Goal: Task Accomplishment & Management: Manage account settings

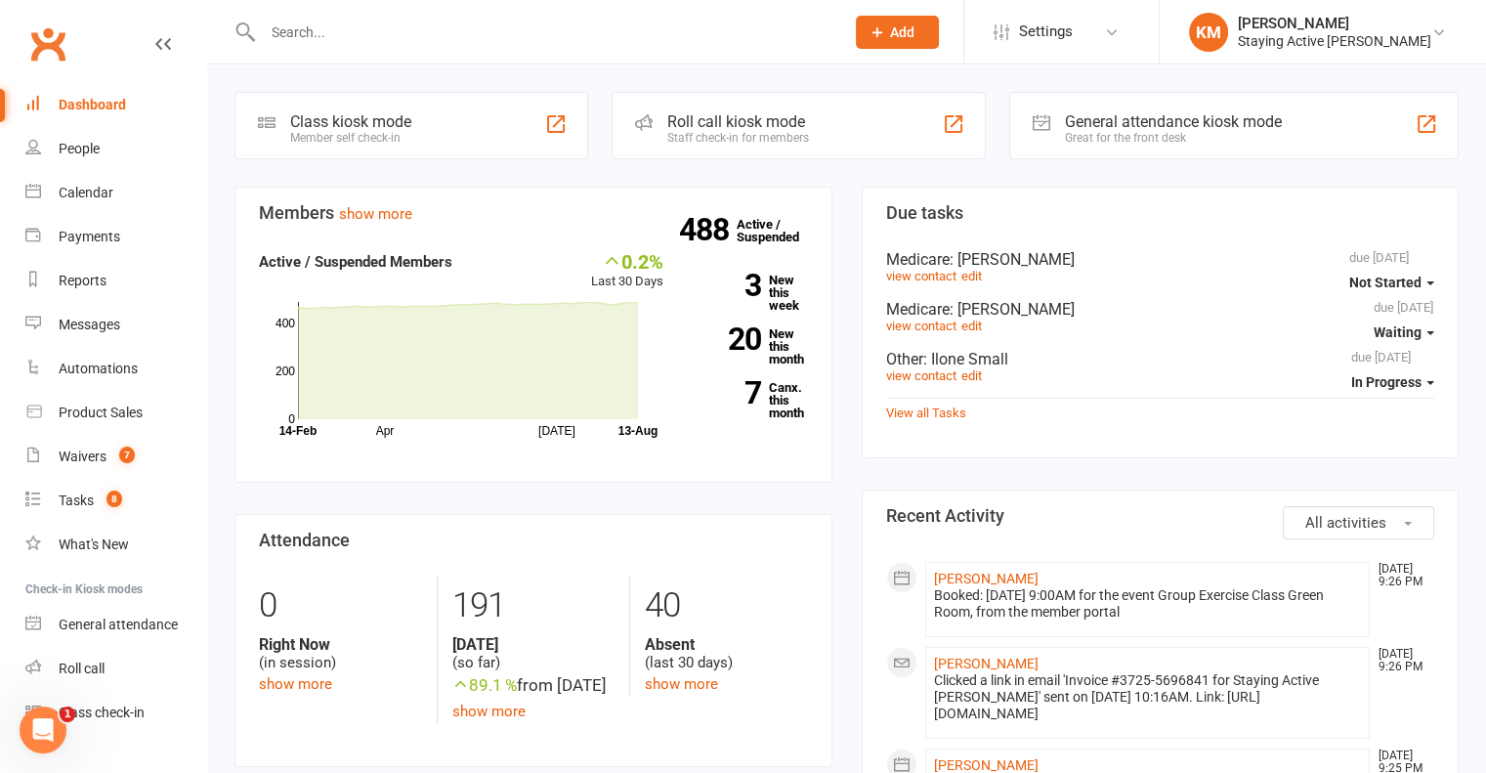
click at [406, 38] on input "text" at bounding box center [543, 32] width 573 height 27
paste input "Maureen Rogers"
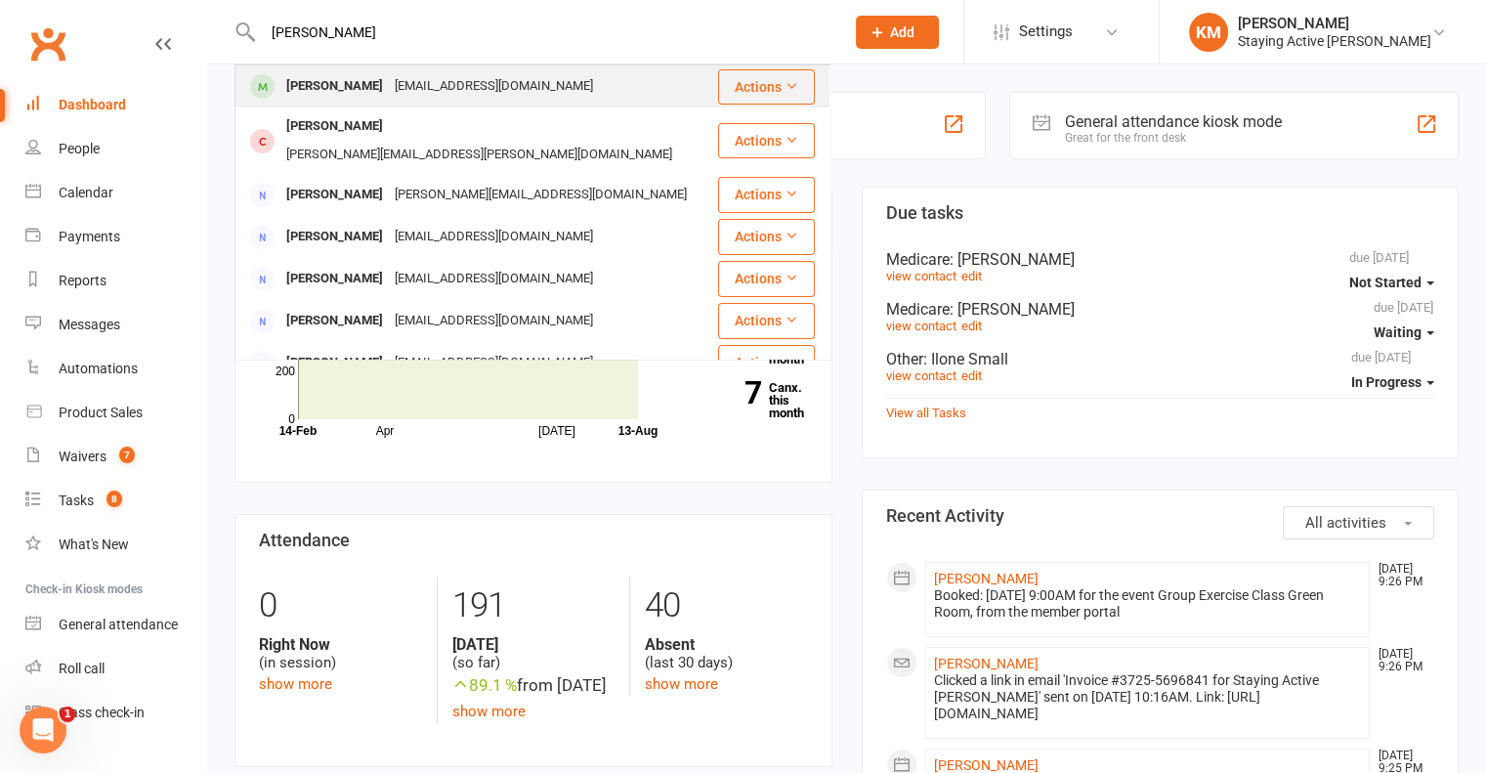
type input "Maureen Rogers"
click at [389, 80] on div "maureenrogers1717@gmail.com" at bounding box center [494, 86] width 210 height 28
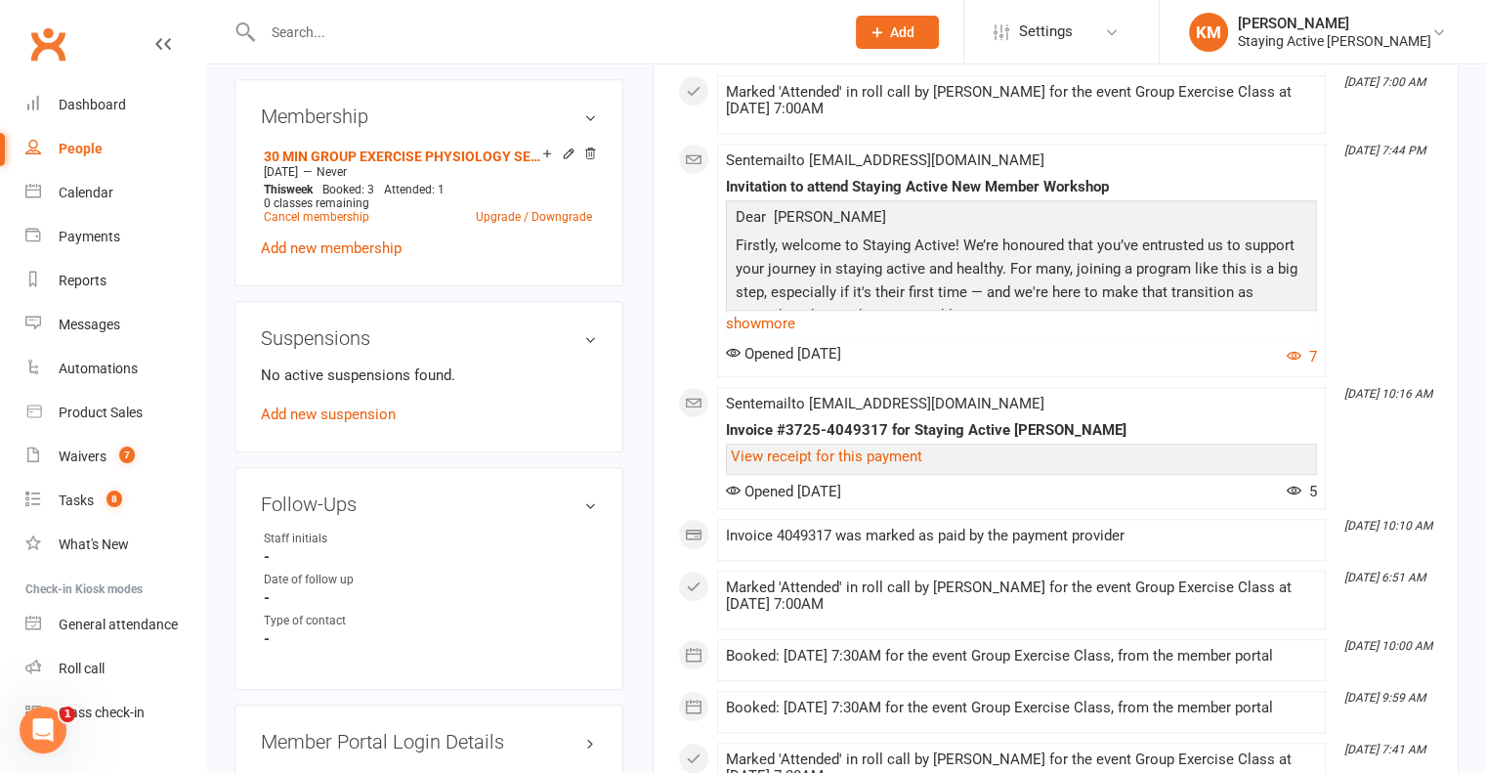
scroll to position [1465, 0]
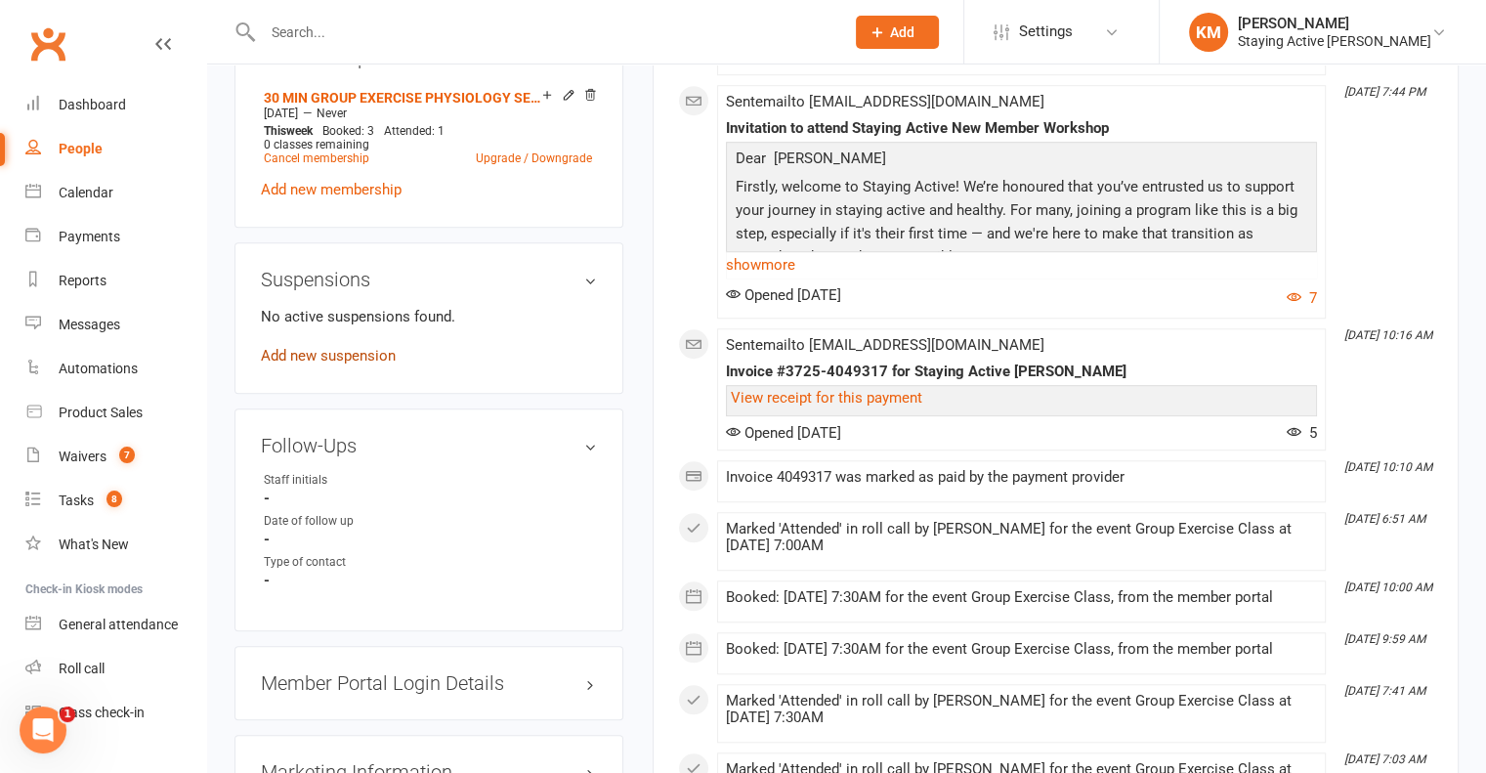
click at [374, 347] on link "Add new suspension" at bounding box center [328, 356] width 135 height 18
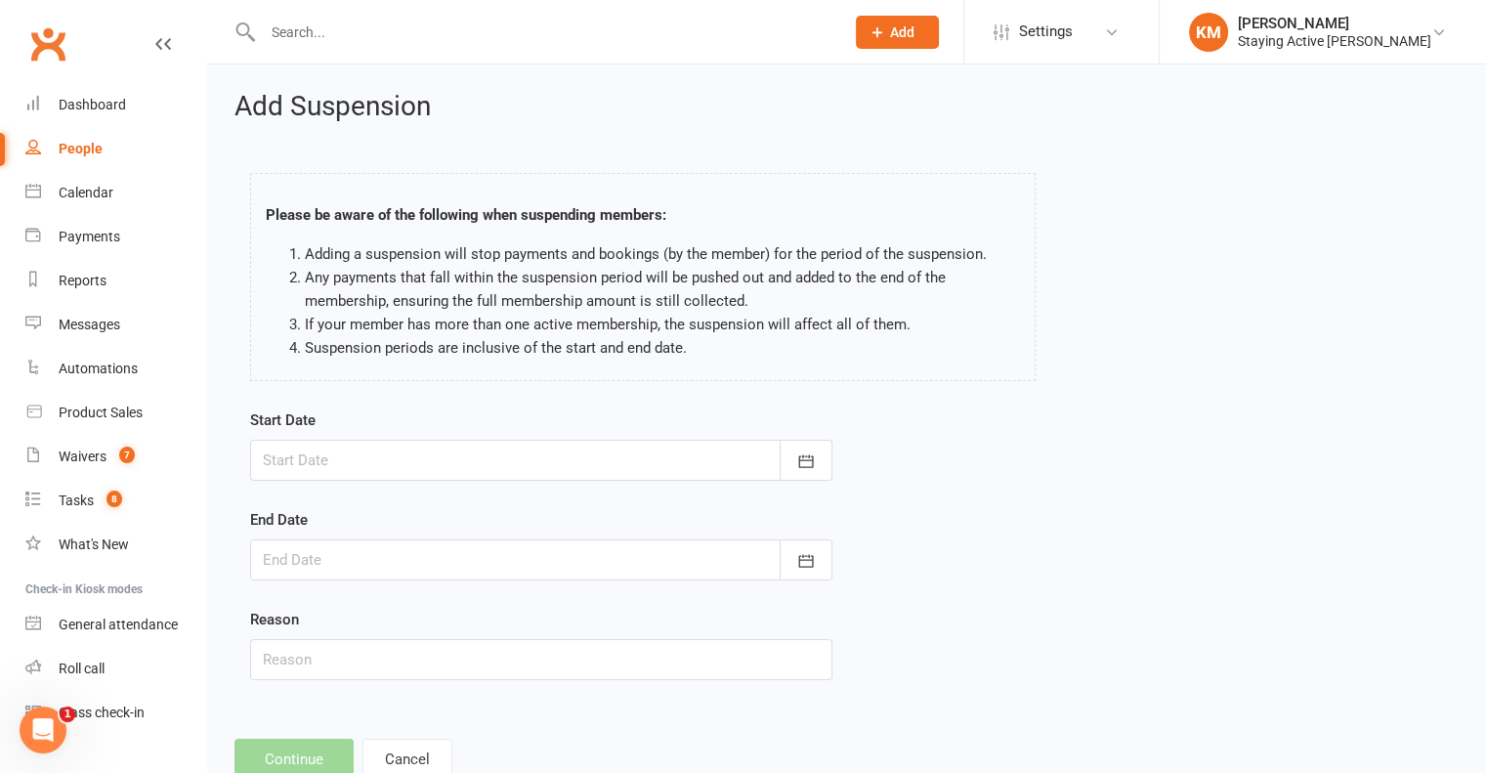
click at [305, 455] on div at bounding box center [541, 460] width 582 height 41
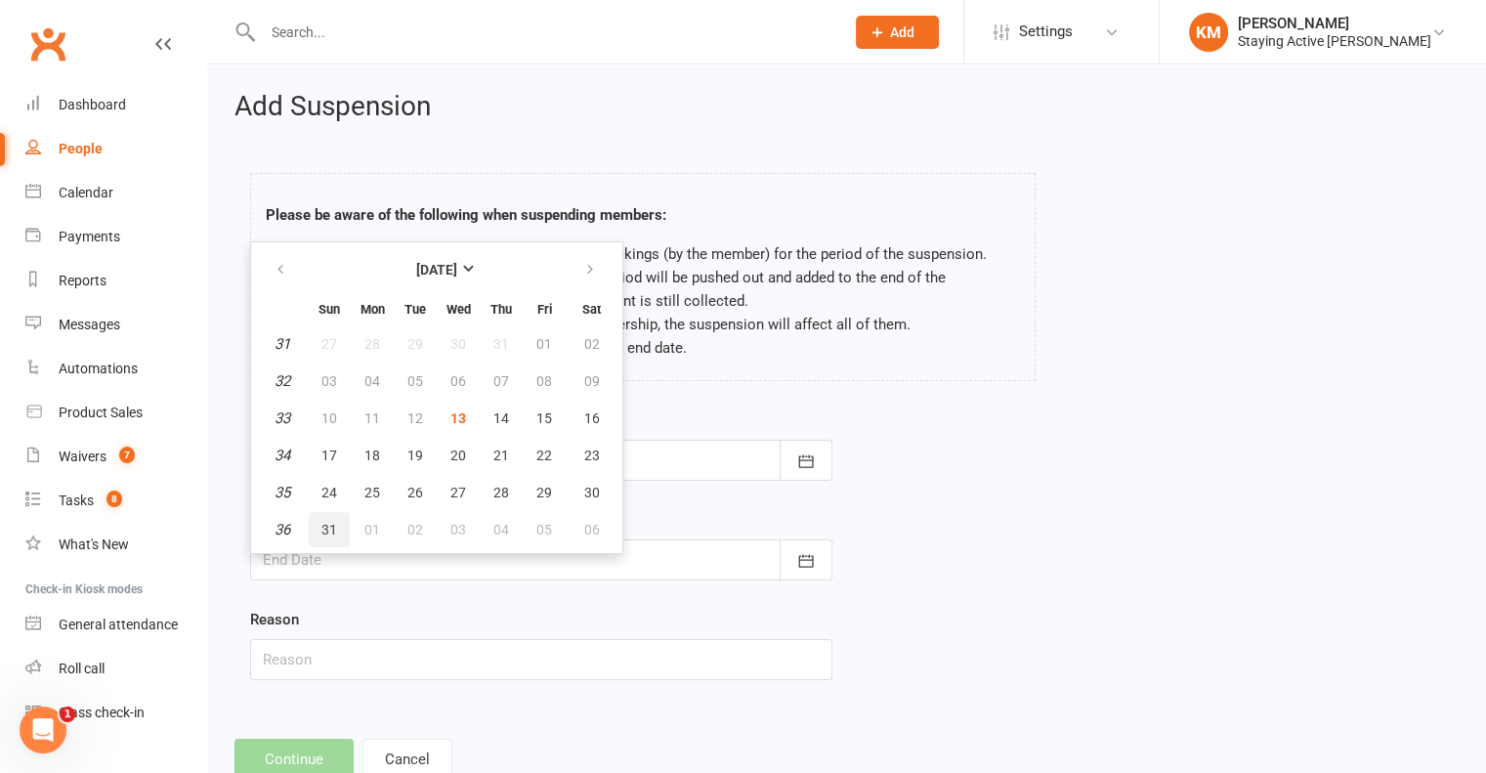
click at [324, 538] on button "31" at bounding box center [329, 529] width 41 height 35
type input "31 Aug 2025"
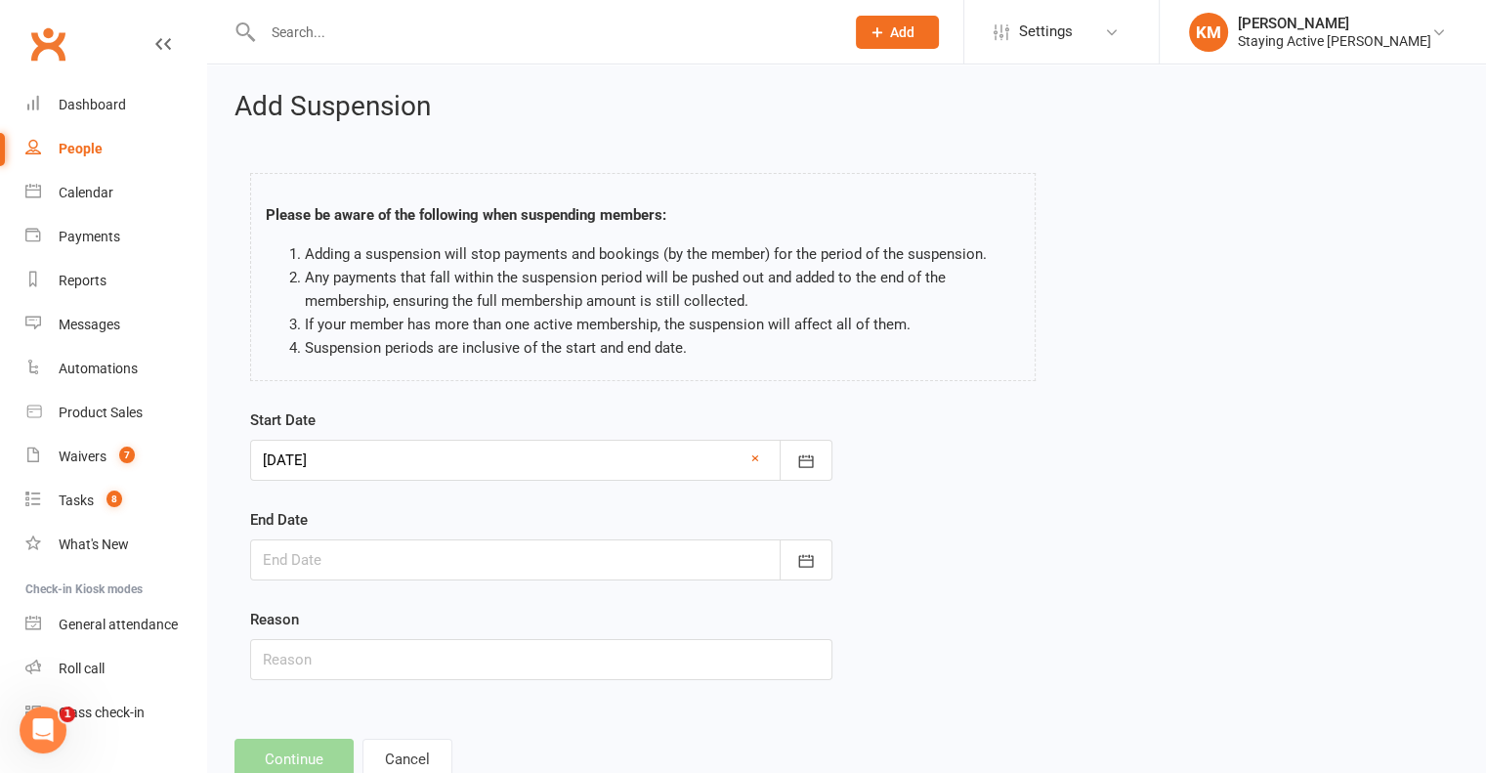
click at [333, 558] on div at bounding box center [541, 559] width 582 height 41
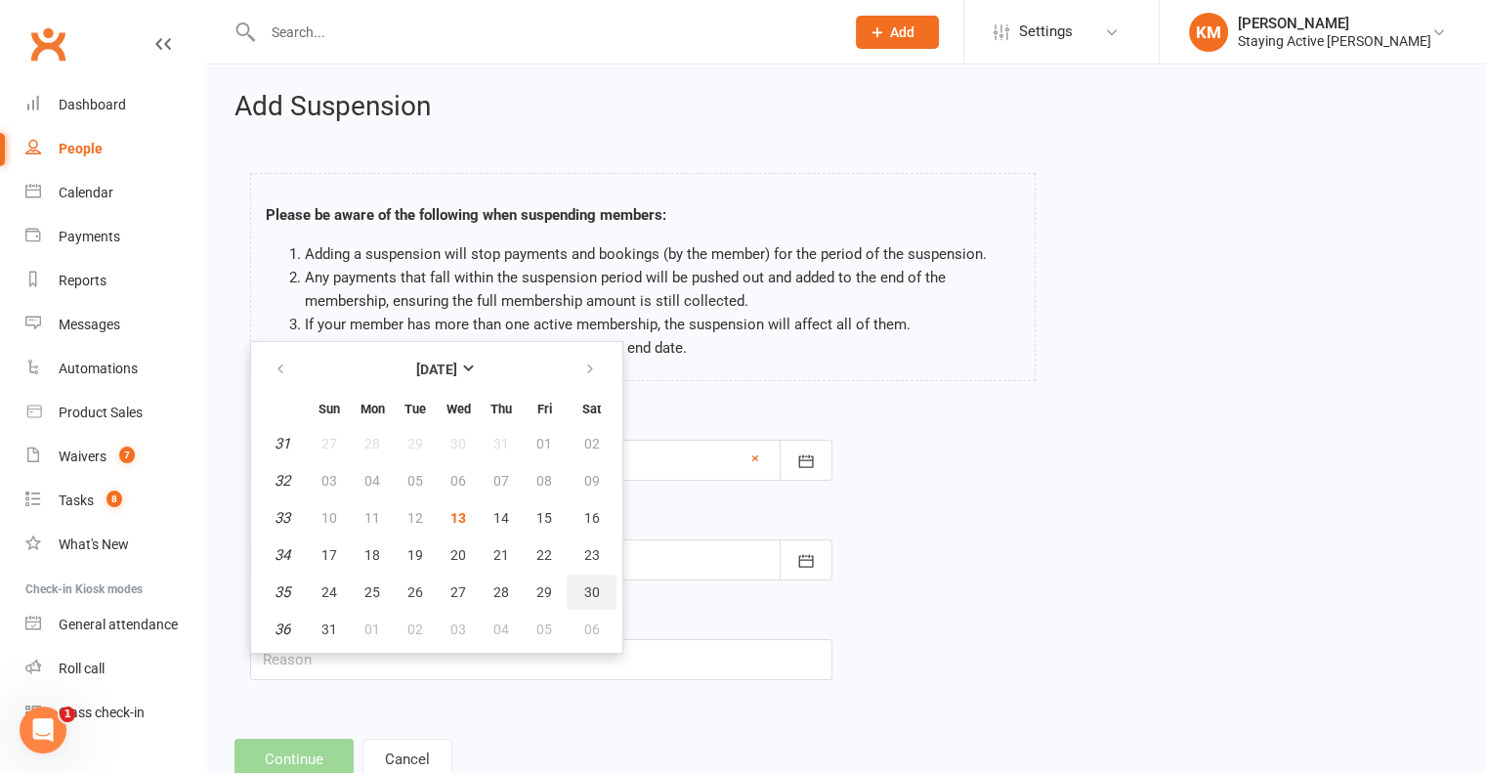
click at [593, 597] on button "30" at bounding box center [592, 591] width 50 height 35
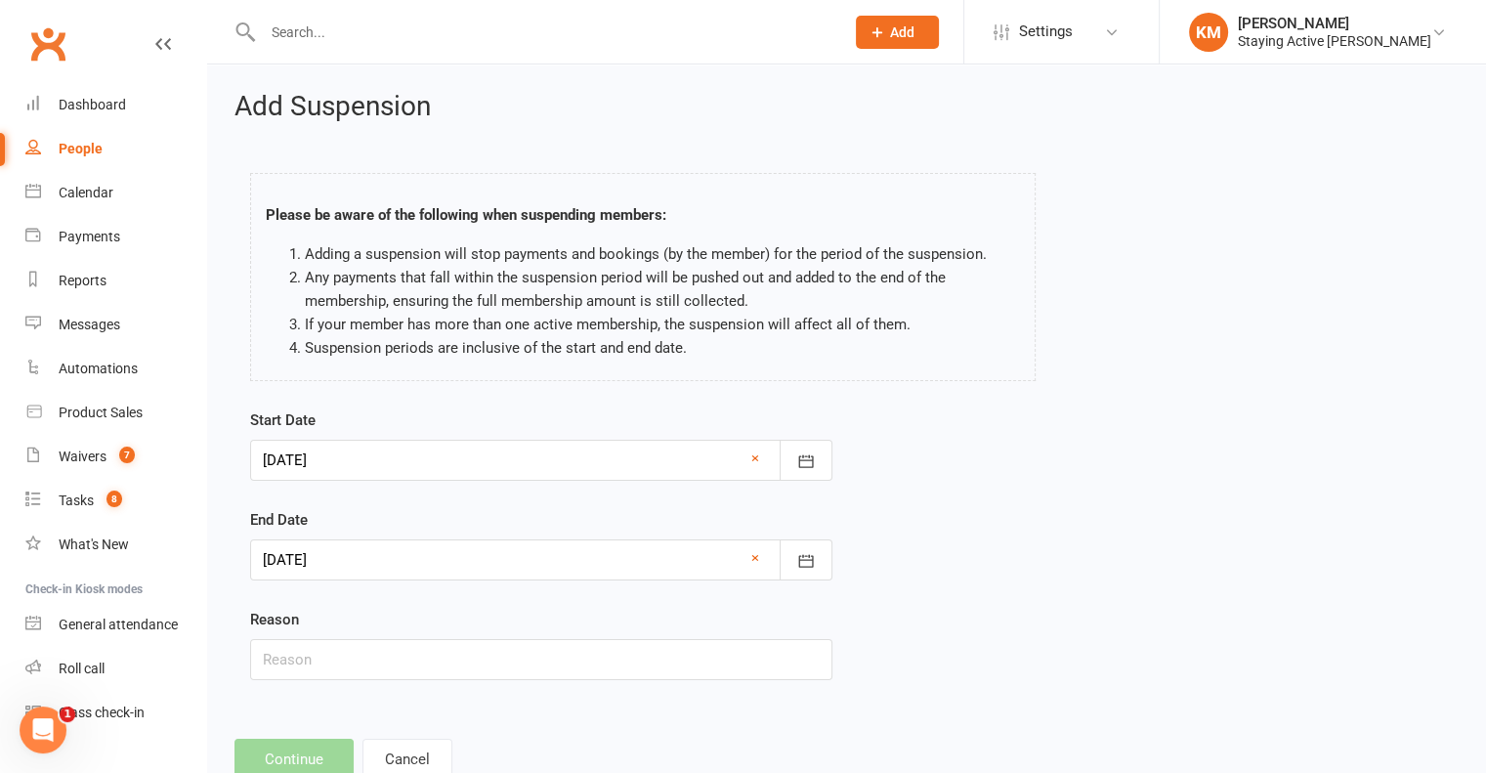
click at [532, 577] on div at bounding box center [541, 559] width 582 height 41
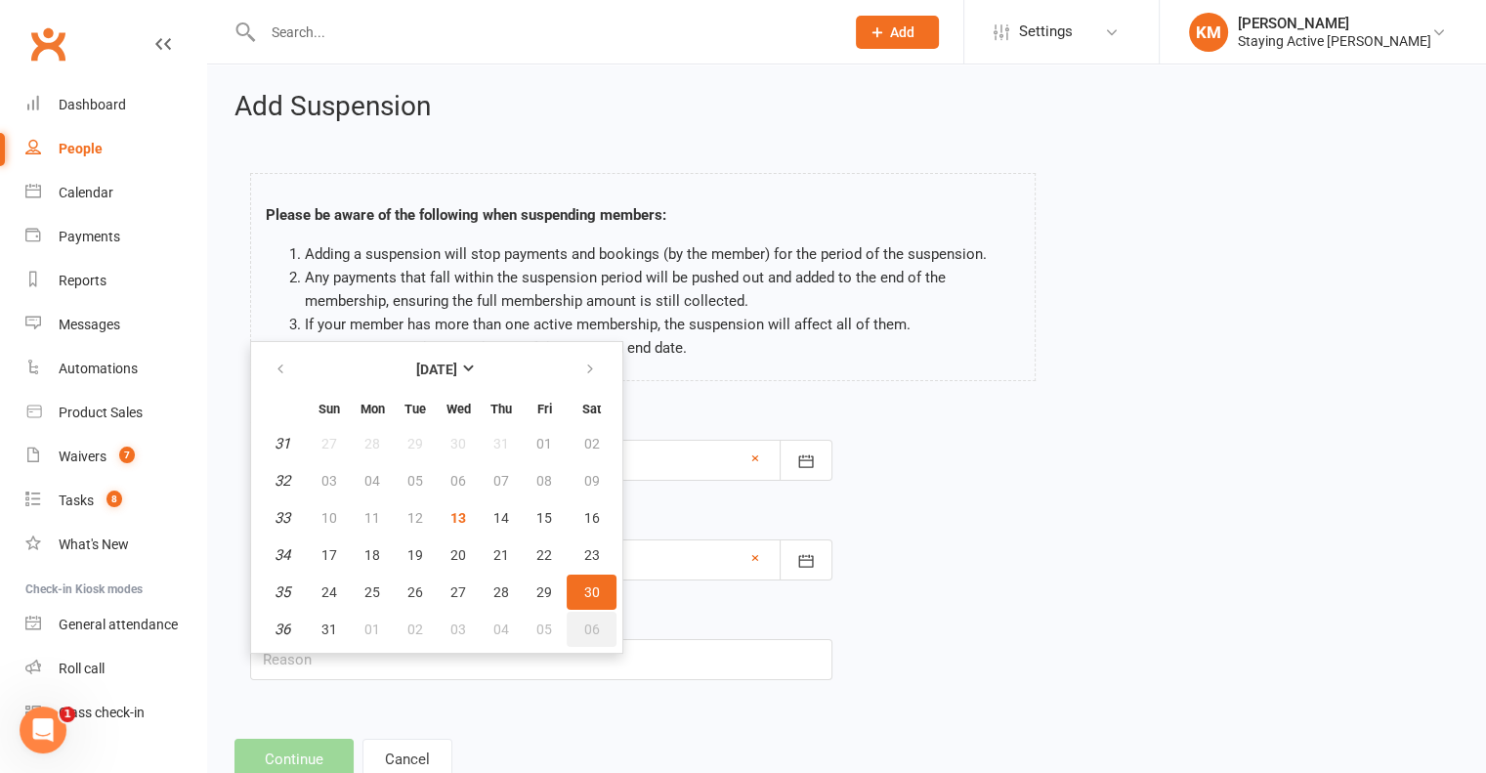
click at [567, 623] on button "06" at bounding box center [592, 628] width 50 height 35
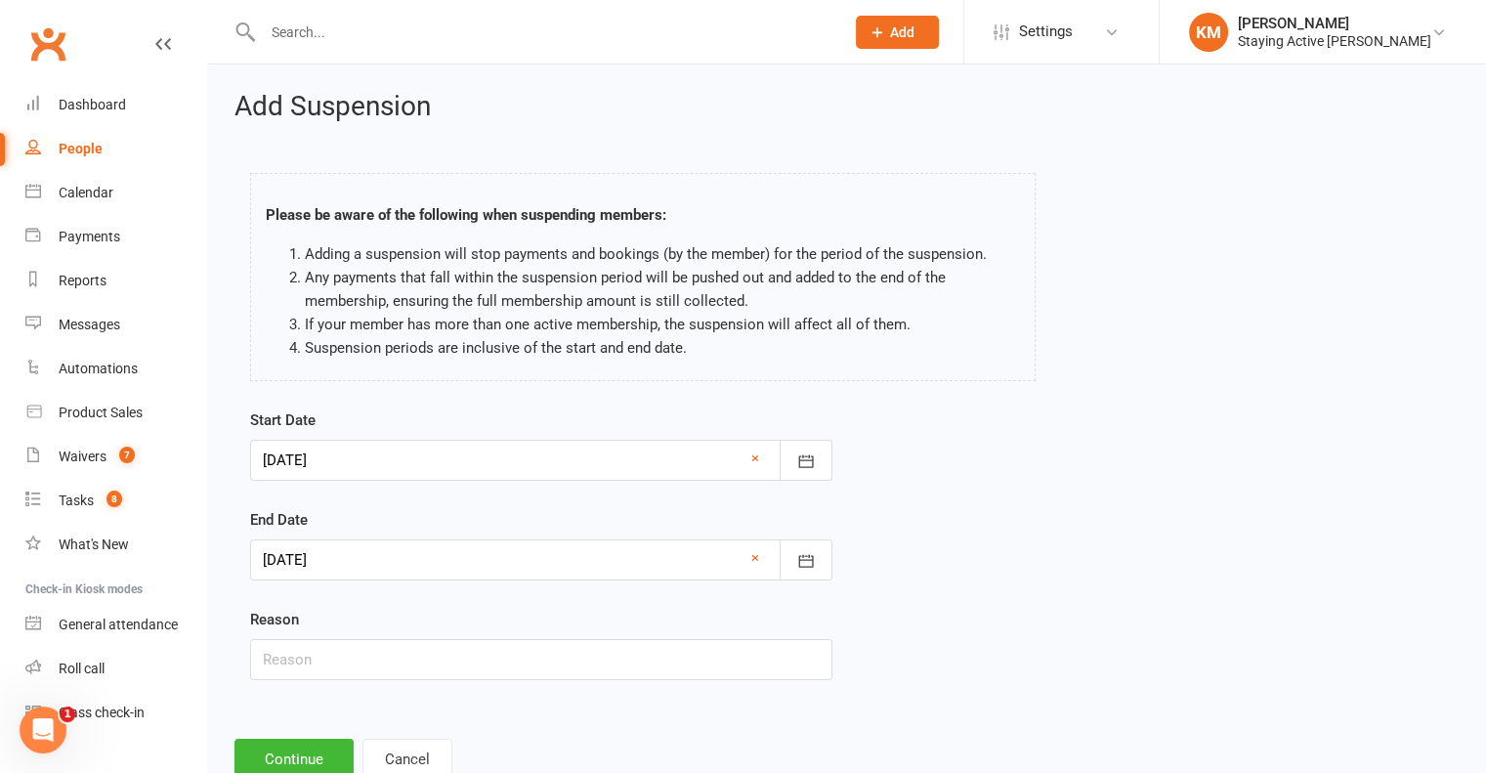
click at [543, 561] on div at bounding box center [541, 559] width 582 height 41
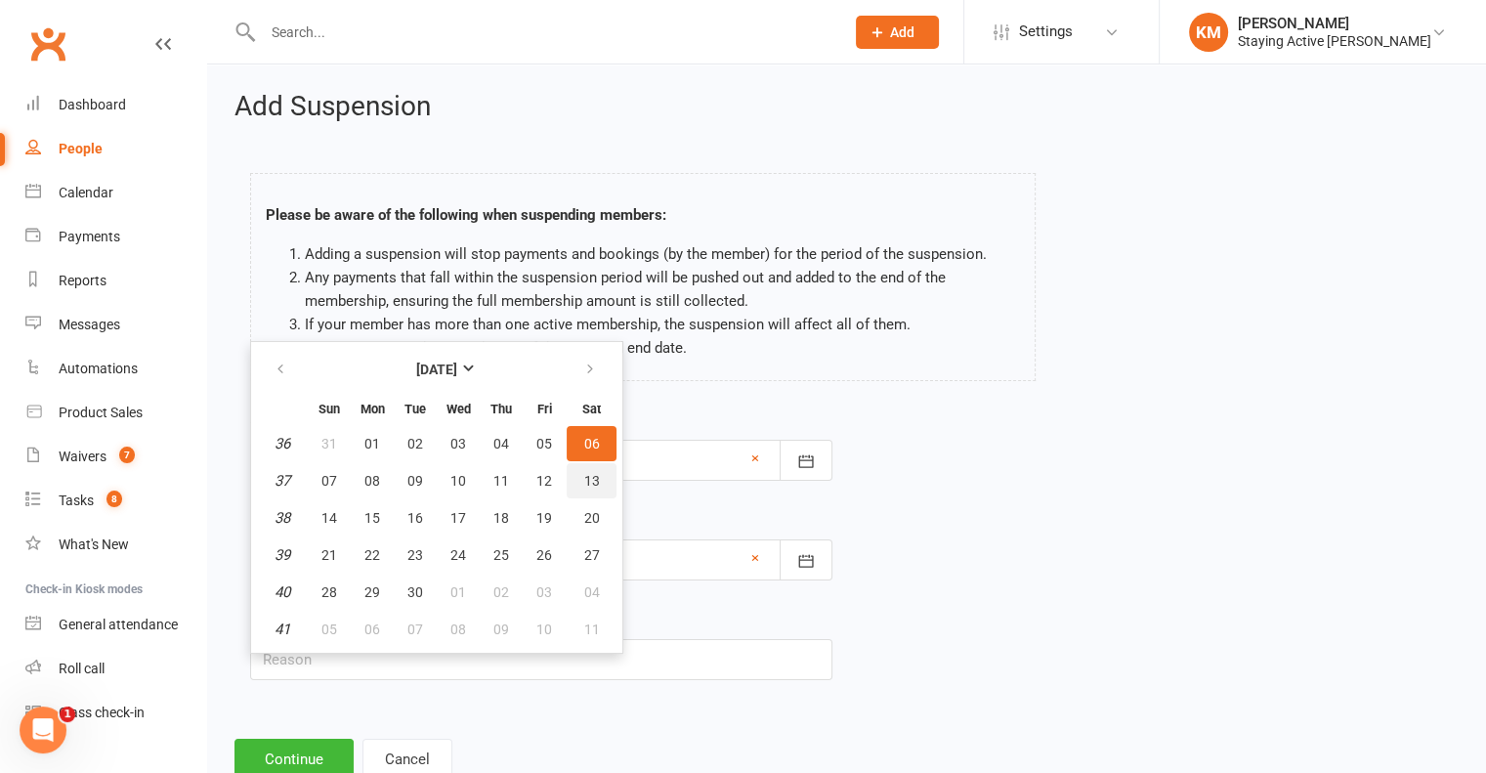
click at [574, 478] on button "13" at bounding box center [592, 480] width 50 height 35
type input "13 Sep 2025"
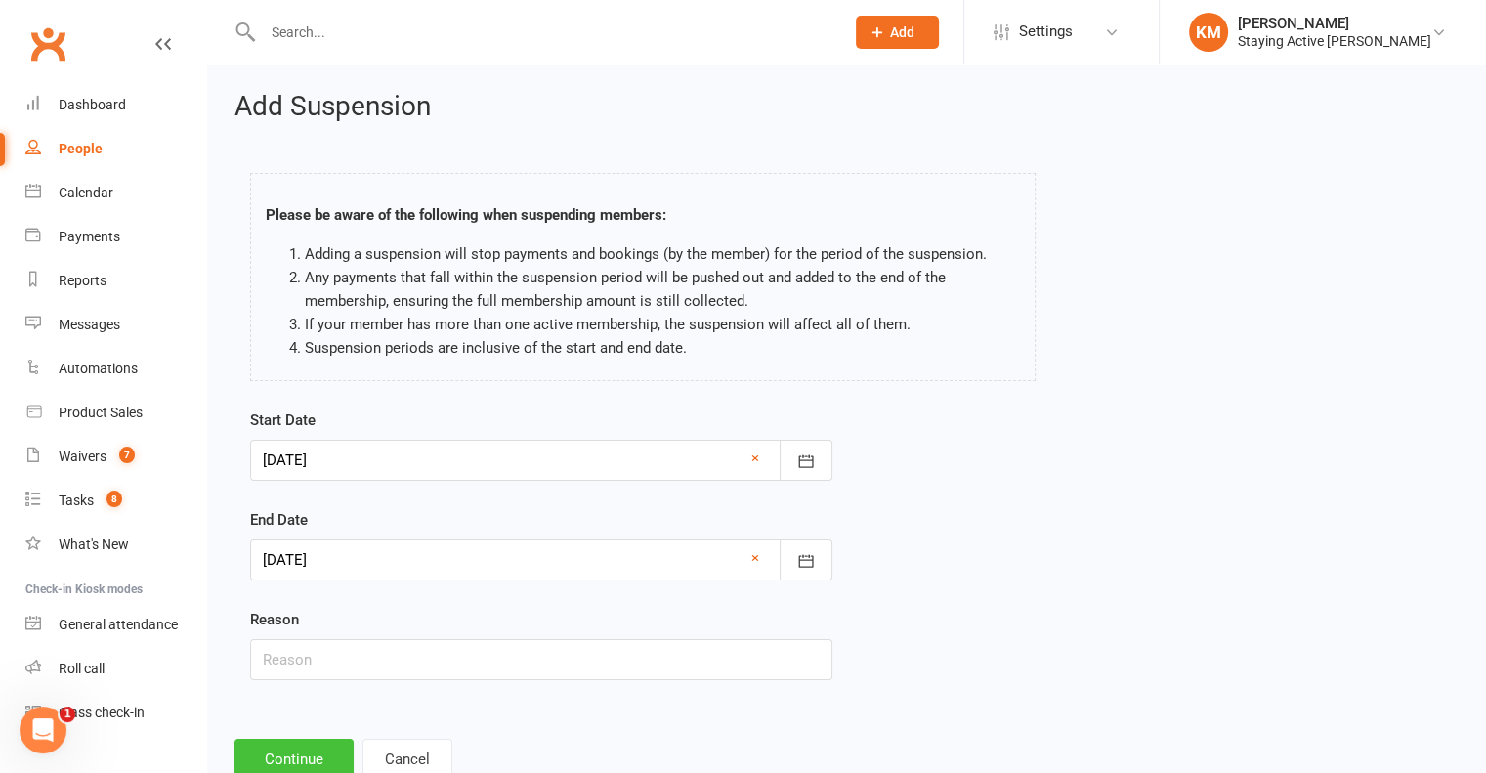
click at [309, 752] on button "Continue" at bounding box center [293, 758] width 119 height 41
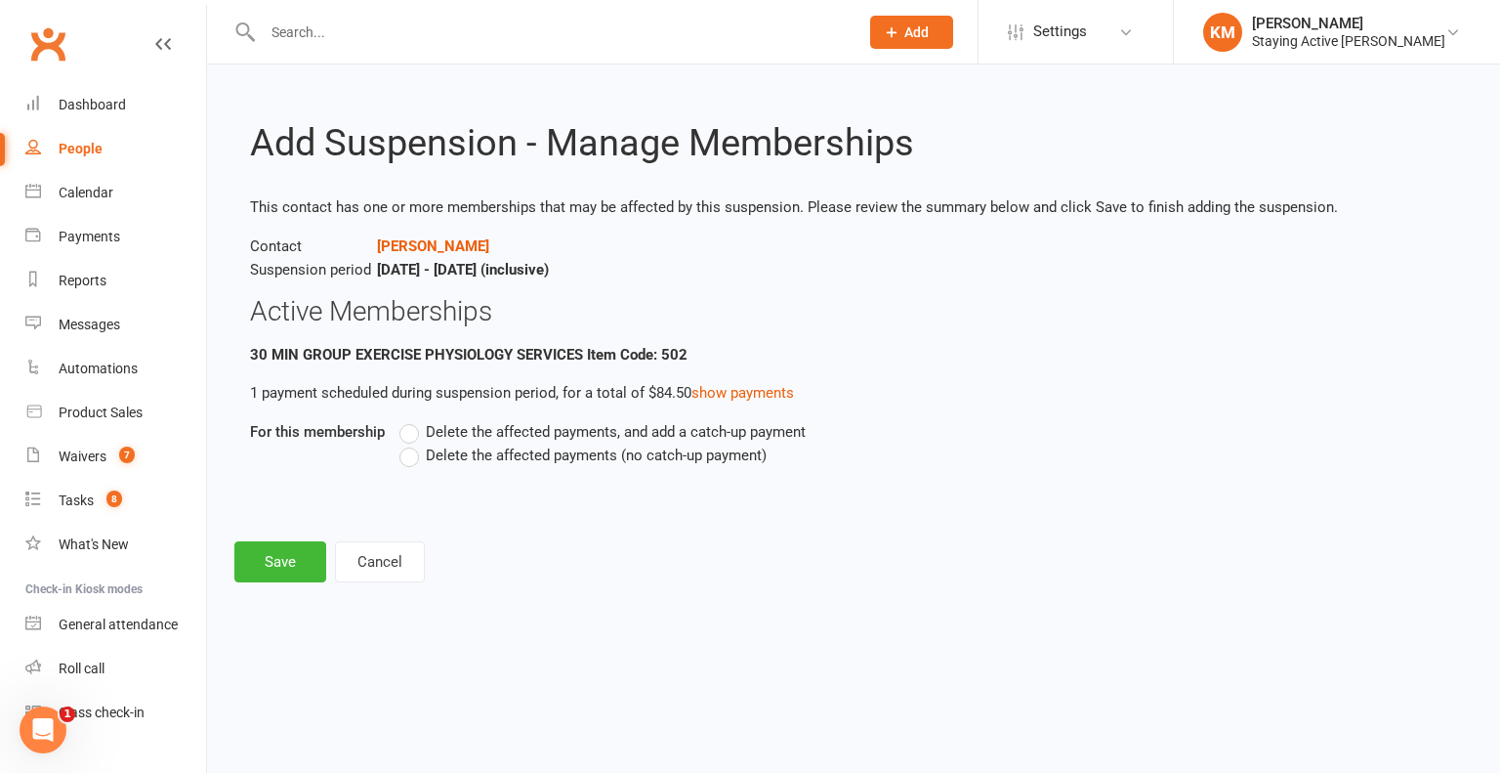
click at [474, 446] on span "Delete the affected payments (no catch-up payment)" at bounding box center [596, 453] width 341 height 21
click at [412, 443] on input "Delete the affected payments (no catch-up payment)" at bounding box center [406, 443] width 13 height 0
click at [298, 558] on button "Save" at bounding box center [280, 561] width 92 height 41
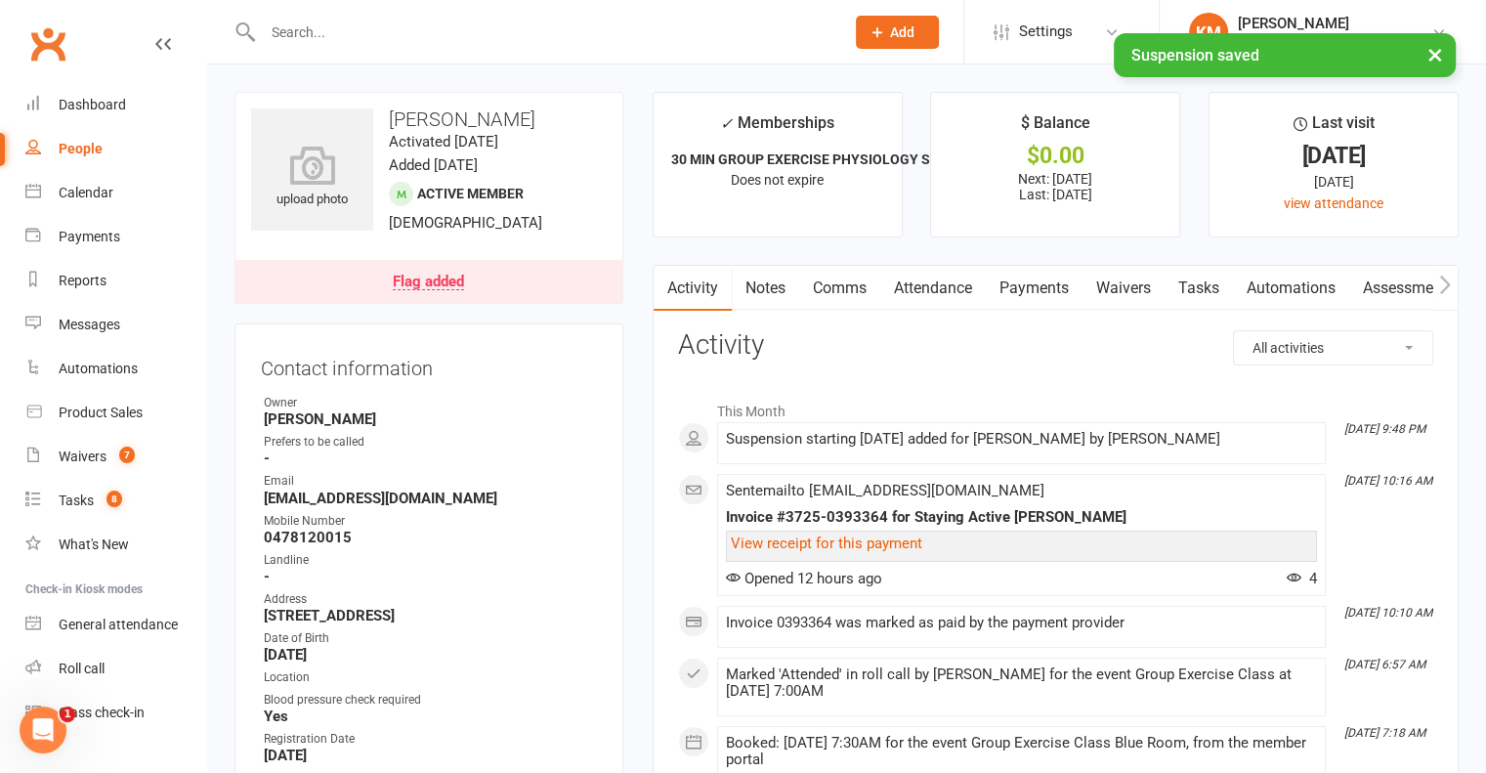
click at [847, 287] on link "Comms" at bounding box center [839, 288] width 81 height 45
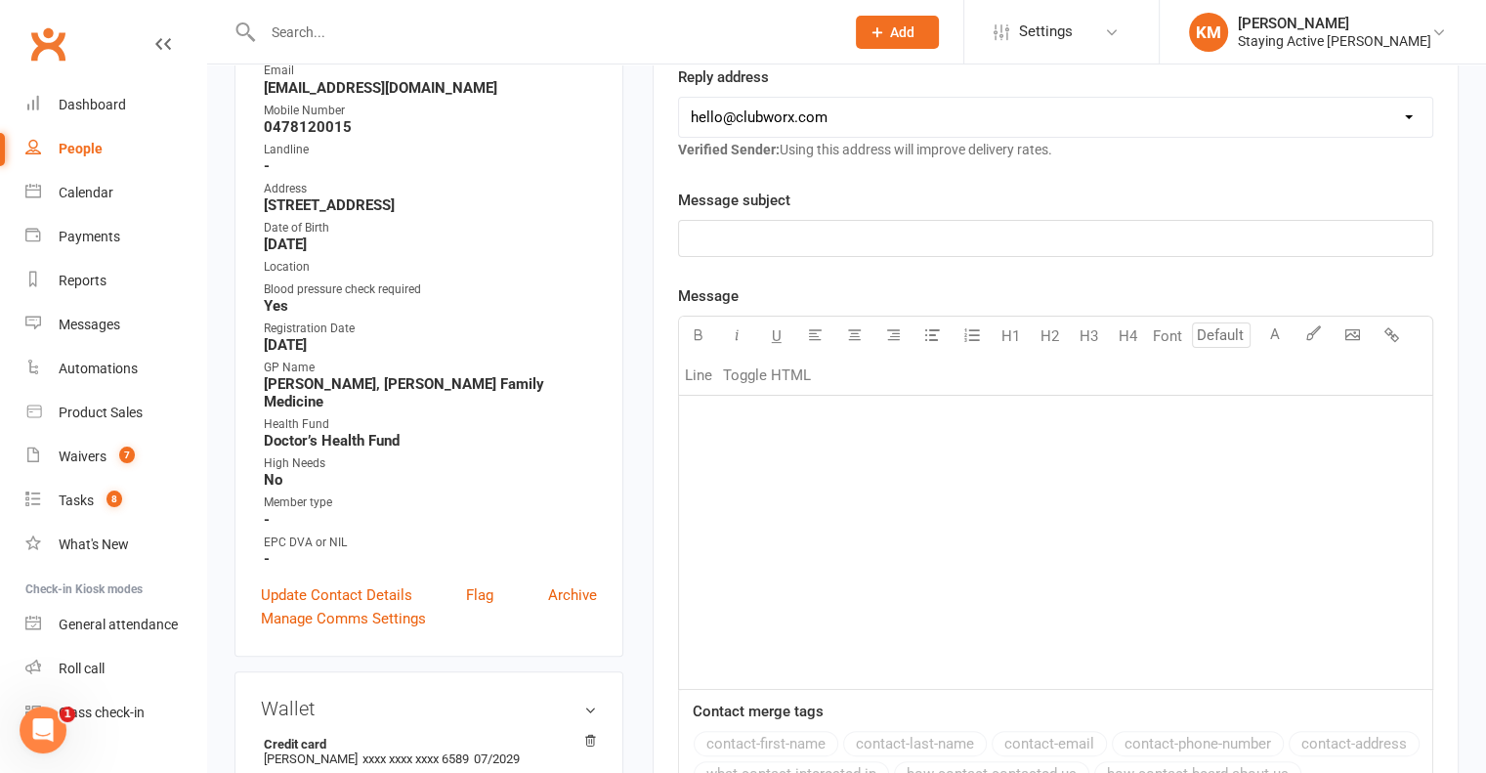
scroll to position [98, 0]
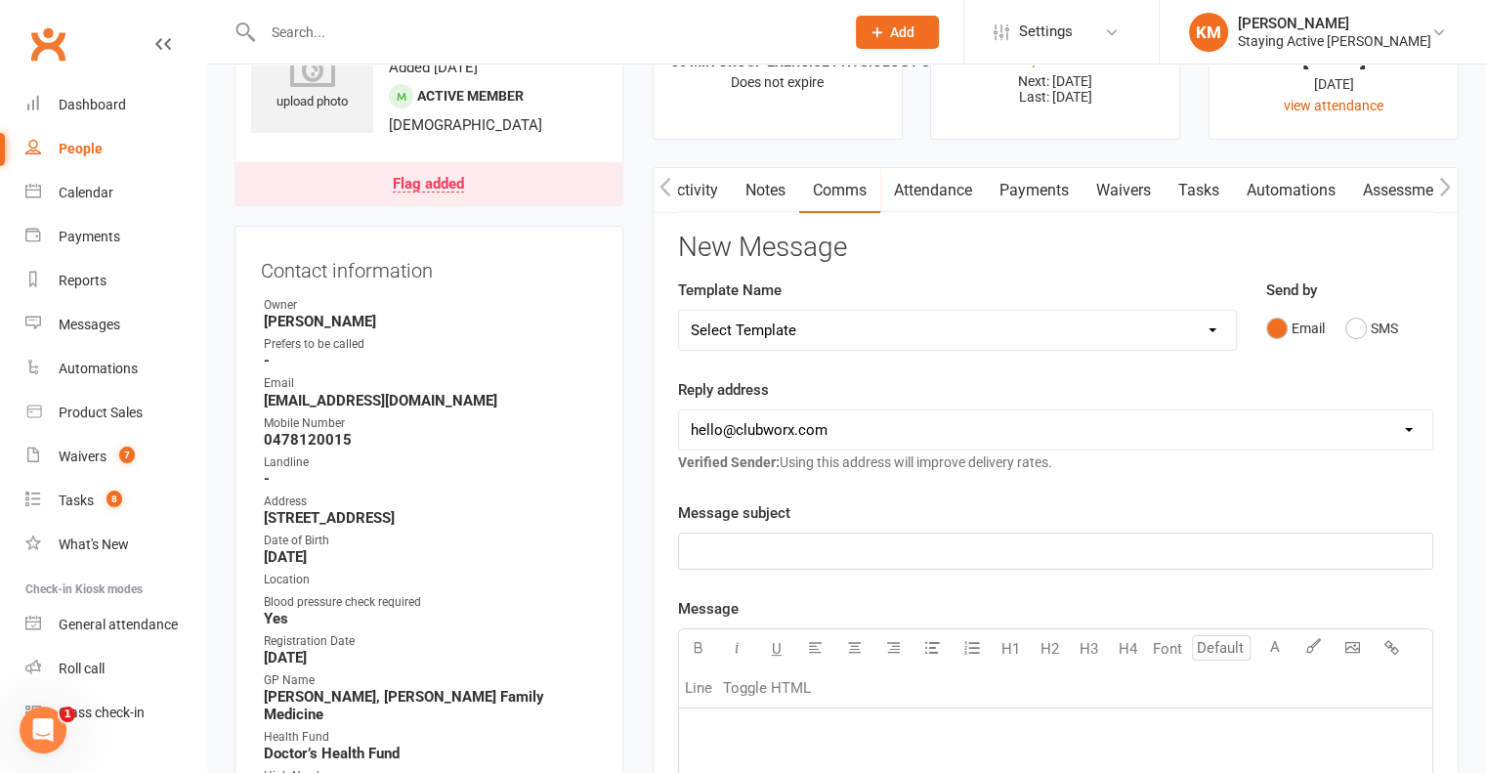
click at [798, 338] on select "Select Template [Email] 1045am Zoom Class [Email] 150 visits [Email] 1pm Zoom […" at bounding box center [957, 330] width 557 height 39
select select "19"
click at [679, 311] on select "Select Template [Email] 1045am Zoom Class [Email] 150 visits [Email] 1pm Zoom […" at bounding box center [957, 330] width 557 height 39
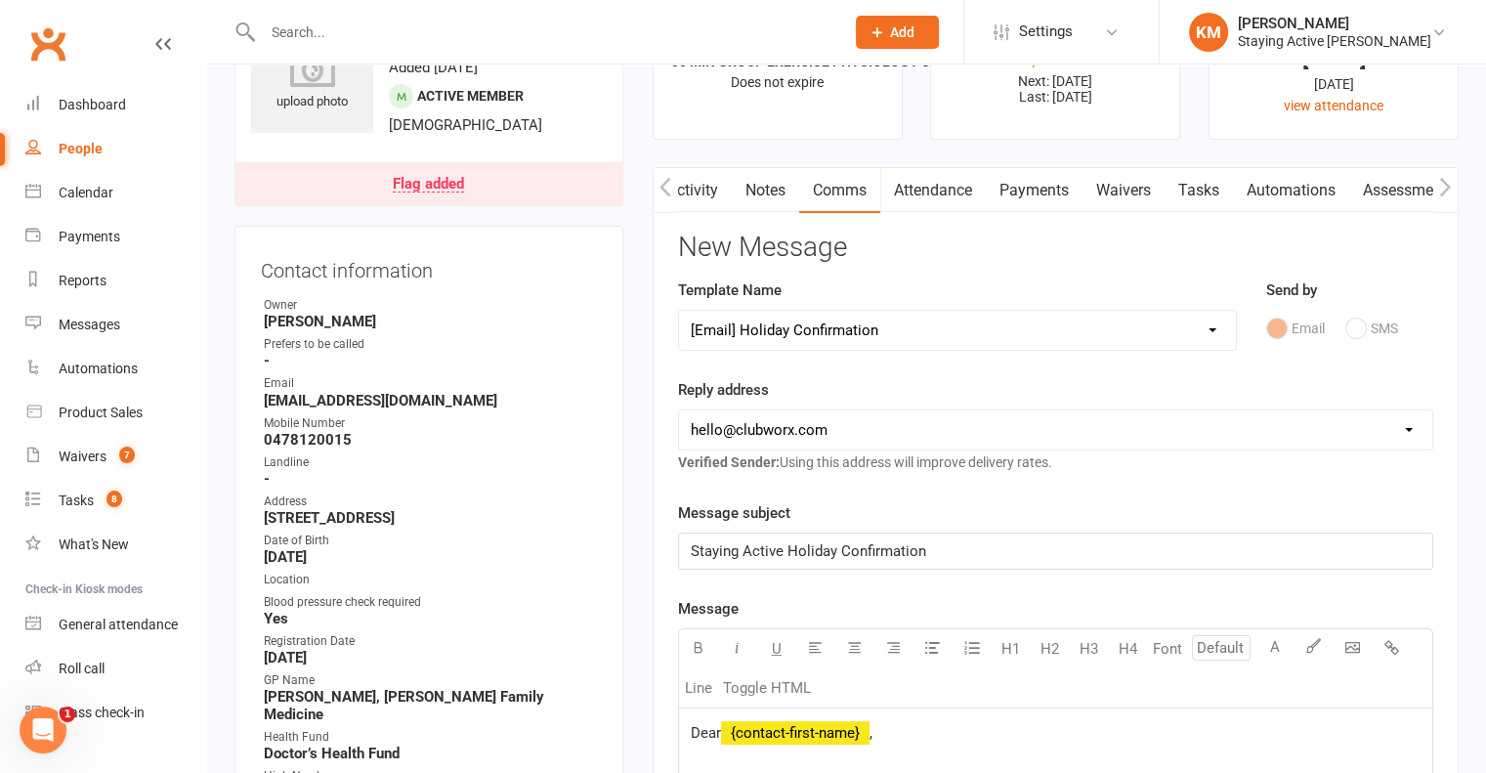
click at [793, 413] on select "hello@clubworx.com gordon@stayingactive.com.au online@stayingactive.com.au admi…" at bounding box center [1055, 429] width 753 height 39
select select "1"
click at [679, 410] on select "hello@clubworx.com gordon@stayingactive.com.au online@stayingactive.com.au admi…" at bounding box center [1055, 429] width 753 height 39
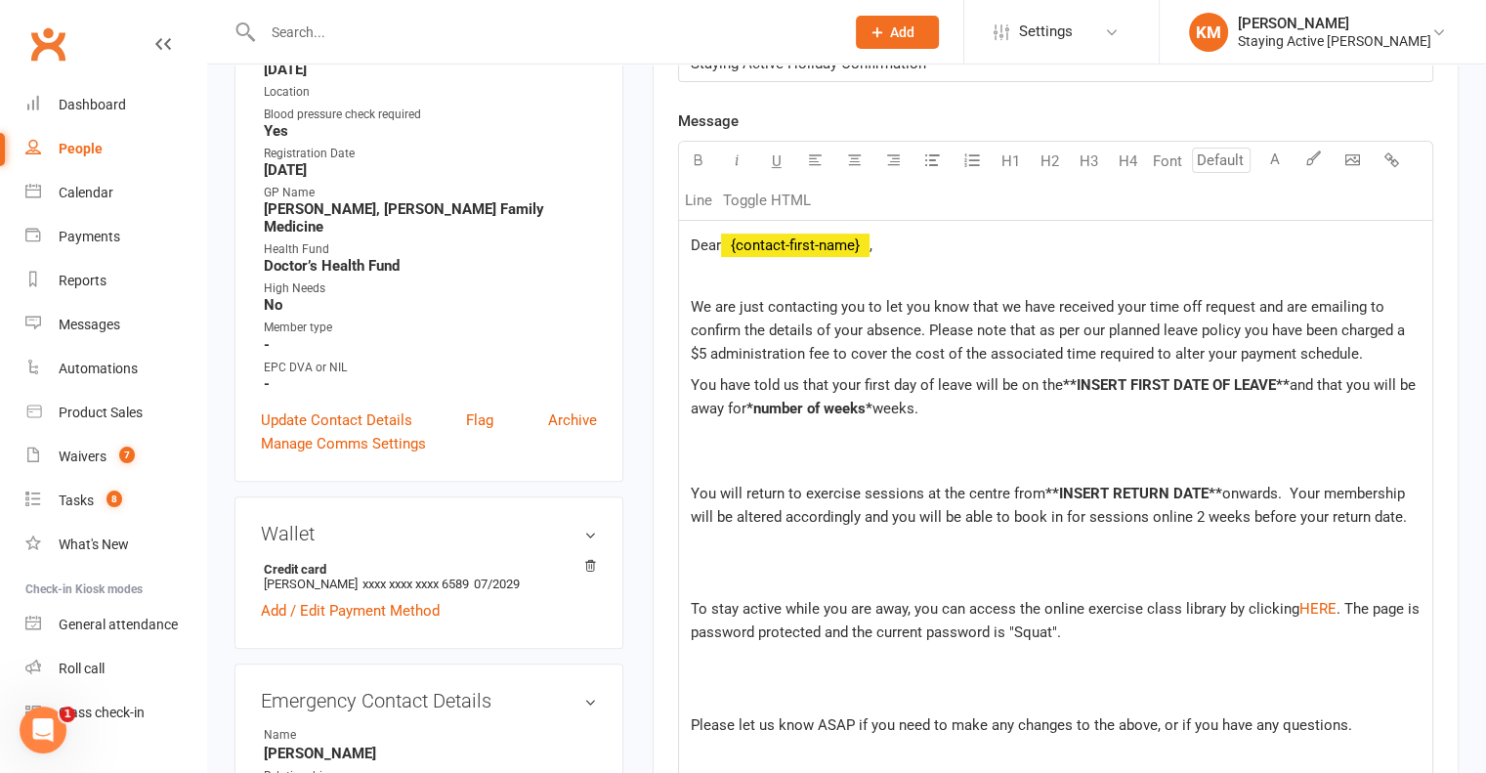
scroll to position [586, 0]
click at [720, 237] on span "Dear" at bounding box center [706, 244] width 30 height 18
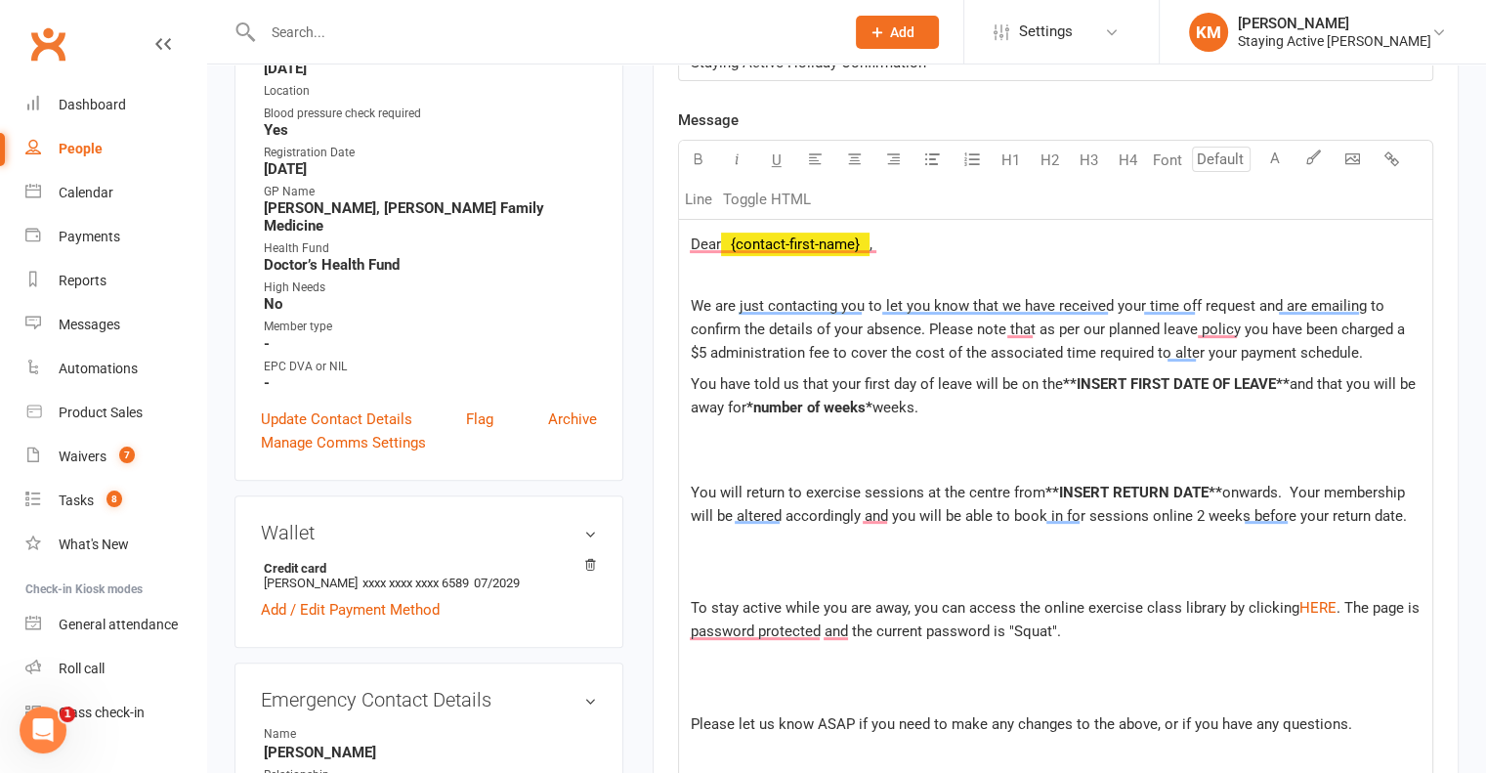
click at [877, 400] on span "weeks." at bounding box center [895, 408] width 46 height 18
drag, startPoint x: 877, startPoint y: 400, endPoint x: 747, endPoint y: 398, distance: 129.9
click at [747, 398] on p "You have told us that your first day of leave will be on the **INSERT FIRST DAT…" at bounding box center [1056, 407] width 730 height 70
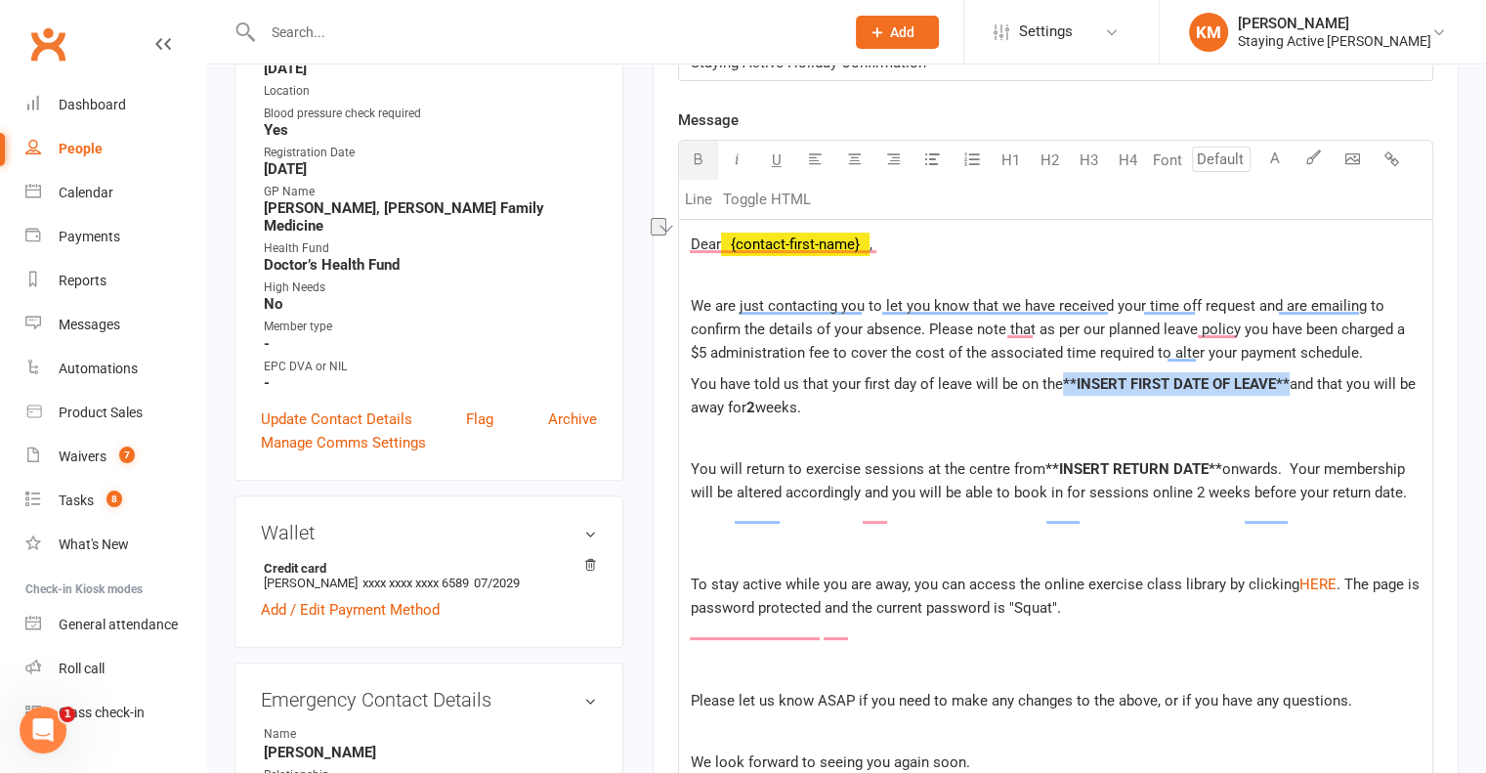
drag, startPoint x: 1289, startPoint y: 382, endPoint x: 1059, endPoint y: 381, distance: 230.5
click at [1059, 381] on p "You have told us that your first day of leave will be on the **INSERT FIRST DAT…" at bounding box center [1056, 395] width 730 height 47
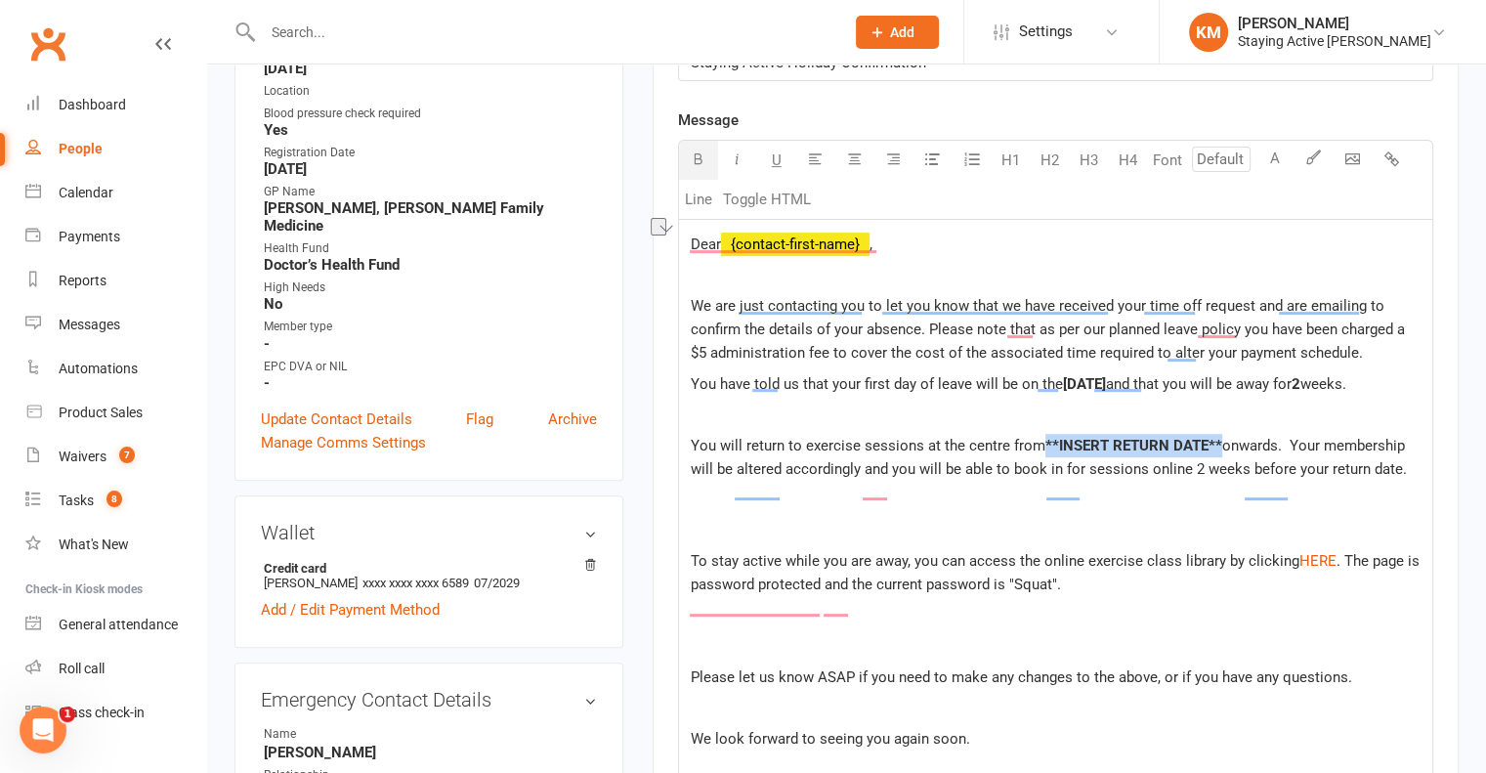
drag, startPoint x: 1218, startPoint y: 458, endPoint x: 1040, endPoint y: 448, distance: 178.1
click at [1040, 448] on div "Dear ﻿ {contact-first-name} , We are just contacting you to let you know that w…" at bounding box center [1055, 553] width 753 height 667
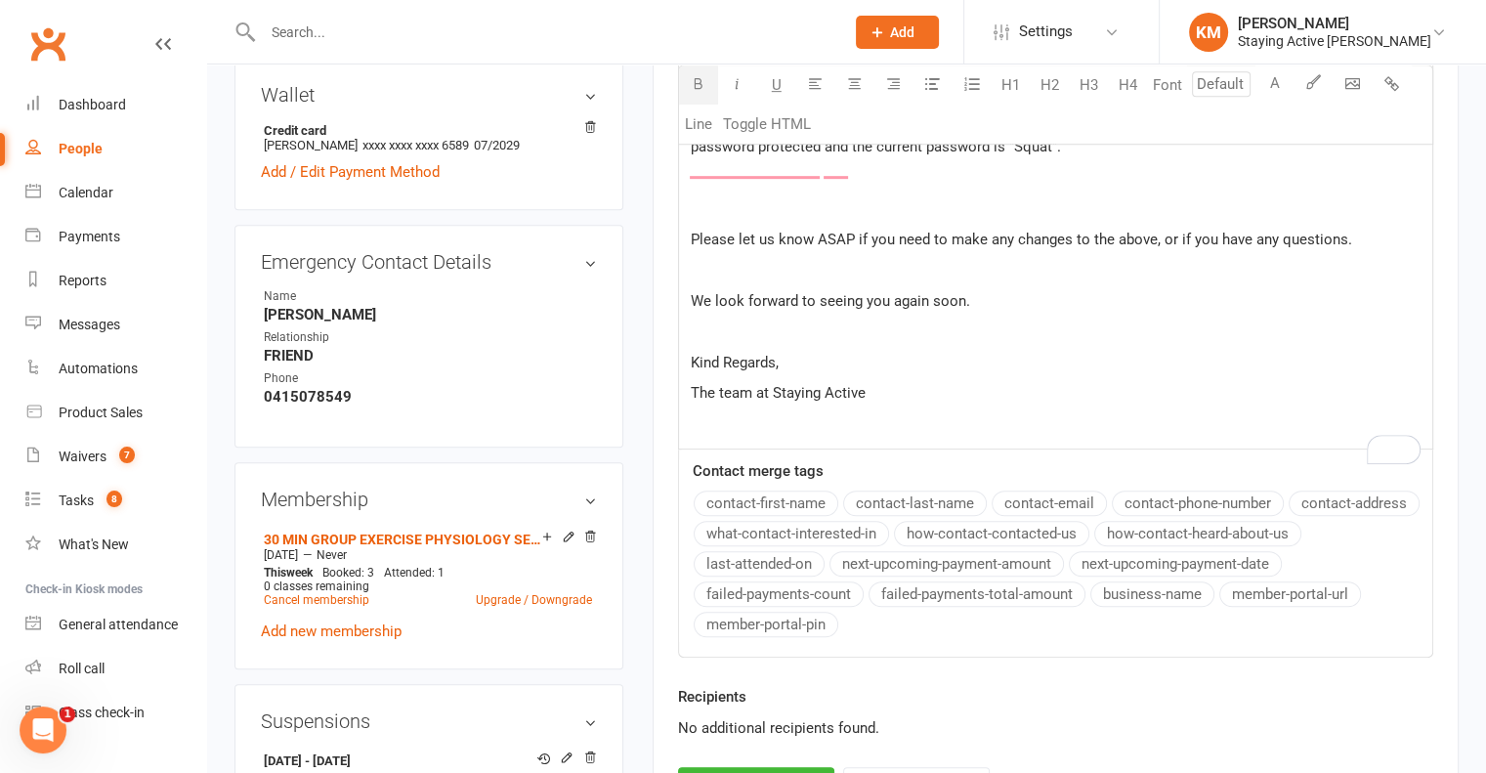
scroll to position [1172, 0]
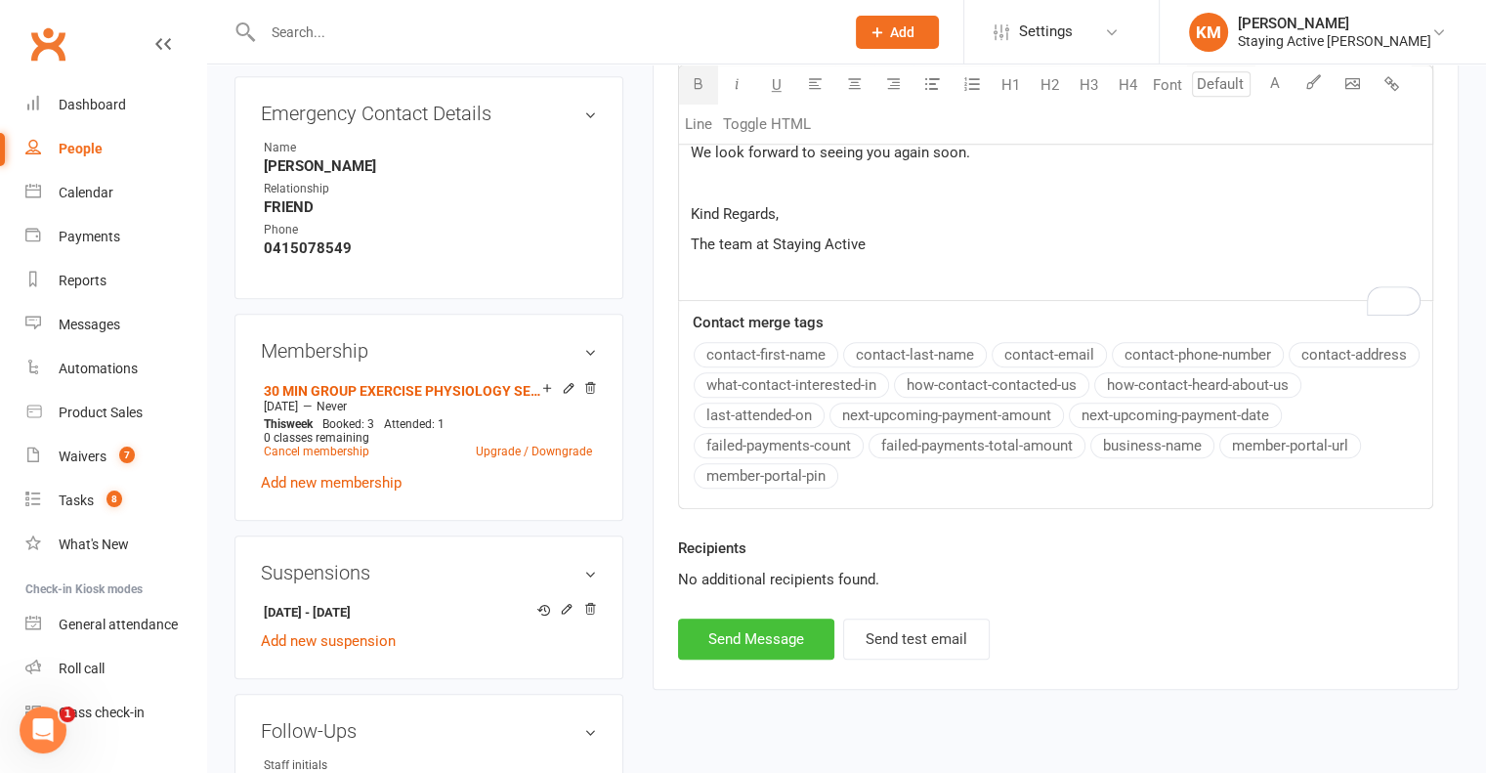
click at [745, 659] on button "Send Message" at bounding box center [756, 638] width 156 height 41
select select
select select "0"
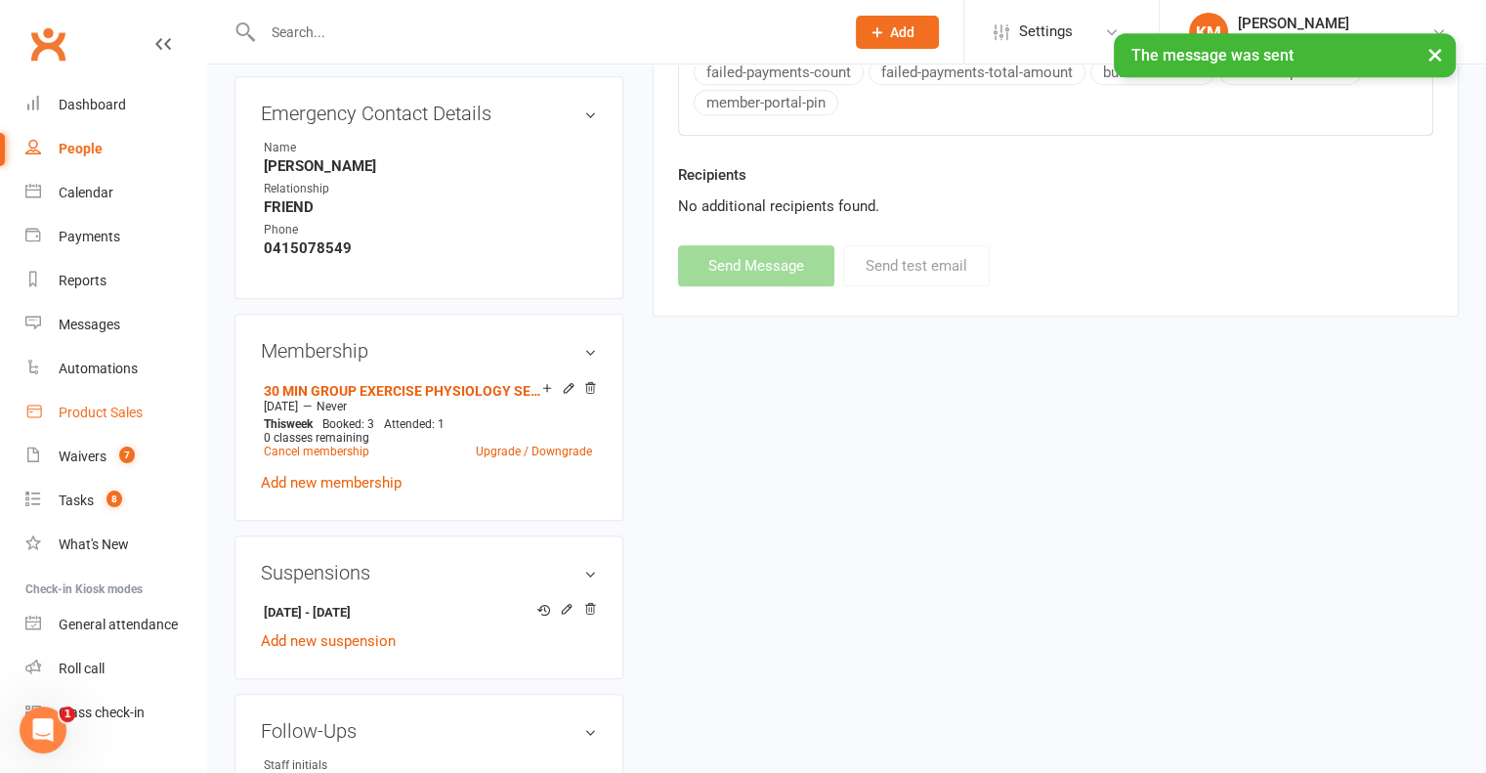
click at [106, 407] on div "Product Sales" at bounding box center [101, 412] width 84 height 16
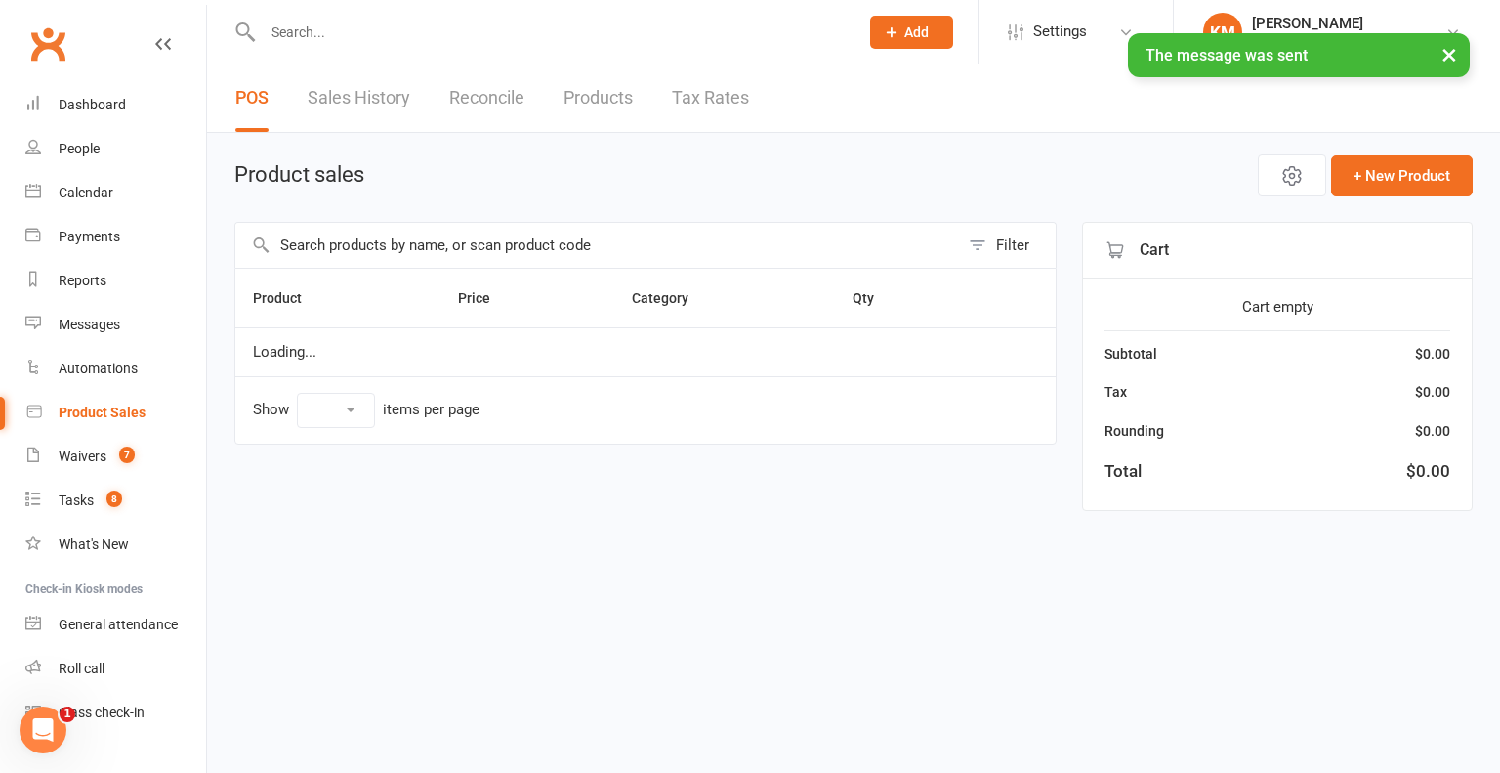
click at [495, 27] on input "text" at bounding box center [551, 32] width 588 height 27
select select "10"
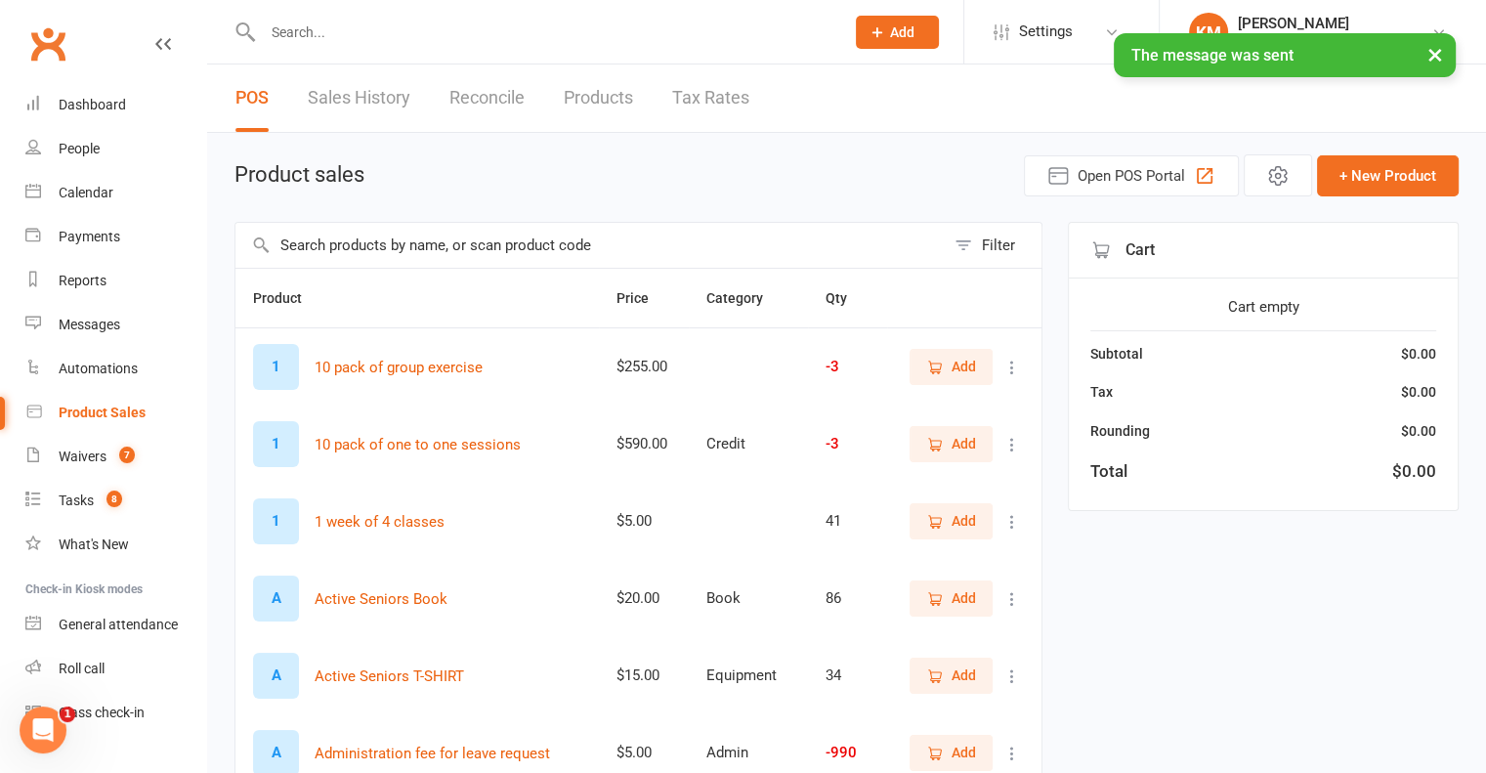
click at [425, 240] on input "text" at bounding box center [589, 245] width 709 height 45
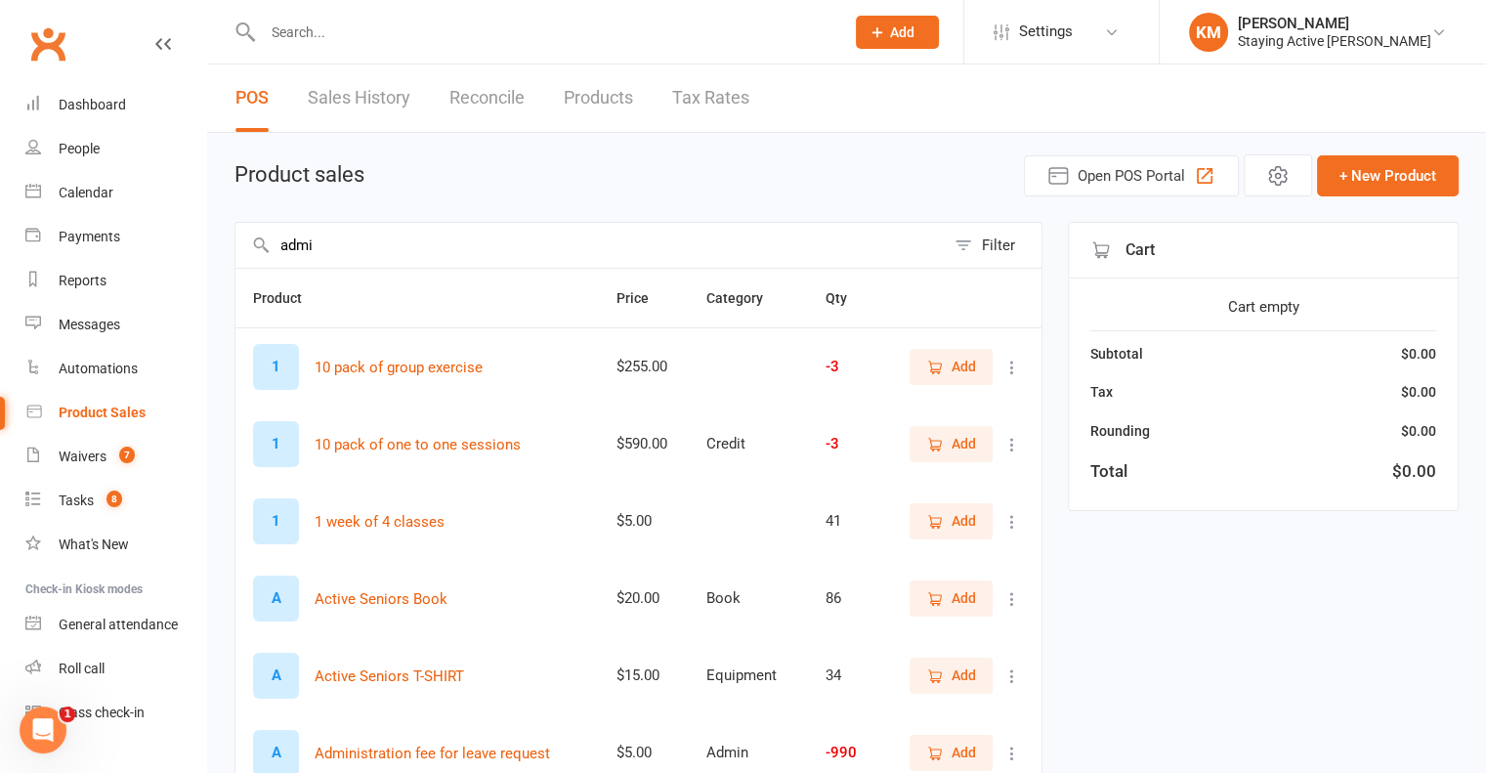
type input "admin"
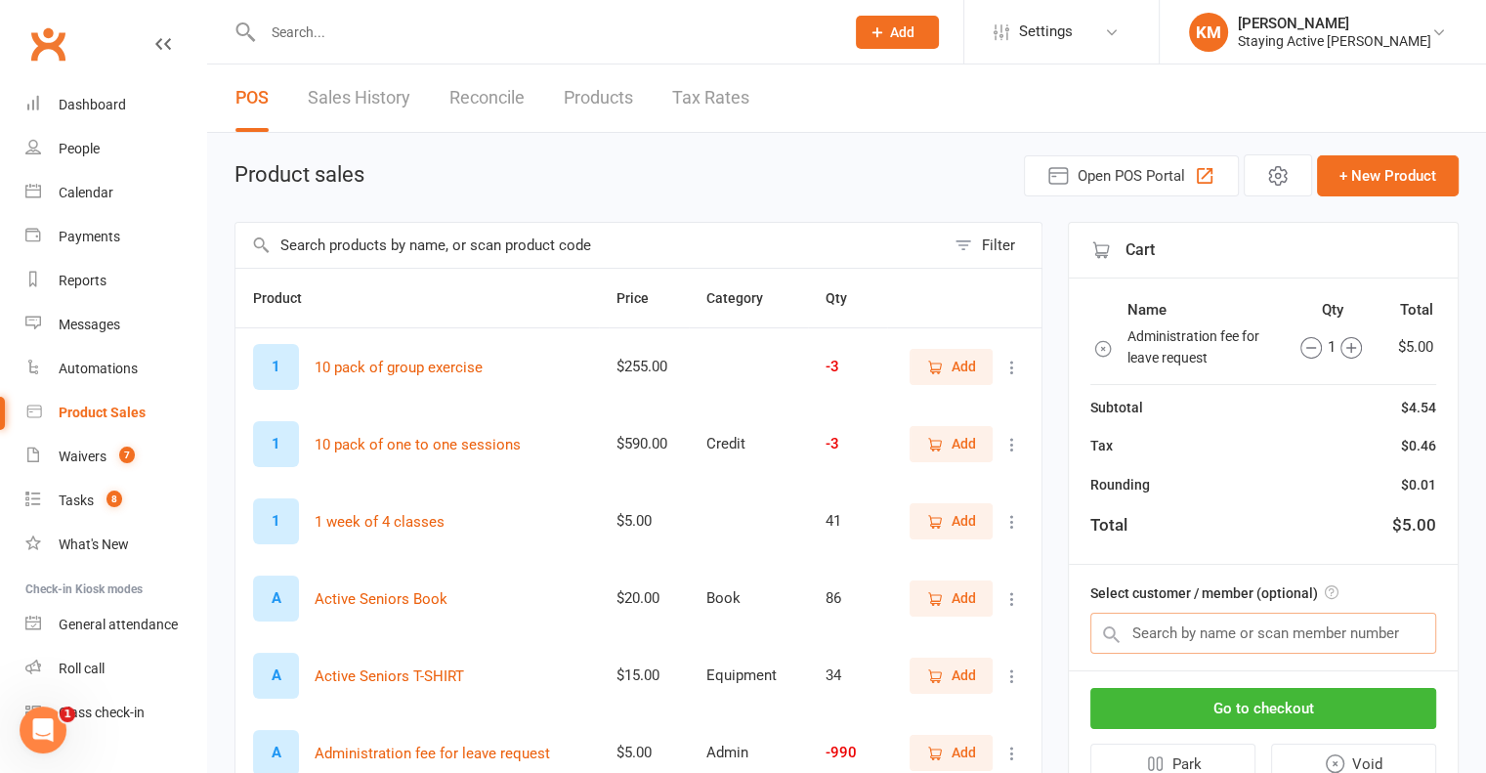
click at [1155, 616] on input "text" at bounding box center [1263, 632] width 346 height 41
paste input "Maureen Rogers"
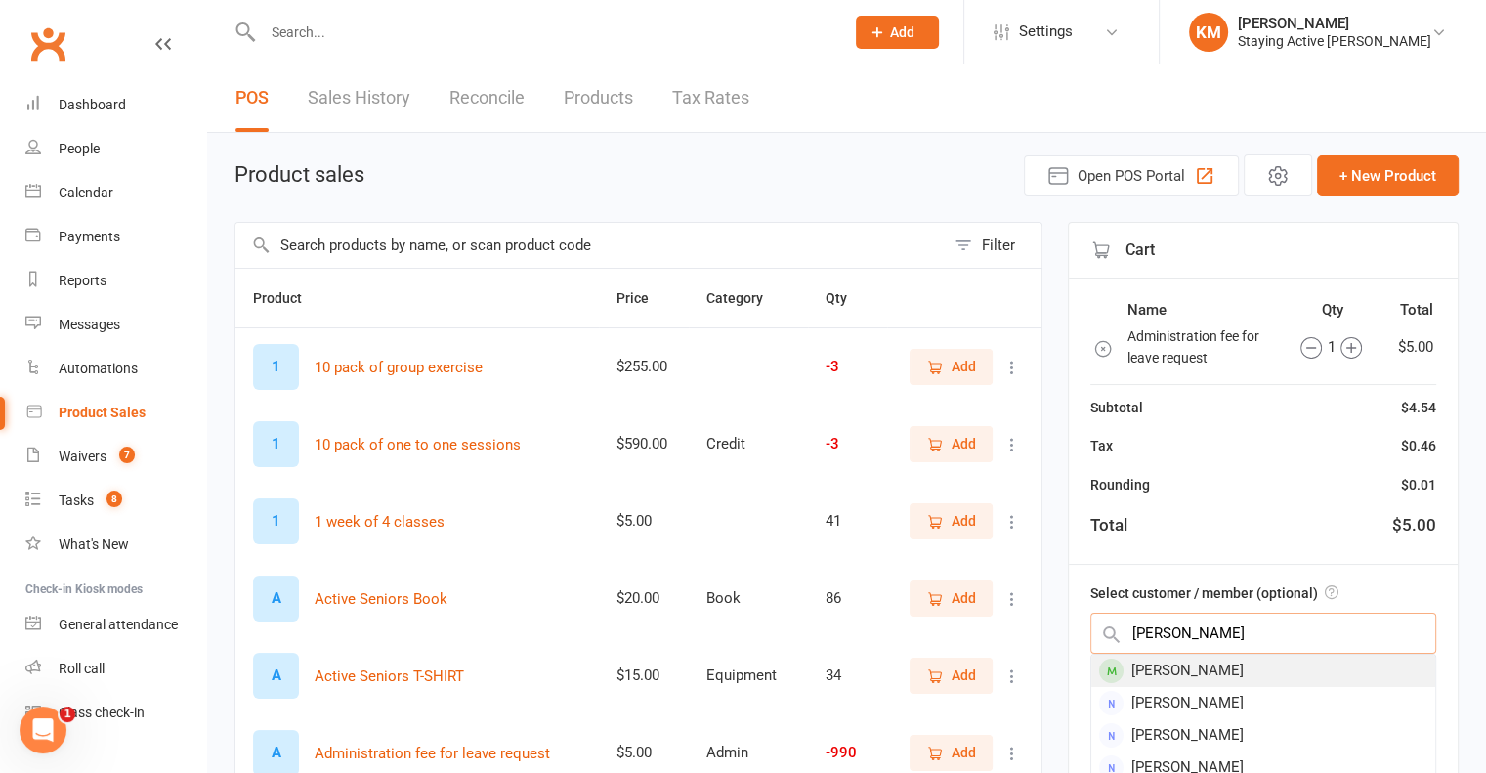
type input "Maureen Rogers"
click at [1141, 668] on div "Maureen Rogers" at bounding box center [1263, 670] width 344 height 32
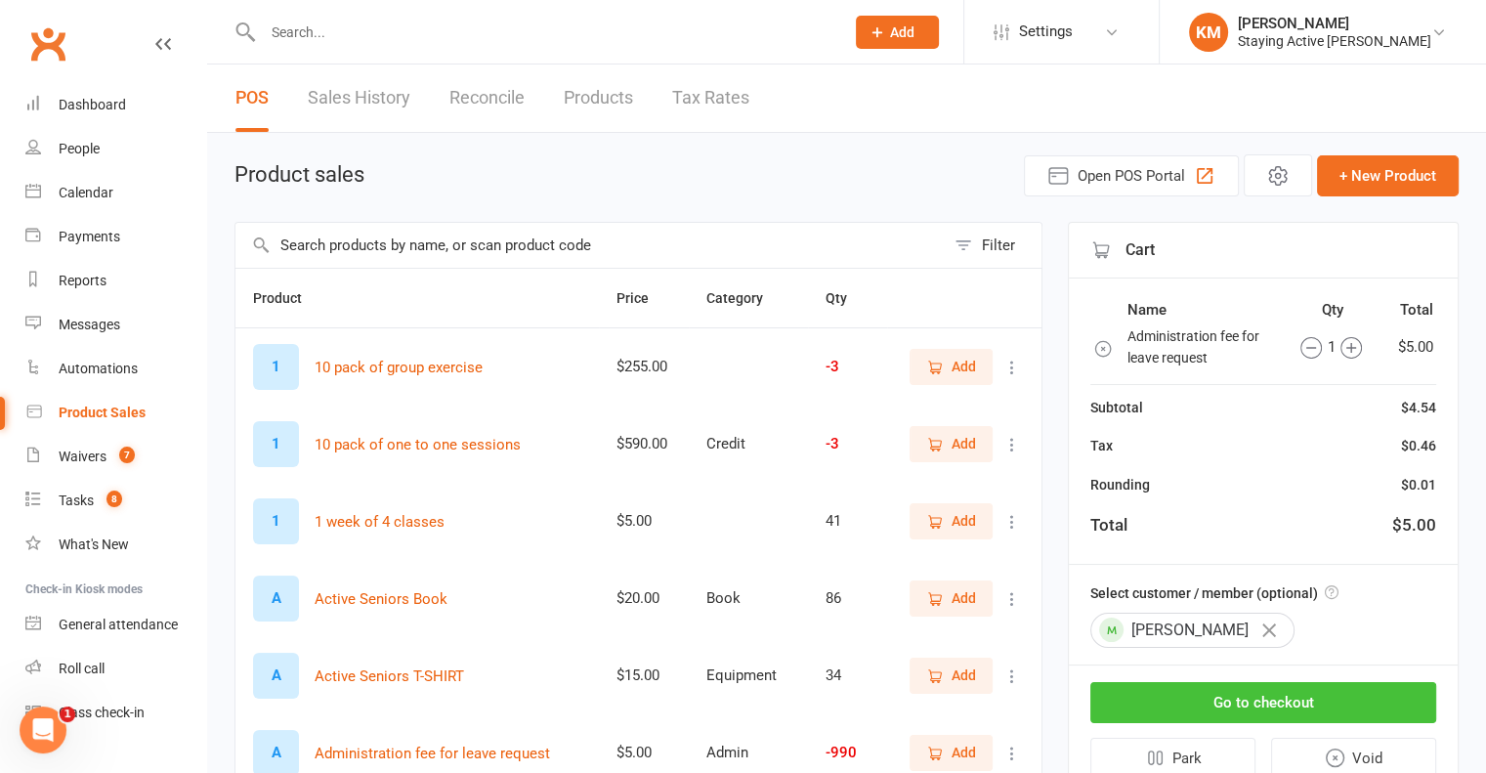
click at [1147, 710] on button "Go to checkout" at bounding box center [1263, 702] width 346 height 41
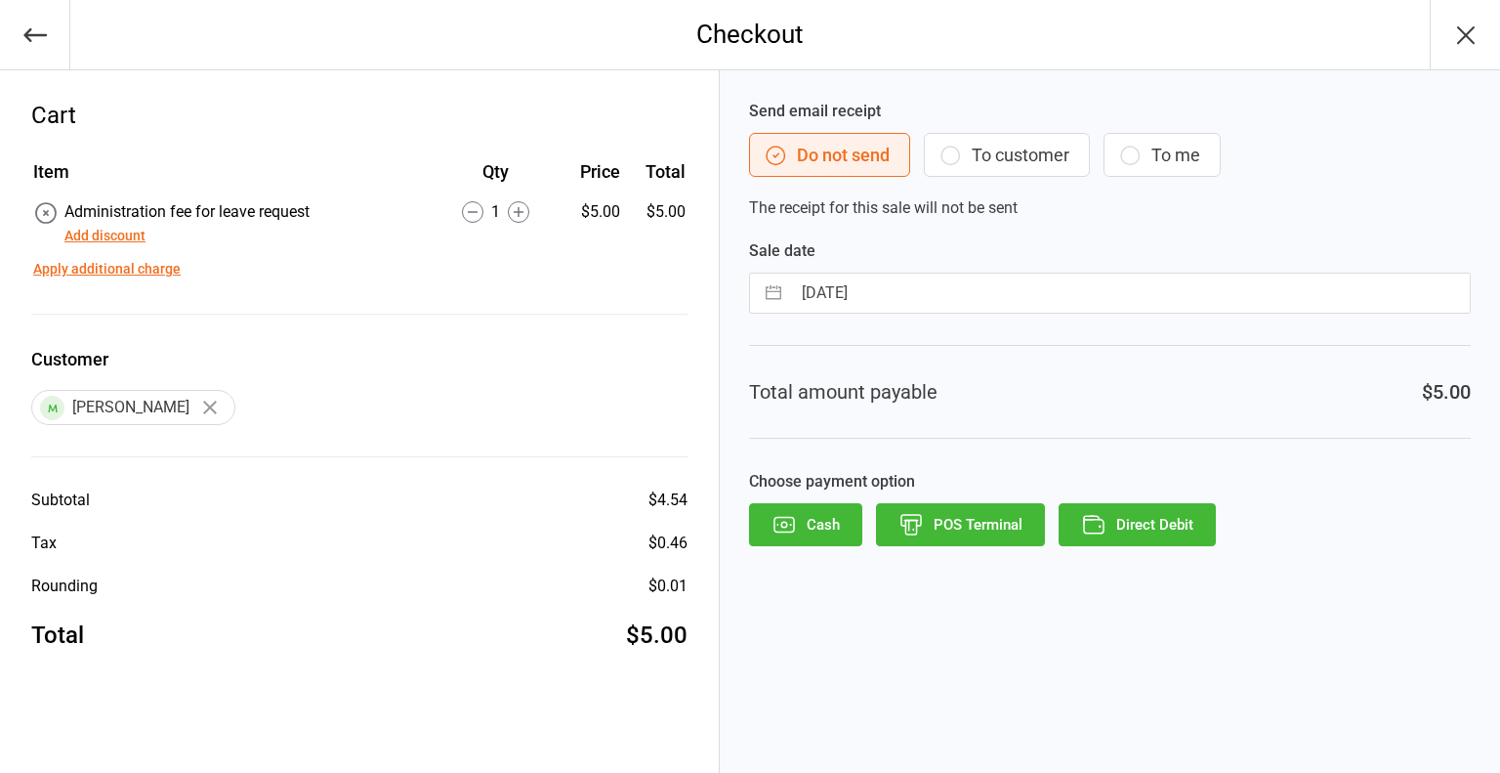
click at [1134, 527] on button "Direct Debit" at bounding box center [1137, 524] width 157 height 43
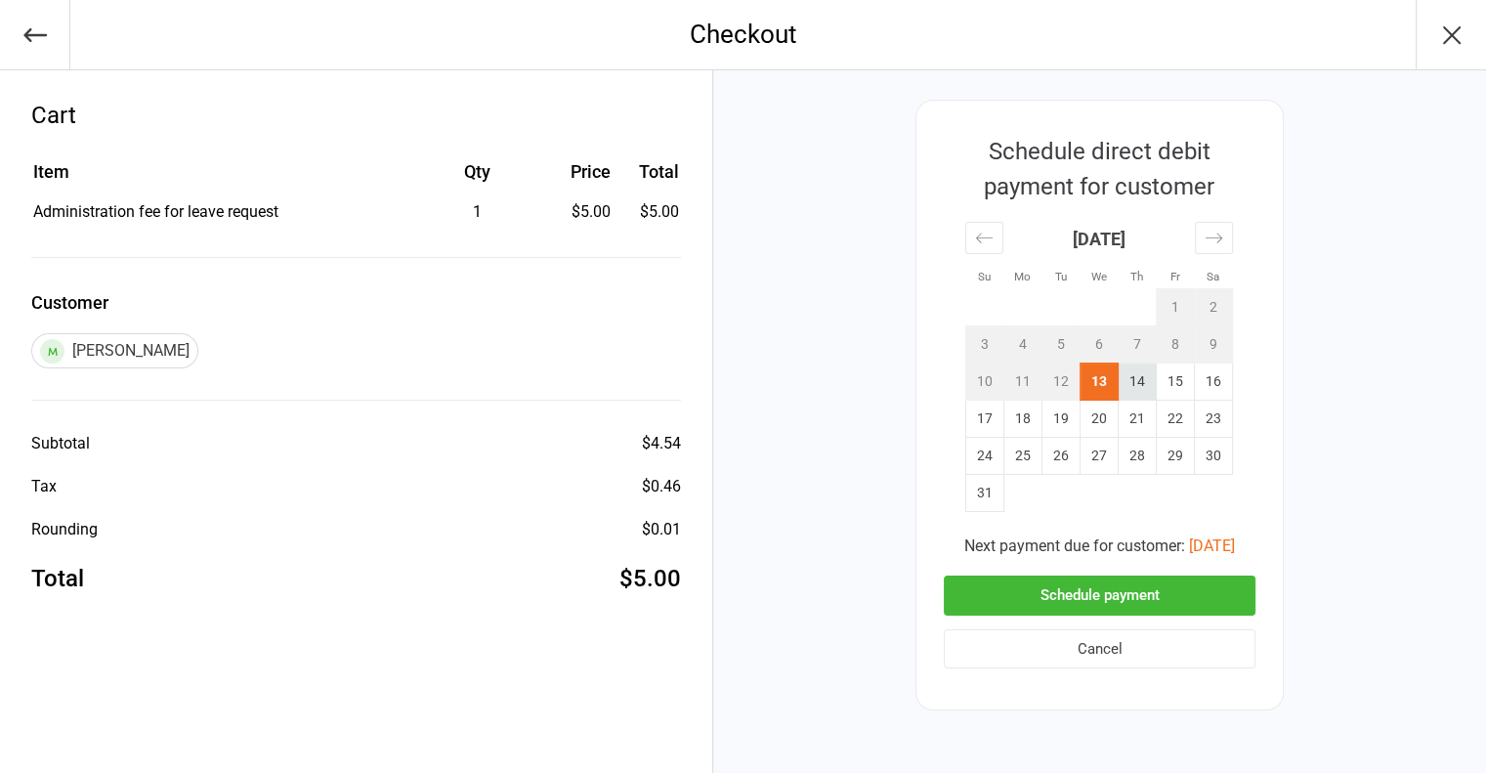
click at [1132, 387] on td "14" at bounding box center [1137, 381] width 38 height 37
click at [1130, 613] on button "Schedule payment" at bounding box center [1100, 595] width 312 height 40
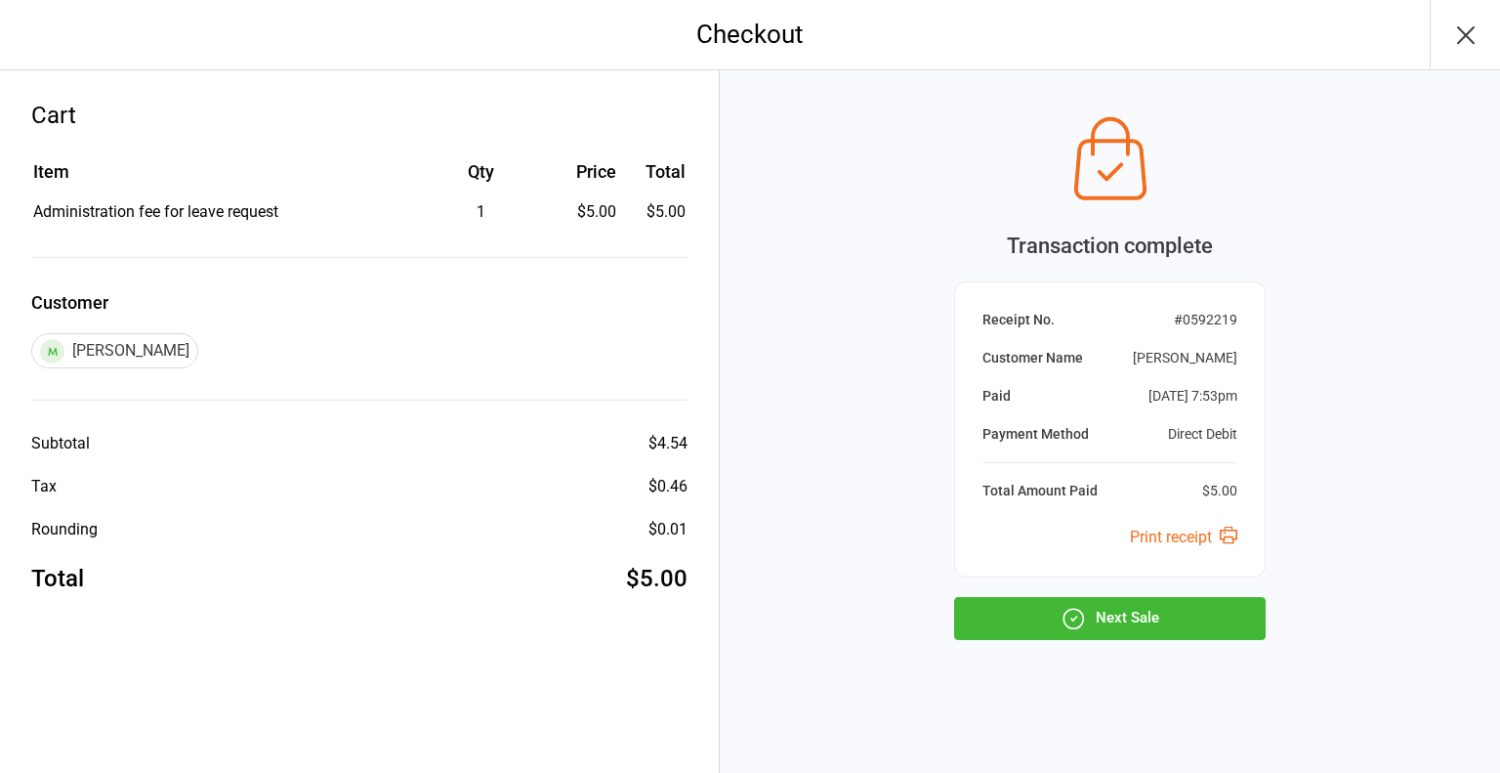
click at [1130, 615] on button "Next Sale" at bounding box center [1110, 618] width 312 height 43
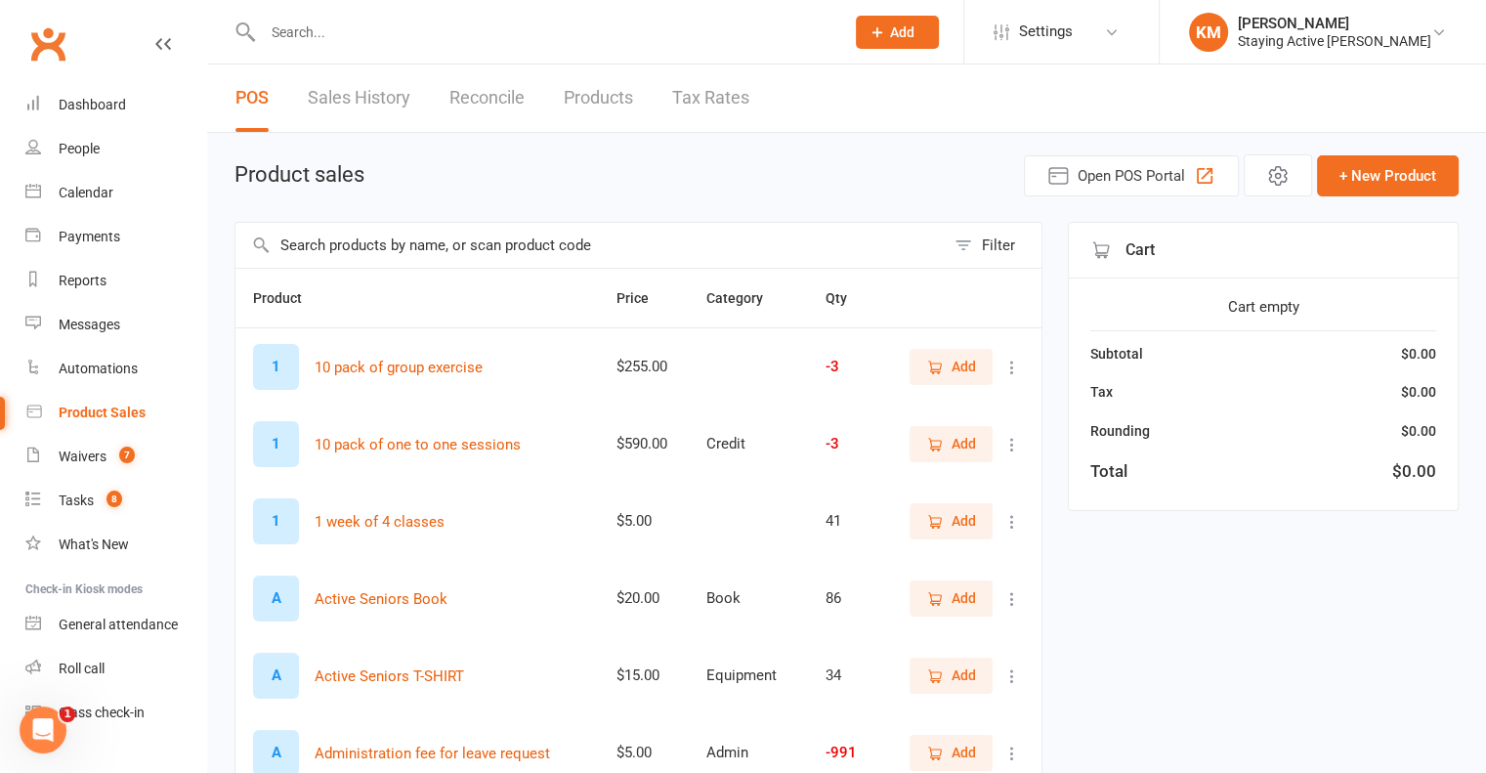
click at [348, 237] on input "text" at bounding box center [589, 245] width 709 height 45
click at [332, 52] on div at bounding box center [532, 31] width 596 height 63
click at [334, 31] on input "text" at bounding box center [543, 32] width 573 height 27
paste input "Maureen Rogers"
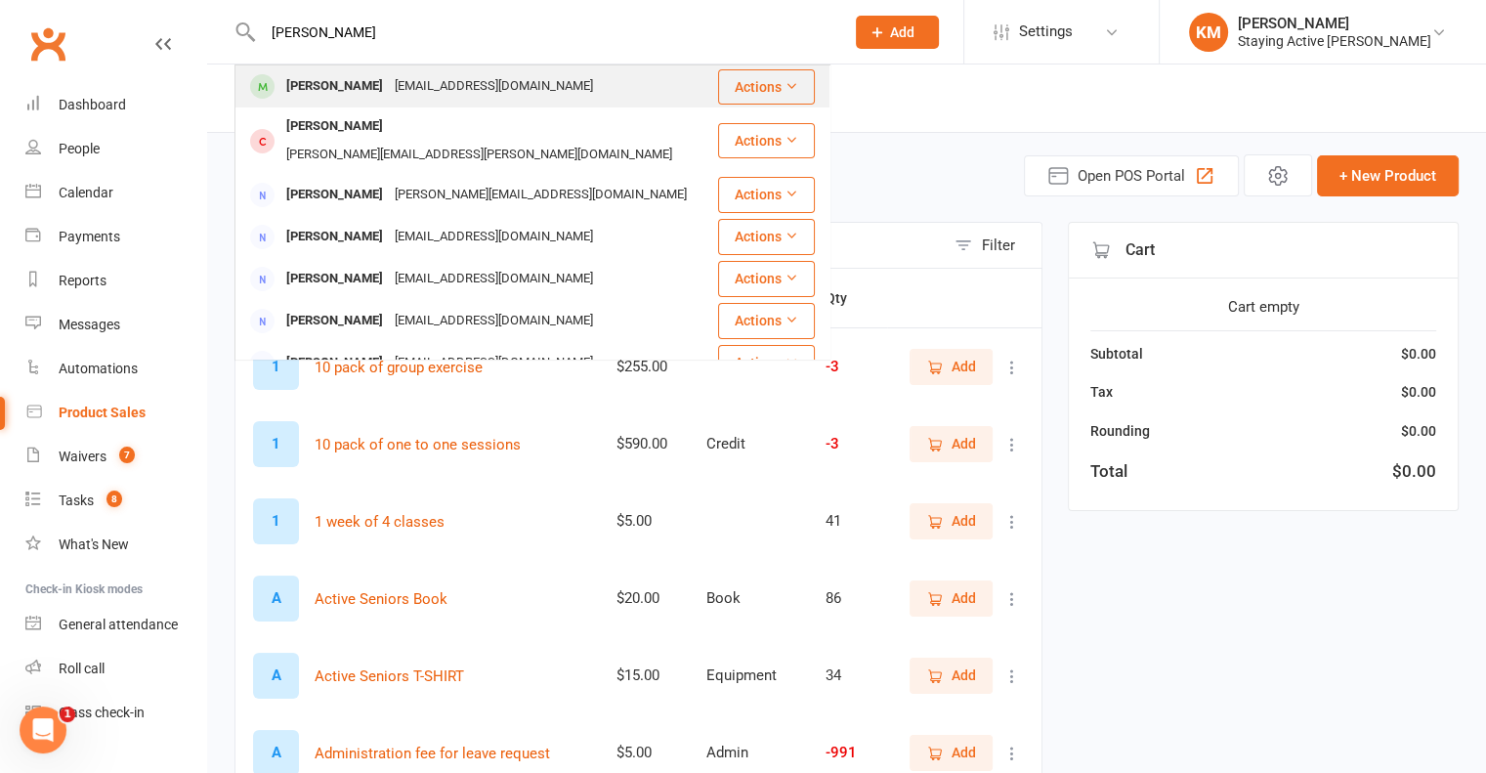
type input "Maureen Rogers"
click at [383, 102] on div "Maureen Rogers maureenrogers1717@gmail.com" at bounding box center [476, 86] width 480 height 40
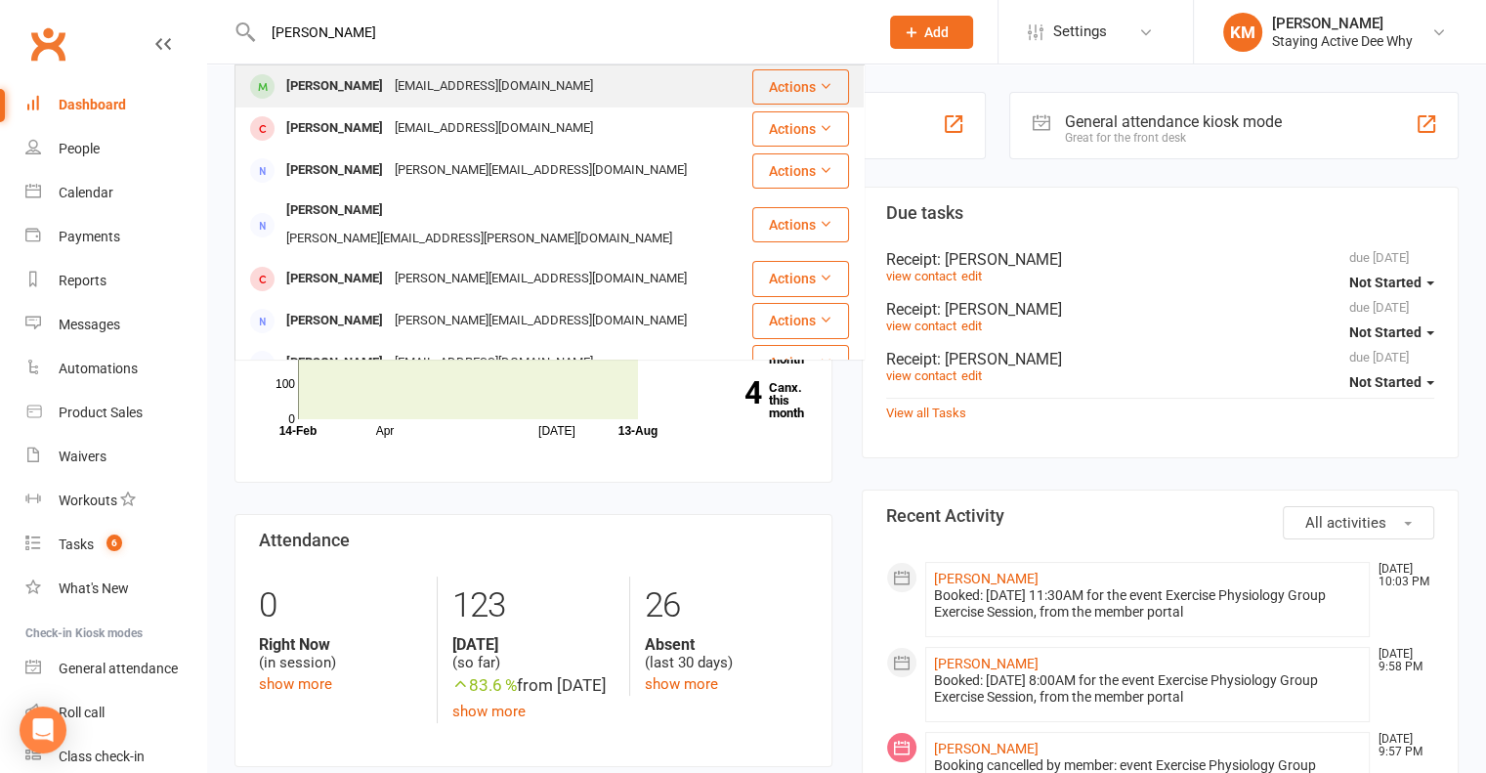
type input "[PERSON_NAME]"
click at [449, 81] on div "[EMAIL_ADDRESS][DOMAIN_NAME]" at bounding box center [494, 86] width 210 height 28
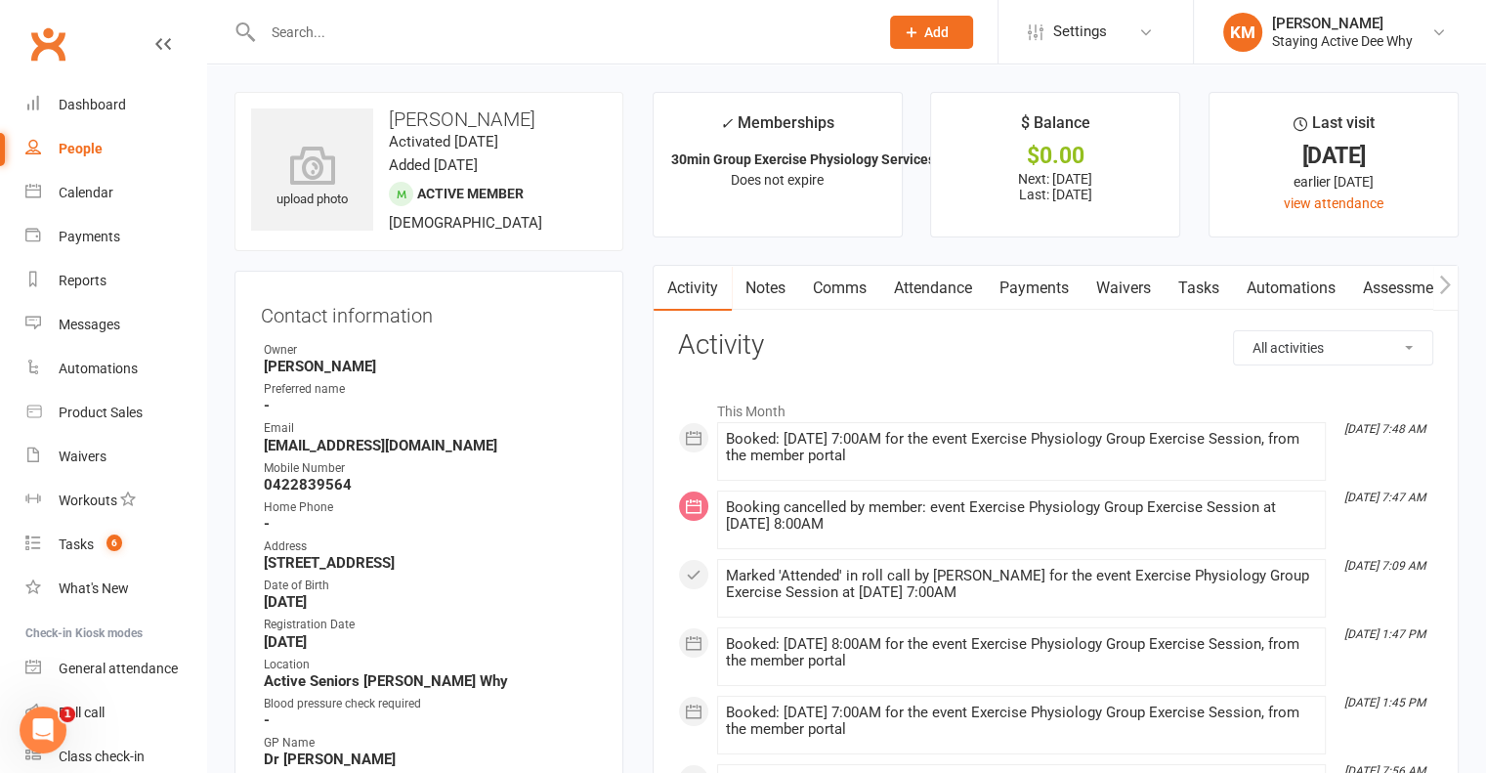
click at [1051, 296] on link "Payments" at bounding box center [1034, 288] width 97 height 45
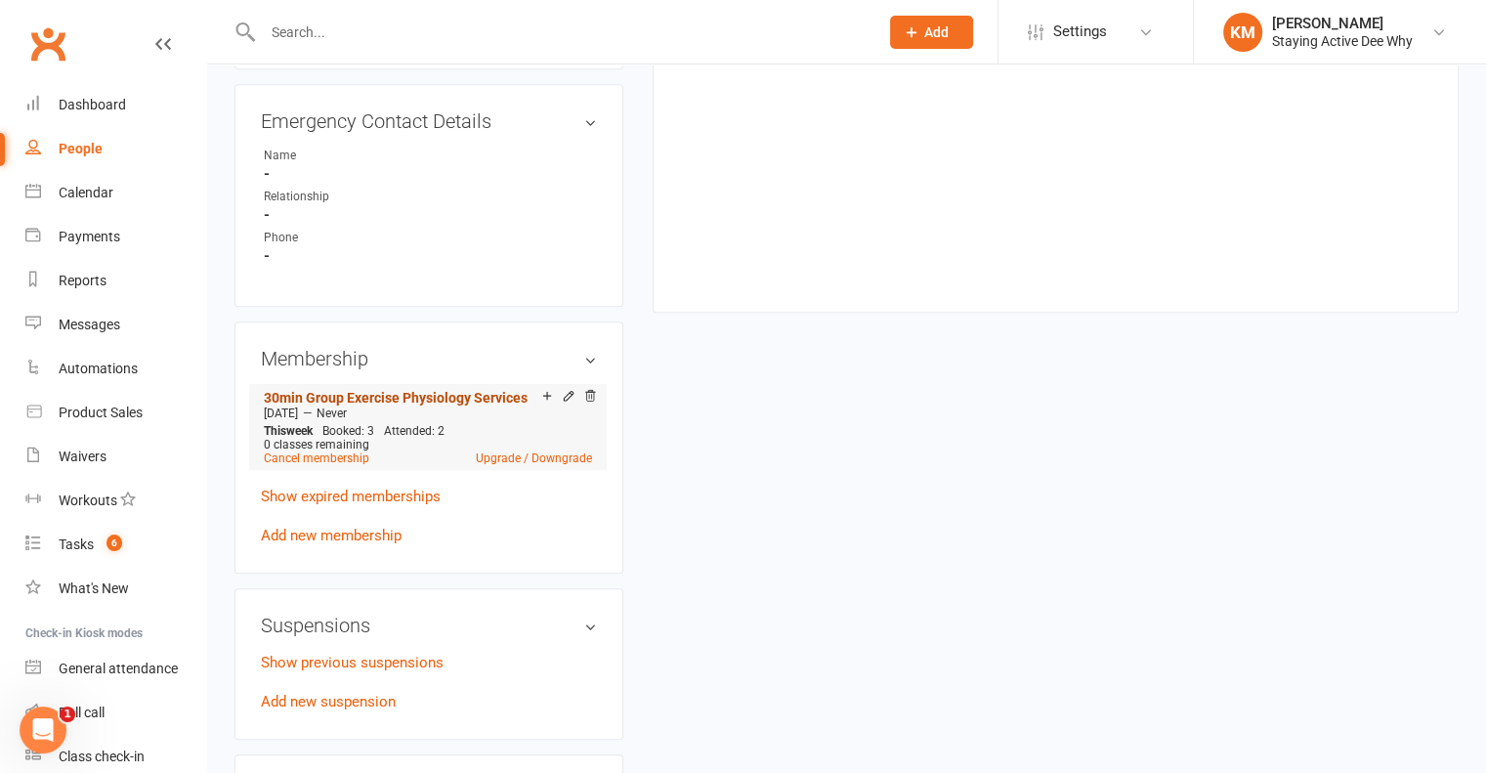
scroll to position [1270, 0]
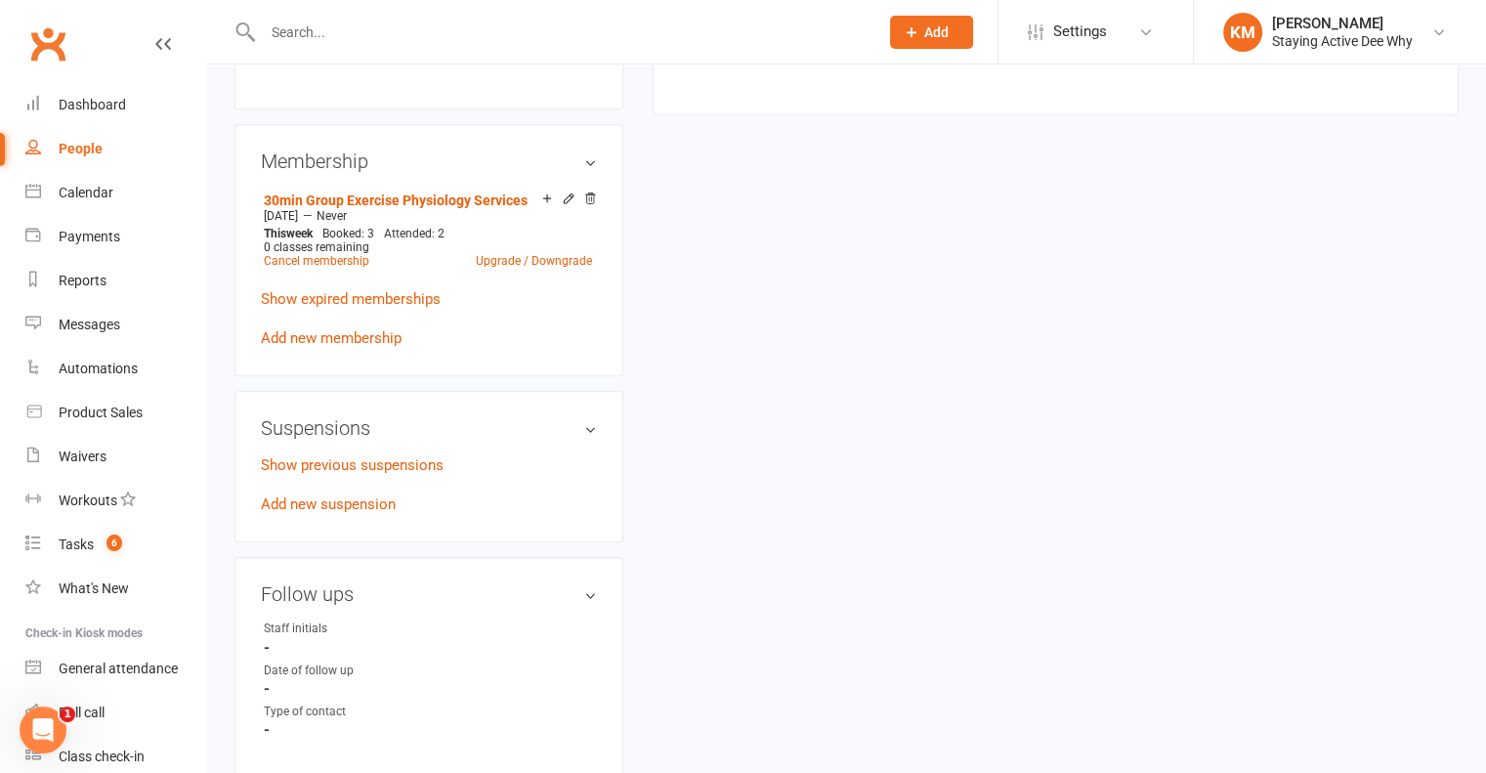
click at [375, 527] on div "Suspensions Show previous suspensions Add new suspension" at bounding box center [428, 466] width 389 height 151
click at [376, 513] on link "Add new suspension" at bounding box center [328, 504] width 135 height 18
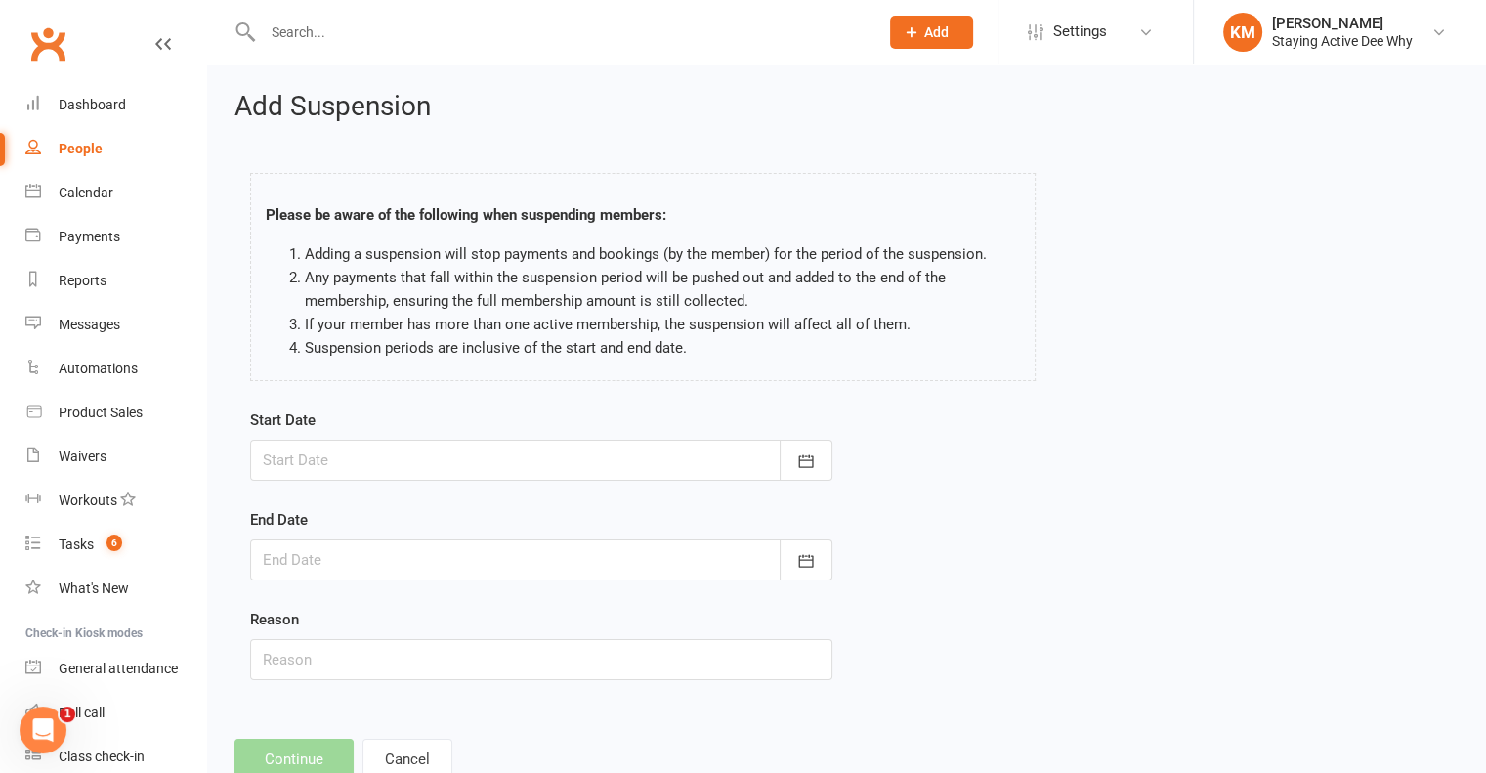
click at [300, 466] on div at bounding box center [541, 460] width 582 height 41
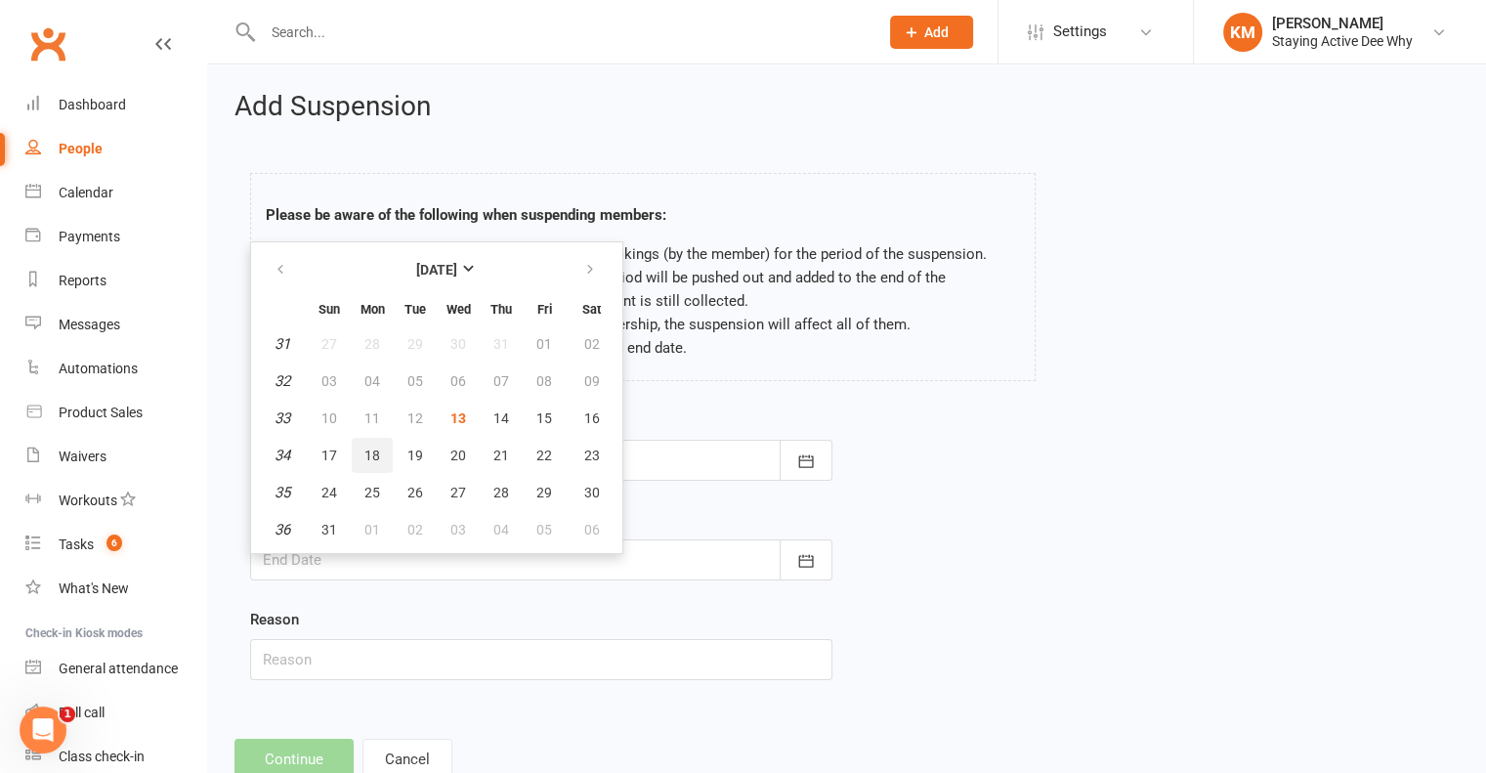
click at [373, 448] on span "18" at bounding box center [372, 455] width 16 height 16
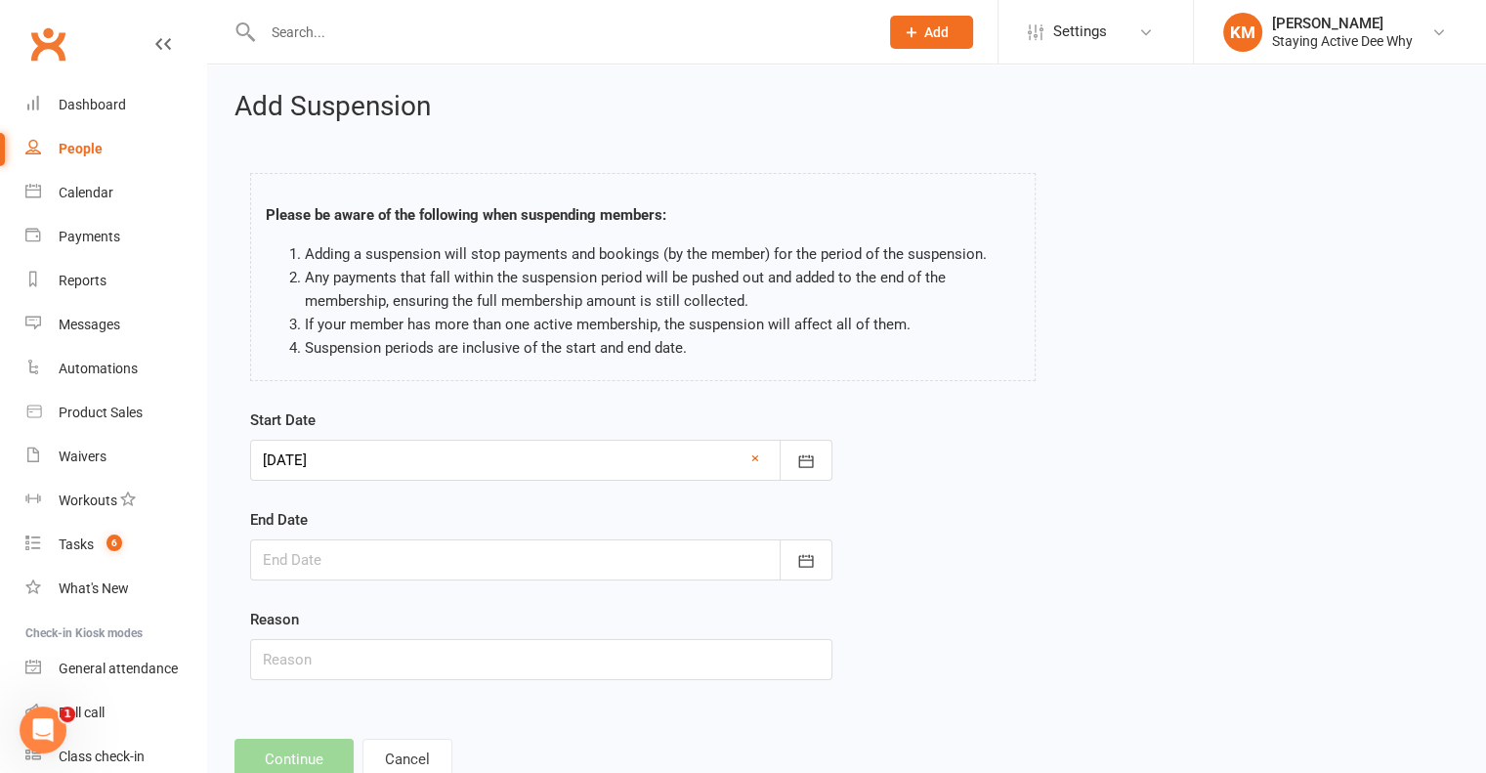
click at [337, 460] on div at bounding box center [541, 460] width 582 height 41
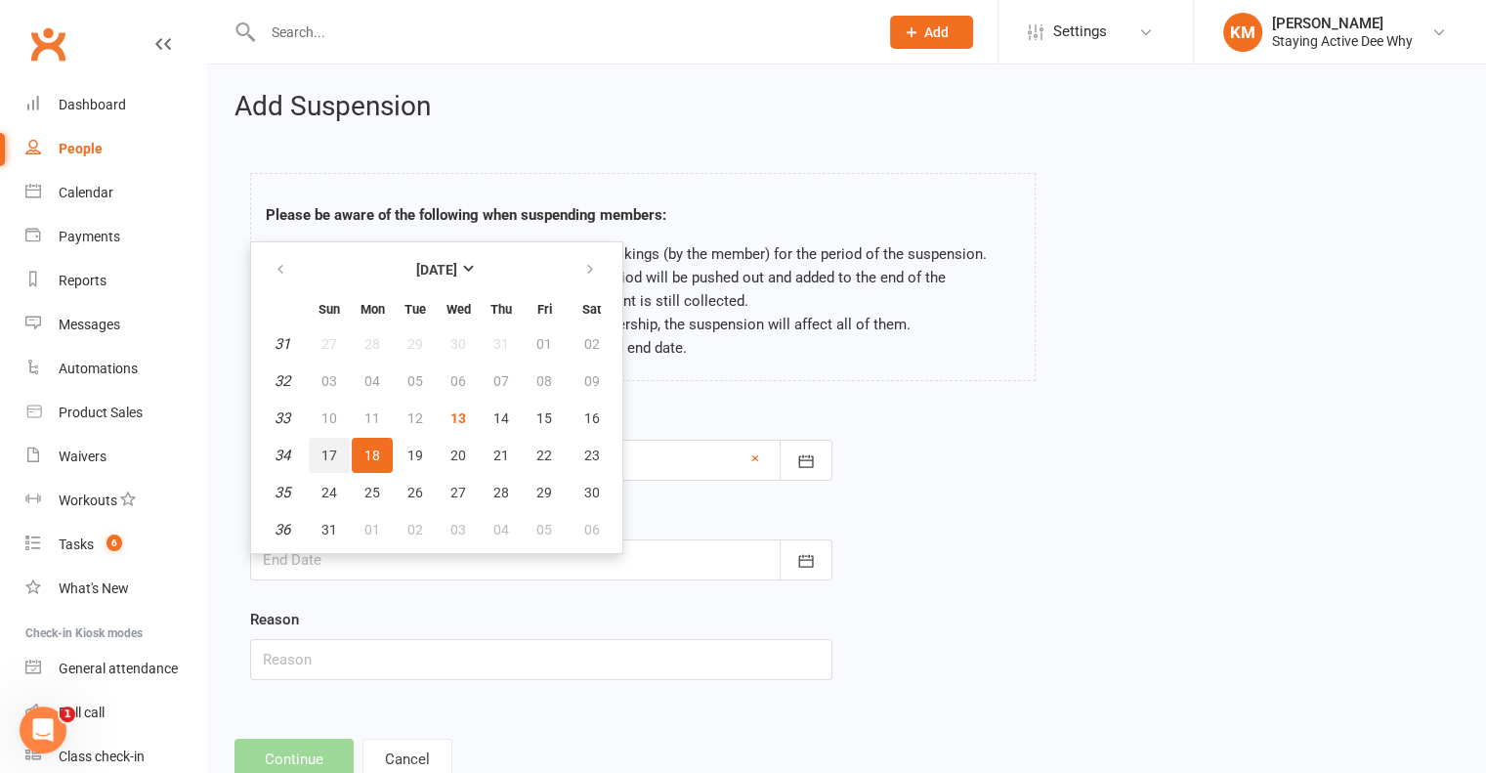
click at [333, 456] on span "17" at bounding box center [329, 455] width 16 height 16
type input "17 Aug 2025"
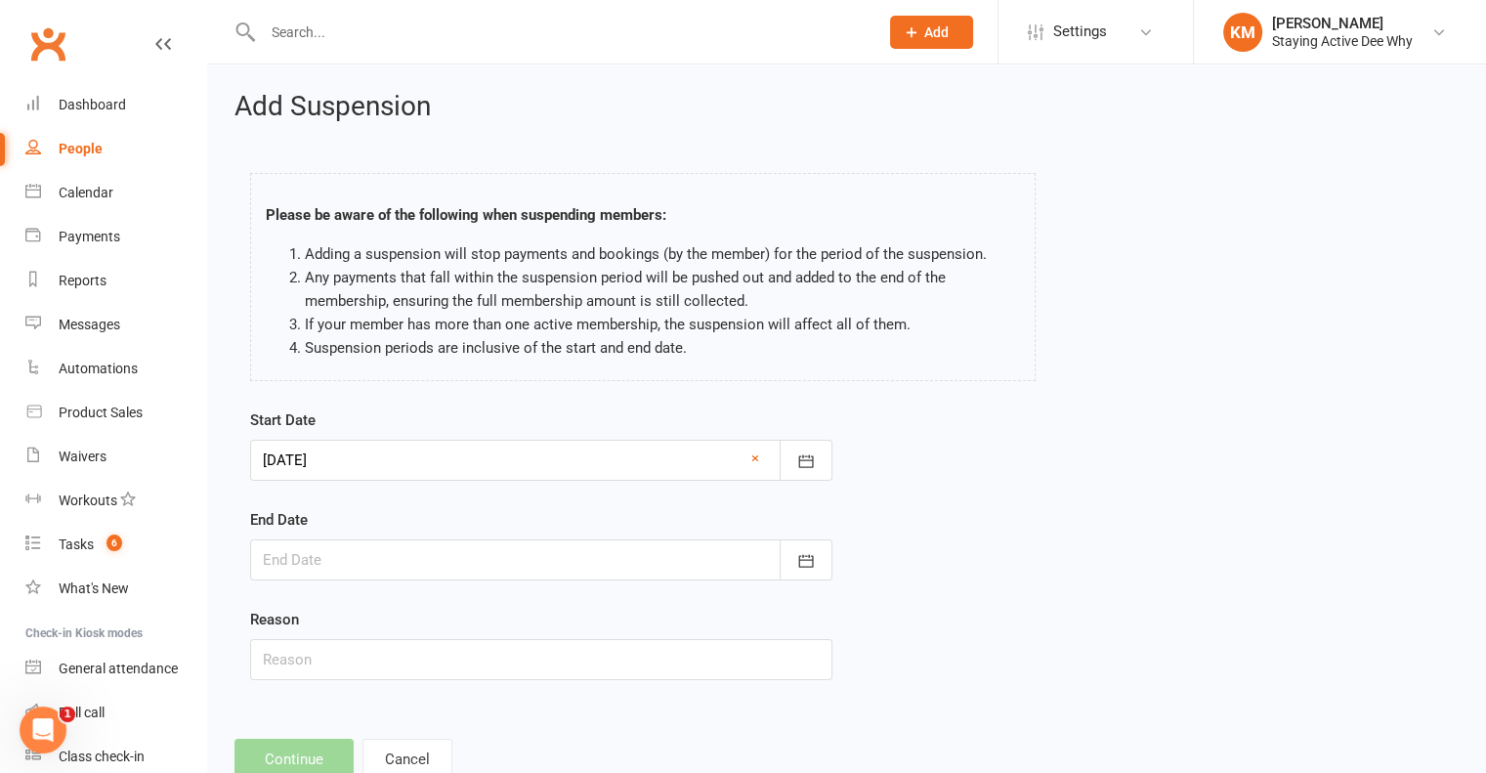
click at [326, 481] on form "Start Date 17 Aug 2025 August 2025 Sun Mon Tue Wed Thu Fri Sat 31 27 28 29 30 3…" at bounding box center [541, 544] width 582 height 272
click at [309, 527] on div "End Date August 2025 Sun Mon Tue Wed Thu Fri Sat 31 27 28 29 30 31 01 02 32 03 …" at bounding box center [541, 544] width 582 height 72
click at [299, 558] on div at bounding box center [541, 559] width 582 height 41
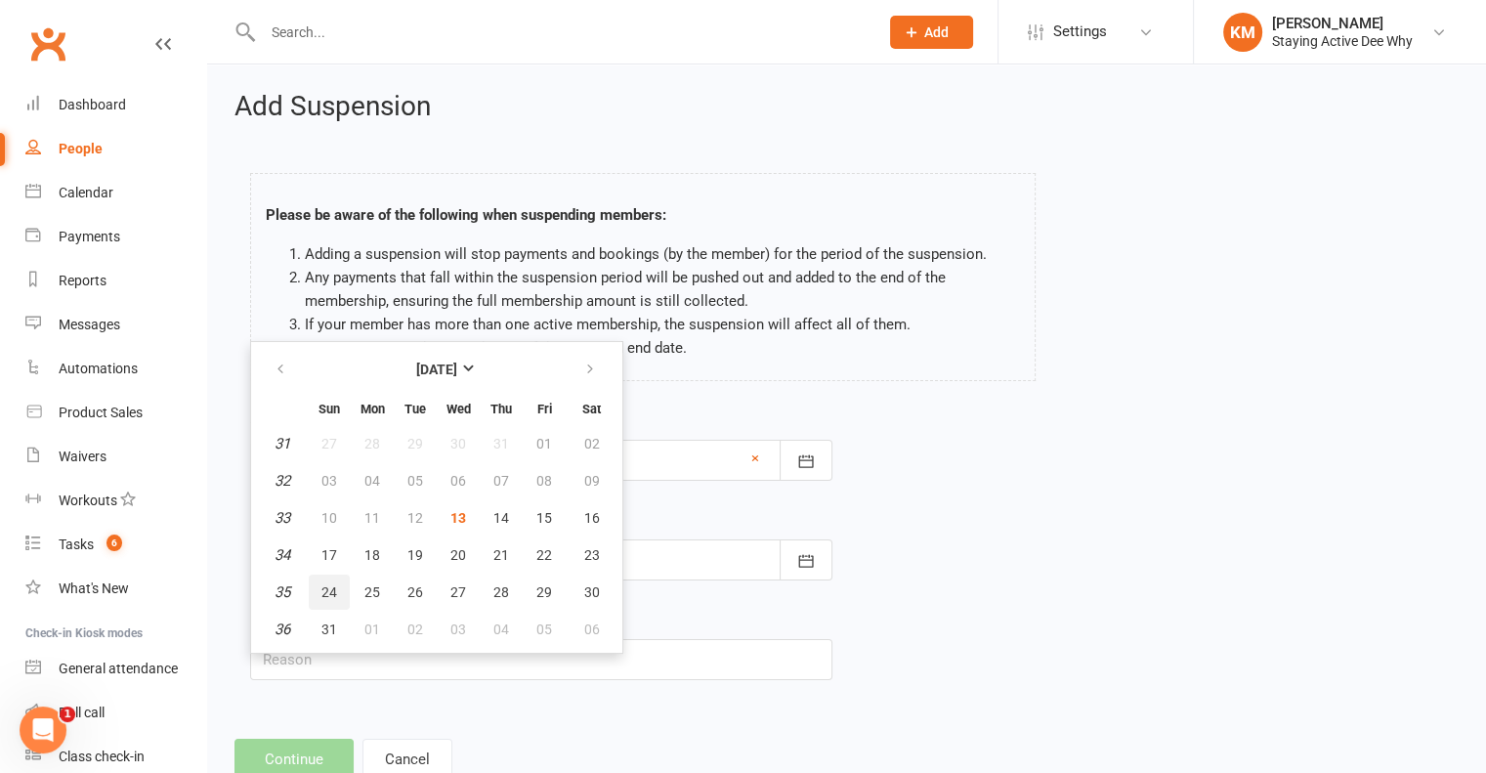
click at [328, 593] on span "24" at bounding box center [329, 592] width 16 height 16
type input "24 Aug 2025"
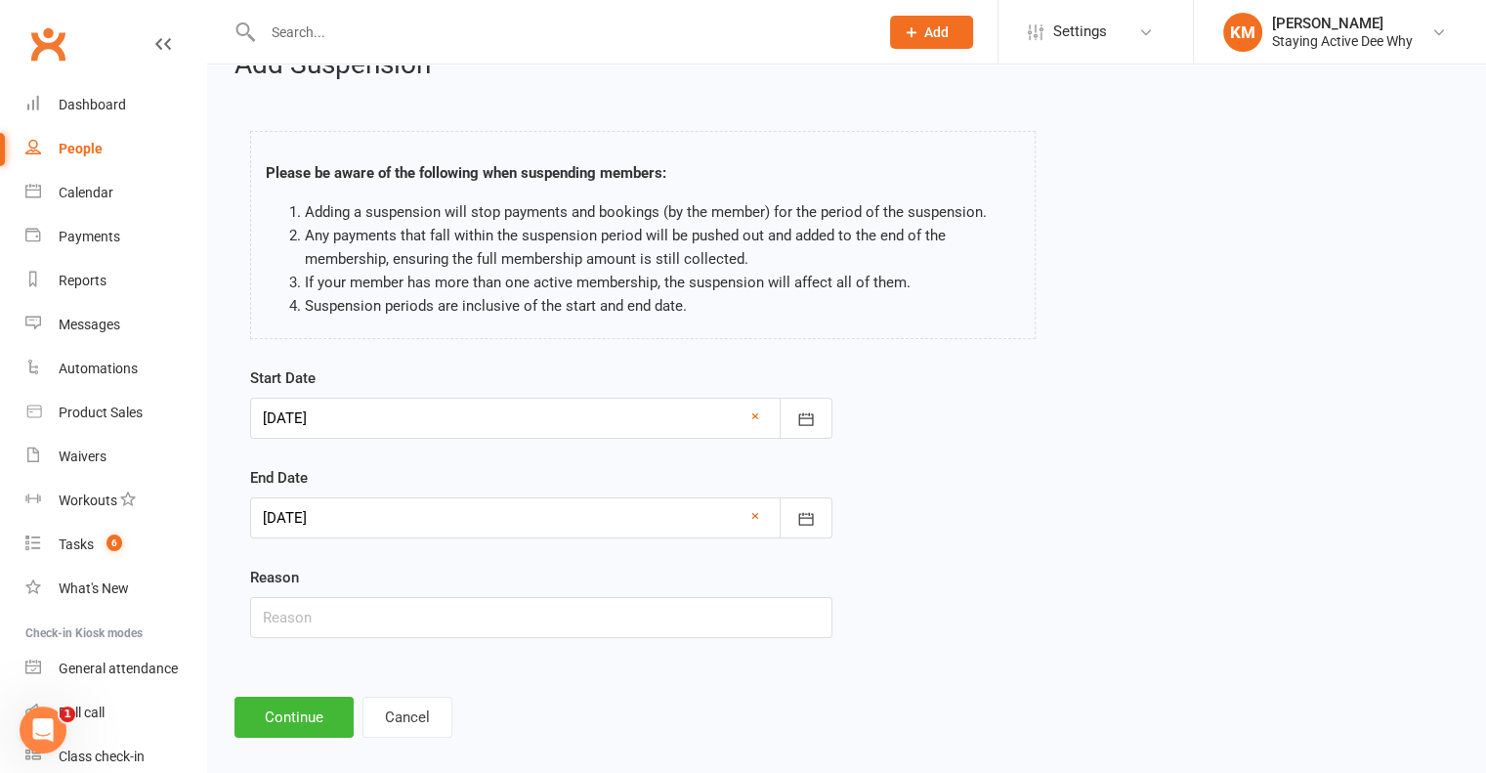
scroll to position [60, 0]
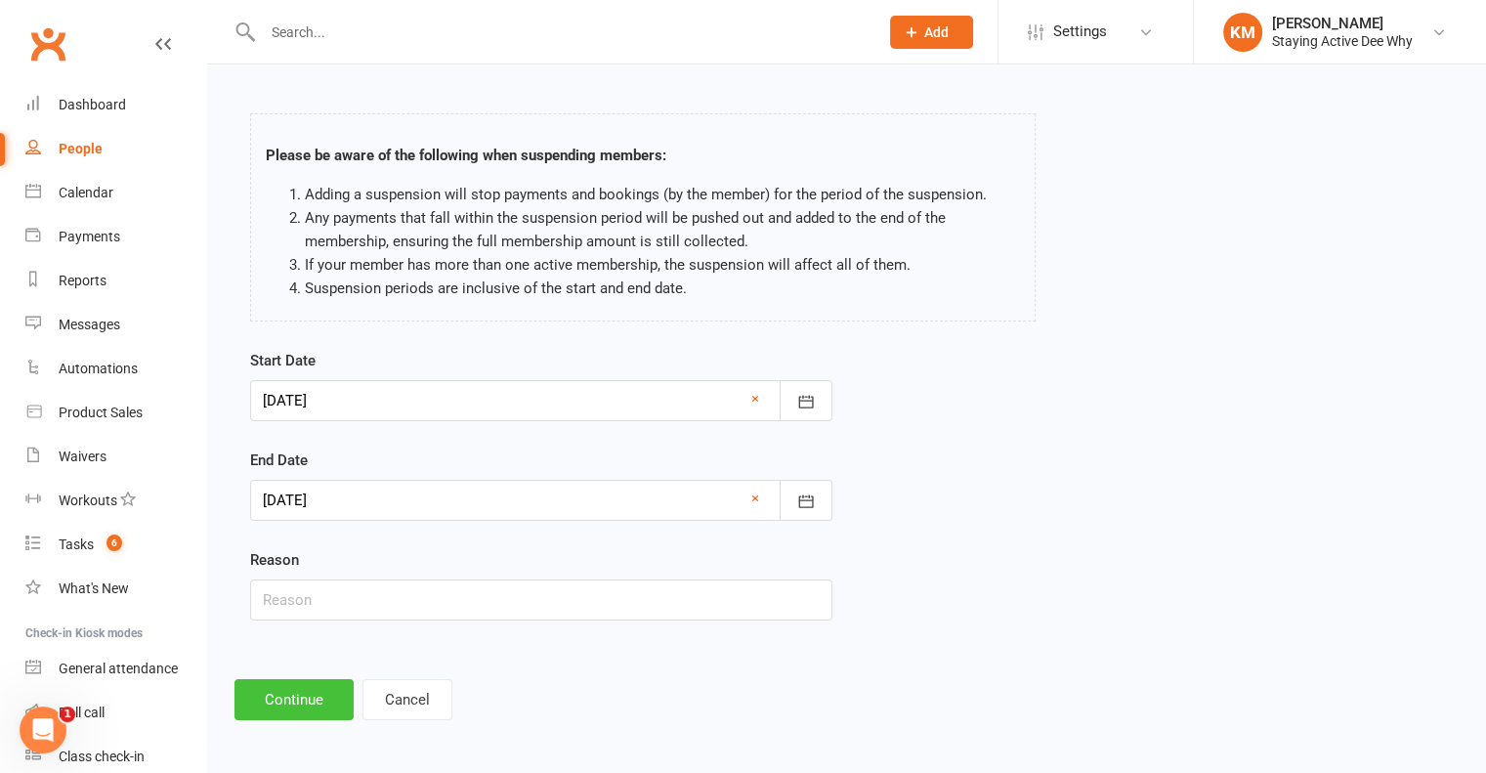
click at [307, 679] on button "Continue" at bounding box center [293, 699] width 119 height 41
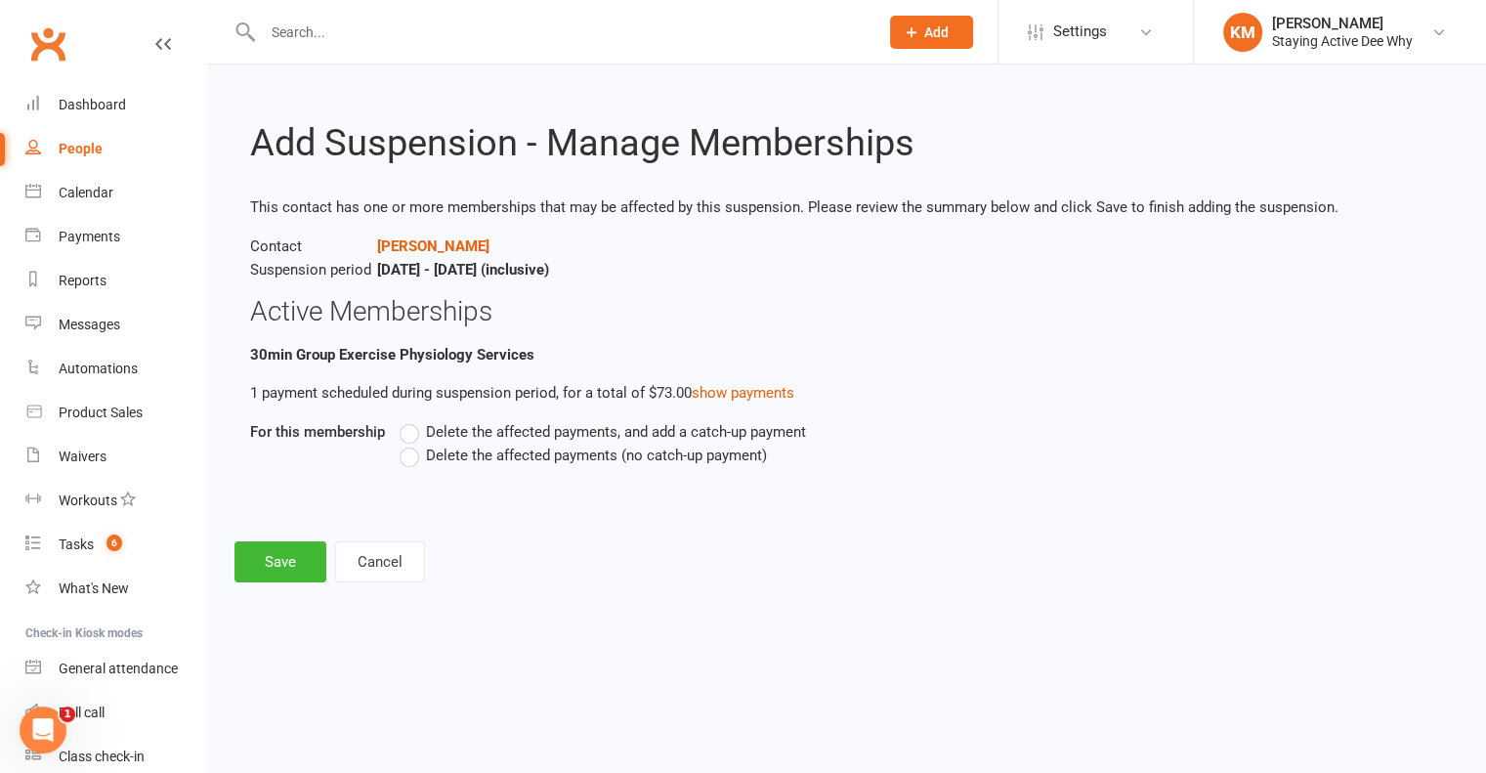
scroll to position [0, 0]
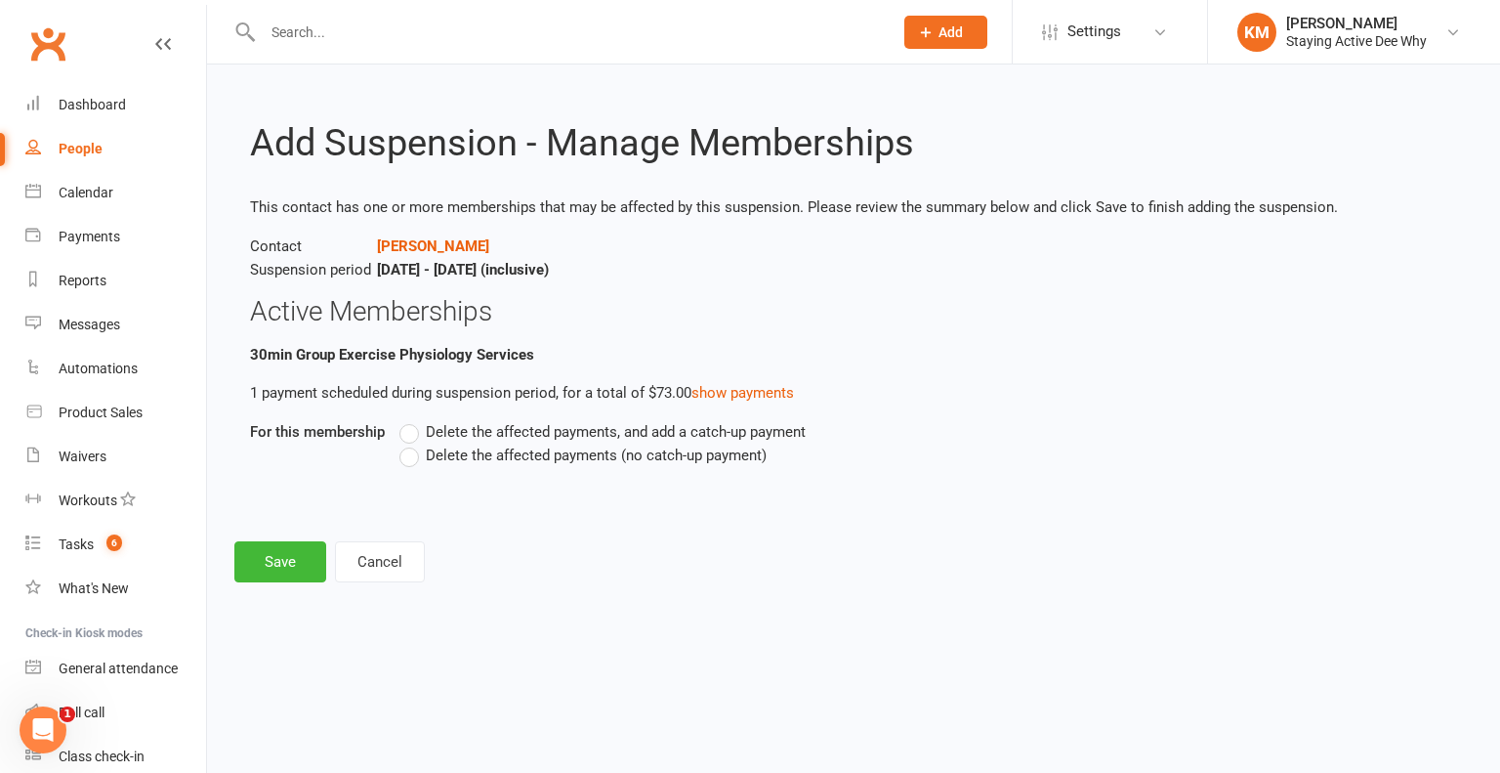
click at [442, 453] on span "Delete the affected payments (no catch-up payment)" at bounding box center [596, 453] width 341 height 21
click at [412, 443] on input "Delete the affected payments (no catch-up payment)" at bounding box center [406, 443] width 13 height 0
click at [273, 554] on button "Save" at bounding box center [280, 561] width 92 height 41
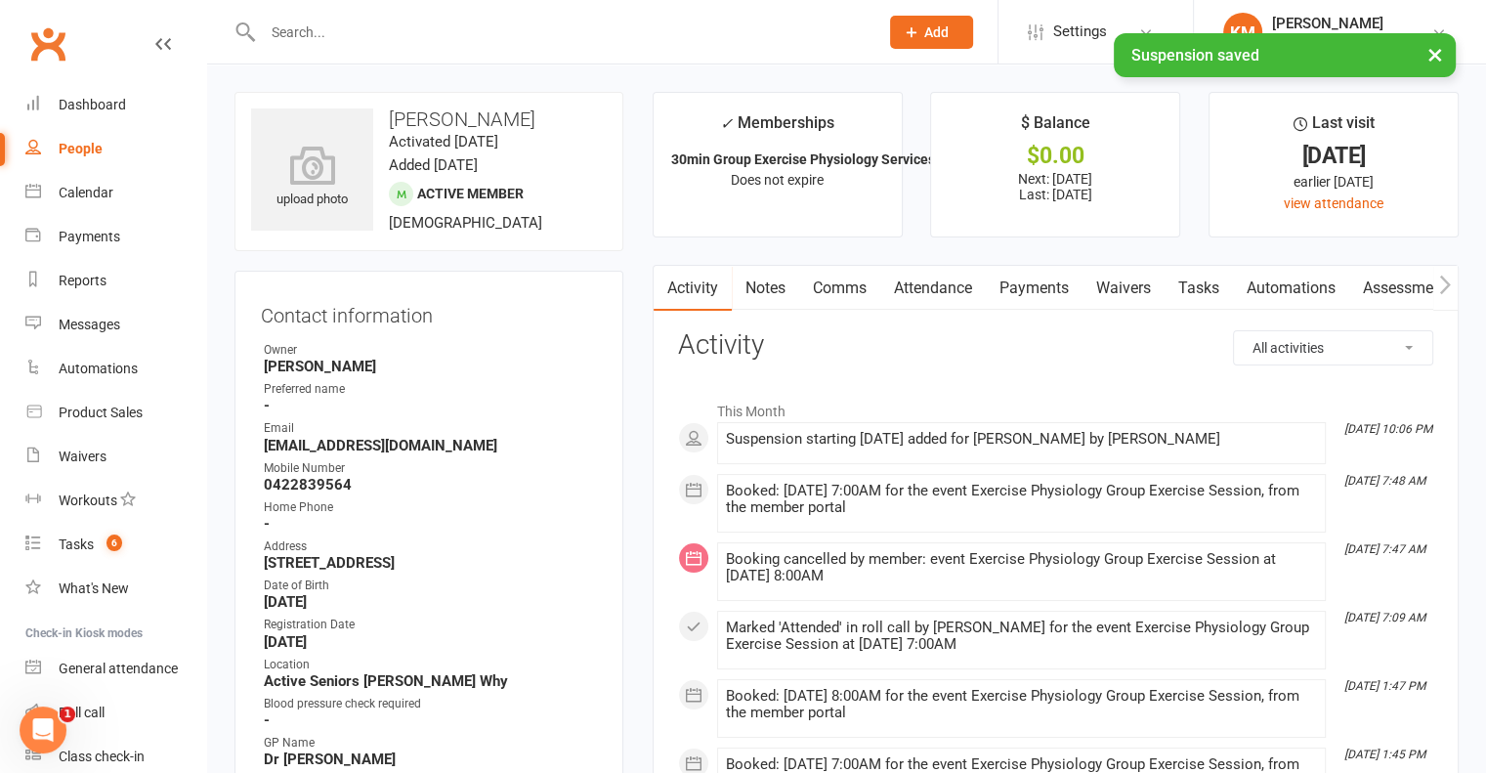
click at [1049, 301] on link "Payments" at bounding box center [1034, 288] width 97 height 45
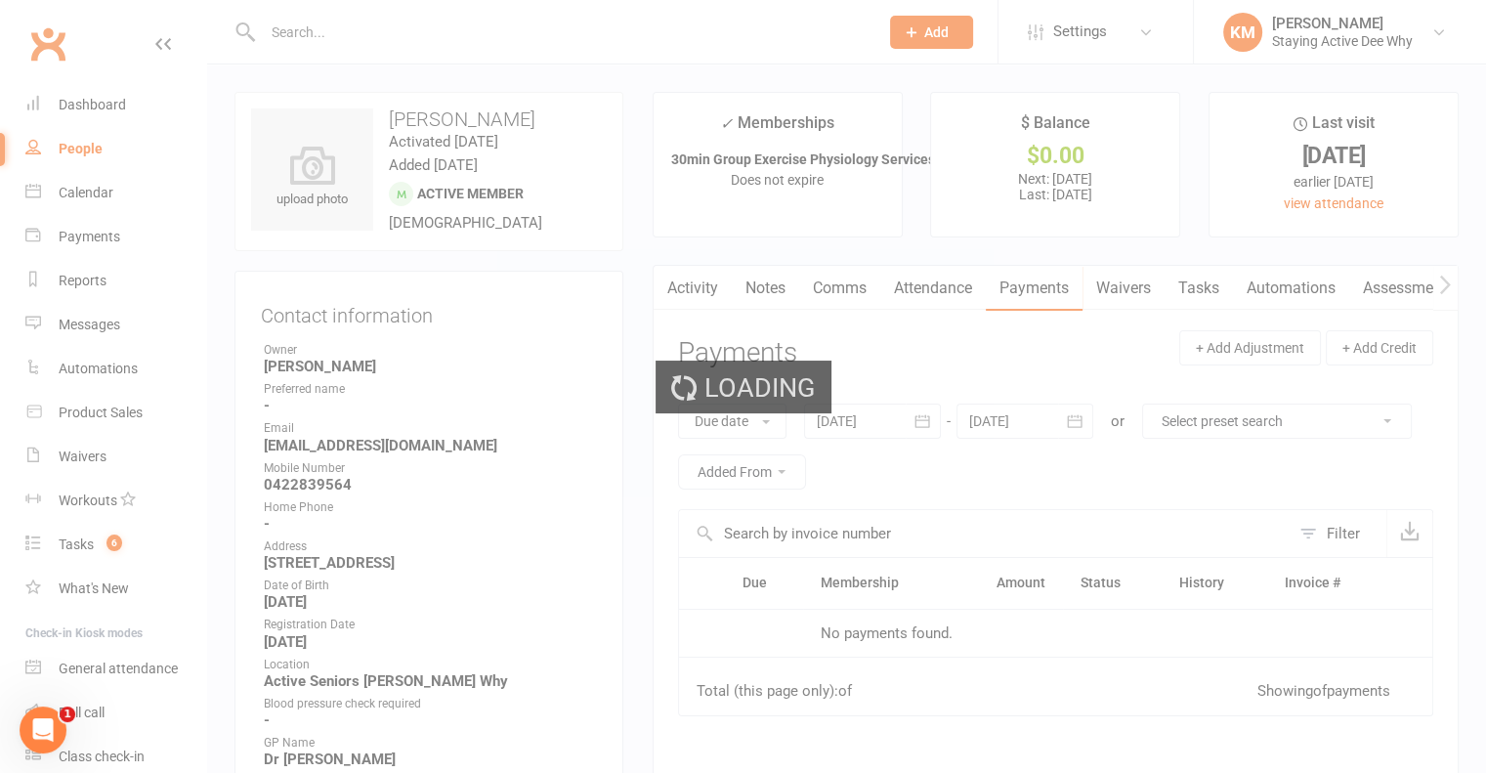
scroll to position [98, 0]
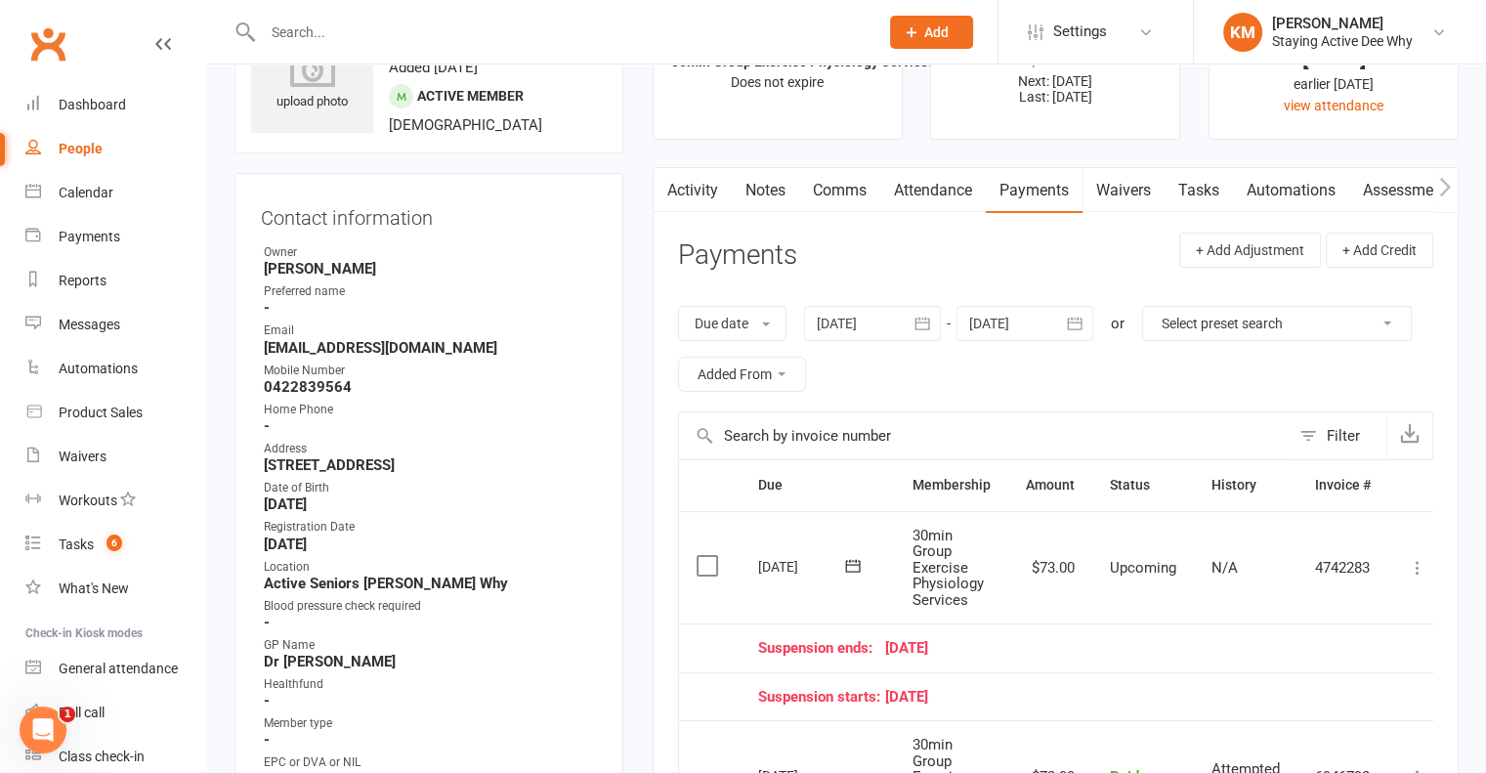
click at [1427, 569] on td "Mark as Paid (Cash) Mark as Paid (POS) Mark as Paid (Other) Skip Change amount …" at bounding box center [1417, 567] width 59 height 113
click at [1415, 573] on icon at bounding box center [1418, 568] width 20 height 20
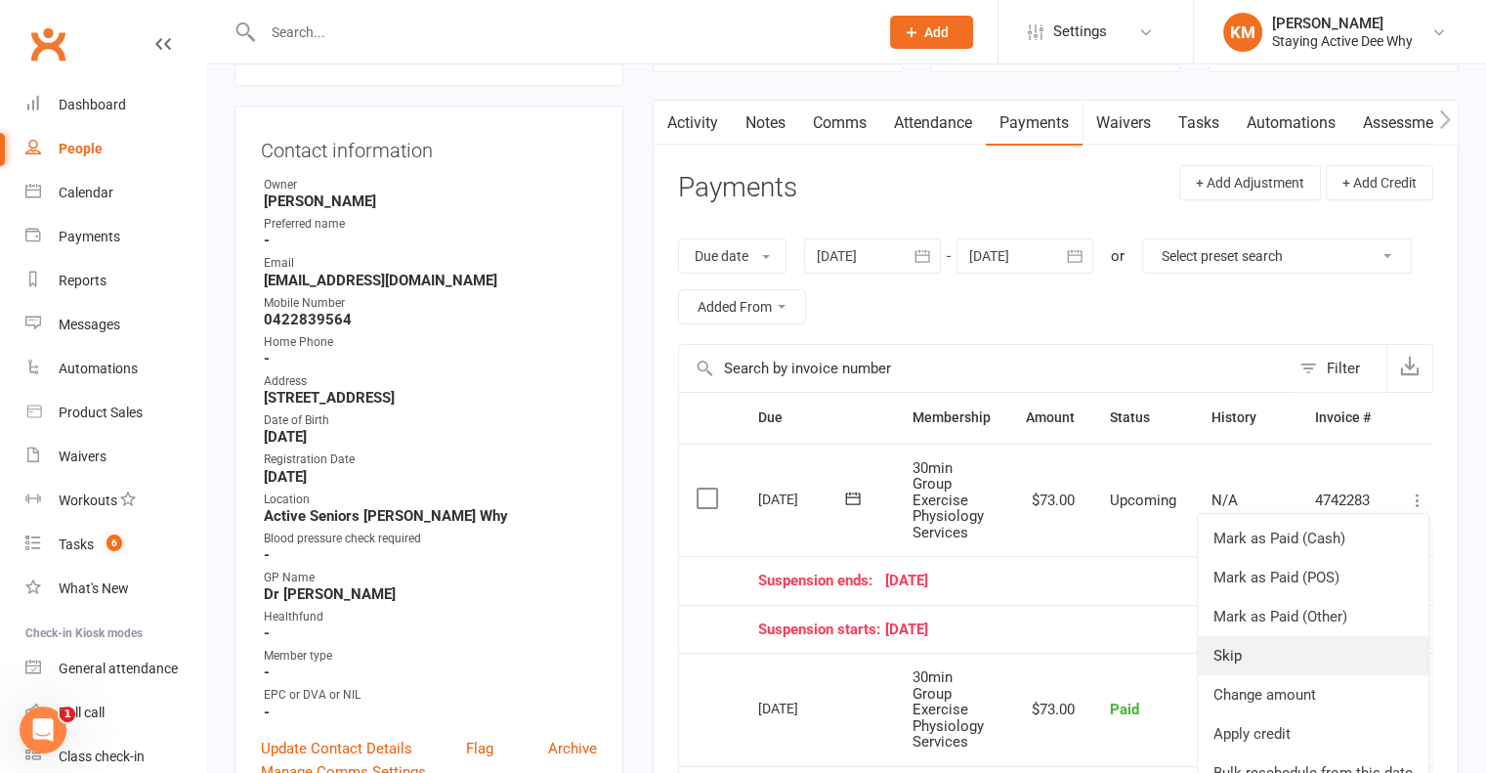
scroll to position [293, 0]
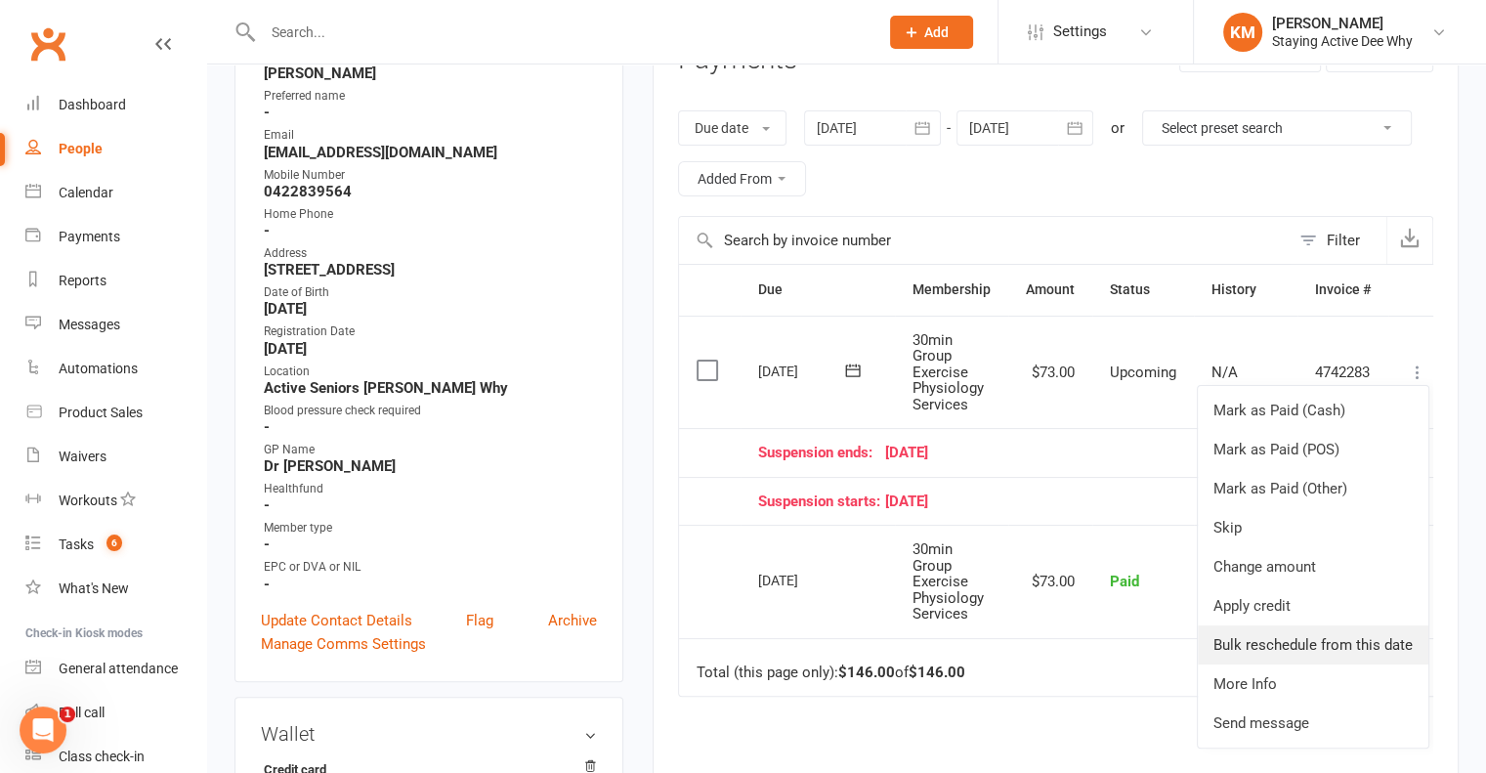
click at [1354, 642] on link "Bulk reschedule from this date" at bounding box center [1313, 644] width 231 height 39
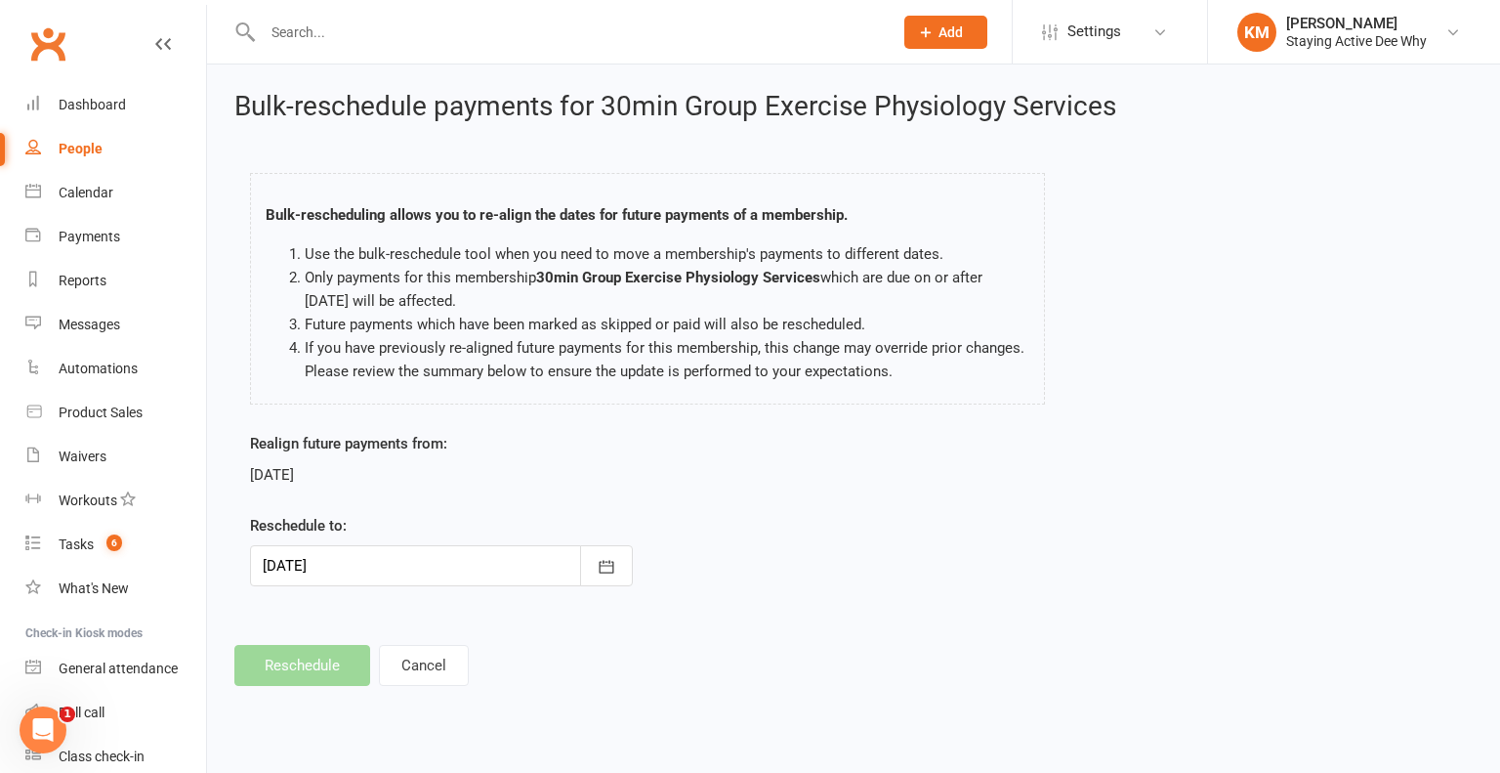
click at [439, 573] on div at bounding box center [441, 565] width 383 height 41
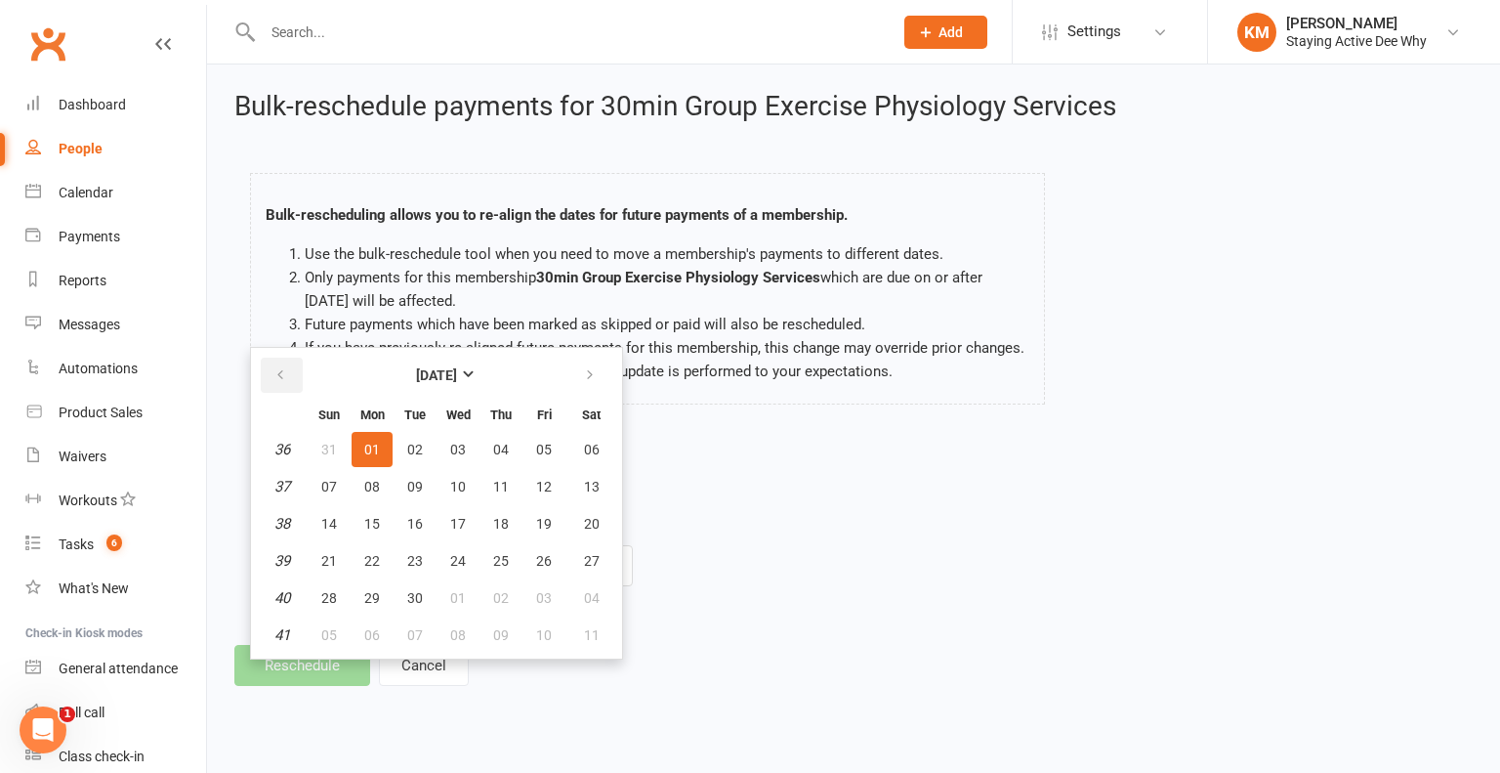
click at [270, 370] on button "button" at bounding box center [282, 375] width 42 height 35
click at [377, 593] on span "25" at bounding box center [372, 598] width 16 height 16
type input "25 Aug 2025"
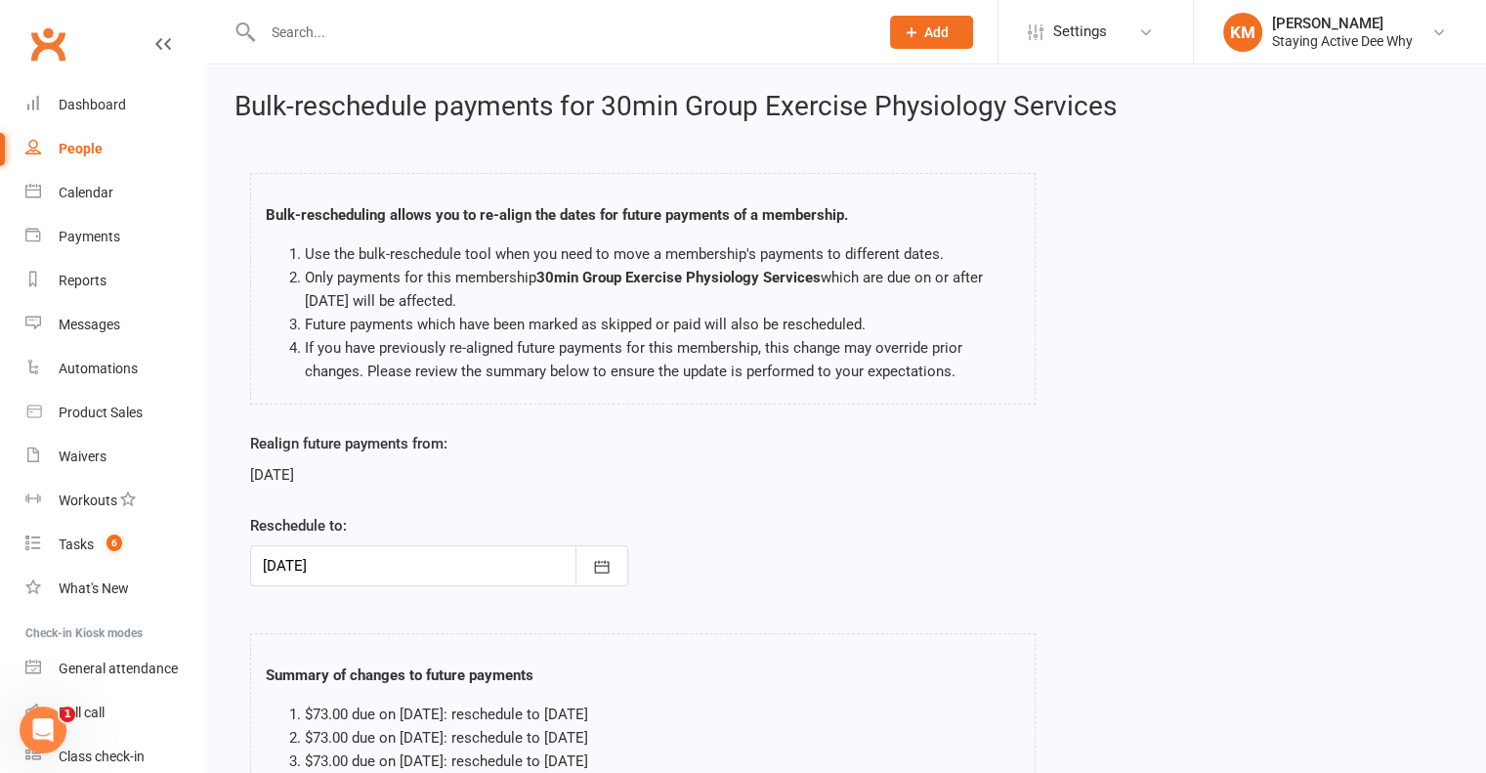
scroll to position [245, 0]
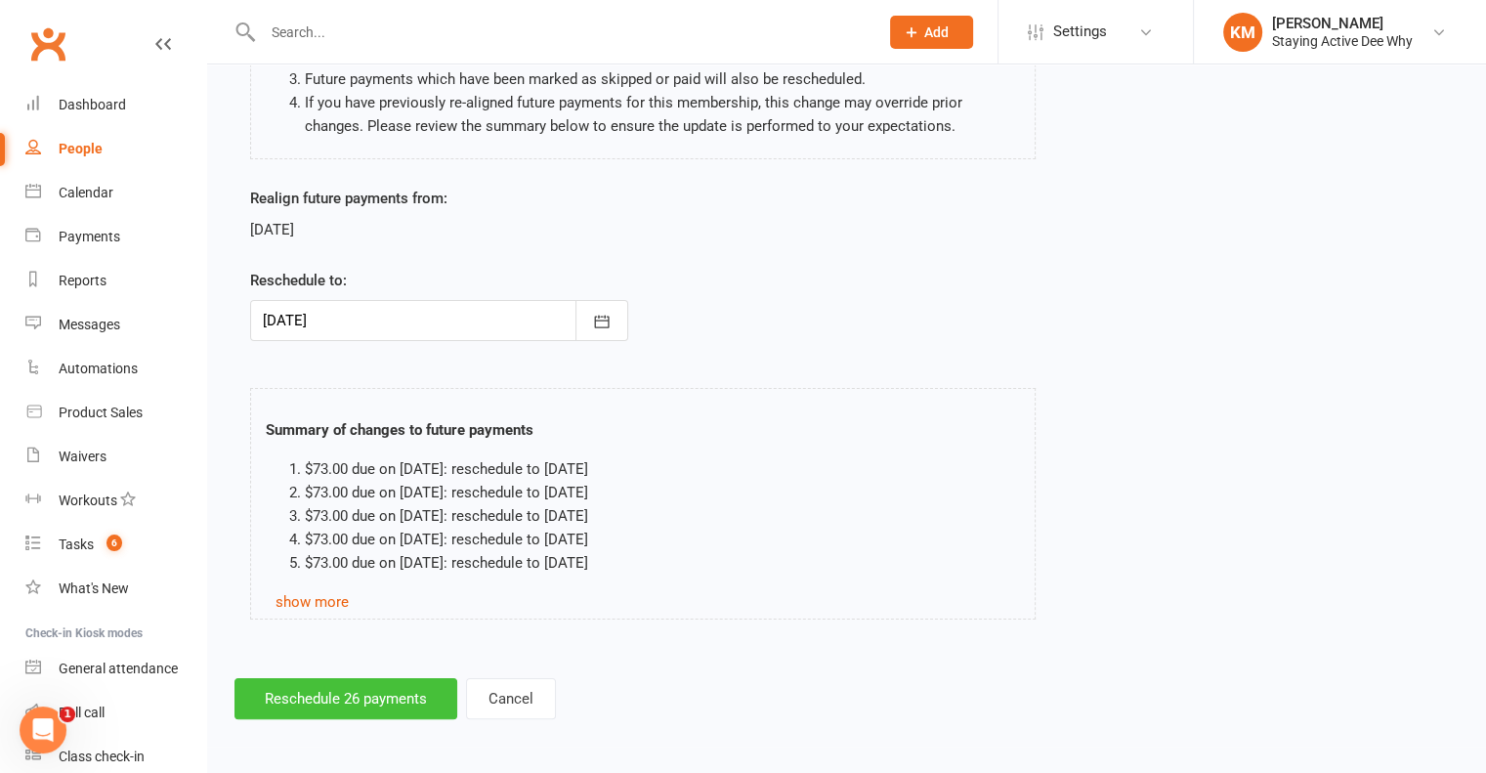
click at [323, 702] on button "Reschedule 26 payments" at bounding box center [345, 698] width 223 height 41
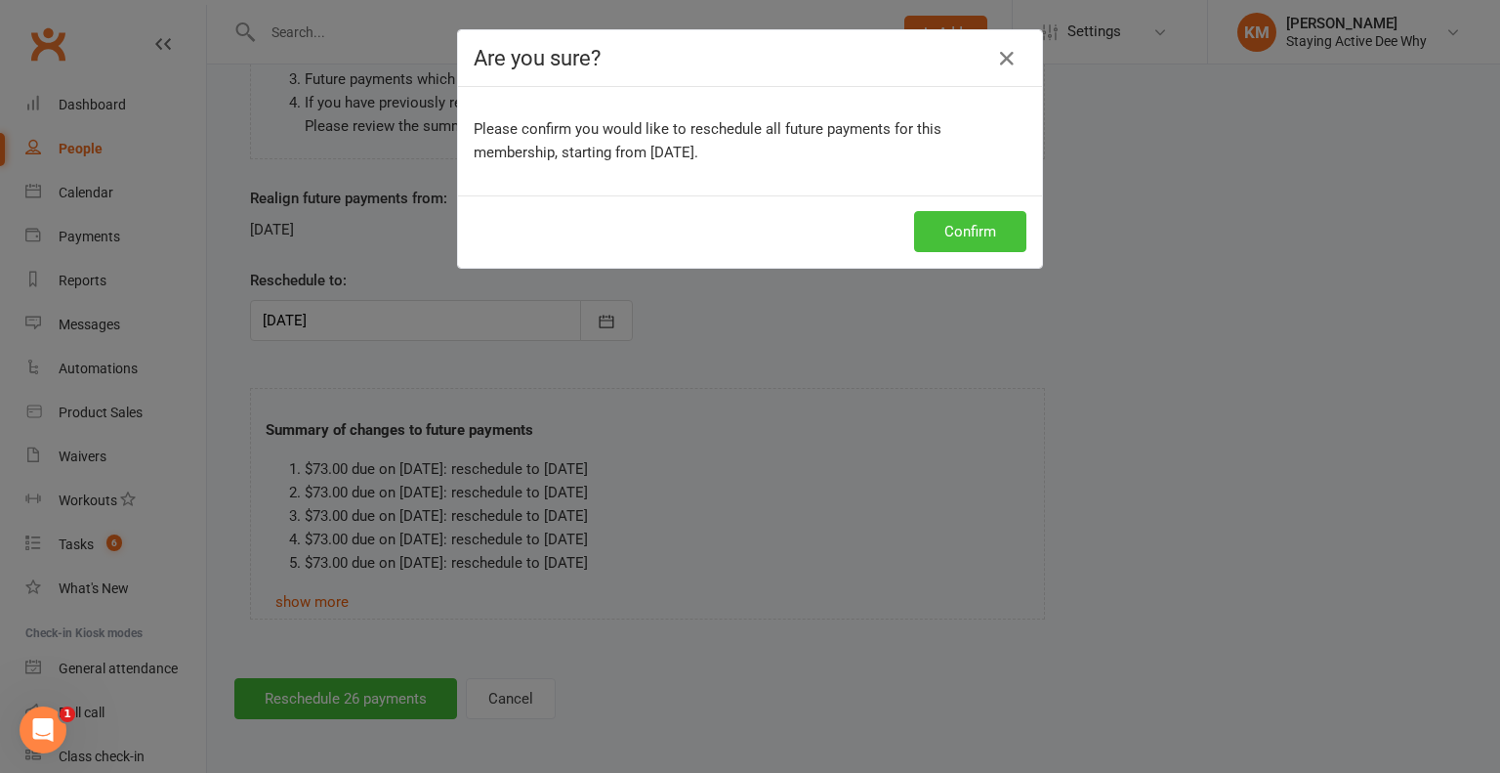
click at [964, 238] on button "Confirm" at bounding box center [970, 231] width 112 height 41
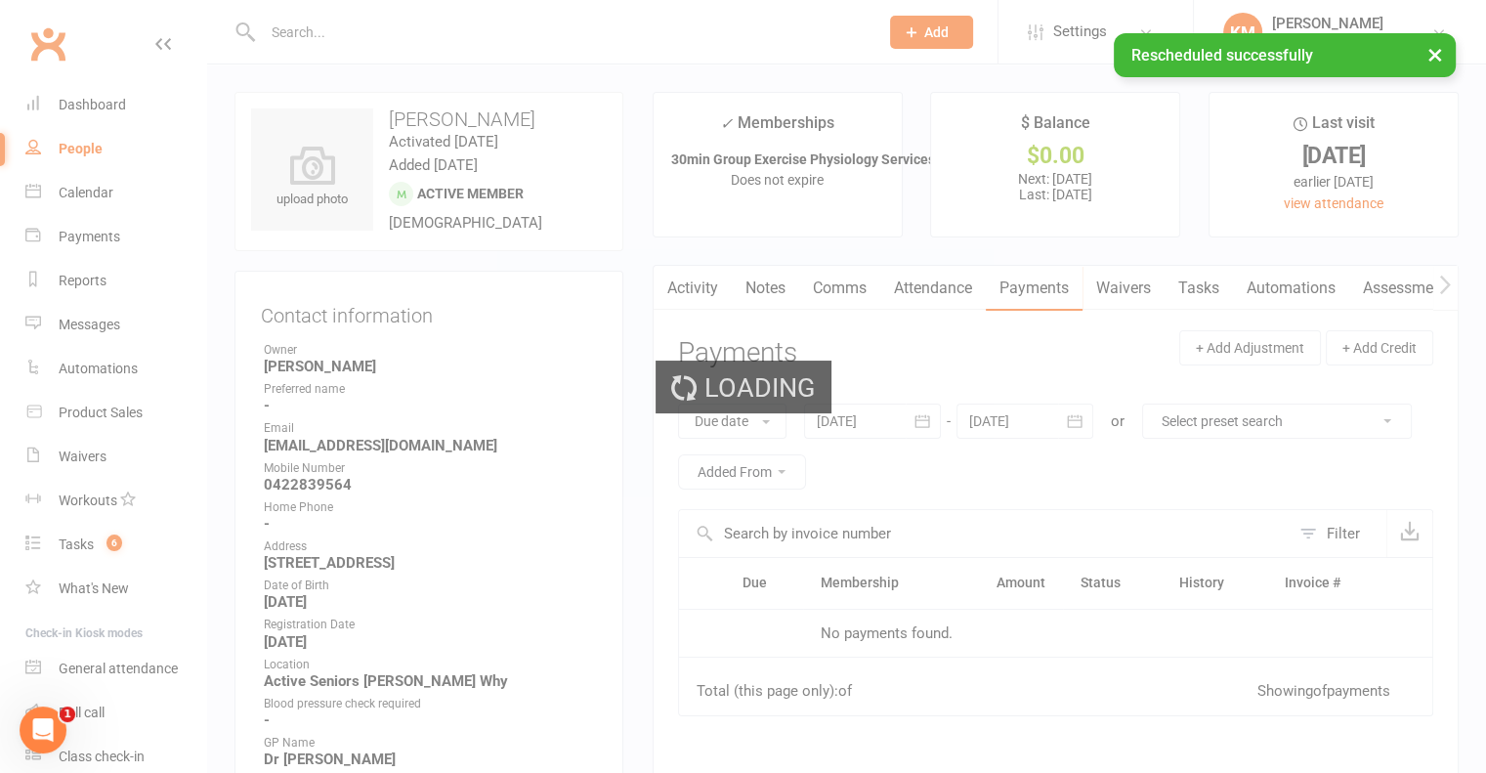
click at [828, 293] on link "Comms" at bounding box center [839, 288] width 81 height 45
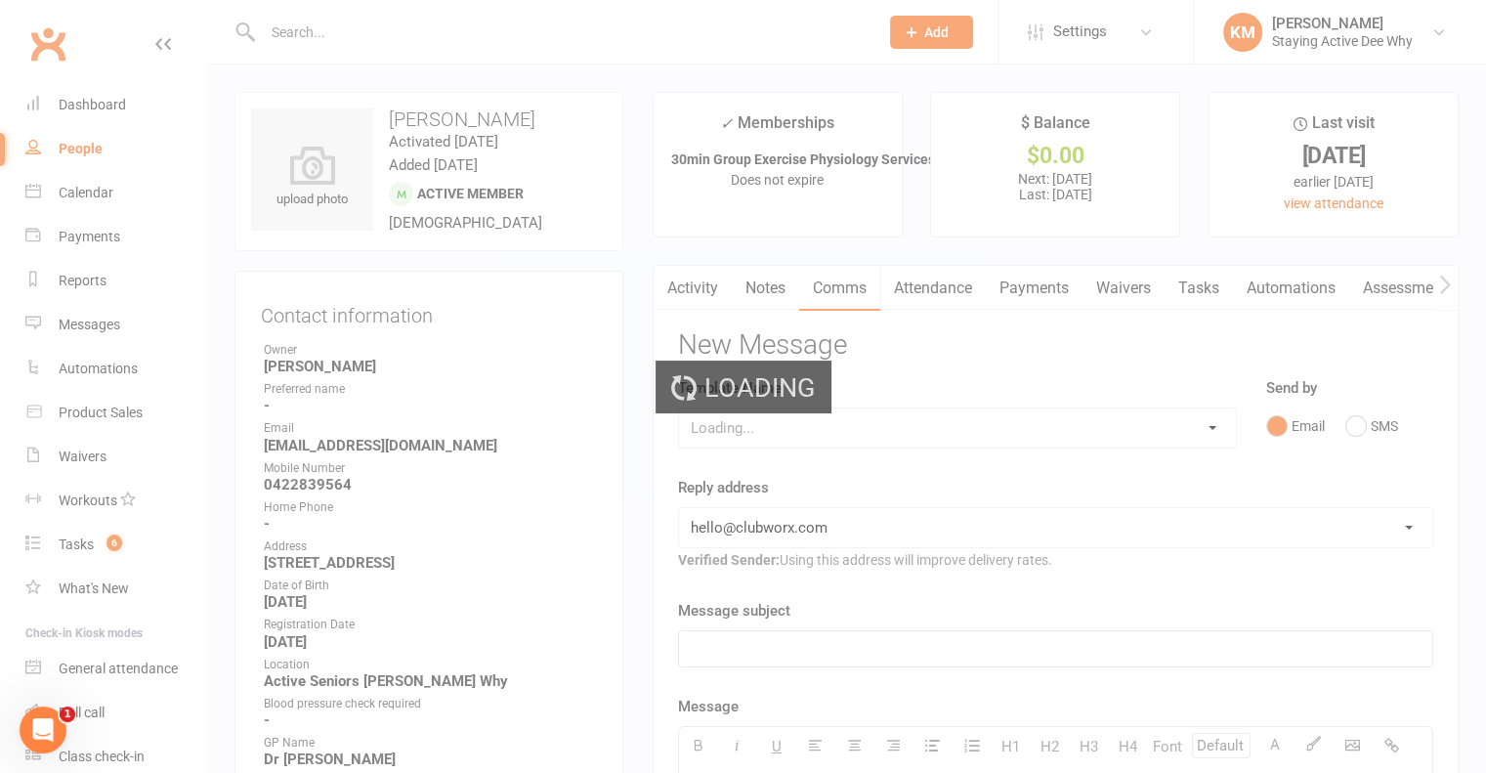
click at [811, 429] on div "Loading" at bounding box center [743, 386] width 1486 height 773
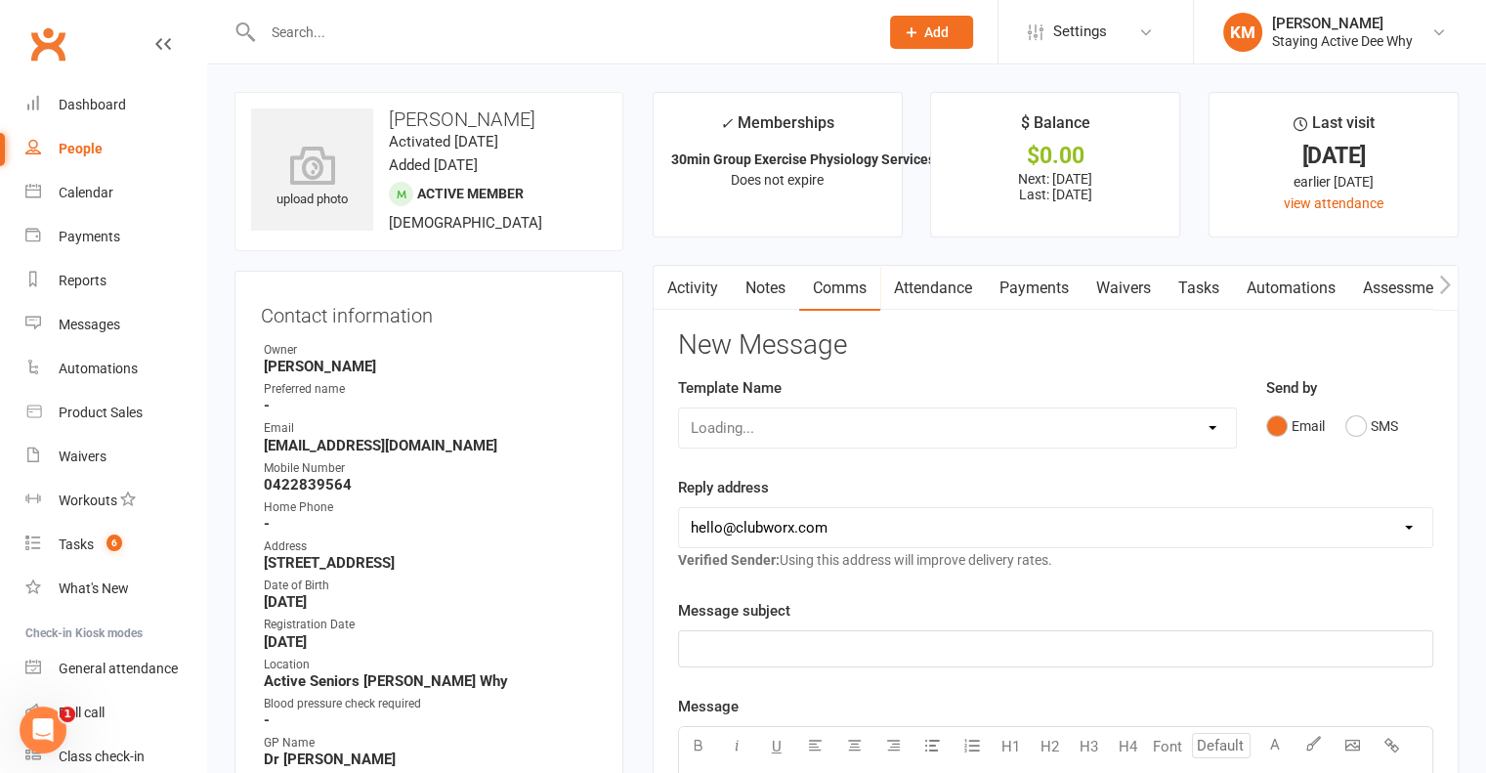
click at [799, 433] on div "Loading..." at bounding box center [957, 427] width 559 height 41
drag, startPoint x: 791, startPoint y: 423, endPoint x: 787, endPoint y: 409, distance: 14.2
click at [789, 419] on select "Select Template [Email] 12 month follow-up [Email] 12 week health challenge [Em…" at bounding box center [957, 427] width 557 height 39
select select "23"
click at [679, 408] on select "Select Template [Email] 12 month follow-up [Email] 12 week health challenge [Em…" at bounding box center [957, 427] width 557 height 39
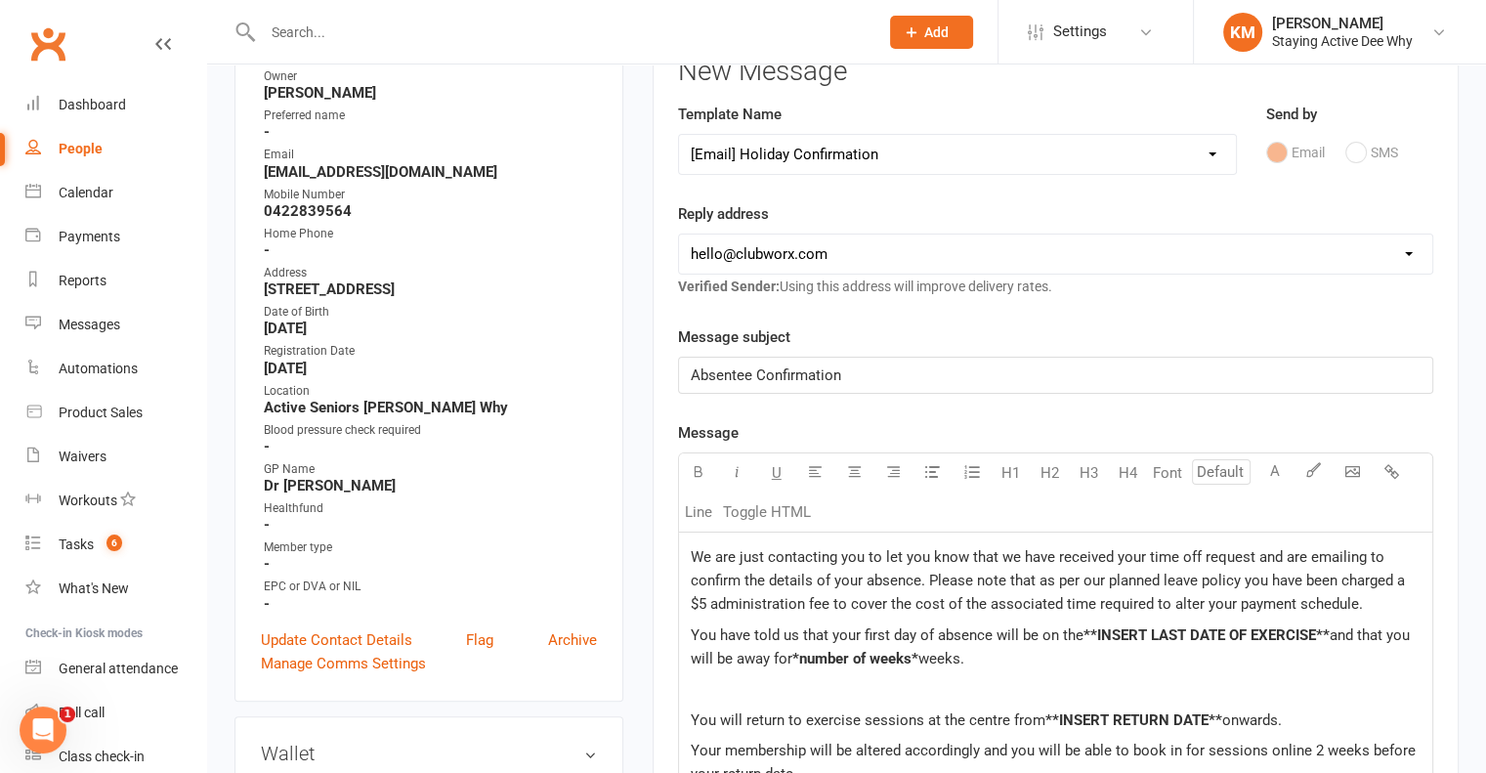
scroll to position [293, 0]
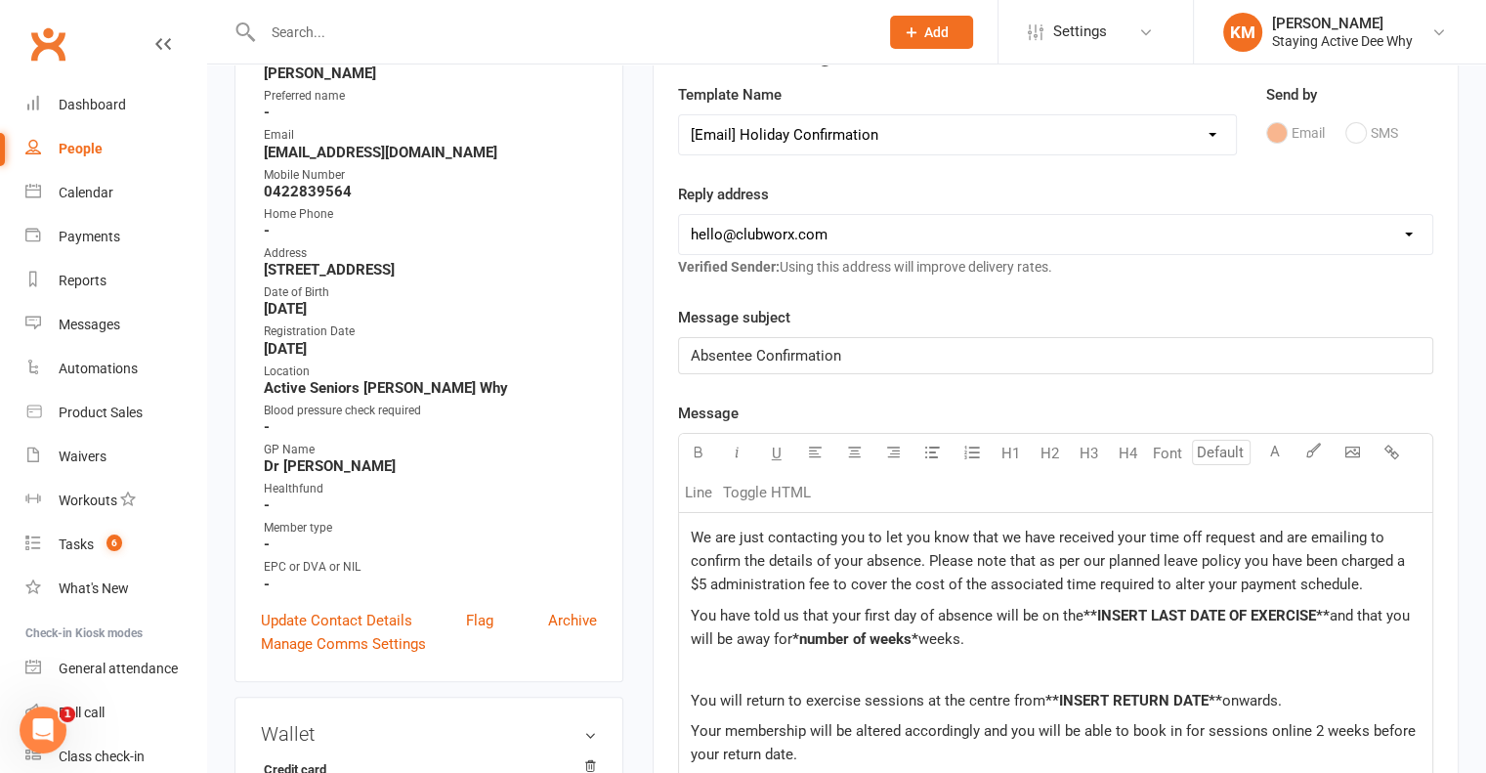
click at [781, 240] on select "hello@clubworx.com deewhy@stayingactive.com.au online@stayingactive.com.au tayl…" at bounding box center [1055, 234] width 753 height 39
select select "1"
click at [679, 215] on select "hello@clubworx.com deewhy@stayingactive.com.au online@stayingactive.com.au tayl…" at bounding box center [1055, 234] width 753 height 39
click at [694, 535] on span "We are just contacting you to let you know that we have received your time off …" at bounding box center [1050, 560] width 718 height 64
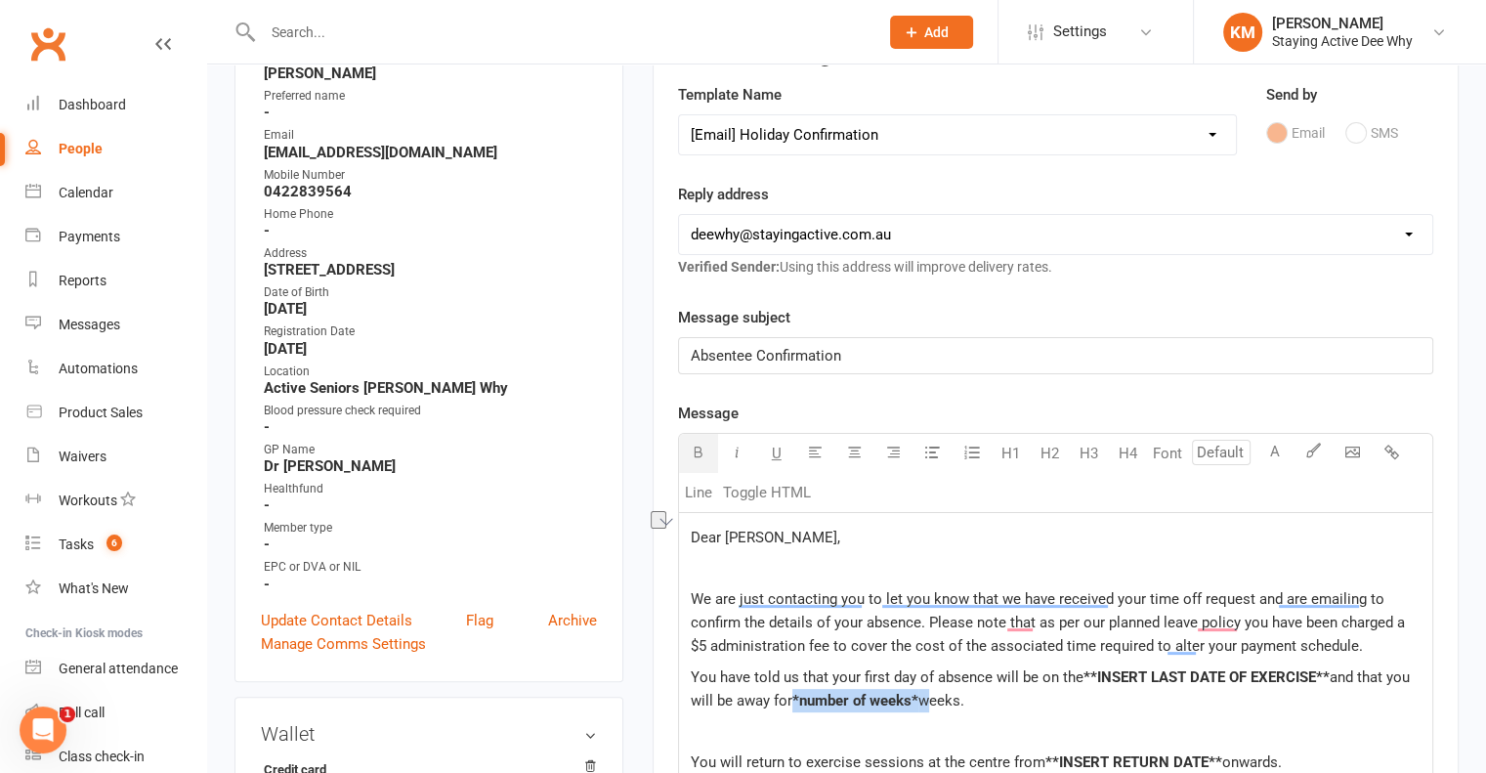
drag, startPoint x: 927, startPoint y: 691, endPoint x: 793, endPoint y: 692, distance: 133.8
click at [793, 692] on p "You have told us that your first day of absence will be on the **INSERT LAST DA…" at bounding box center [1056, 688] width 730 height 47
click at [844, 702] on span "weeks." at bounding box center [824, 701] width 46 height 18
drag, startPoint x: 1329, startPoint y: 668, endPoint x: 1085, endPoint y: 668, distance: 244.2
click at [1085, 668] on span "**INSERT LAST DATE OF EXERCISE**" at bounding box center [1206, 677] width 246 height 18
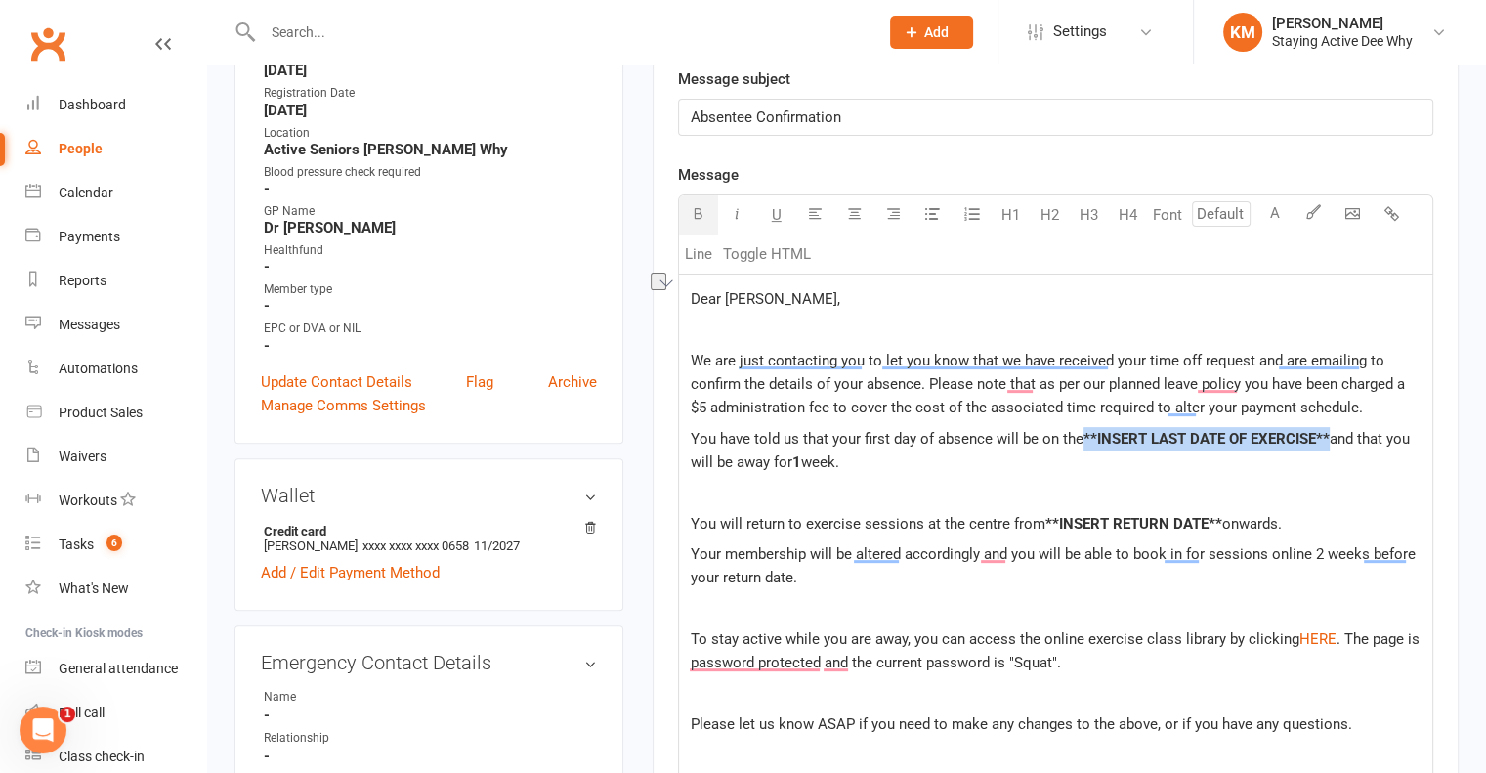
scroll to position [488, 0]
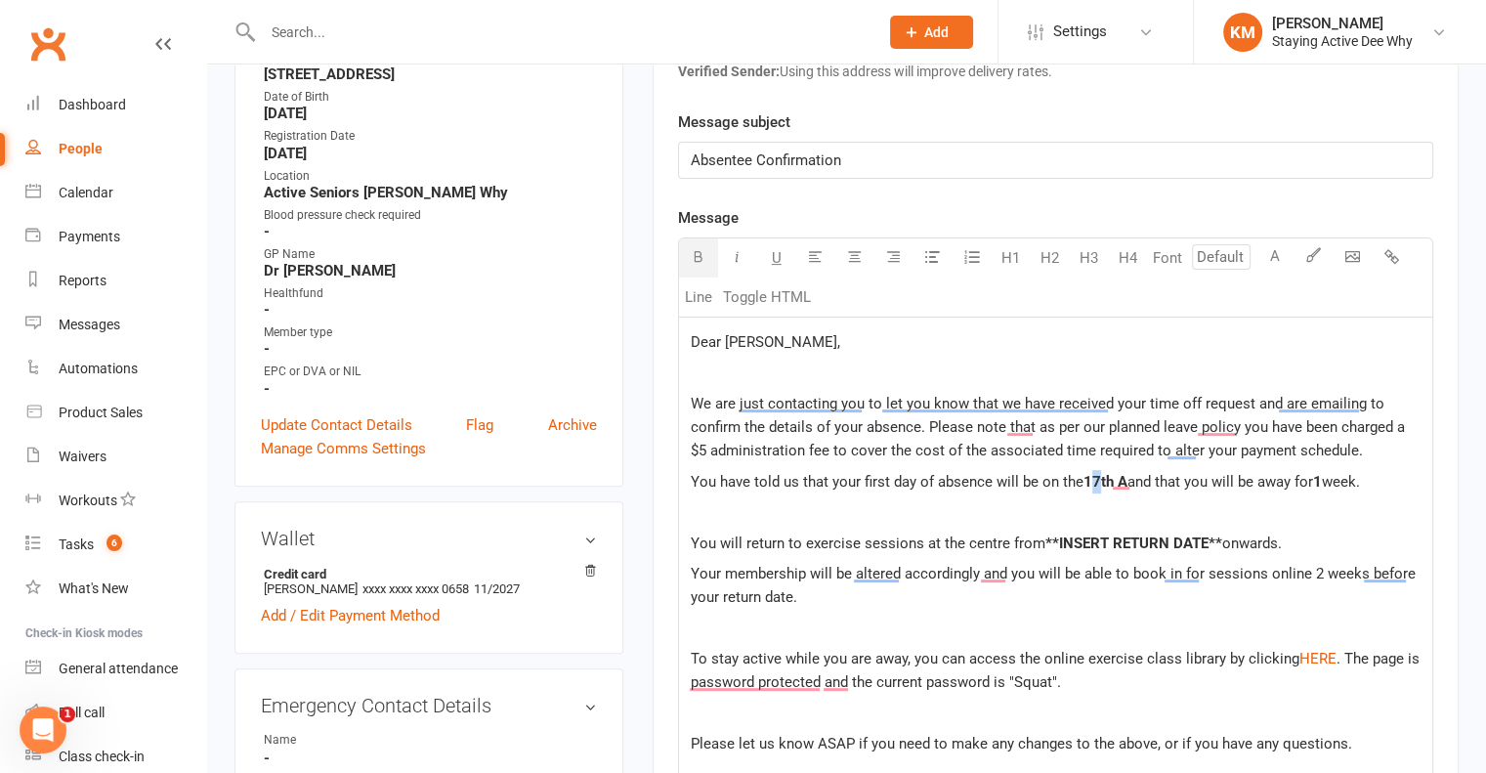
click at [1089, 473] on span "17th A" at bounding box center [1105, 482] width 44 height 18
drag, startPoint x: 1219, startPoint y: 531, endPoint x: 1209, endPoint y: 534, distance: 10.2
click at [1209, 534] on p "You will return to exercise sessions at the centre from **INSERT RETURN DATE** …" at bounding box center [1056, 542] width 730 height 23
click at [1209, 534] on span "**INSERT RETURN DATE**" at bounding box center [1133, 543] width 177 height 18
drag, startPoint x: 1214, startPoint y: 534, endPoint x: 1043, endPoint y: 527, distance: 171.1
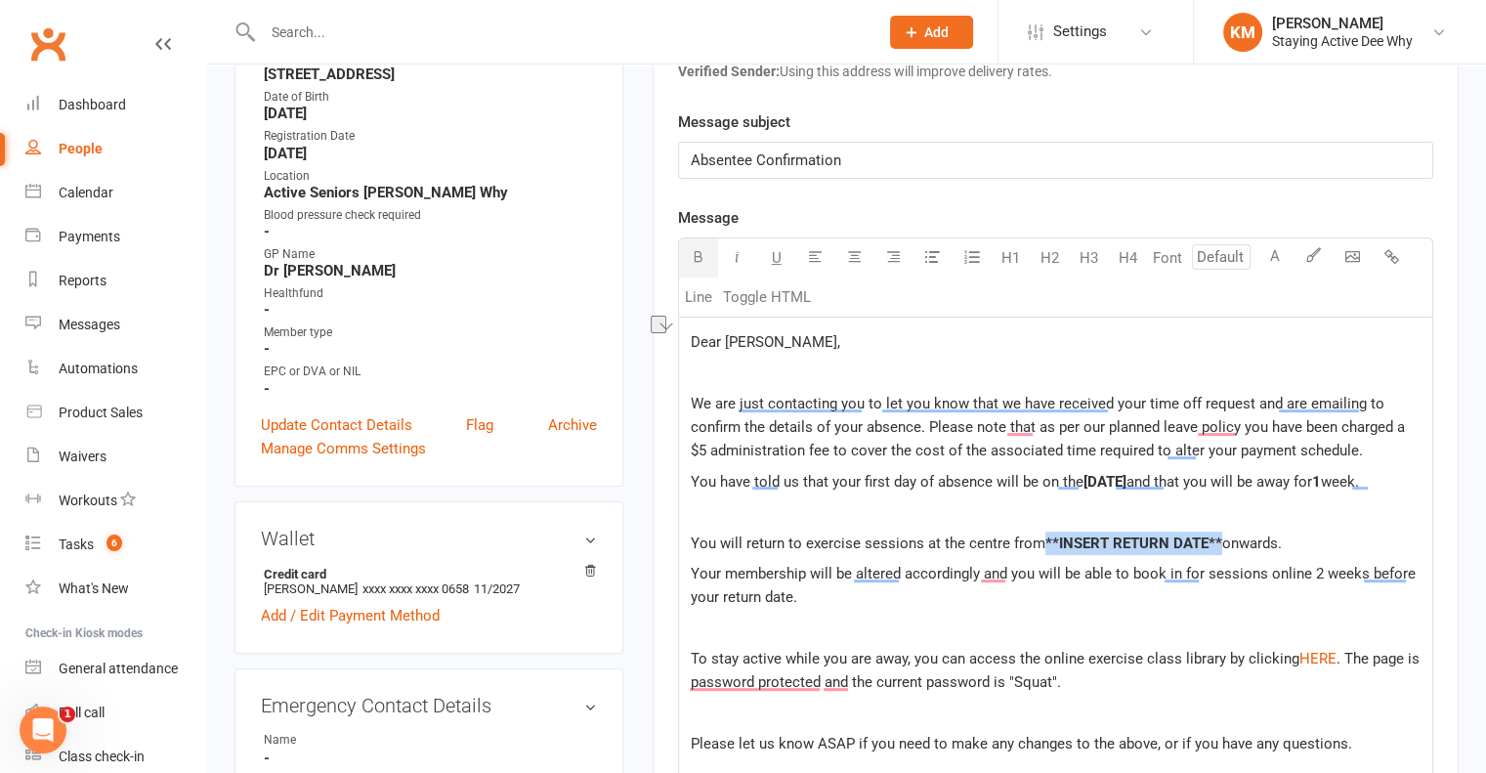
click at [1043, 527] on div "Dear Sue, ﻿ We are just contacting you to let you know that we have received yo…" at bounding box center [1055, 620] width 753 height 606
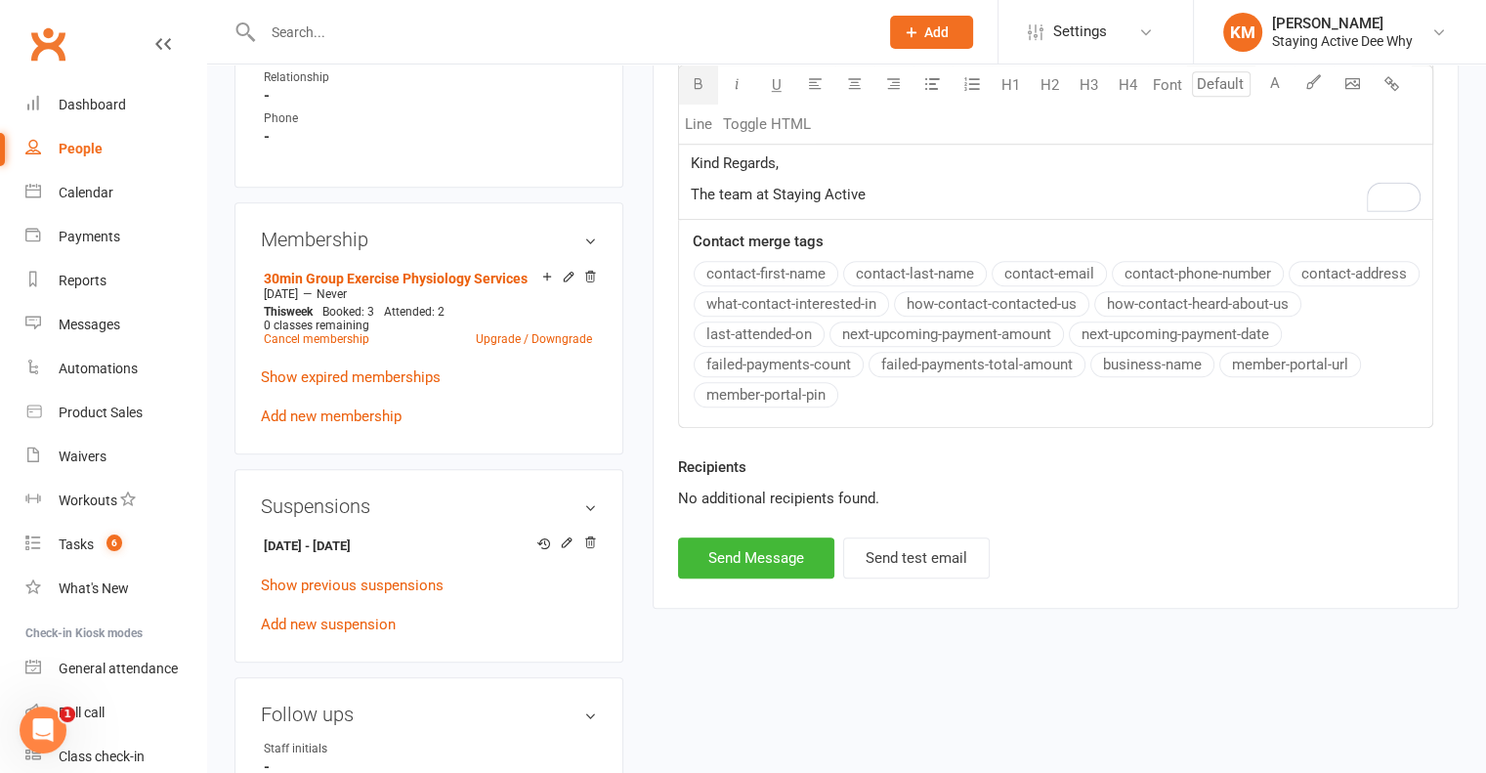
scroll to position [1368, 0]
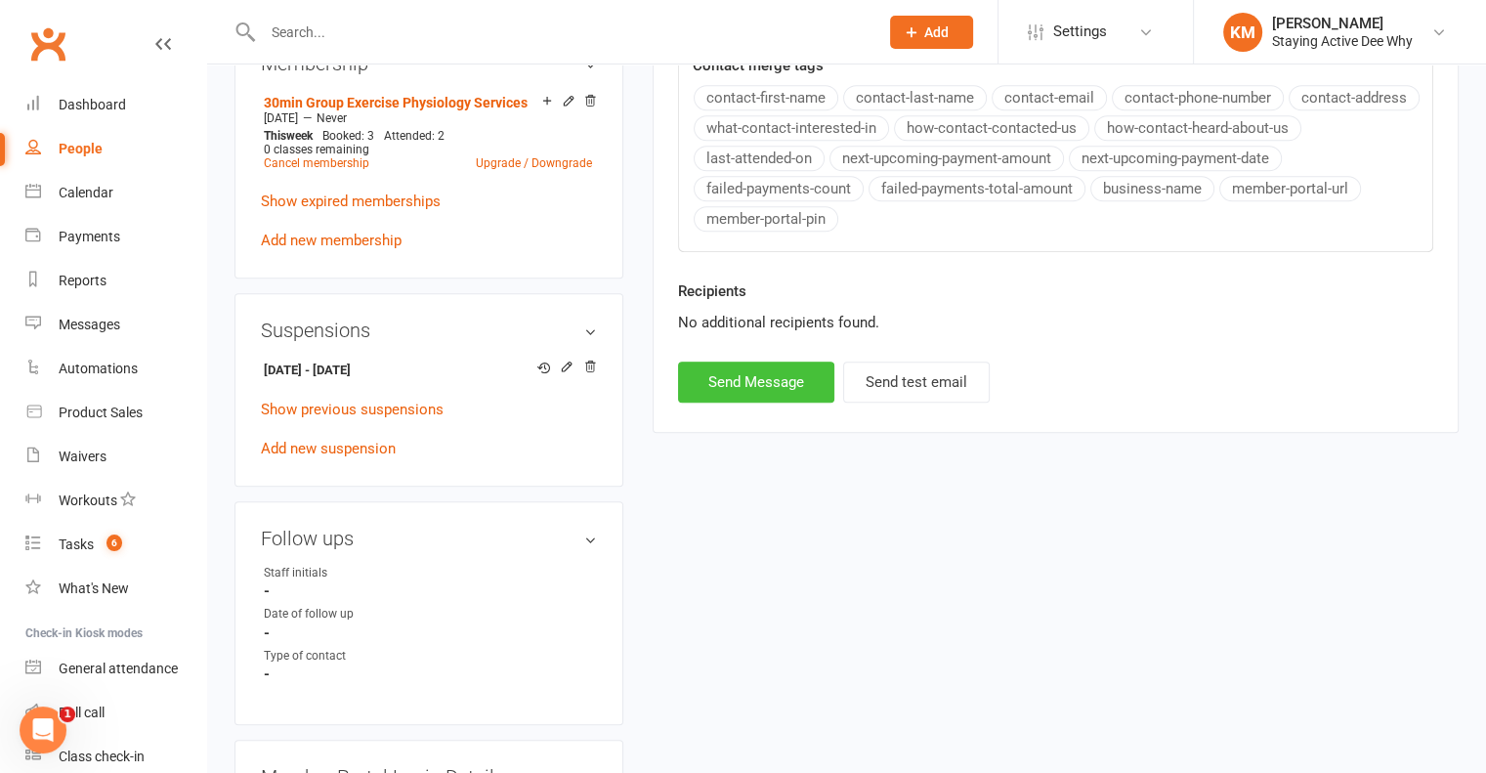
click at [750, 391] on button "Send Message" at bounding box center [756, 381] width 156 height 41
select select
select select "0"
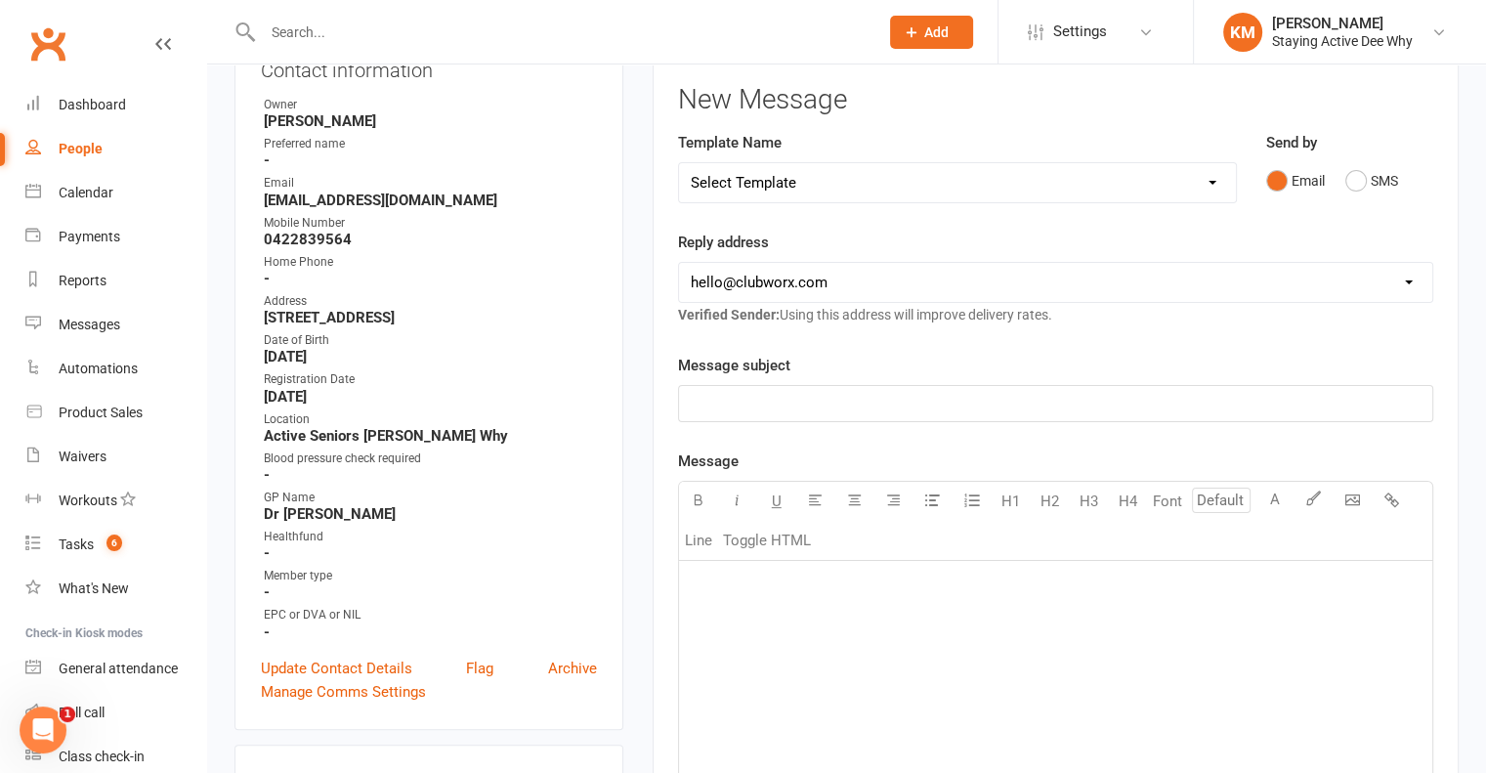
scroll to position [0, 0]
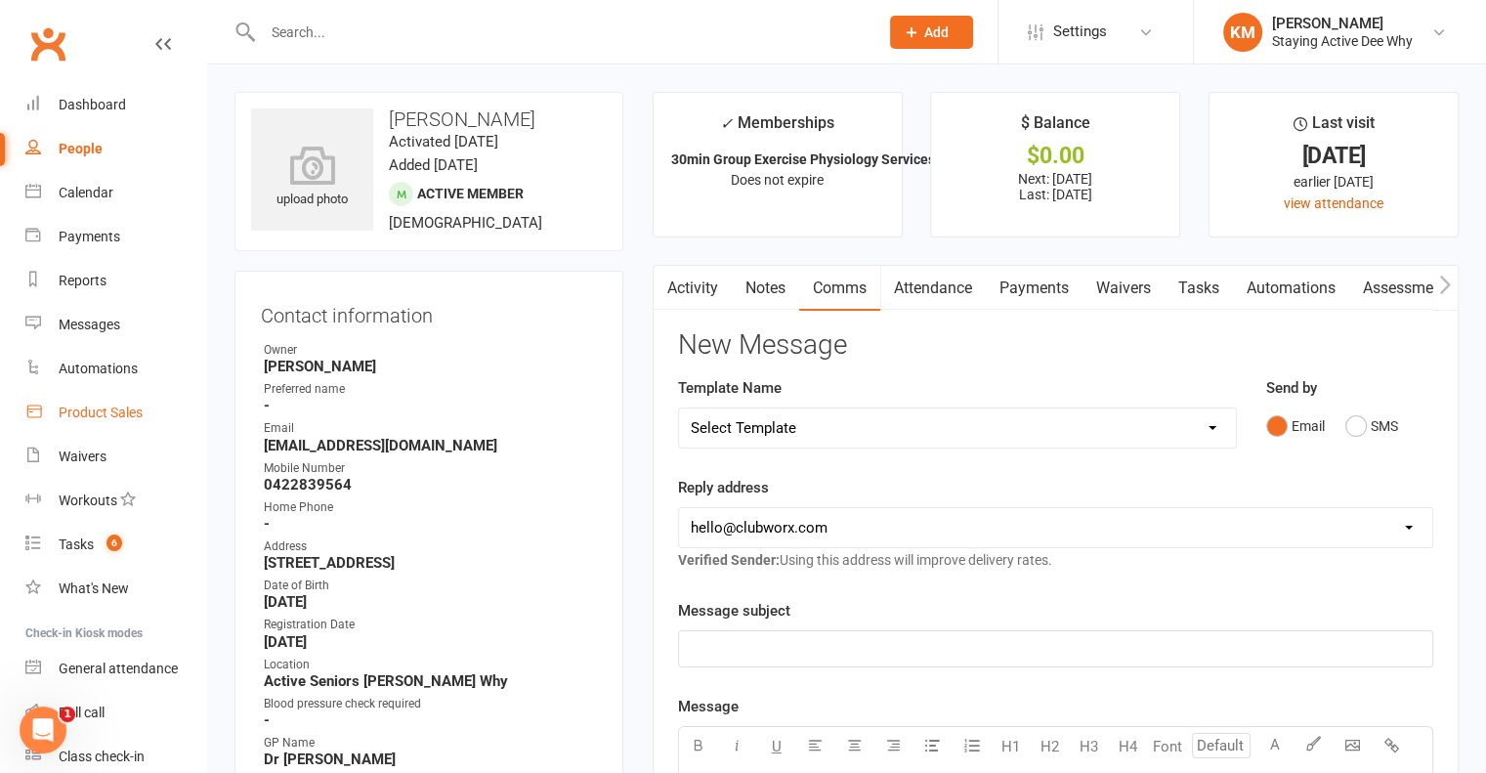
click at [697, 280] on link "Activity" at bounding box center [692, 288] width 78 height 45
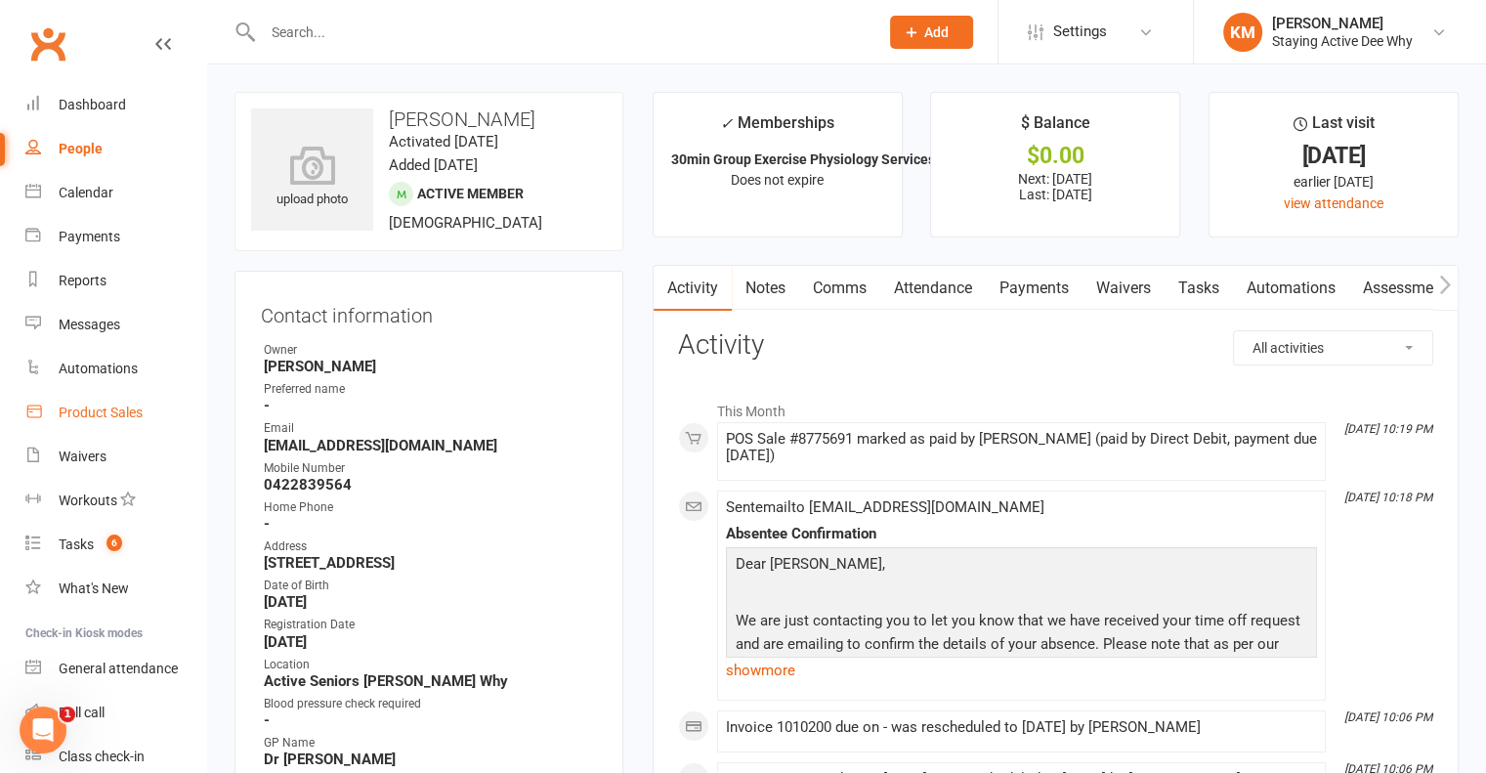
scroll to position [293, 0]
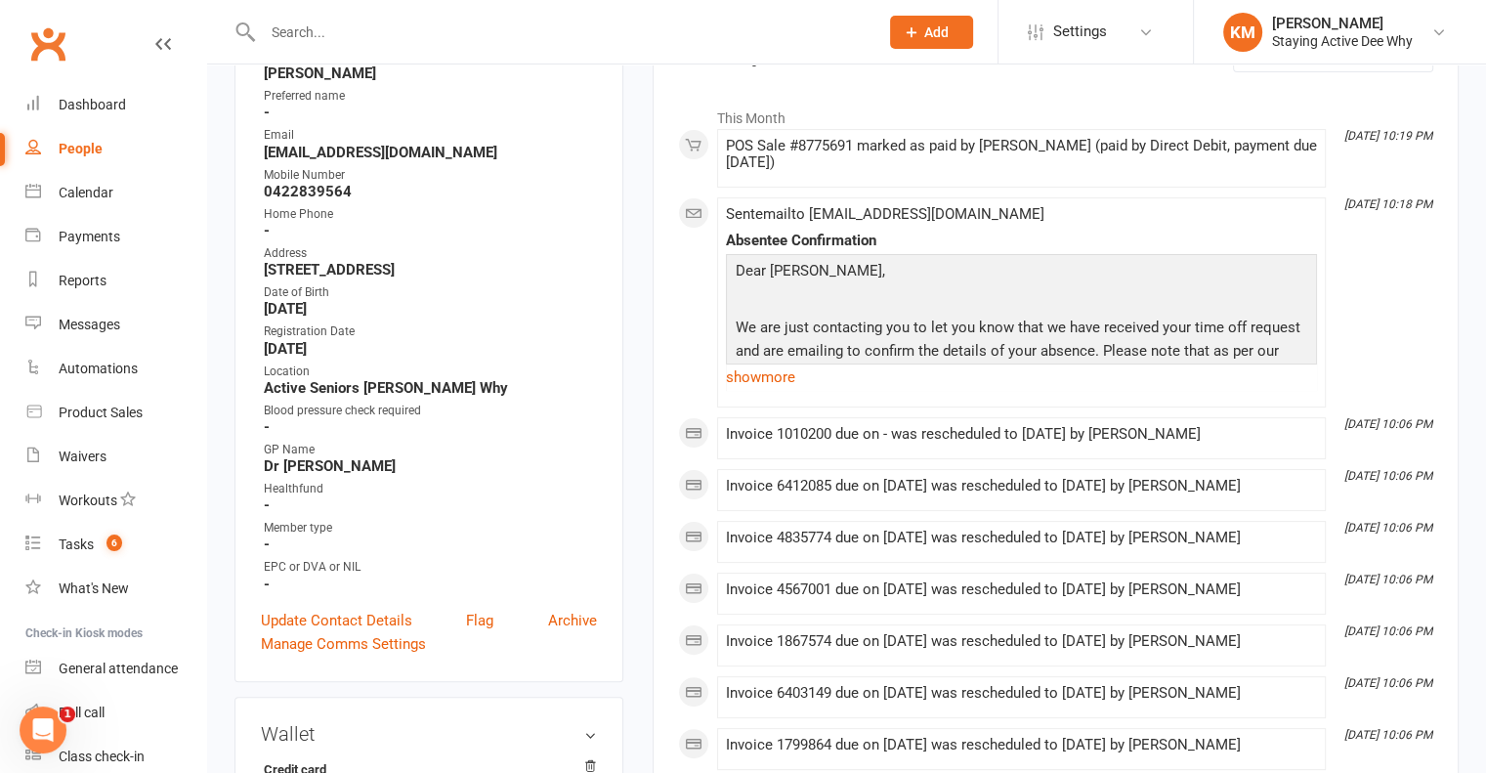
click at [402, 36] on input "text" at bounding box center [561, 32] width 608 height 27
paste input "[PERSON_NAME] How"
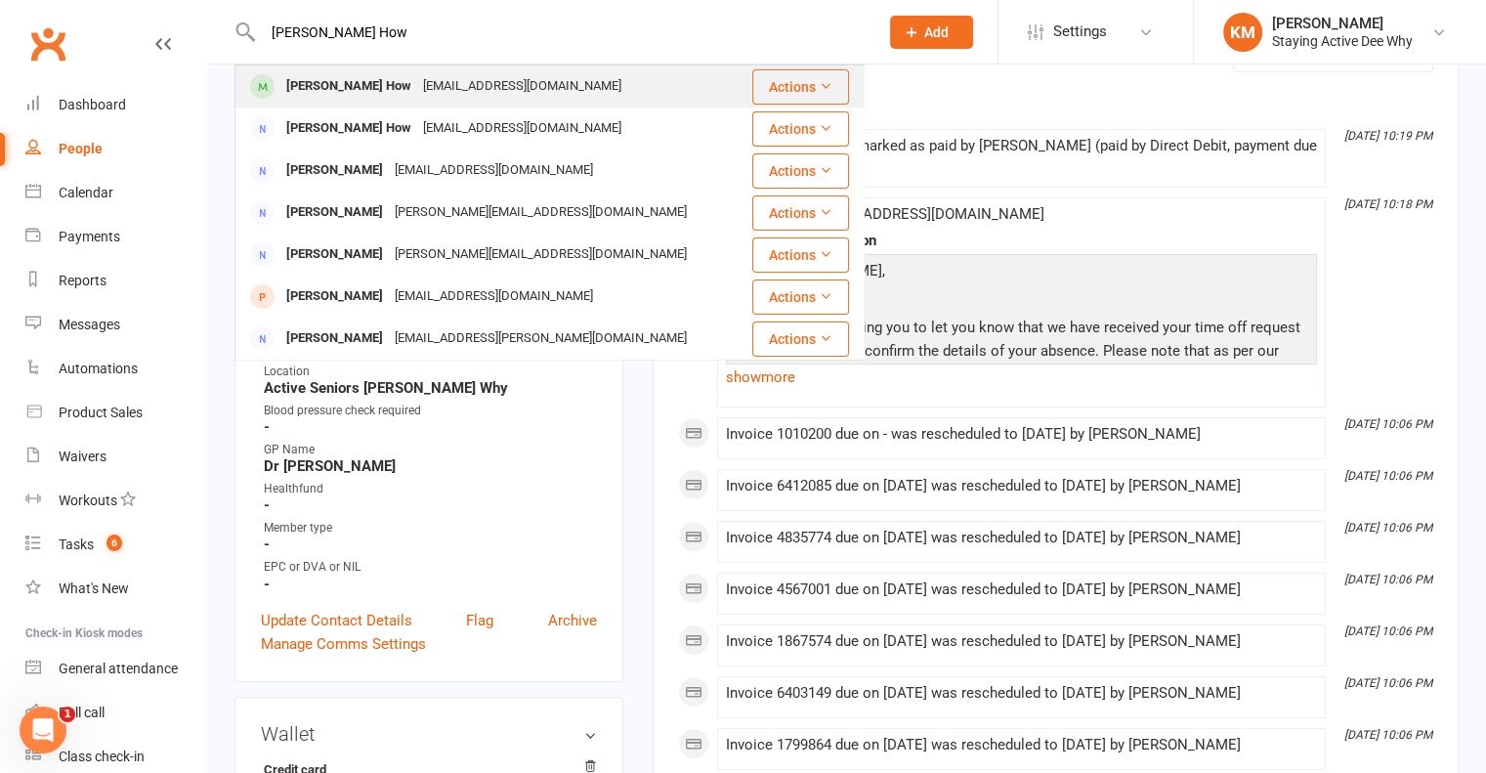
type input "[PERSON_NAME] How"
click at [328, 96] on div "[PERSON_NAME] How" at bounding box center [348, 86] width 137 height 28
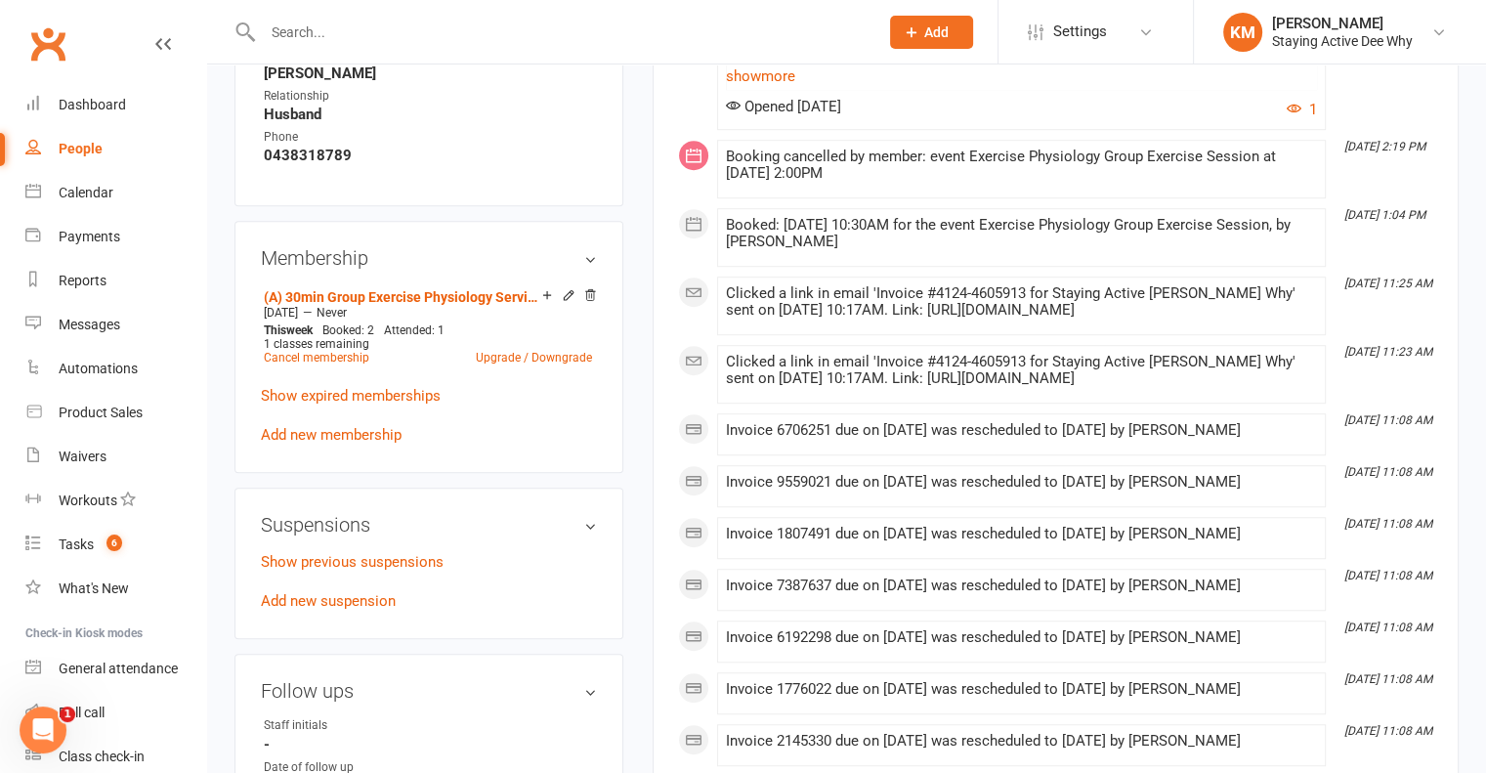
scroll to position [1465, 0]
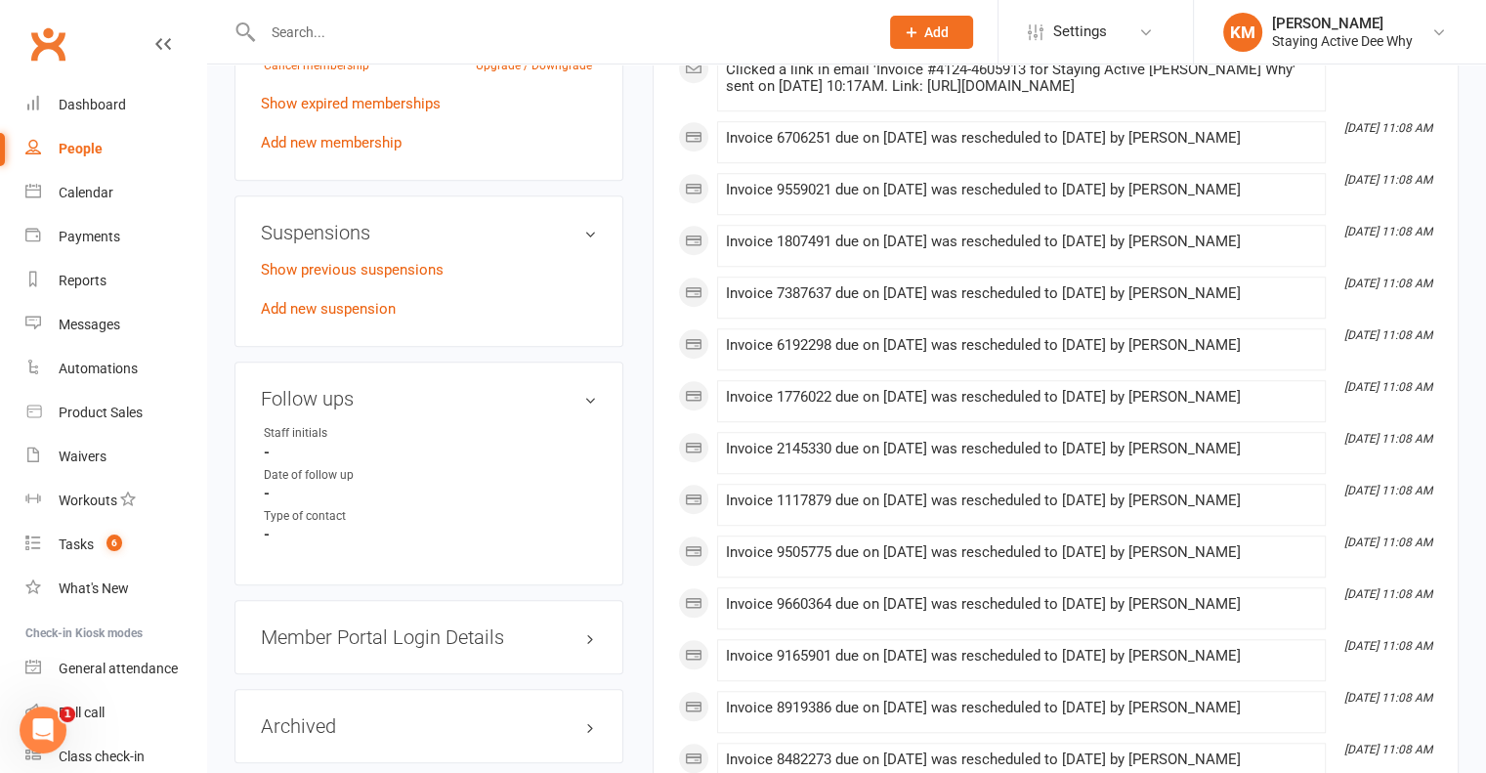
click at [336, 303] on div "Show previous suspensions Add new suspension" at bounding box center [429, 289] width 336 height 63
click at [341, 316] on link "Add new suspension" at bounding box center [328, 309] width 135 height 18
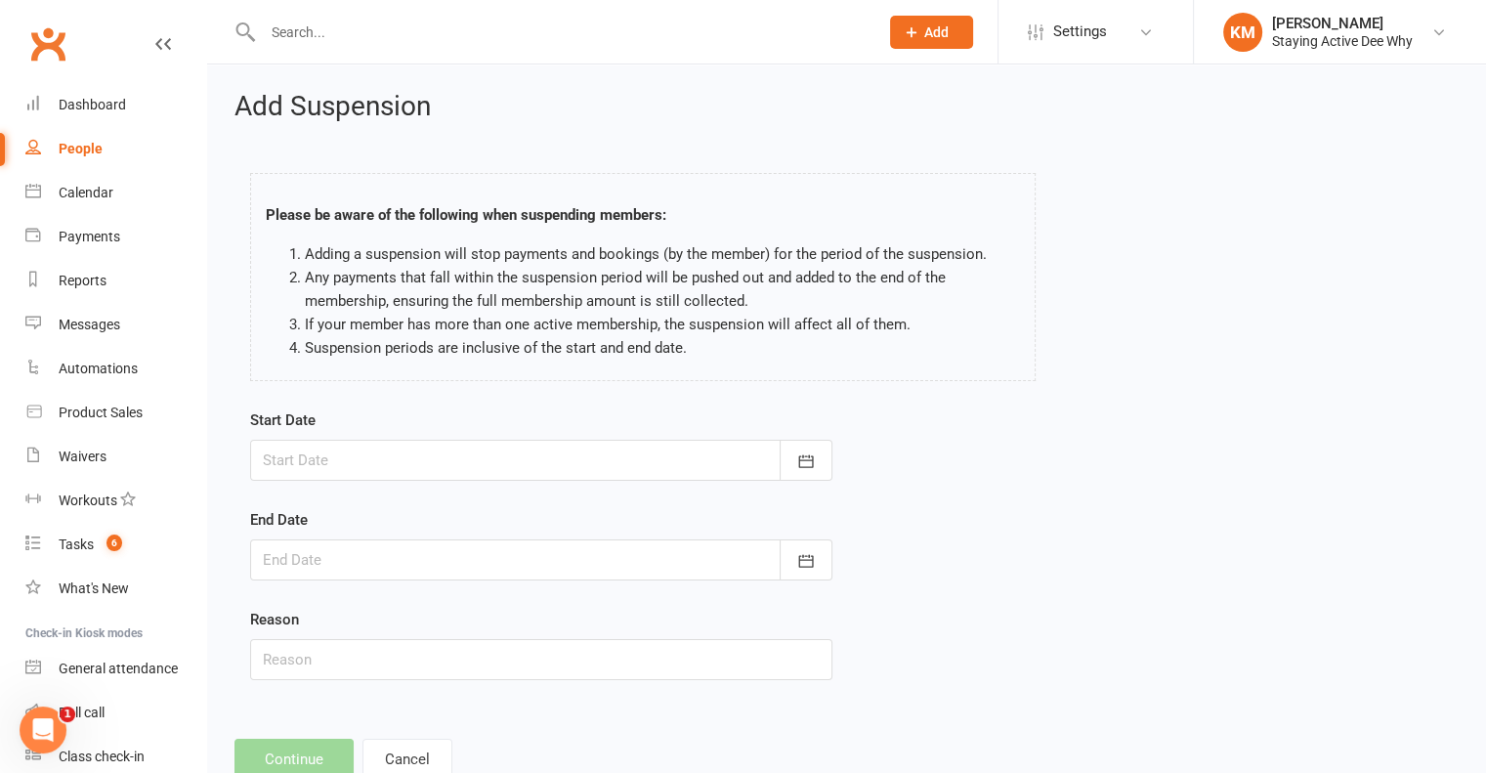
click at [418, 448] on div at bounding box center [541, 460] width 582 height 41
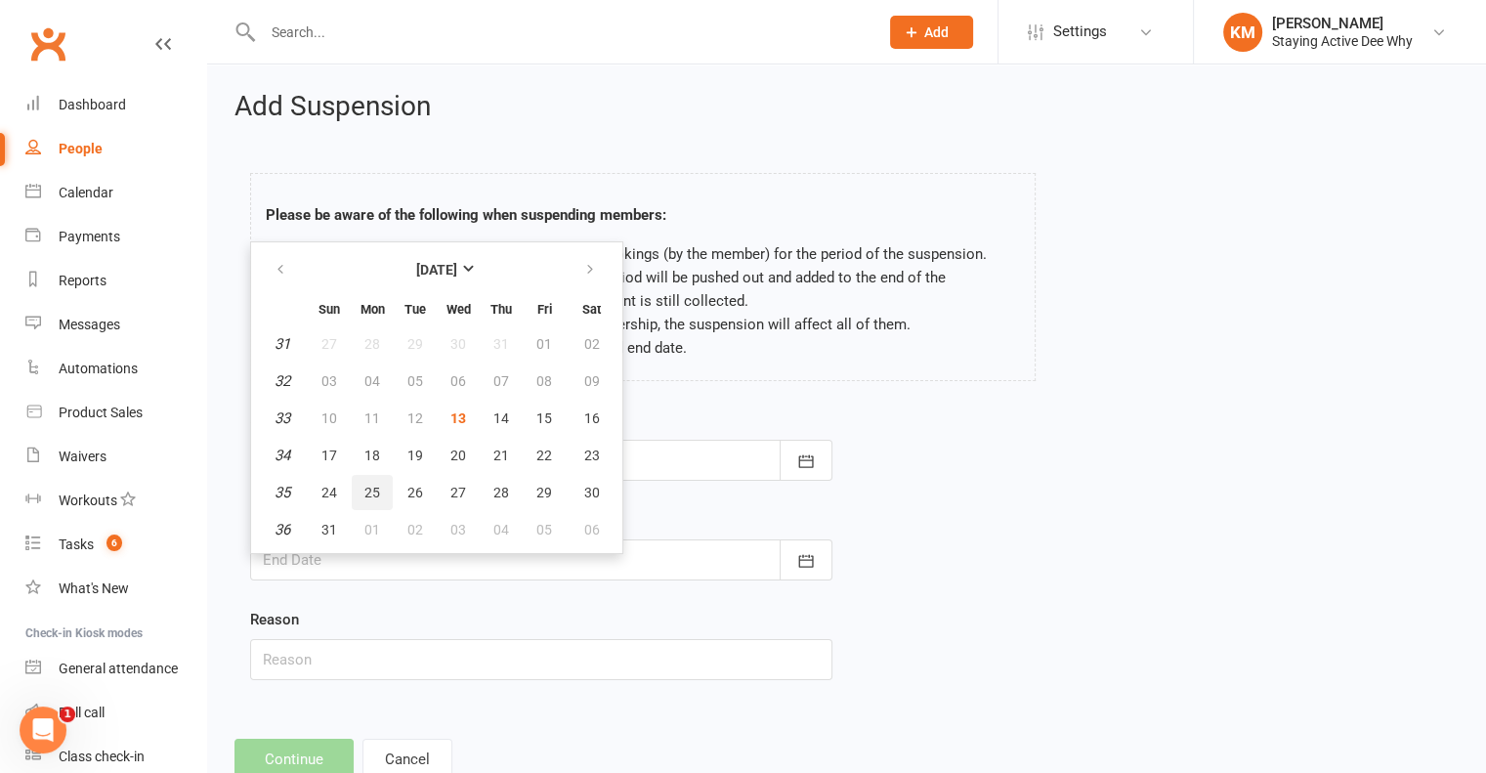
click at [367, 488] on span "25" at bounding box center [372, 493] width 16 height 16
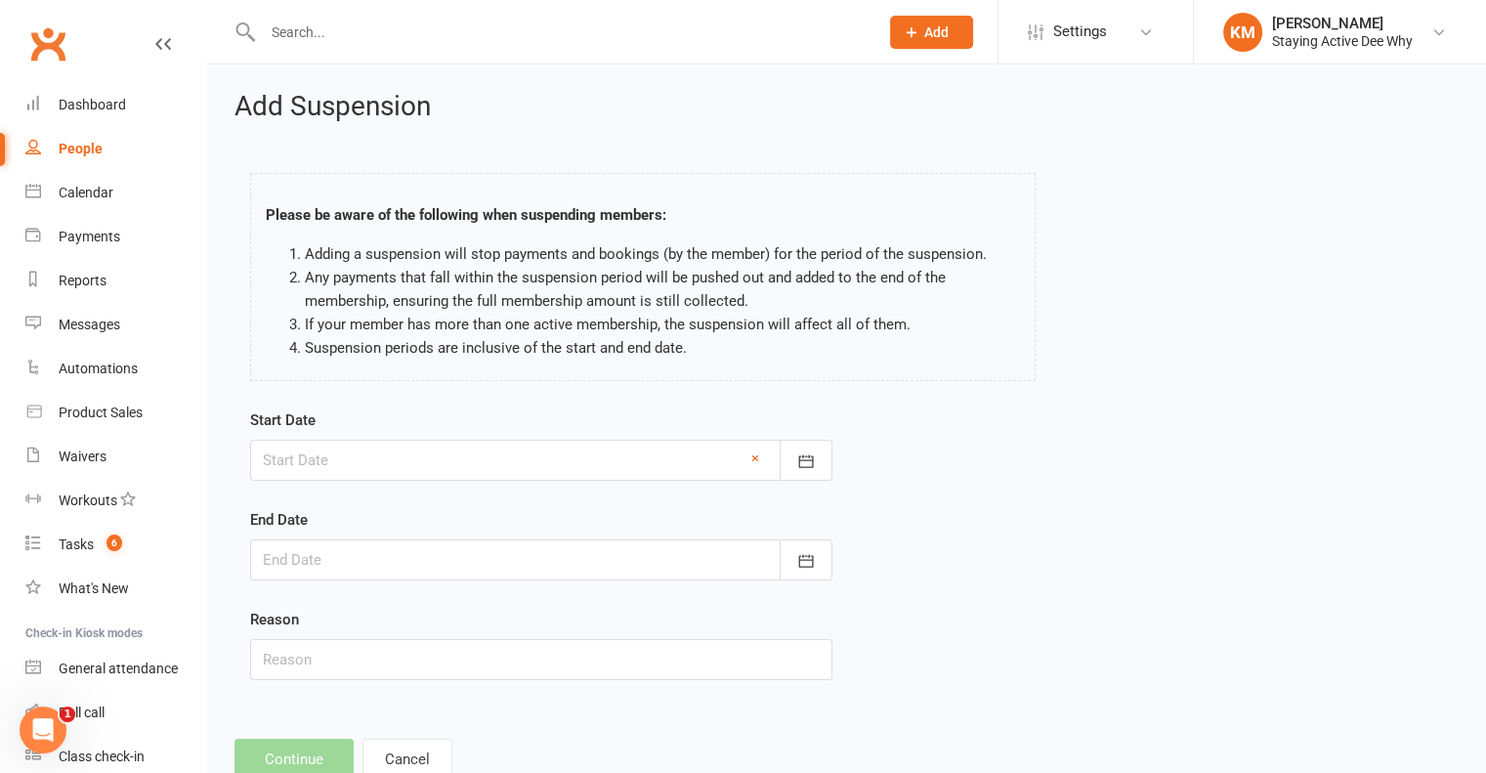
type input "25 Aug 2025"
click at [354, 553] on div at bounding box center [541, 559] width 582 height 41
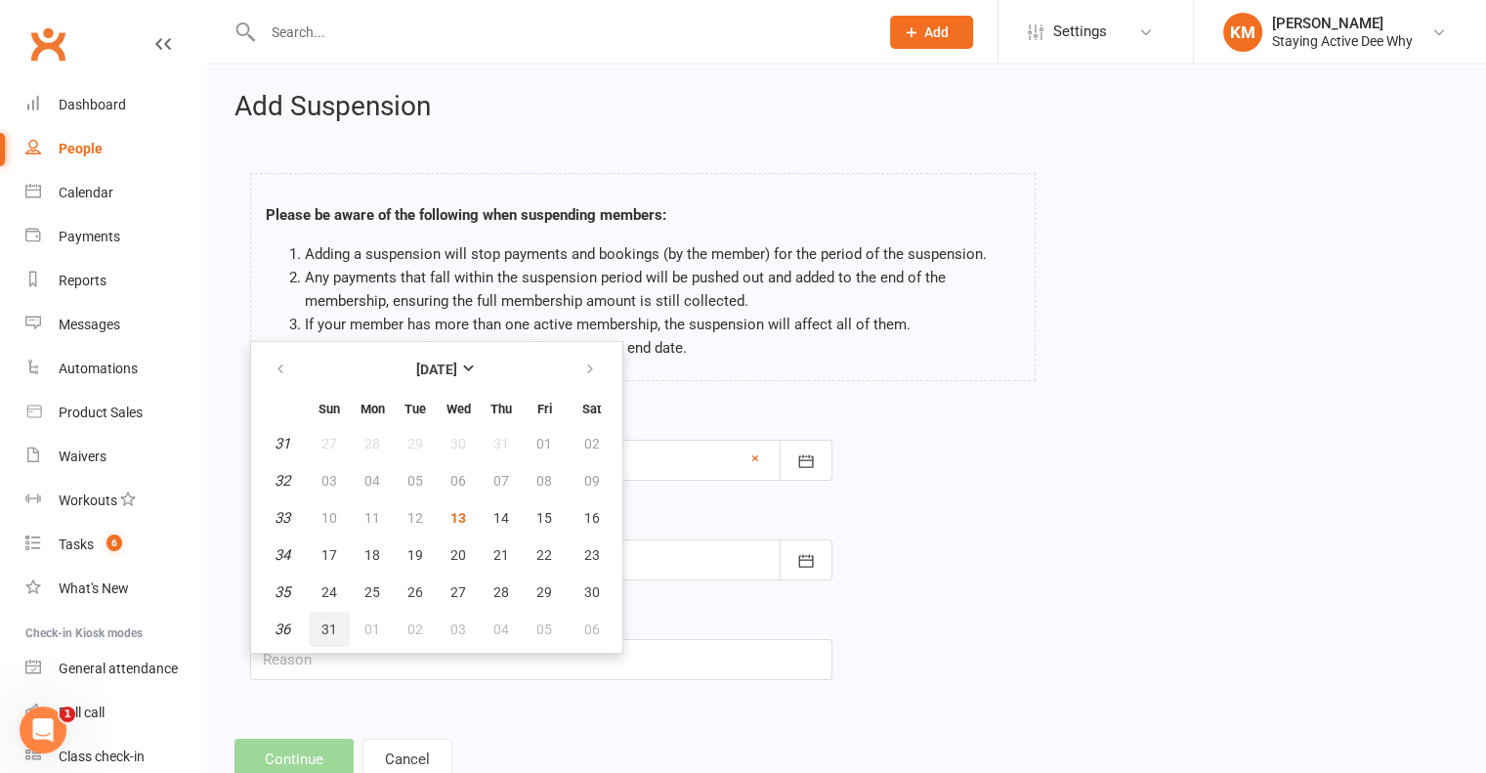
click at [336, 626] on button "31" at bounding box center [329, 628] width 41 height 35
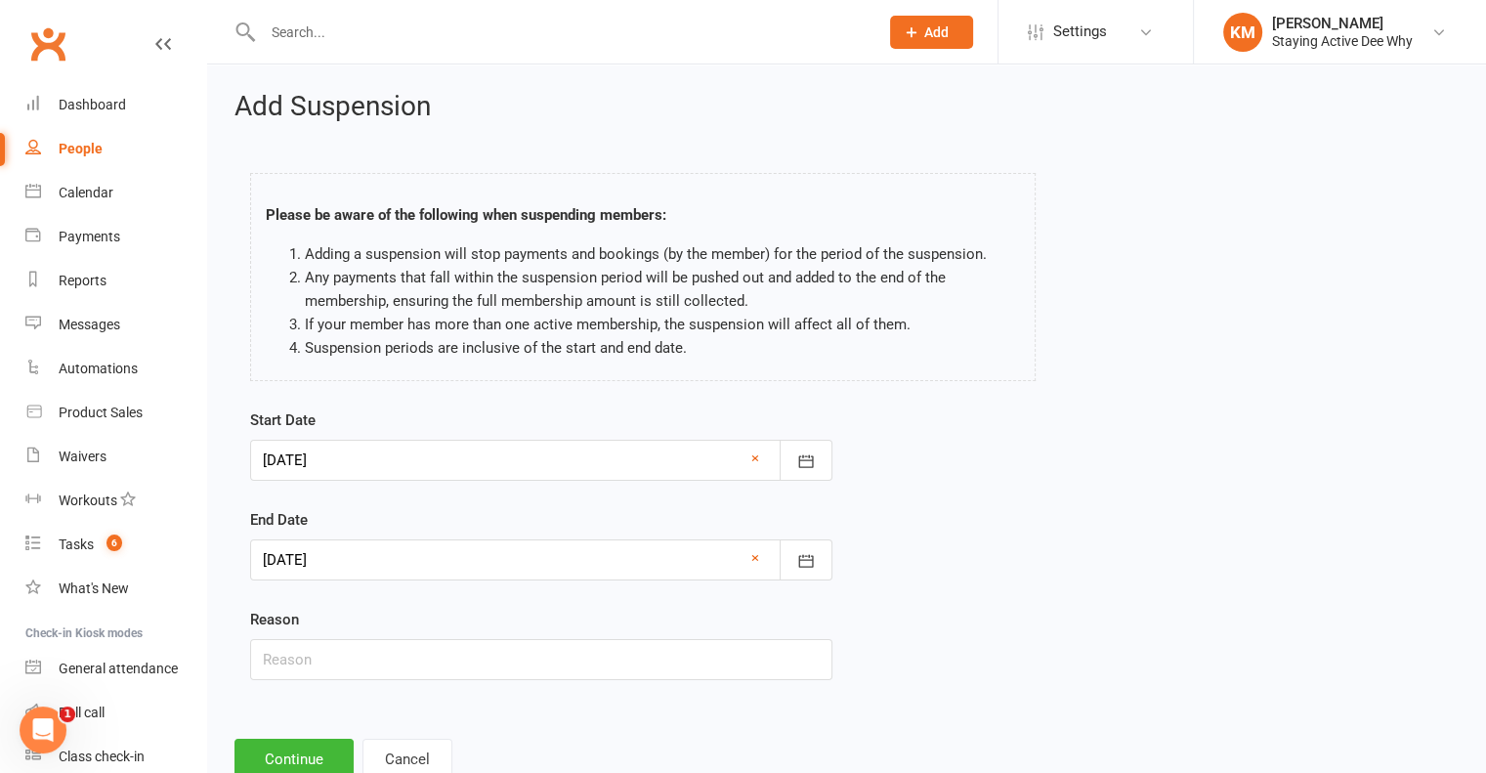
click at [387, 554] on div at bounding box center [541, 559] width 582 height 41
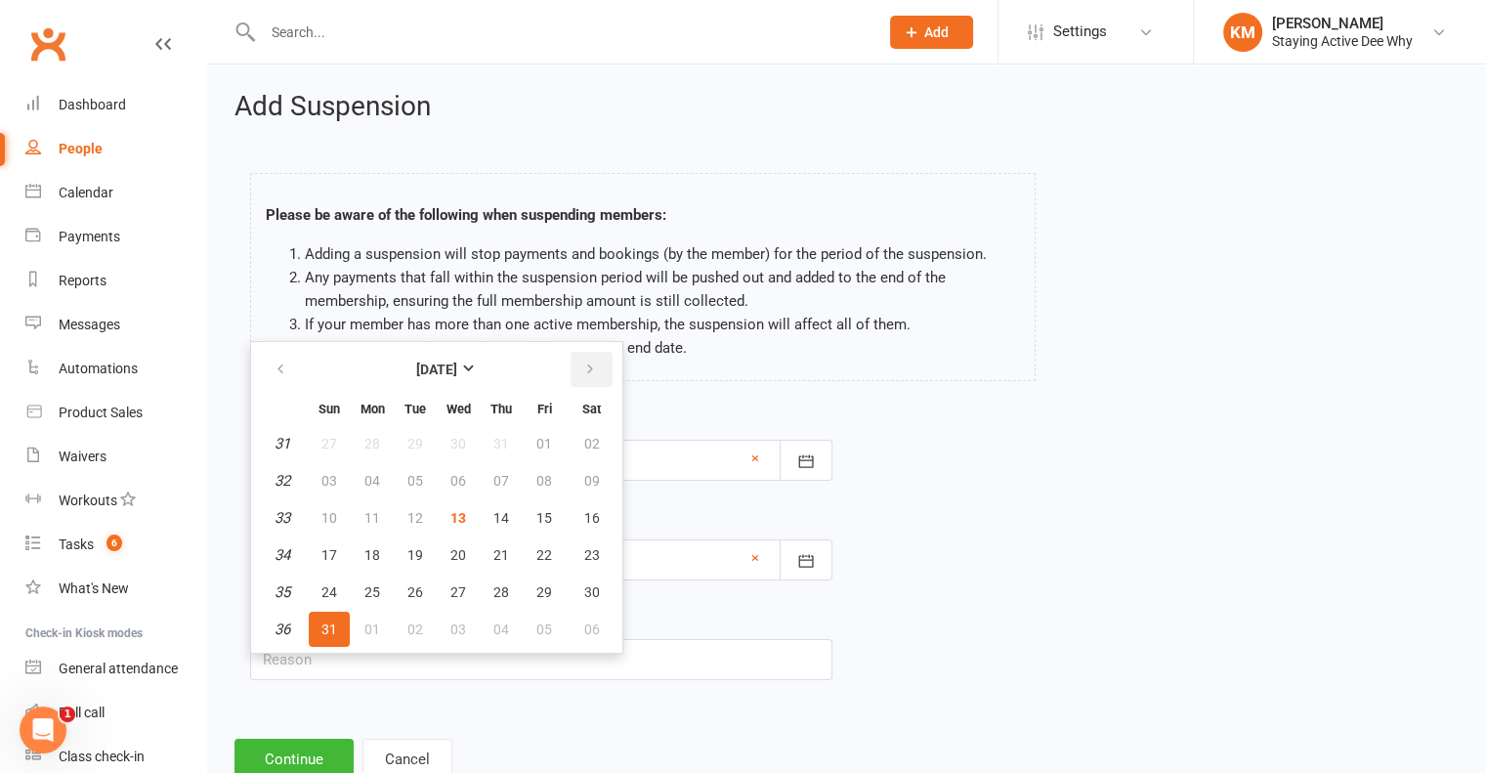
click at [588, 364] on icon "button" at bounding box center [590, 369] width 14 height 16
click at [343, 475] on button "07" at bounding box center [329, 480] width 41 height 35
type input "07 Sep 2025"
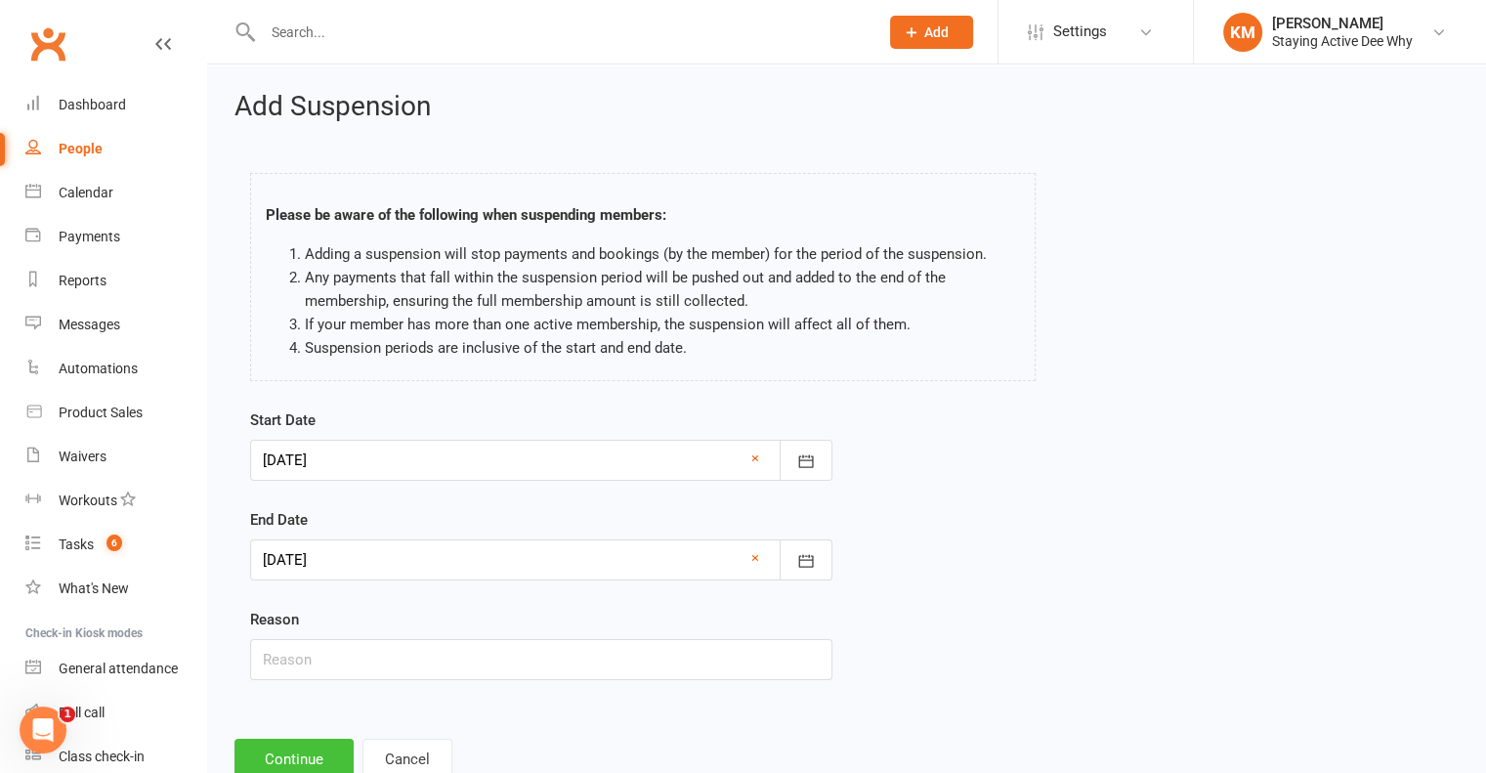
scroll to position [60, 0]
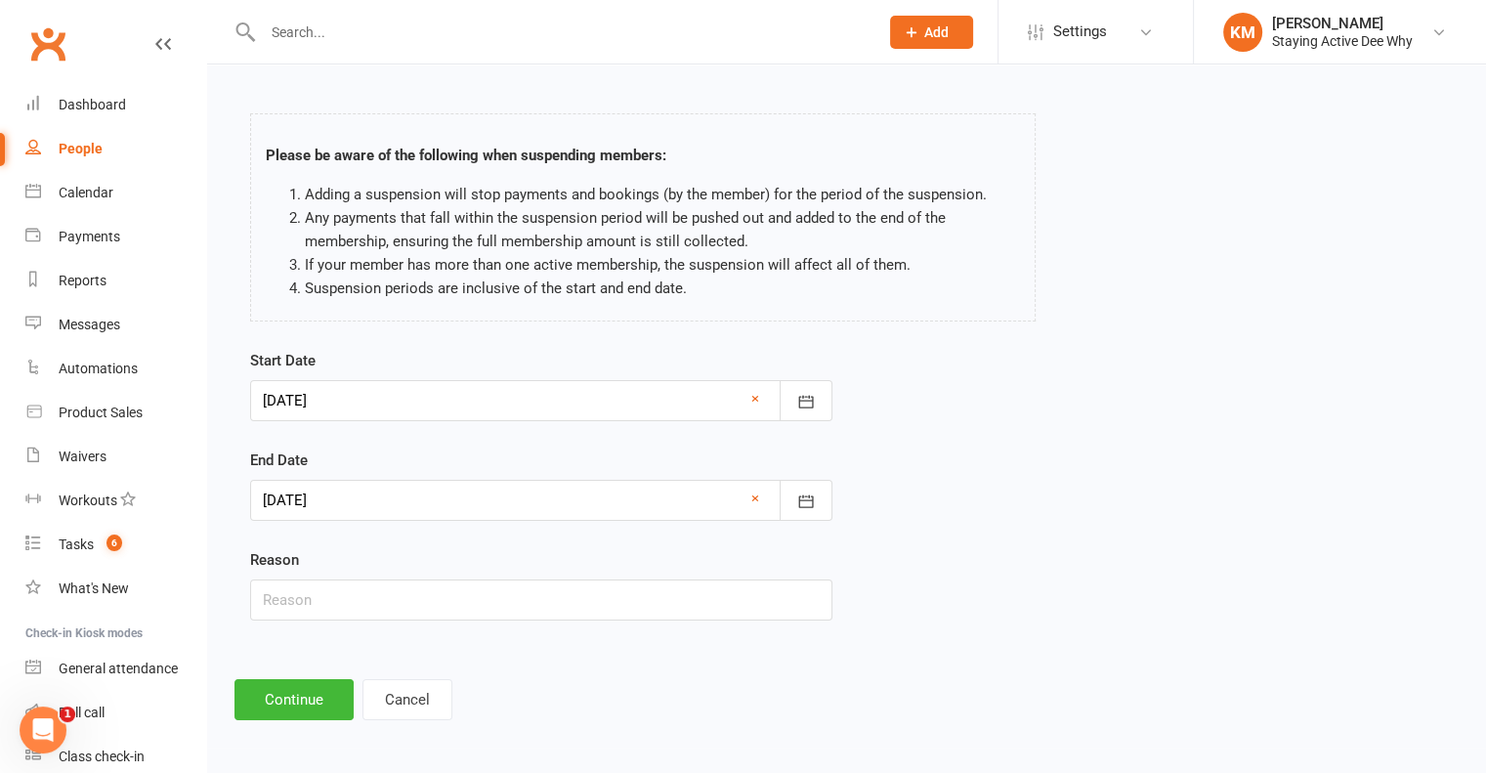
click at [308, 717] on div "Add Suspension Please be aware of the following when suspending members: Adding…" at bounding box center [846, 376] width 1279 height 742
click at [311, 698] on button "Continue" at bounding box center [293, 699] width 119 height 41
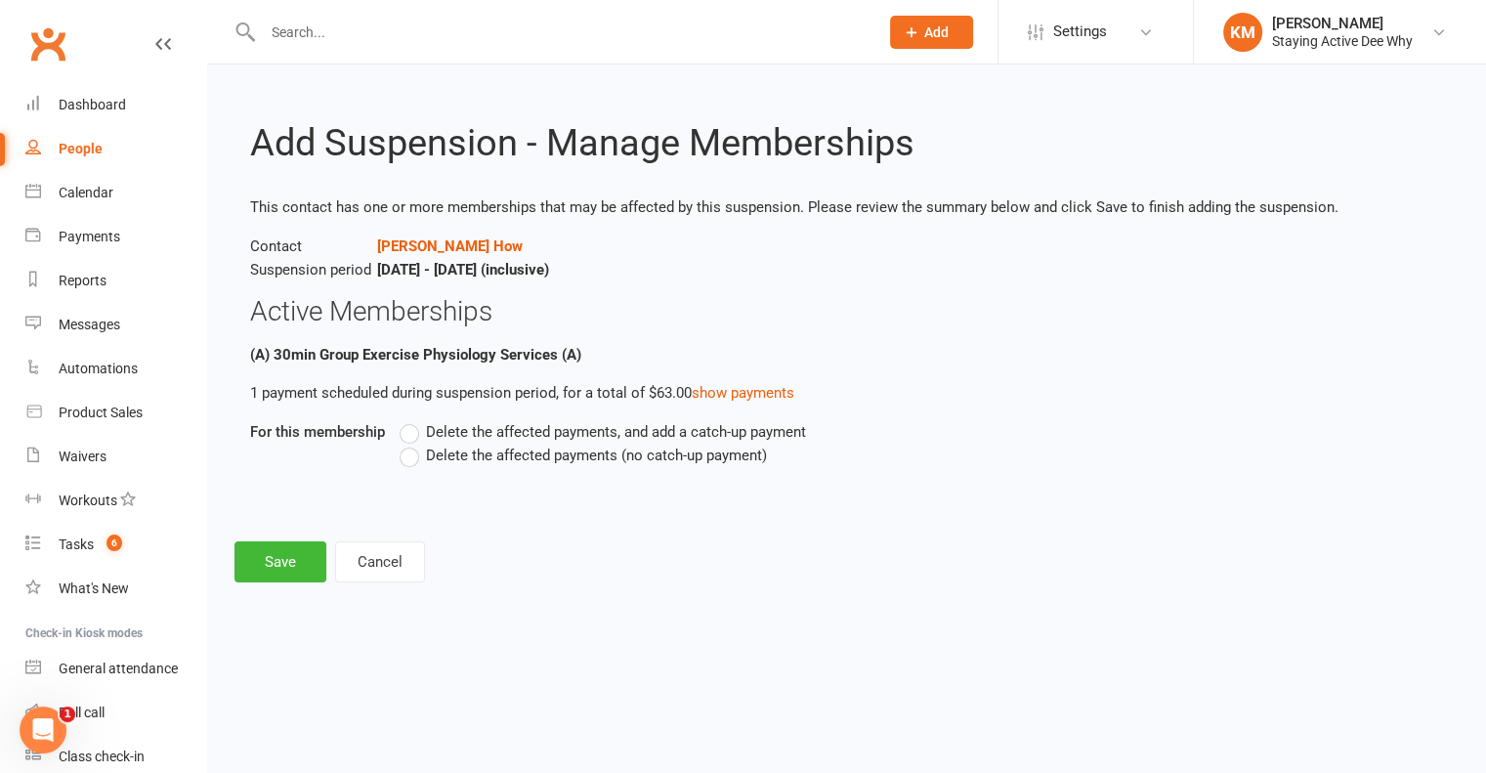
scroll to position [0, 0]
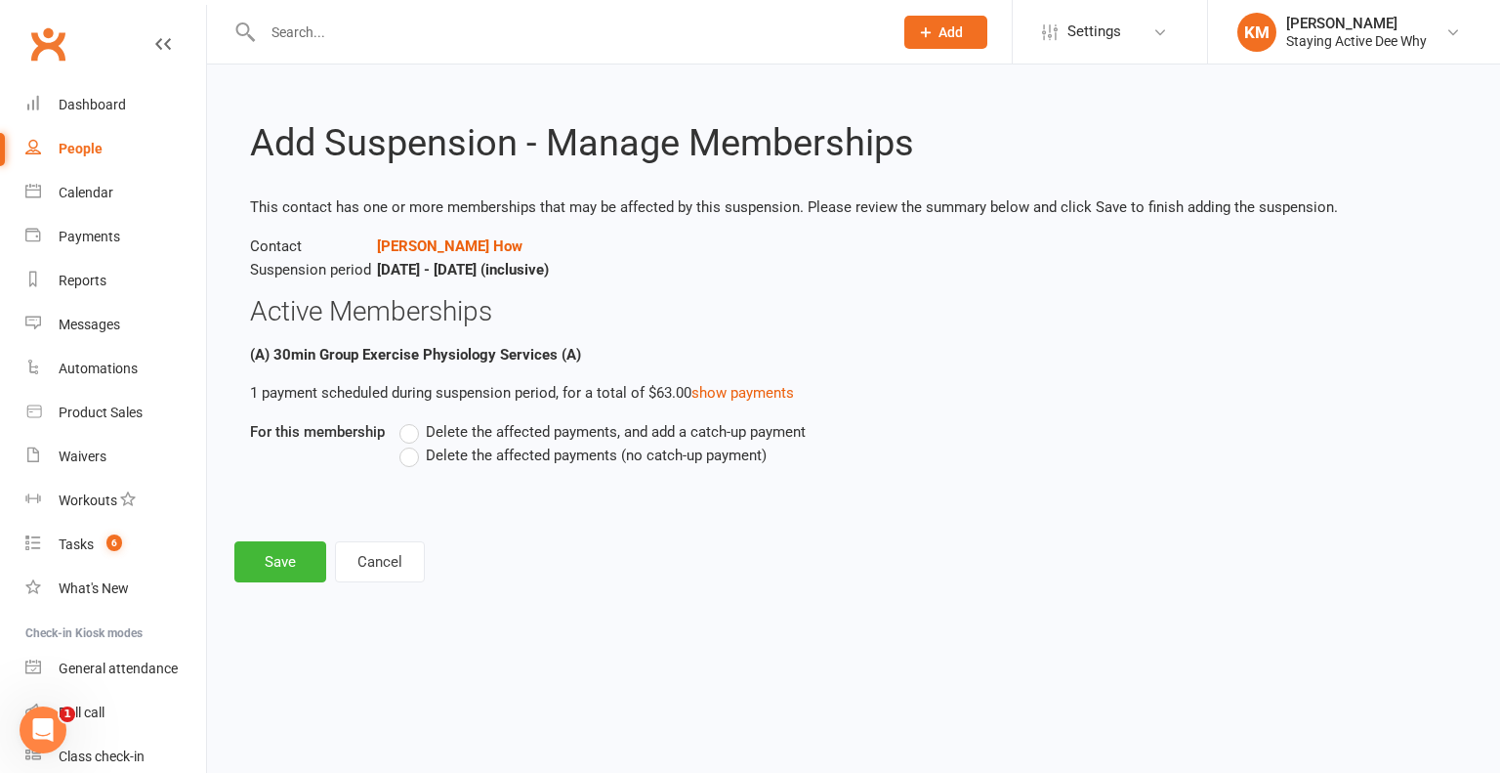
click at [407, 453] on label "Delete the affected payments (no catch-up payment)" at bounding box center [583, 454] width 367 height 23
click at [407, 443] on input "Delete the affected payments (no catch-up payment)" at bounding box center [406, 443] width 13 height 0
click at [264, 571] on button "Save" at bounding box center [280, 561] width 92 height 41
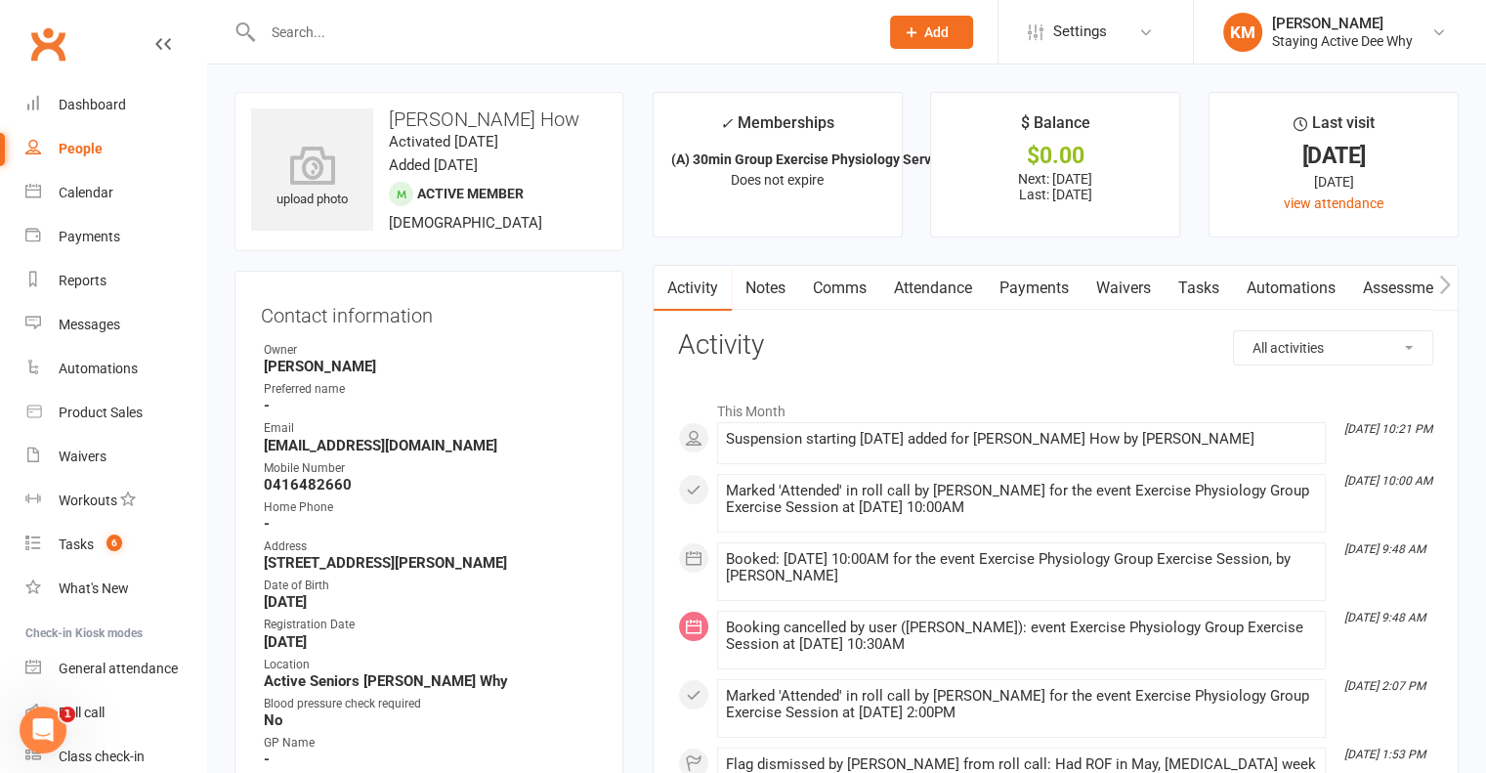
click at [853, 288] on link "Comms" at bounding box center [839, 288] width 81 height 45
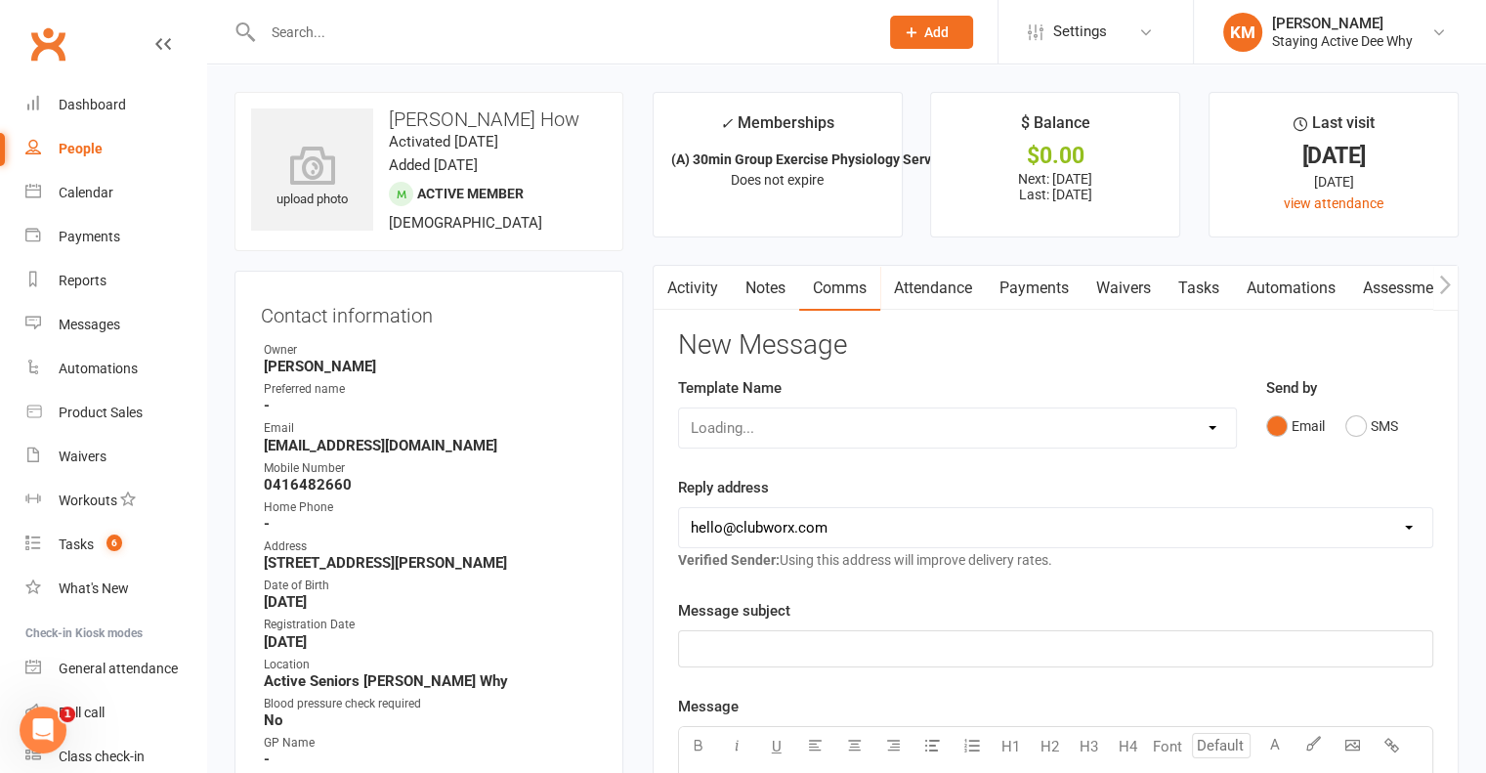
click at [846, 437] on div "Loading..." at bounding box center [957, 427] width 559 height 41
click at [846, 437] on select "Select Template [Email] 12 month follow-up [Email] 12 week health challenge [Em…" at bounding box center [957, 427] width 557 height 39
select select "23"
click at [679, 408] on select "Select Template [Email] 12 month follow-up [Email] 12 week health challenge [Em…" at bounding box center [957, 427] width 557 height 39
click at [741, 529] on select "hello@clubworx.com deewhy@stayingactive.com.au online@stayingactive.com.au tayl…" at bounding box center [1055, 527] width 753 height 39
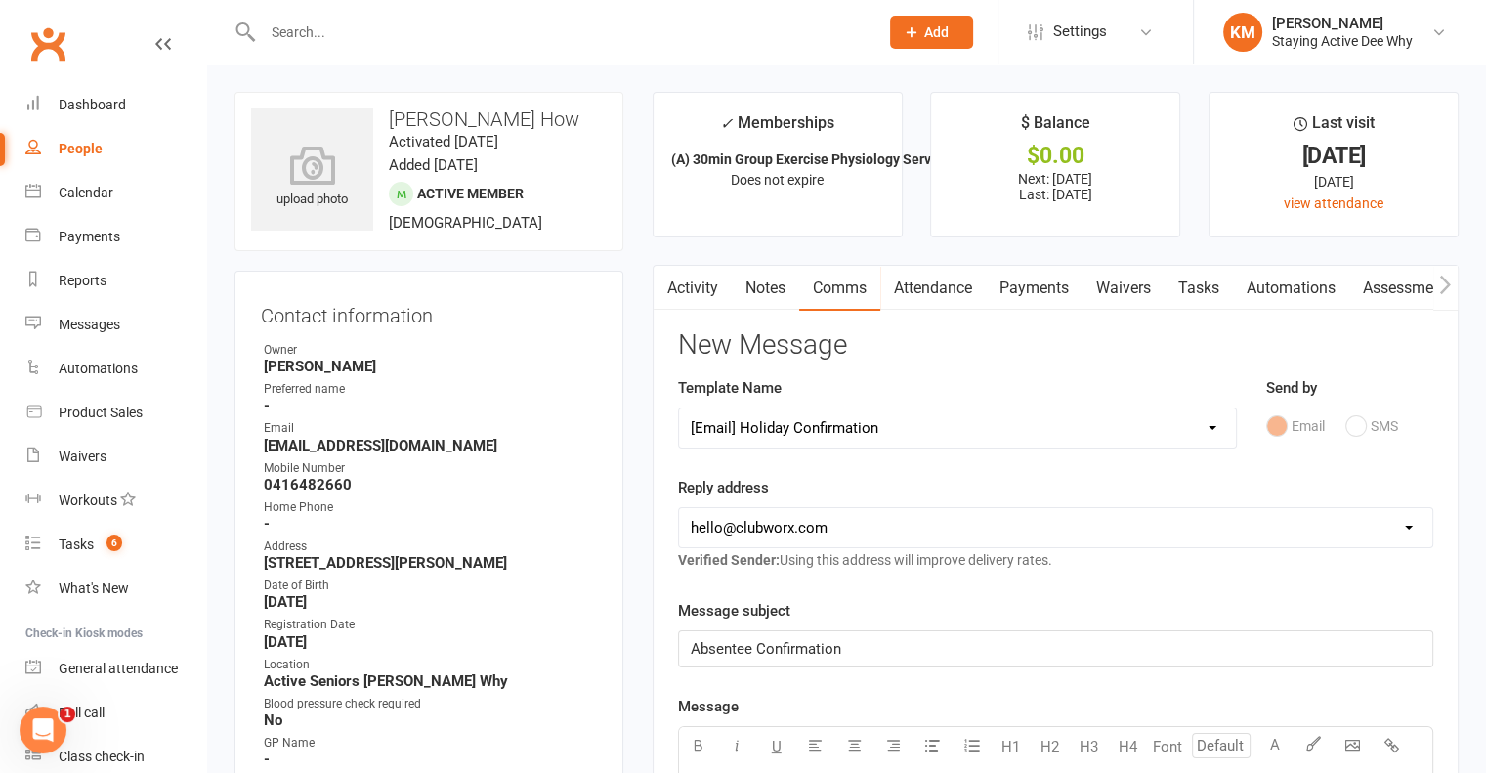
click at [679, 508] on select "hello@clubworx.com deewhy@stayingactive.com.au online@stayingactive.com.au tayl…" at bounding box center [1055, 527] width 753 height 39
click at [745, 539] on select "hello@clubworx.com deewhy@stayingactive.com.au online@stayingactive.com.au tayl…" at bounding box center [1055, 527] width 753 height 39
select select "1"
click at [679, 508] on select "hello@clubworx.com deewhy@stayingactive.com.au online@stayingactive.com.au tayl…" at bounding box center [1055, 527] width 753 height 39
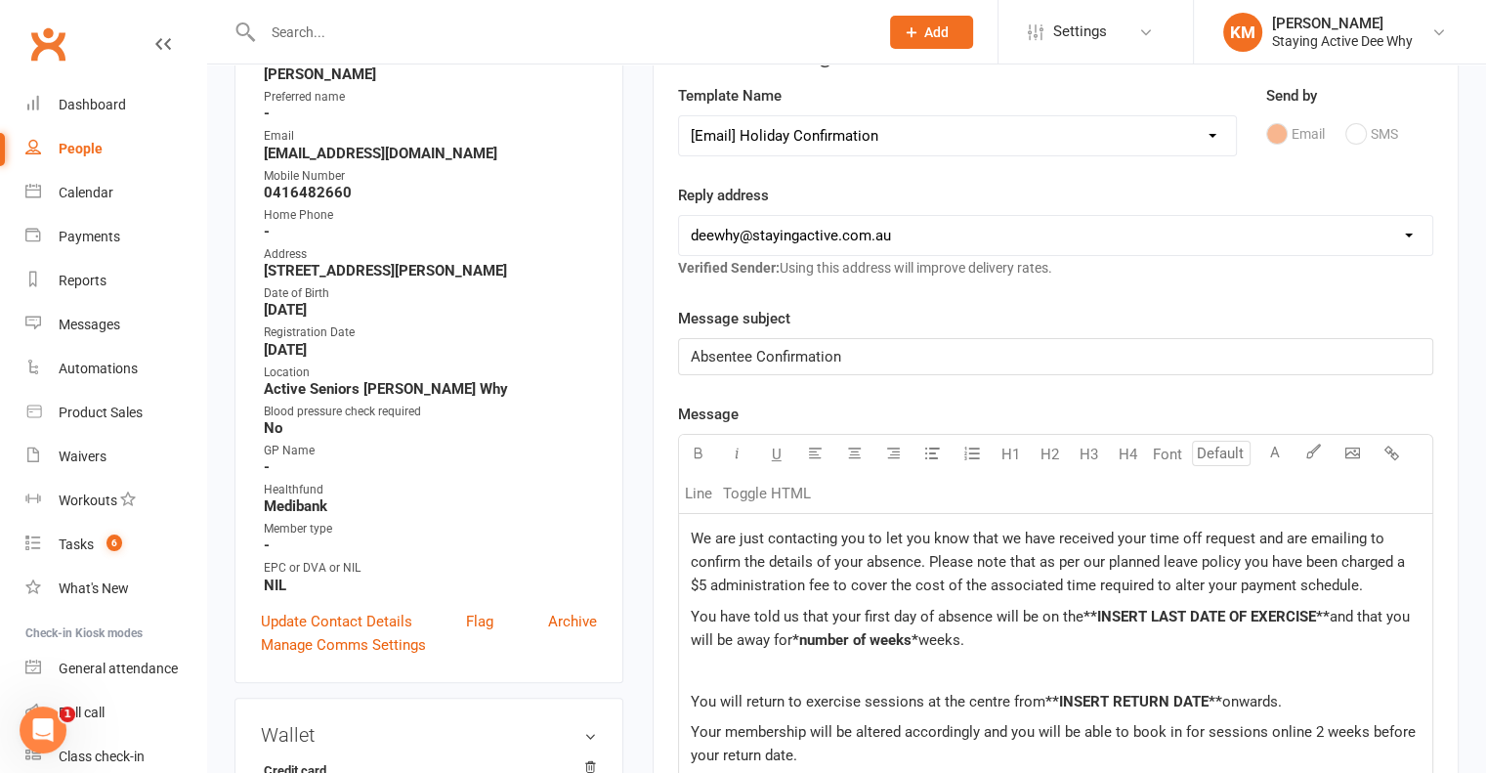
scroll to position [293, 0]
click at [916, 632] on span "*number of weeks*" at bounding box center [855, 639] width 126 height 18
drag, startPoint x: 918, startPoint y: 632, endPoint x: 790, endPoint y: 628, distance: 128.0
click at [793, 630] on span "*number of weeks*" at bounding box center [855, 639] width 126 height 18
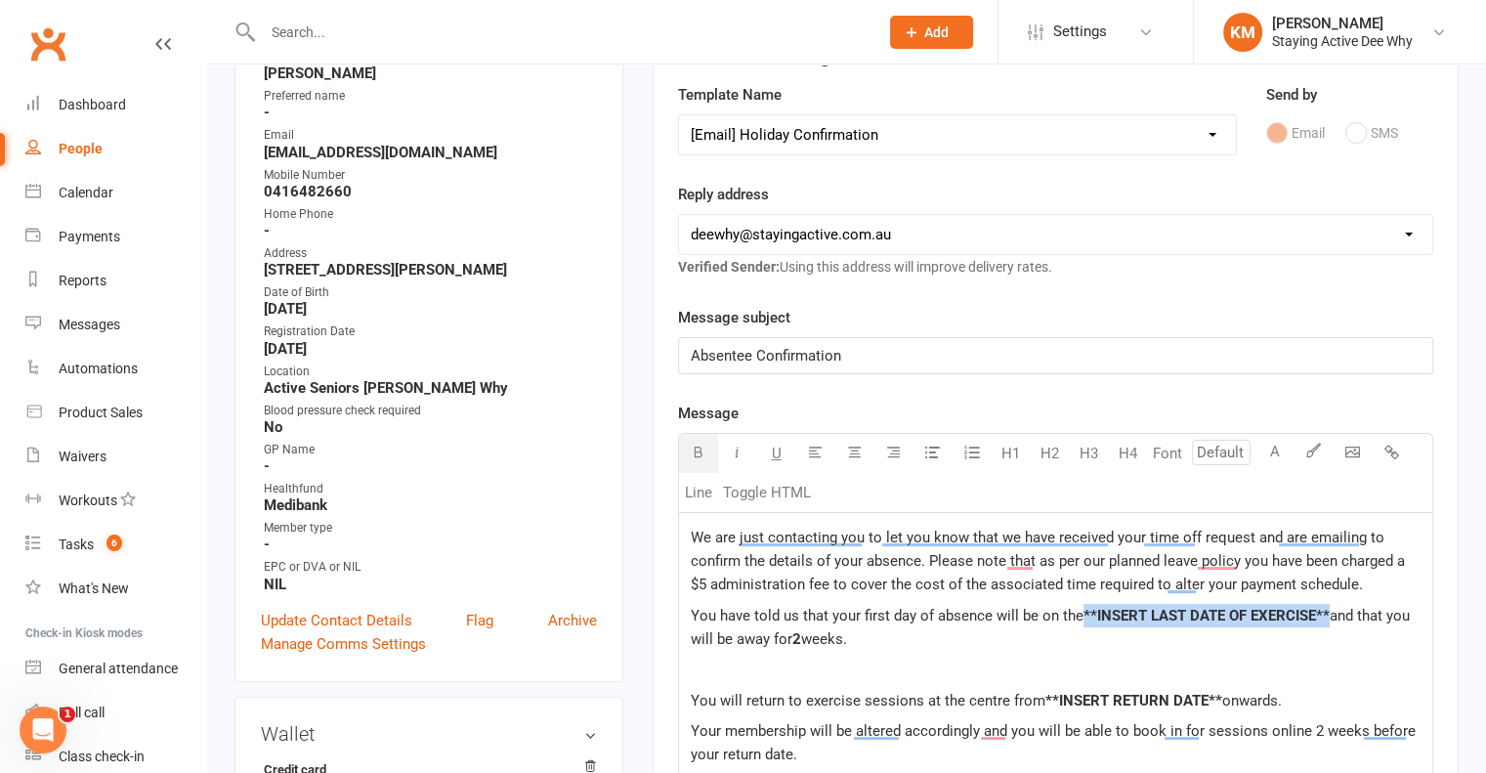
drag, startPoint x: 1329, startPoint y: 608, endPoint x: 1082, endPoint y: 609, distance: 247.1
click at [1083, 609] on span "**INSERT LAST DATE OF EXERCISE**" at bounding box center [1206, 616] width 246 height 18
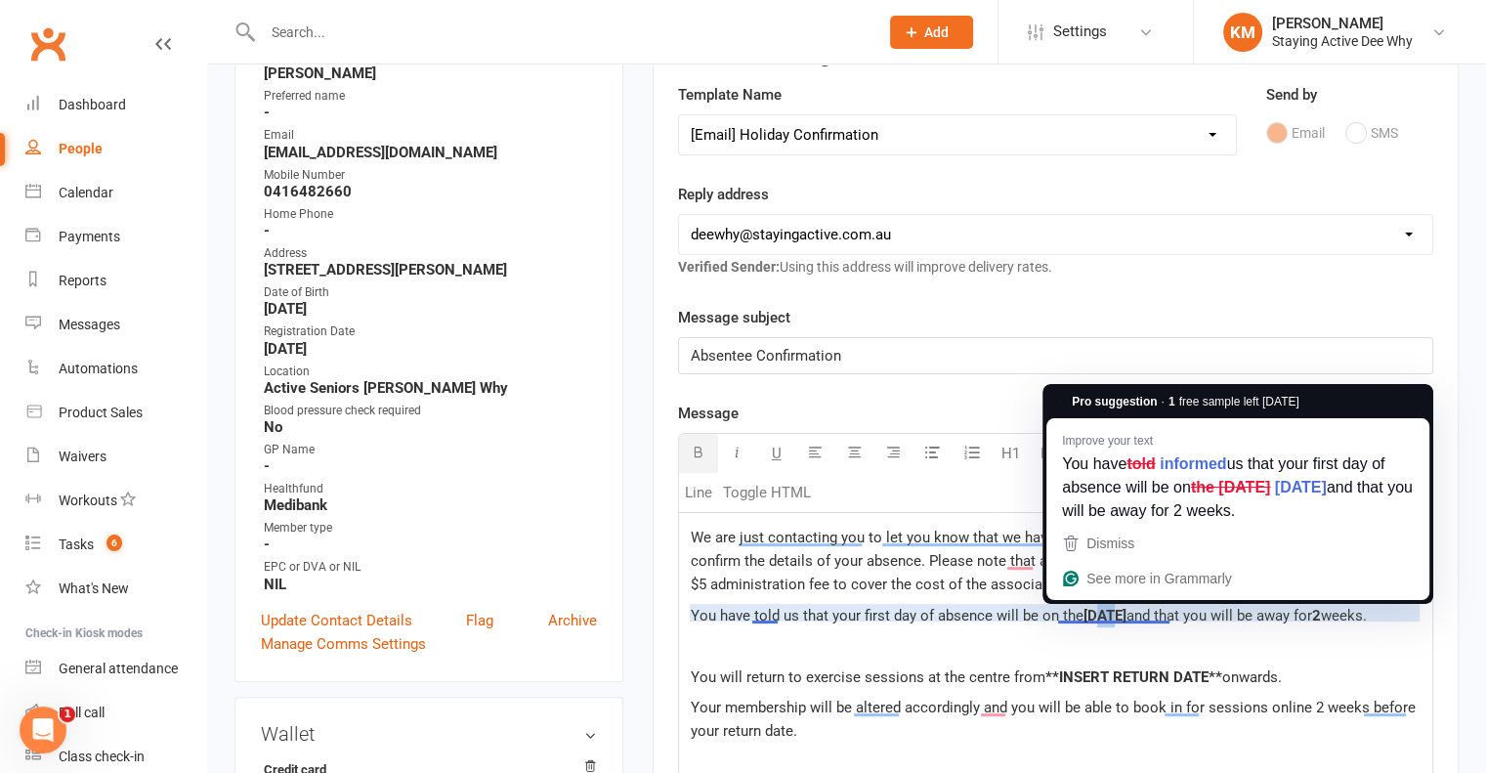
drag, startPoint x: 1118, startPoint y: 608, endPoint x: 1099, endPoint y: 608, distance: 19.5
click at [1099, 608] on span "25TH August" at bounding box center [1104, 616] width 43 height 18
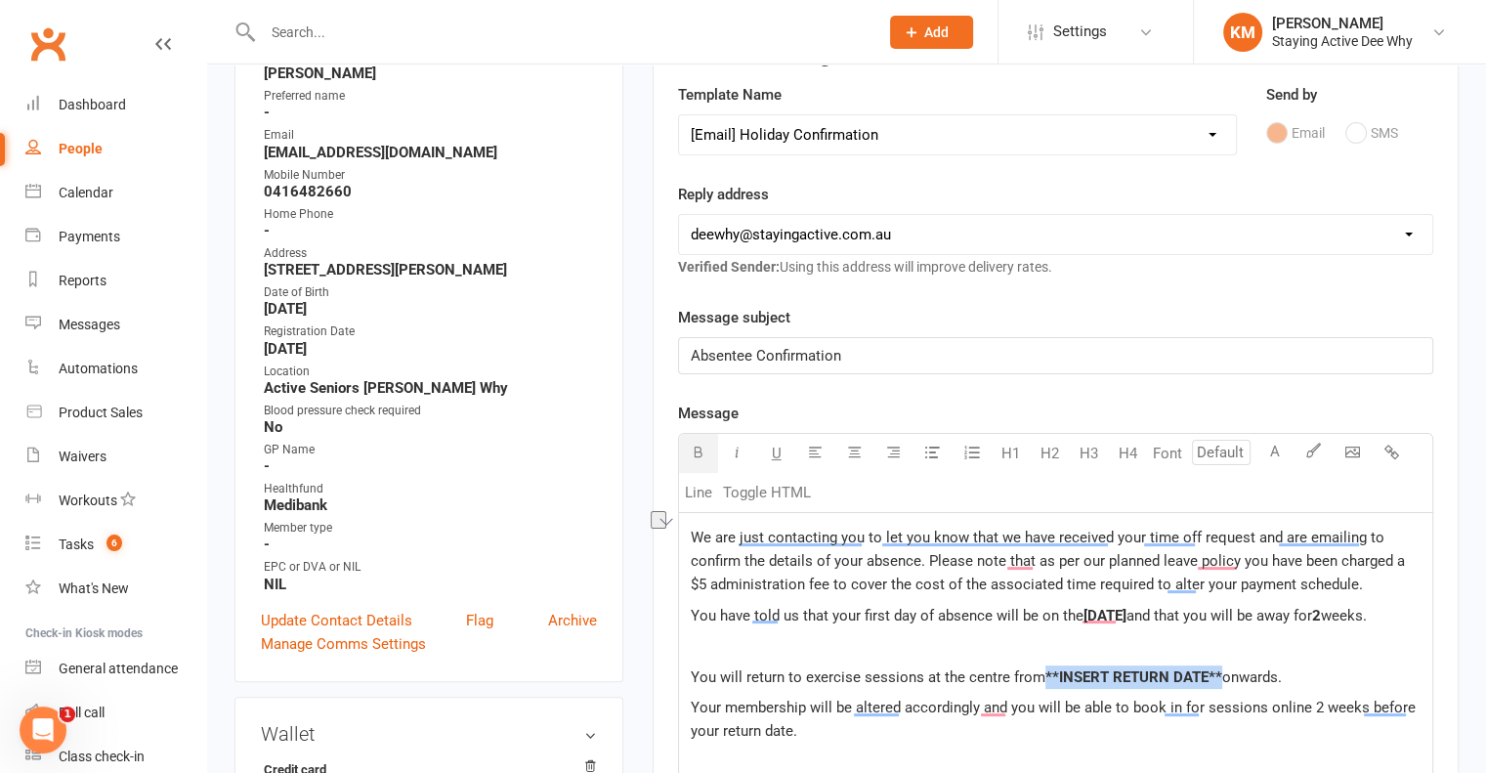
drag, startPoint x: 1218, startPoint y: 672, endPoint x: 1044, endPoint y: 671, distance: 173.9
click at [1044, 671] on p "You will return to exercise sessions at the centre from **INSERT RETURN DATE** …" at bounding box center [1056, 676] width 730 height 23
click at [699, 534] on span "We are just contacting you to let you know that we have received your time off …" at bounding box center [1050, 560] width 718 height 64
click at [695, 534] on span "We are just contacting you to let you know that we have received your time off …" at bounding box center [1050, 560] width 718 height 64
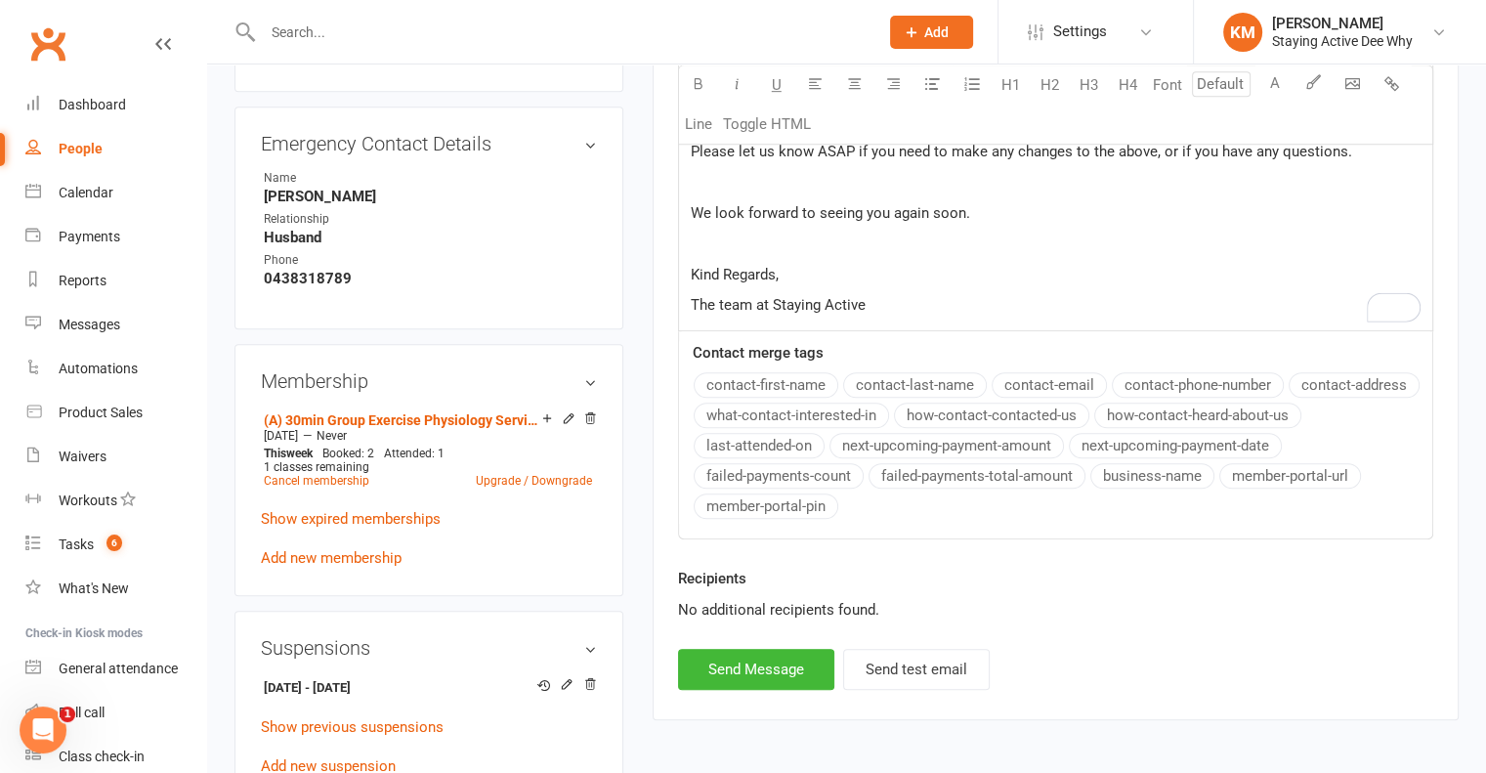
scroll to position [1075, 0]
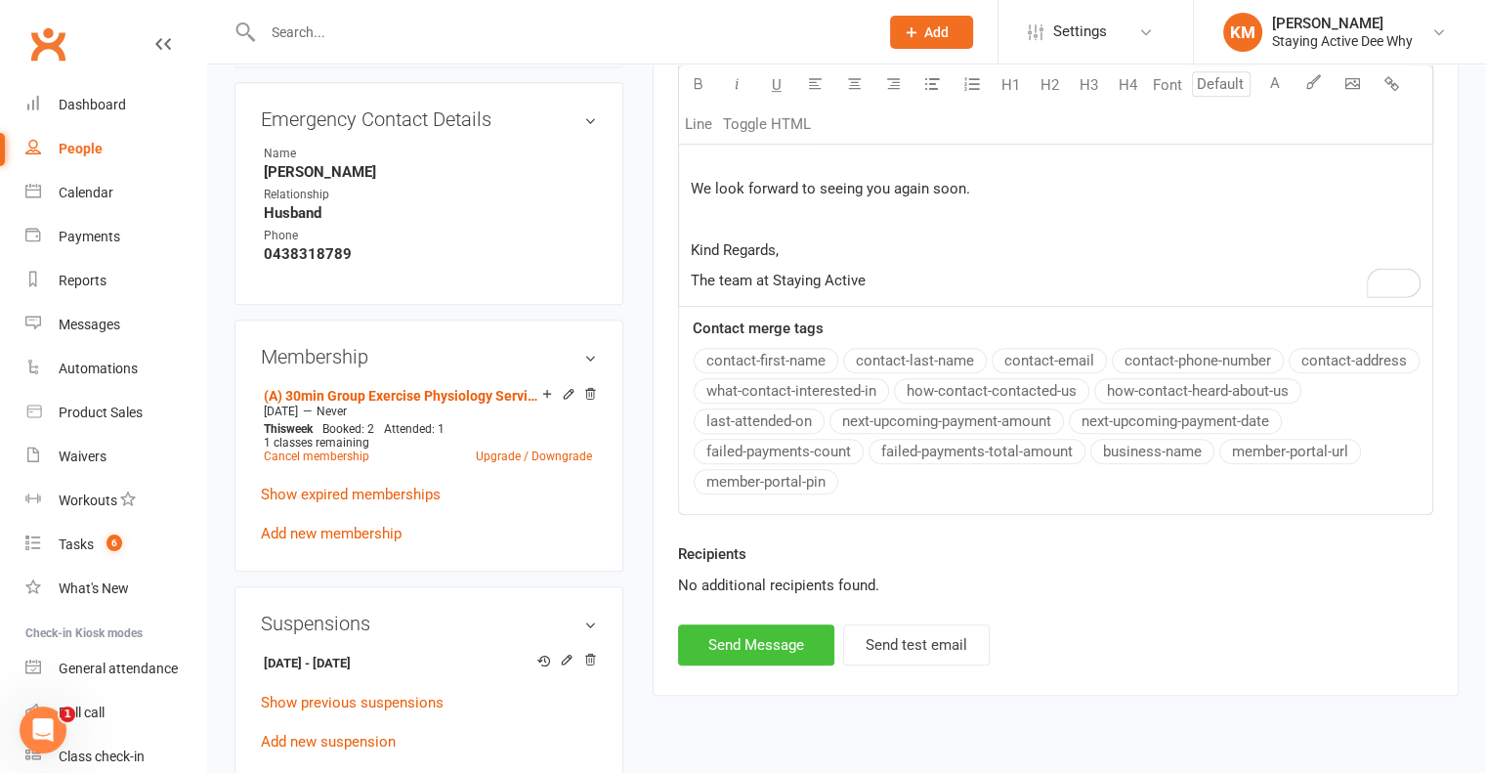
click at [735, 650] on button "Send Message" at bounding box center [756, 644] width 156 height 41
select select
select select "0"
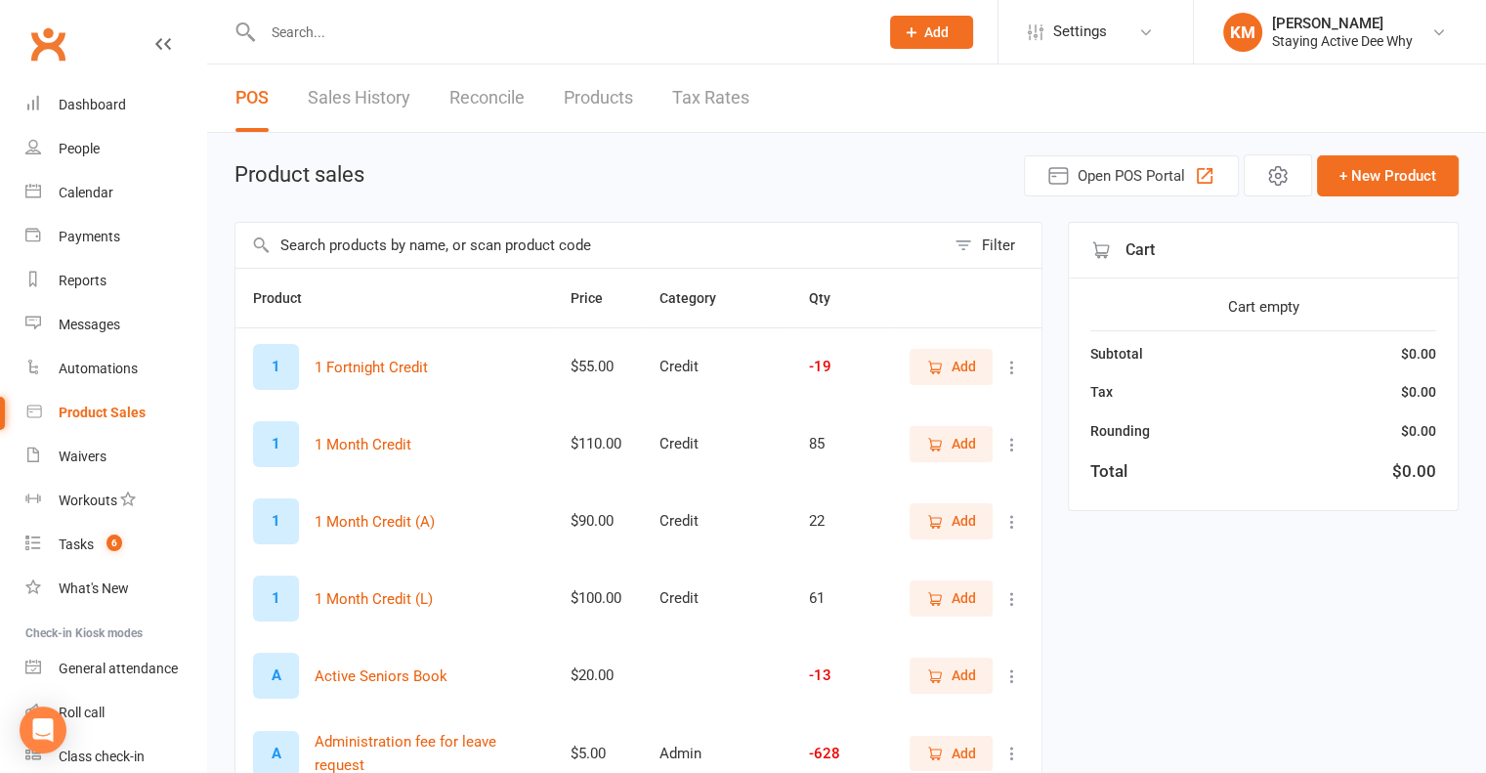
click at [476, 226] on input "text" at bounding box center [589, 245] width 709 height 45
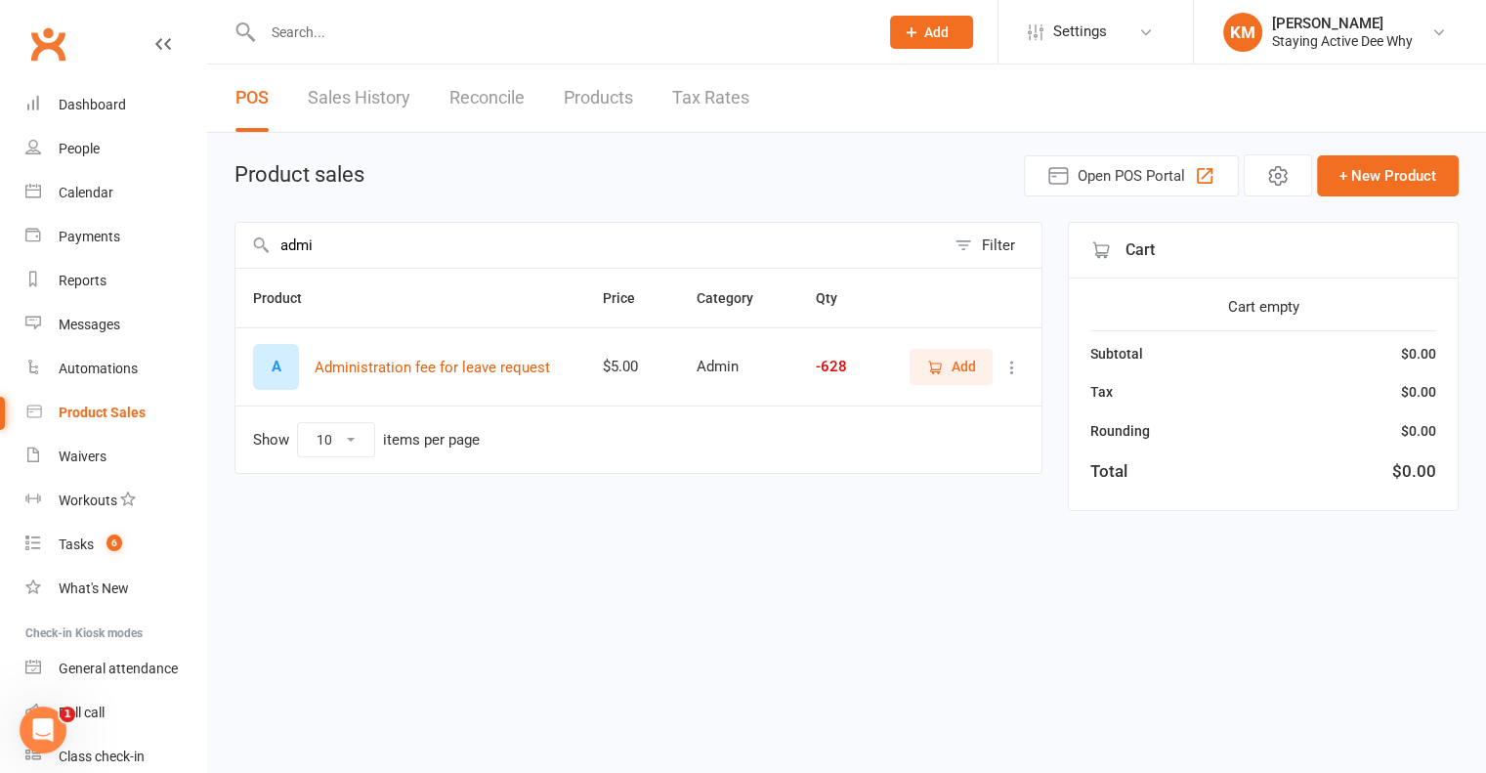
type input "admin"
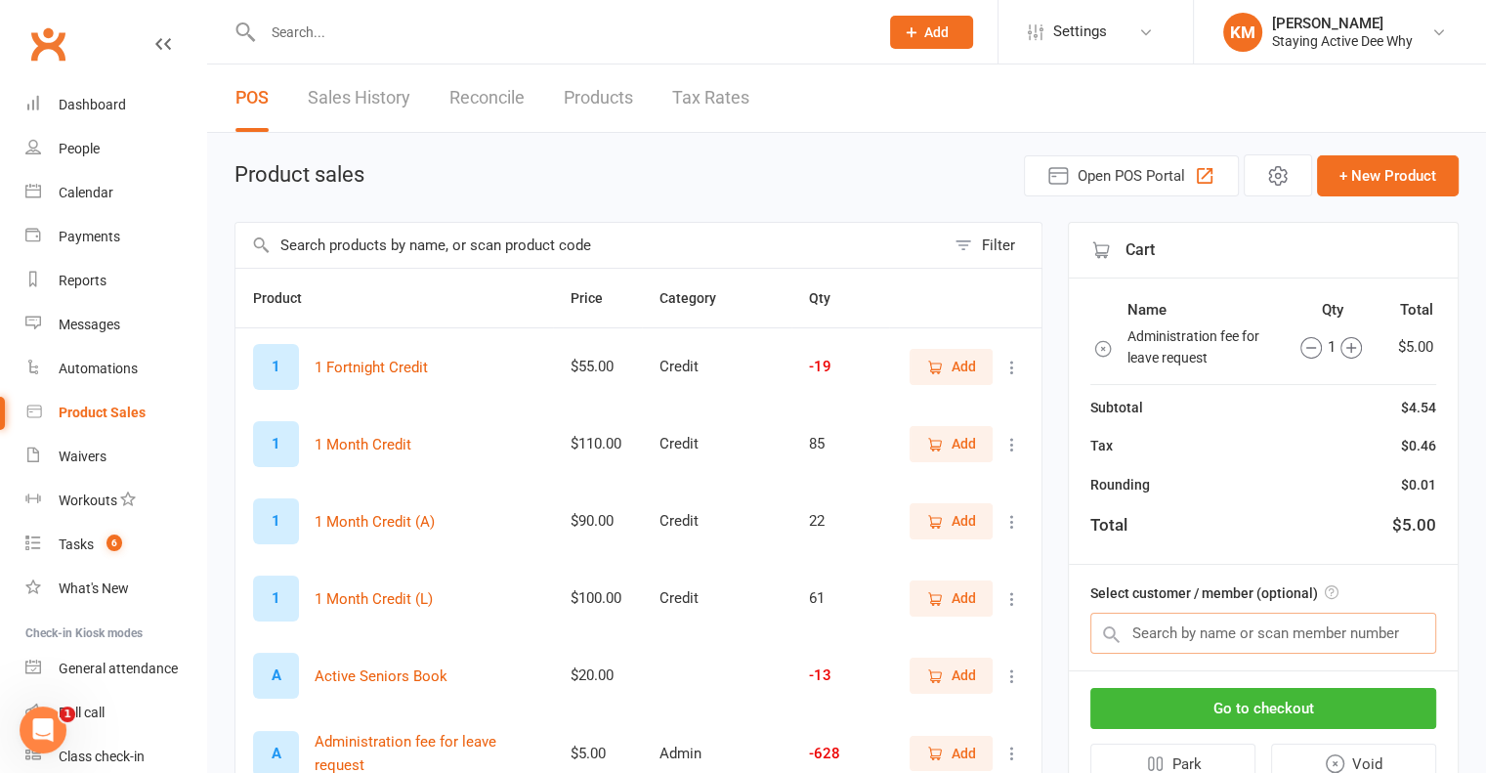
click at [1256, 630] on input "text" at bounding box center [1263, 632] width 346 height 41
paste input "[PERSON_NAME]"
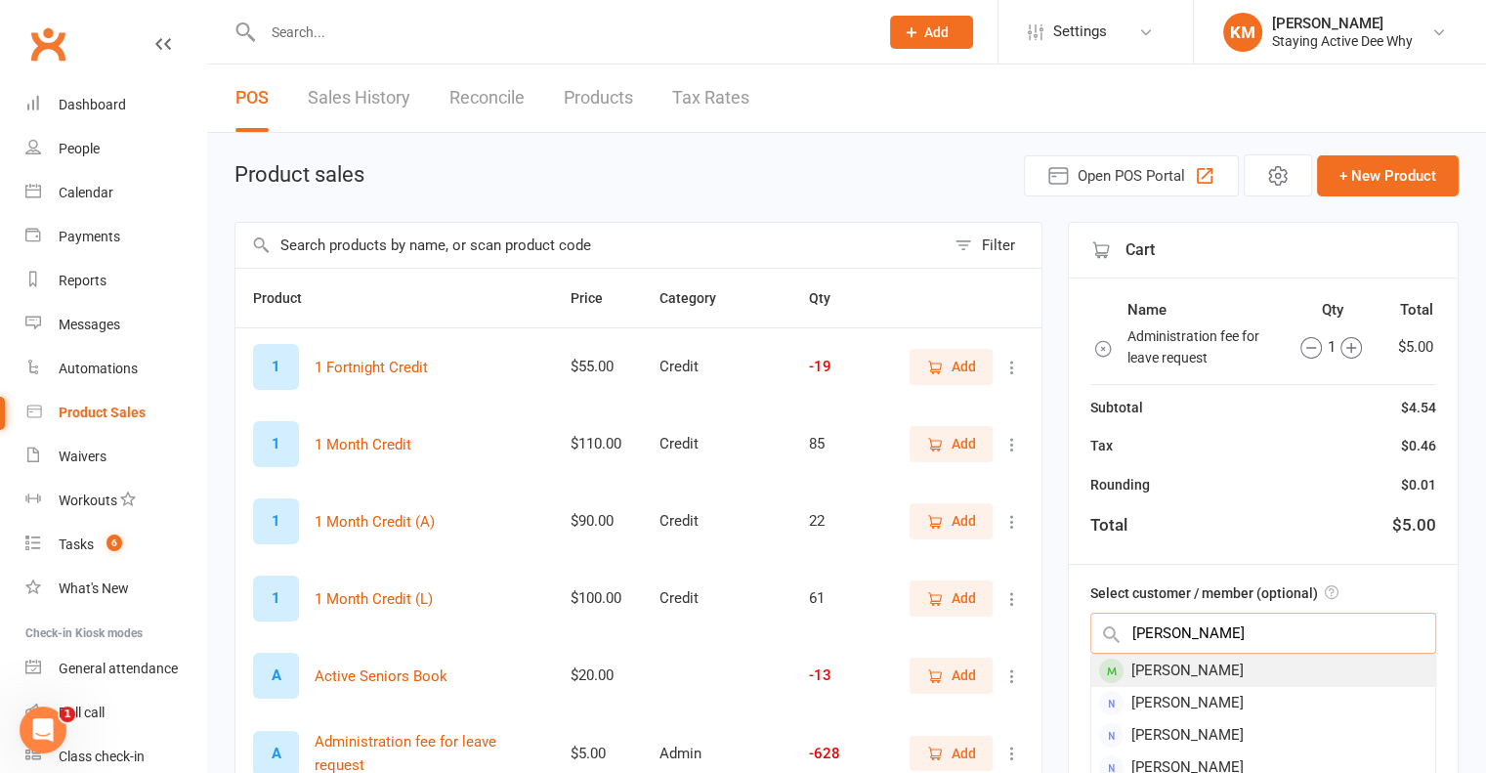
type input "[PERSON_NAME]"
click at [1228, 680] on div "[PERSON_NAME]" at bounding box center [1263, 670] width 344 height 32
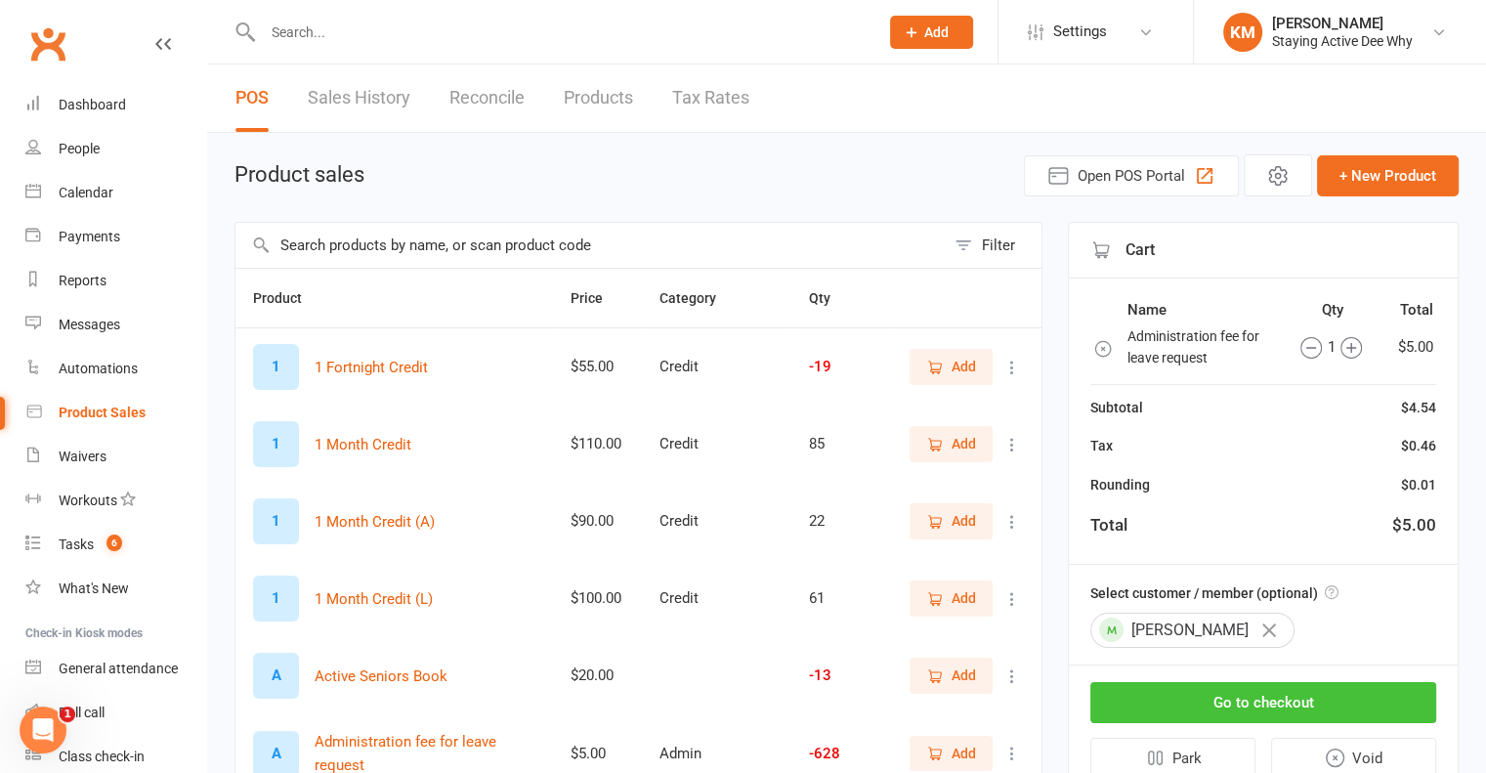
click at [1226, 692] on button "Go to checkout" at bounding box center [1263, 702] width 346 height 41
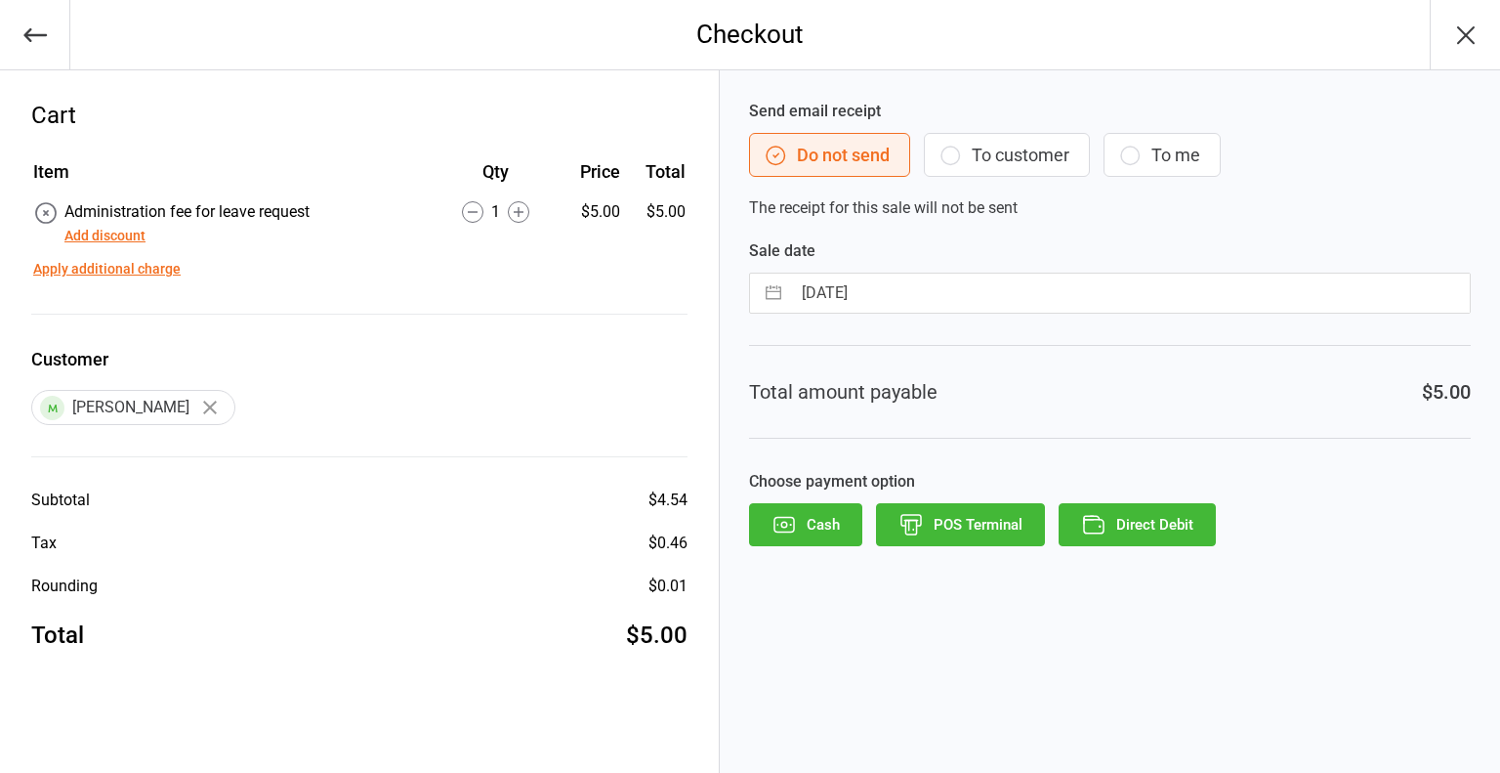
click at [1184, 534] on button "Direct Debit" at bounding box center [1137, 524] width 157 height 43
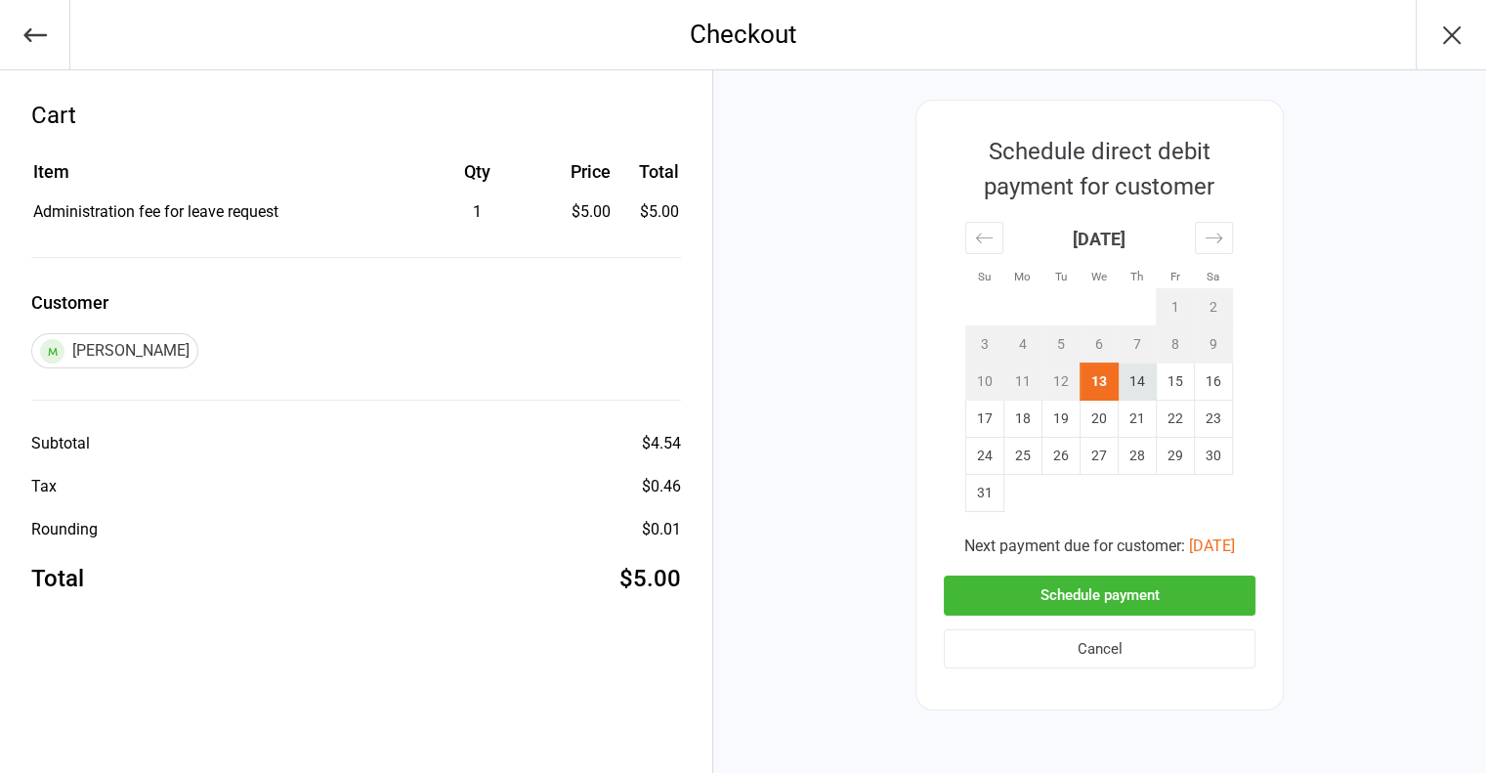
click at [1137, 376] on td "14" at bounding box center [1137, 381] width 38 height 37
click at [1089, 579] on button "Schedule payment" at bounding box center [1100, 595] width 312 height 40
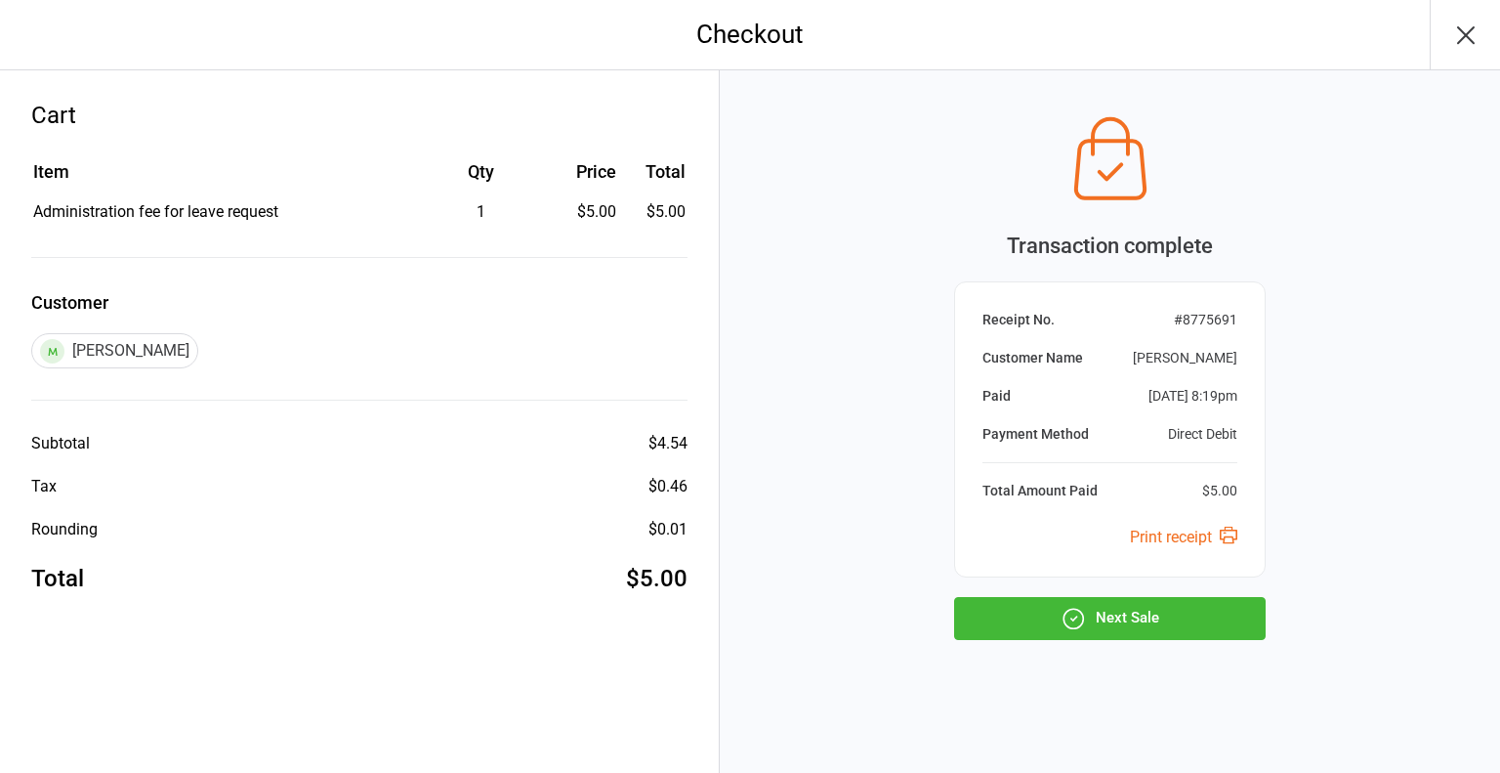
click at [1116, 613] on button "Next Sale" at bounding box center [1110, 618] width 312 height 43
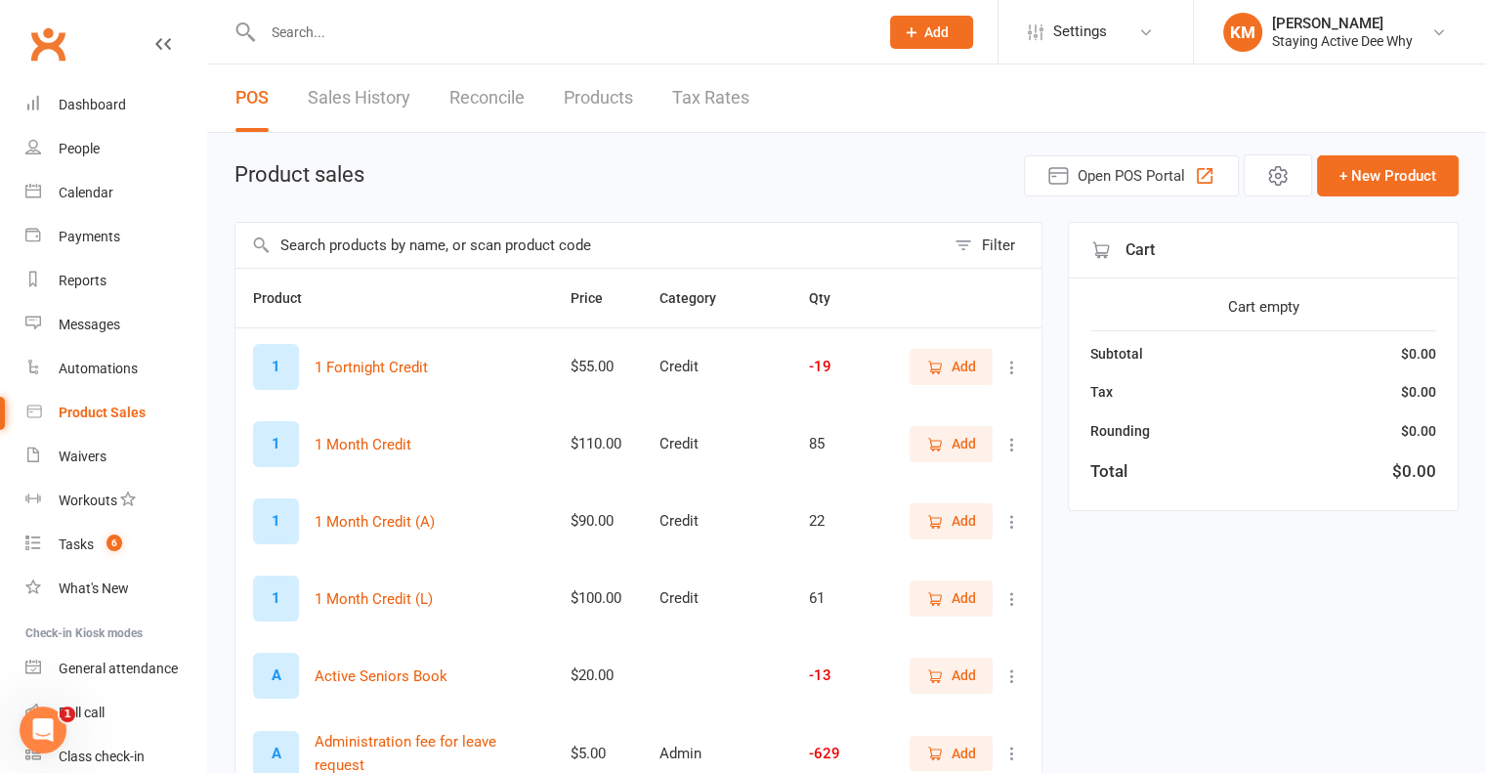
click at [542, 249] on input "text" at bounding box center [589, 245] width 709 height 45
type input "admin"
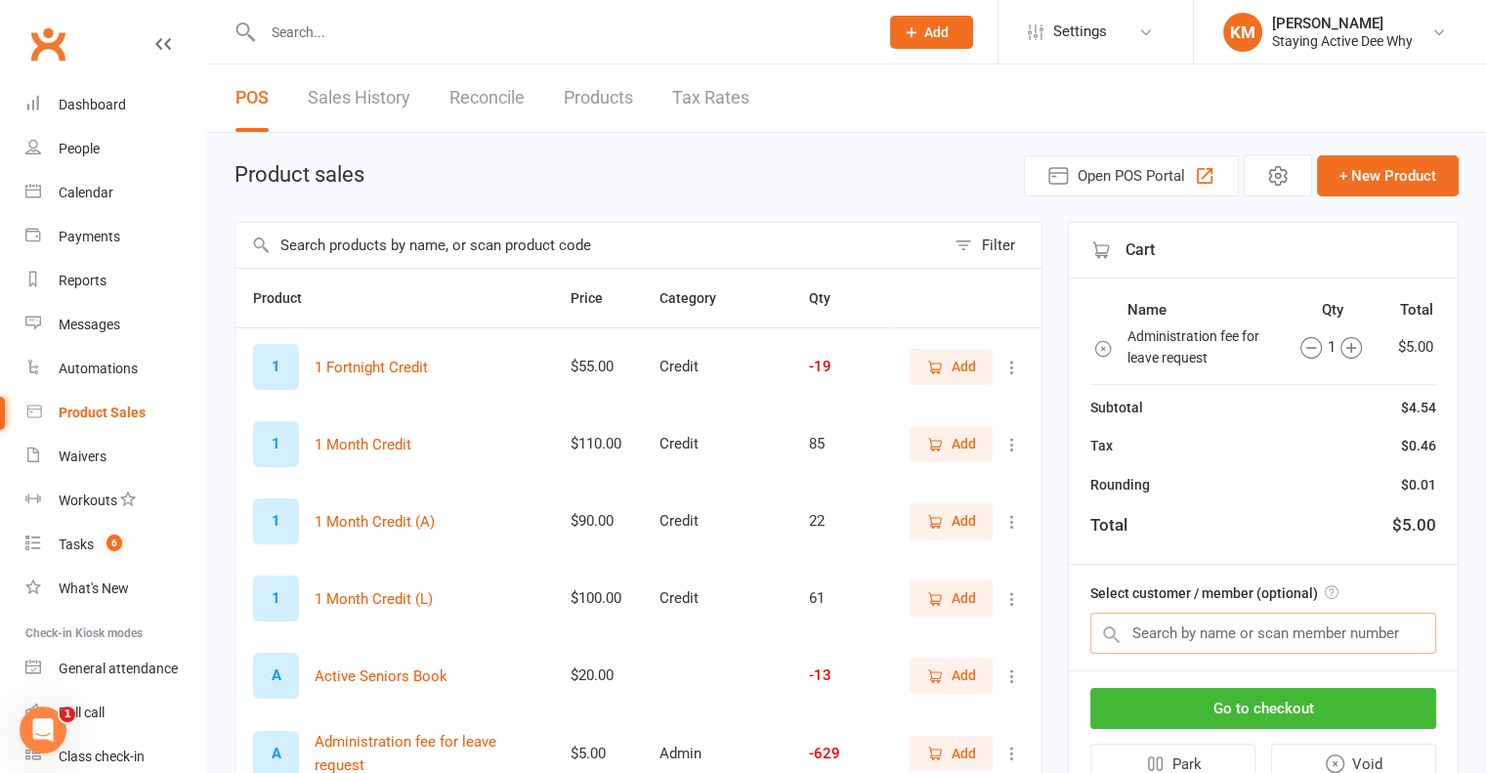
click at [1258, 625] on input "text" at bounding box center [1263, 632] width 346 height 41
paste input "[PERSON_NAME] How"
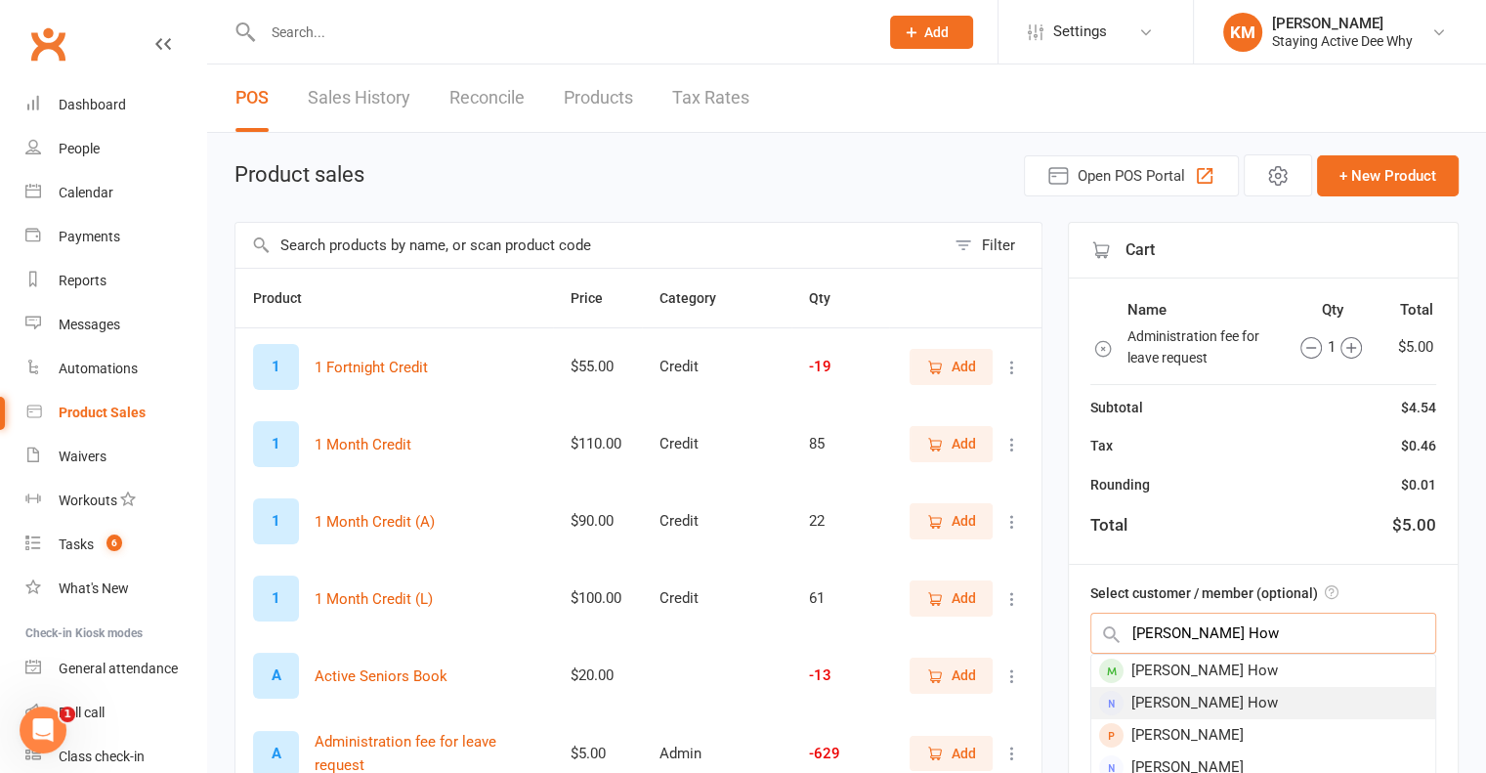
type input "[PERSON_NAME] How"
click at [1223, 689] on div "[PERSON_NAME] How" at bounding box center [1263, 703] width 344 height 32
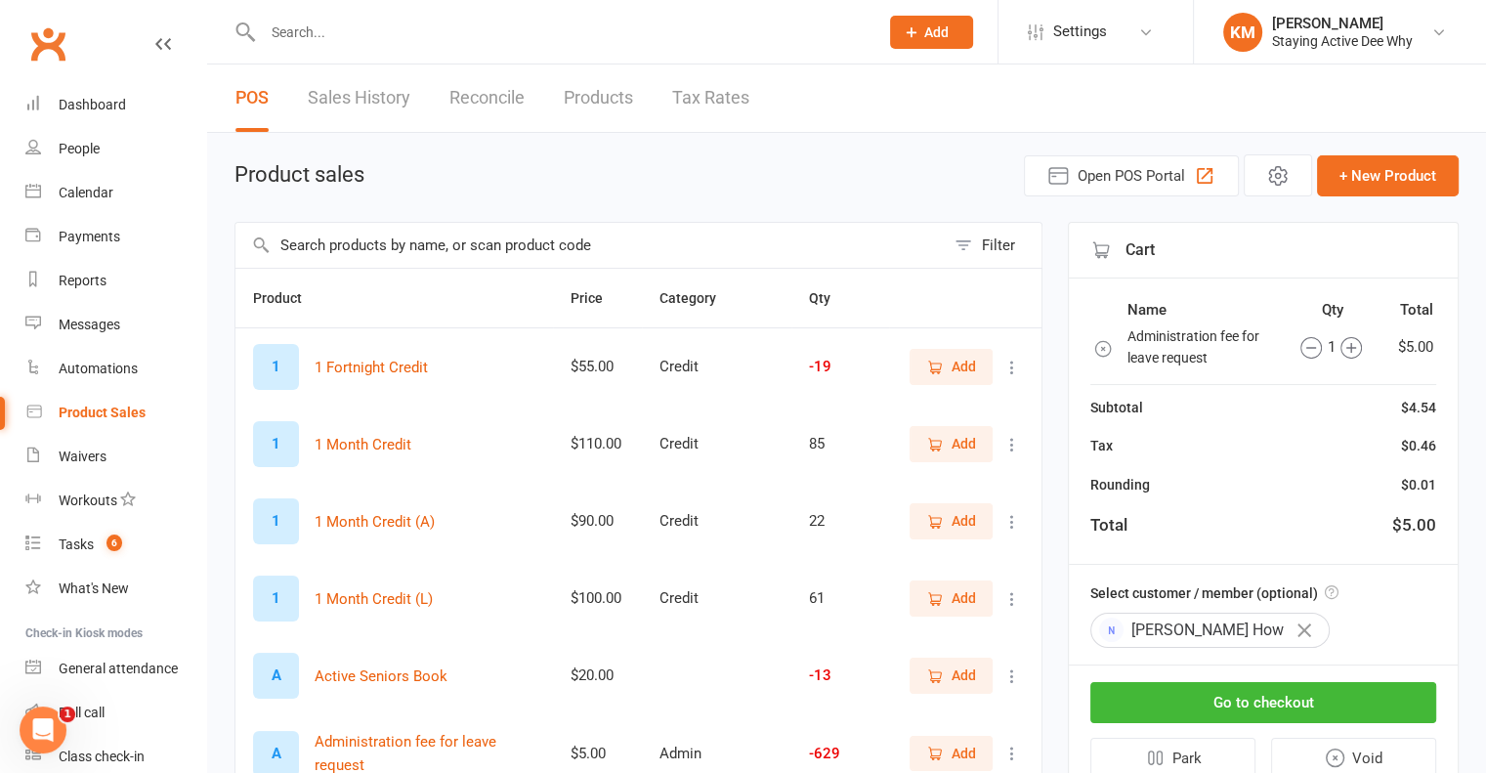
click at [1297, 625] on icon "button" at bounding box center [1304, 630] width 14 height 14
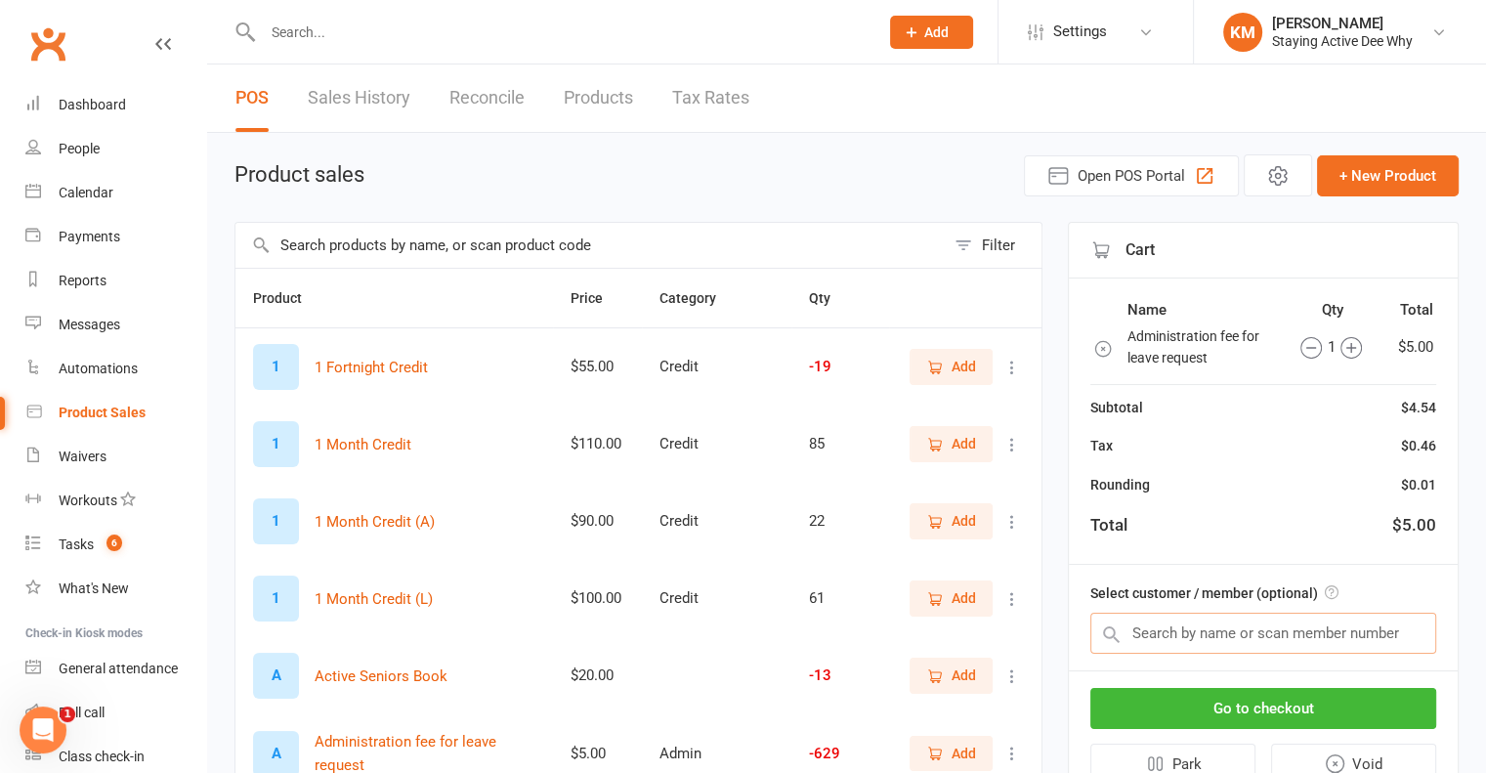
click at [1243, 626] on input "text" at bounding box center [1263, 632] width 346 height 41
paste input "[PERSON_NAME] How"
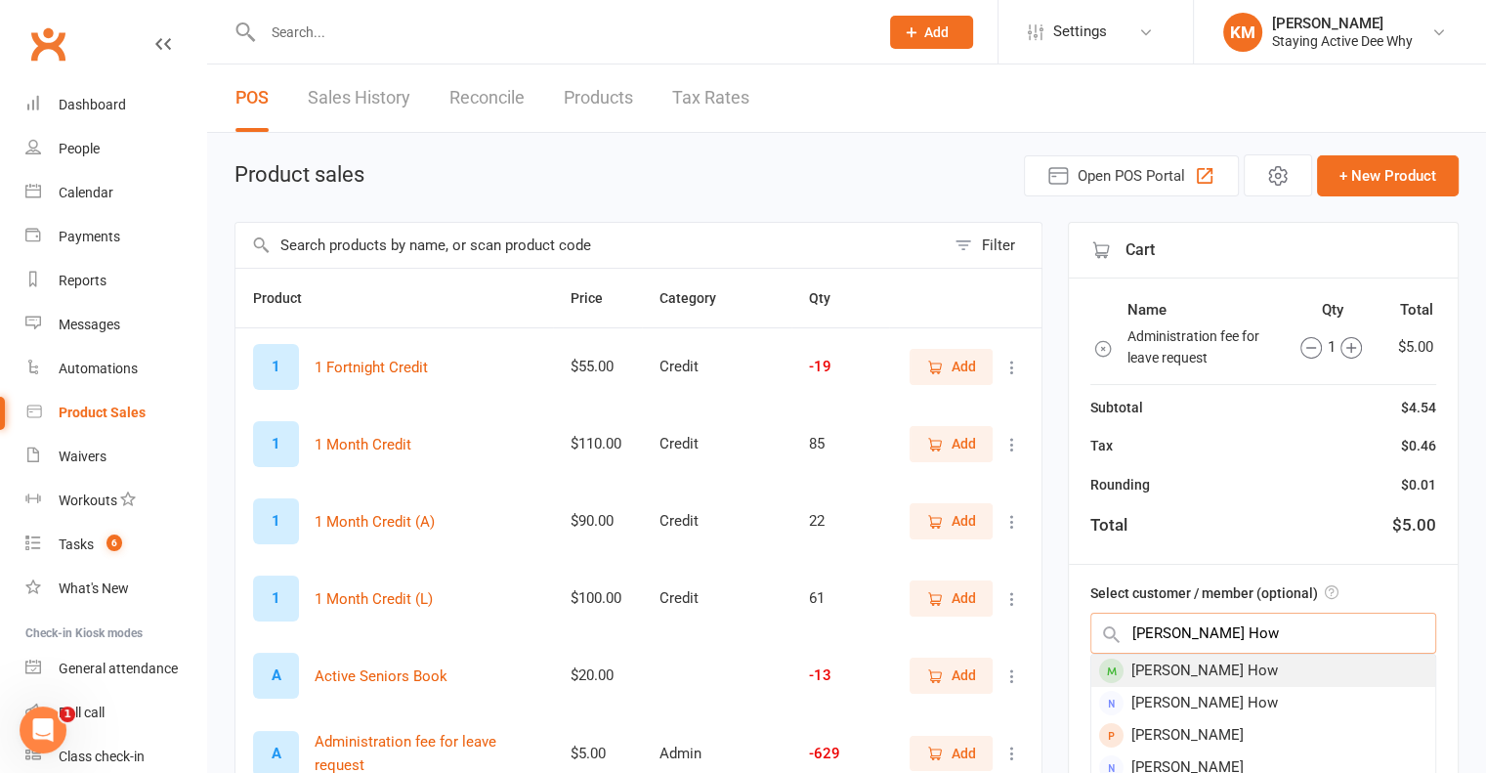
type input "[PERSON_NAME] How"
click at [1227, 654] on div "[PERSON_NAME] How" at bounding box center [1263, 670] width 344 height 32
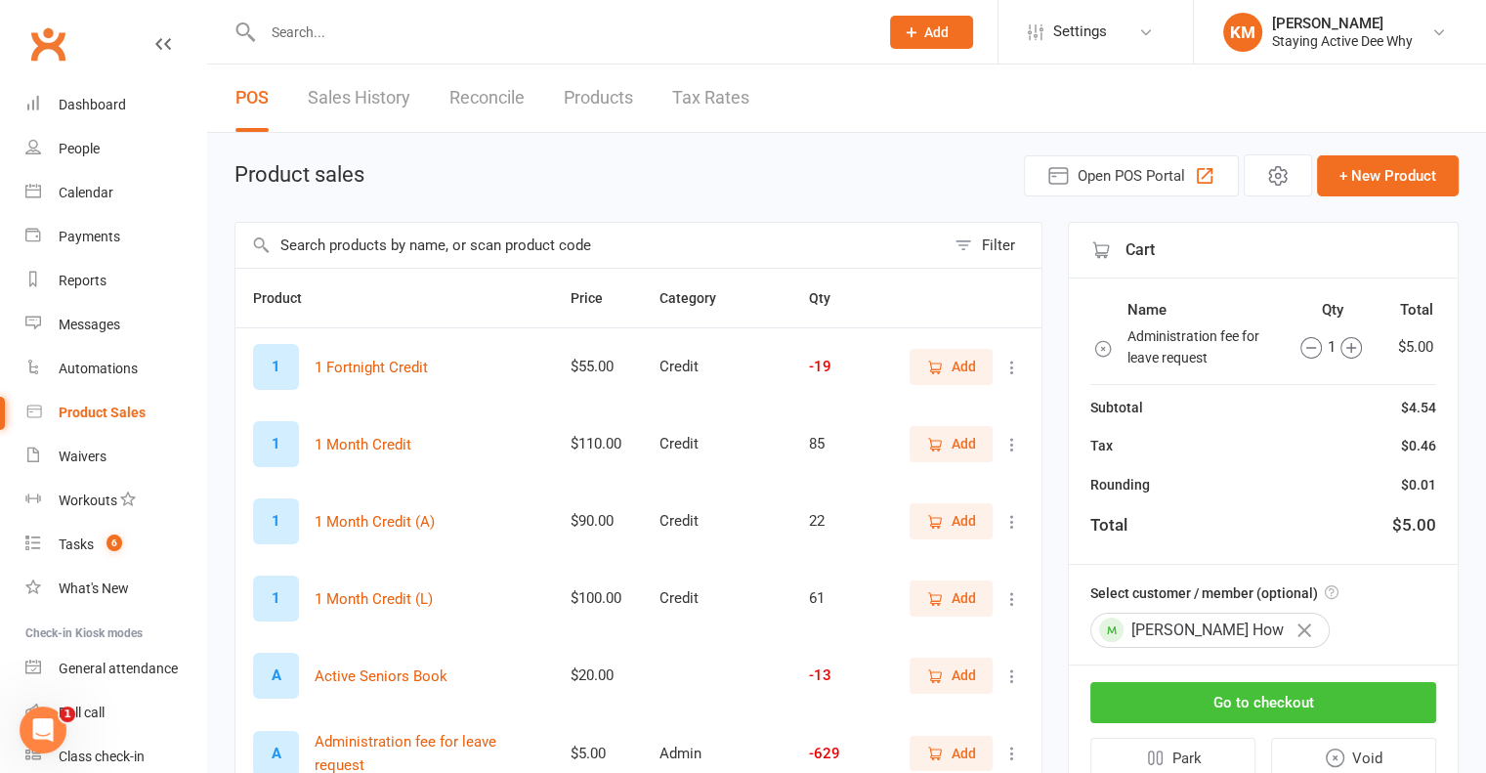
click at [1208, 702] on button "Go to checkout" at bounding box center [1263, 702] width 346 height 41
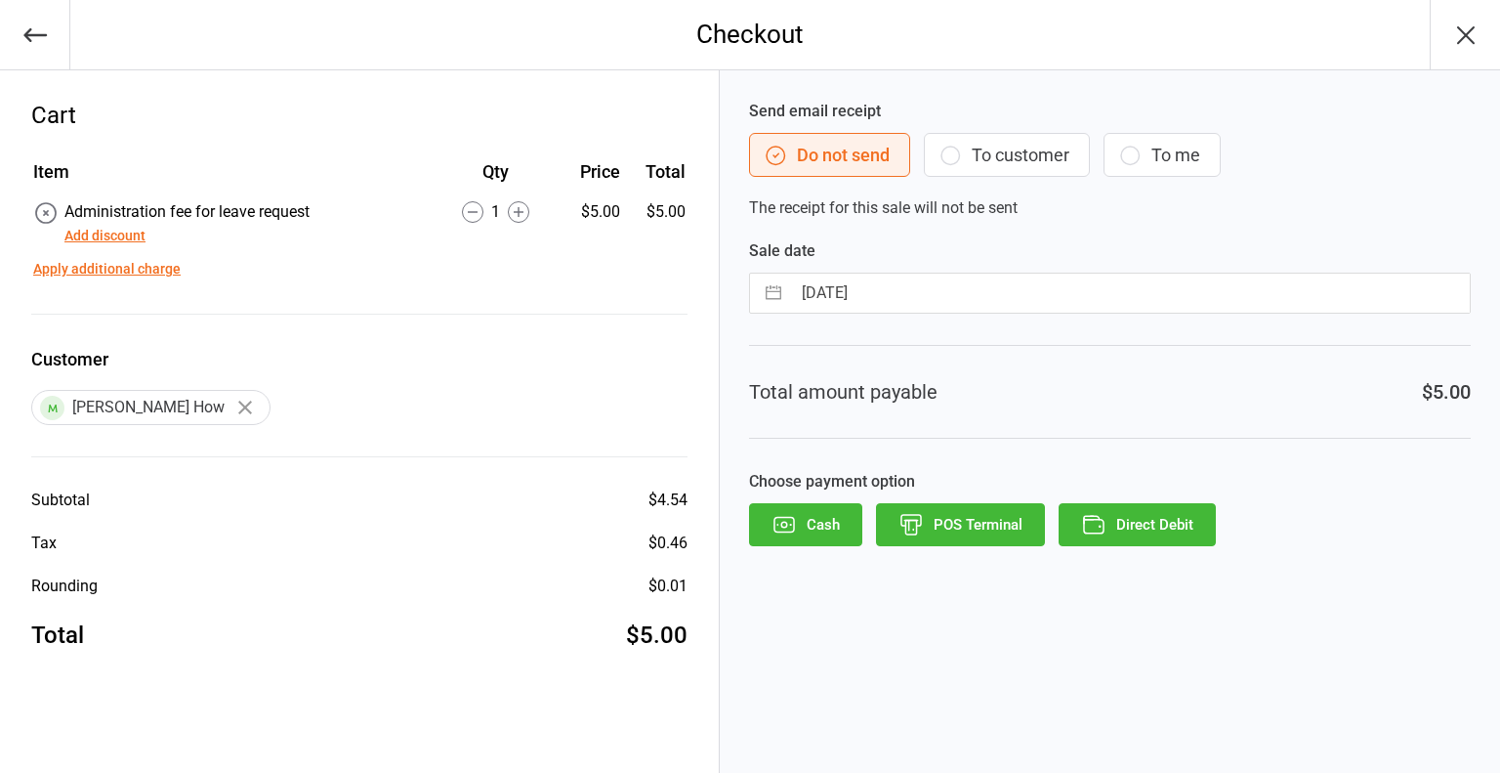
click at [1157, 519] on button "Direct Debit" at bounding box center [1137, 524] width 157 height 43
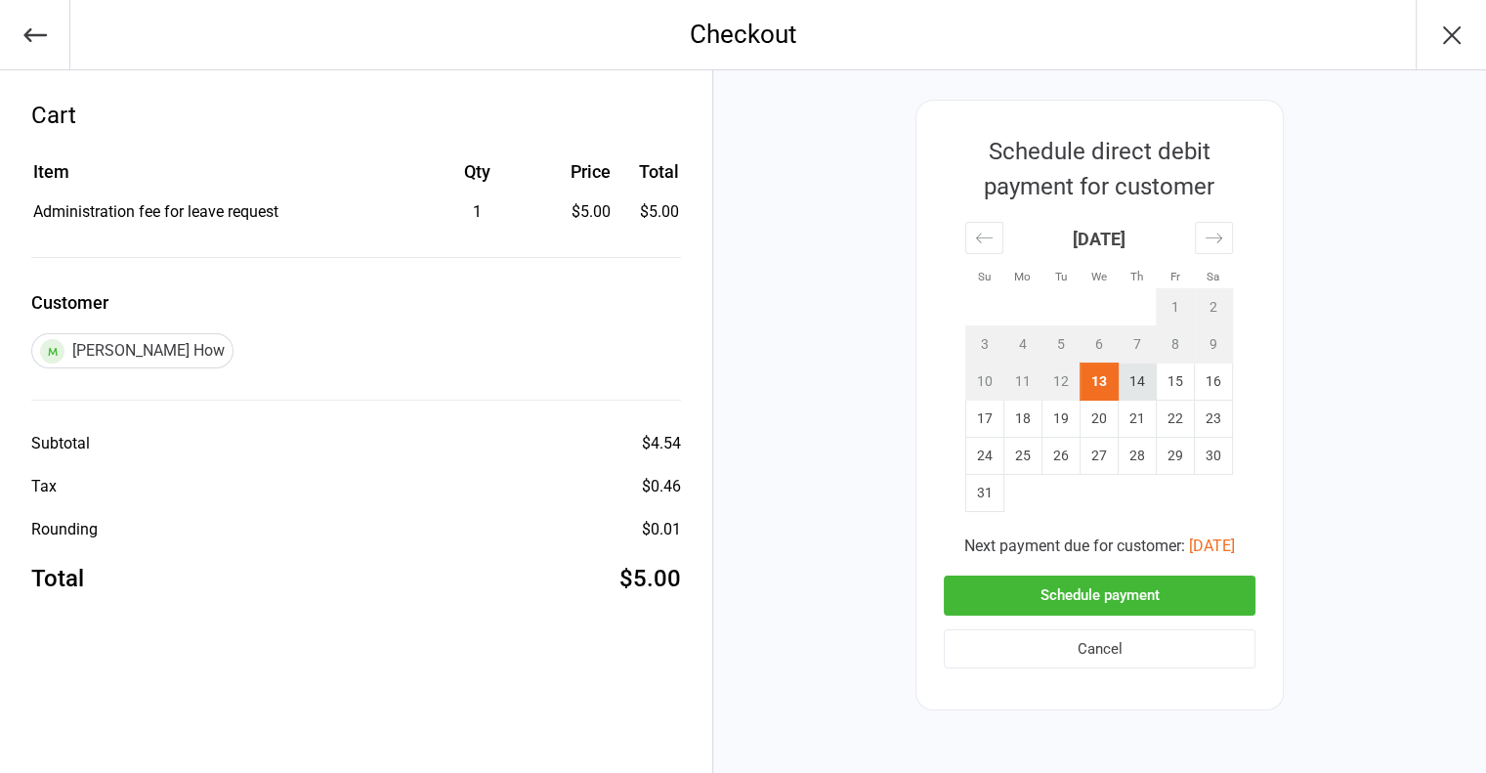
click at [1118, 386] on td "14" at bounding box center [1137, 381] width 38 height 37
click at [1108, 582] on button "Schedule payment" at bounding box center [1100, 595] width 312 height 40
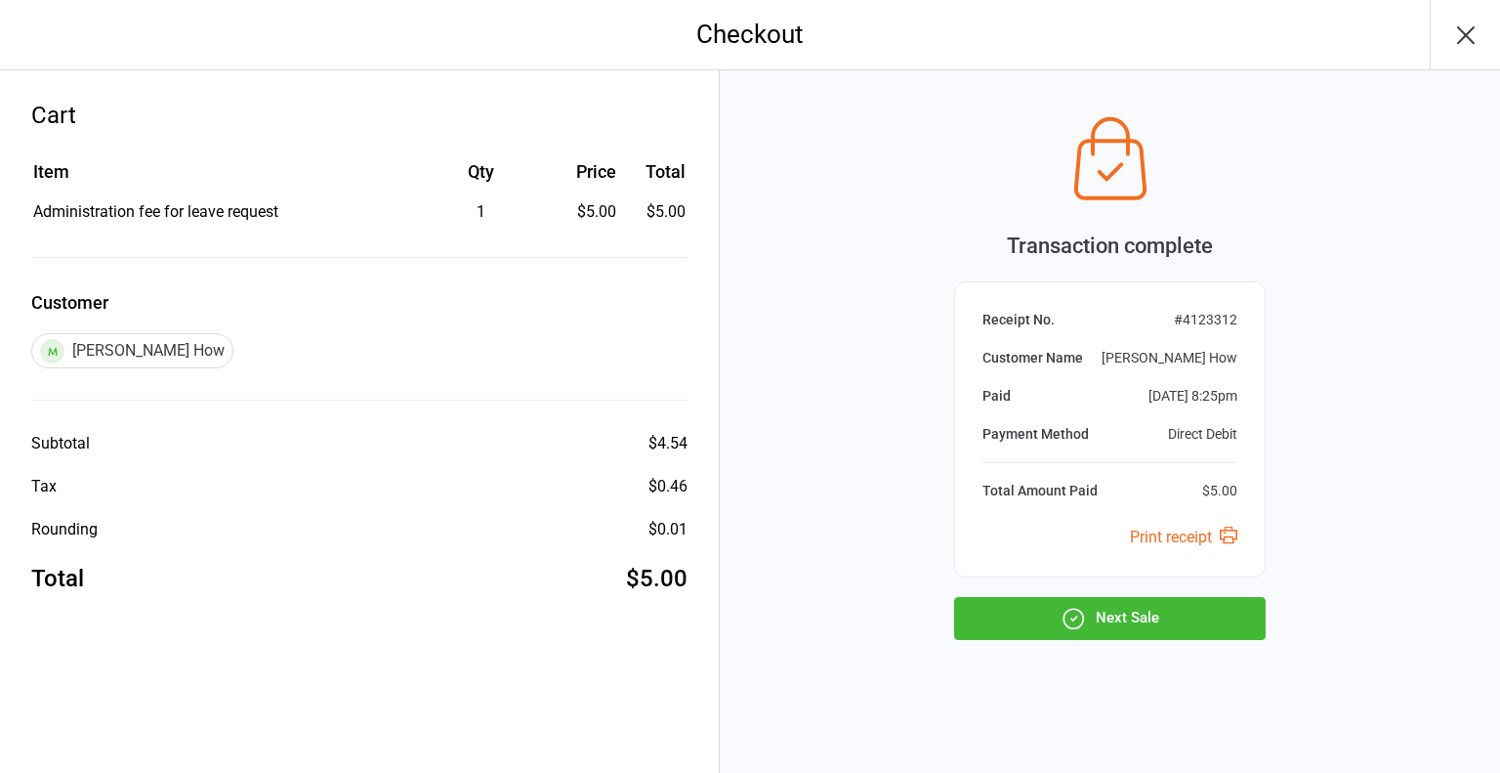
click at [996, 640] on div "Transaction complete Receipt No. # 4123312 Customer Name [PERSON_NAME] How Paid…" at bounding box center [1110, 421] width 780 height 702
click at [999, 630] on button "Next Sale" at bounding box center [1110, 618] width 312 height 43
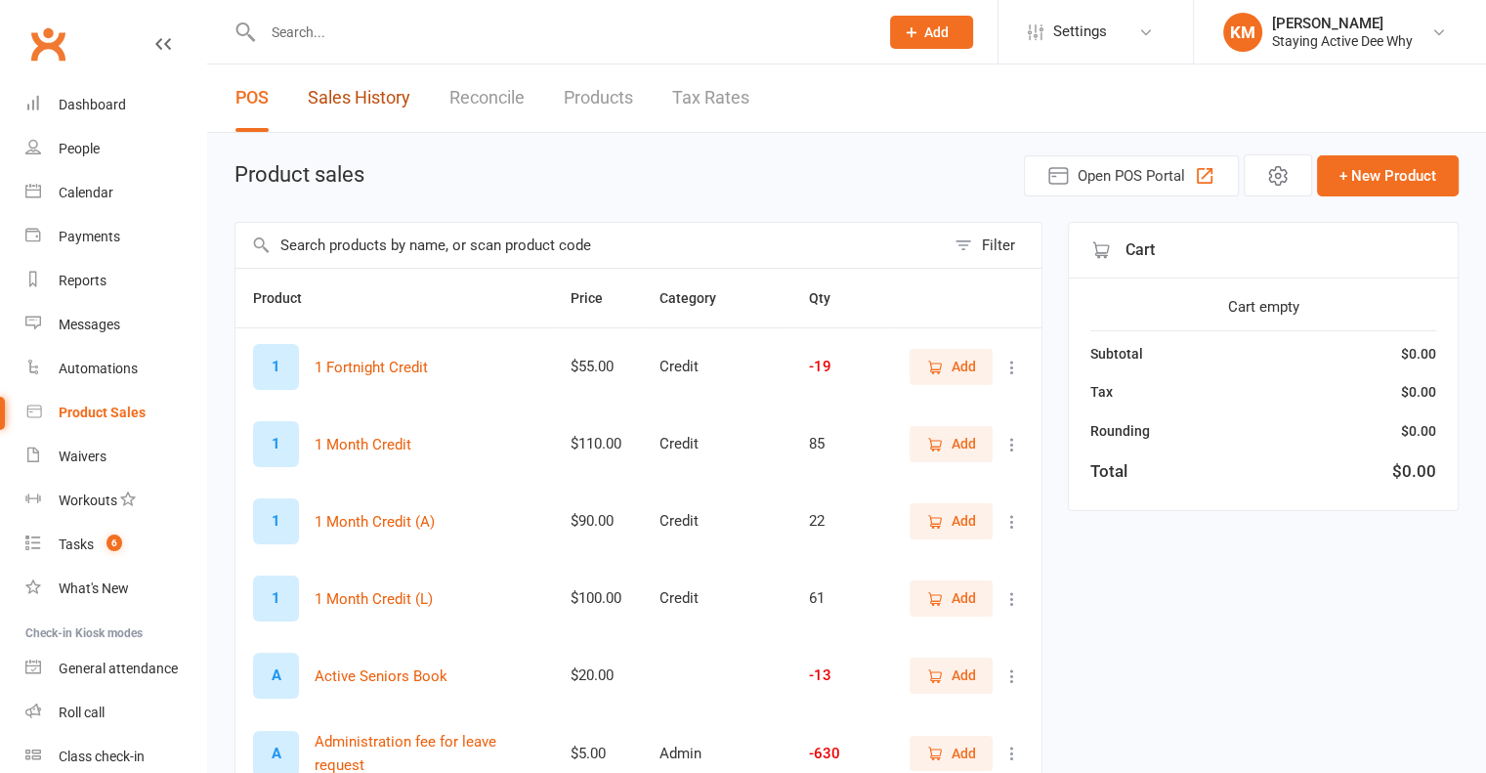
click at [316, 92] on link "Sales History" at bounding box center [359, 97] width 103 height 67
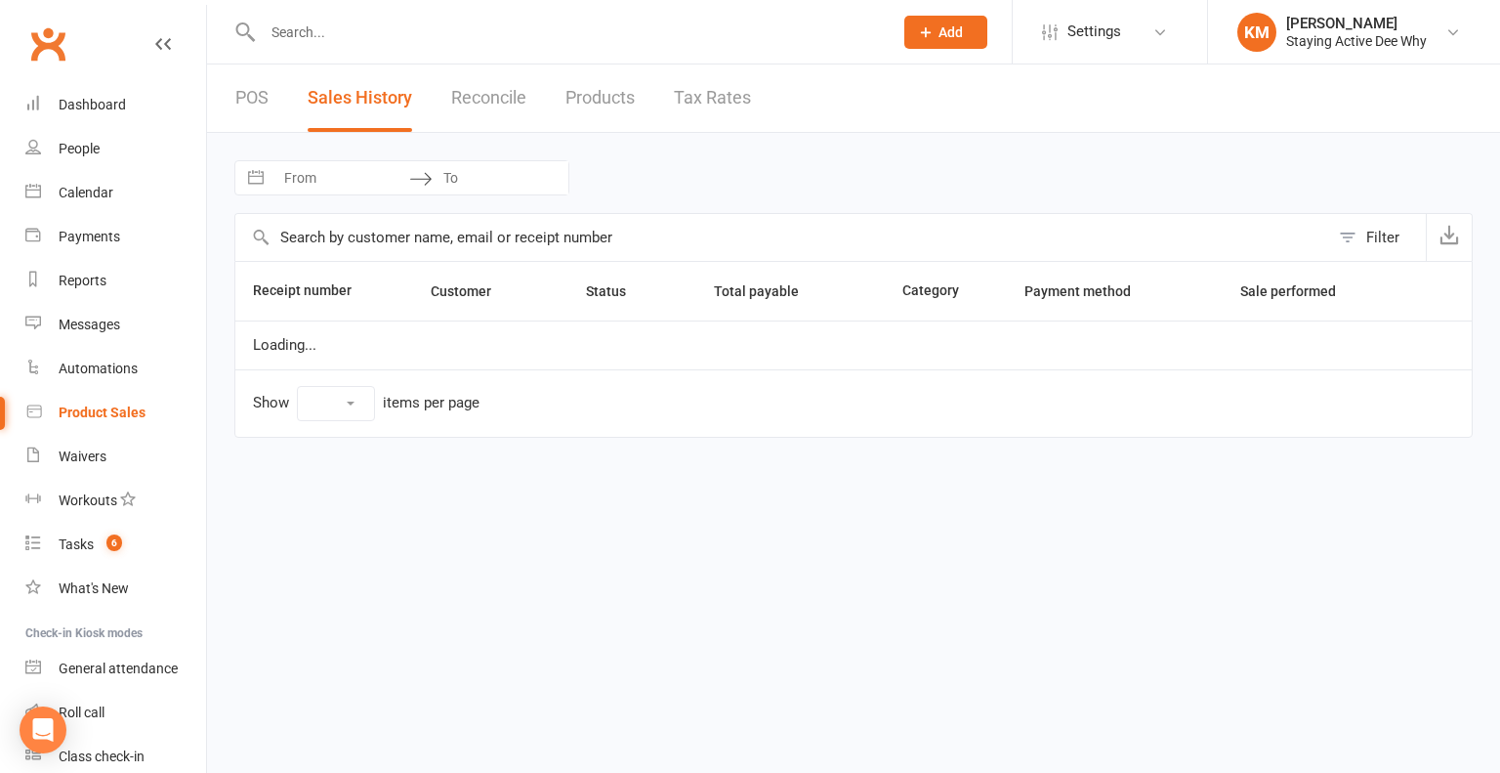
select select "100"
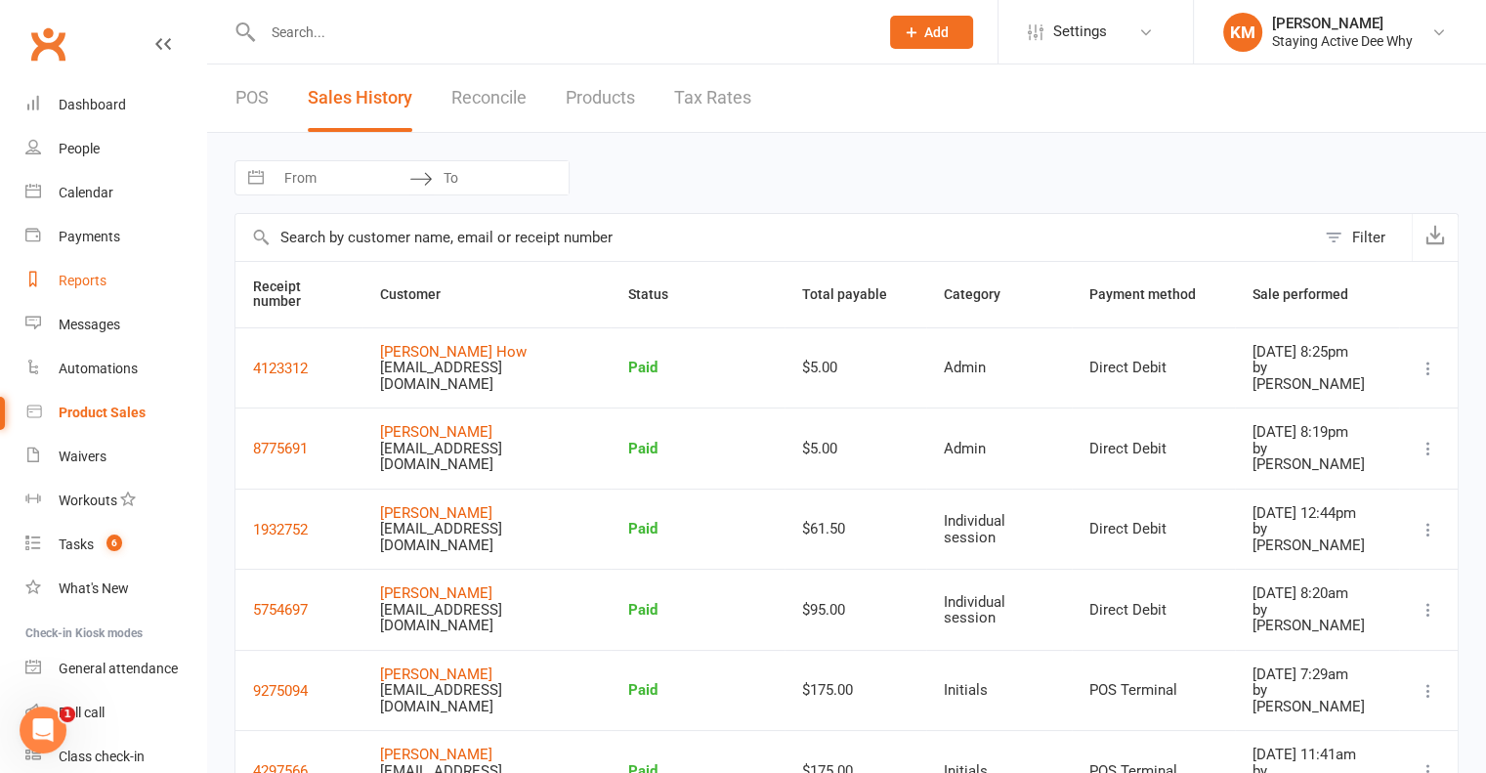
click at [96, 294] on link "Reports" at bounding box center [115, 281] width 181 height 44
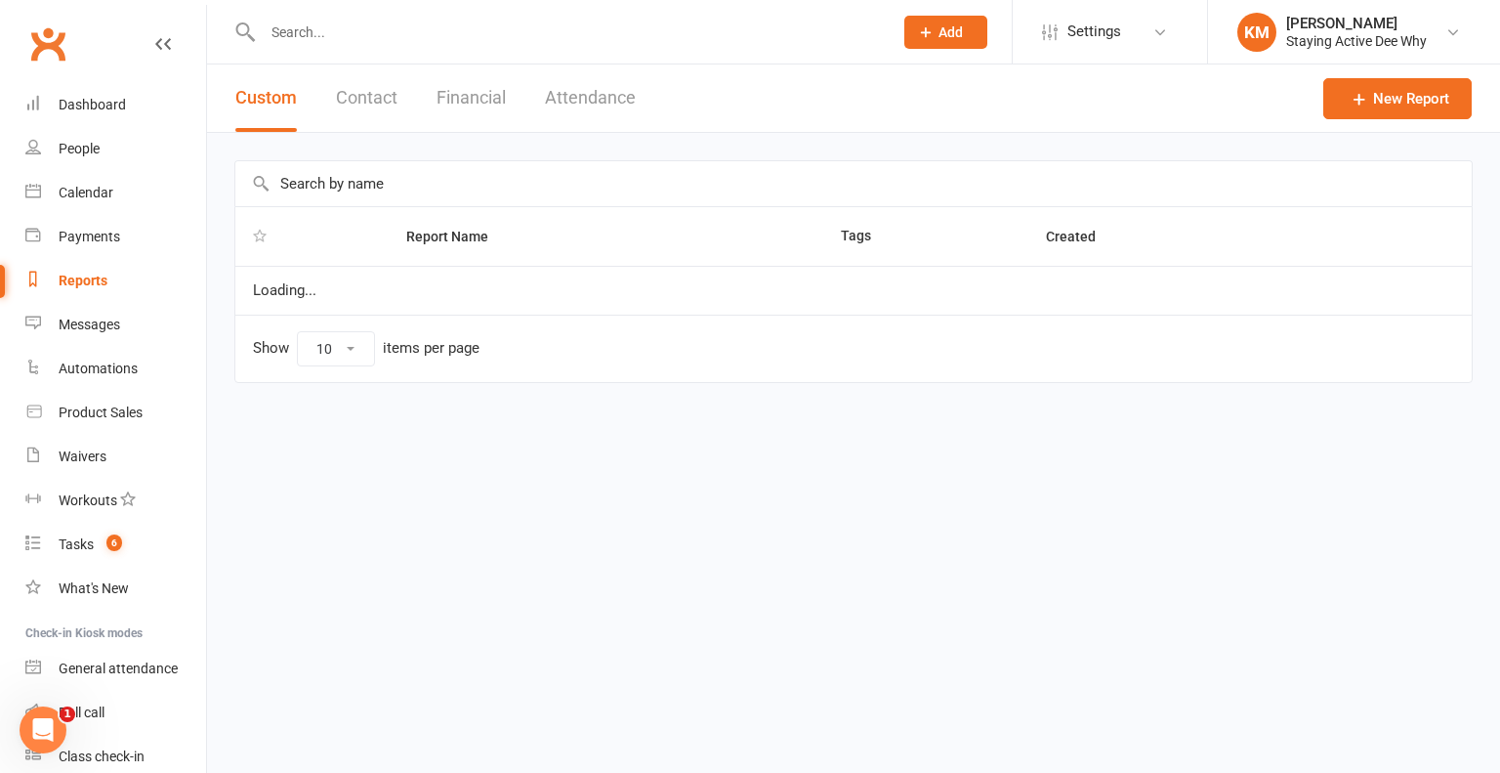
select select "50"
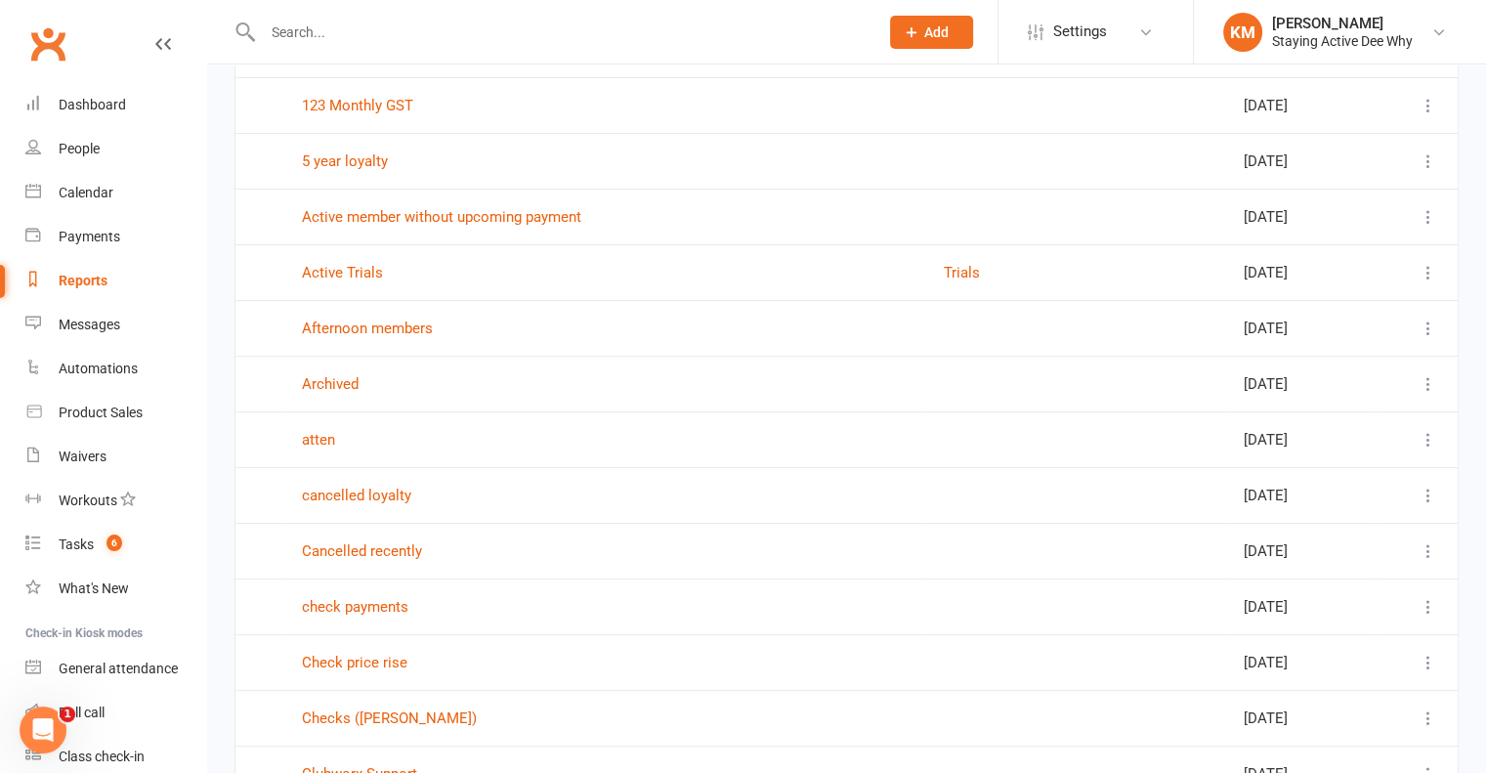
scroll to position [586, 0]
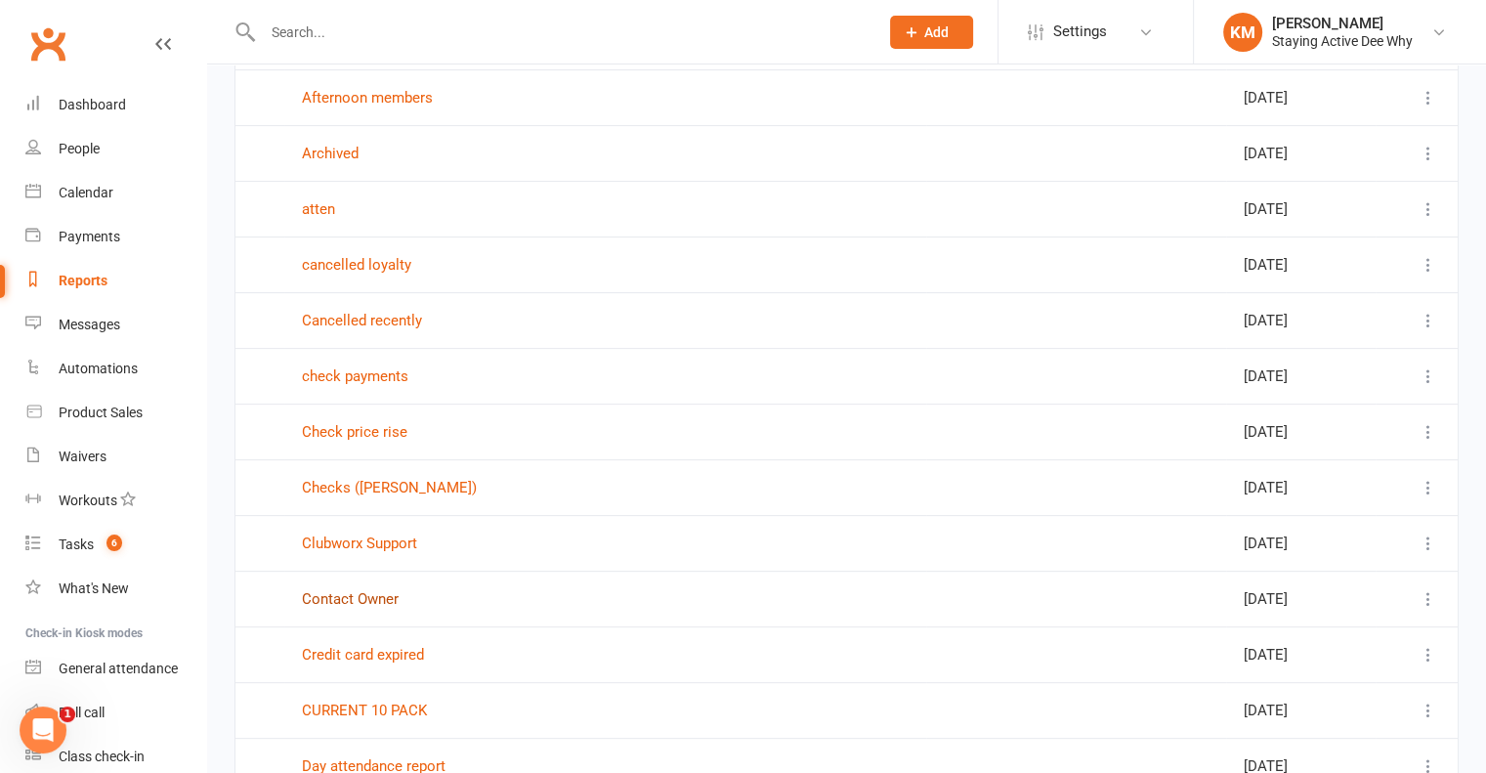
click at [388, 594] on link "Contact Owner" at bounding box center [350, 599] width 97 height 18
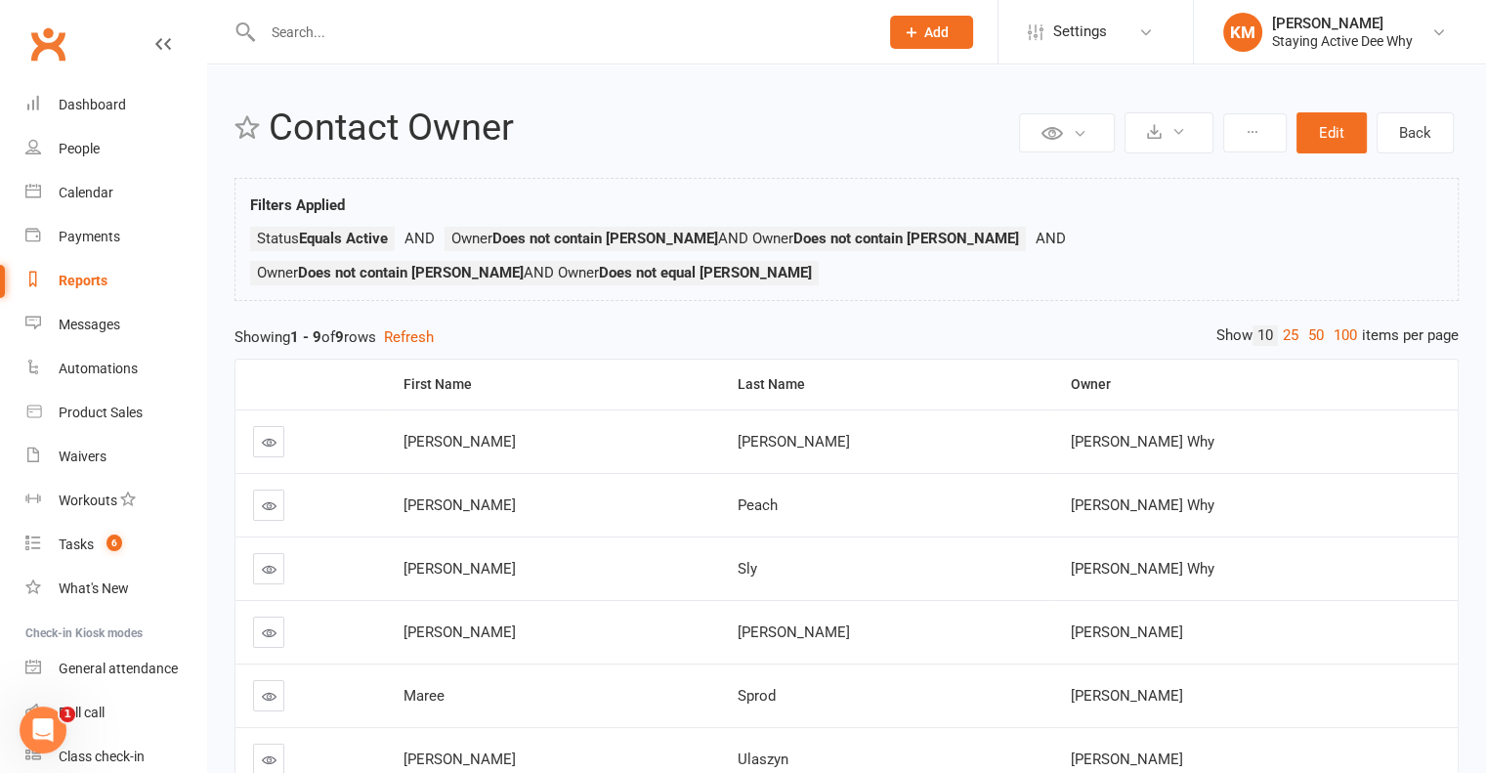
click at [269, 435] on icon at bounding box center [269, 442] width 15 height 15
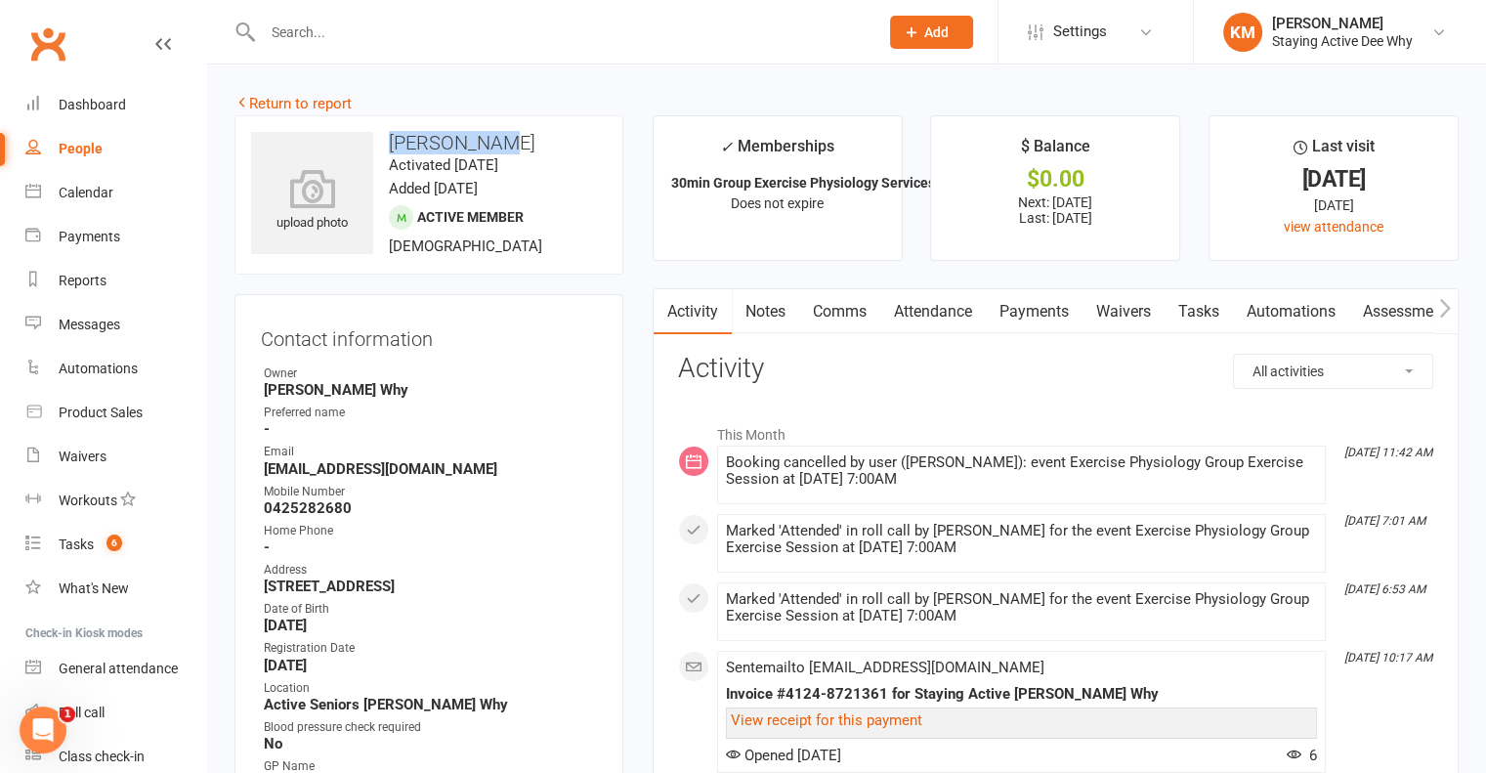
drag, startPoint x: 390, startPoint y: 130, endPoint x: 511, endPoint y: 138, distance: 121.4
click at [511, 138] on h3 "Ted Hillman" at bounding box center [429, 142] width 356 height 21
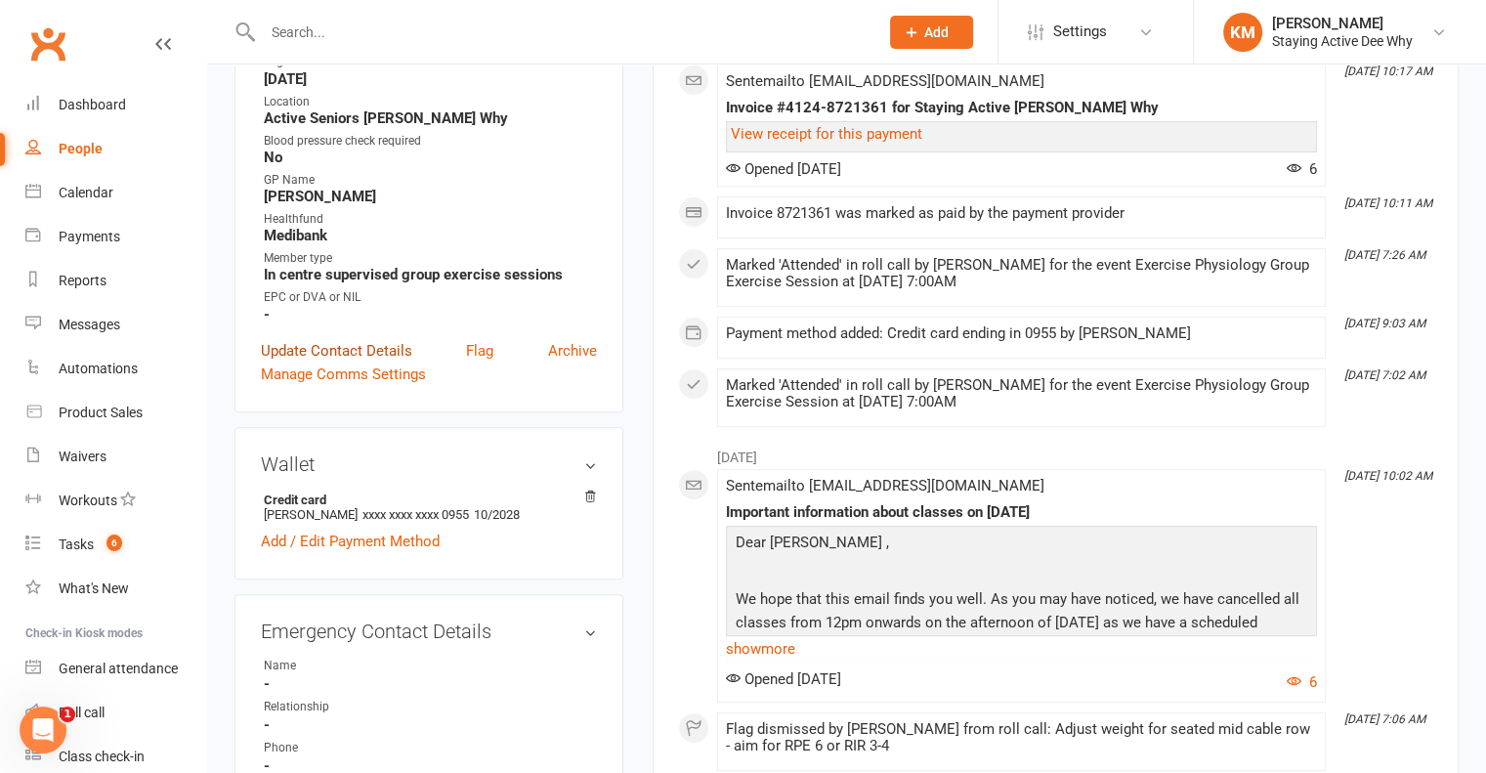
click at [359, 349] on link "Update Contact Details" at bounding box center [336, 350] width 151 height 23
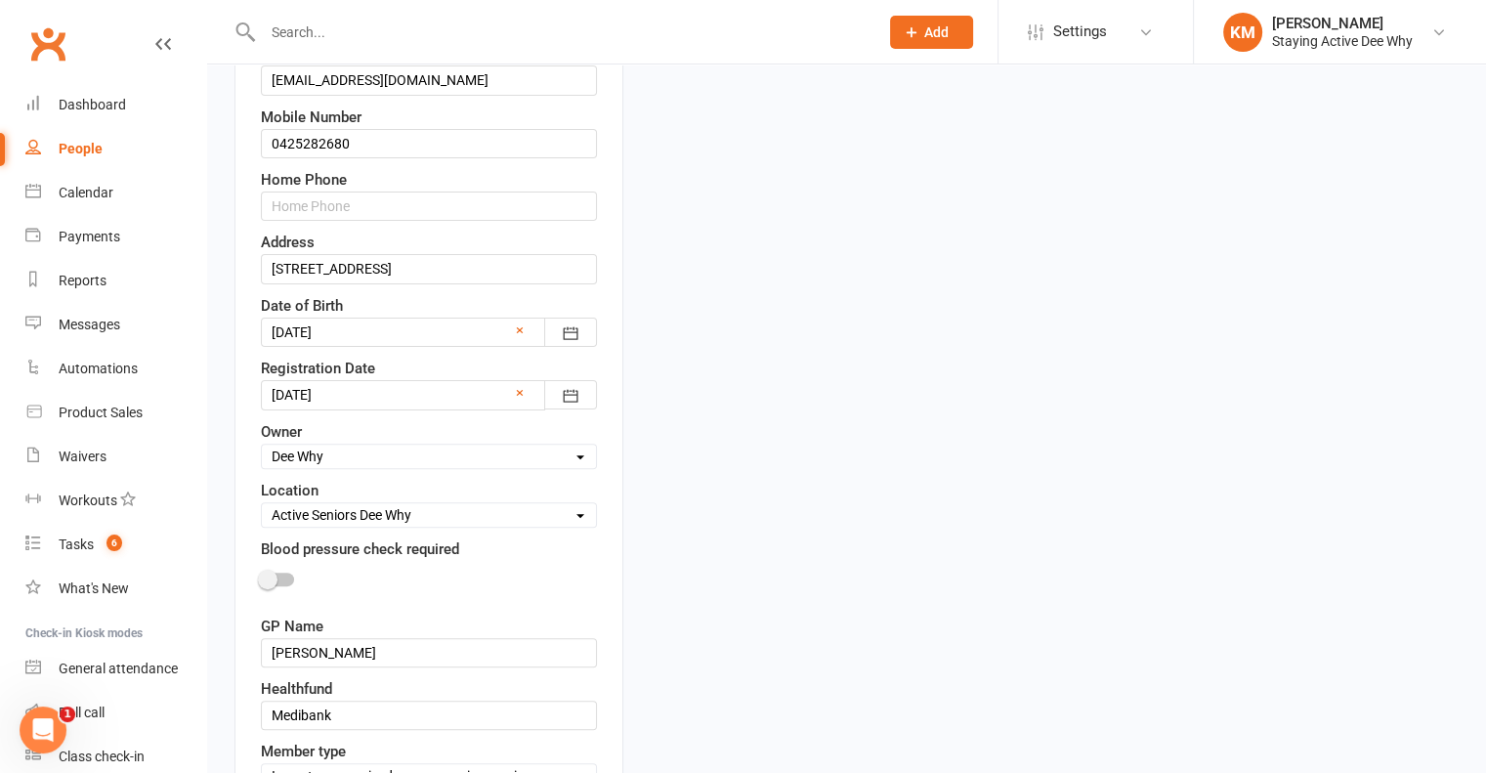
scroll to position [506, 0]
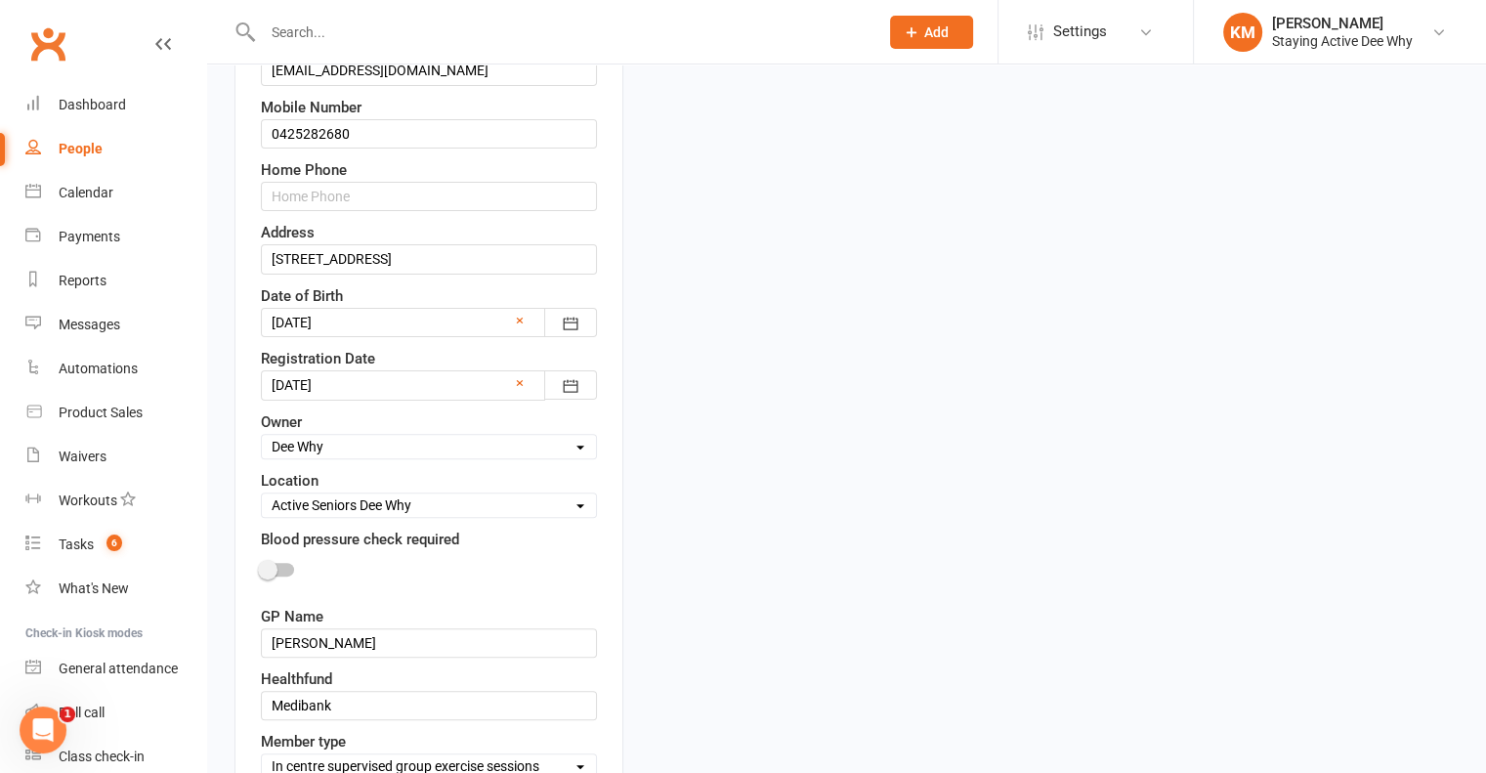
click at [353, 437] on select "Select Owner Dee Why Carla Riccobon Ainsley Bell Sarah Gordon Kay Savage Active…" at bounding box center [429, 446] width 334 height 21
select select "15"
click at [262, 436] on select "Select Owner Dee Why Carla Riccobon Ainsley Bell Sarah Gordon Kay Savage Active…" at bounding box center [429, 446] width 334 height 21
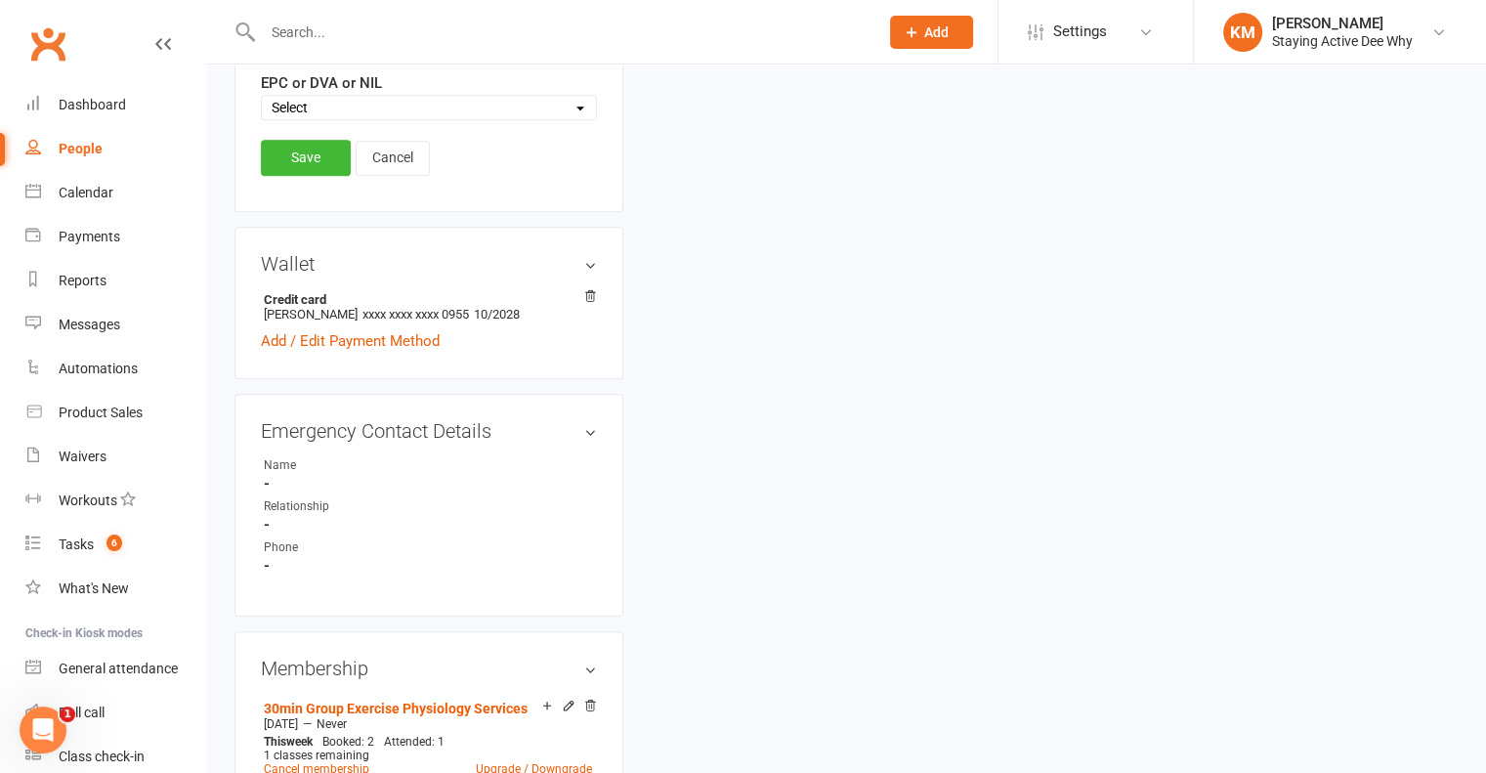
scroll to position [1287, 0]
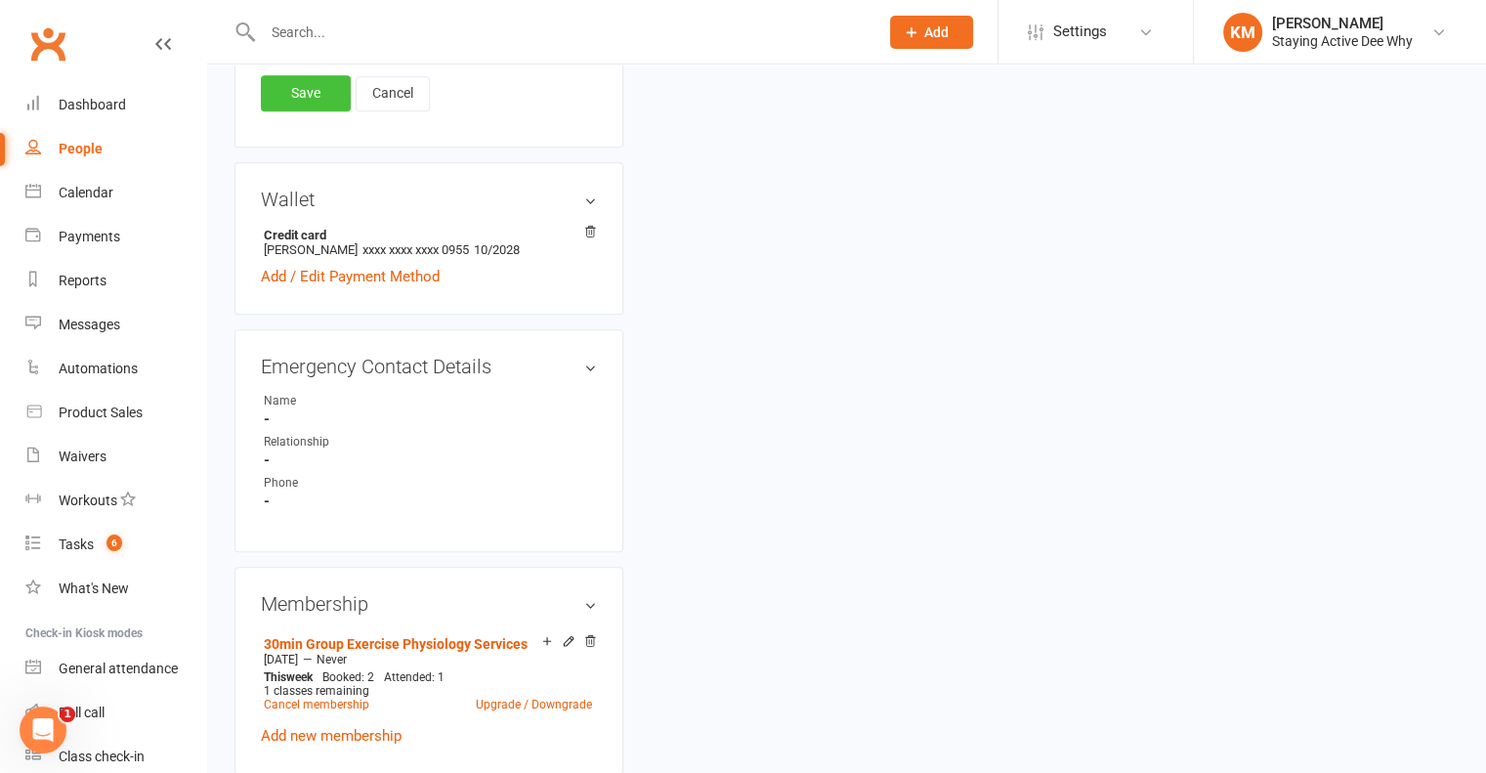
click at [313, 80] on link "Save" at bounding box center [306, 92] width 90 height 35
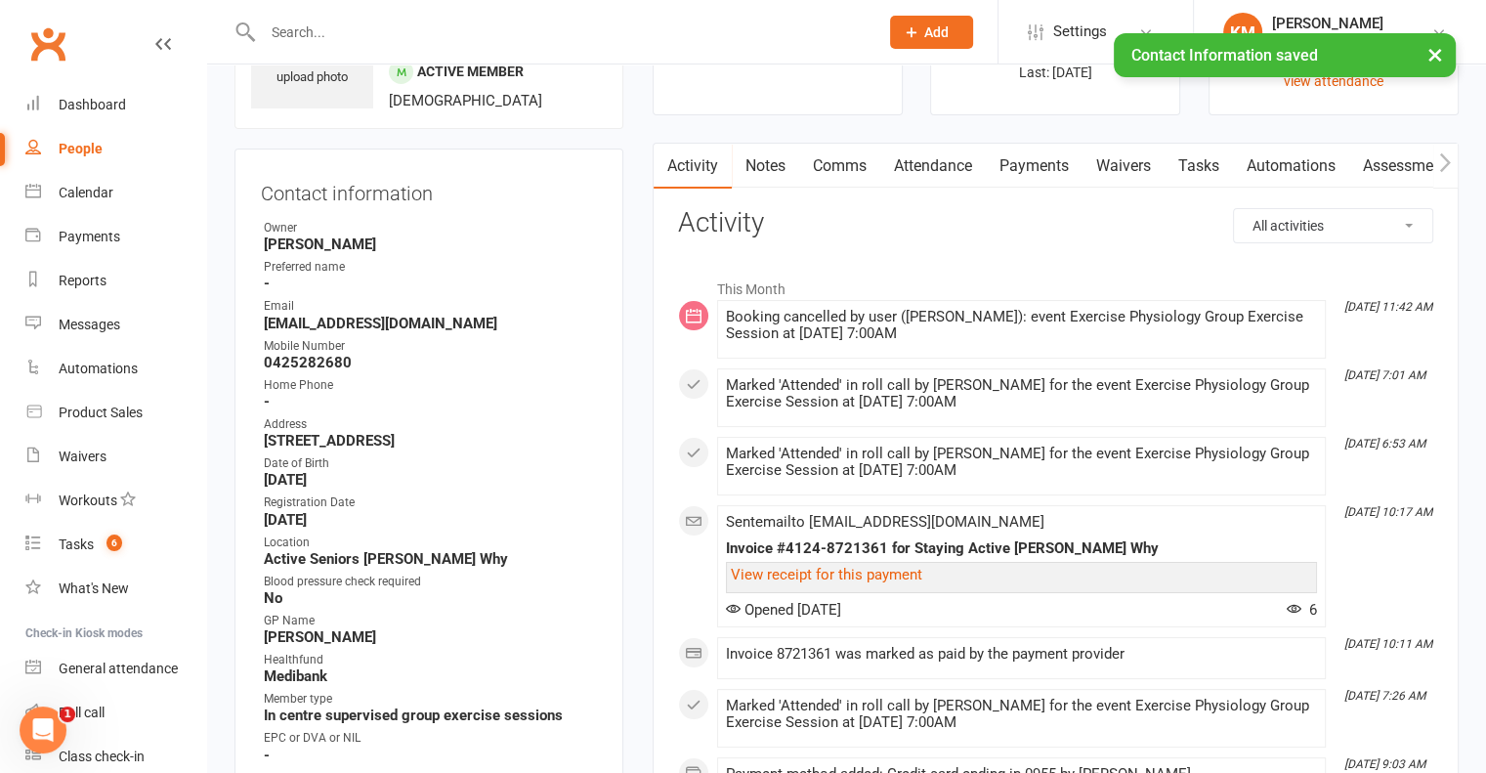
scroll to position [0, 0]
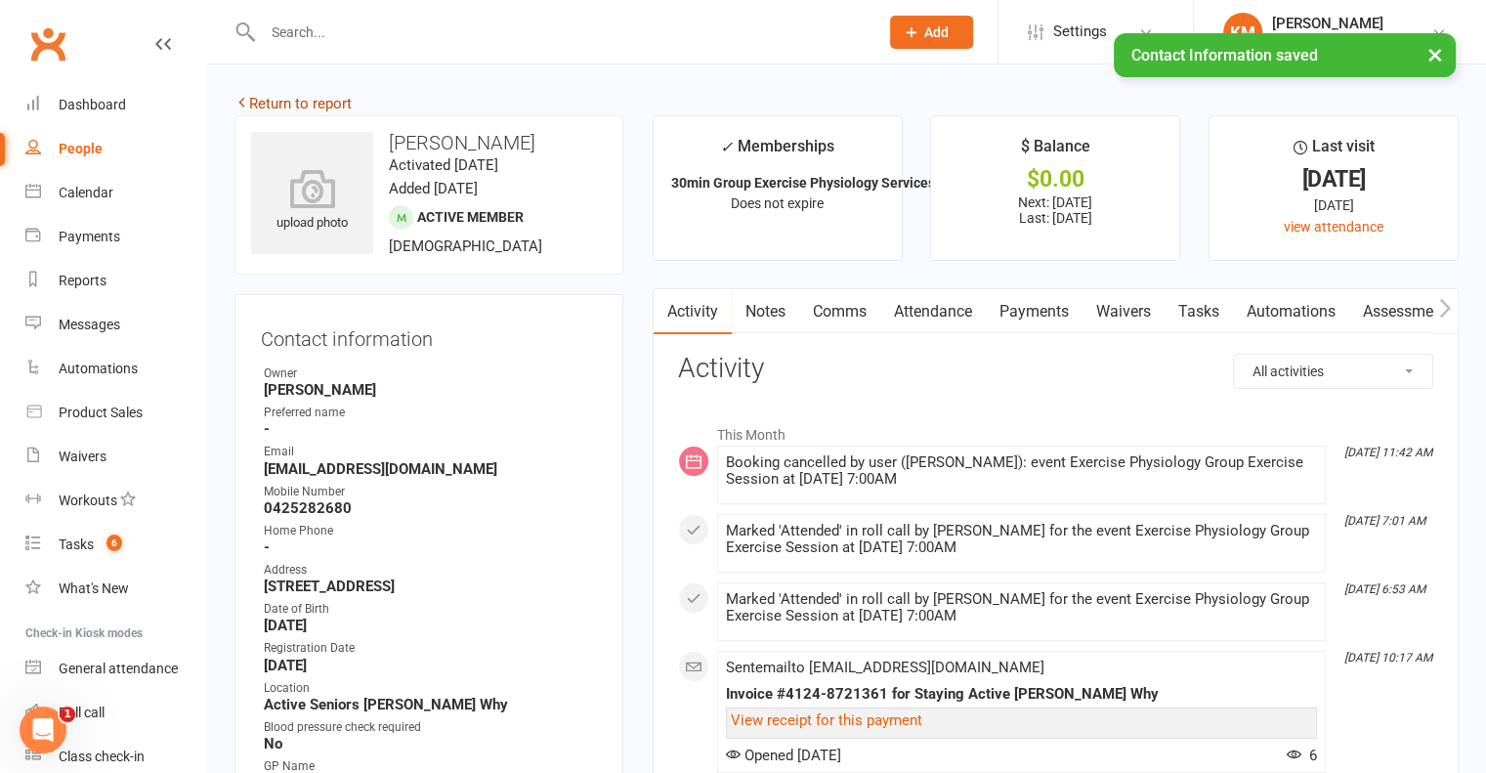
click at [255, 105] on link "Return to report" at bounding box center [292, 104] width 117 height 18
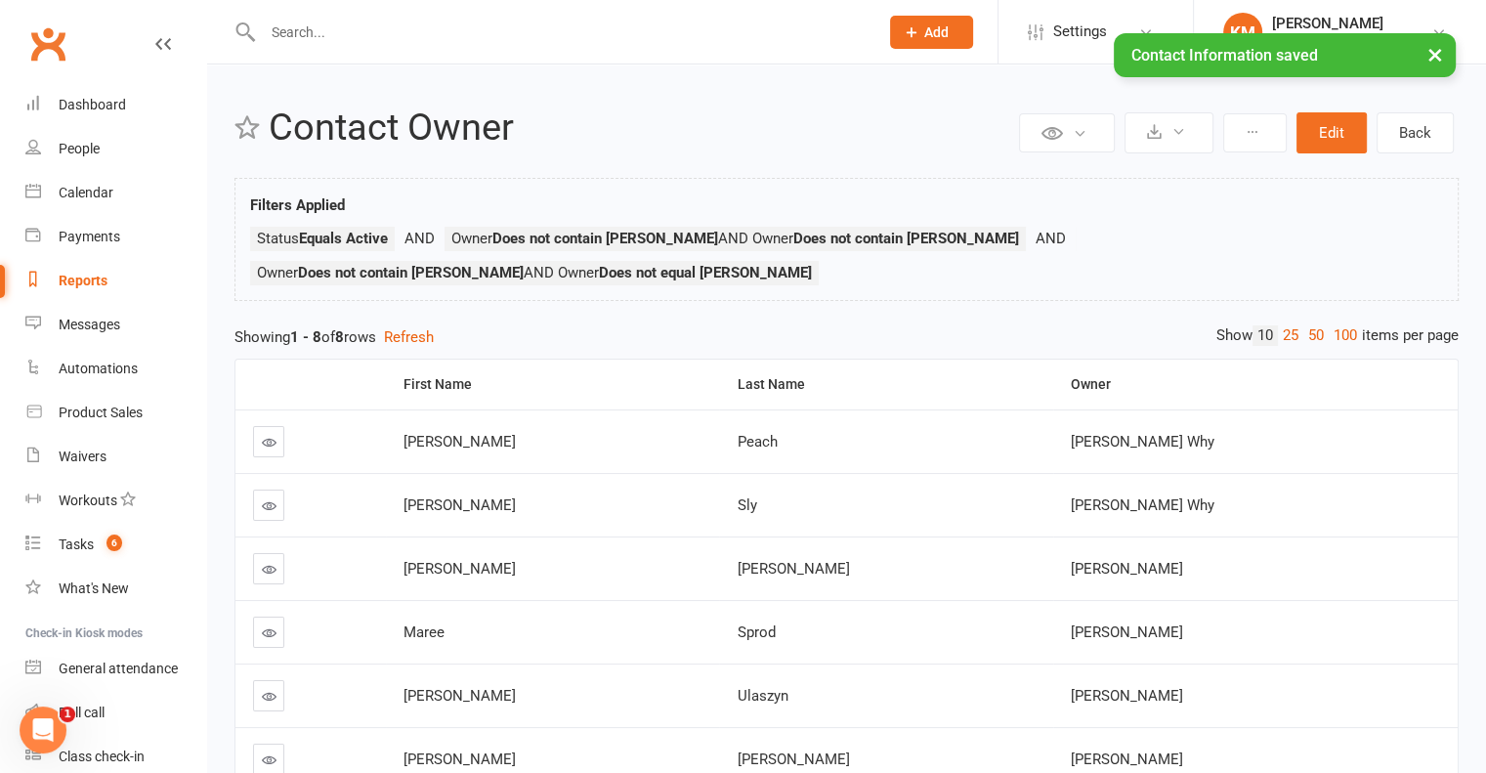
click at [272, 426] on link at bounding box center [268, 441] width 31 height 31
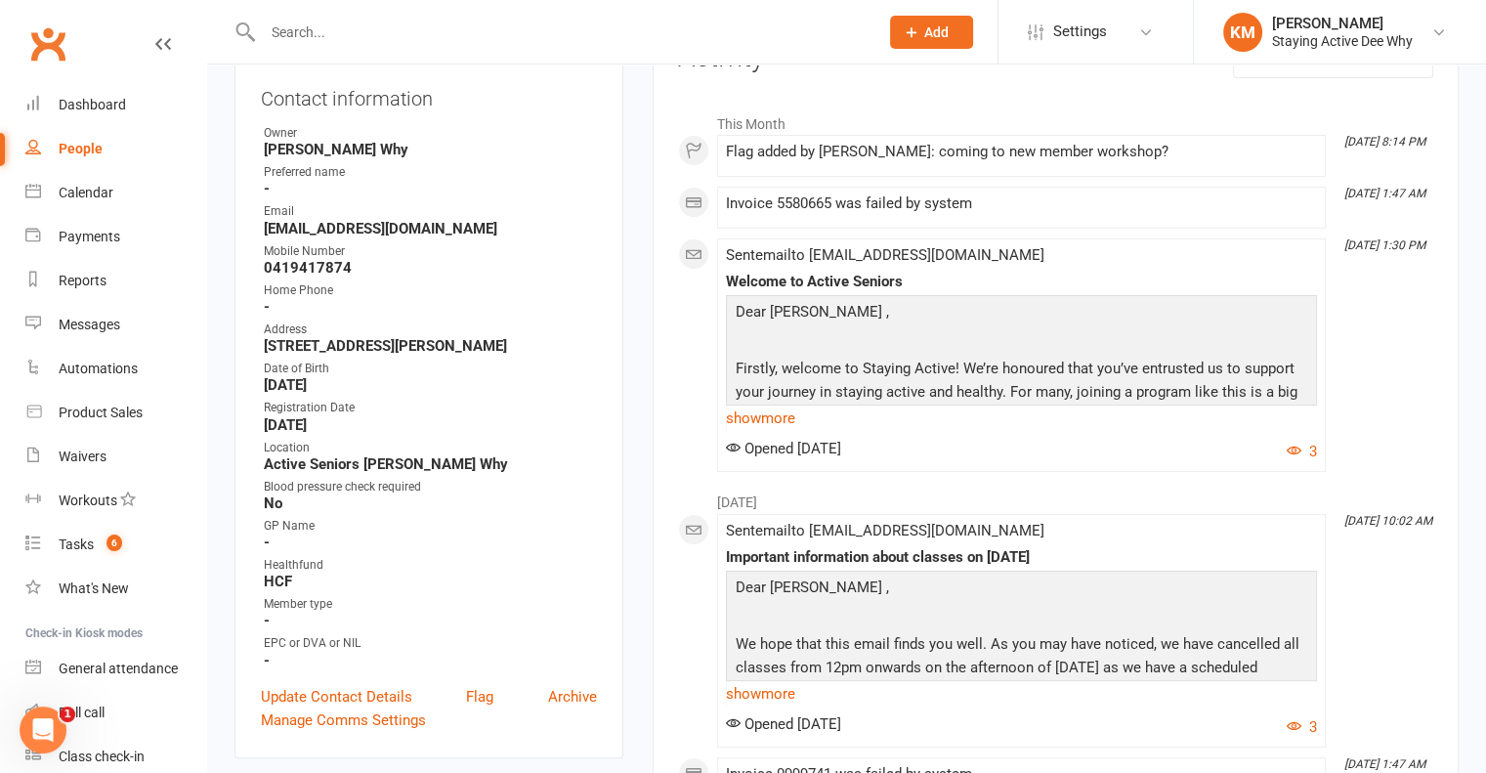
scroll to position [488, 0]
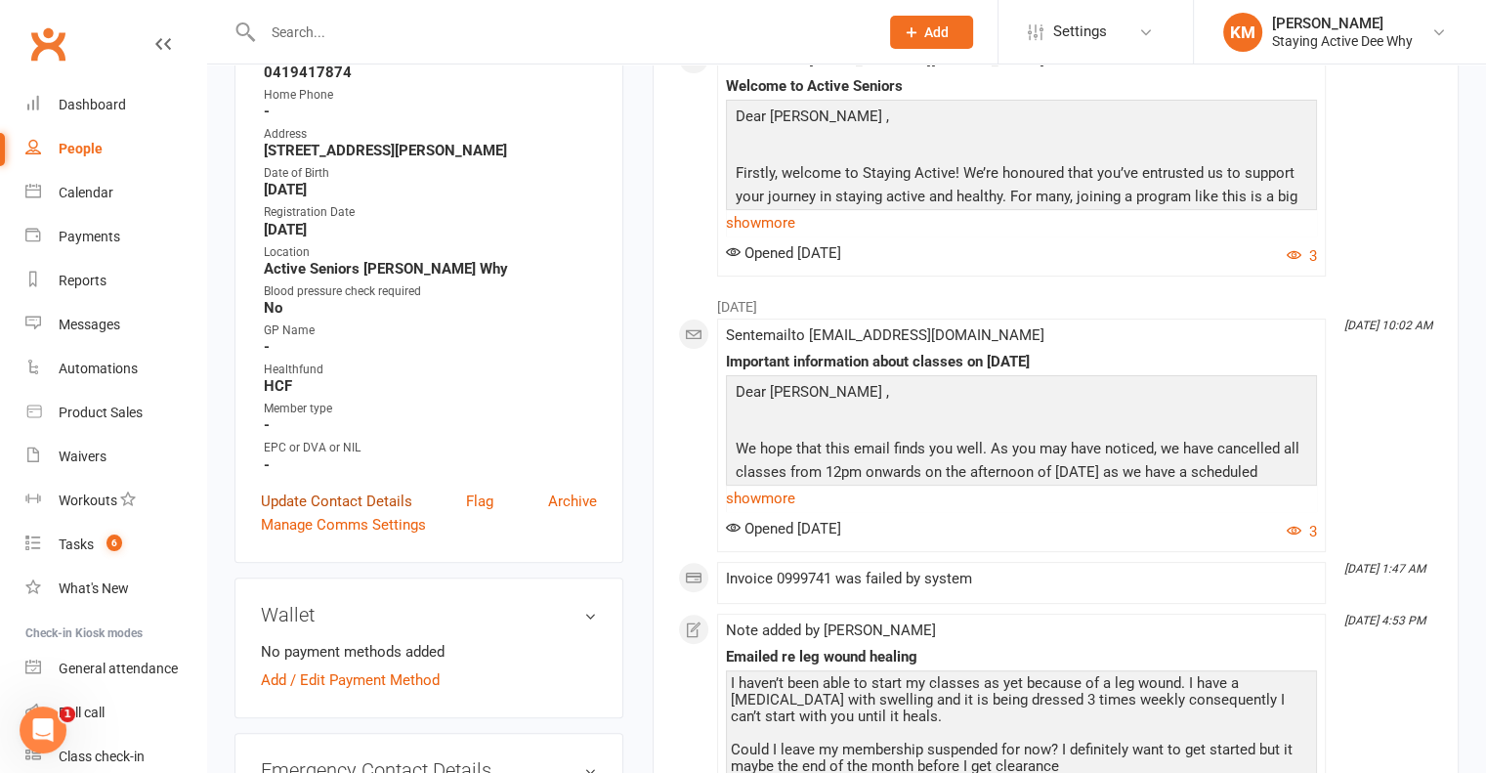
click at [323, 499] on link "Update Contact Details" at bounding box center [336, 500] width 151 height 23
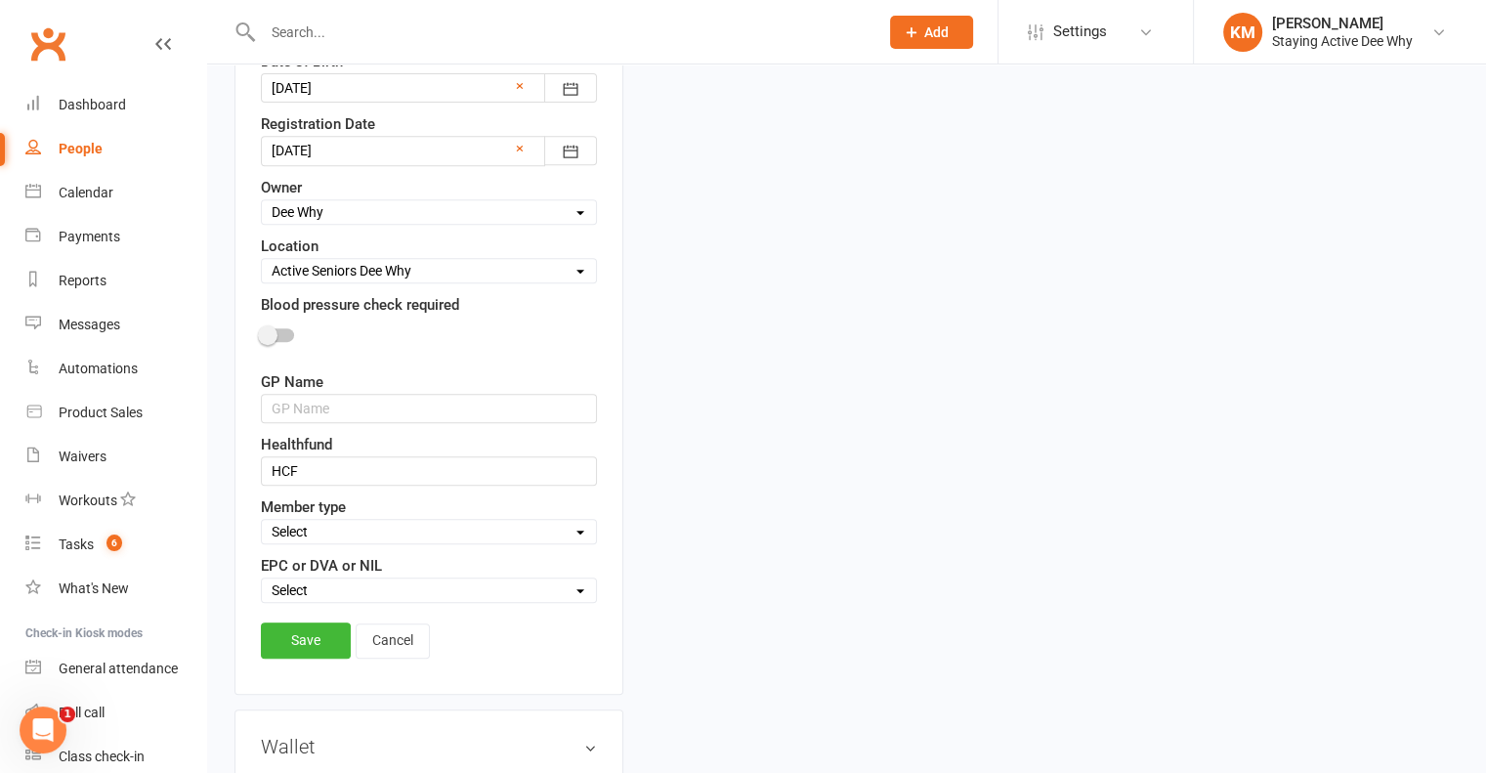
scroll to position [799, 0]
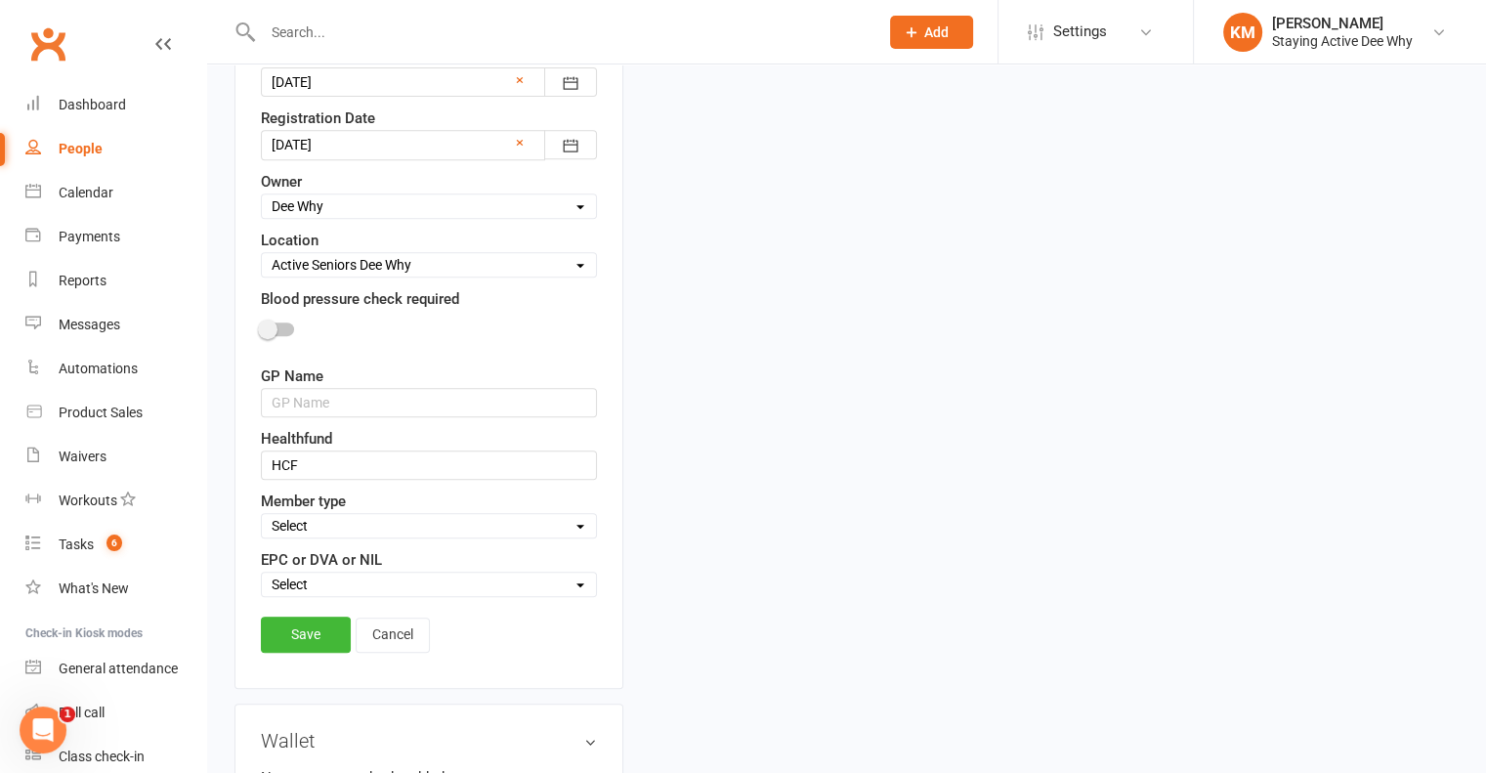
click at [335, 208] on select "Select Owner Dee Why Carla Riccobon Ainsley Bell Sarah Gordon Kay Savage Active…" at bounding box center [429, 205] width 334 height 21
select select "17"
click at [262, 195] on select "Select Owner Dee Why Carla Riccobon Ainsley Bell Sarah Gordon Kay Savage Active…" at bounding box center [429, 205] width 334 height 21
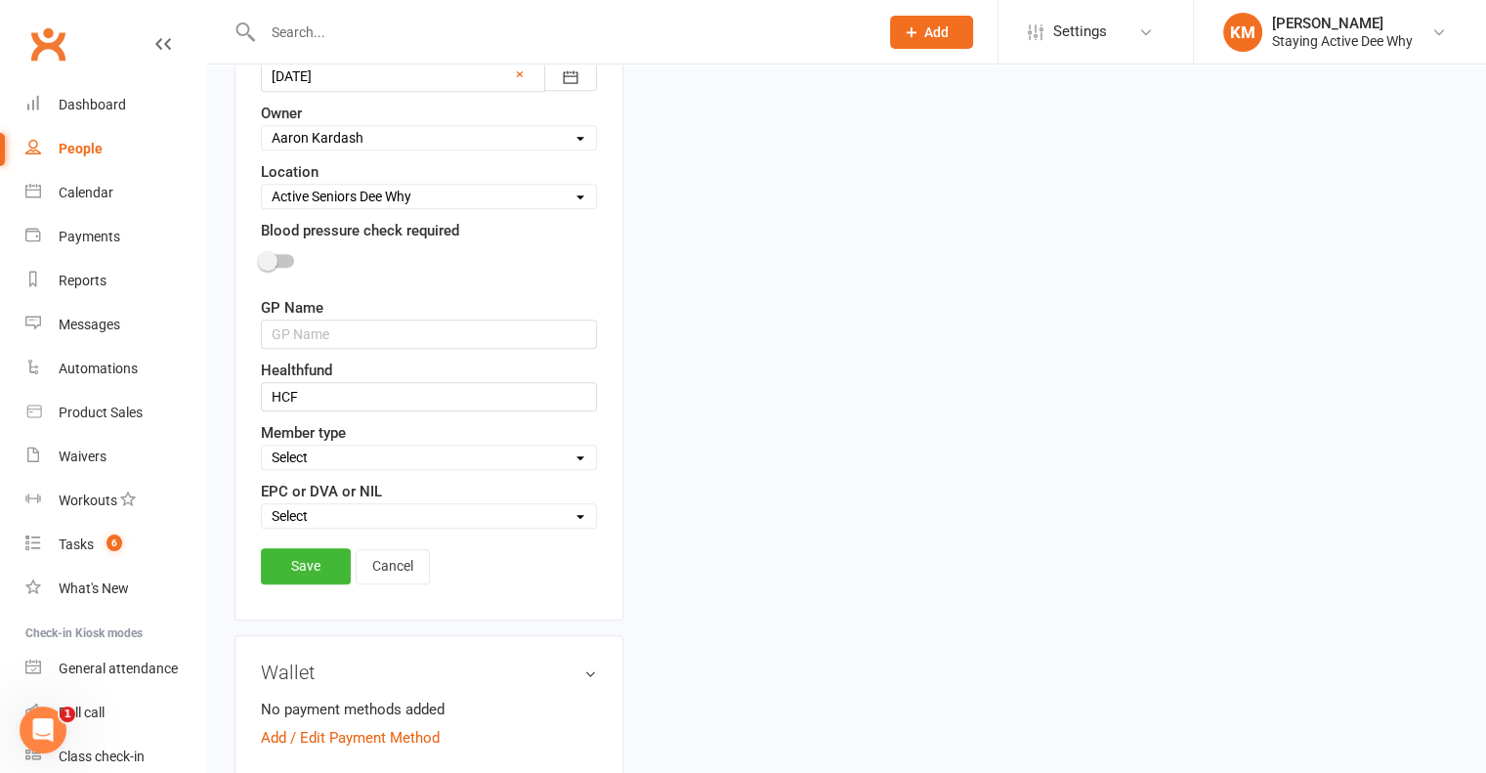
scroll to position [897, 0]
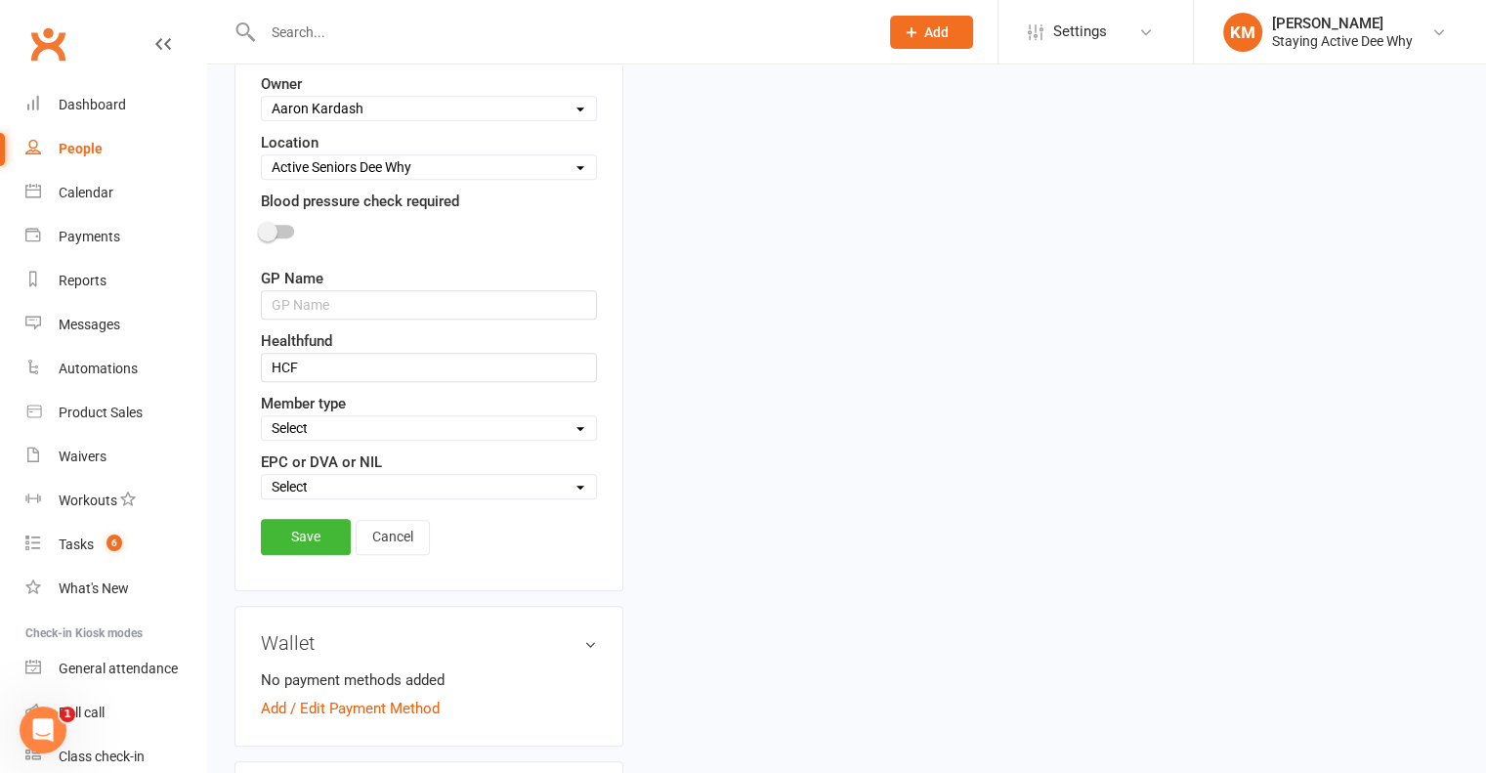
click at [312, 525] on link "Save" at bounding box center [306, 536] width 90 height 35
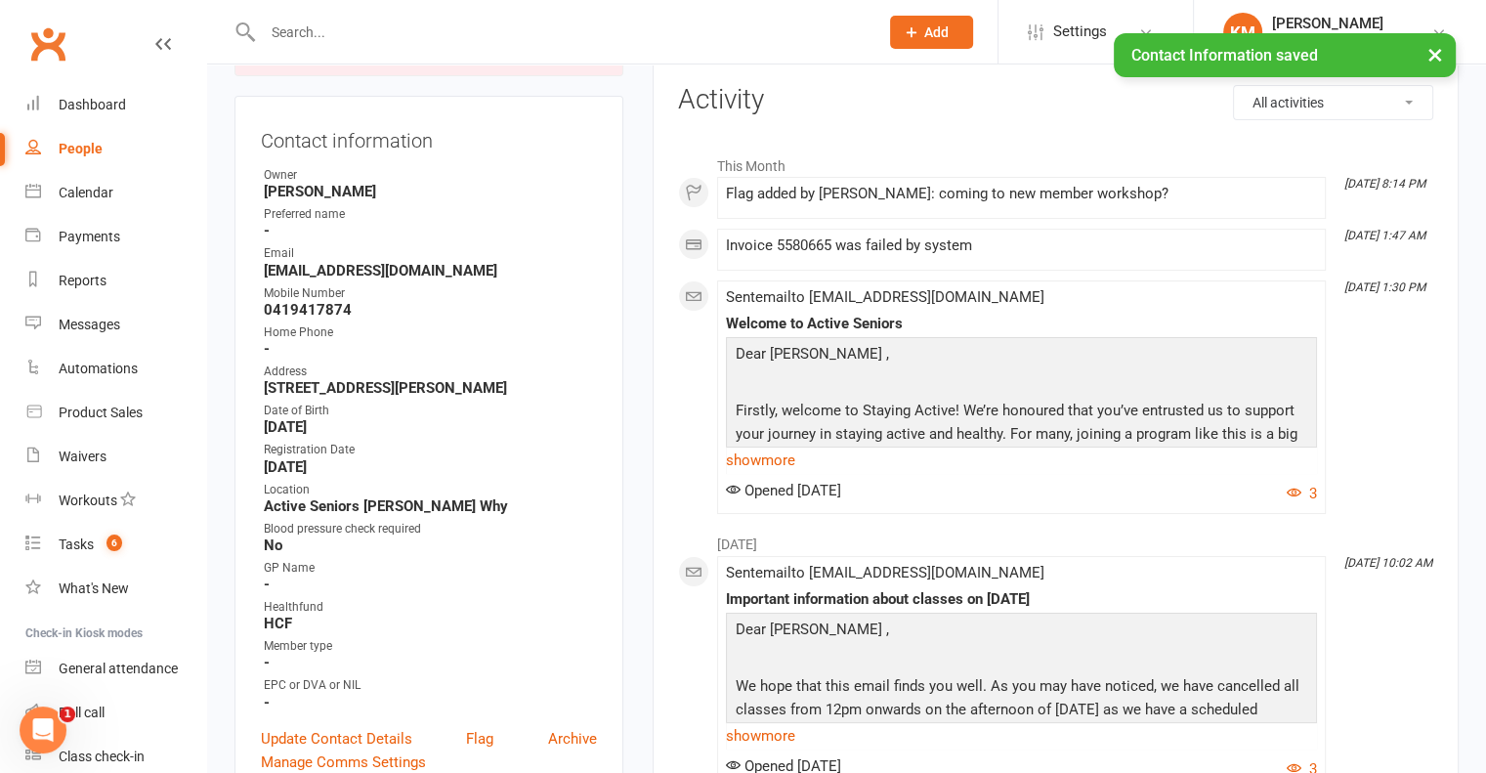
scroll to position [0, 0]
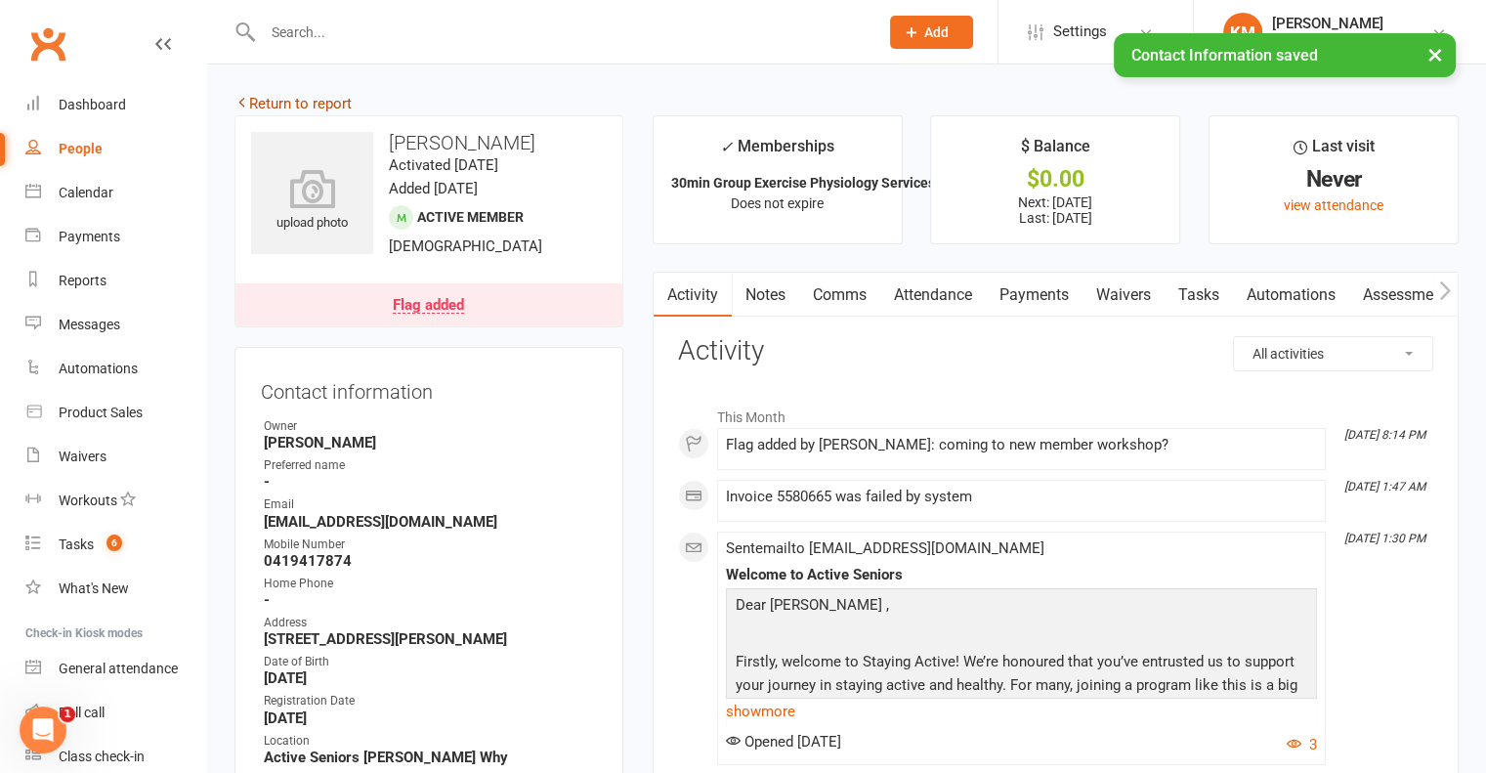
click at [296, 96] on link "Return to report" at bounding box center [292, 104] width 117 height 18
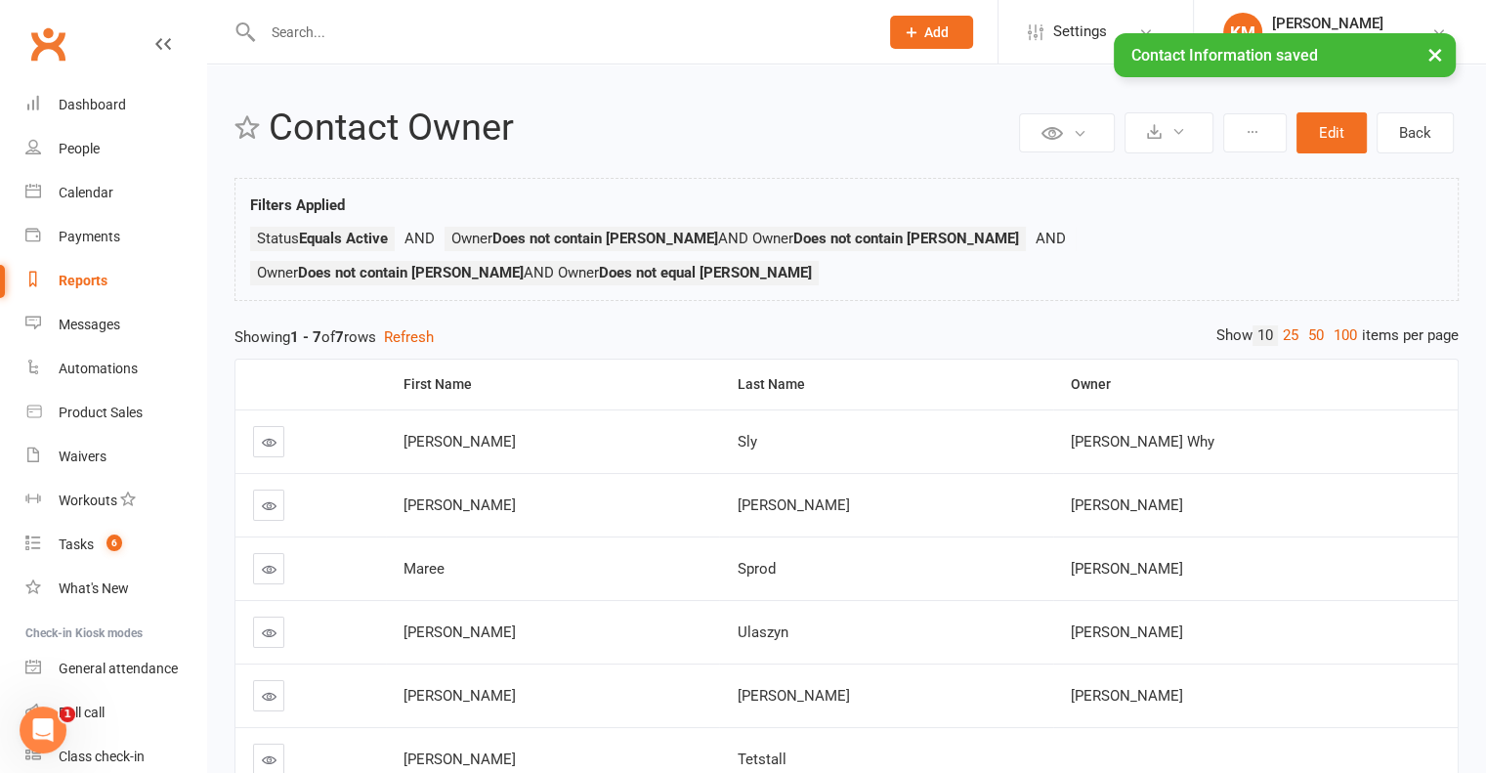
click at [270, 435] on icon at bounding box center [269, 442] width 15 height 15
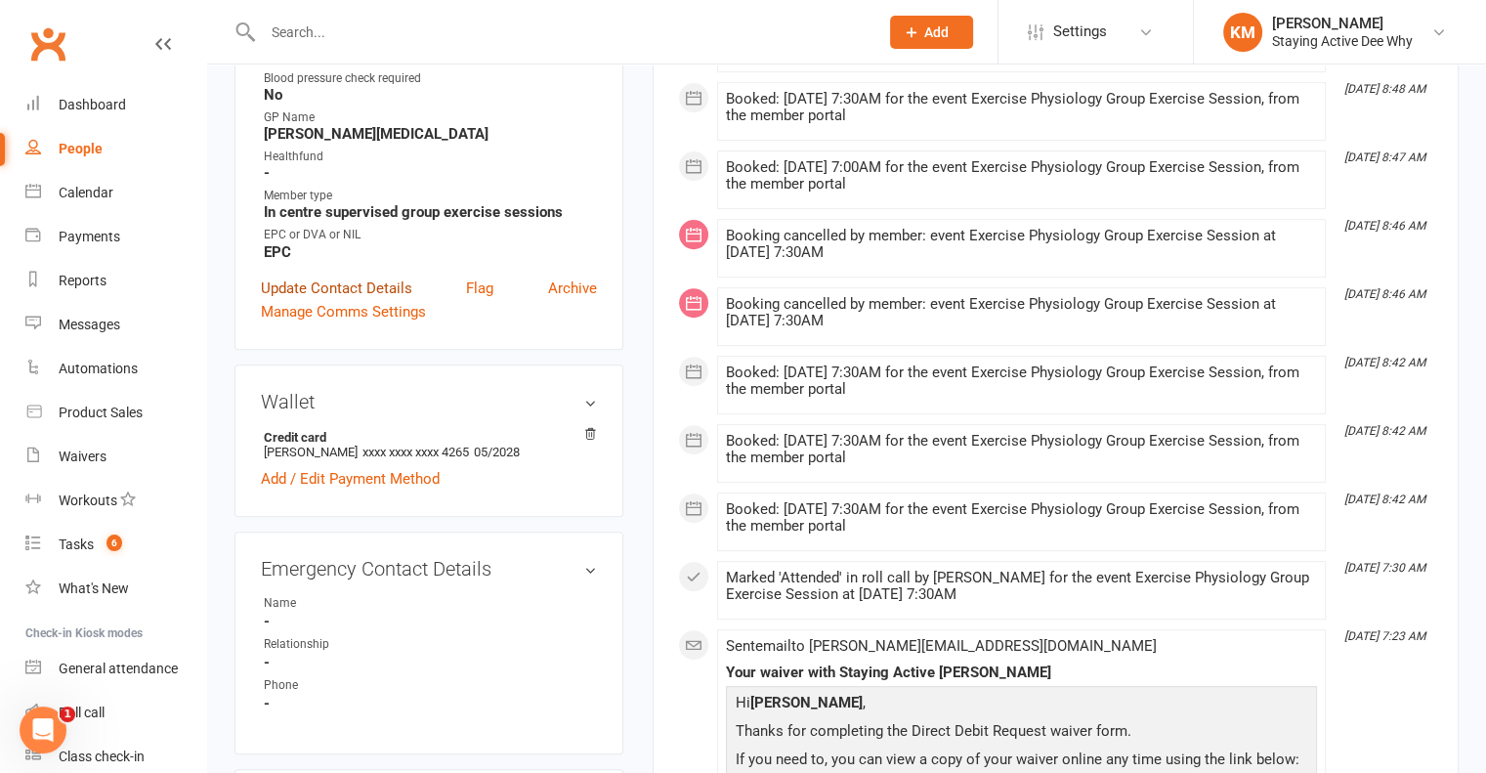
click at [339, 276] on link "Update Contact Details" at bounding box center [336, 287] width 151 height 23
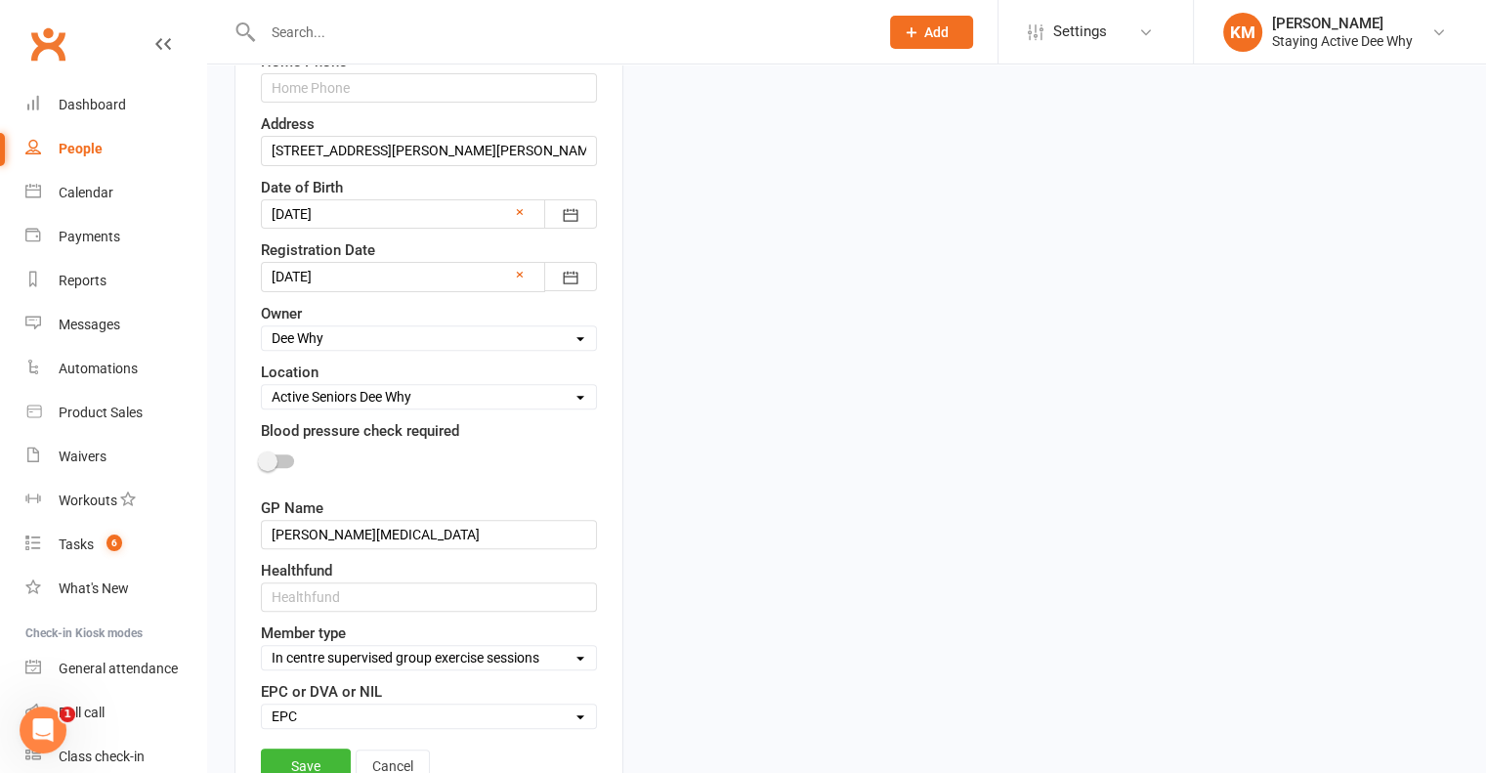
scroll to position [799, 0]
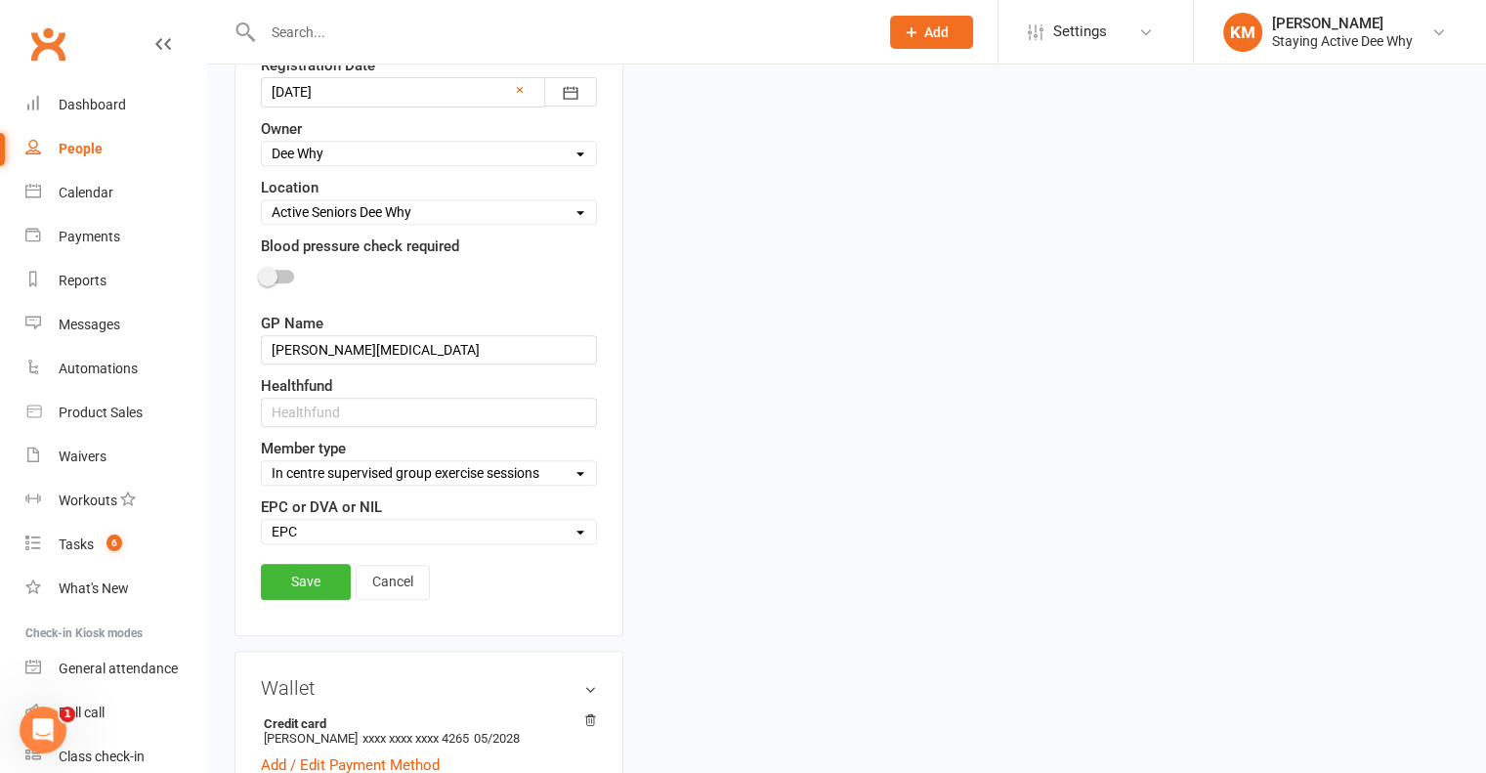
click at [360, 153] on select "Select Owner Dee Why Carla Riccobon Ainsley Bell Sarah Gordon Kay Savage Active…" at bounding box center [429, 153] width 334 height 21
select select "15"
click at [262, 143] on select "Select Owner Dee Why Carla Riccobon Ainsley Bell Sarah Gordon Kay Savage Active…" at bounding box center [429, 153] width 334 height 21
click at [300, 576] on link "Save" at bounding box center [306, 581] width 90 height 35
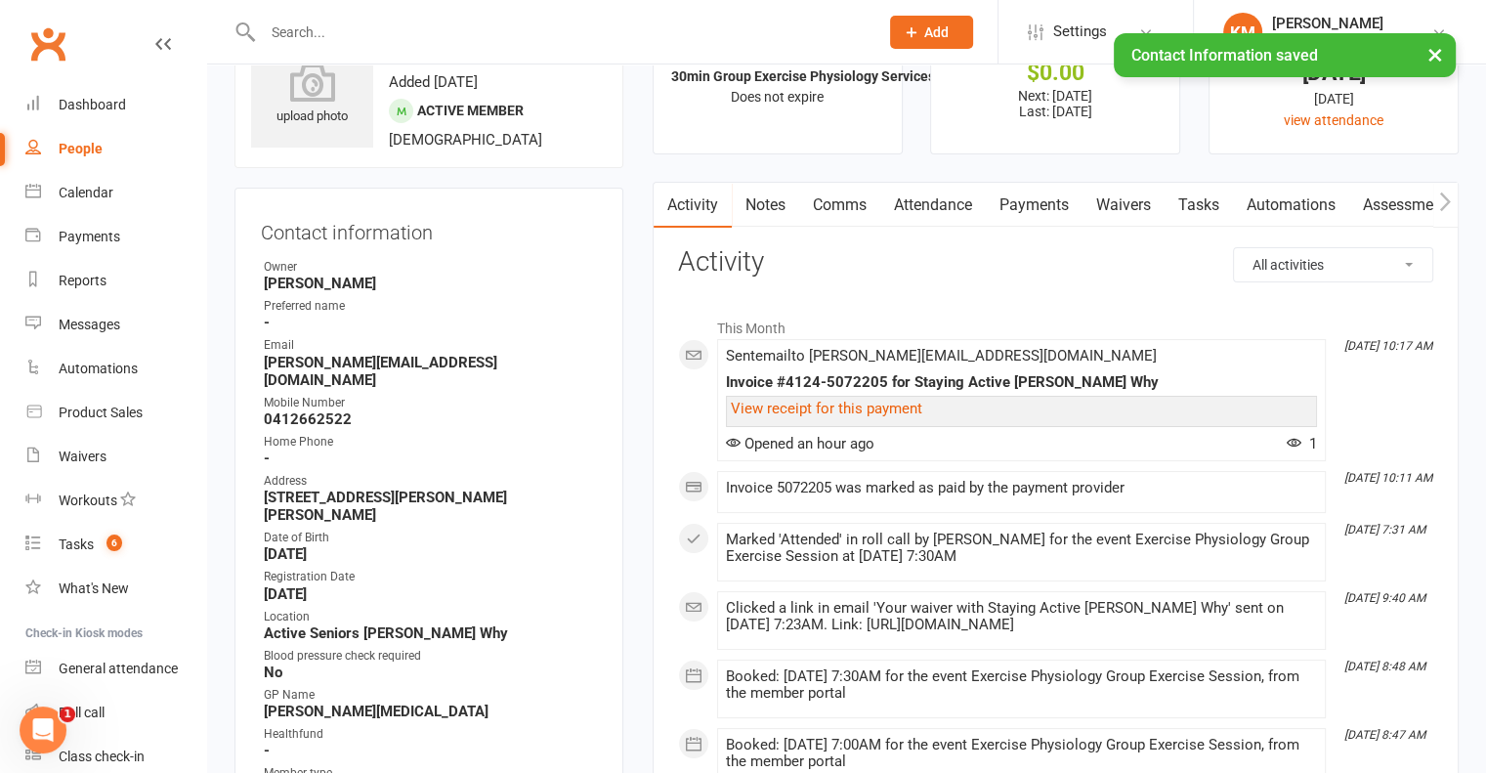
scroll to position [0, 0]
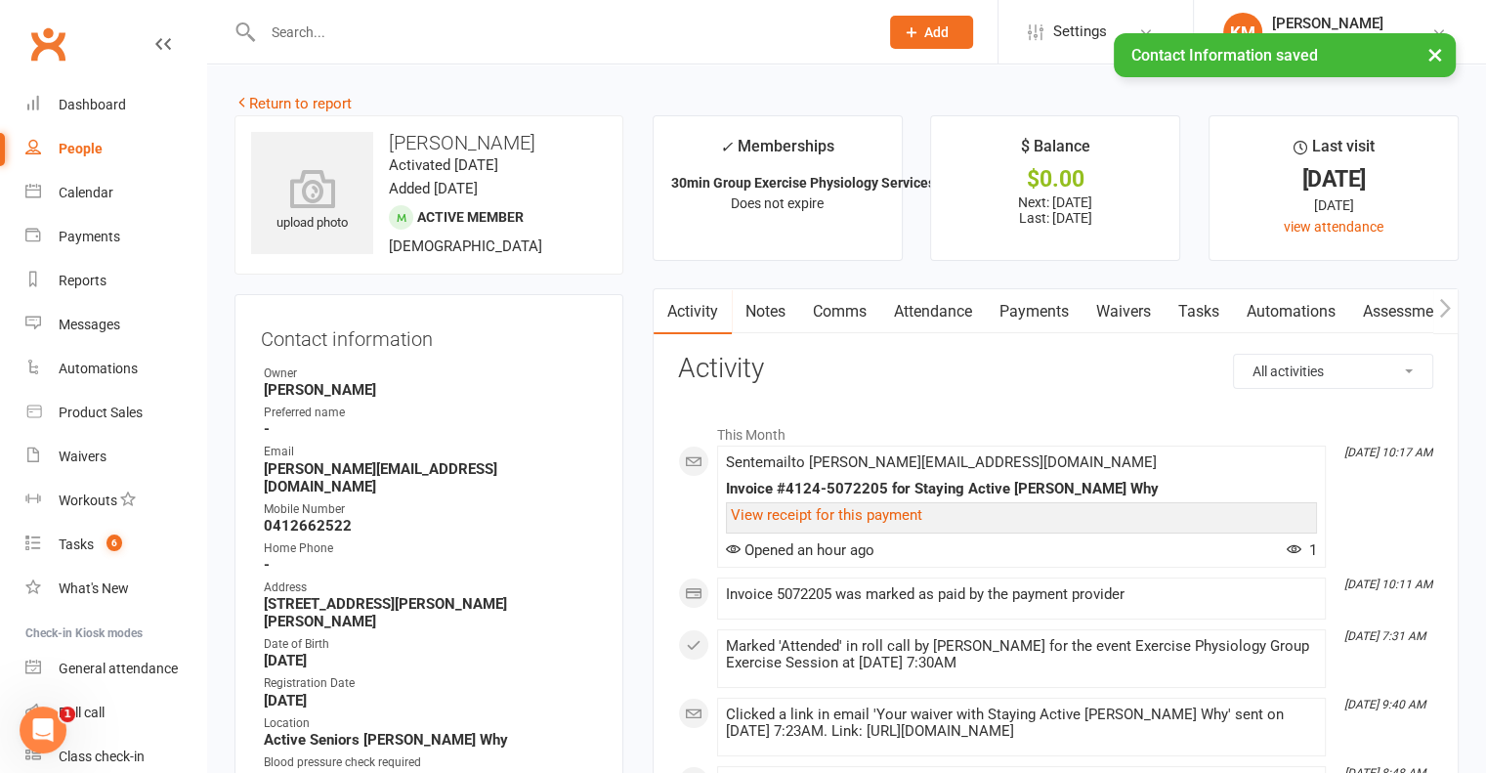
click at [291, 110] on link "Return to report" at bounding box center [292, 104] width 117 height 18
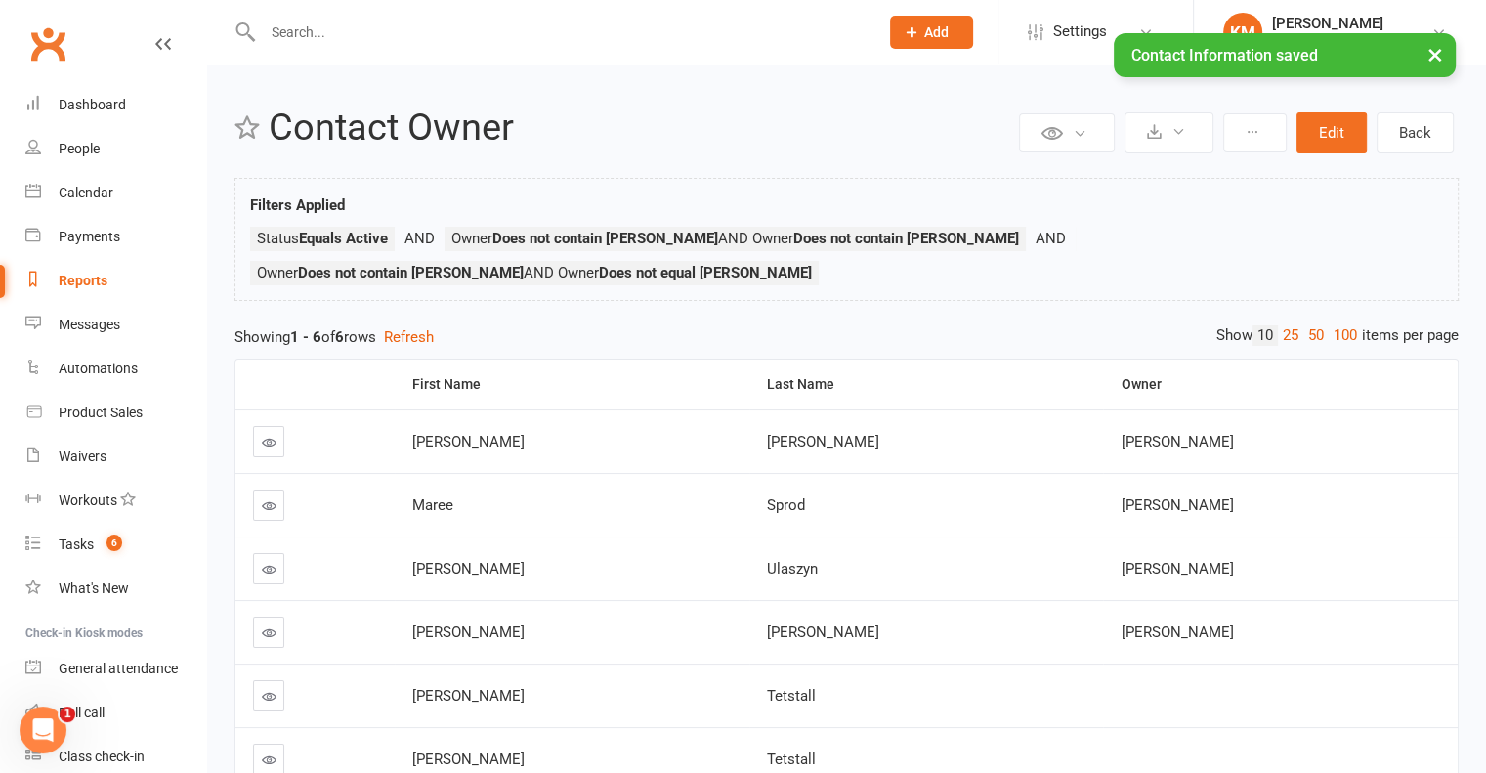
click at [275, 426] on link at bounding box center [268, 441] width 31 height 31
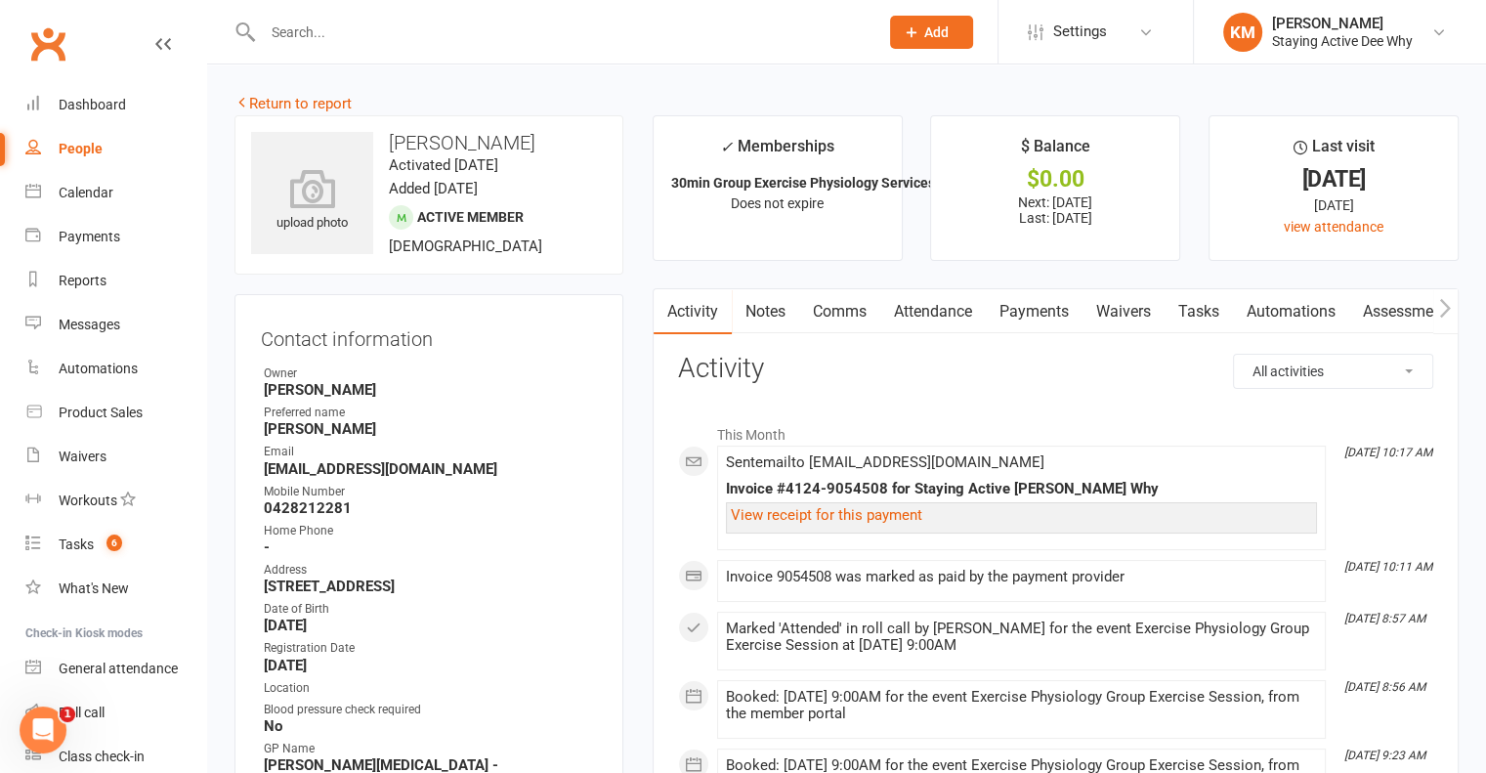
scroll to position [586, 0]
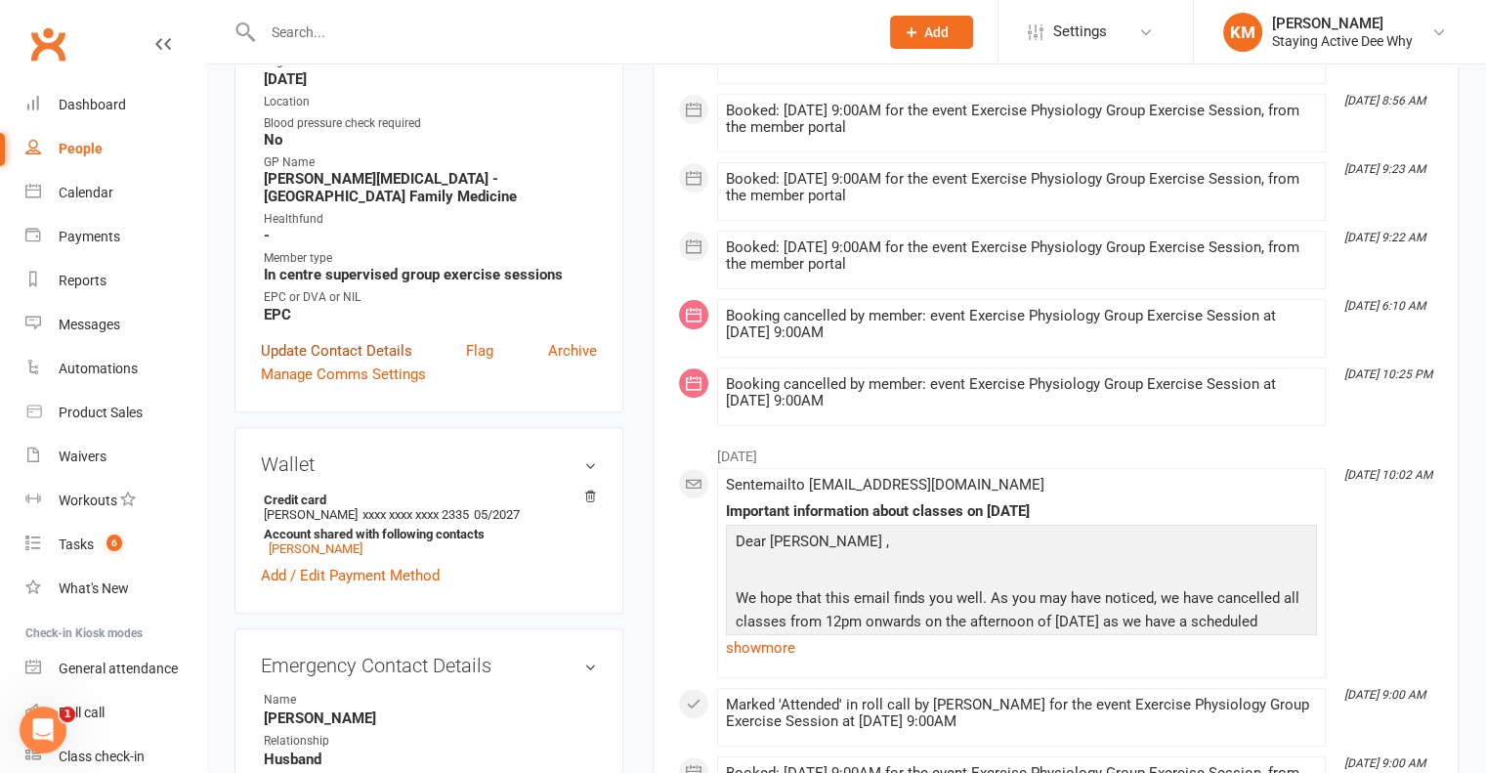
click at [325, 339] on link "Update Contact Details" at bounding box center [336, 350] width 151 height 23
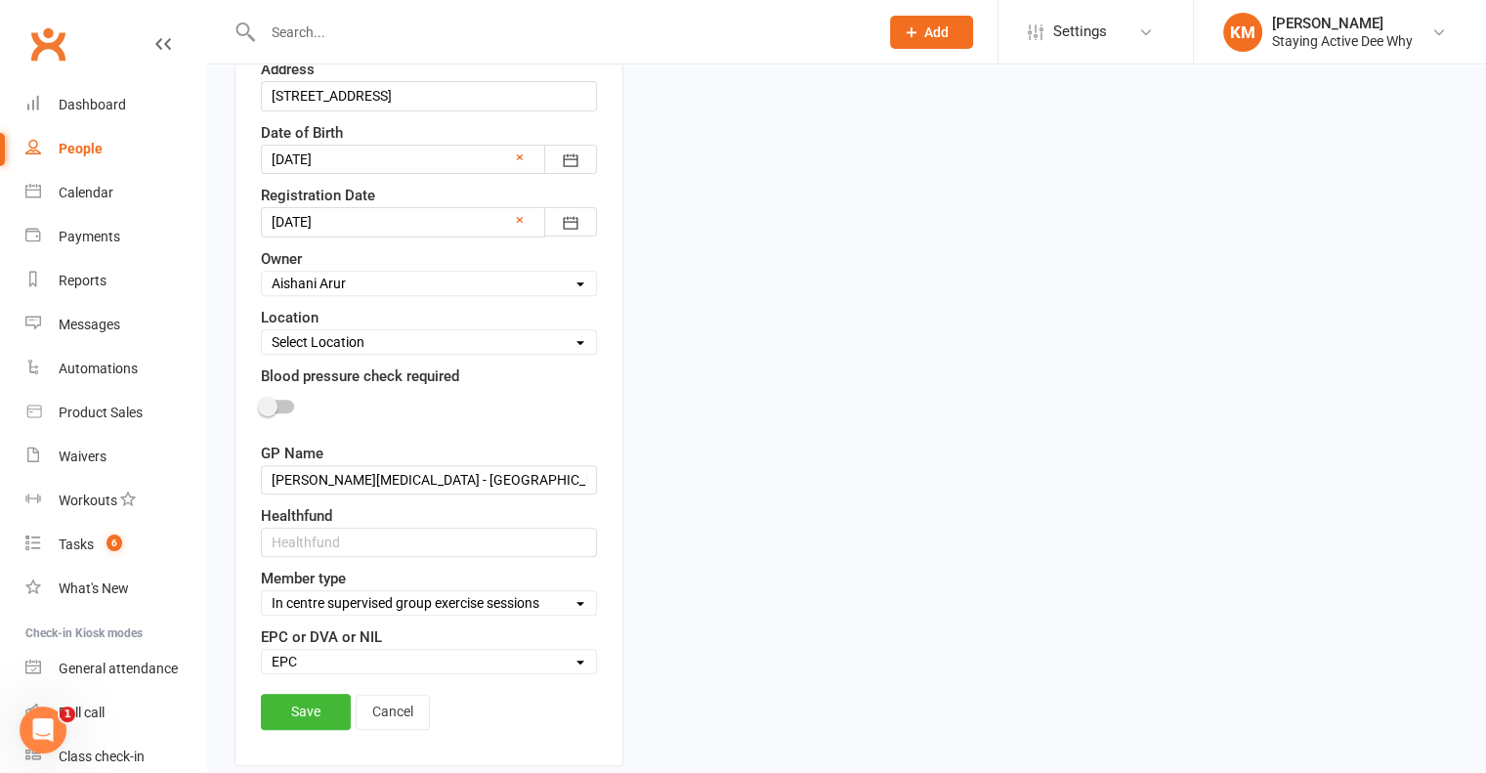
scroll to position [799, 0]
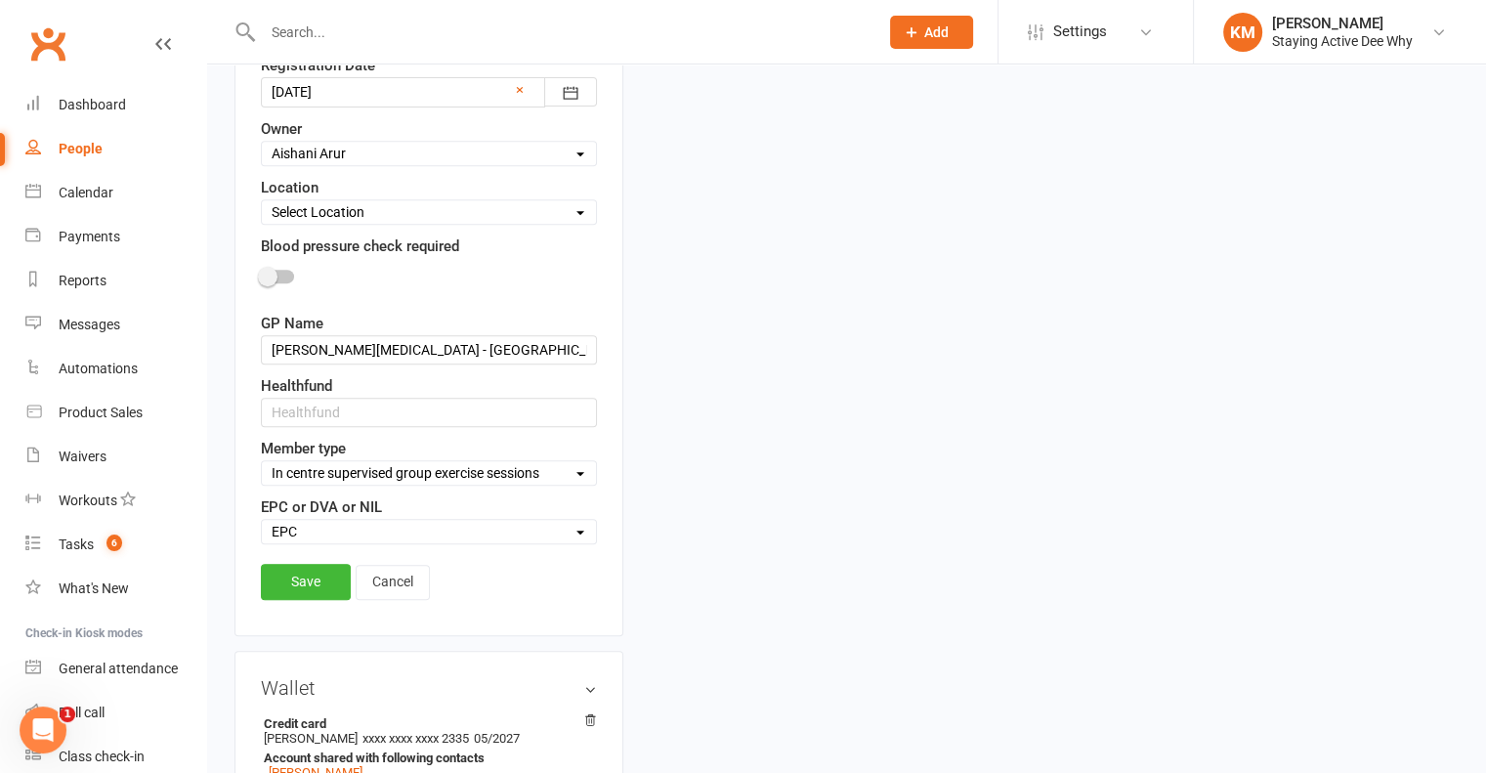
click at [348, 157] on select "Select Owner Dee Why Carla Riccobon Ainsley Bell Sarah Gordon Kay Savage Active…" at bounding box center [429, 153] width 334 height 21
select select "17"
click at [262, 143] on select "Select Owner Dee Why Carla Riccobon Ainsley Bell Sarah Gordon Kay Savage Active…" at bounding box center [429, 153] width 334 height 21
click at [288, 564] on link "Save" at bounding box center [306, 581] width 90 height 35
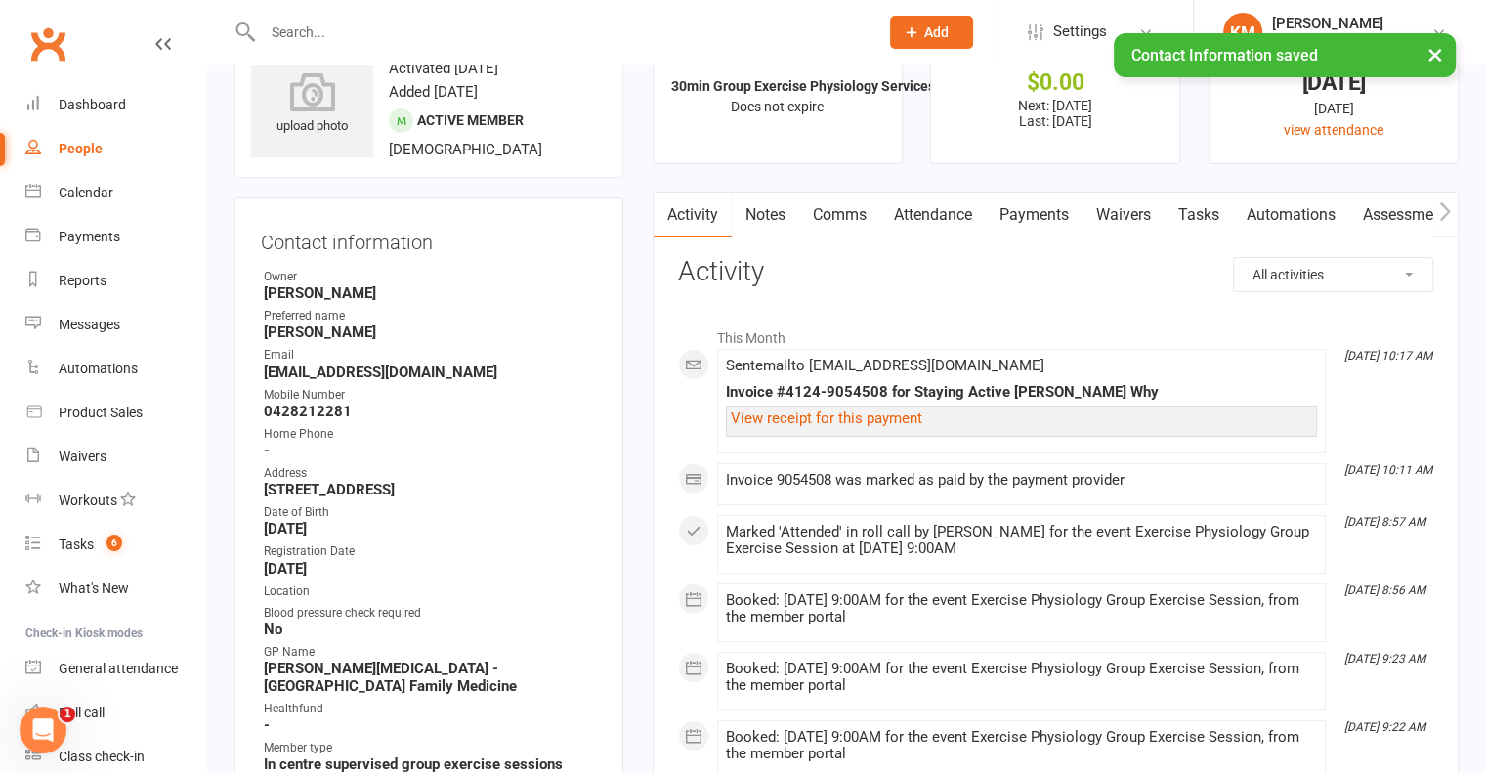
scroll to position [0, 0]
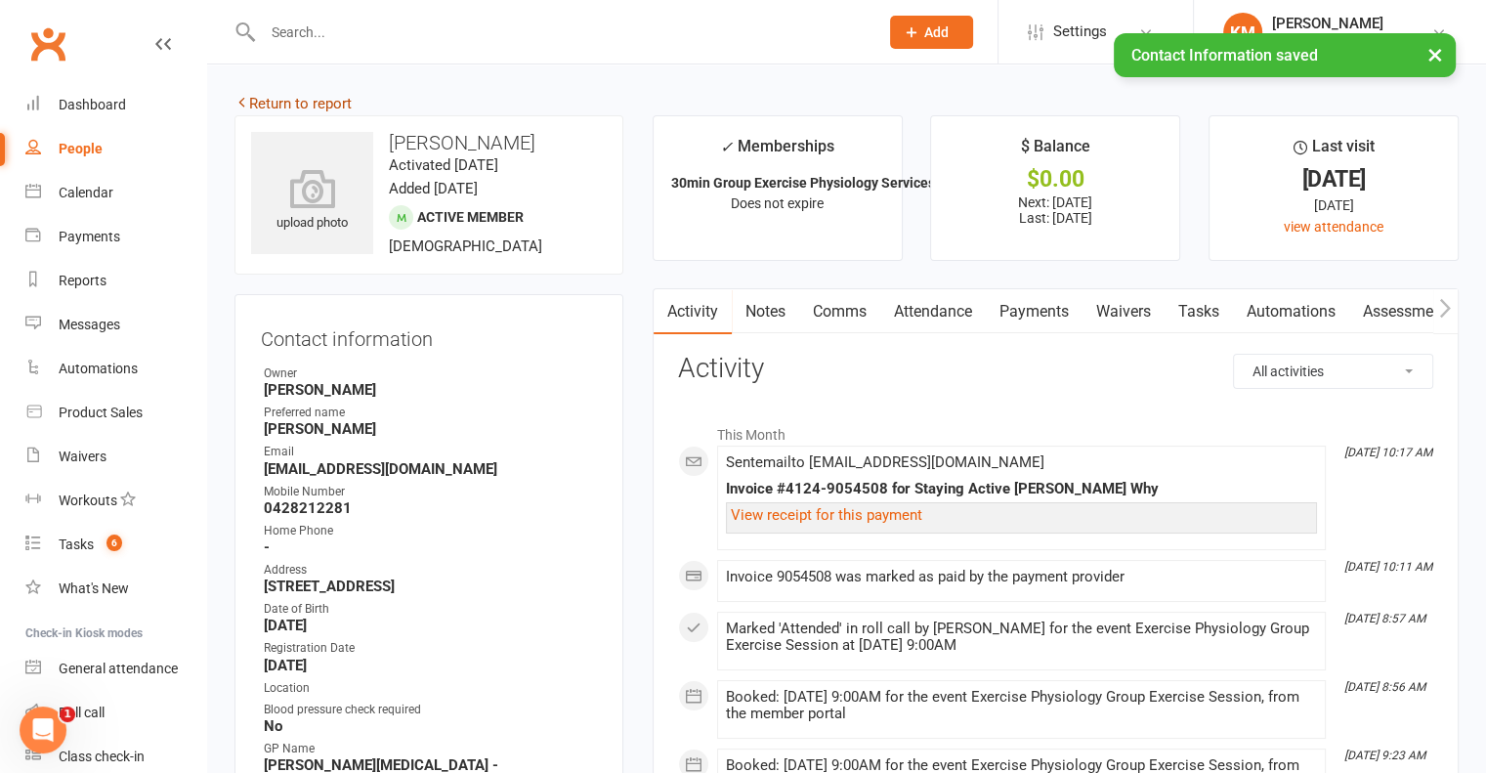
click at [344, 104] on link "Return to report" at bounding box center [292, 104] width 117 height 18
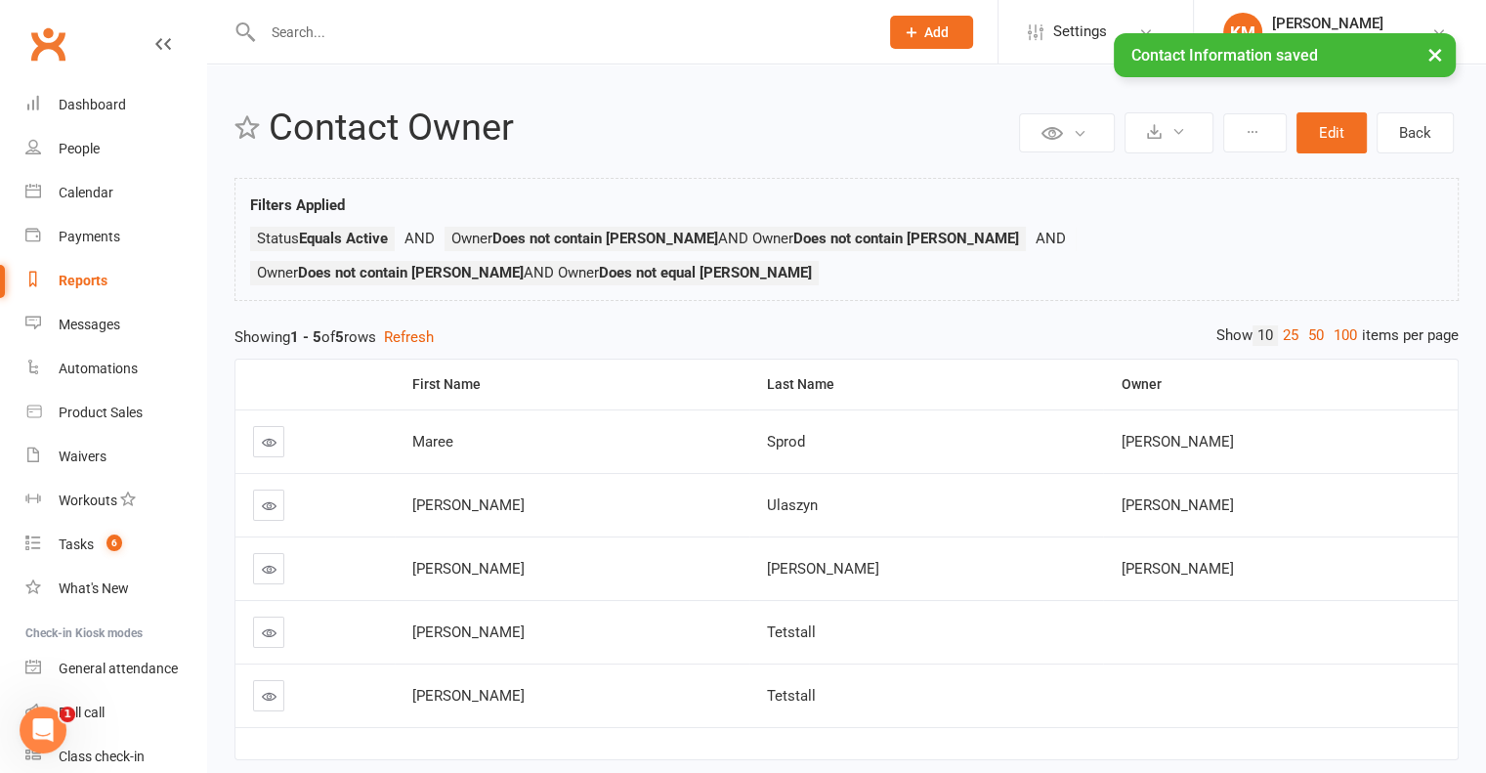
click at [284, 409] on td at bounding box center [314, 440] width 159 height 63
click at [284, 413] on td at bounding box center [314, 440] width 159 height 63
click at [280, 426] on link at bounding box center [268, 441] width 31 height 31
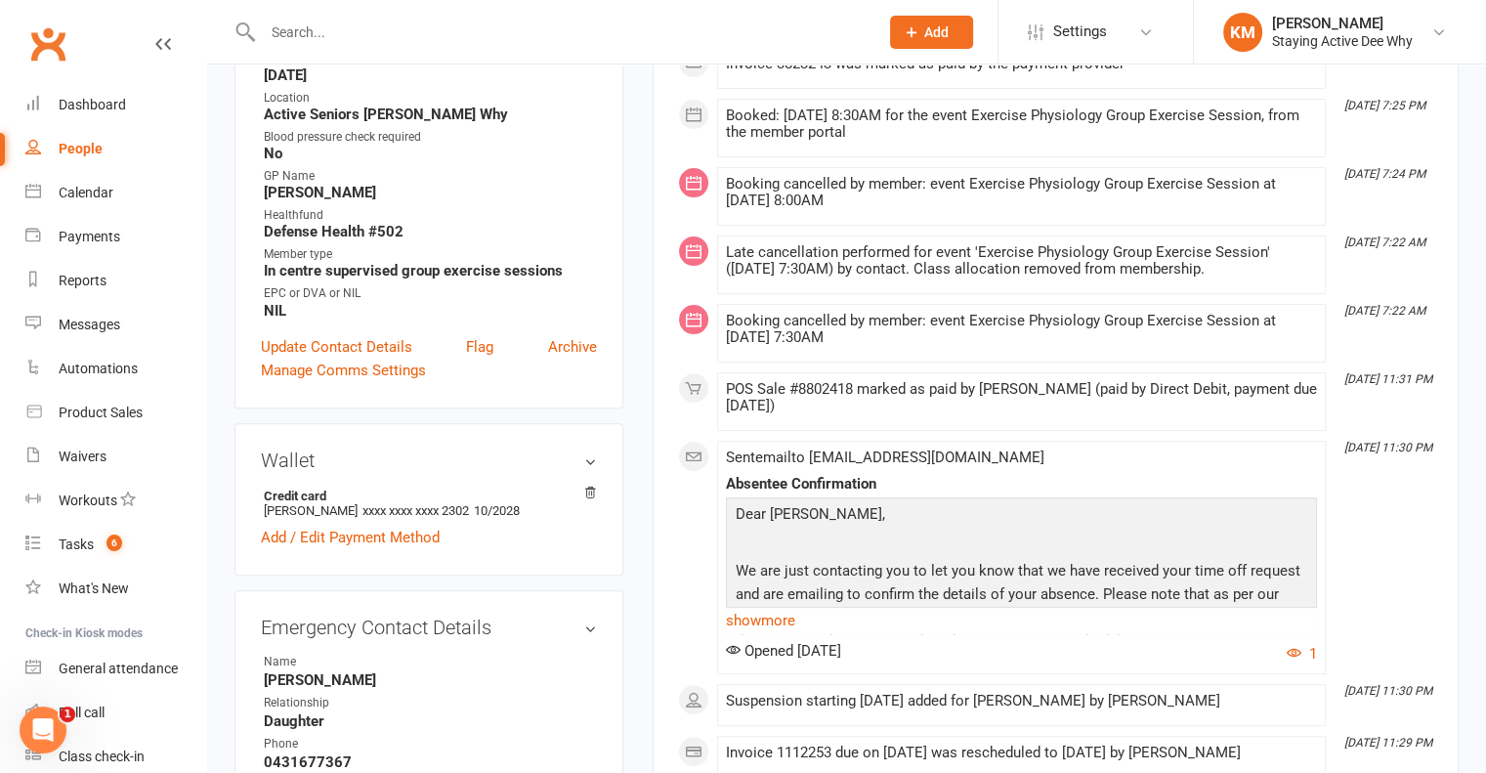
scroll to position [781, 0]
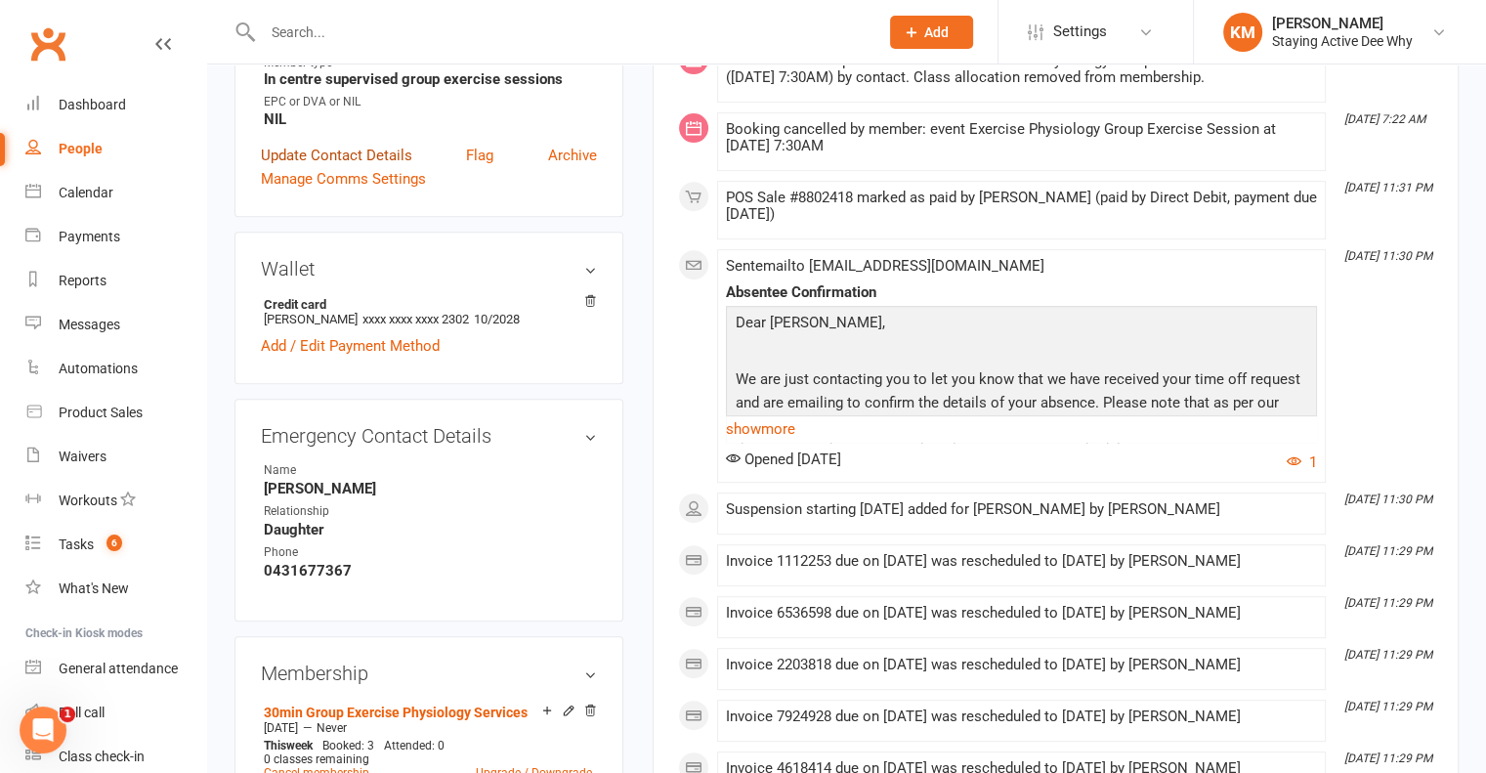
click at [333, 157] on link "Update Contact Details" at bounding box center [336, 155] width 151 height 23
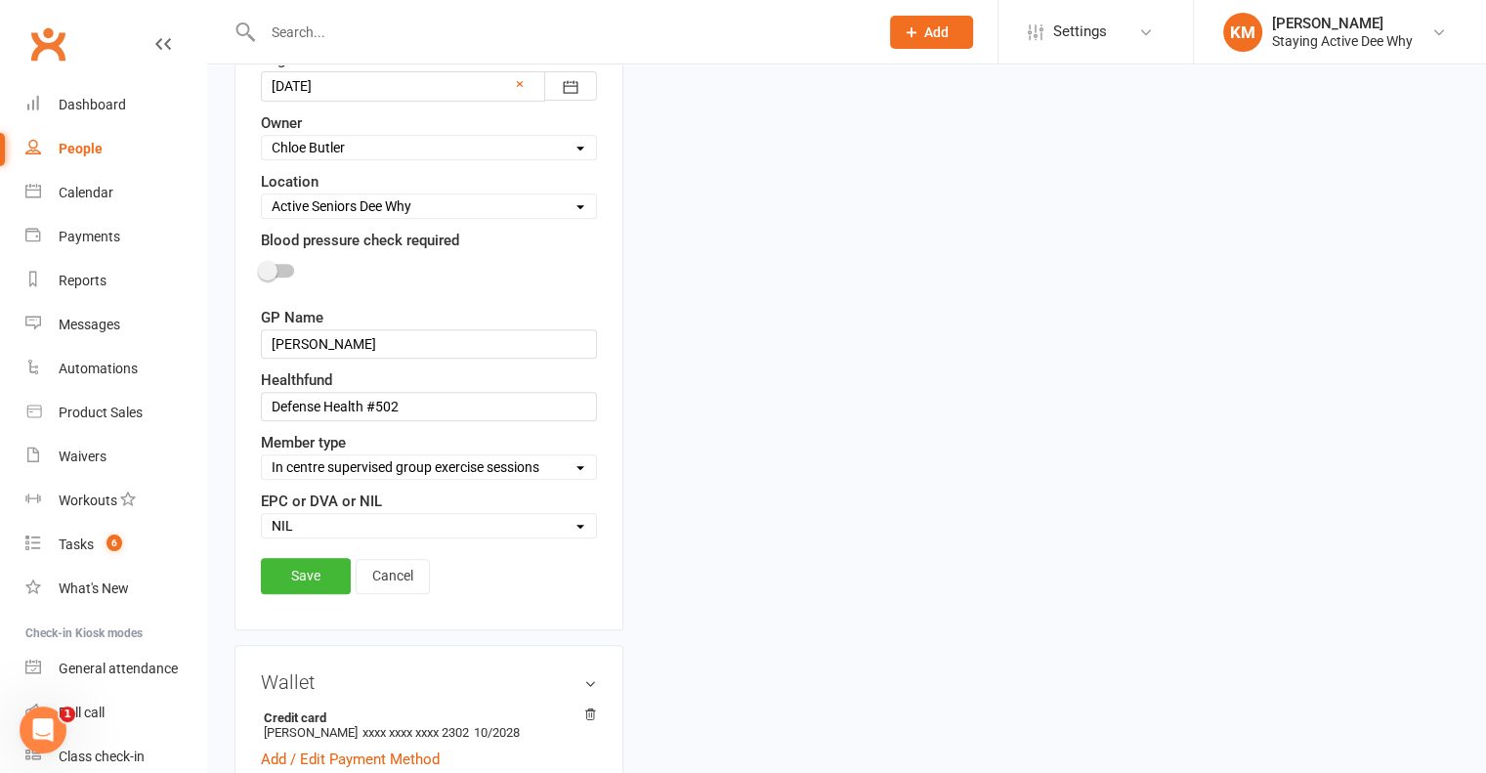
scroll to position [811, 0]
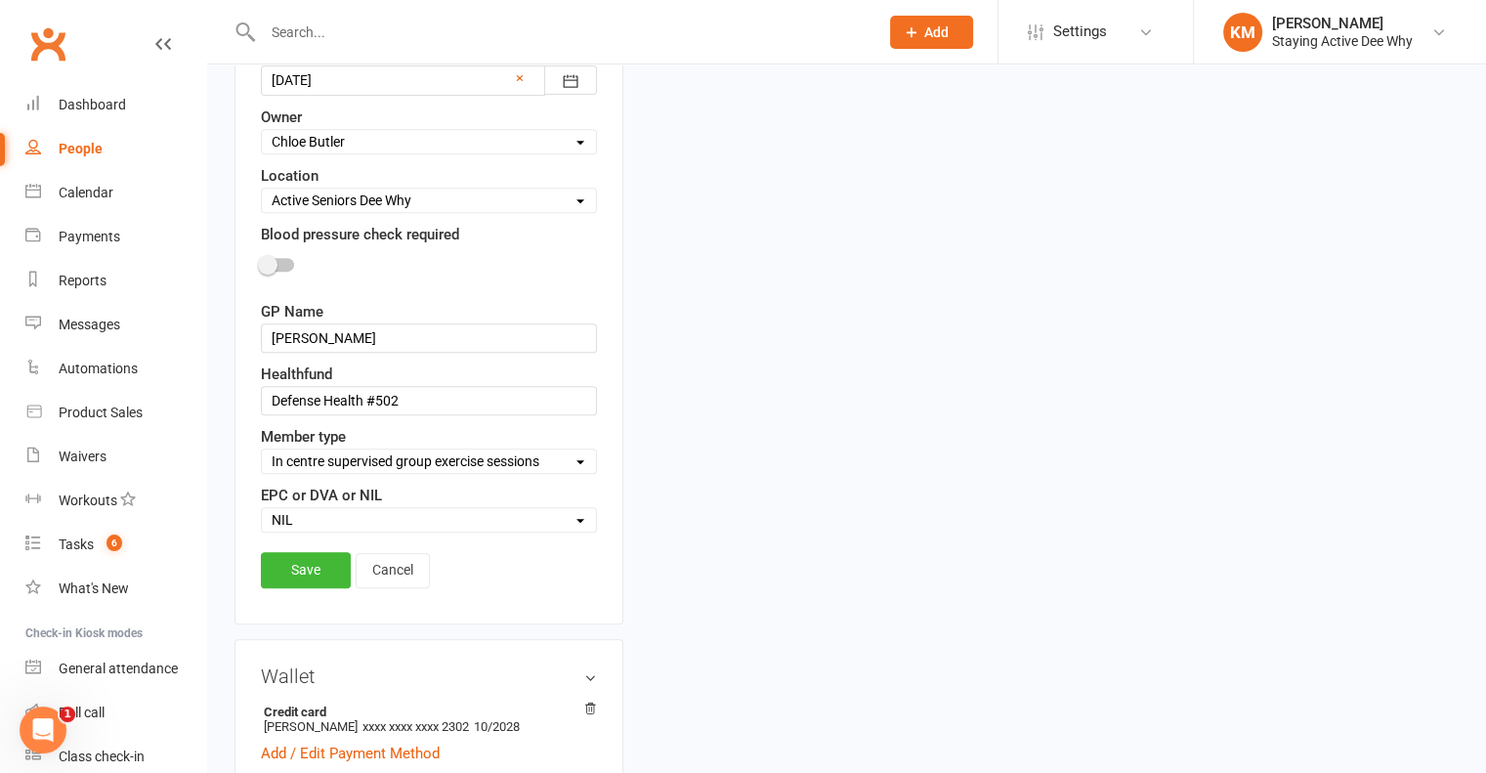
click at [342, 131] on select "Select Owner Dee Why Carla Riccobon Ainsley Bell Sarah Gordon Kay Savage Active…" at bounding box center [429, 141] width 334 height 21
click at [262, 131] on select "Select Owner Dee Why Carla Riccobon Ainsley Bell Sarah Gordon Kay Savage Active…" at bounding box center [429, 141] width 334 height 21
click at [361, 144] on select "Select Owner Dee Why Carla Riccobon Ainsley Bell Sarah Gordon Kay Savage Active…" at bounding box center [429, 141] width 334 height 21
select select "15"
click at [262, 131] on select "Select Owner Dee Why Carla Riccobon Ainsley Bell Sarah Gordon Kay Savage Active…" at bounding box center [429, 141] width 334 height 21
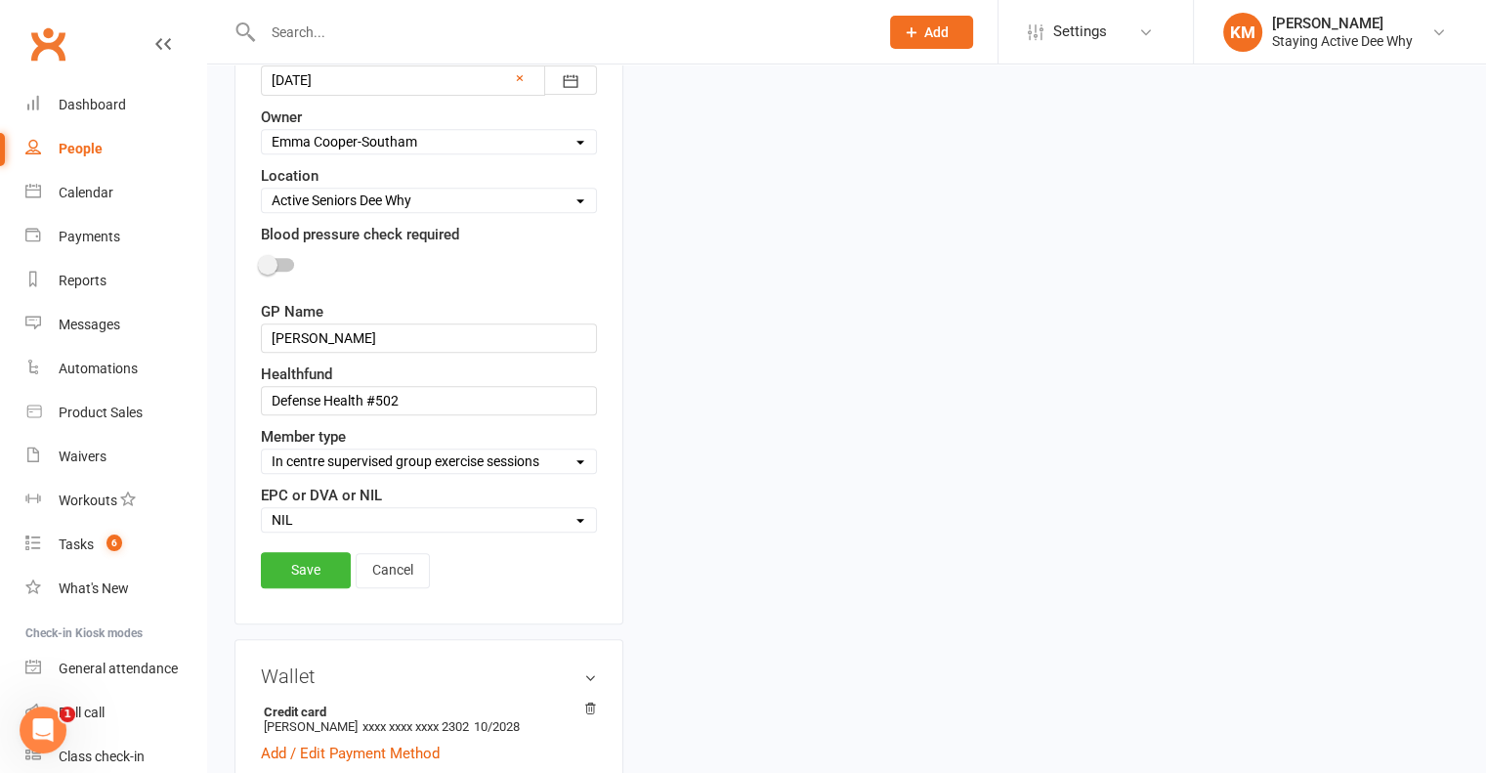
click at [310, 584] on div "Save Cancel" at bounding box center [429, 574] width 336 height 45
click at [310, 572] on link "Save" at bounding box center [306, 569] width 90 height 35
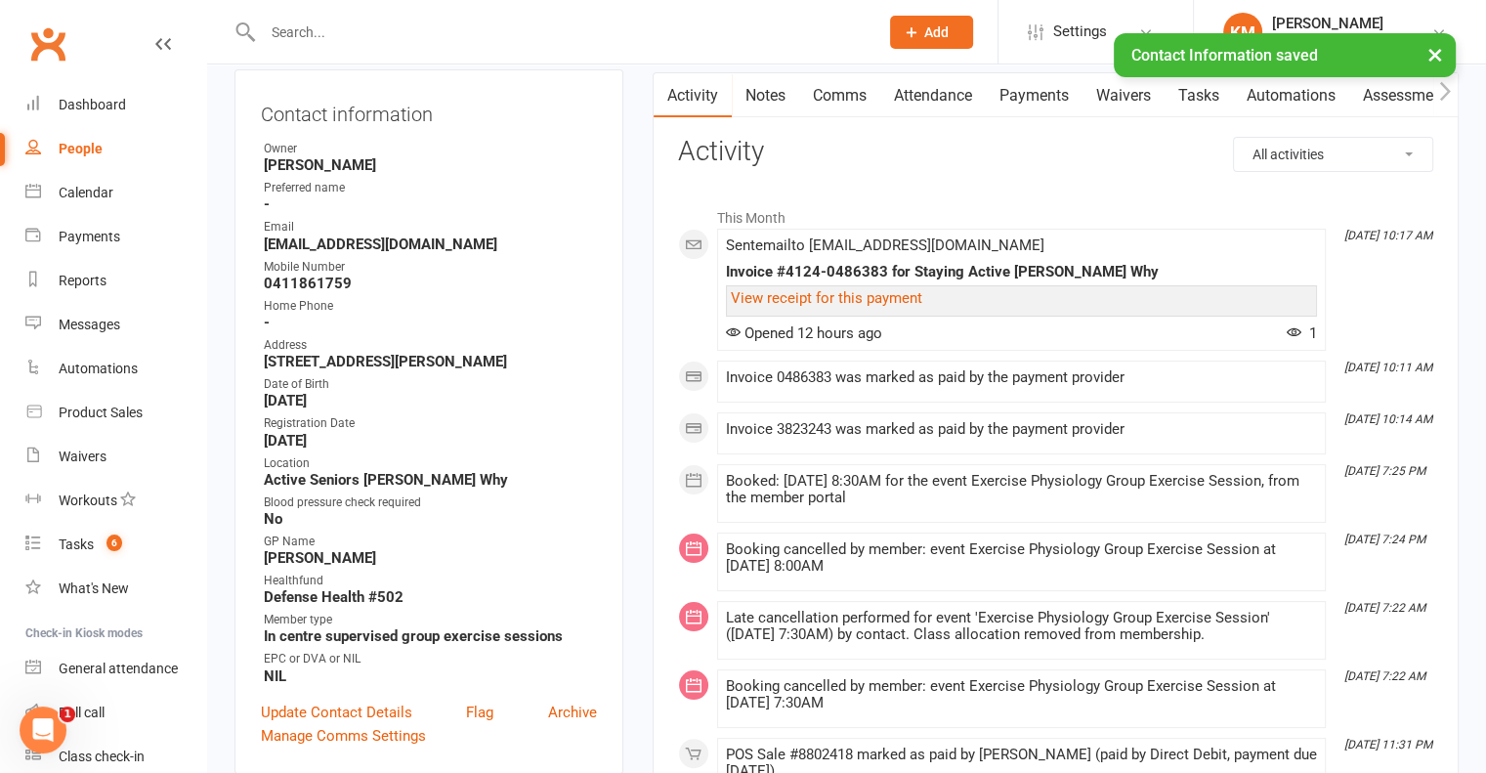
scroll to position [0, 0]
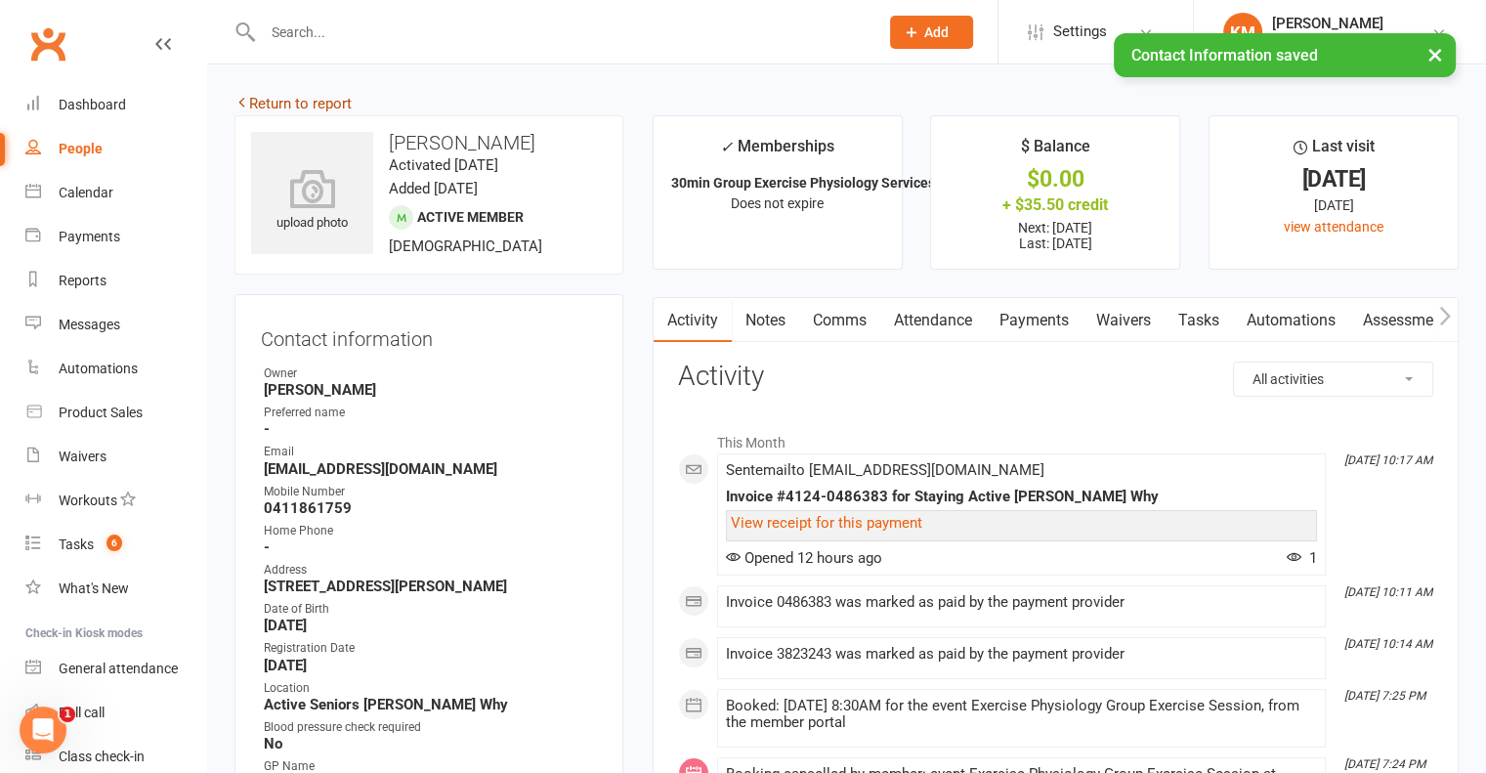
click at [297, 105] on link "Return to report" at bounding box center [292, 104] width 117 height 18
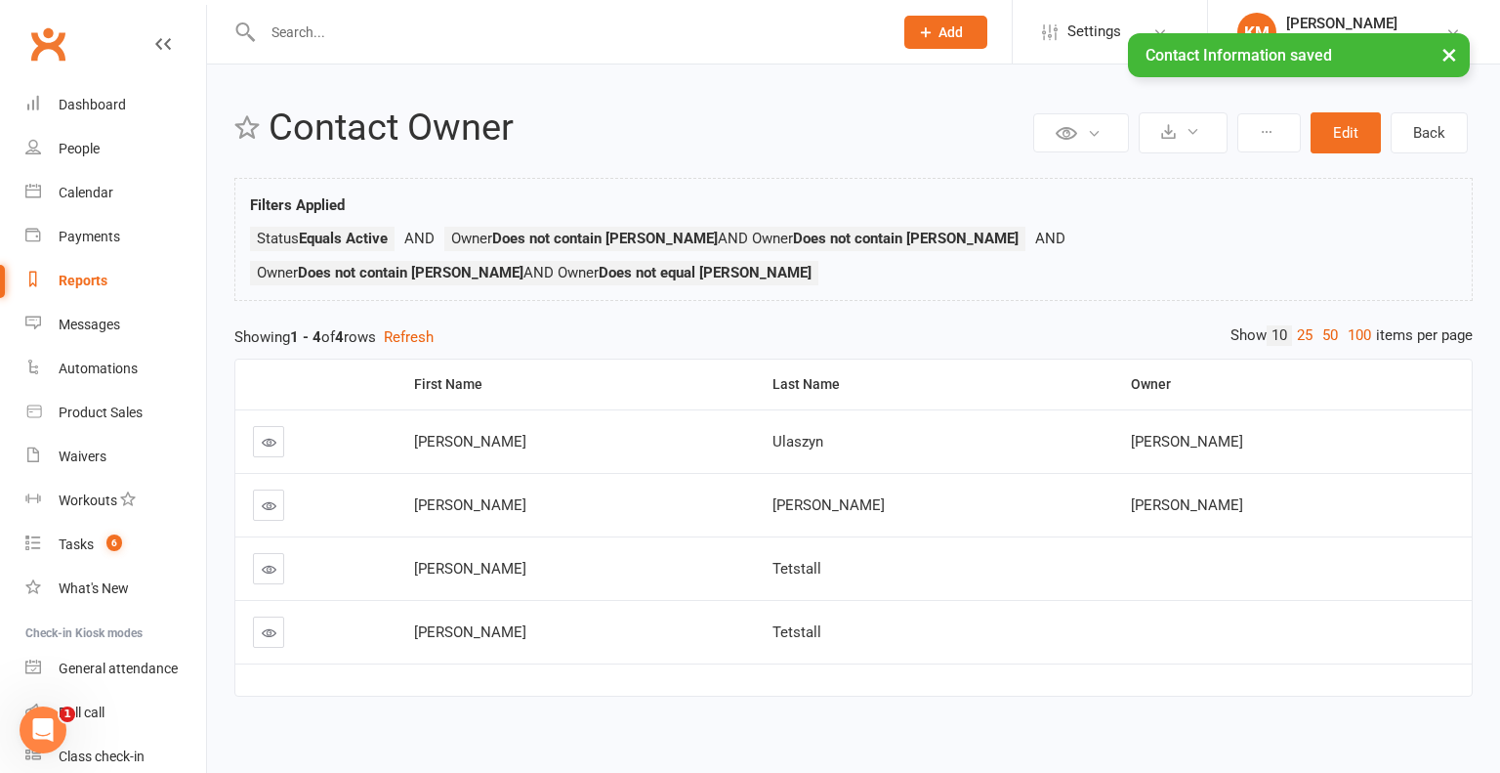
click at [281, 426] on link at bounding box center [268, 441] width 31 height 31
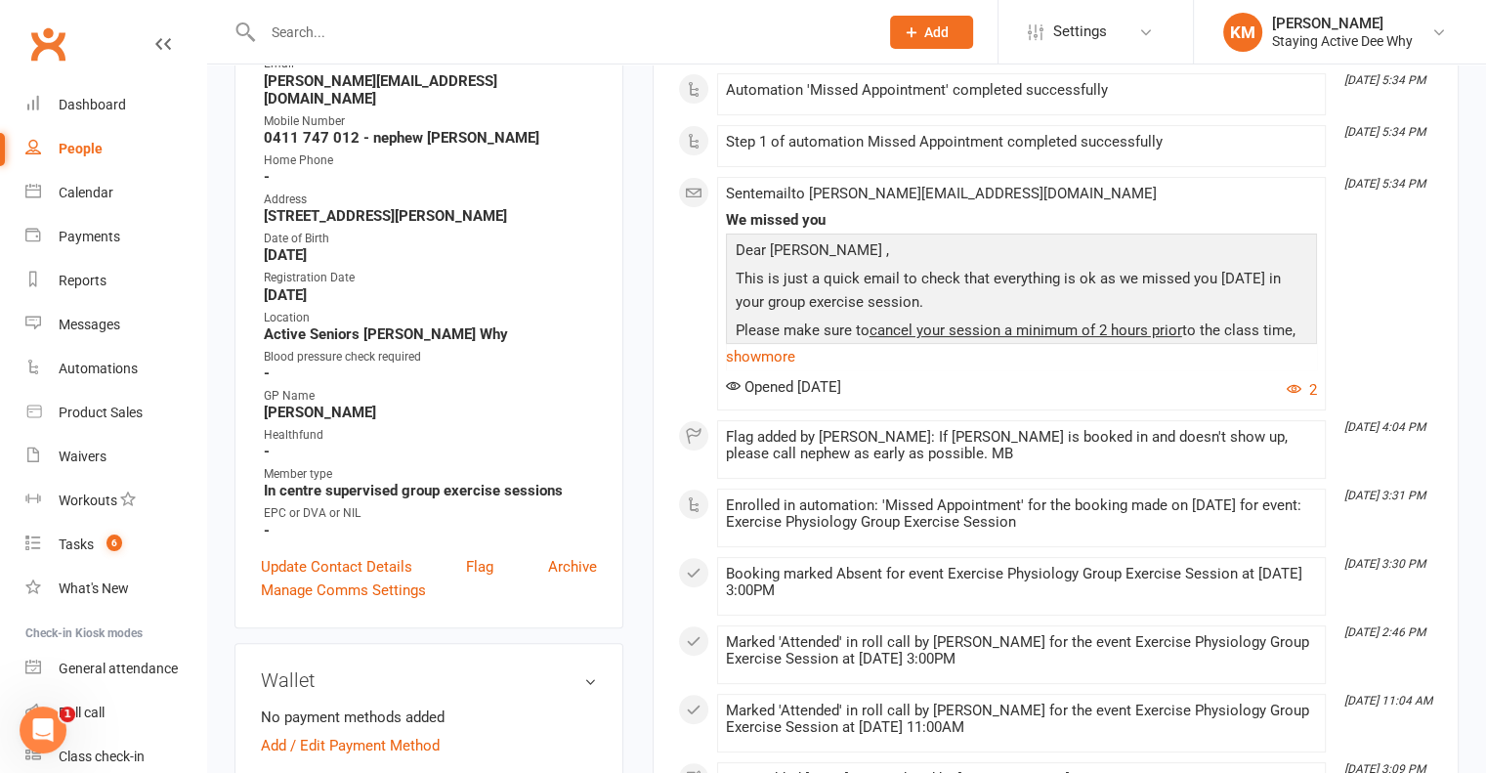
scroll to position [488, 0]
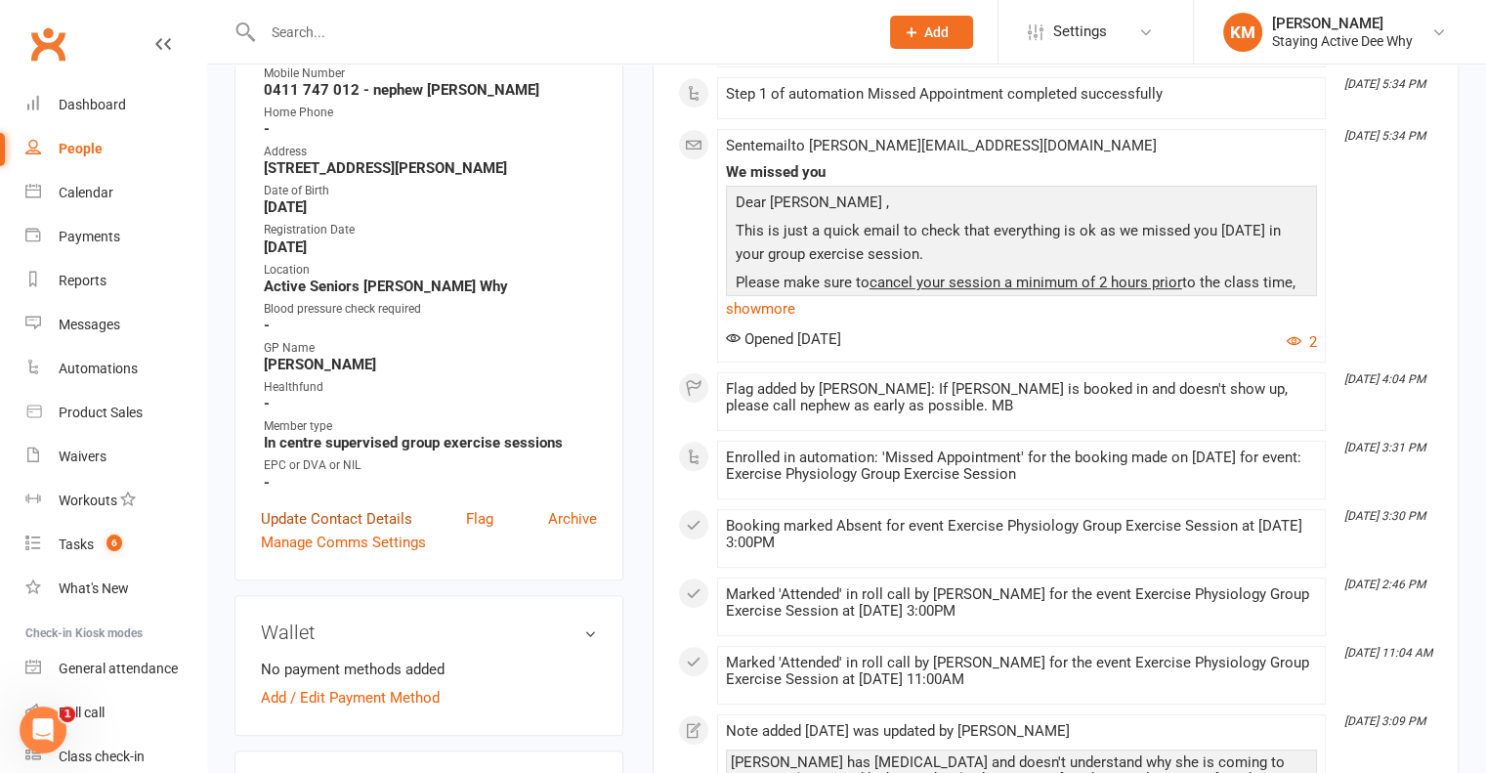
click at [346, 507] on link "Update Contact Details" at bounding box center [336, 518] width 151 height 23
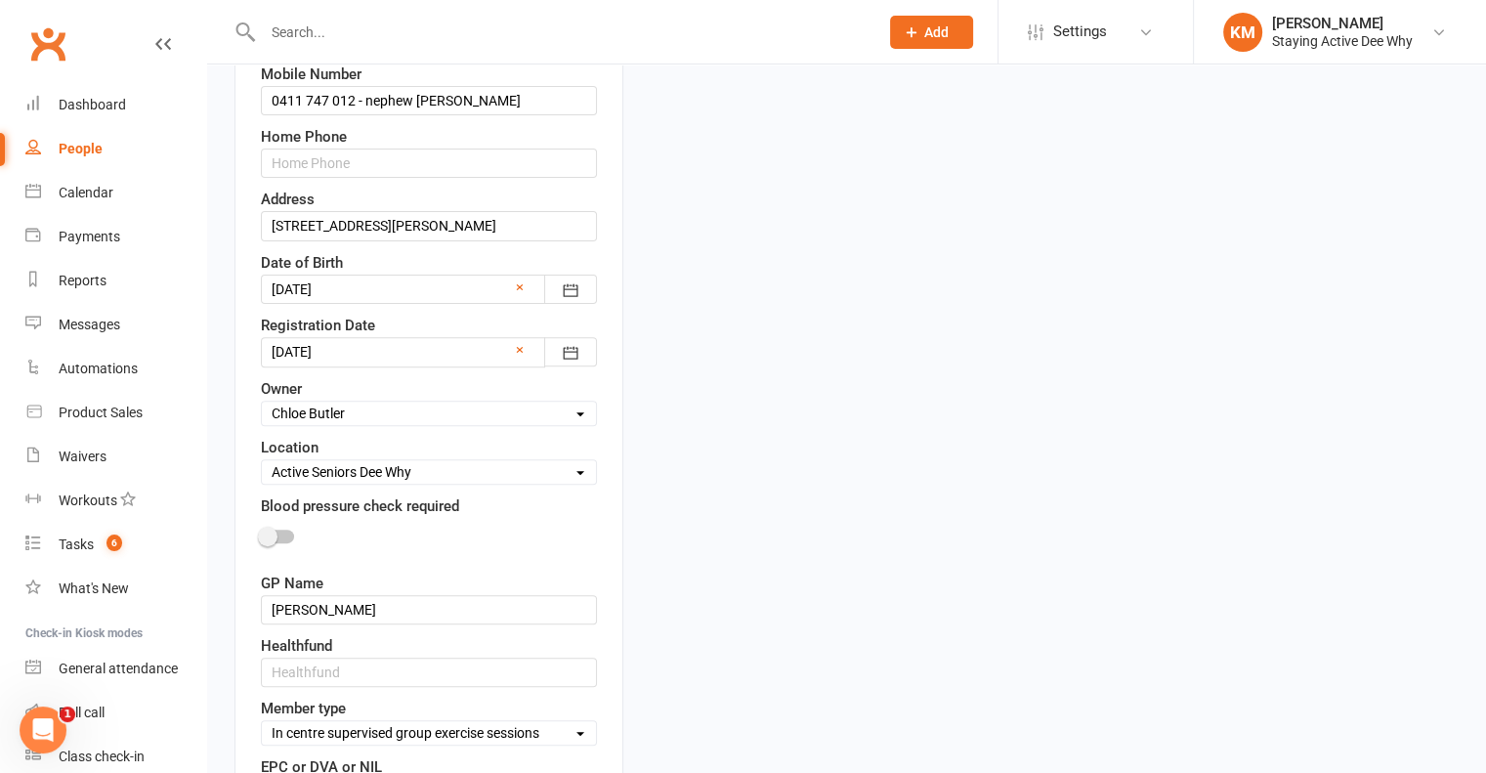
scroll to position [799, 0]
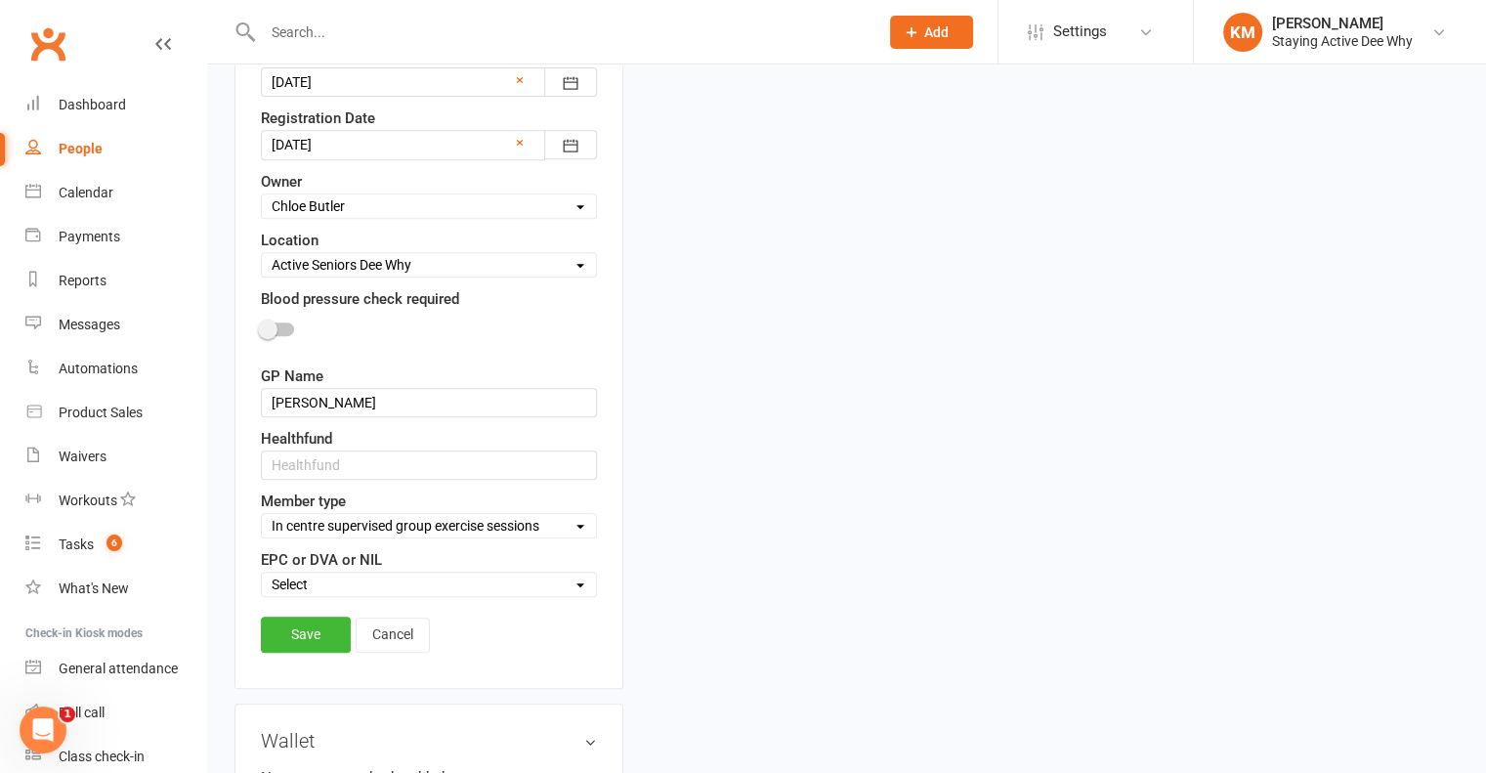
click at [332, 200] on select "Select Owner Dee Why Carla Riccobon Ainsley Bell Sarah Gordon Kay Savage Active…" at bounding box center [429, 205] width 334 height 21
select select "17"
click at [262, 195] on select "Select Owner Dee Why Carla Riccobon Ainsley Bell Sarah Gordon Kay Savage Active…" at bounding box center [429, 205] width 334 height 21
click at [305, 636] on link "Save" at bounding box center [306, 633] width 90 height 35
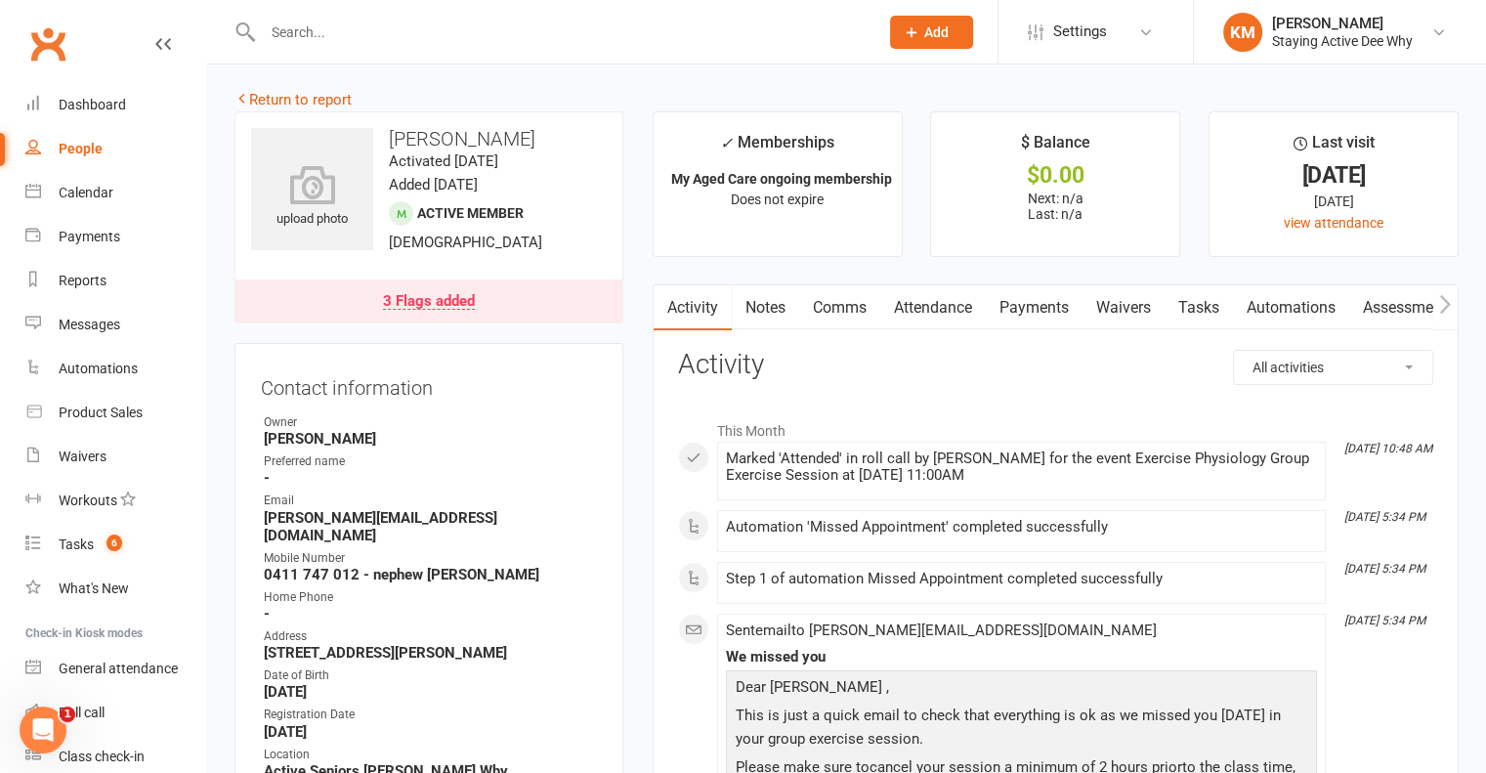
scroll to position [0, 0]
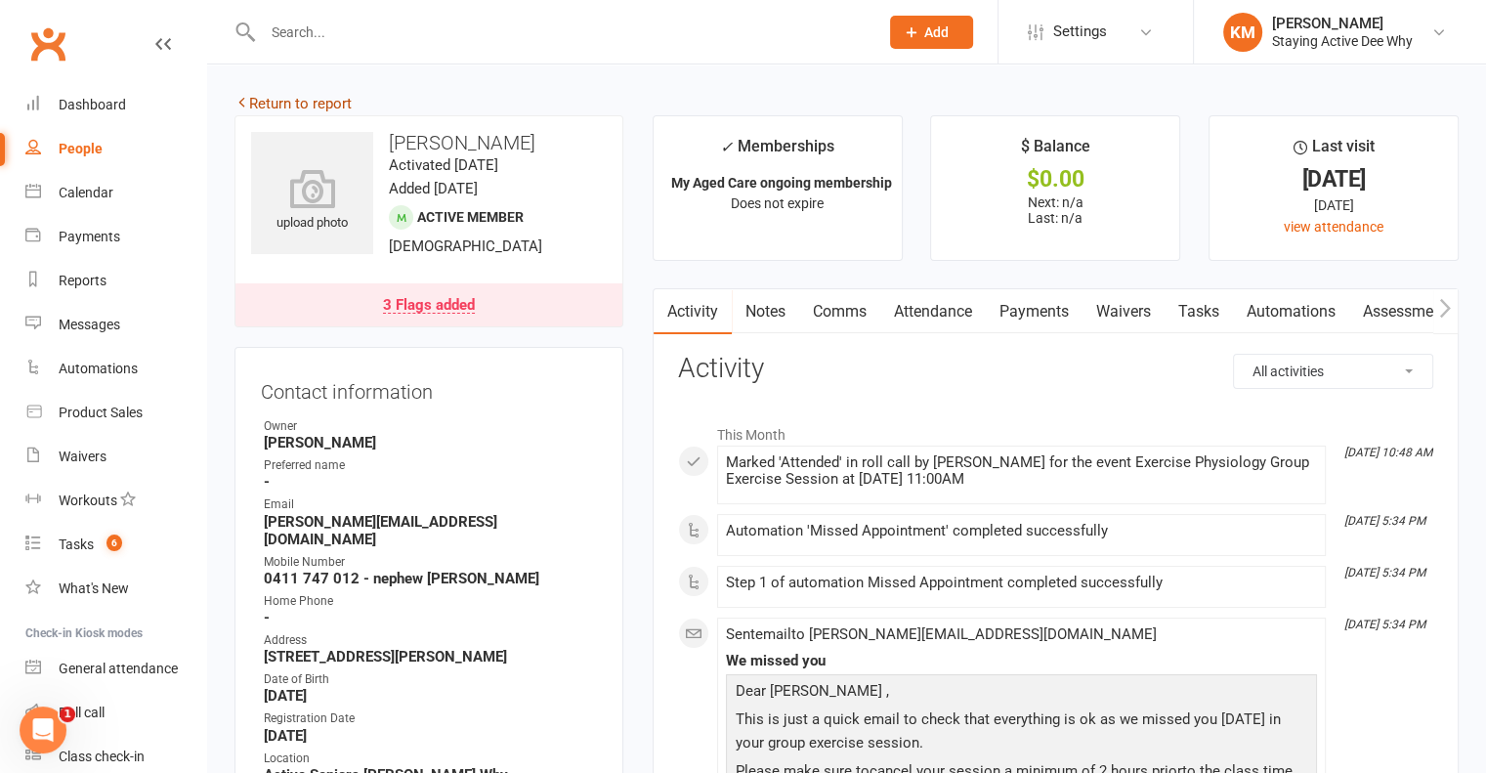
click at [297, 109] on link "Return to report" at bounding box center [292, 104] width 117 height 18
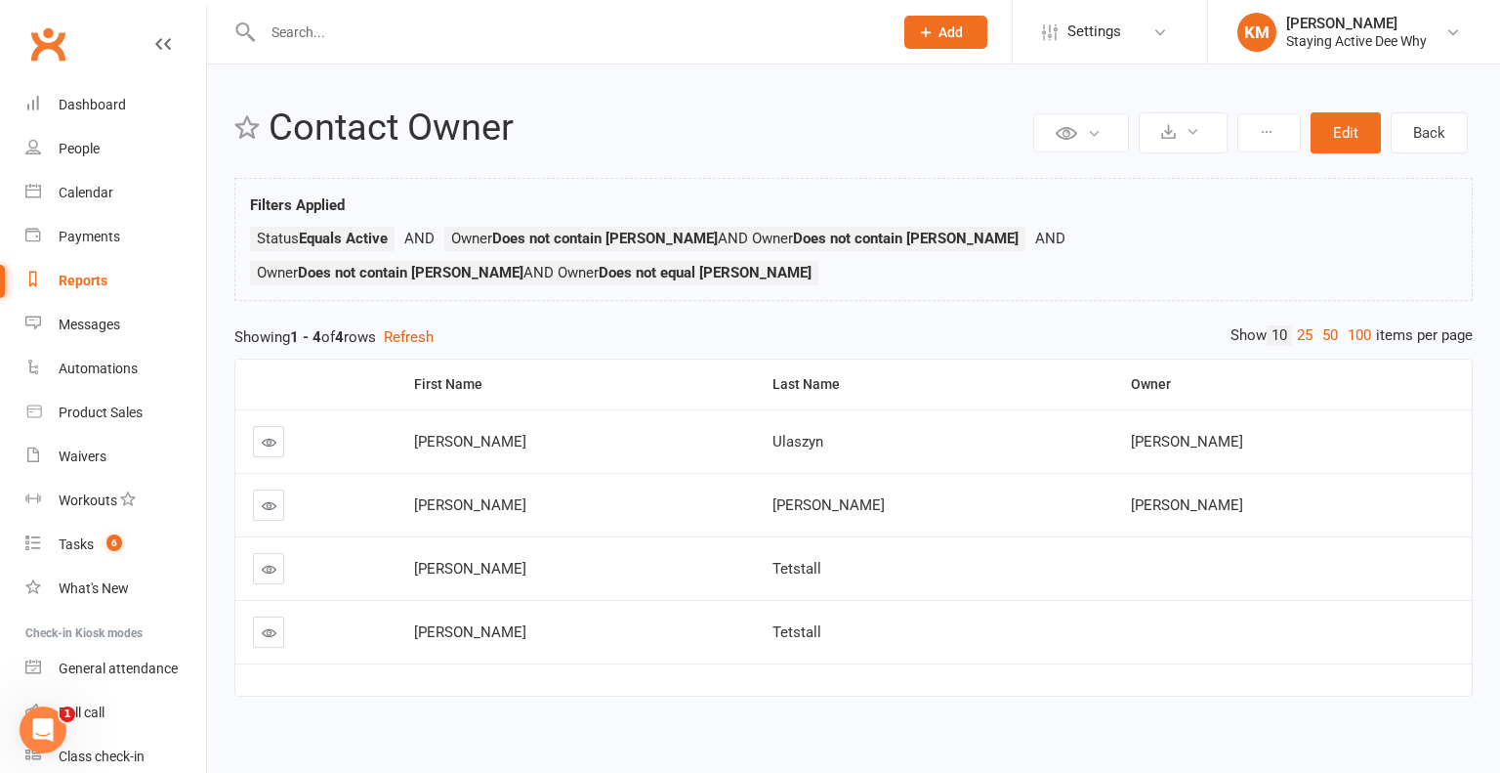
click at [273, 435] on icon at bounding box center [269, 442] width 15 height 15
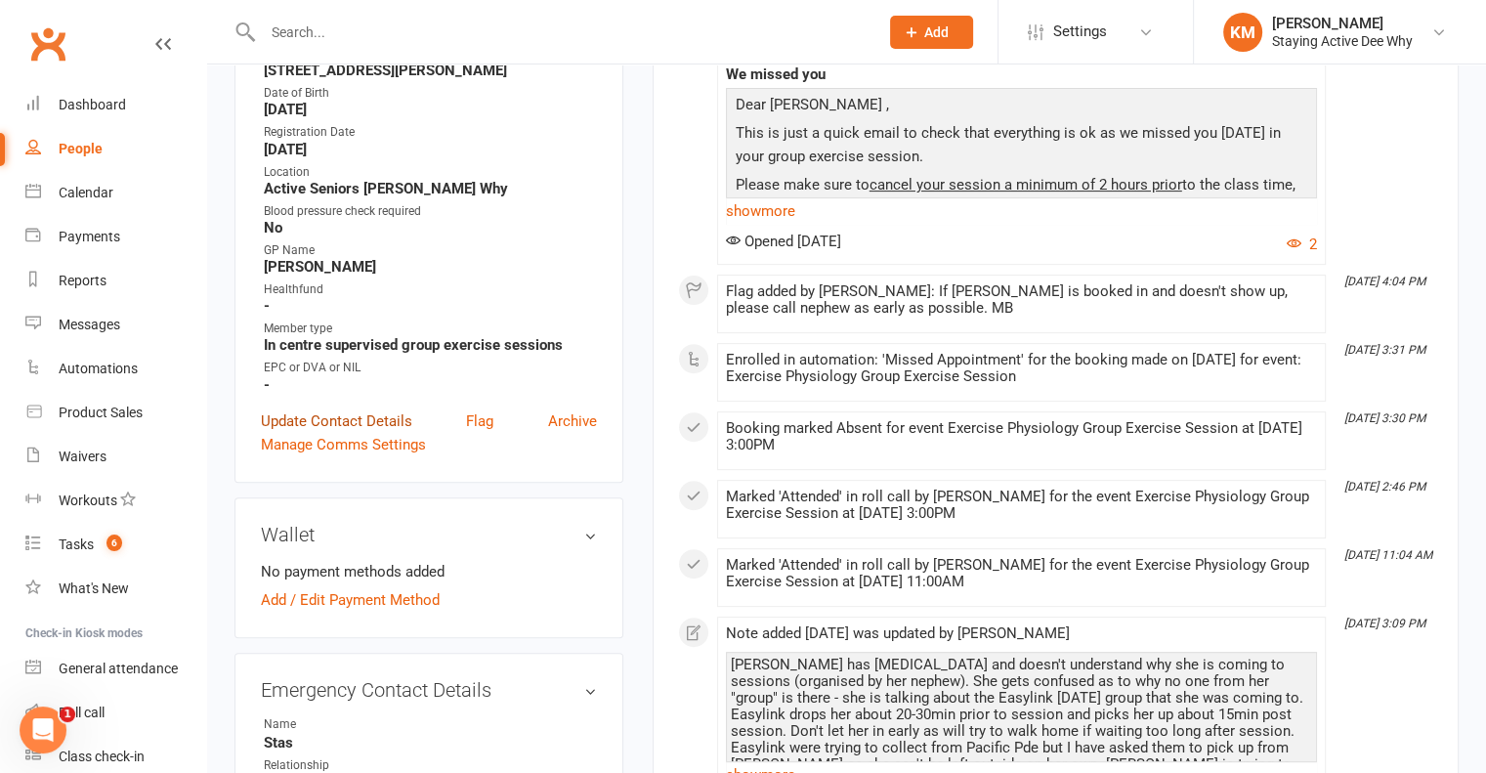
click at [329, 409] on link "Update Contact Details" at bounding box center [336, 420] width 151 height 23
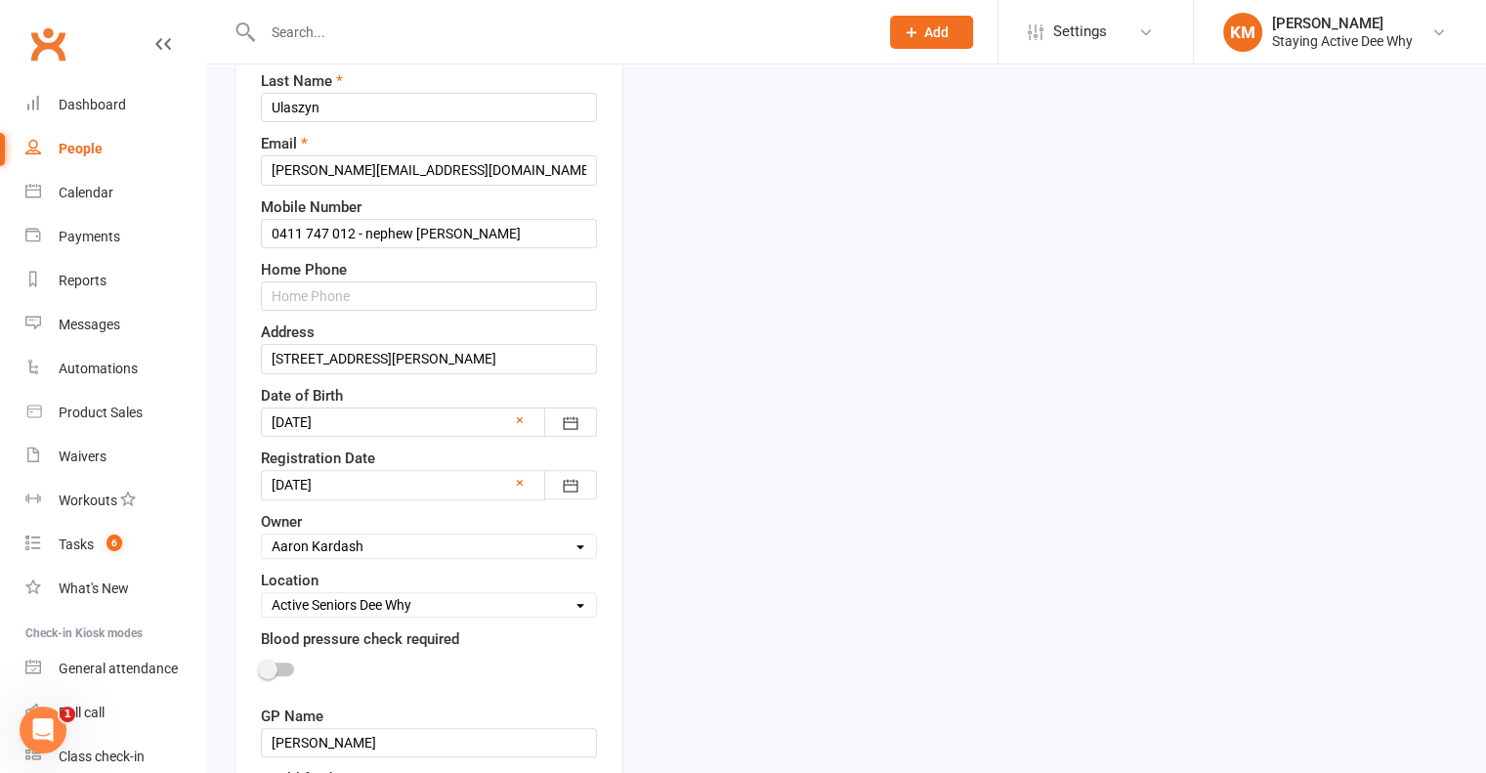
scroll to position [799, 0]
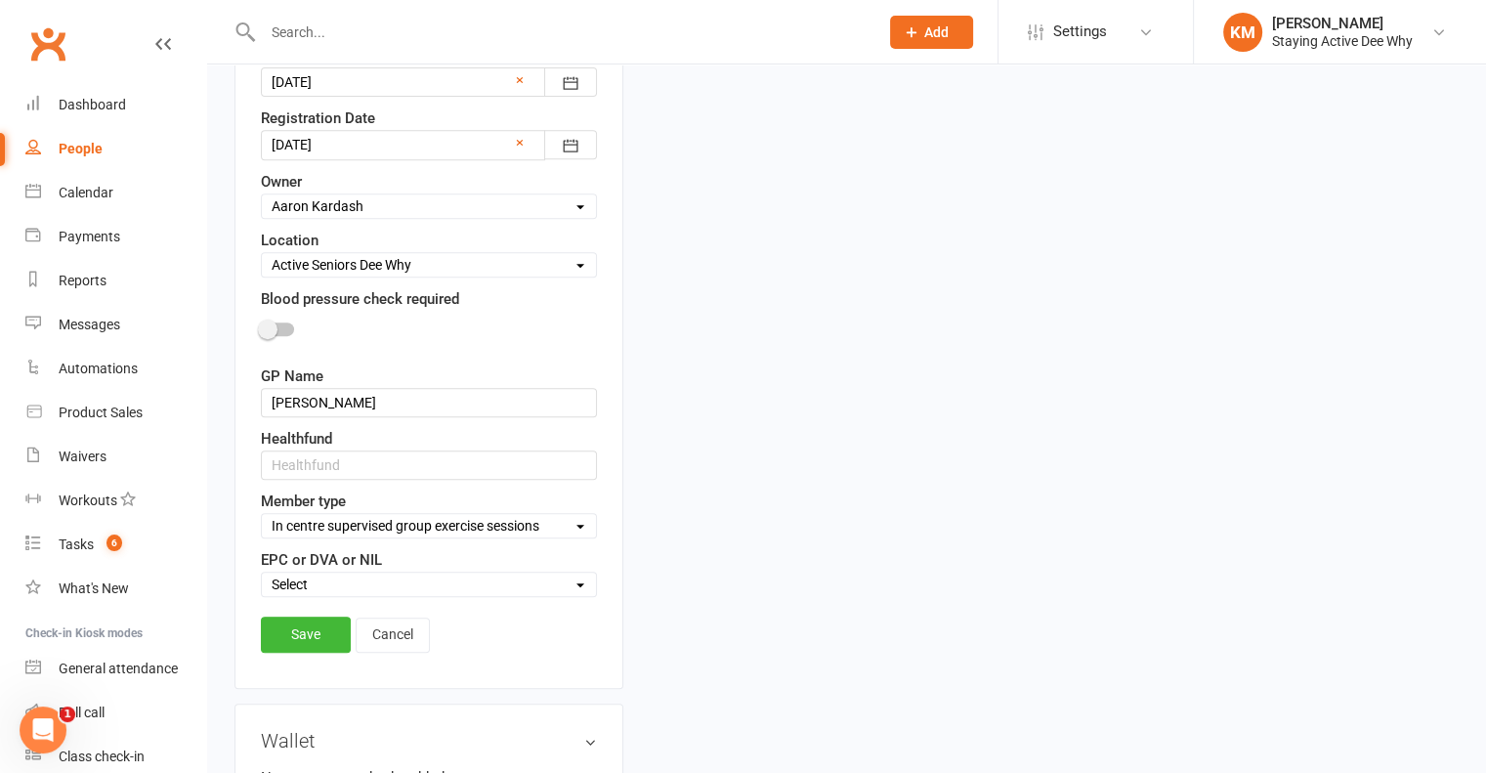
click at [357, 198] on select "Select Owner Dee Why Carla Riccobon Ainsley Bell Sarah Gordon Kay Savage Active…" at bounding box center [429, 205] width 334 height 21
click at [755, 343] on div "upload photo Ellen Ulaszyn Activated 22 July, 2025 Added 9 March, 2023 Active m…" at bounding box center [846, 764] width 1253 height 2896
click at [402, 632] on link "Cancel" at bounding box center [393, 634] width 74 height 35
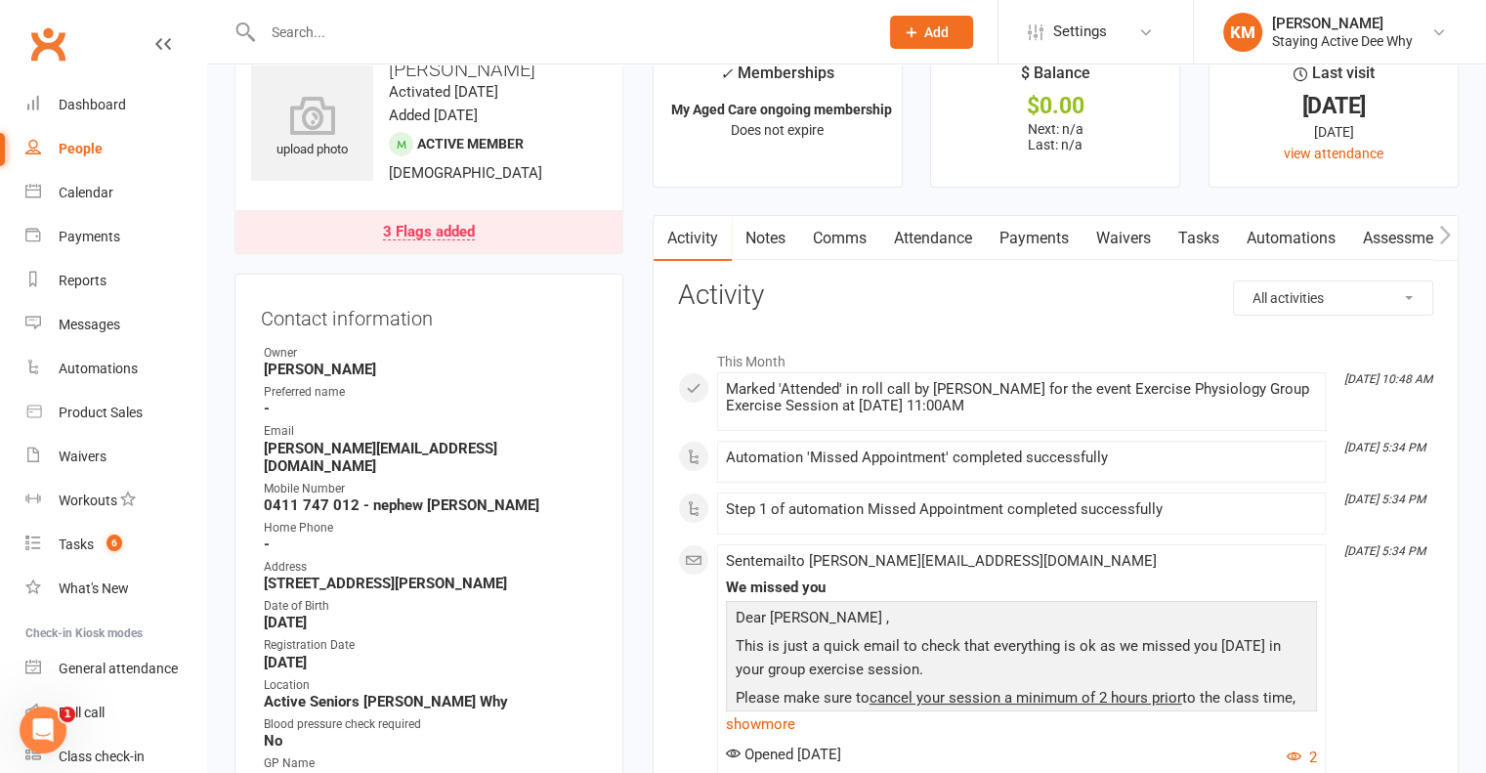
scroll to position [0, 0]
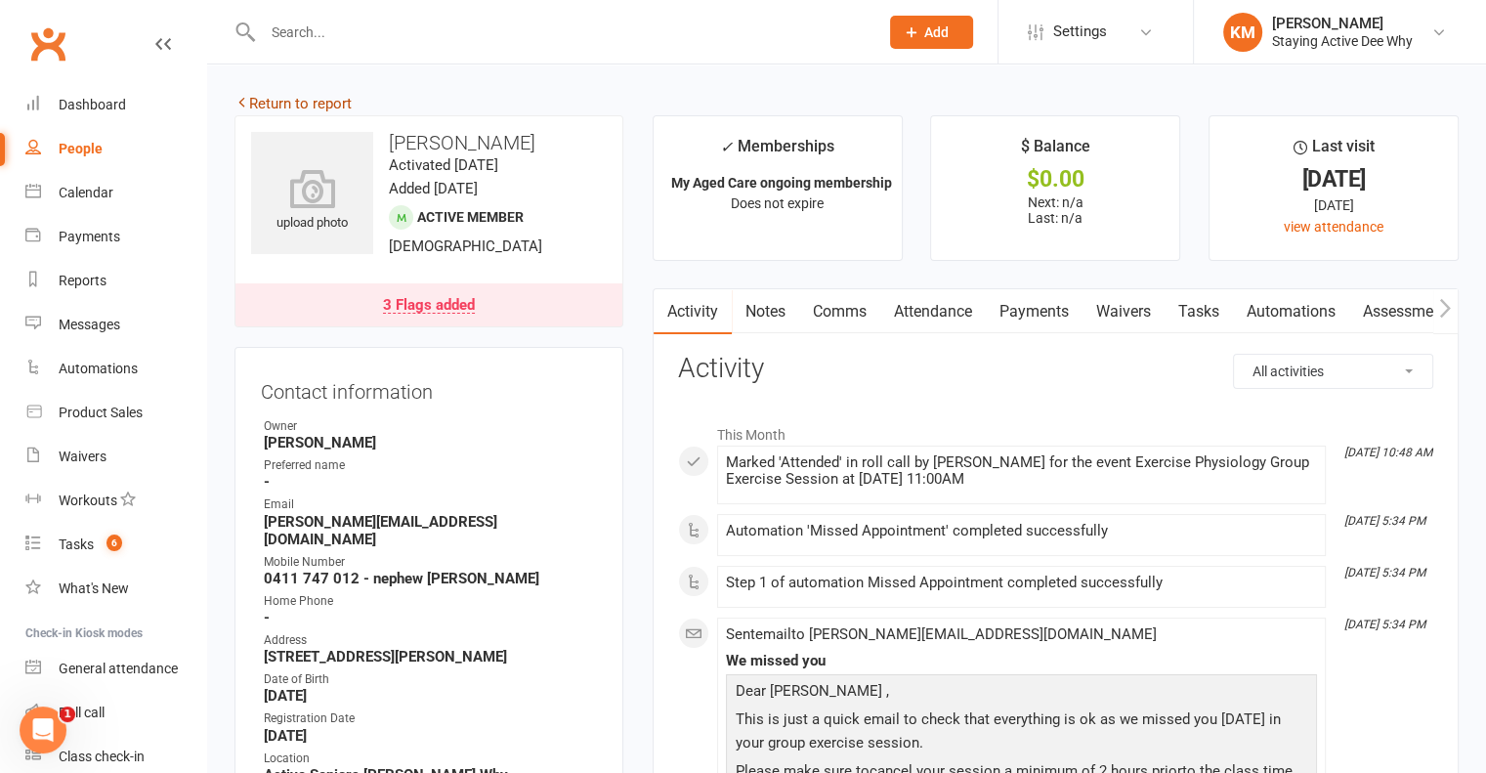
click at [293, 109] on link "Return to report" at bounding box center [292, 104] width 117 height 18
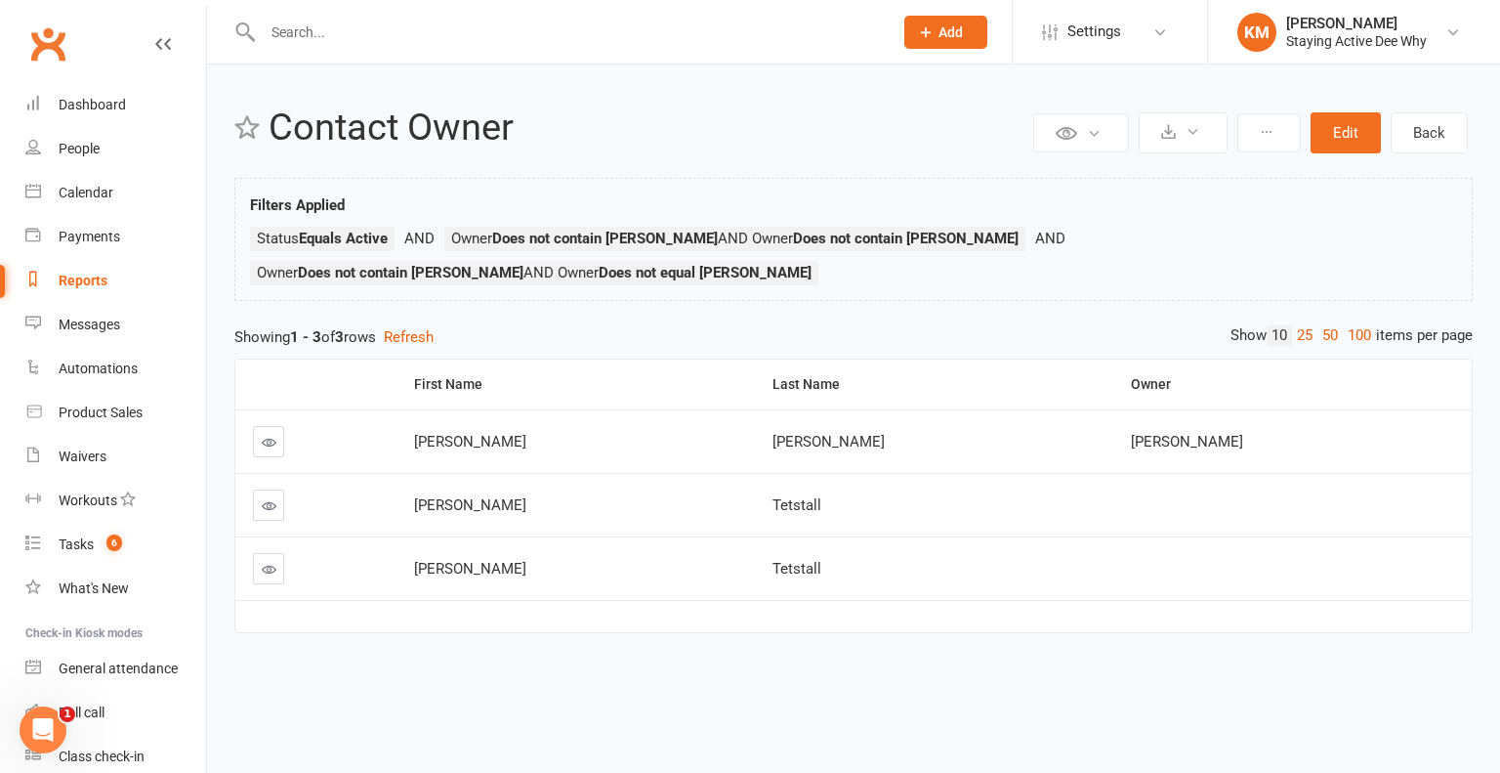
click at [265, 435] on icon at bounding box center [269, 442] width 15 height 15
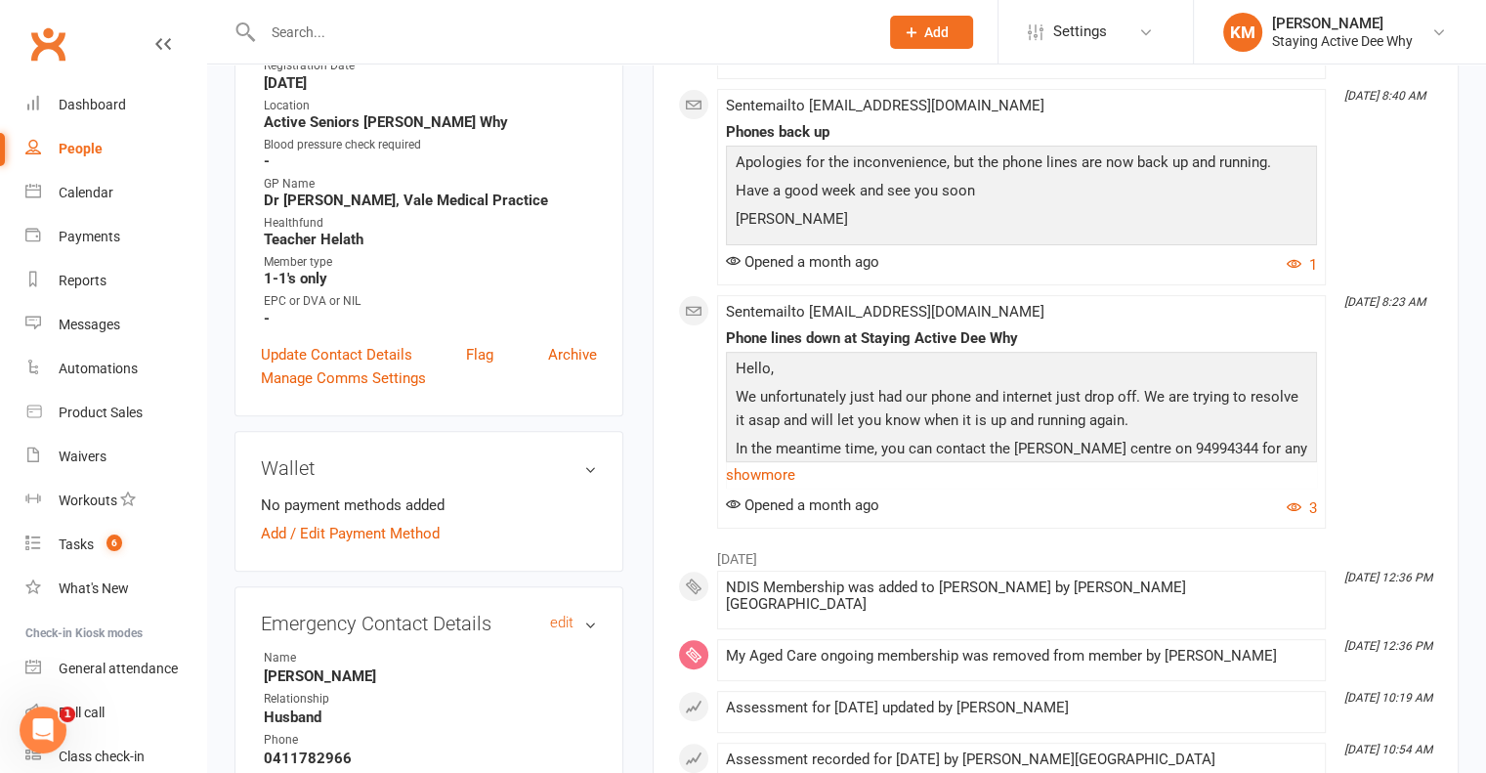
scroll to position [684, 0]
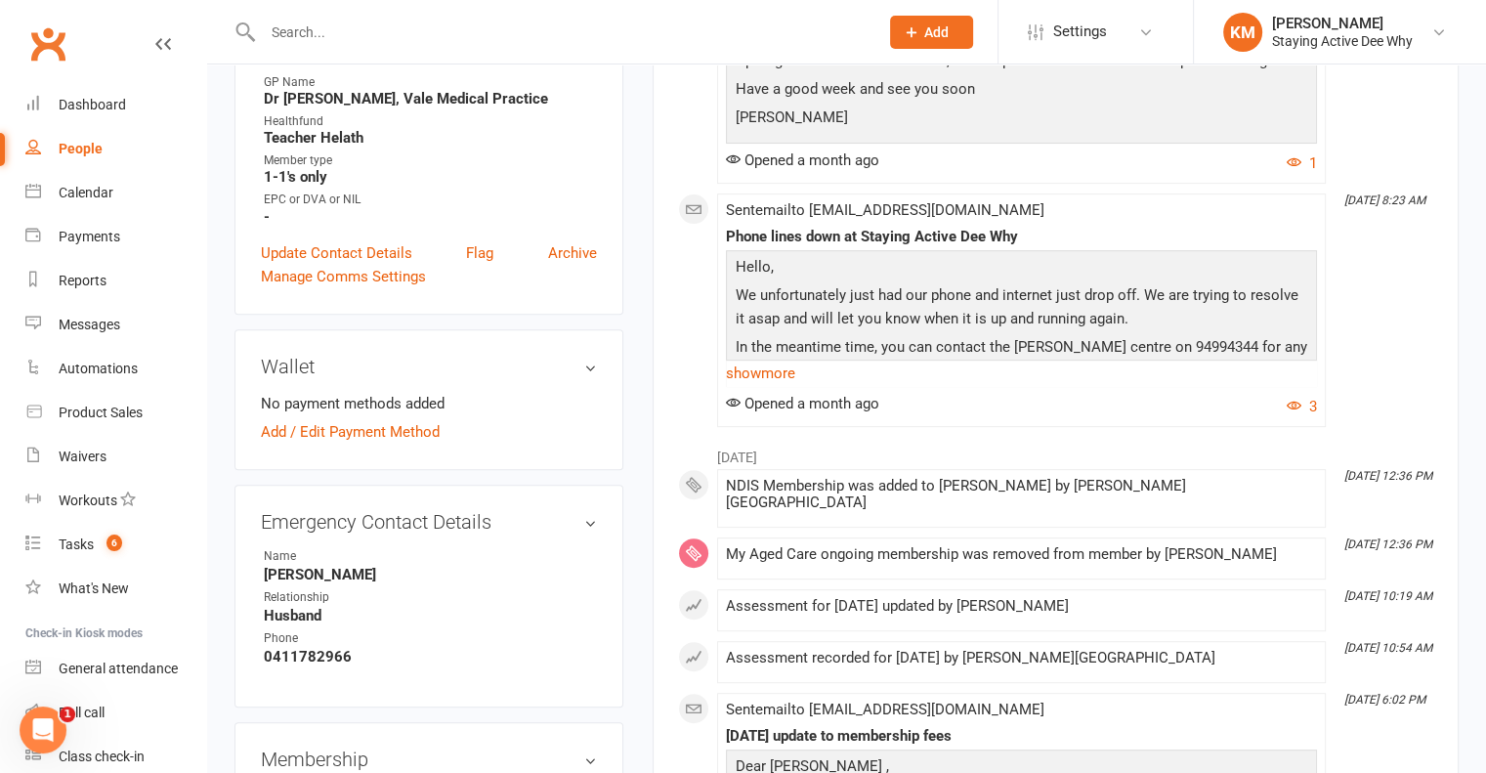
click at [342, 258] on link "Update Contact Details" at bounding box center [336, 252] width 151 height 23
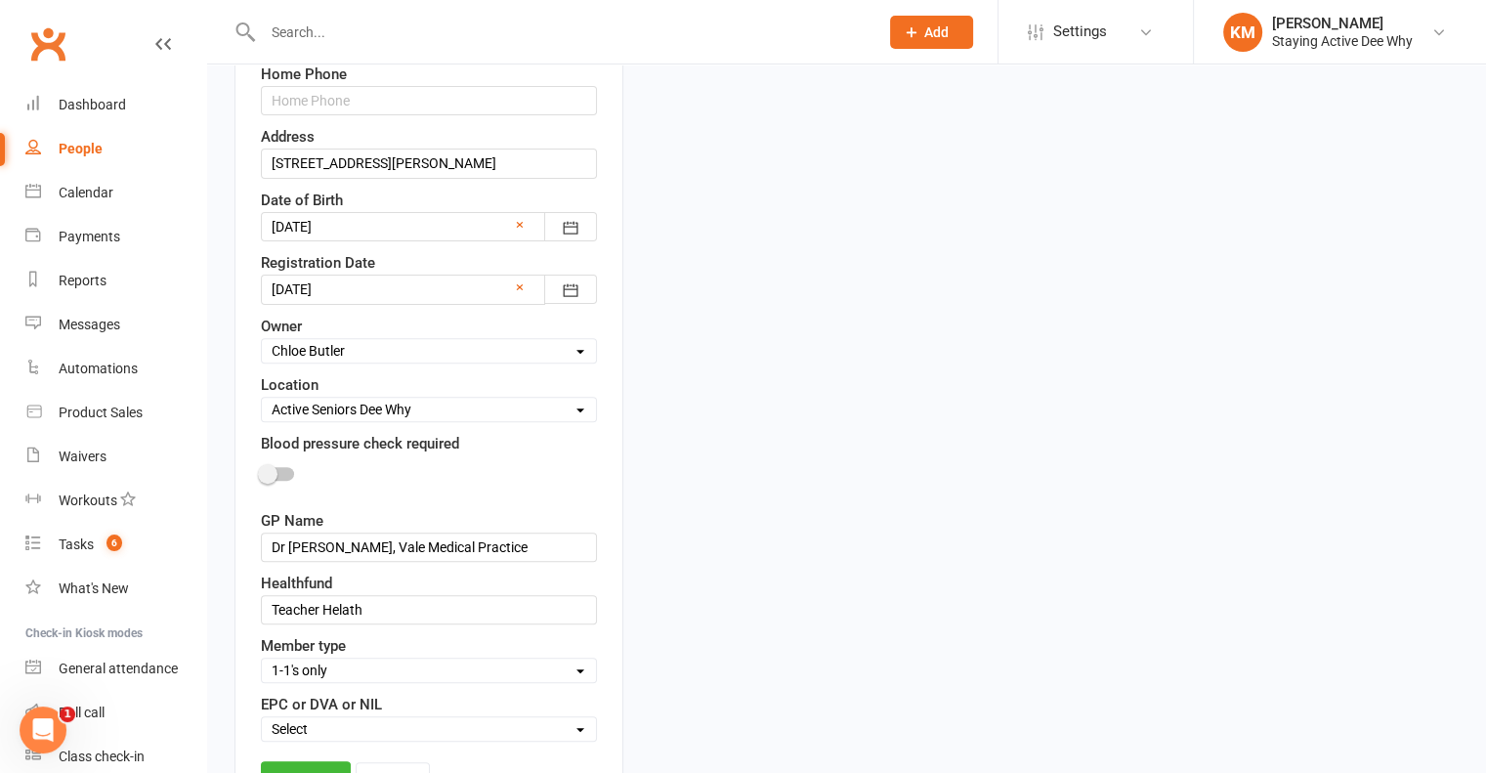
scroll to position [604, 0]
click at [362, 350] on select "Select Owner Dee Why Carla Riccobon Ainsley Bell Sarah Gordon Kay Savage Active…" at bounding box center [429, 348] width 334 height 21
select select "15"
click at [262, 338] on select "Select Owner Dee Why Carla Riccobon Ainsley Bell Sarah Gordon Kay Savage Active…" at bounding box center [429, 348] width 334 height 21
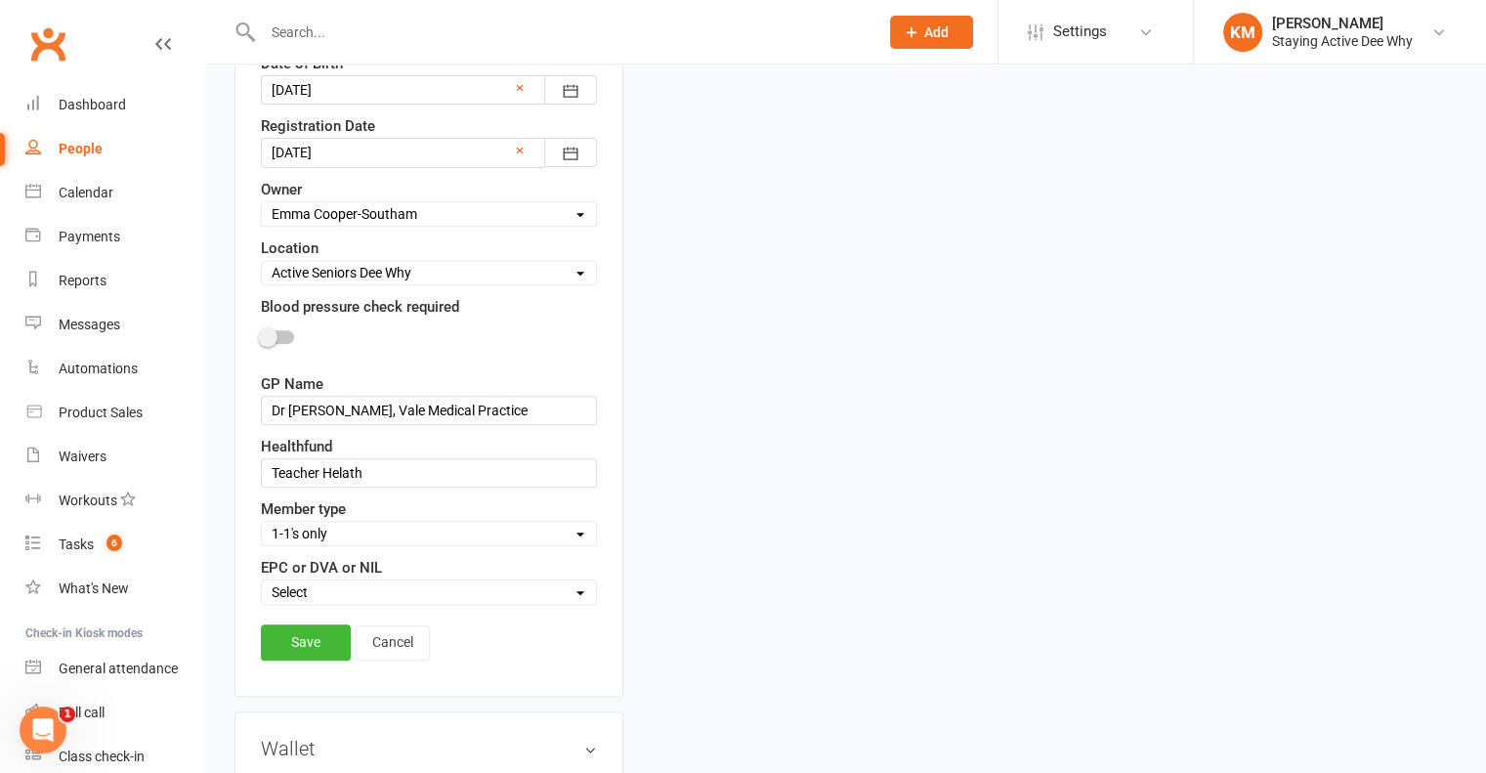
scroll to position [1092, 0]
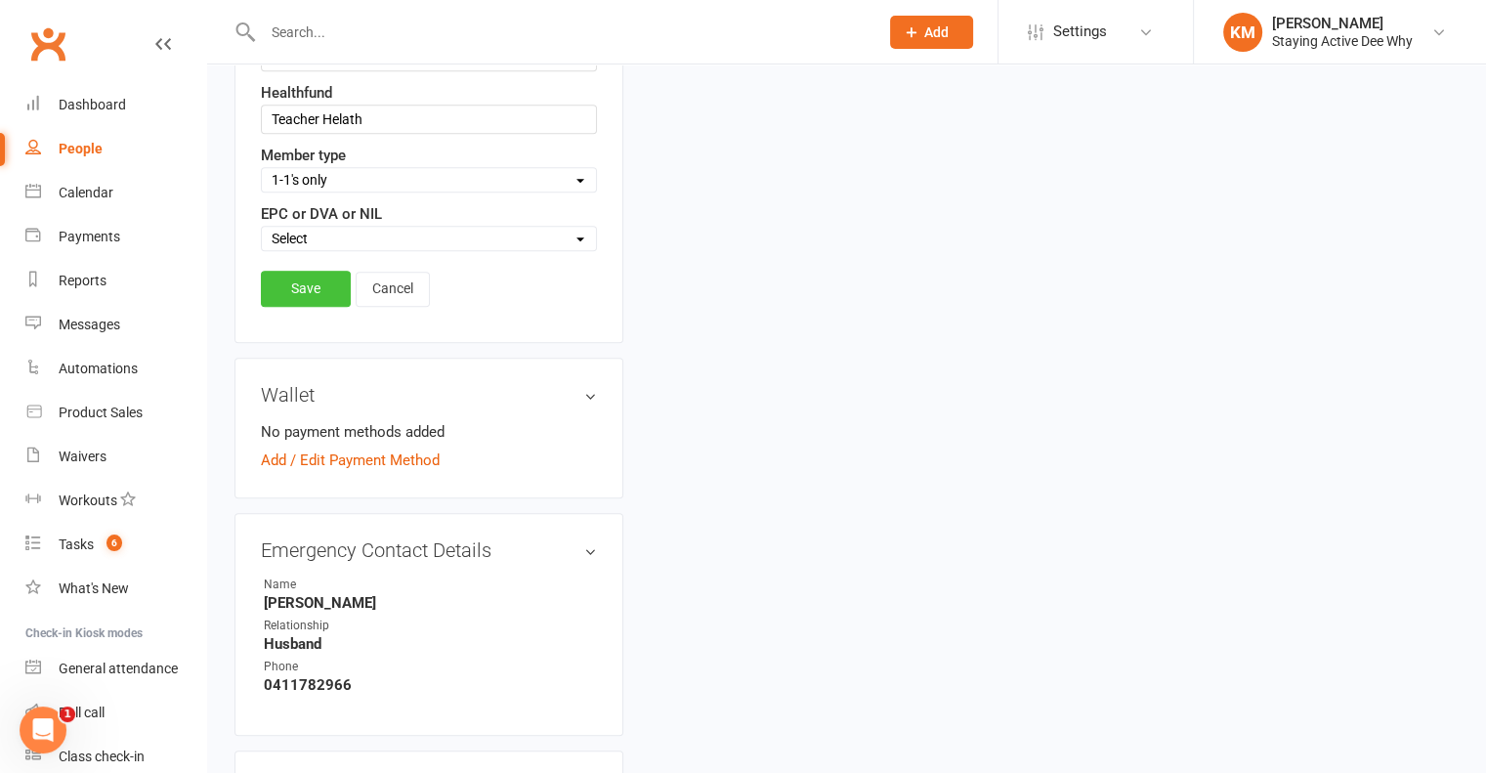
click at [312, 286] on link "Save" at bounding box center [306, 288] width 90 height 35
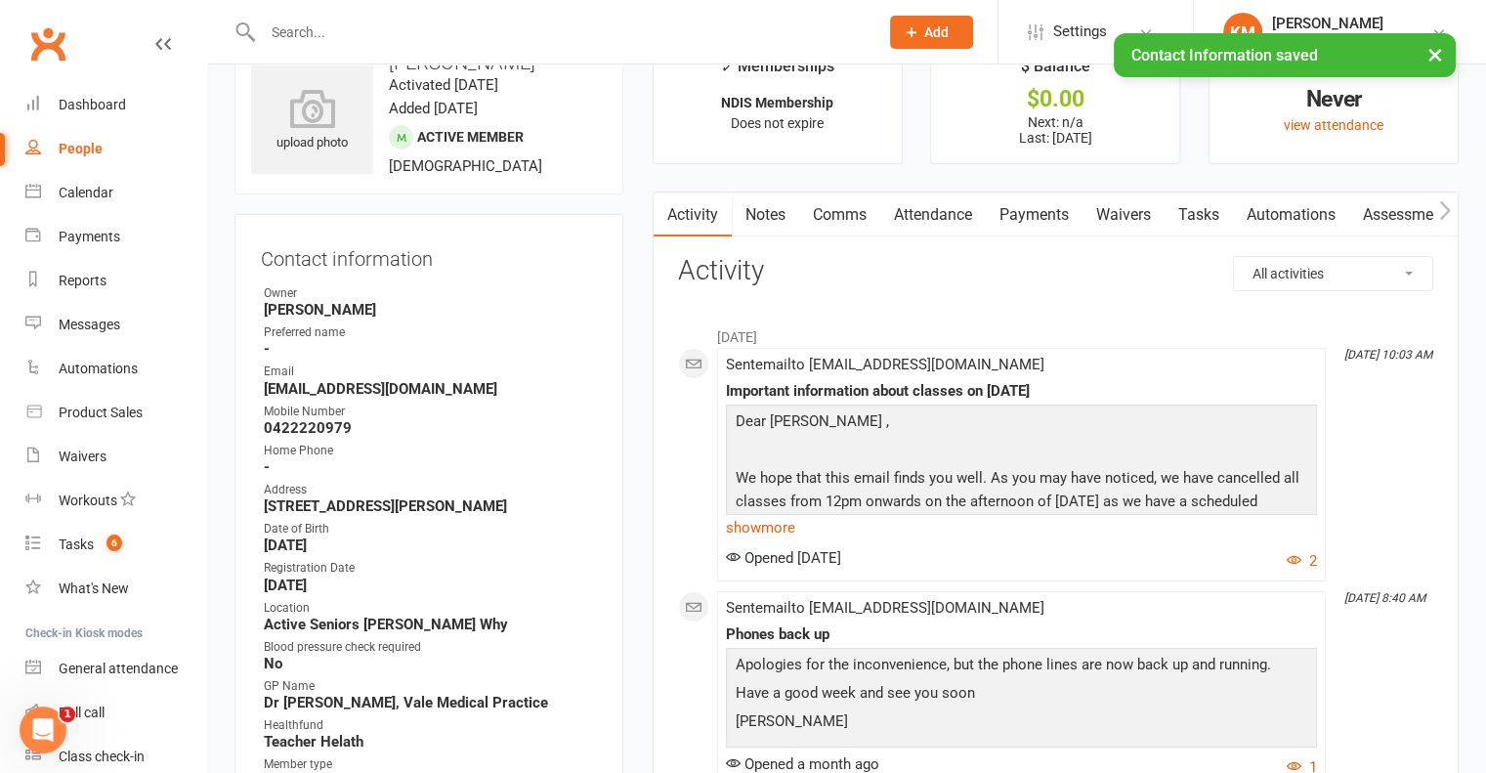
scroll to position [0, 0]
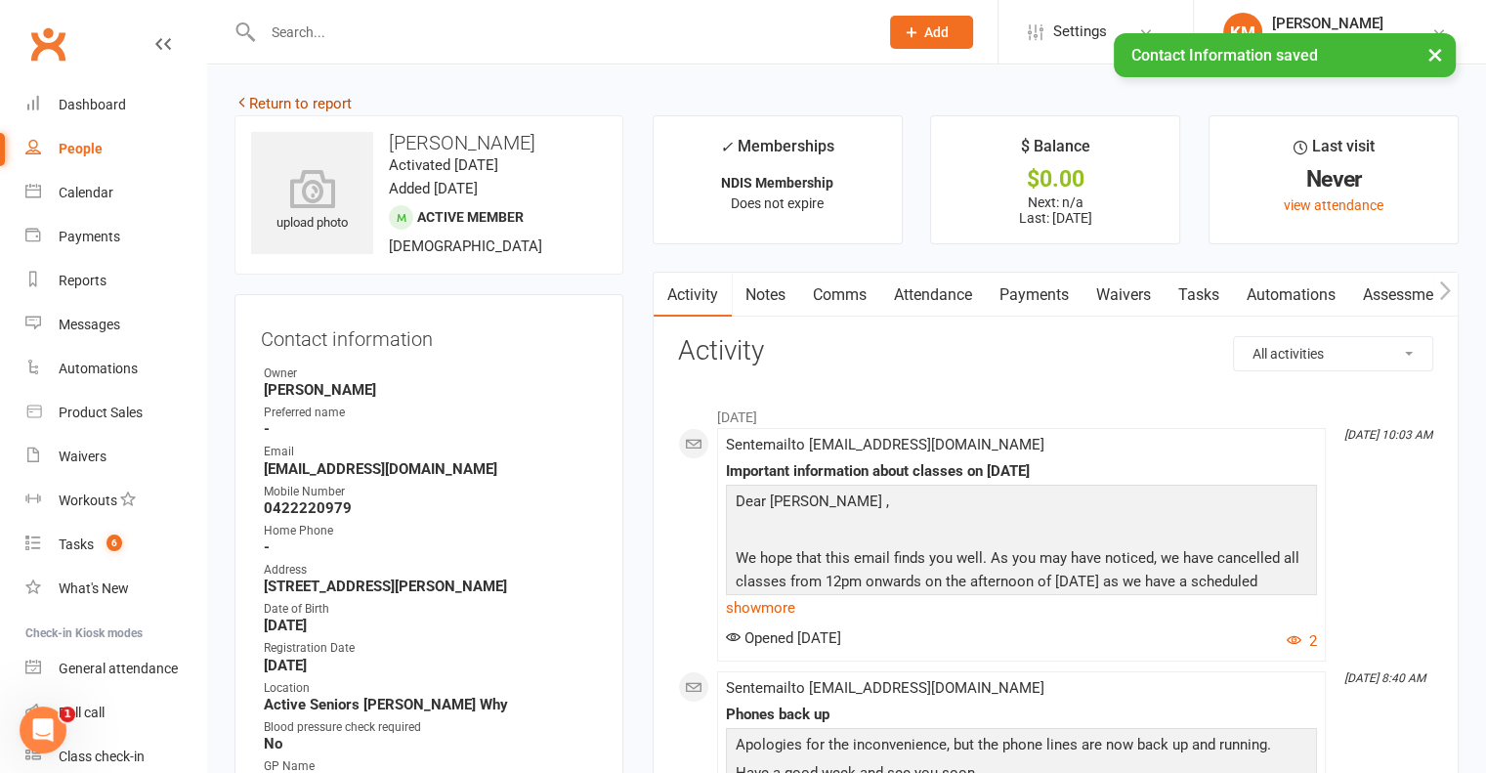
click at [317, 105] on link "Return to report" at bounding box center [292, 104] width 117 height 18
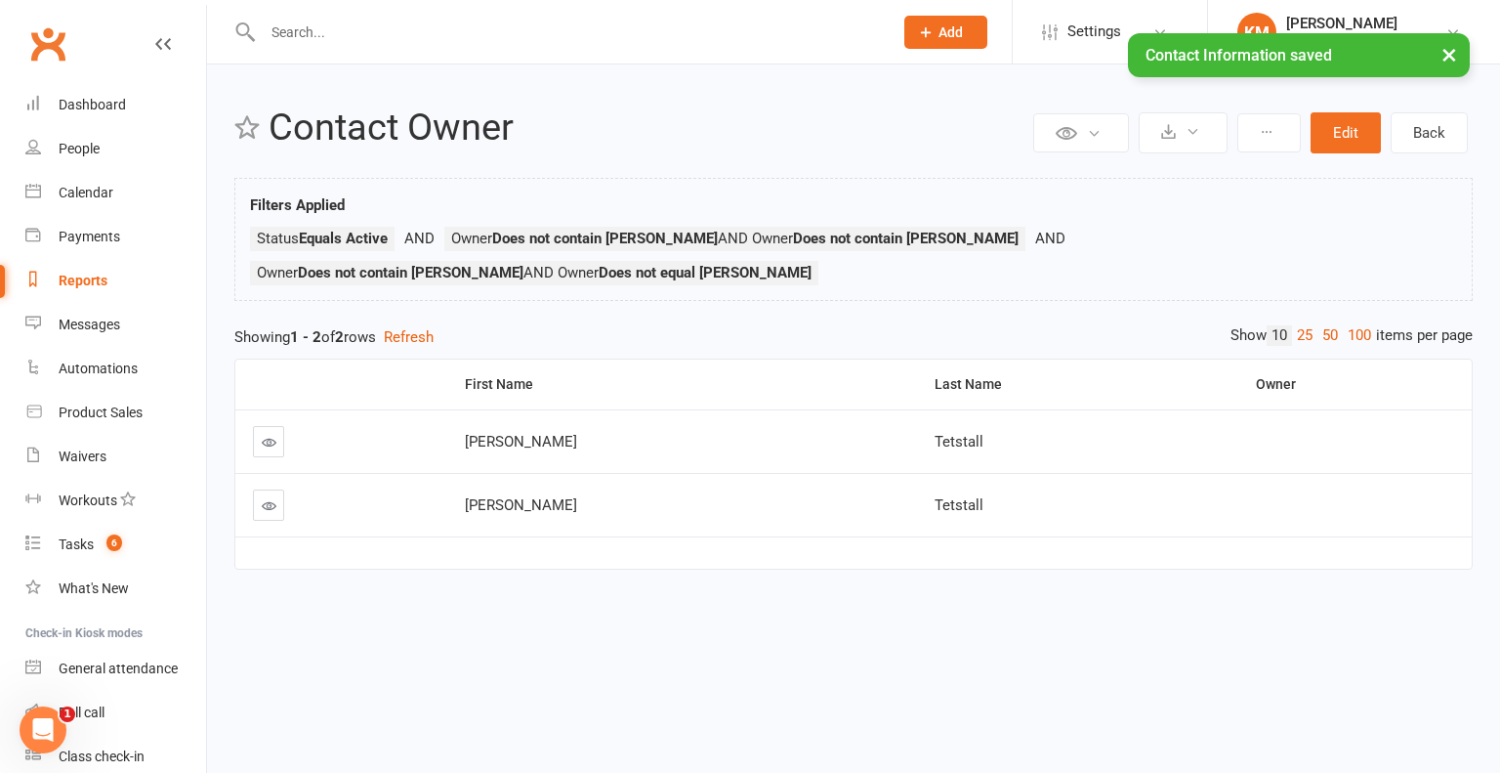
click at [273, 435] on icon at bounding box center [269, 442] width 15 height 15
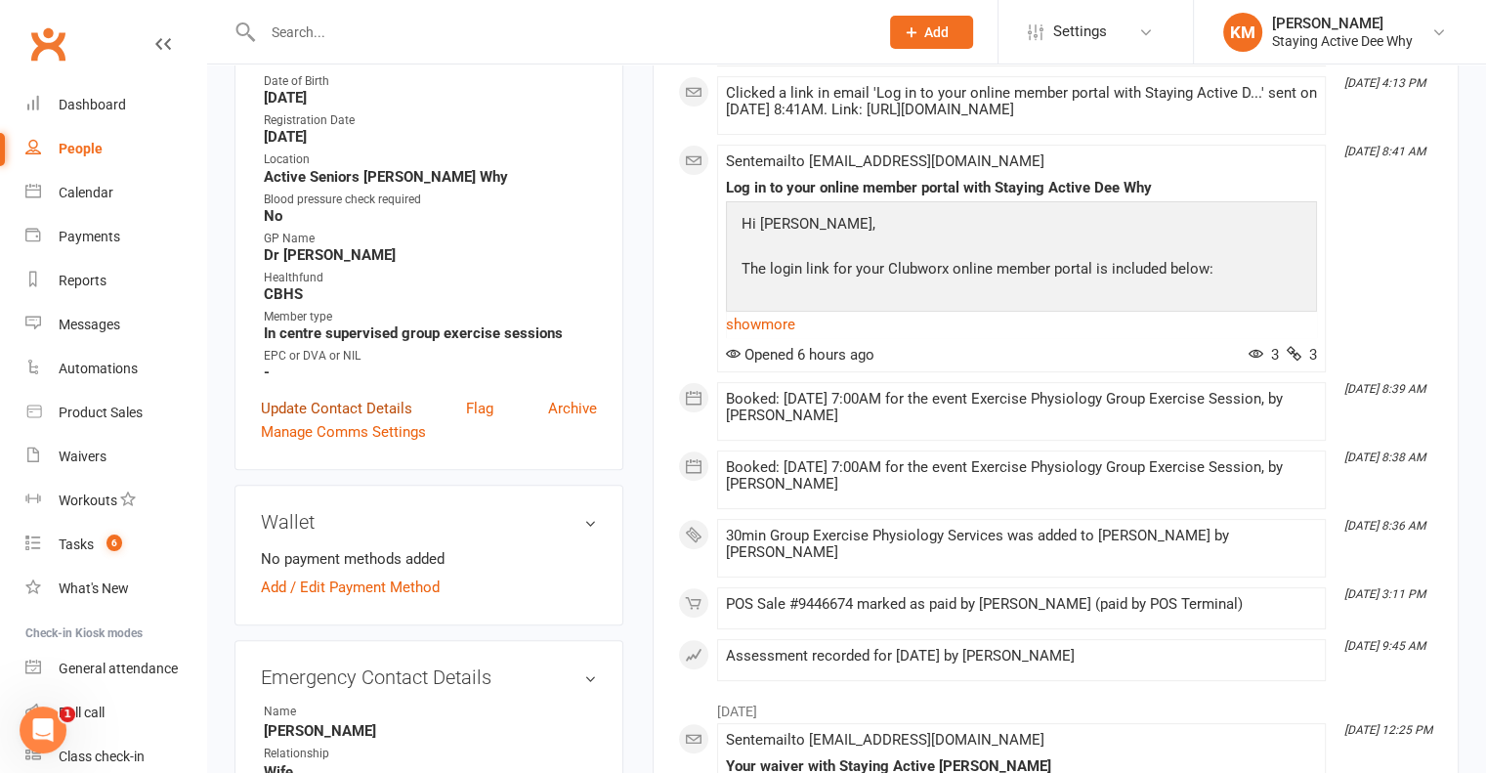
click at [298, 418] on link "Update Contact Details" at bounding box center [336, 408] width 151 height 23
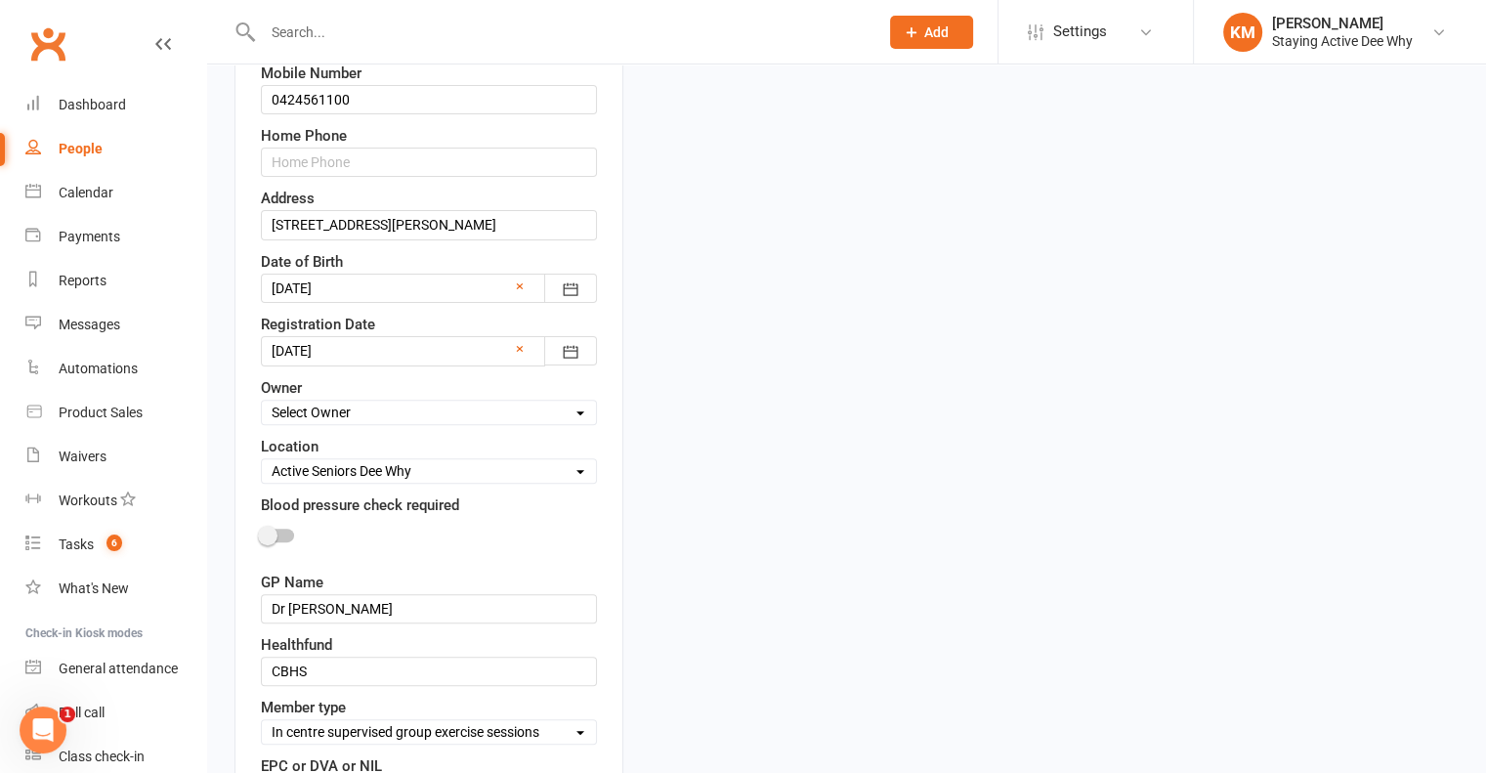
scroll to position [701, 0]
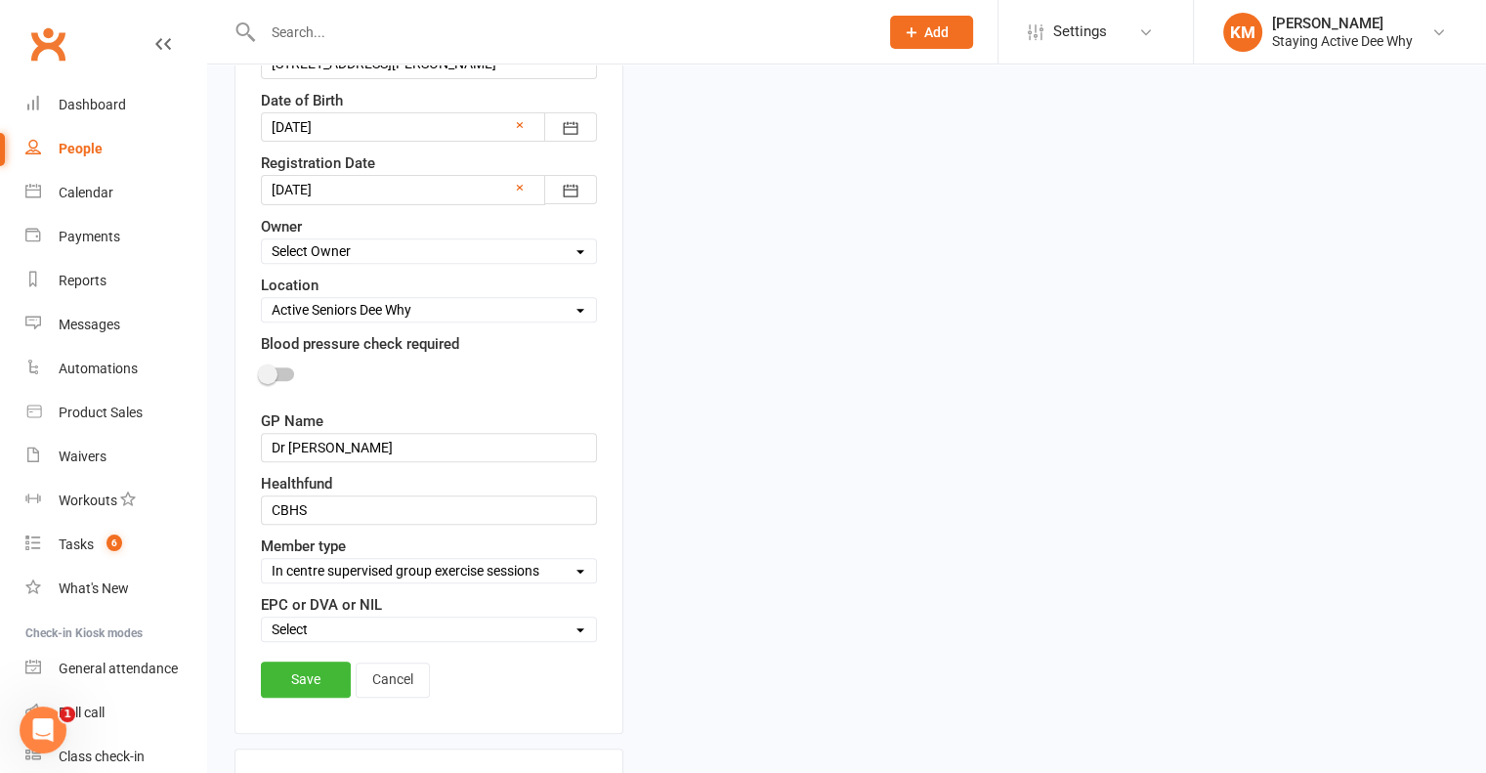
click at [316, 251] on select "Select Owner Dee Why Carla Riccobon Ainsley Bell Sarah Gordon Kay Savage Active…" at bounding box center [429, 250] width 334 height 21
select select "17"
click at [262, 240] on select "Select Owner Dee Why Carla Riccobon Ainsley Bell Sarah Gordon Kay Savage Active…" at bounding box center [429, 250] width 334 height 21
click at [281, 680] on link "Save" at bounding box center [306, 678] width 90 height 35
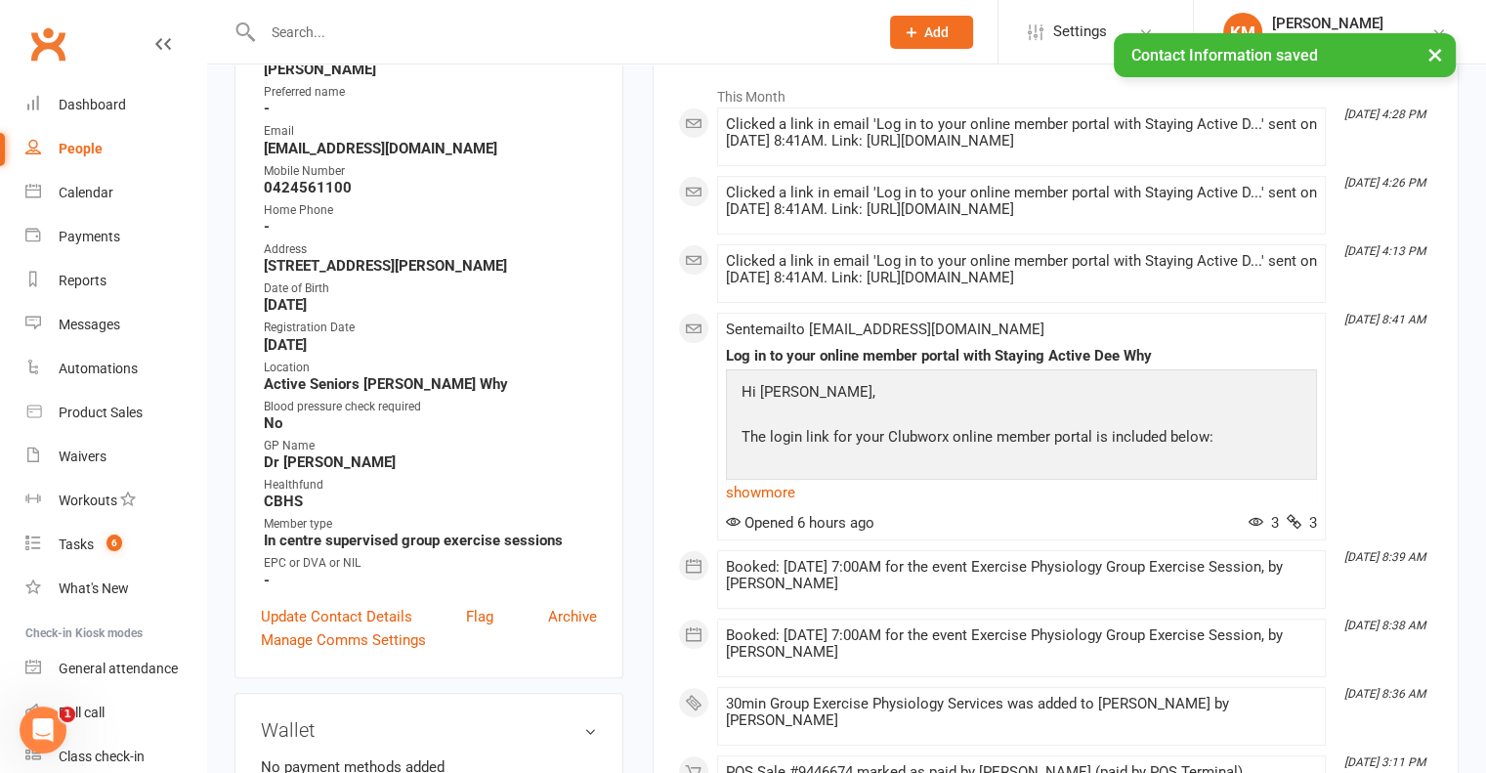
scroll to position [0, 0]
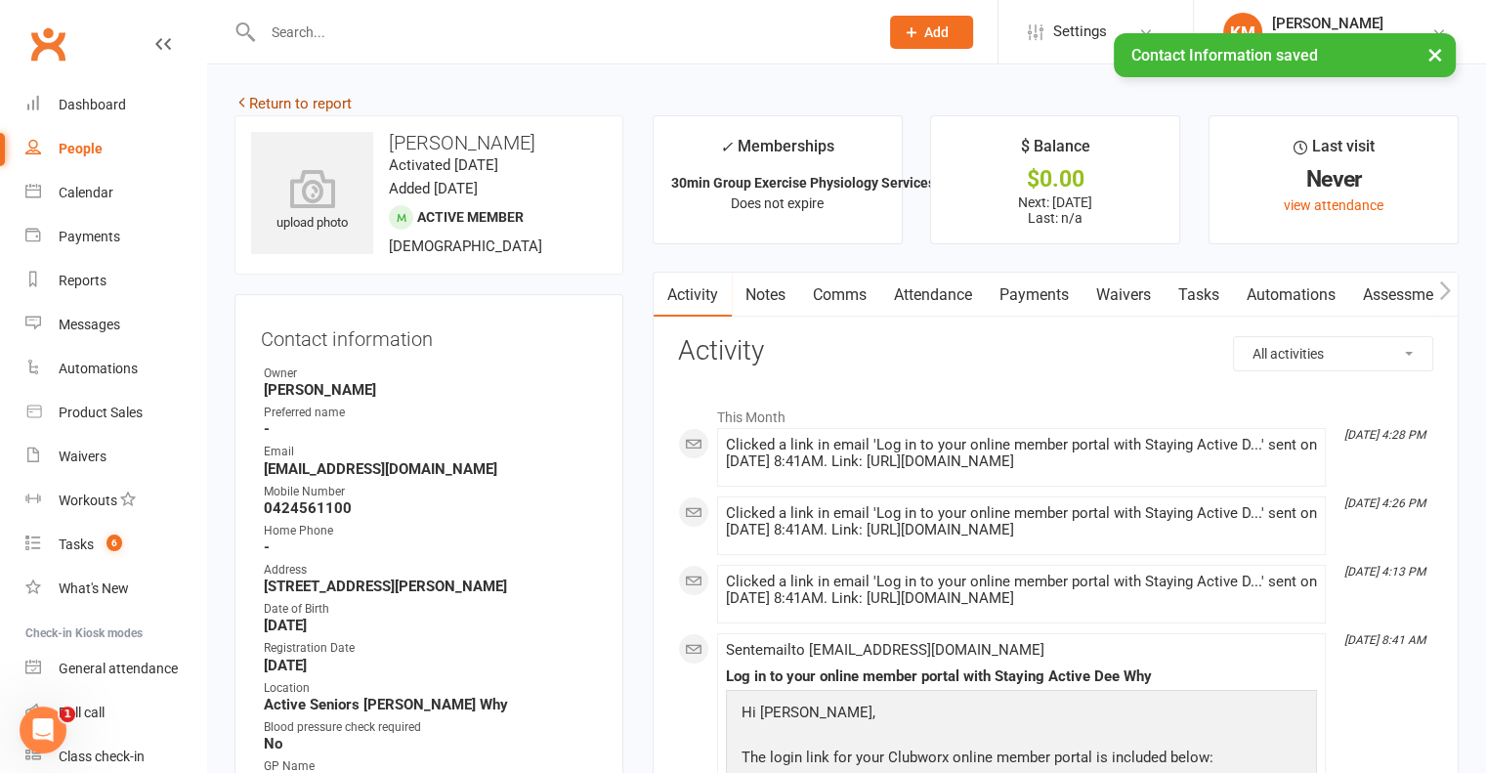
click at [329, 106] on link "Return to report" at bounding box center [292, 104] width 117 height 18
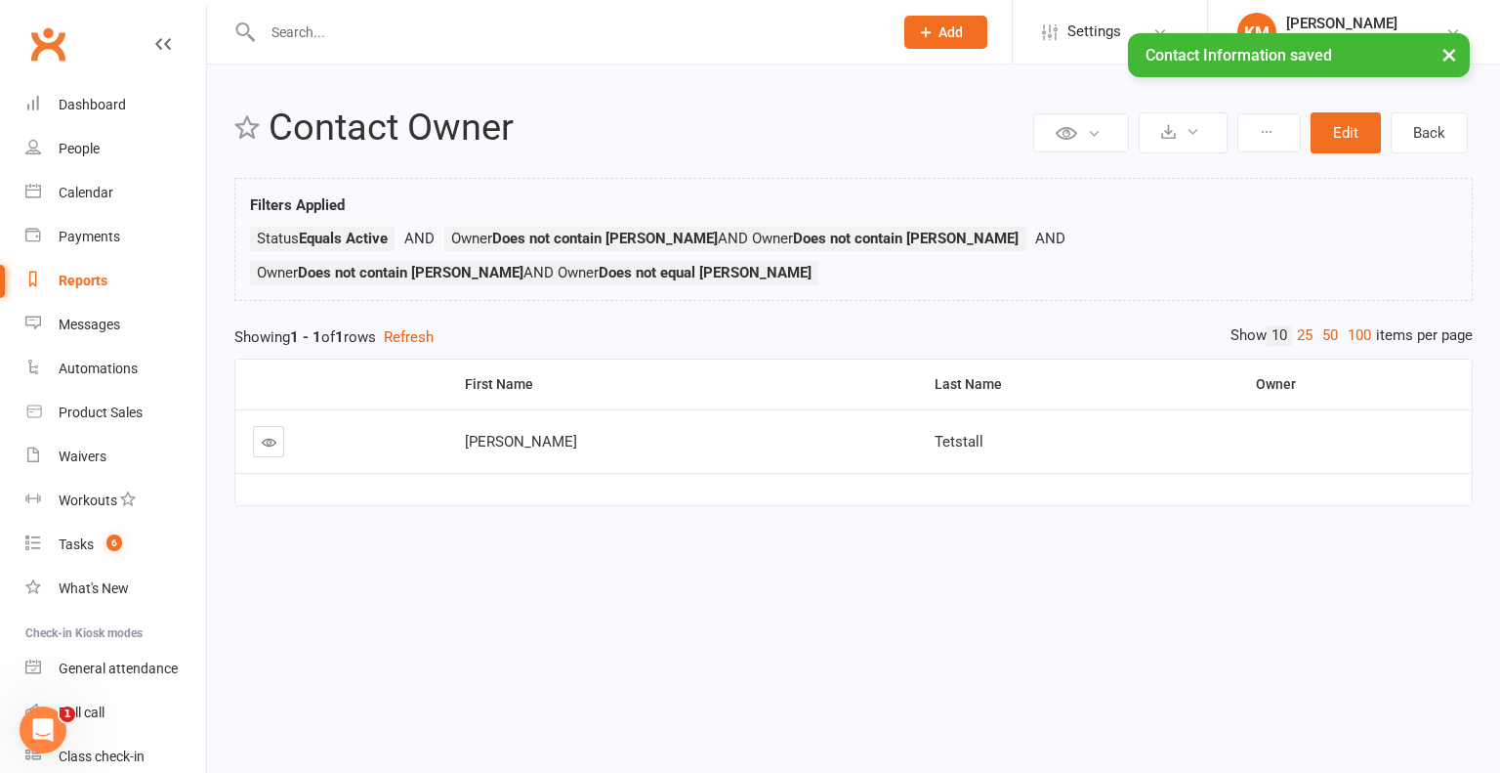
click at [274, 435] on icon at bounding box center [269, 442] width 15 height 15
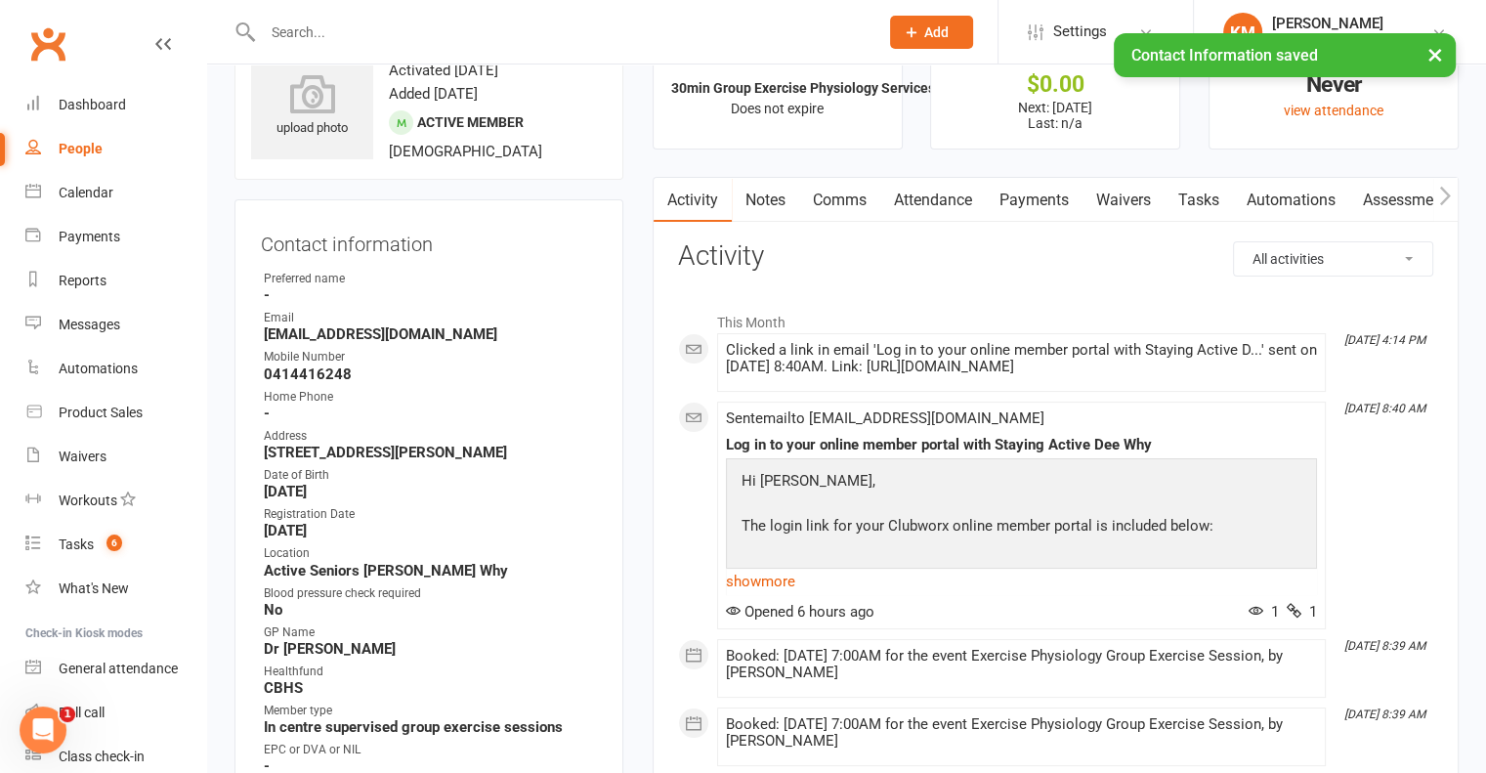
scroll to position [586, 0]
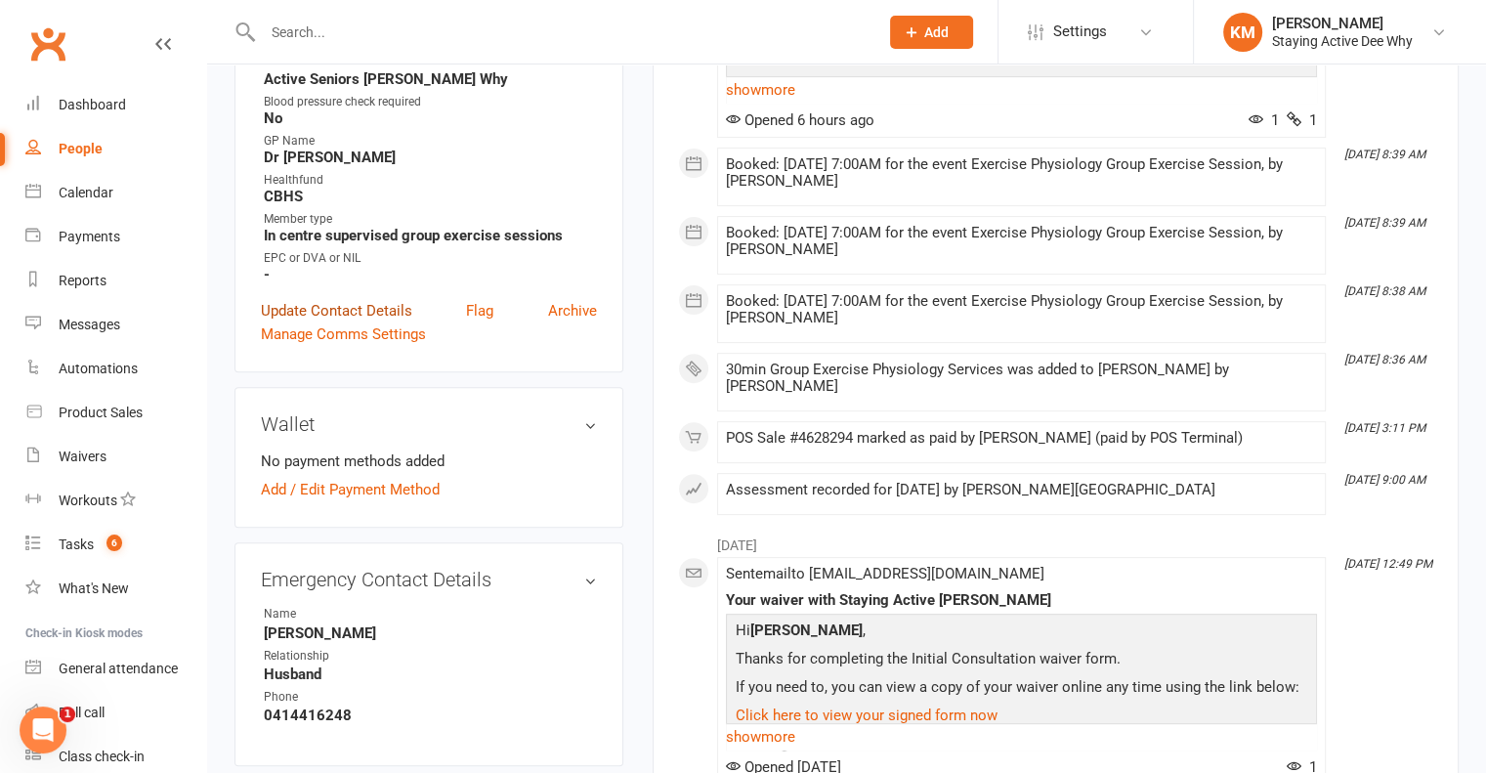
click at [309, 315] on link "Update Contact Details" at bounding box center [336, 310] width 151 height 23
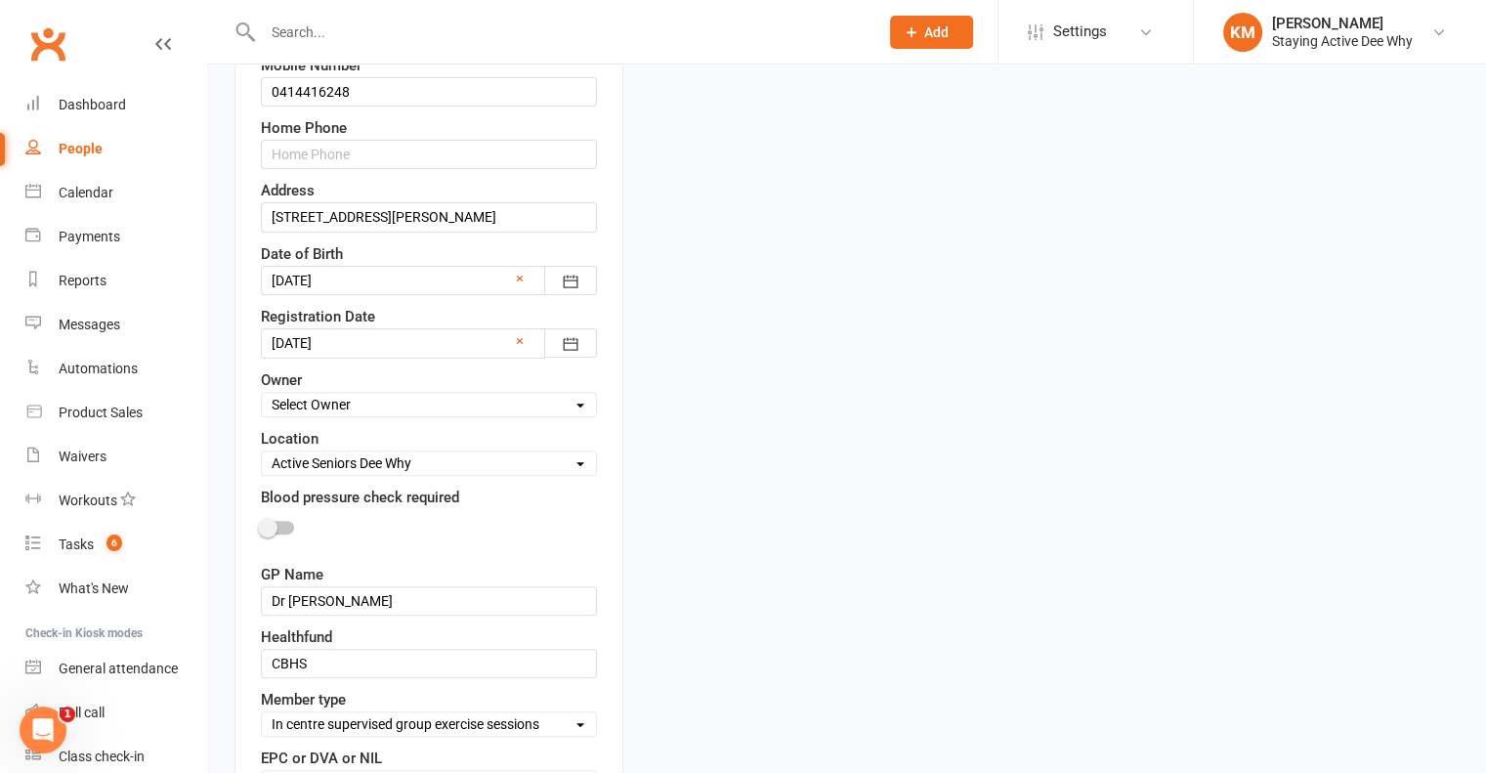
scroll to position [799, 0]
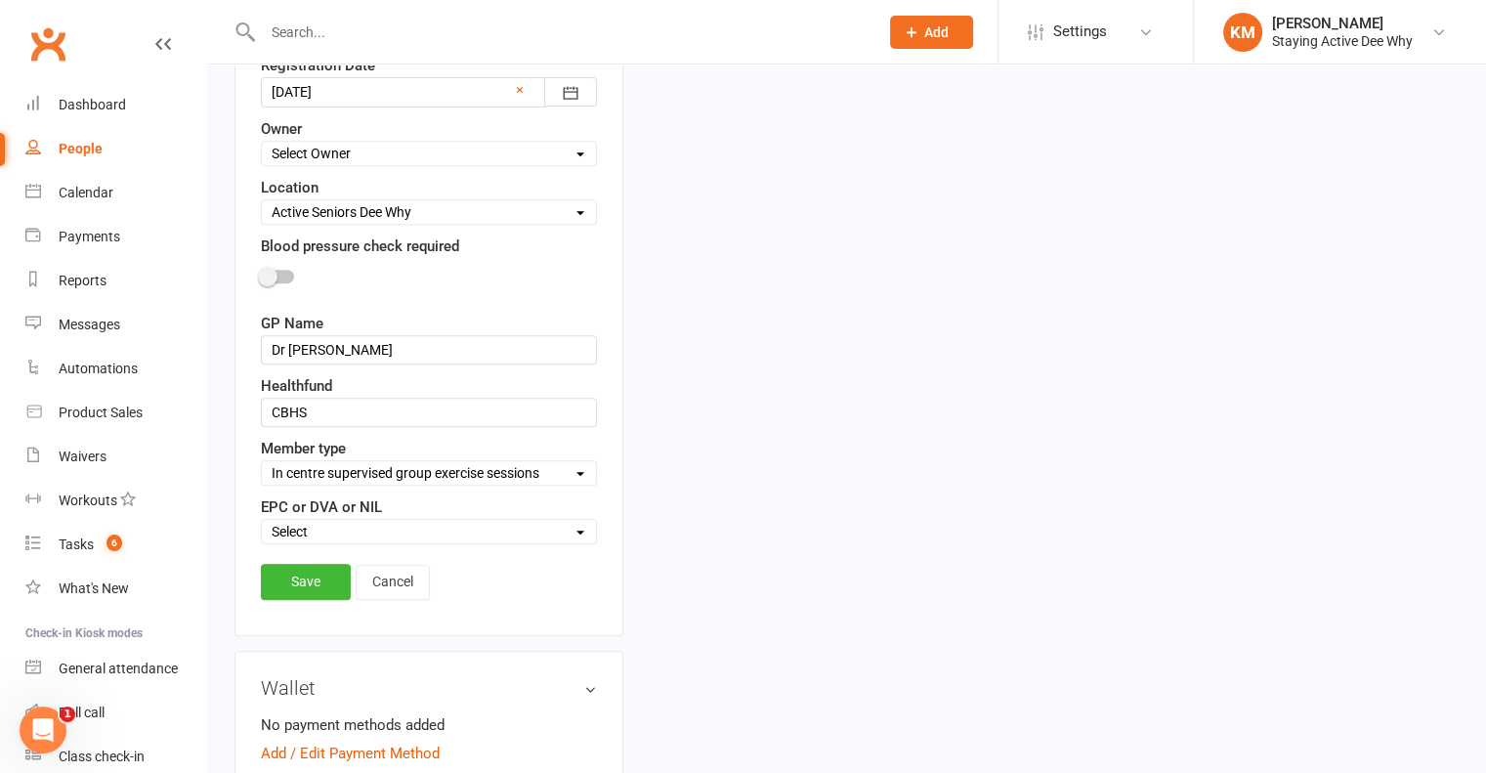
click at [321, 148] on select "Select Owner Dee Why Carla Riccobon Ainsley Bell Sarah Gordon Kay Savage Active…" at bounding box center [429, 153] width 334 height 21
select select "15"
click at [262, 143] on select "Select Owner Dee Why Carla Riccobon Ainsley Bell Sarah Gordon Kay Savage Active…" at bounding box center [429, 153] width 334 height 21
click at [297, 583] on link "Save" at bounding box center [306, 581] width 90 height 35
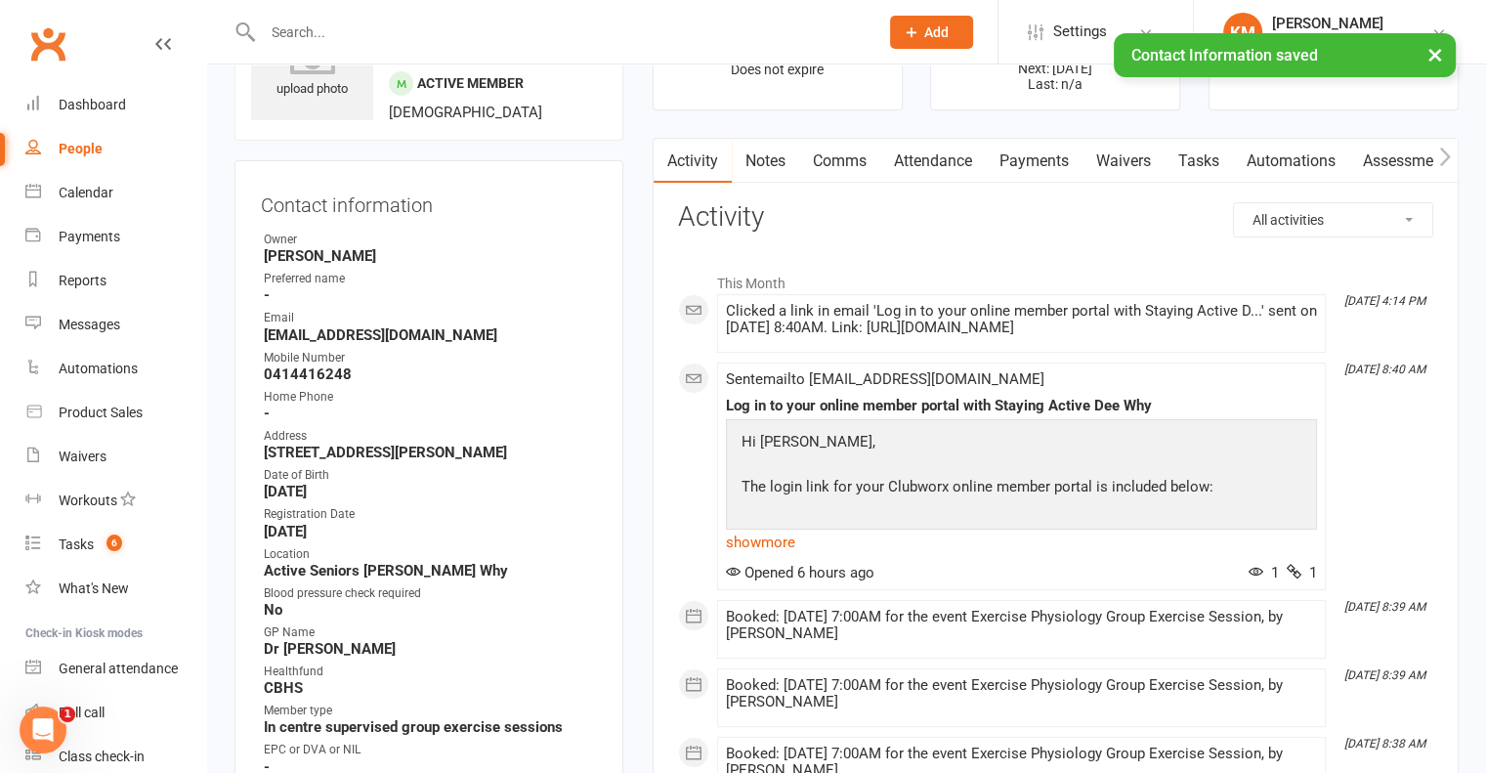
scroll to position [0, 0]
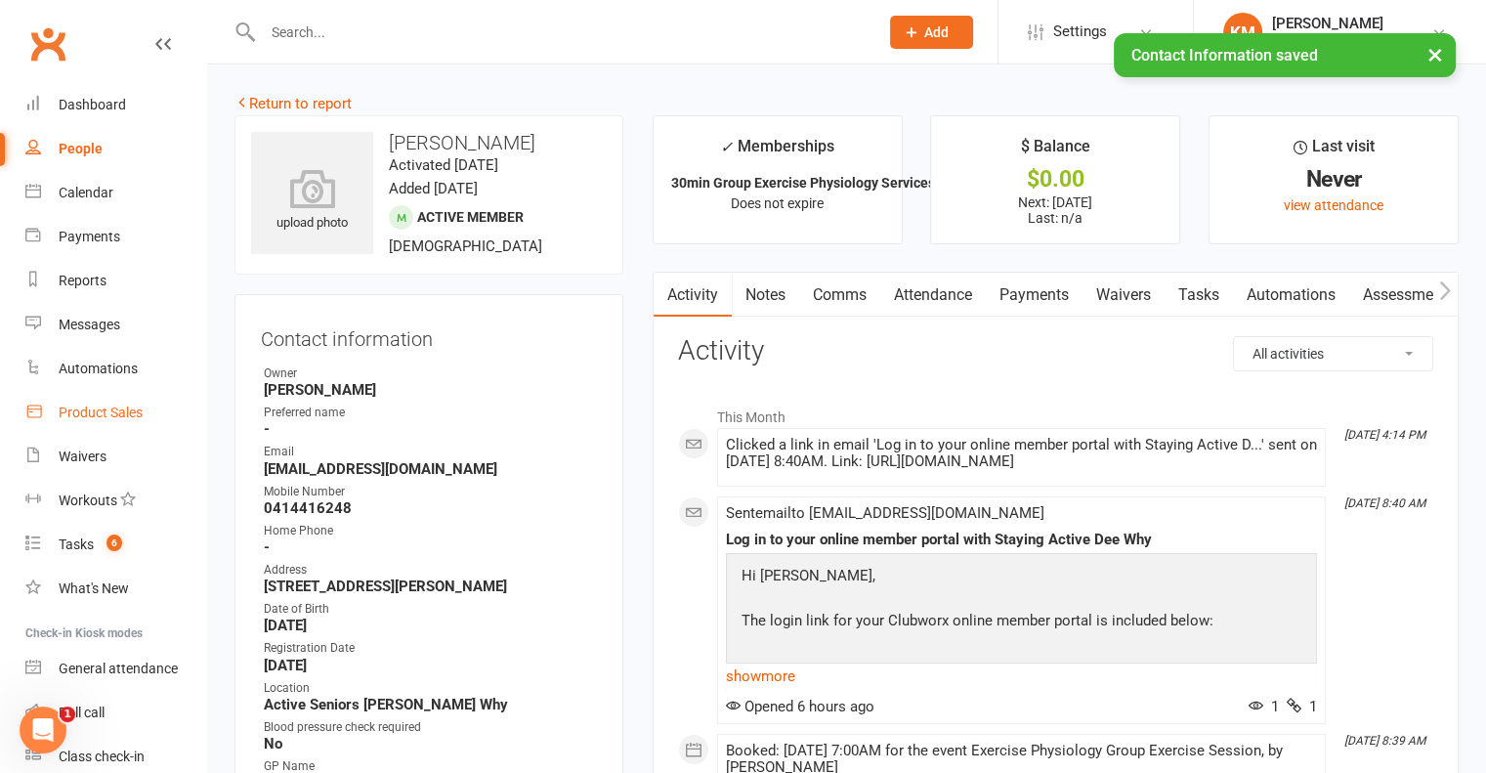
click at [105, 414] on div "Product Sales" at bounding box center [101, 412] width 84 height 16
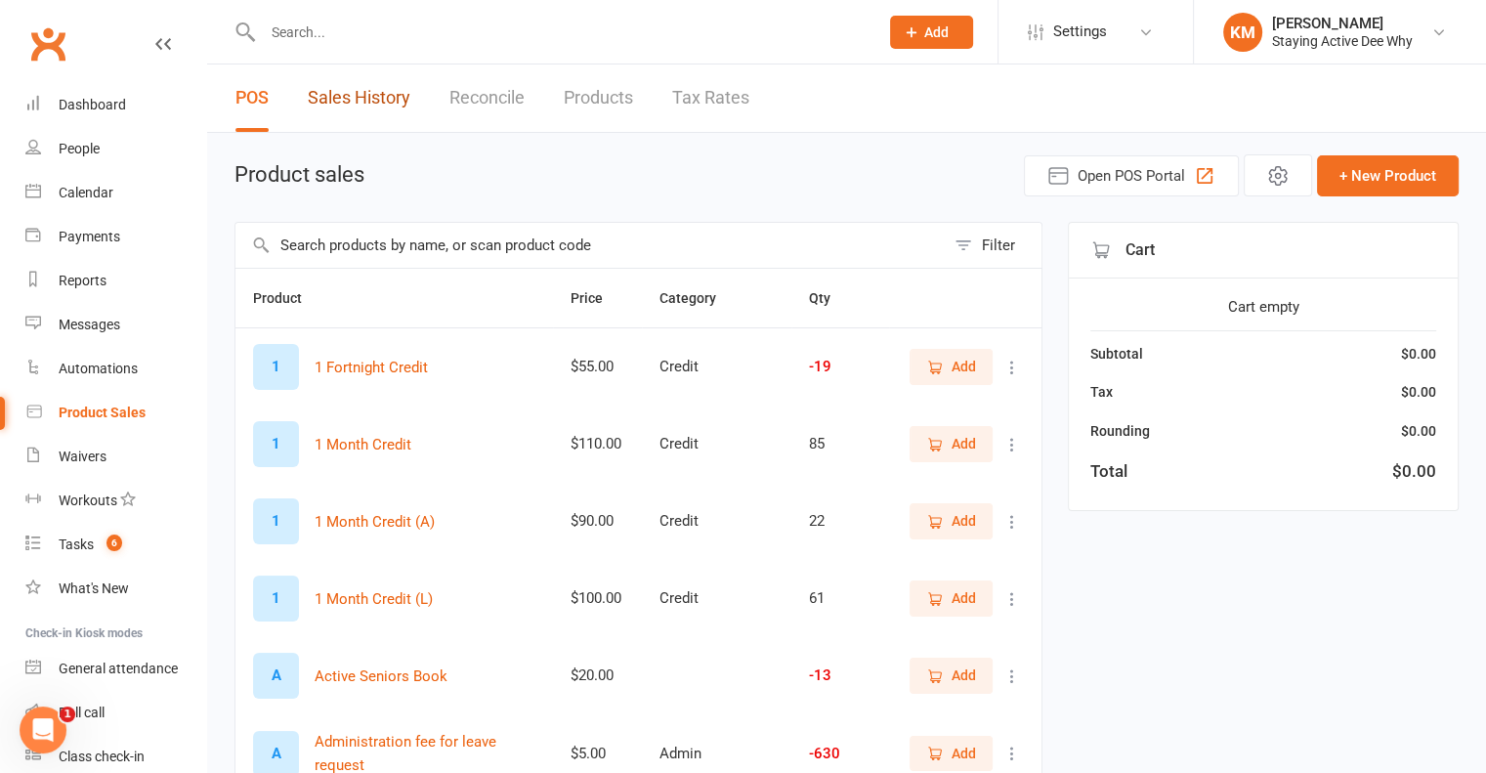
click at [360, 93] on link "Sales History" at bounding box center [359, 97] width 103 height 67
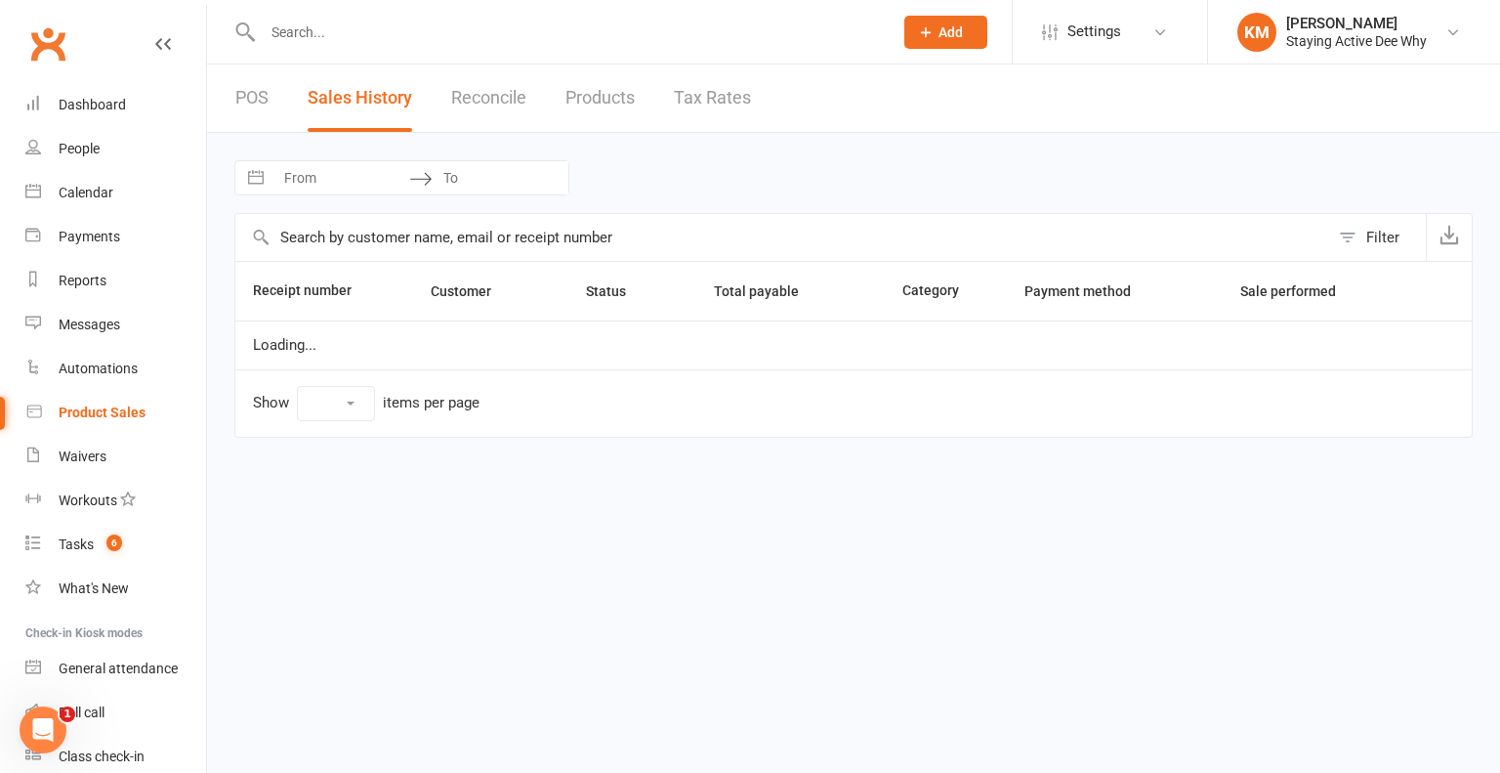
select select "100"
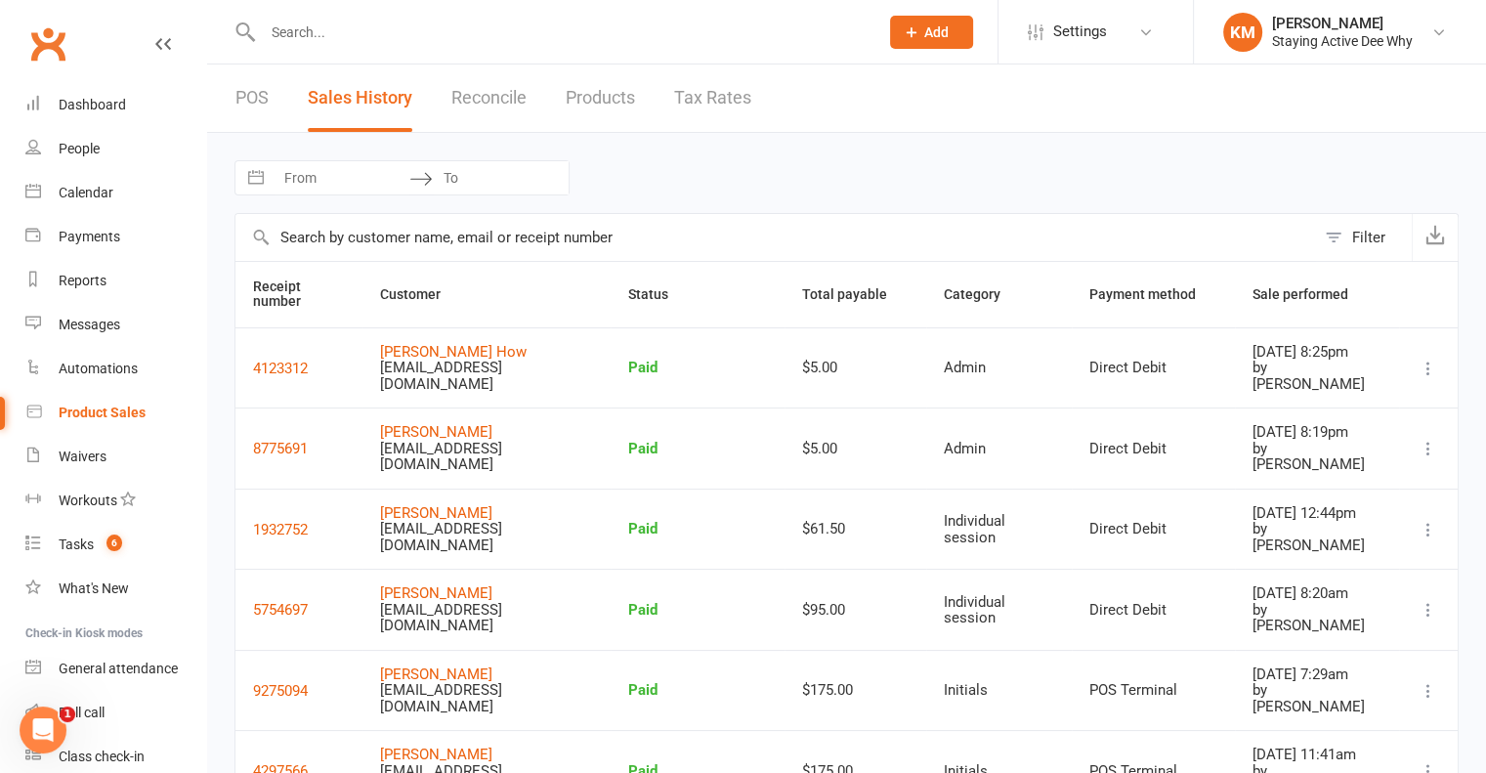
click at [350, 184] on input "From" at bounding box center [342, 177] width 136 height 33
select select "6"
select select "2025"
select select "7"
select select "2025"
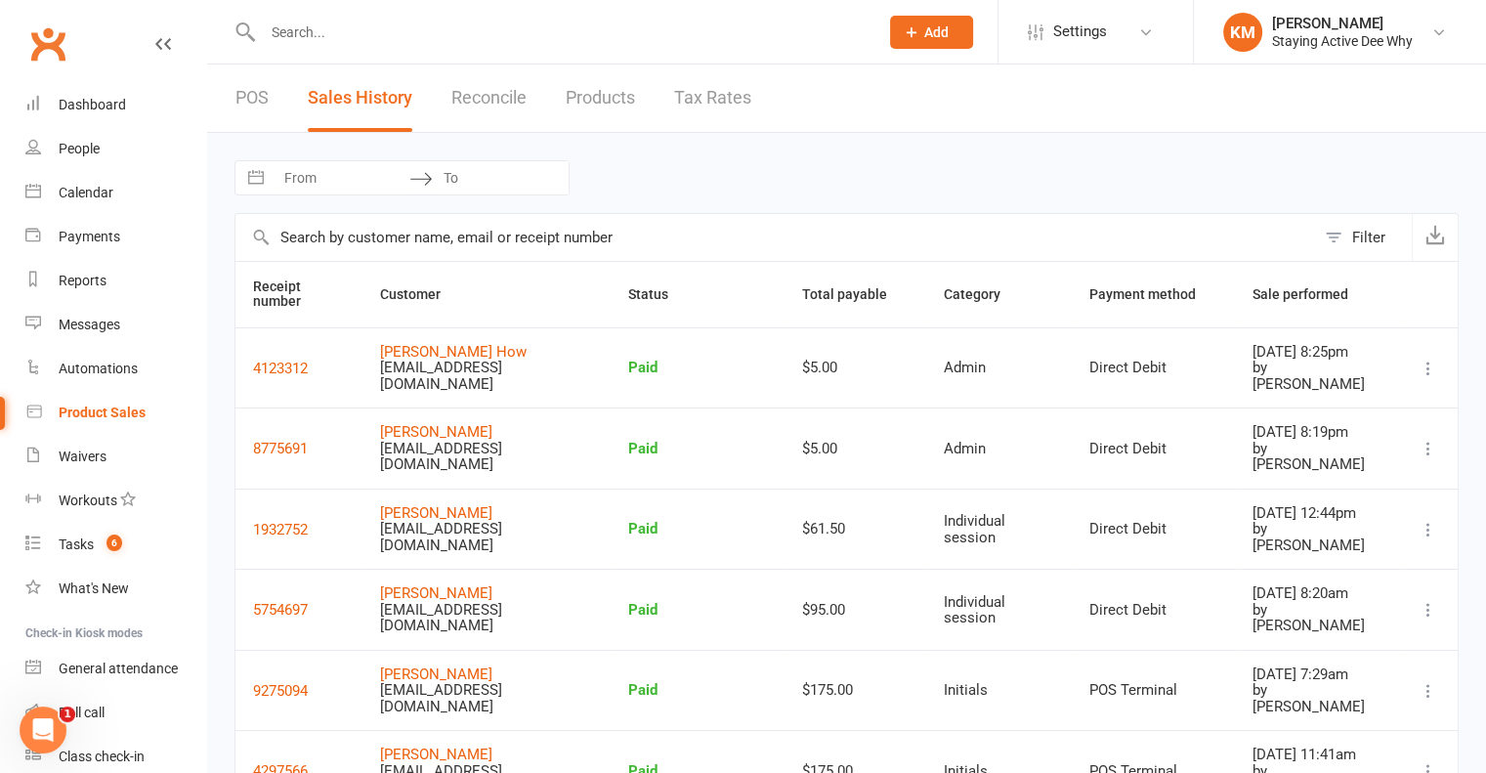
select select "8"
select select "2025"
select select "9"
select select "2025"
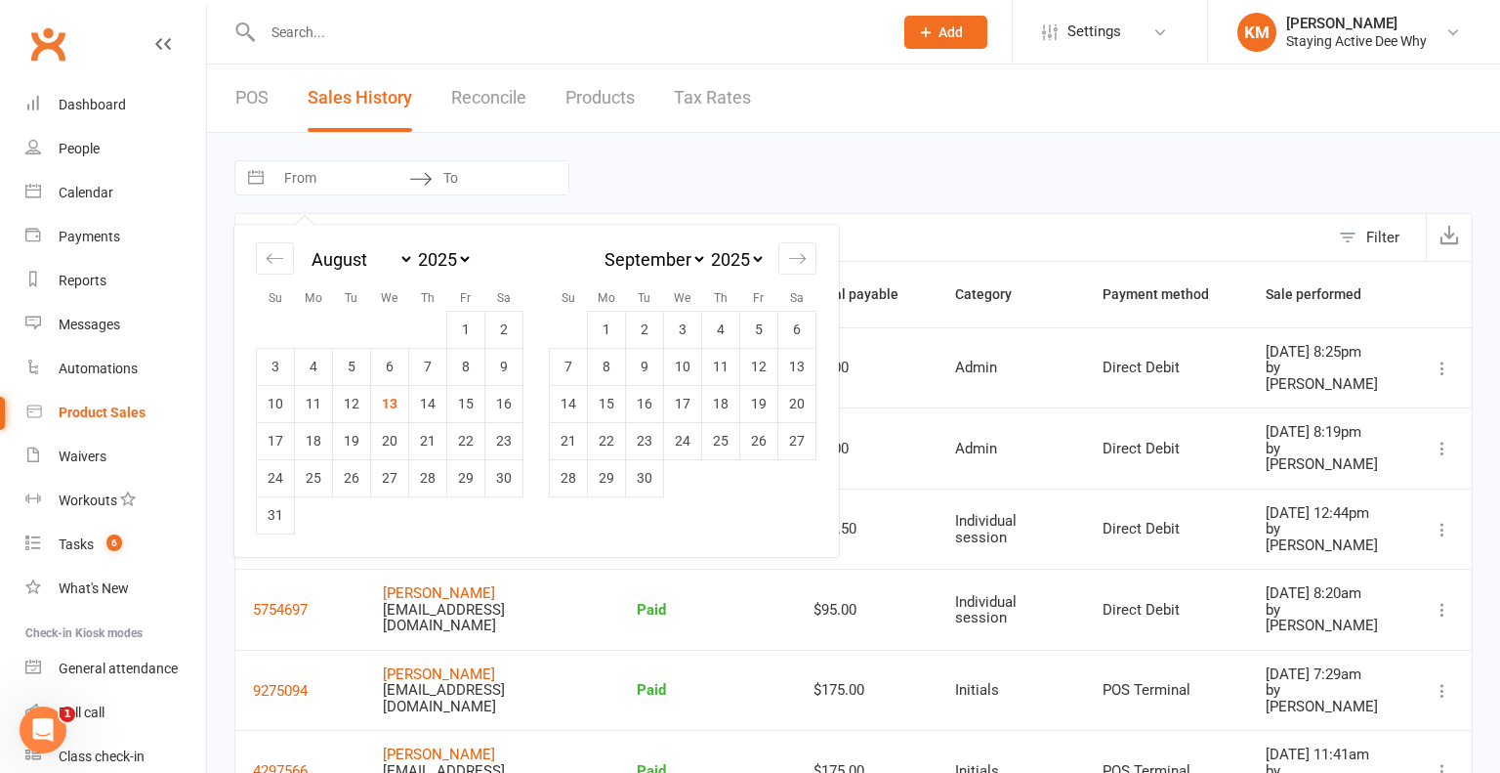
click at [254, 240] on div "January February March April May June July August September October November De…" at bounding box center [389, 380] width 293 height 310
click at [262, 259] on div "Move backward to switch to the previous month." at bounding box center [275, 258] width 38 height 32
select select "5"
select select "2025"
click at [314, 433] on td "21" at bounding box center [314, 440] width 38 height 37
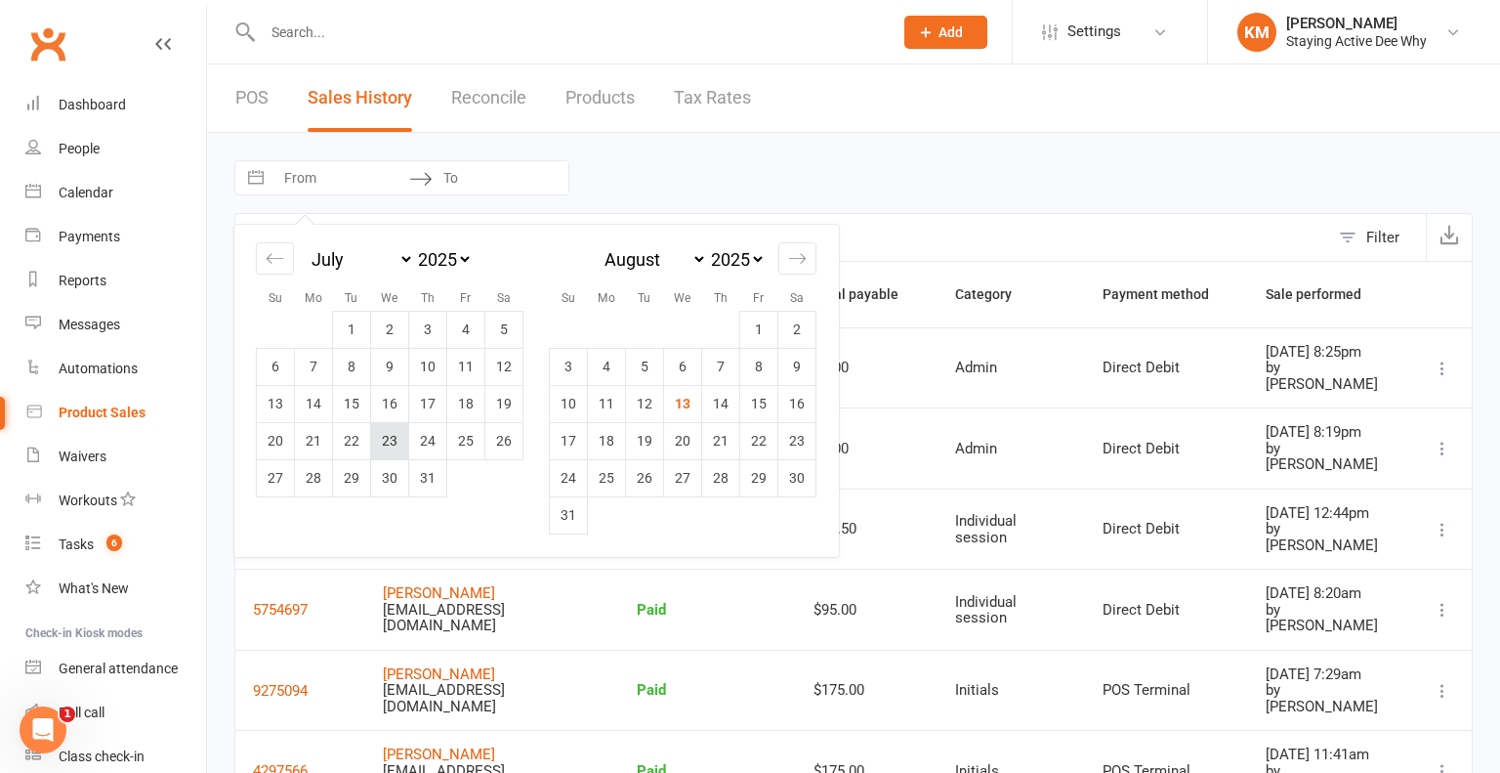
type input "21 Jul 2025"
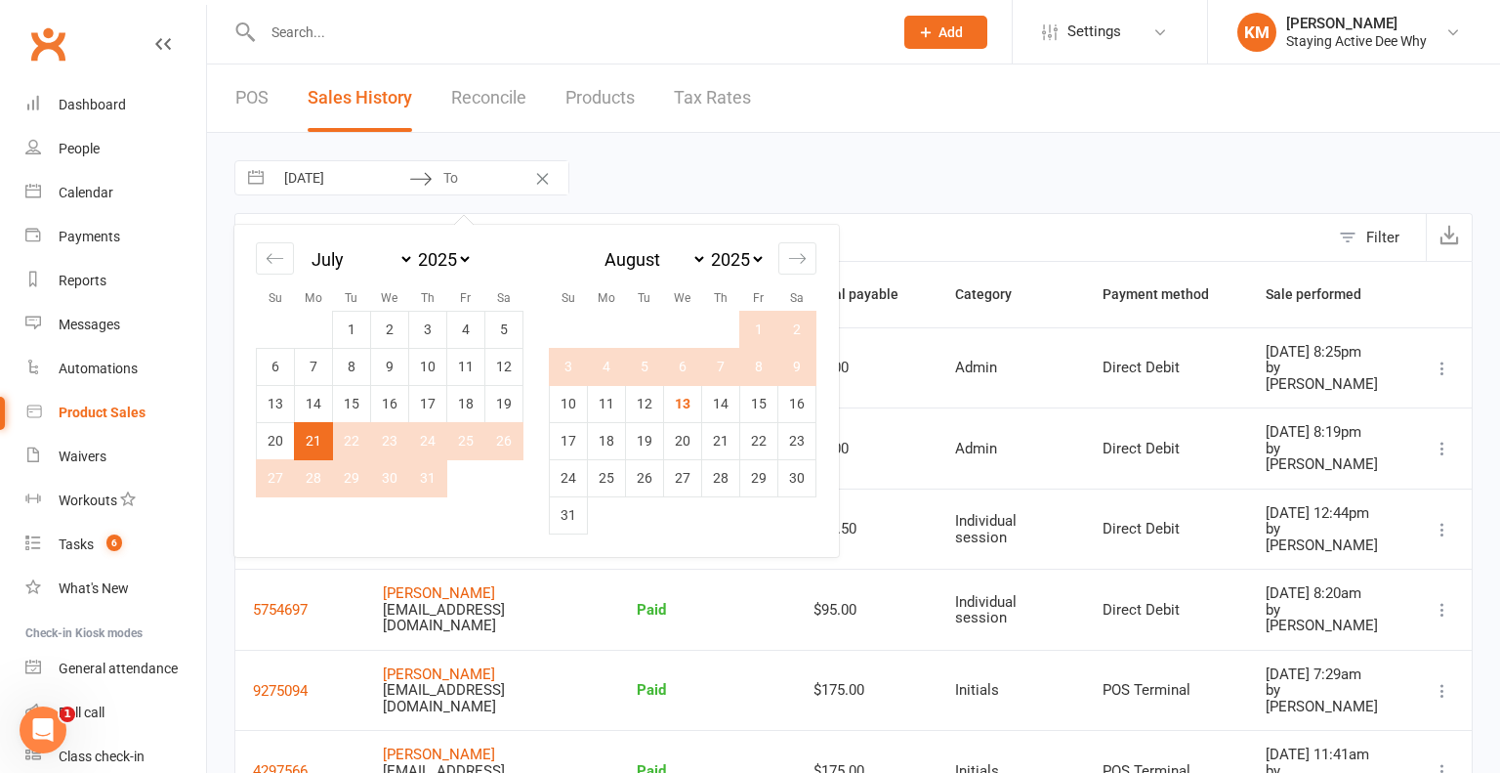
click at [785, 364] on td "9" at bounding box center [798, 366] width 38 height 37
type input "09 Aug 2025"
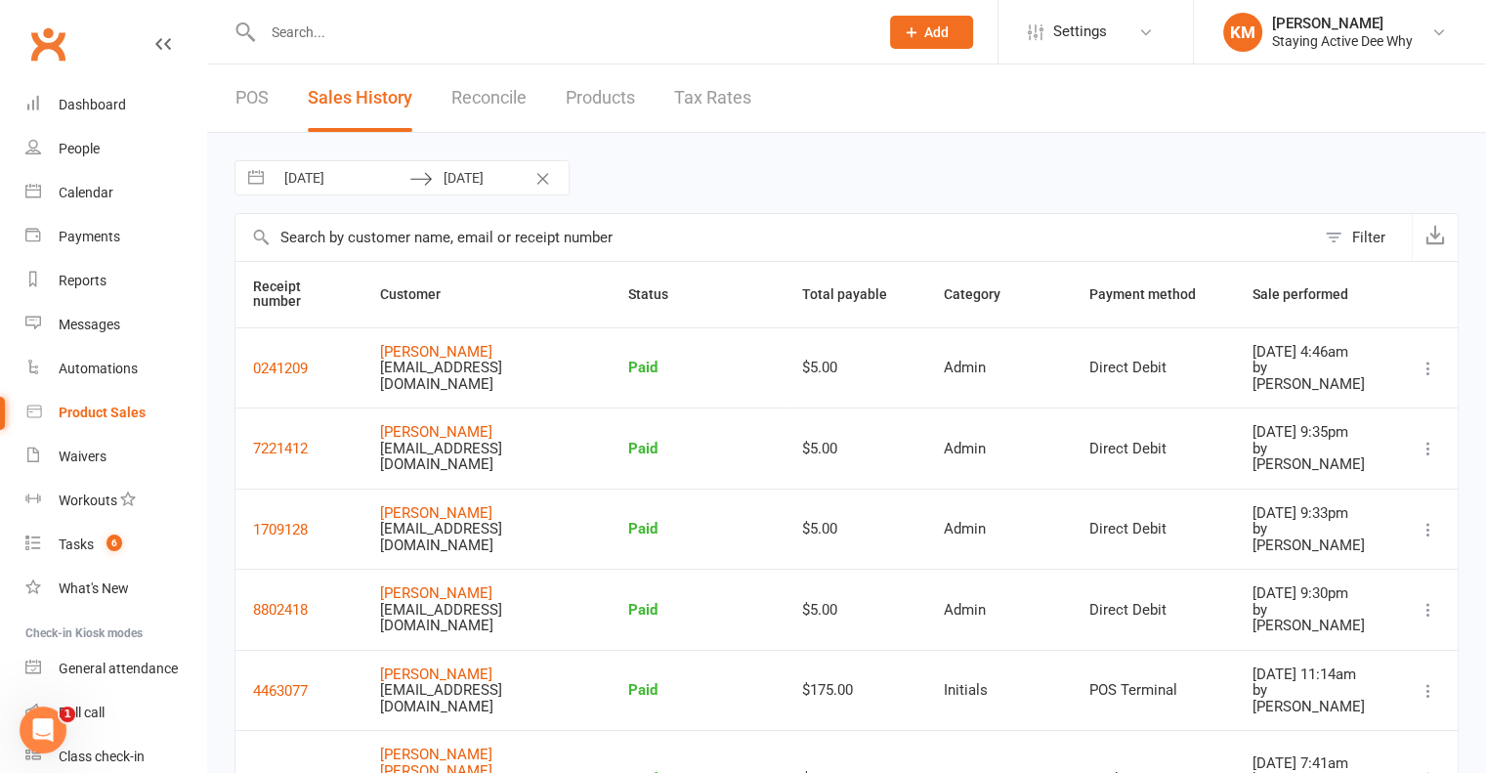
select select "5"
select select "2025"
select select "6"
select select "2025"
select select "7"
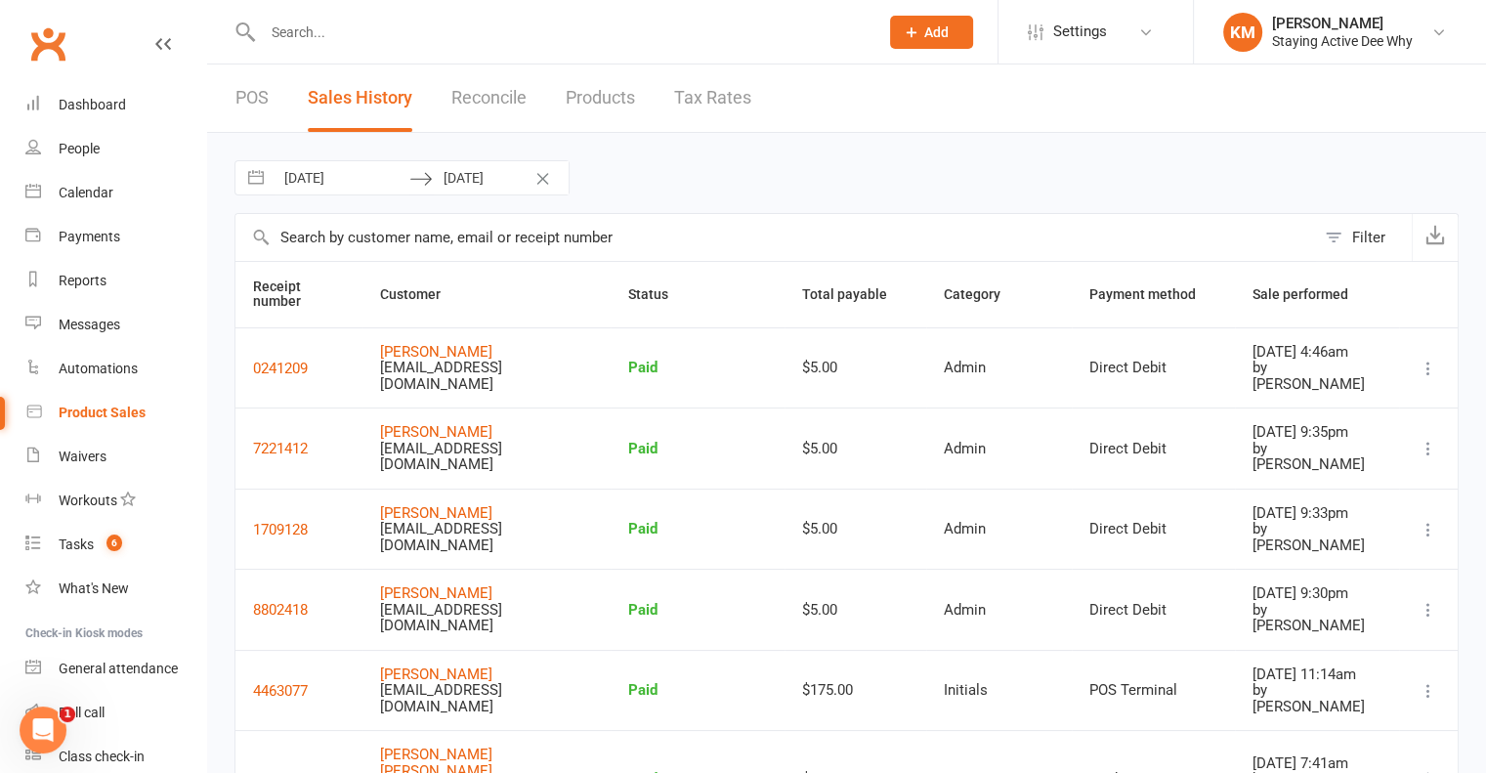
select select "2025"
select select "8"
select select "2025"
drag, startPoint x: 452, startPoint y: 173, endPoint x: 442, endPoint y: 164, distance: 13.9
click at [445, 165] on input "09 Aug 2025" at bounding box center [501, 177] width 136 height 33
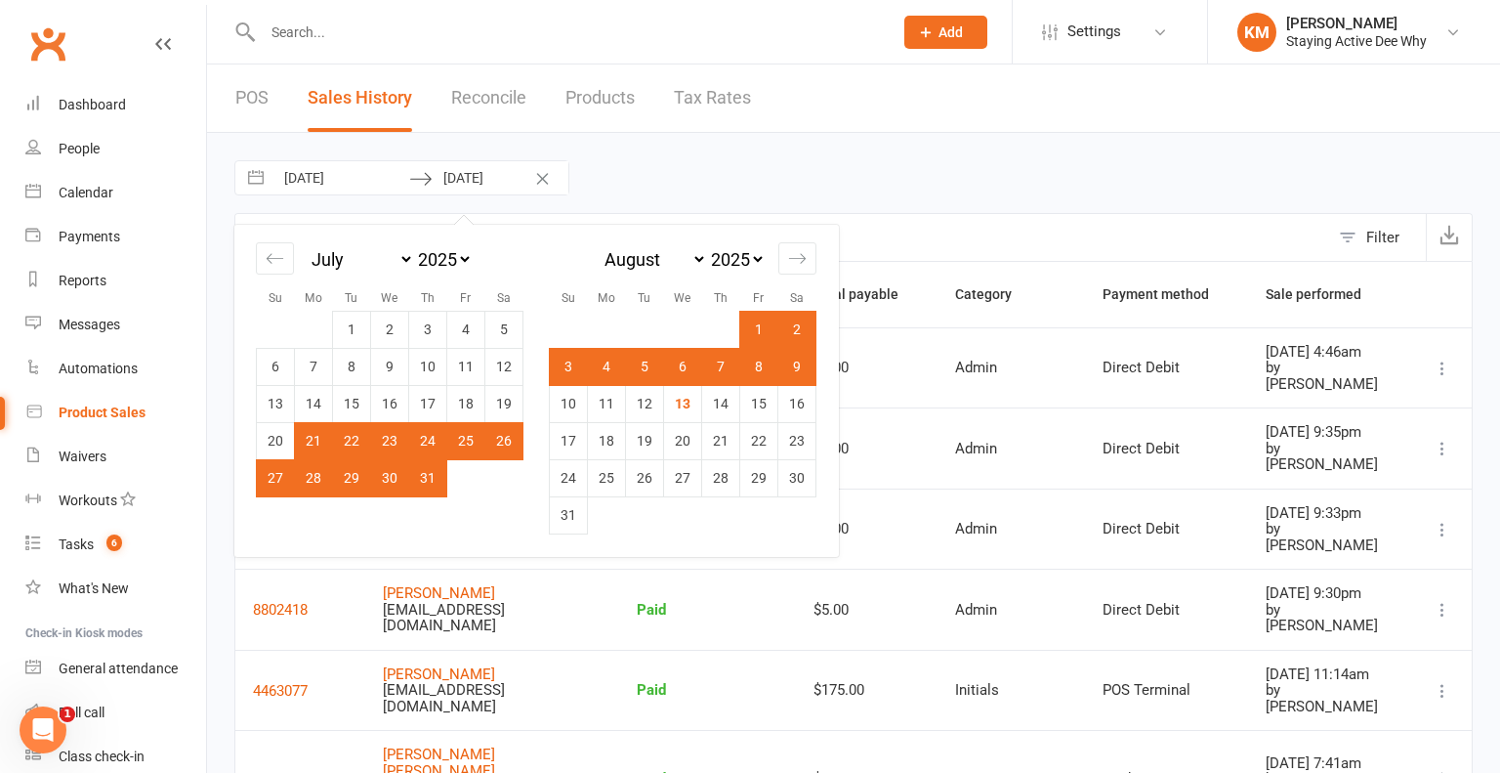
click at [513, 429] on td "26" at bounding box center [504, 440] width 38 height 37
type input "[DATE]"
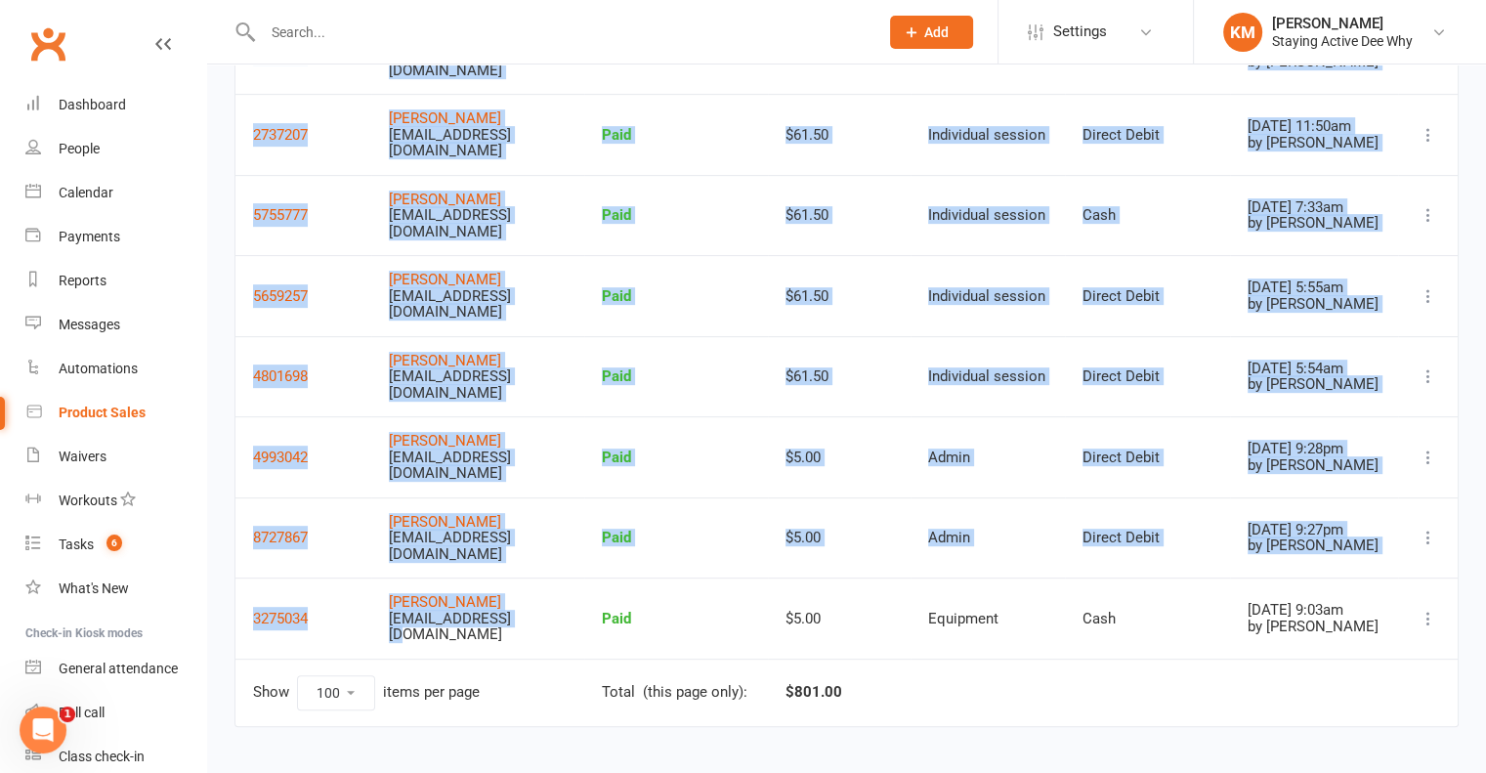
scroll to position [721, 0]
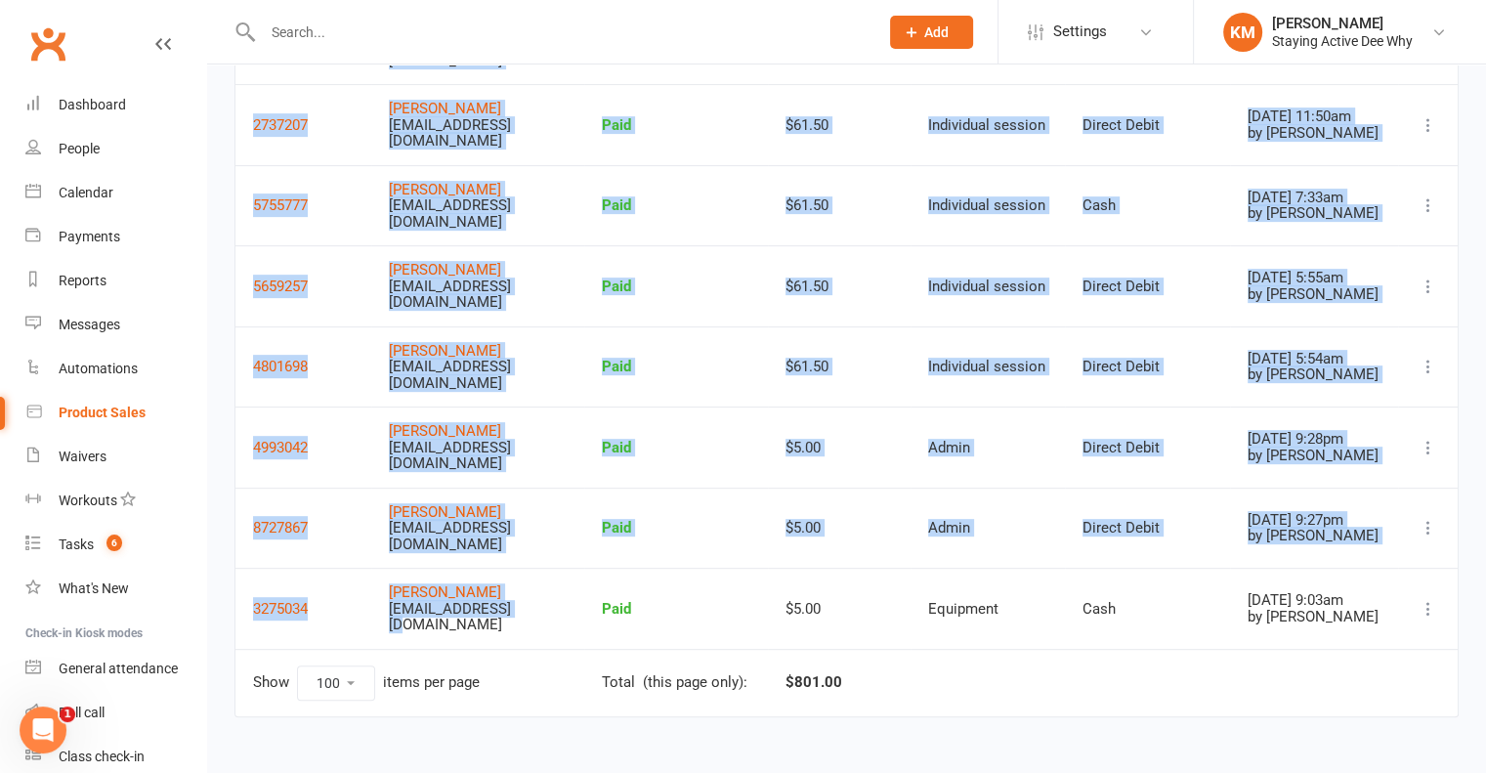
drag, startPoint x: 359, startPoint y: 345, endPoint x: 524, endPoint y: 588, distance: 293.4
click at [524, 588] on tbody "4528249 Juliette Webb deewhy@stayingactive.com.au Paid $175.00 Initials POS Ter…" at bounding box center [846, 124] width 1222 height 1048
copy tbody "Juliette Webb deewhy@stayingactive.com.au Paid $175.00 Initials POS Terminal Ju…"
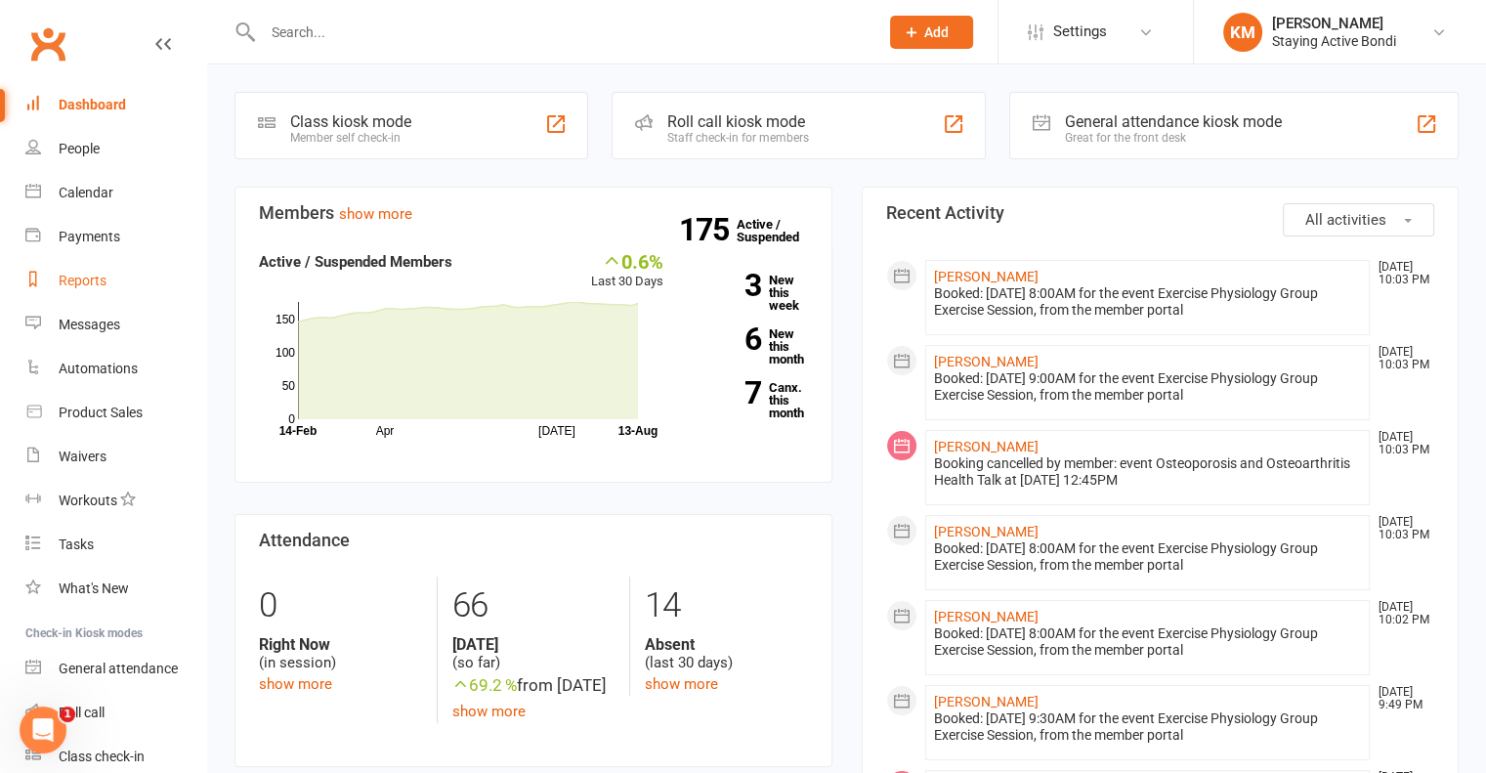
click at [109, 278] on link "Reports" at bounding box center [115, 281] width 181 height 44
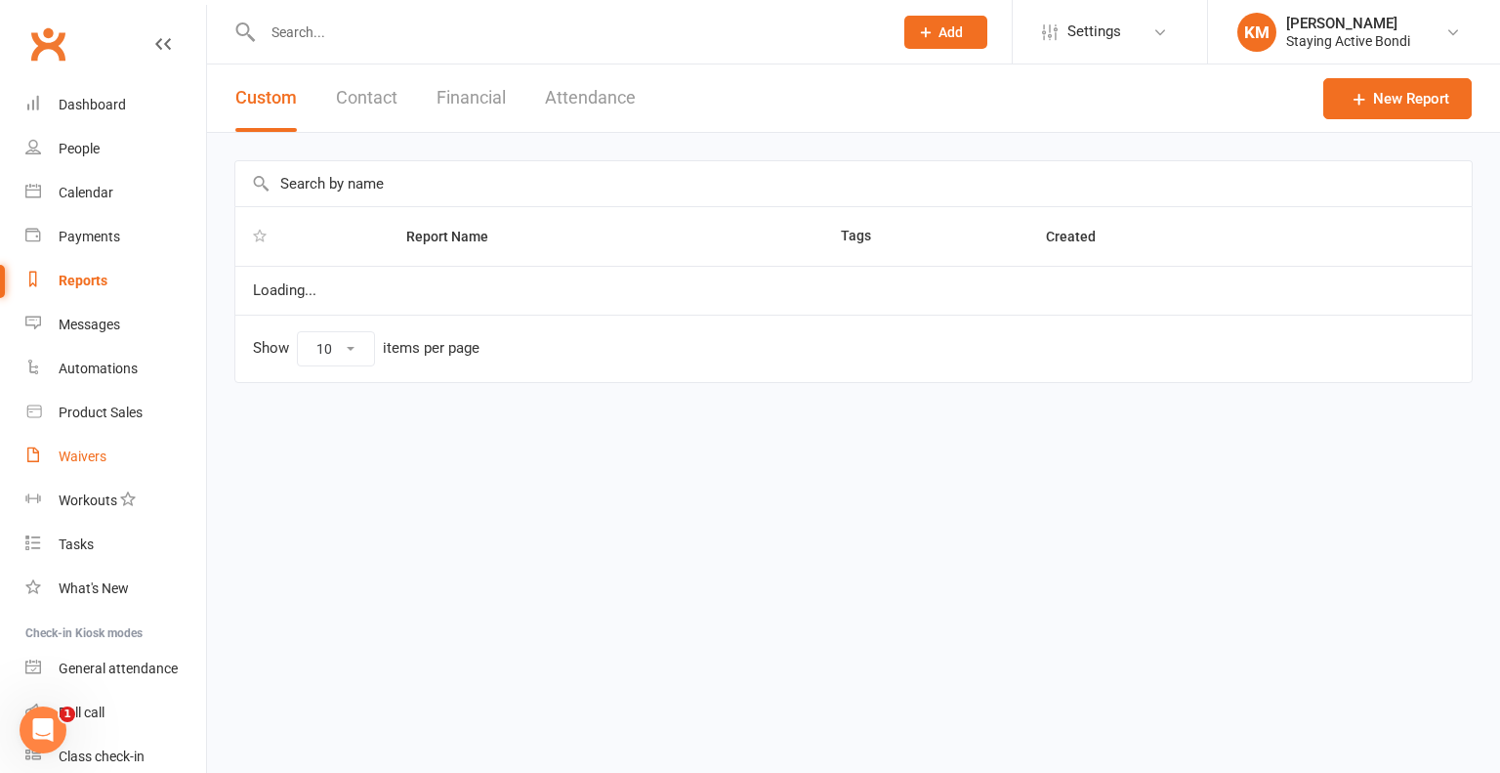
select select "100"
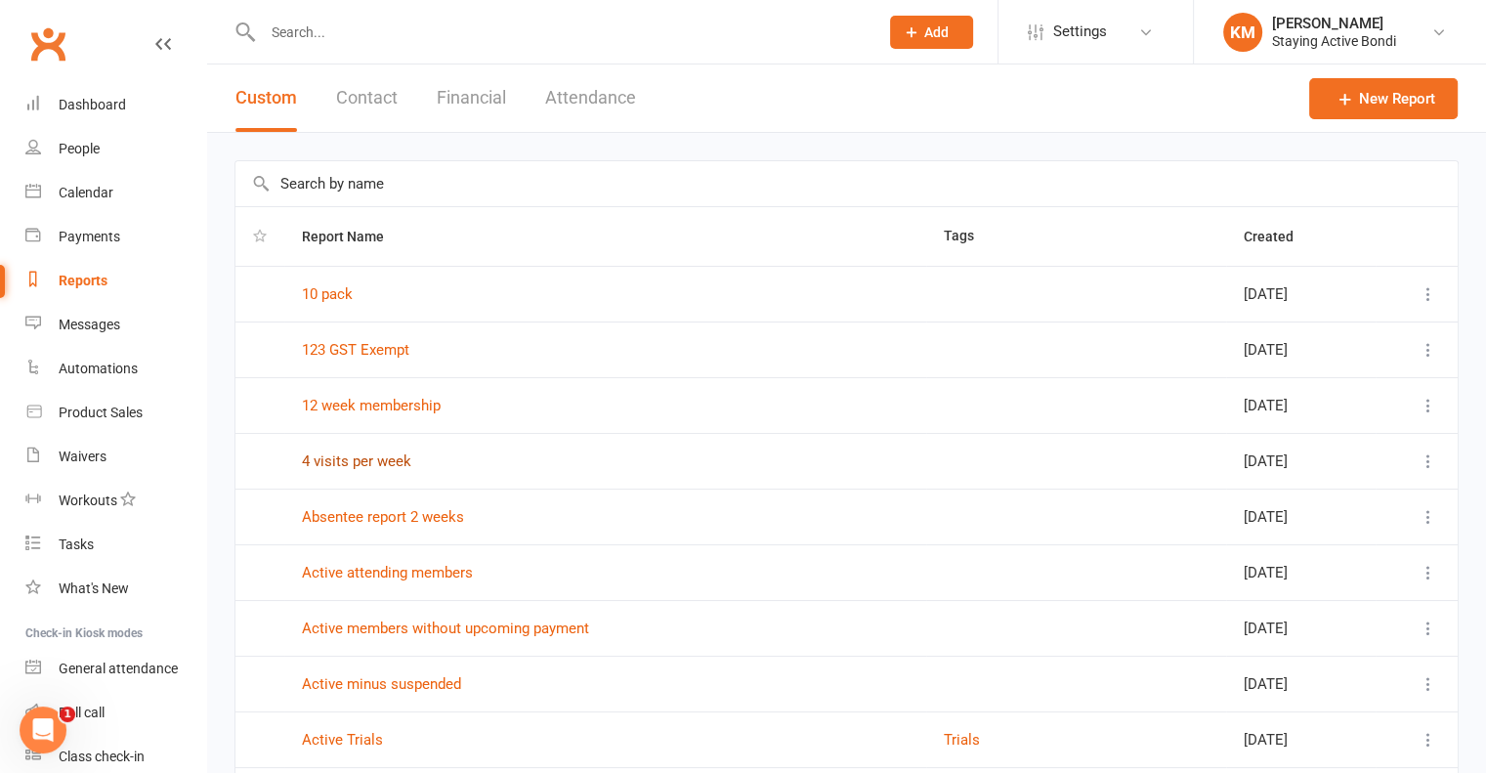
scroll to position [586, 0]
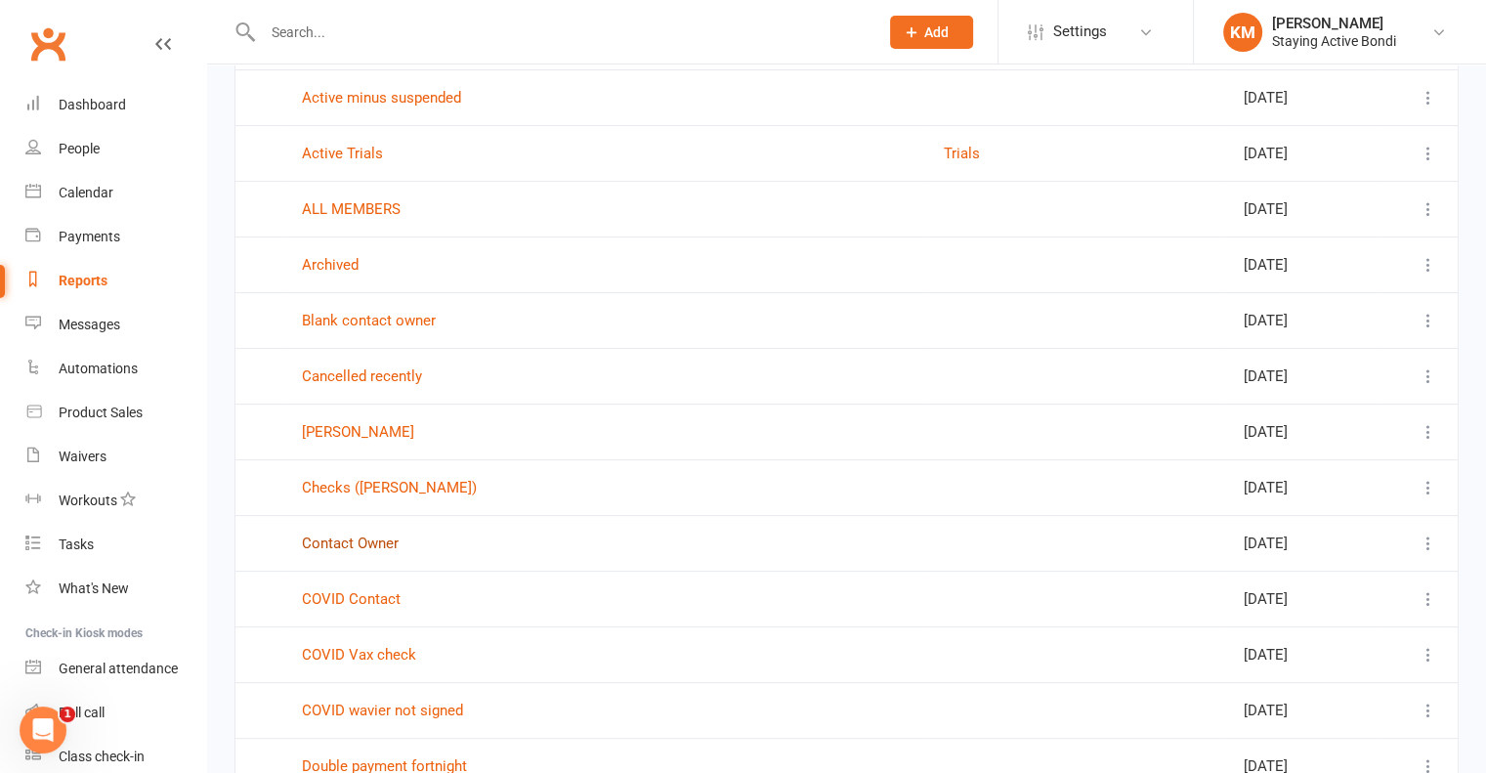
click at [334, 538] on link "Contact Owner" at bounding box center [350, 543] width 97 height 18
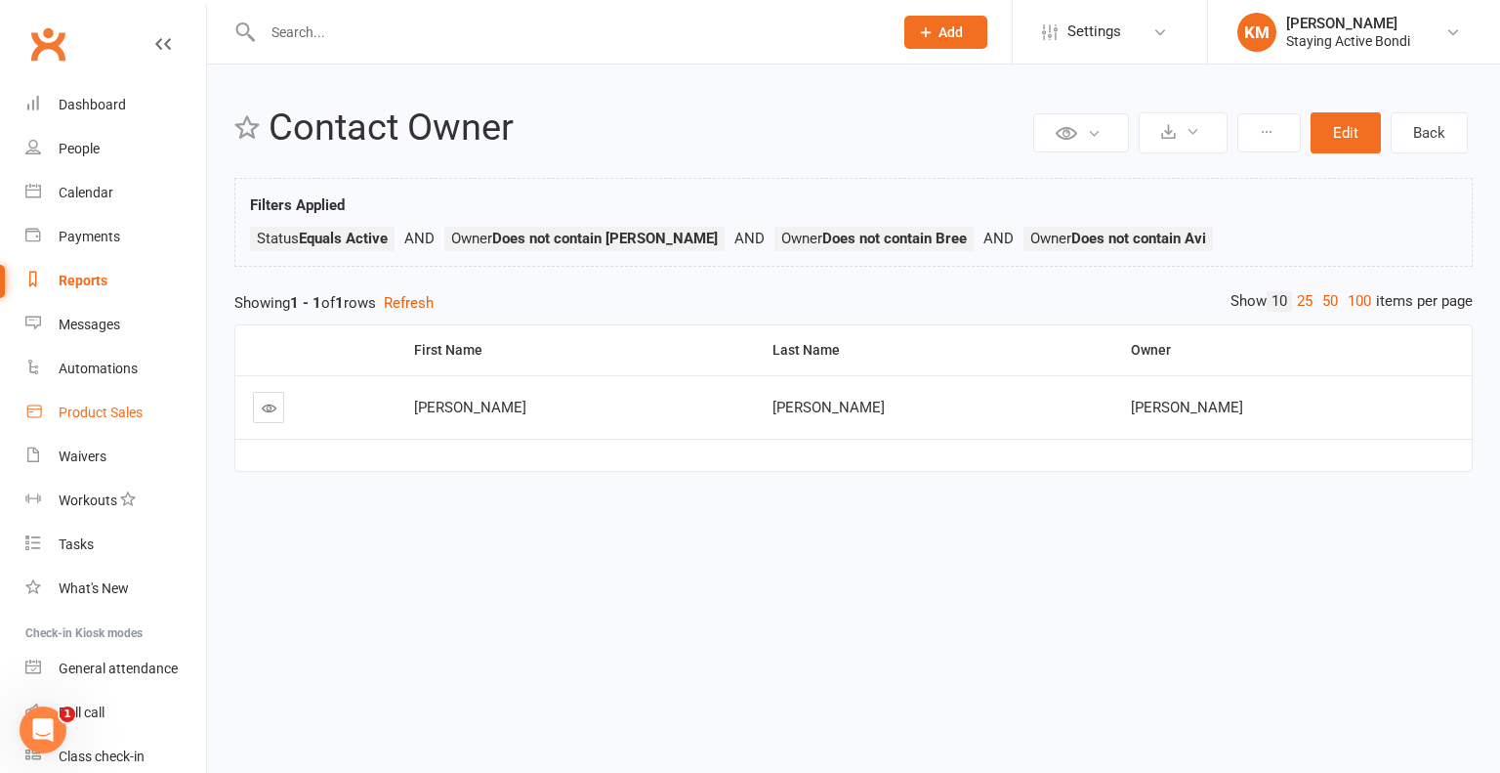
click at [95, 413] on div "Product Sales" at bounding box center [101, 412] width 84 height 16
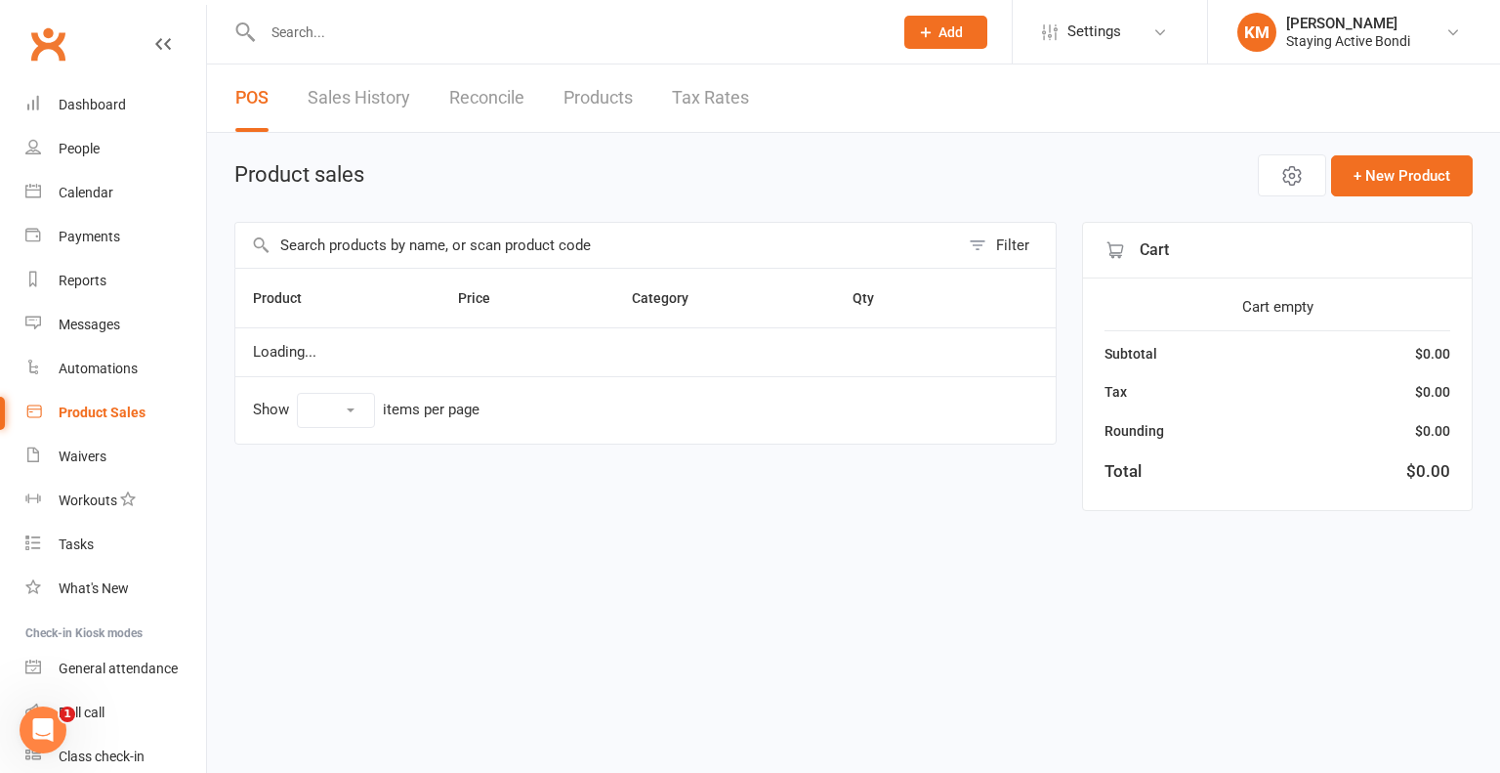
select select "10"
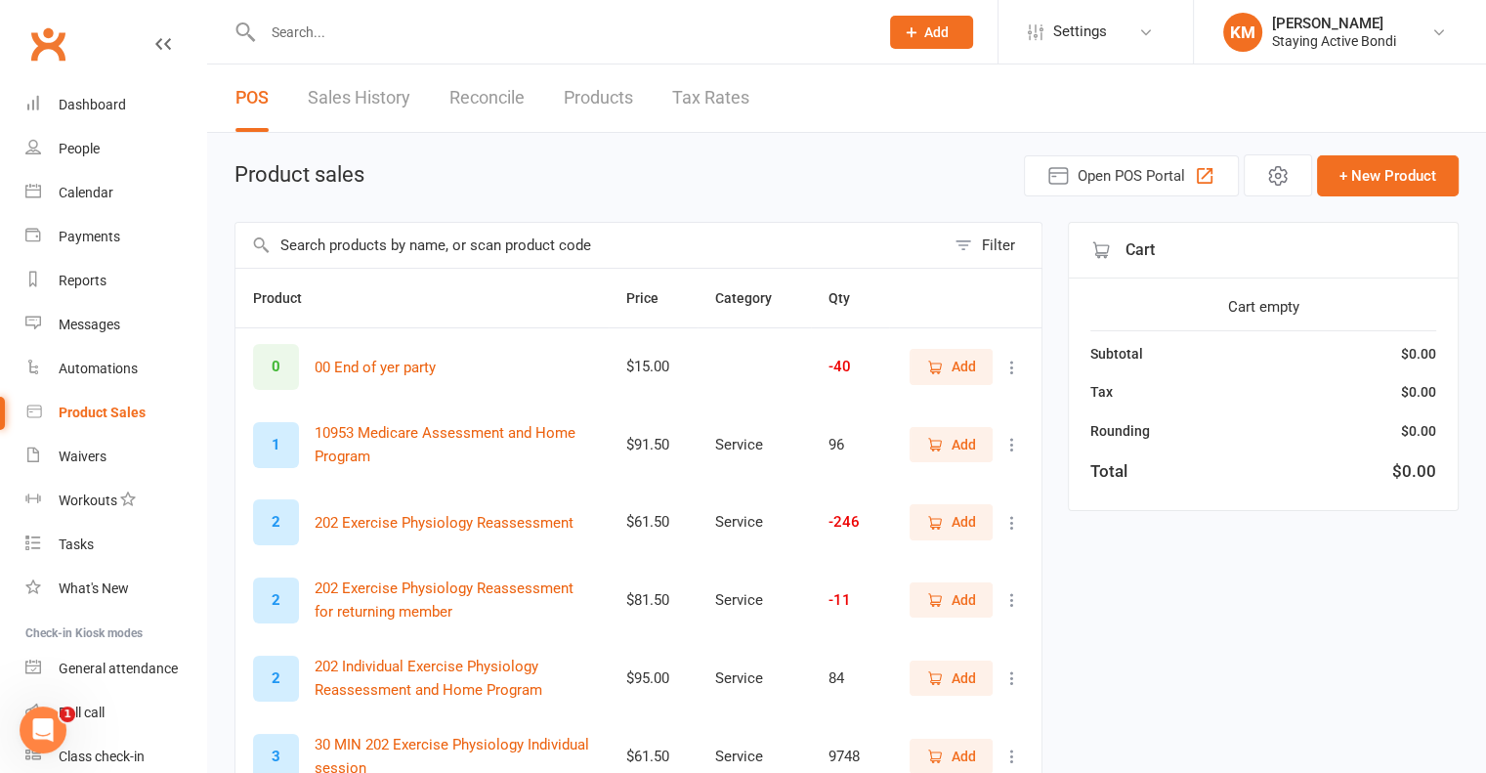
click at [347, 94] on link "Sales History" at bounding box center [359, 97] width 103 height 67
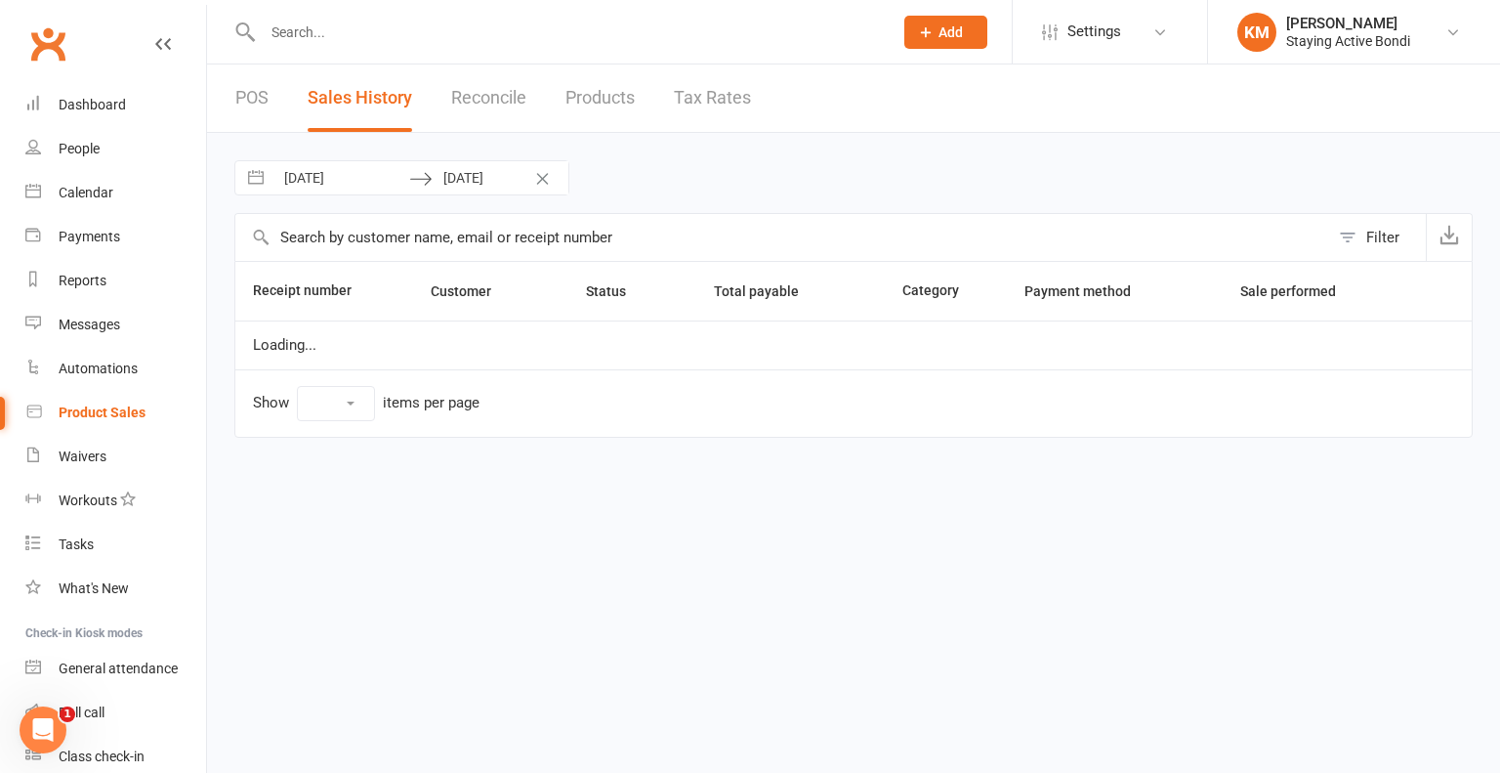
select select "100"
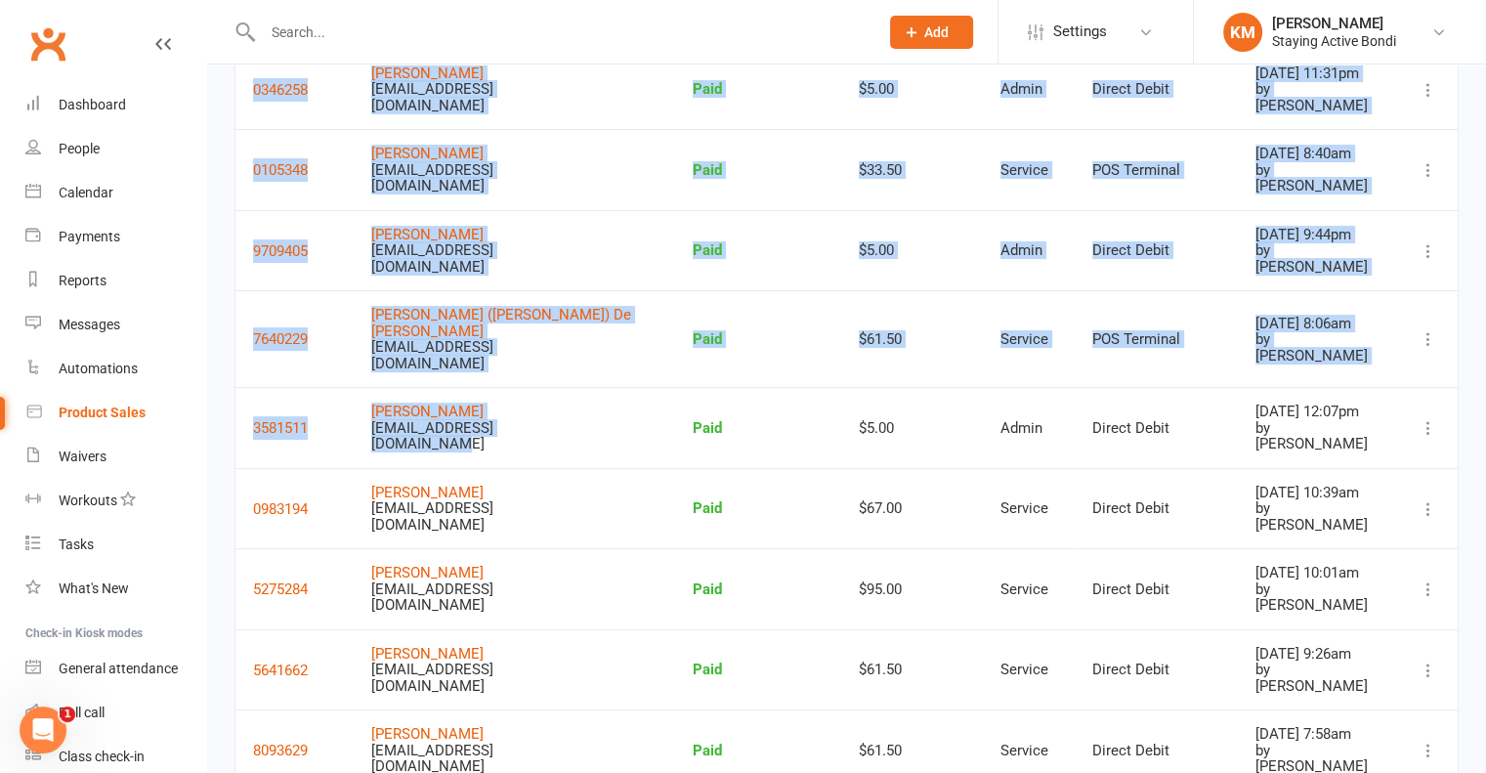
scroll to position [473, 0]
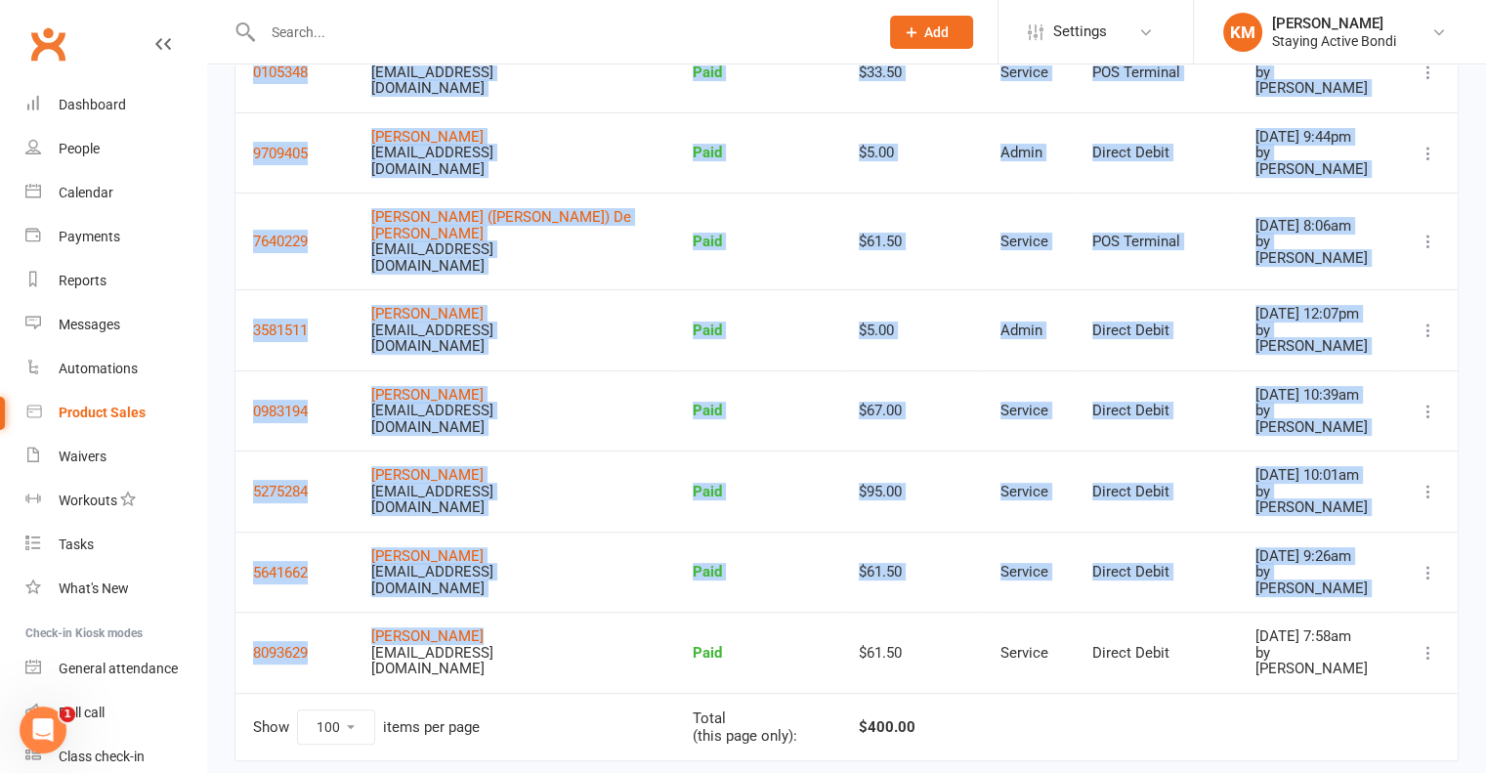
drag, startPoint x: 379, startPoint y: 328, endPoint x: 485, endPoint y: 588, distance: 280.4
click at [485, 588] on tbody "7330486 Jennifer (Jenny) McInerney bondi@stayingactive.com.au Paid $5.00 Admin …" at bounding box center [846, 273] width 1222 height 838
copy tbody "Jennifer (Jenny) McInerney bondi@stayingactive.com.au Paid $5.00 Admin Direct D…"
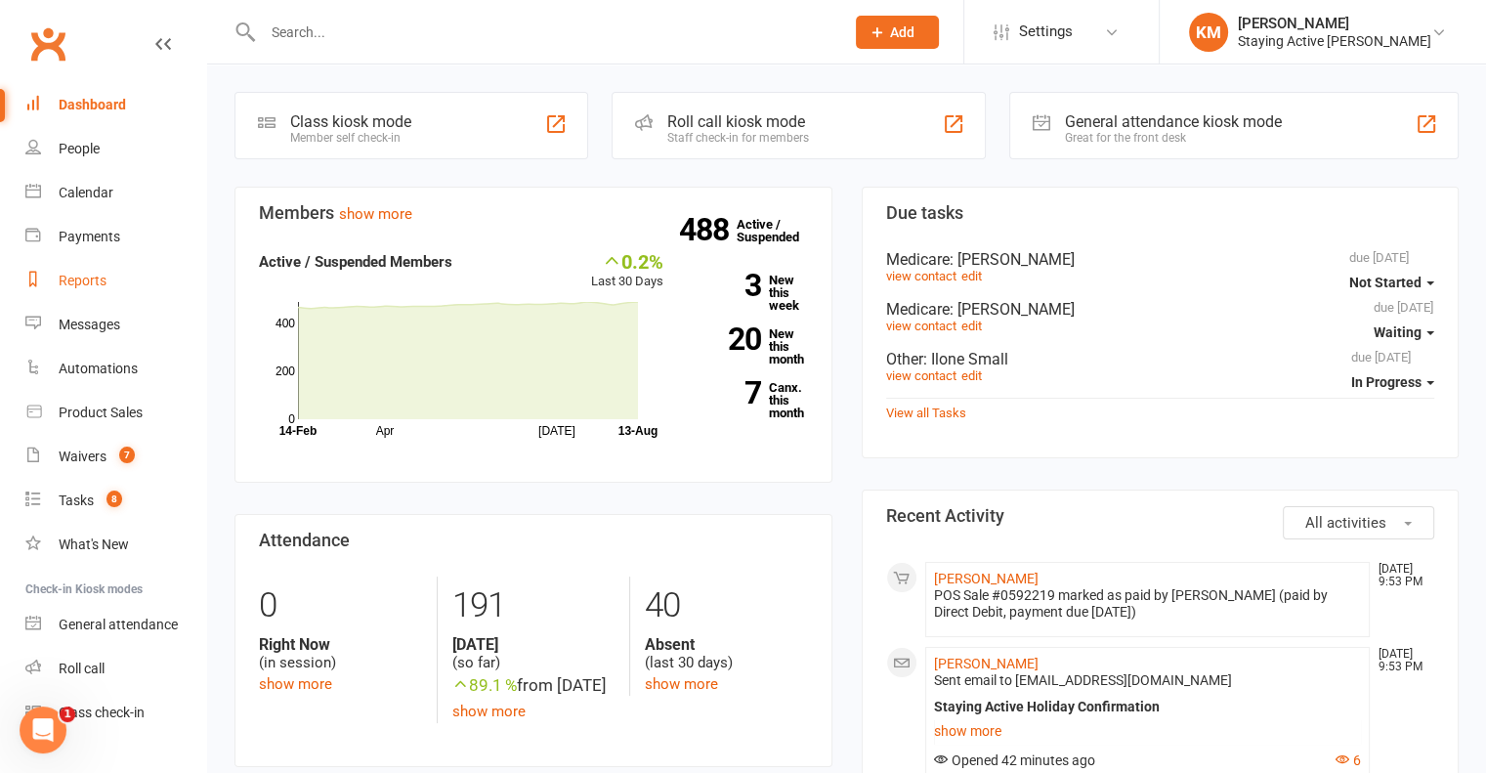
click at [70, 280] on div "Reports" at bounding box center [83, 281] width 48 height 16
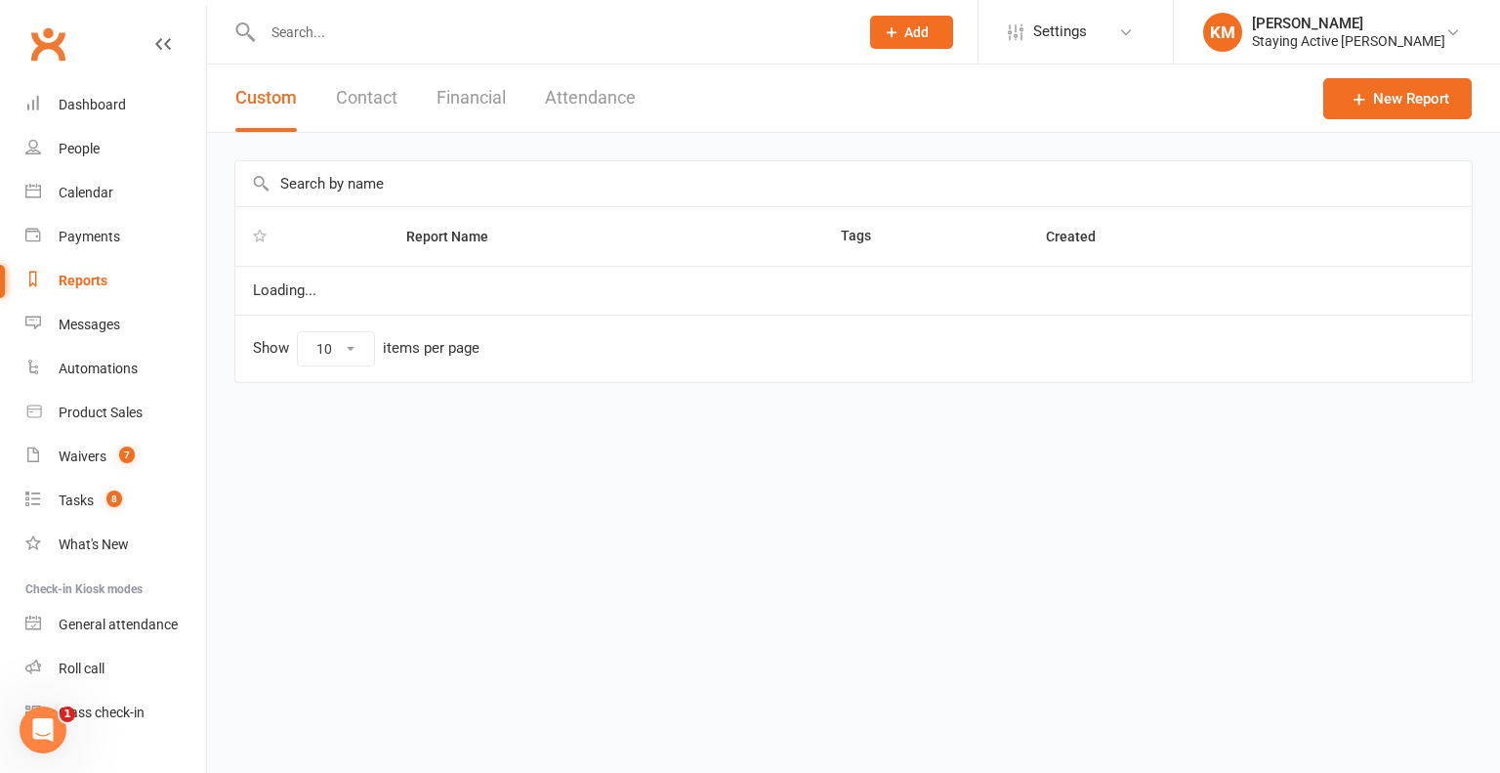
select select "100"
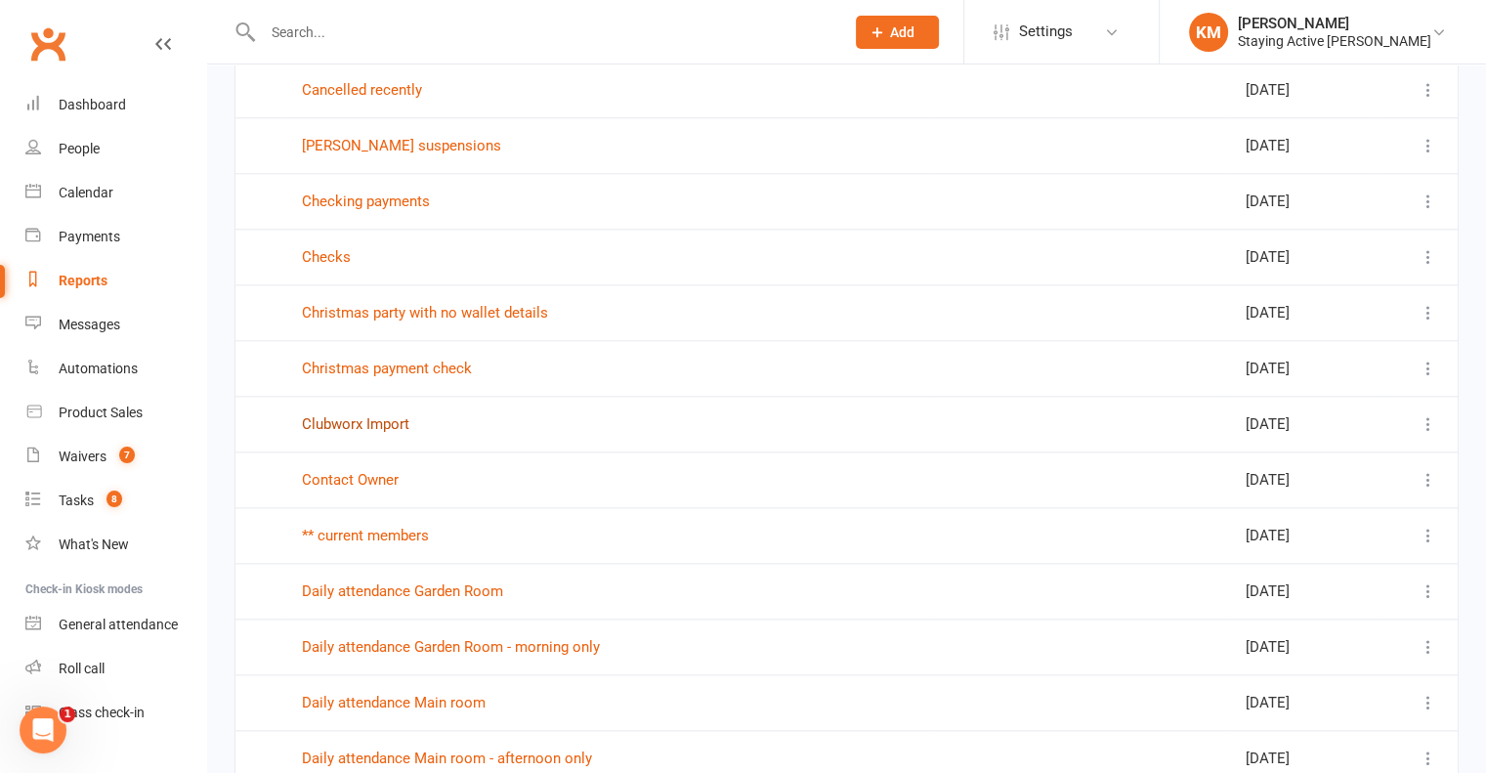
scroll to position [2149, 0]
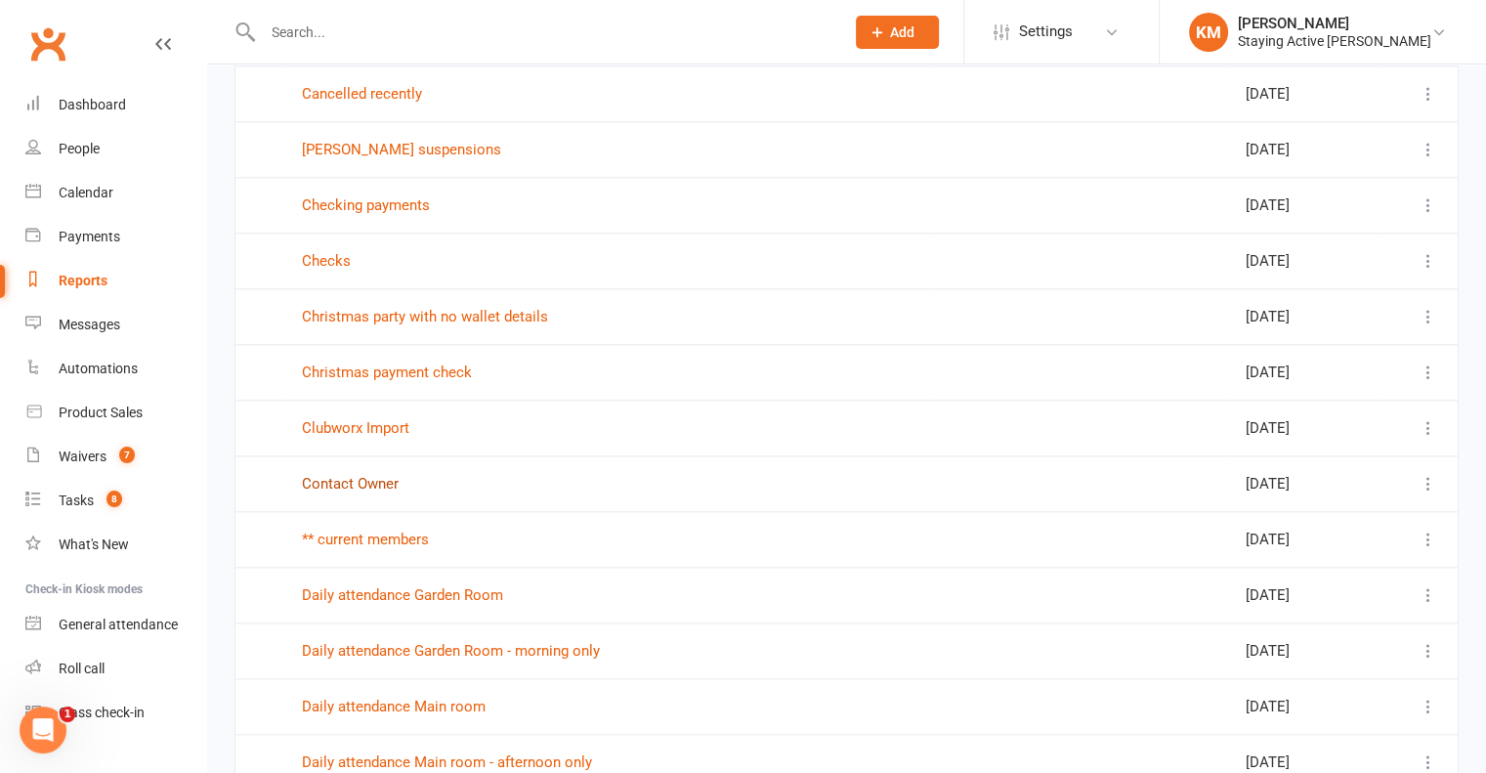
click at [316, 475] on link "Contact Owner" at bounding box center [350, 484] width 97 height 18
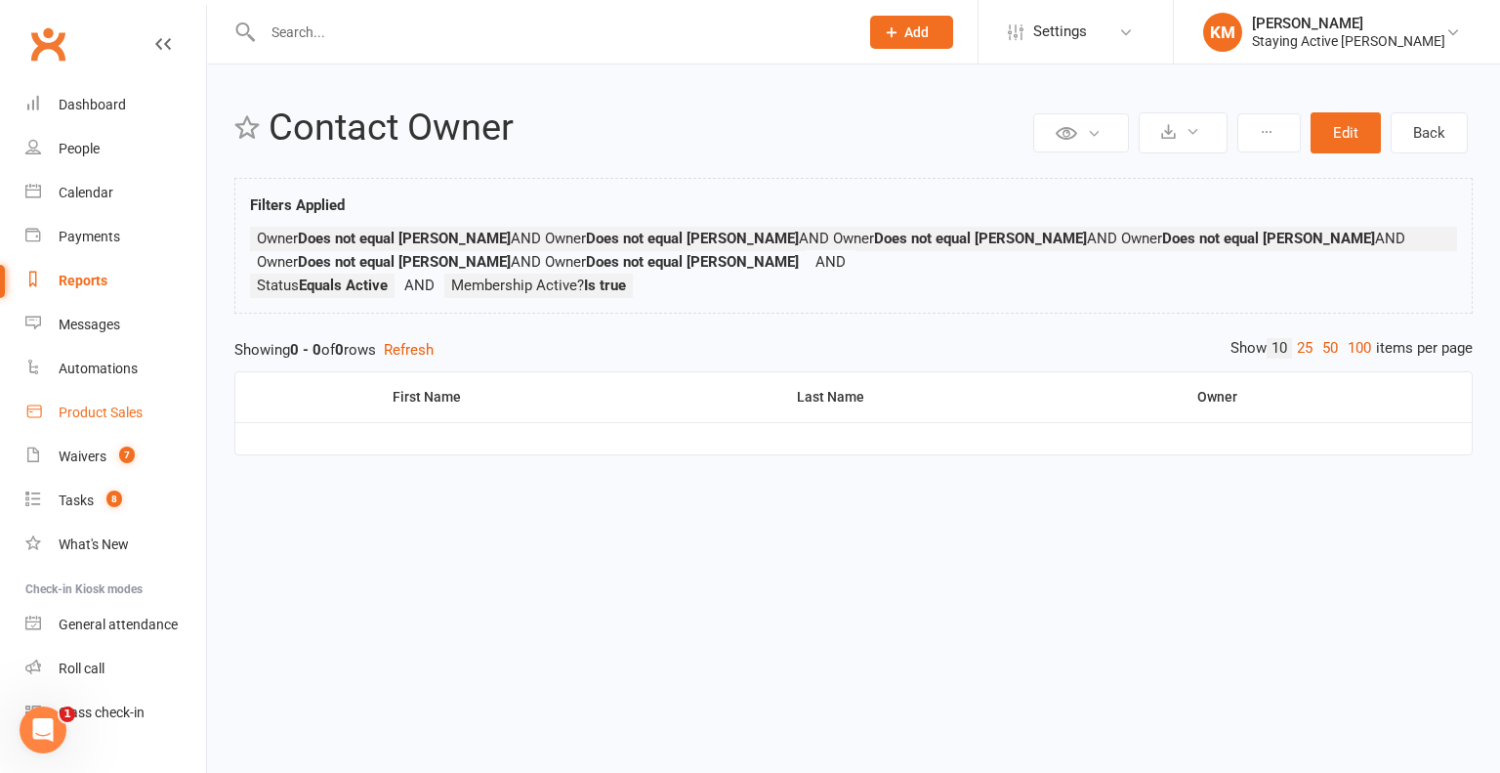
click at [126, 409] on div "Product Sales" at bounding box center [101, 412] width 84 height 16
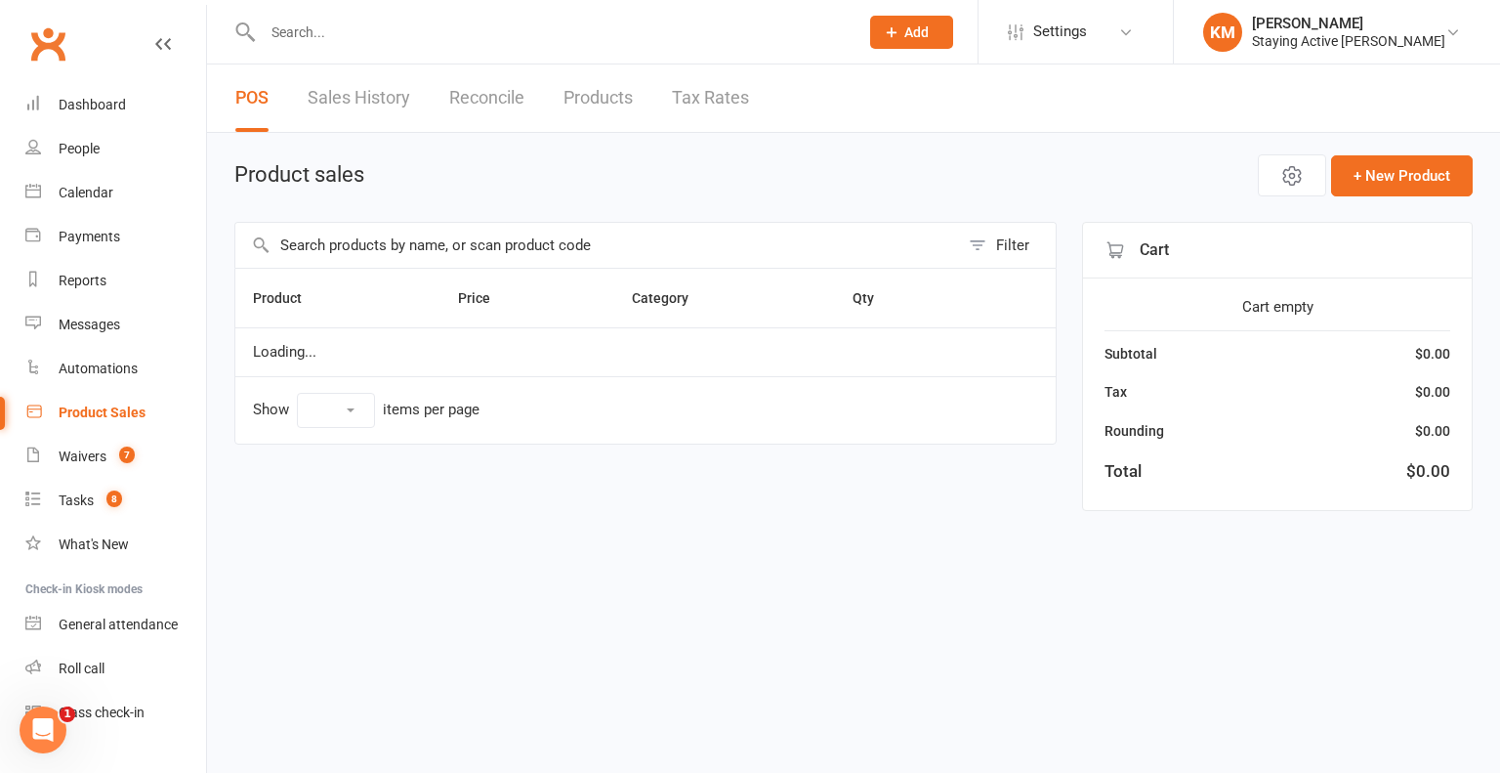
select select "10"
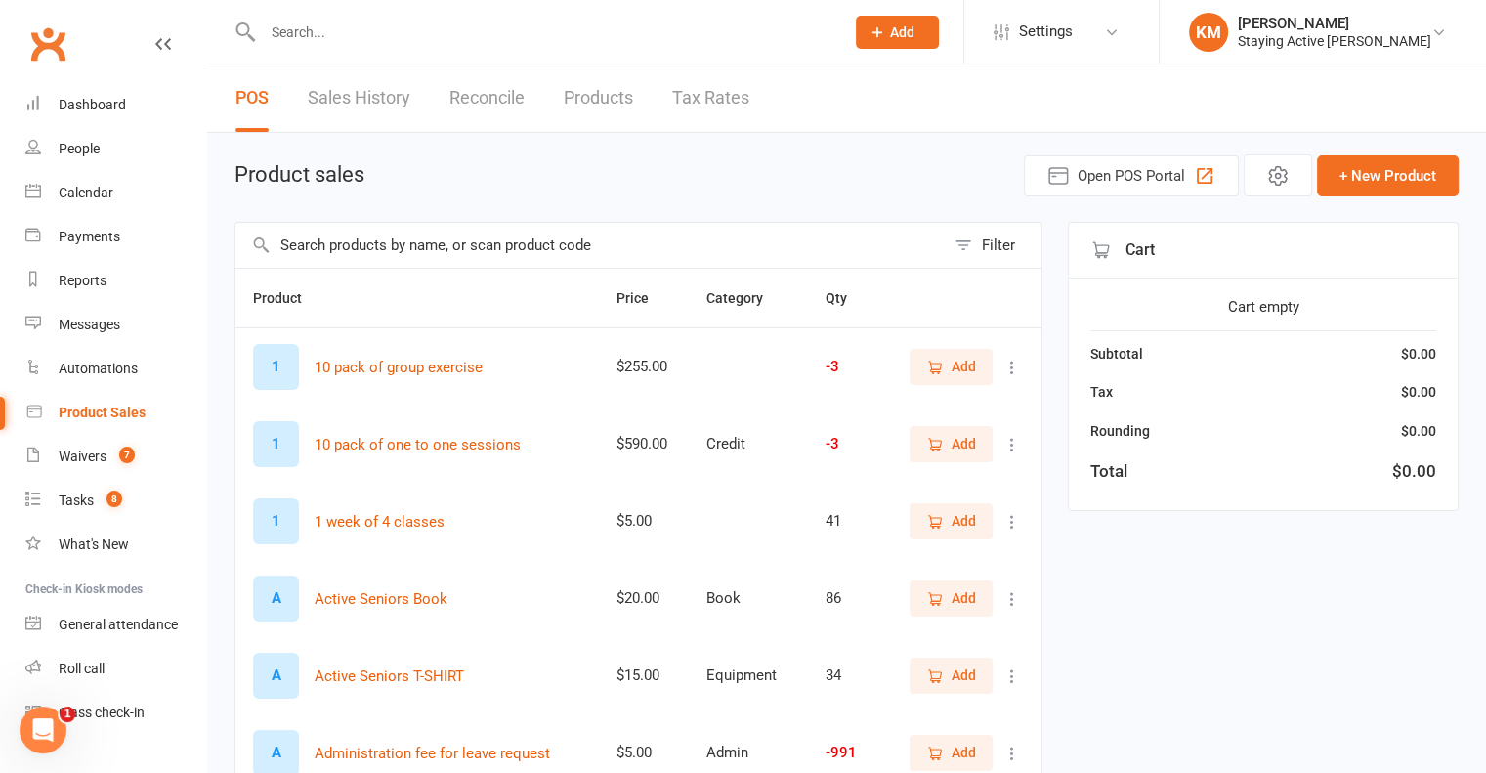
click at [370, 97] on link "Sales History" at bounding box center [359, 97] width 103 height 67
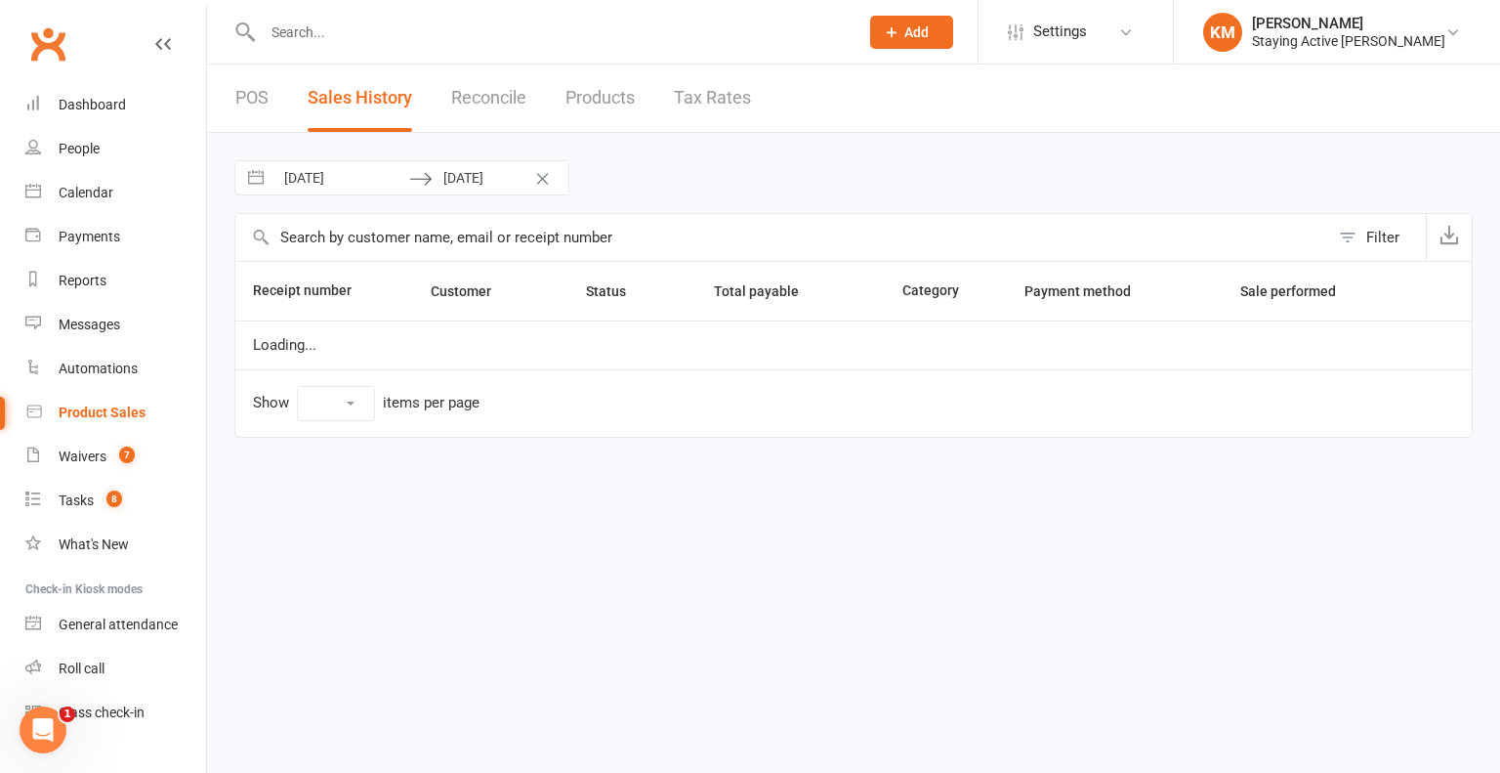
select select "100"
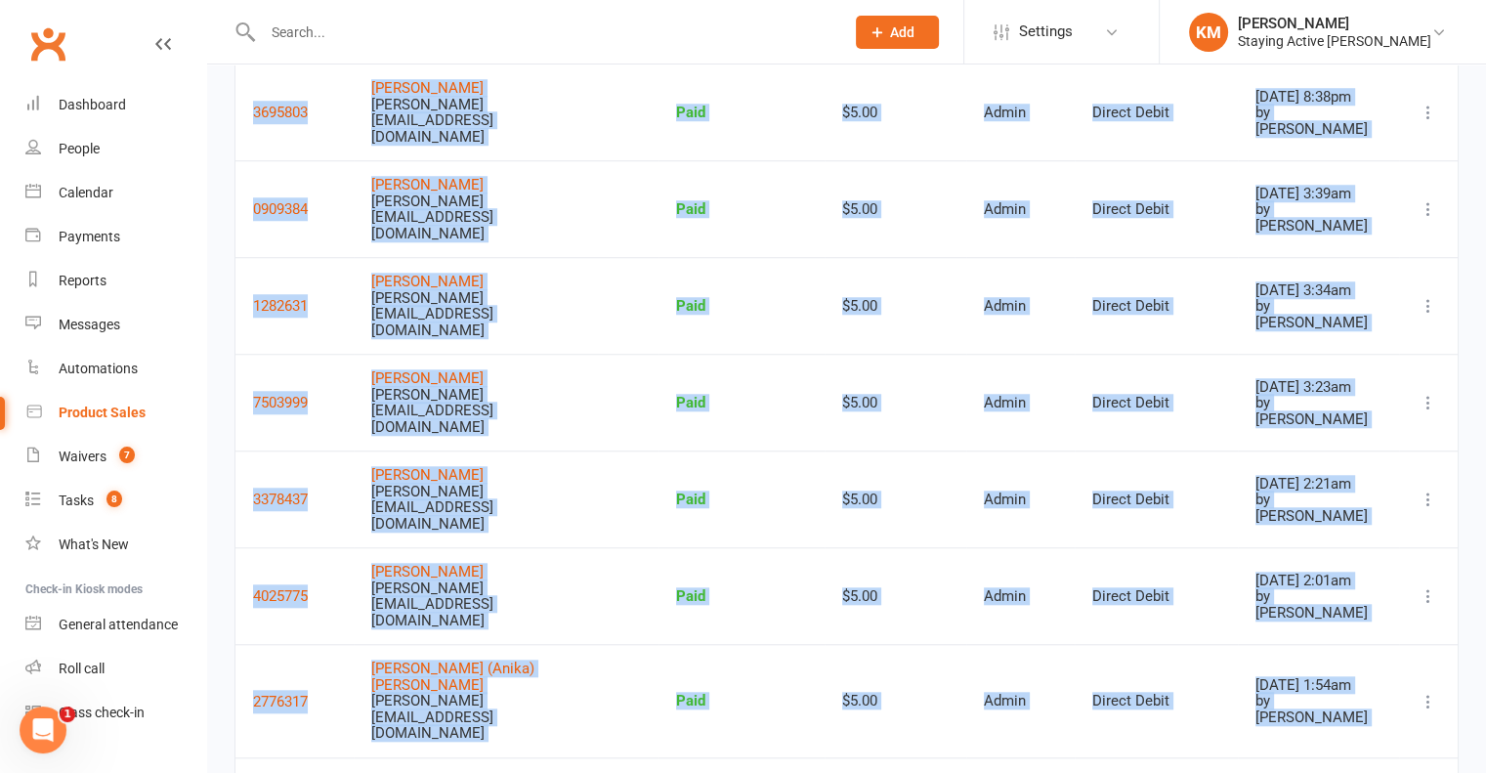
scroll to position [1840, 0]
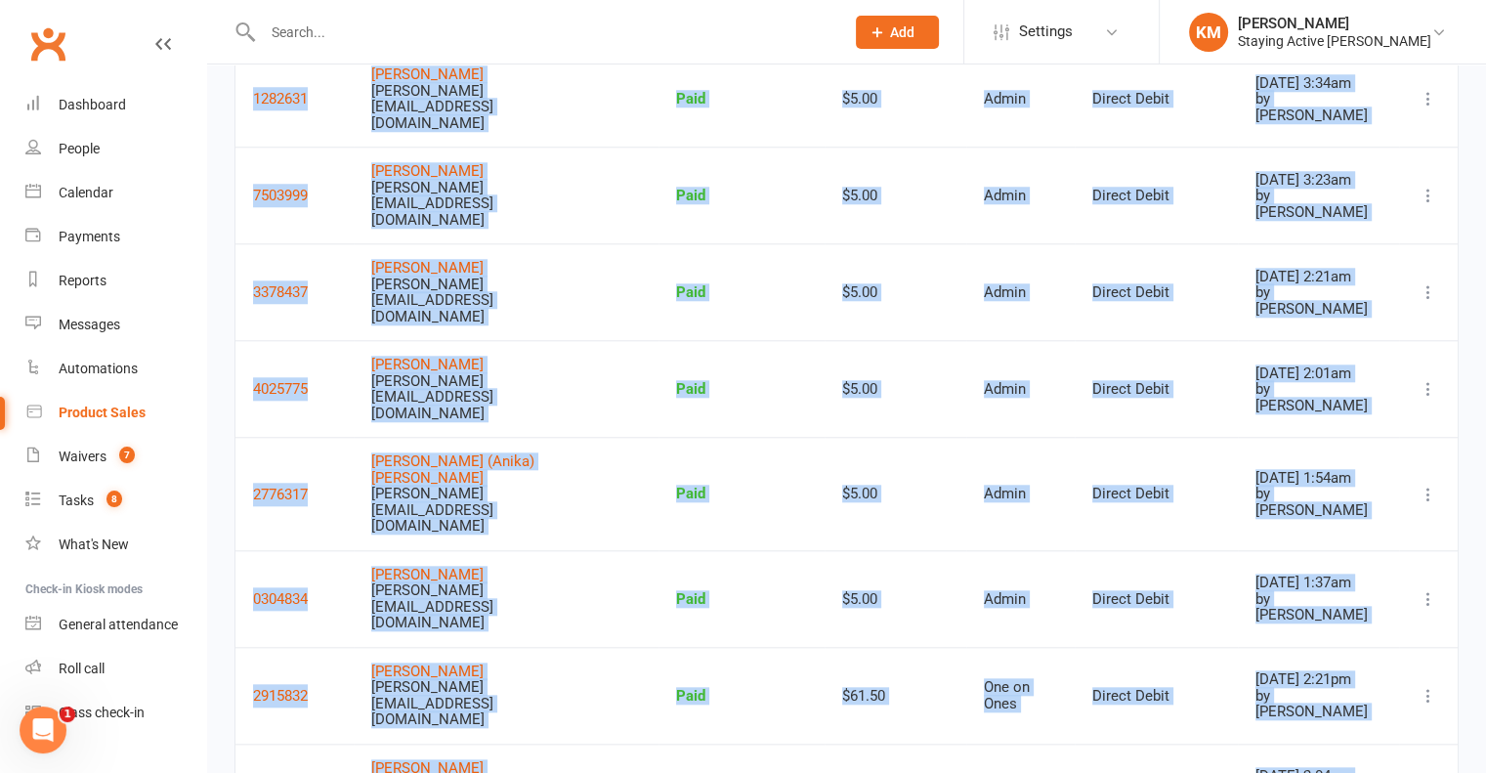
drag, startPoint x: 385, startPoint y: 338, endPoint x: 496, endPoint y: 588, distance: 273.7
copy tbody "Barbara Woods gordon@stayingactive.com.au Paid $95.00 One on Ones POS Terminal …"
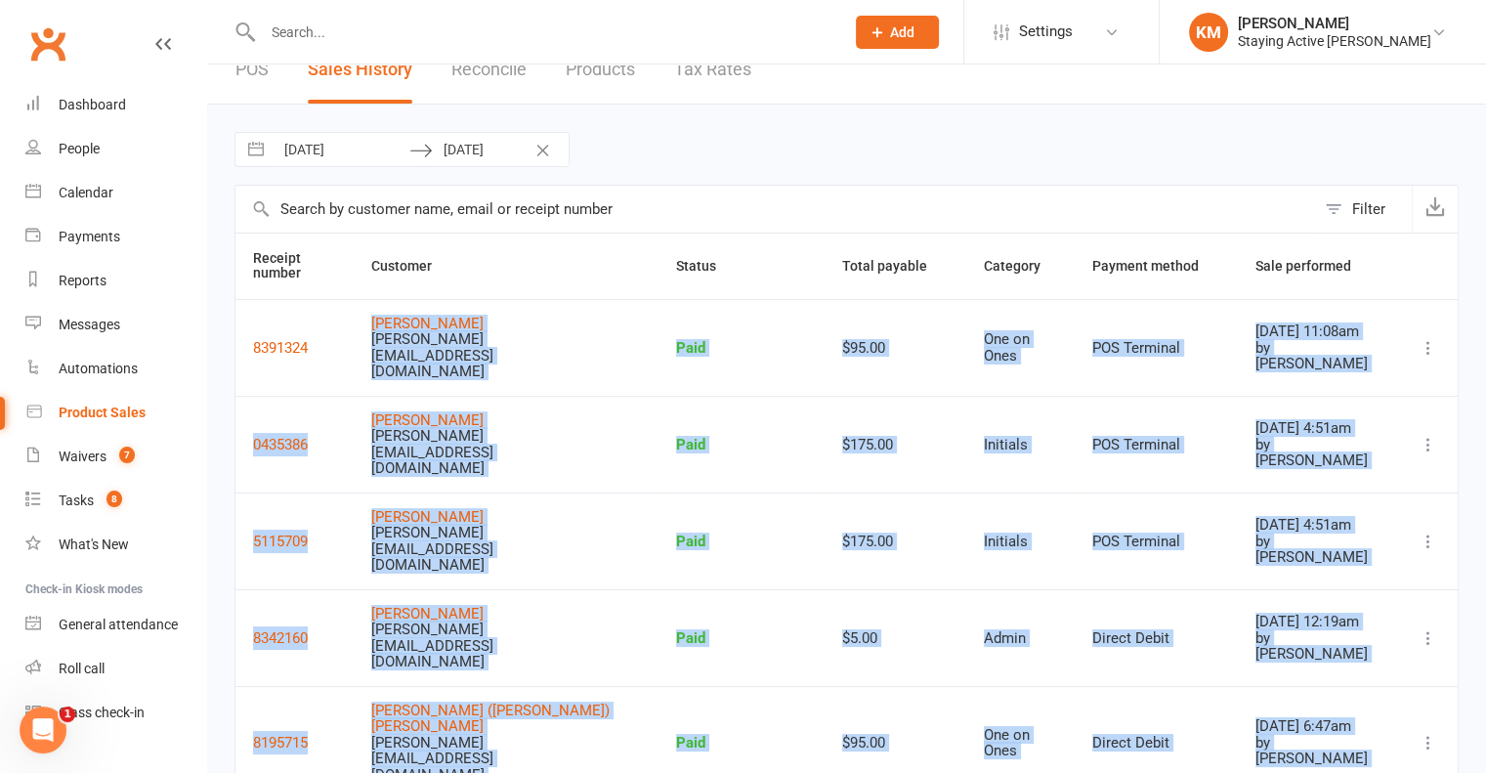
scroll to position [0, 0]
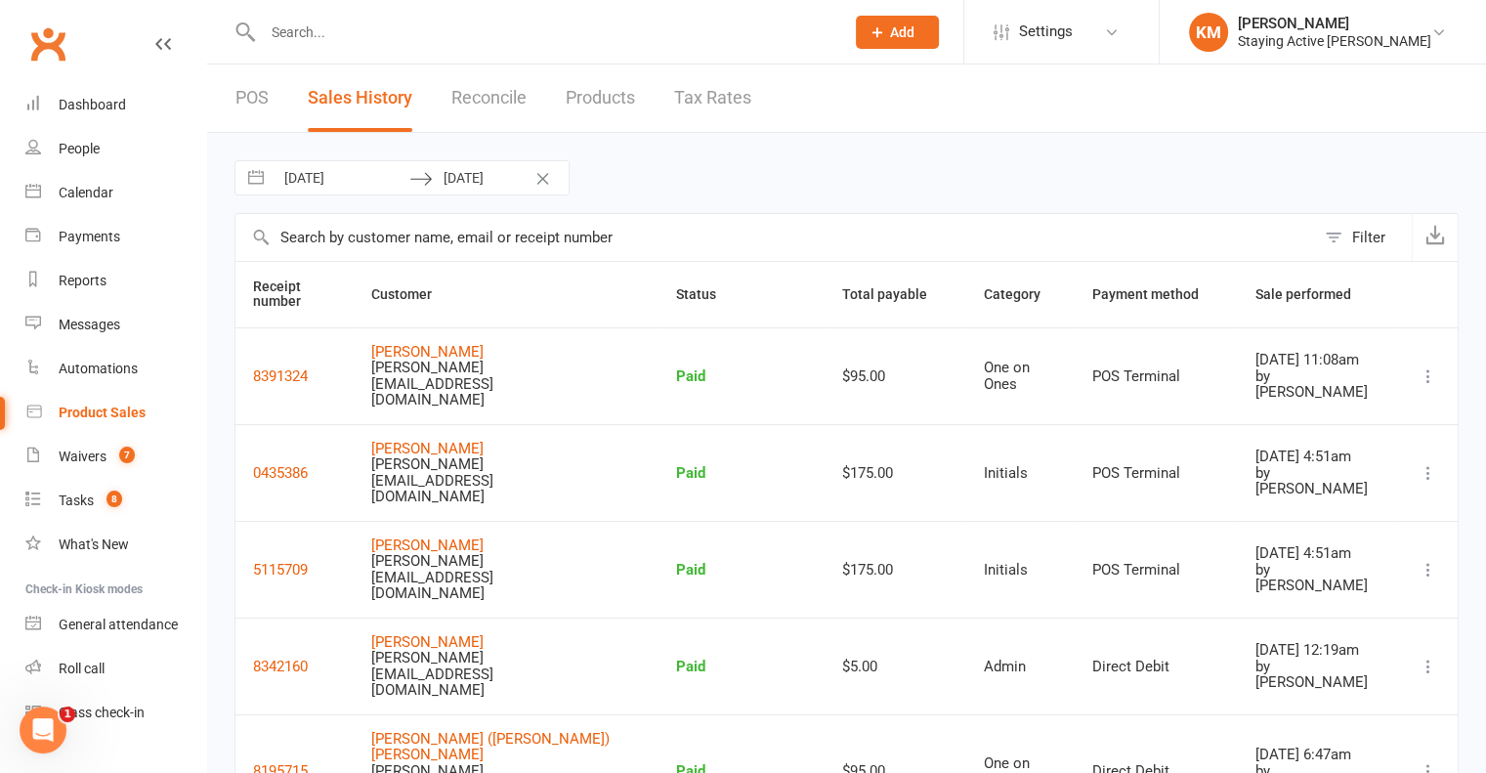
click at [653, 165] on div "21 Jul 2025 Navigate forward to interact with the calendar and select a date. P…" at bounding box center [846, 177] width 1224 height 35
click at [391, 184] on input "21 Jul 2025" at bounding box center [342, 177] width 136 height 33
select select "5"
select select "2025"
select select "6"
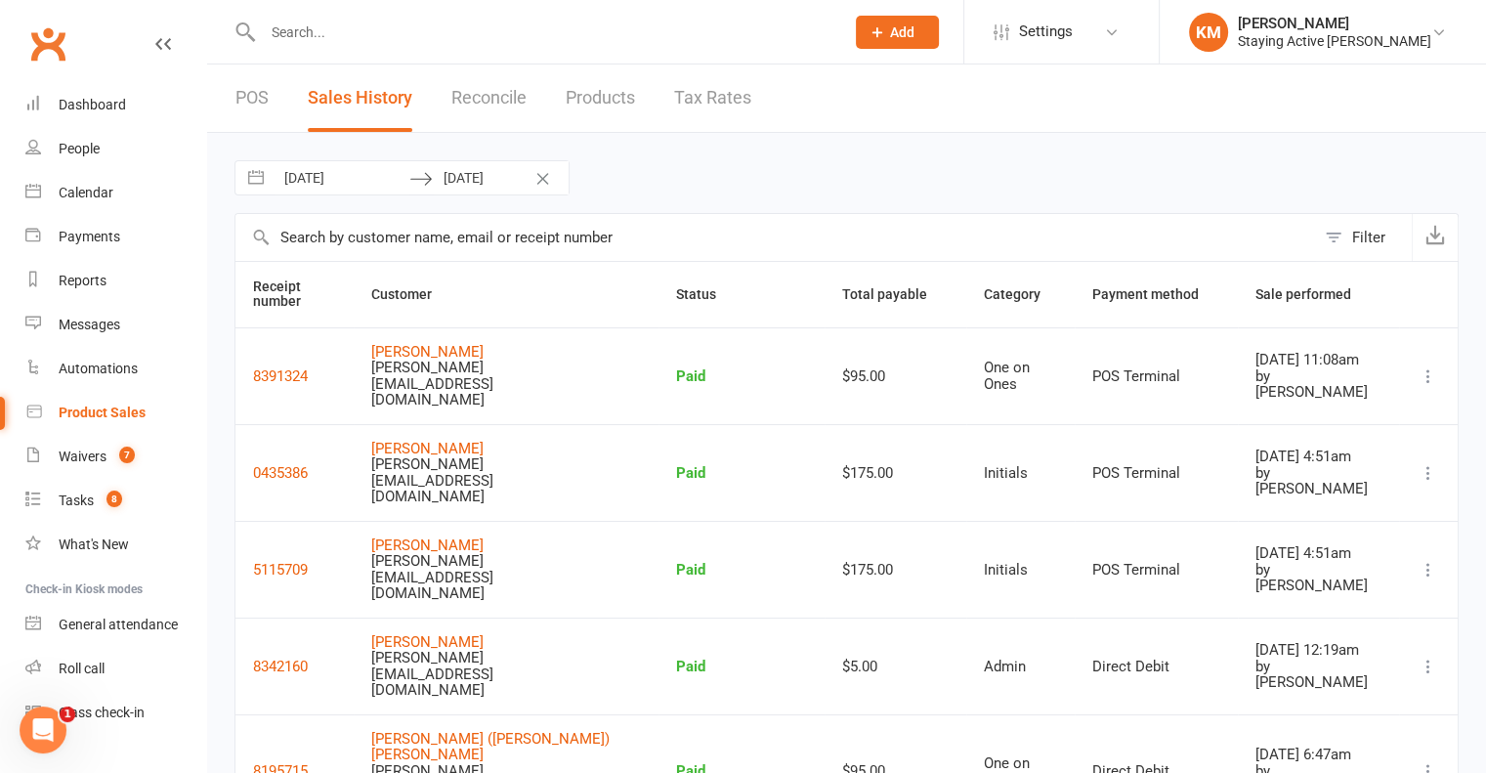
select select "2025"
select select "7"
select select "2025"
select select "8"
select select "2025"
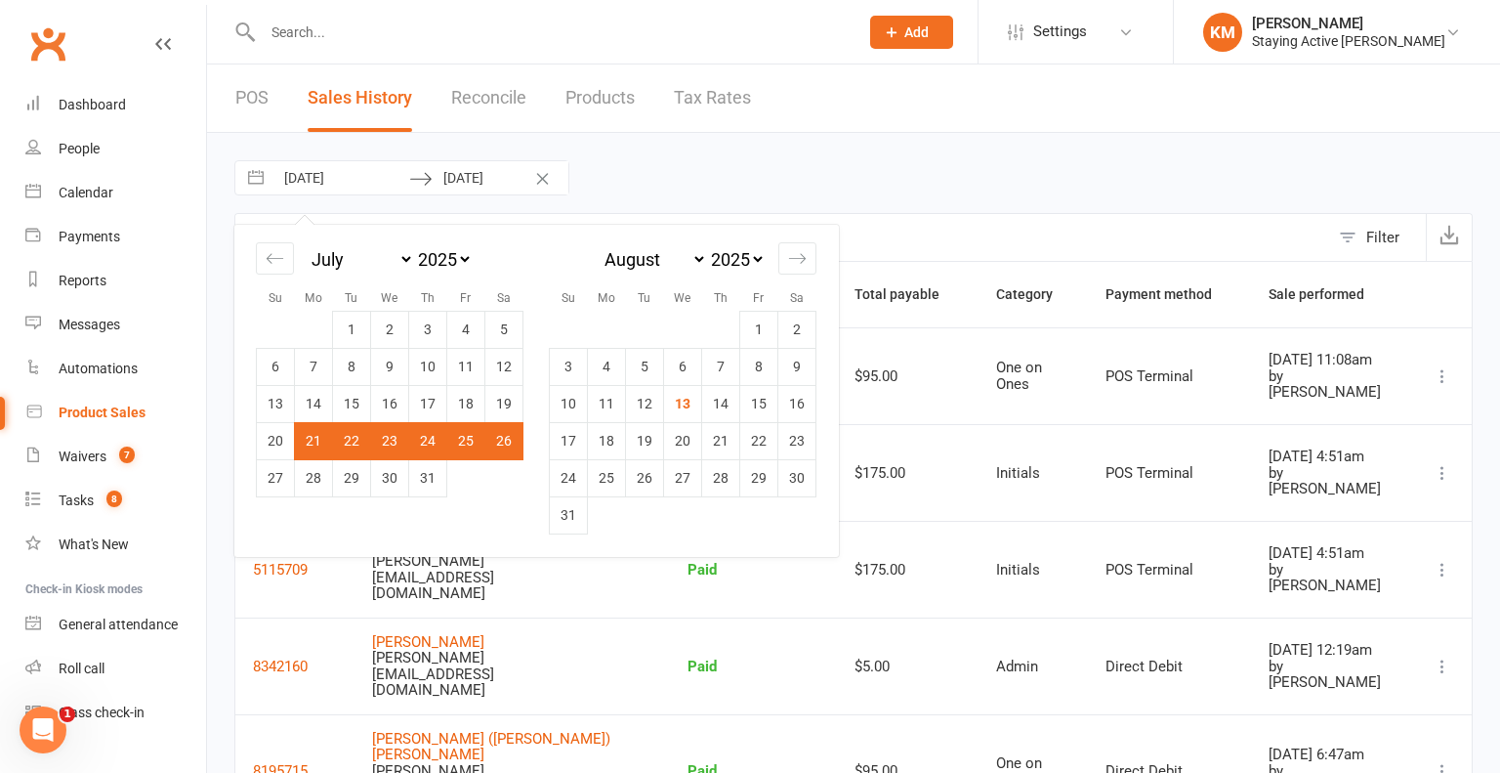
click at [350, 169] on input "21 Jul 2025" at bounding box center [342, 177] width 136 height 33
click at [309, 484] on td "28" at bounding box center [314, 477] width 38 height 37
type input "28 Jul 2025"
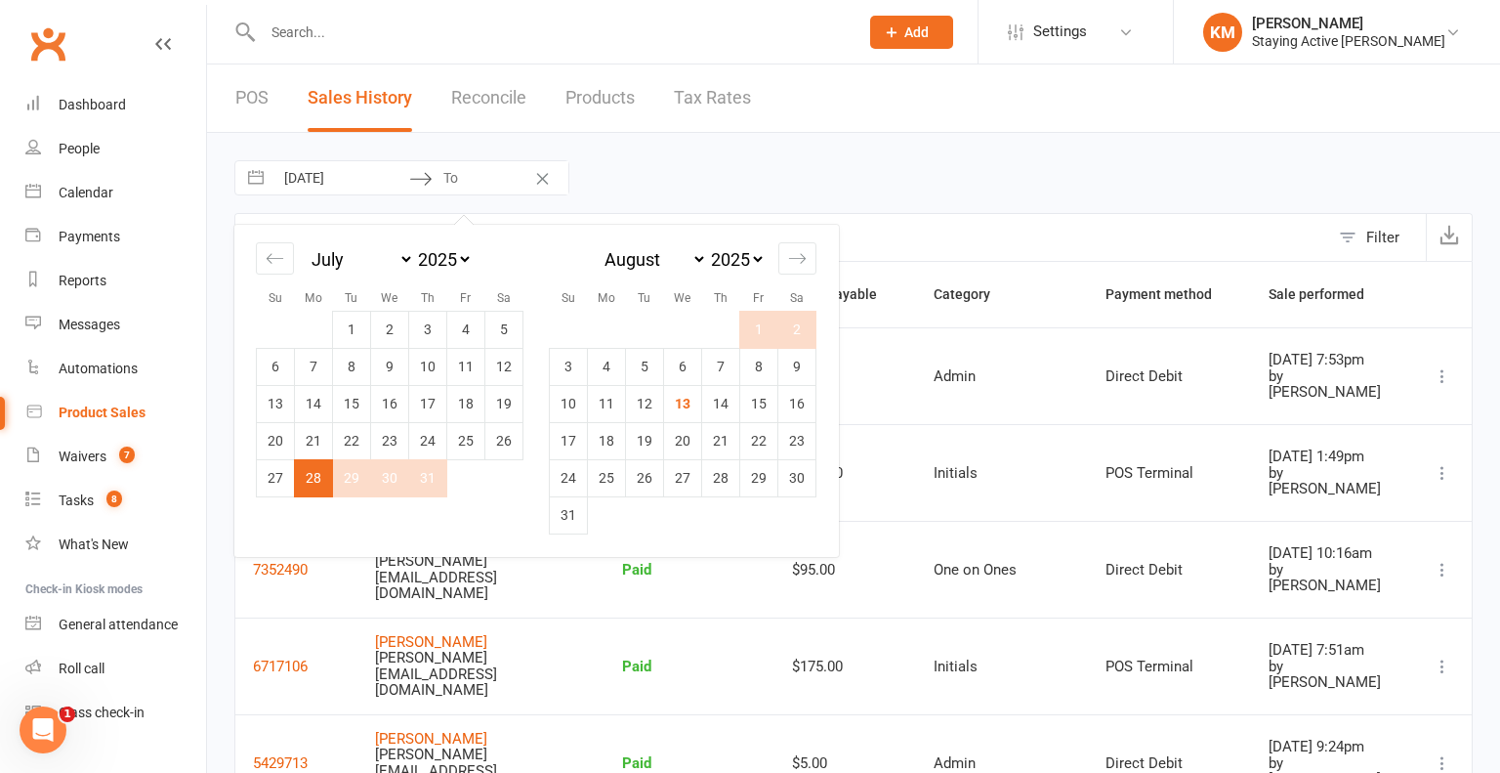
click at [804, 330] on td "2" at bounding box center [798, 329] width 38 height 37
type input "02 Aug 2025"
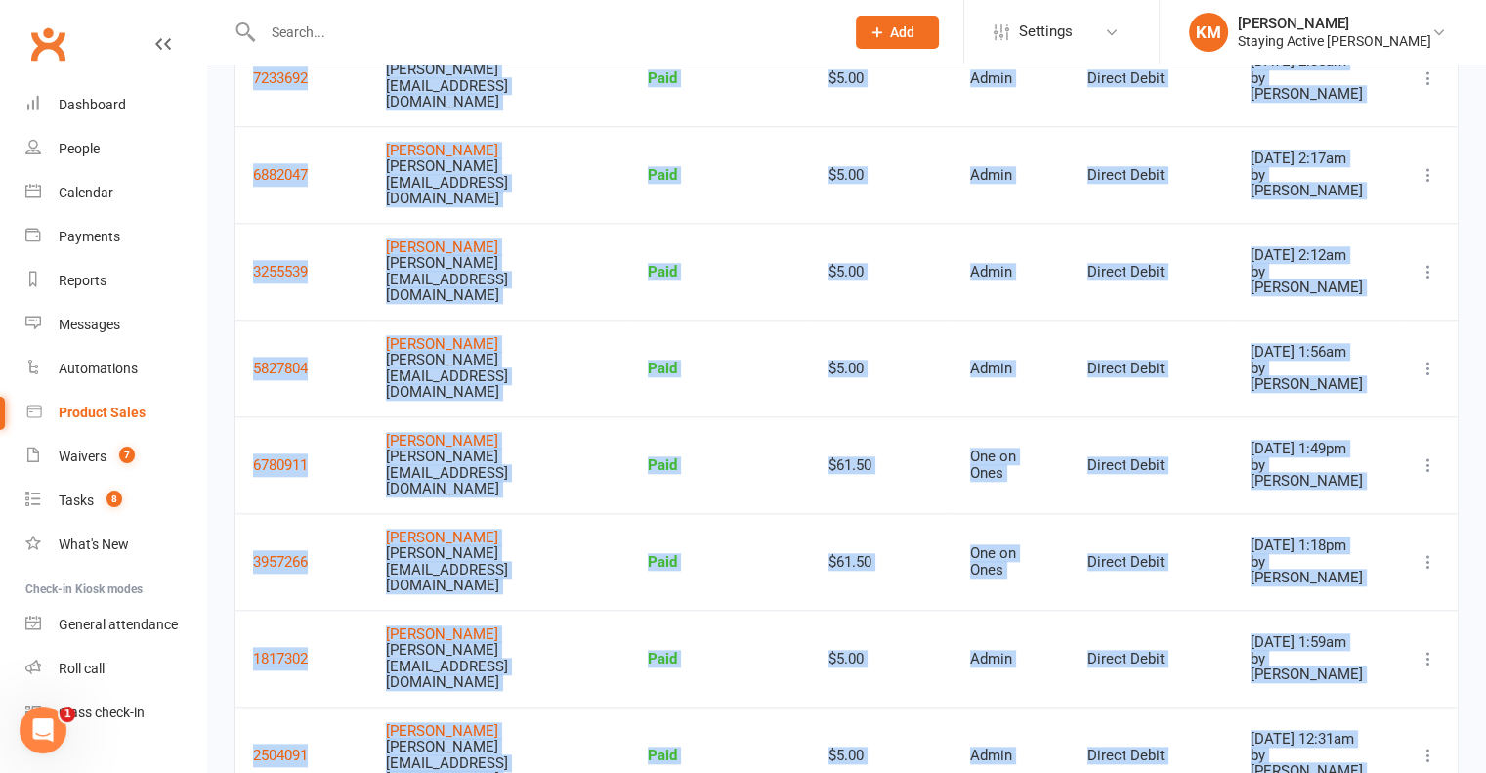
scroll to position [2001, 0]
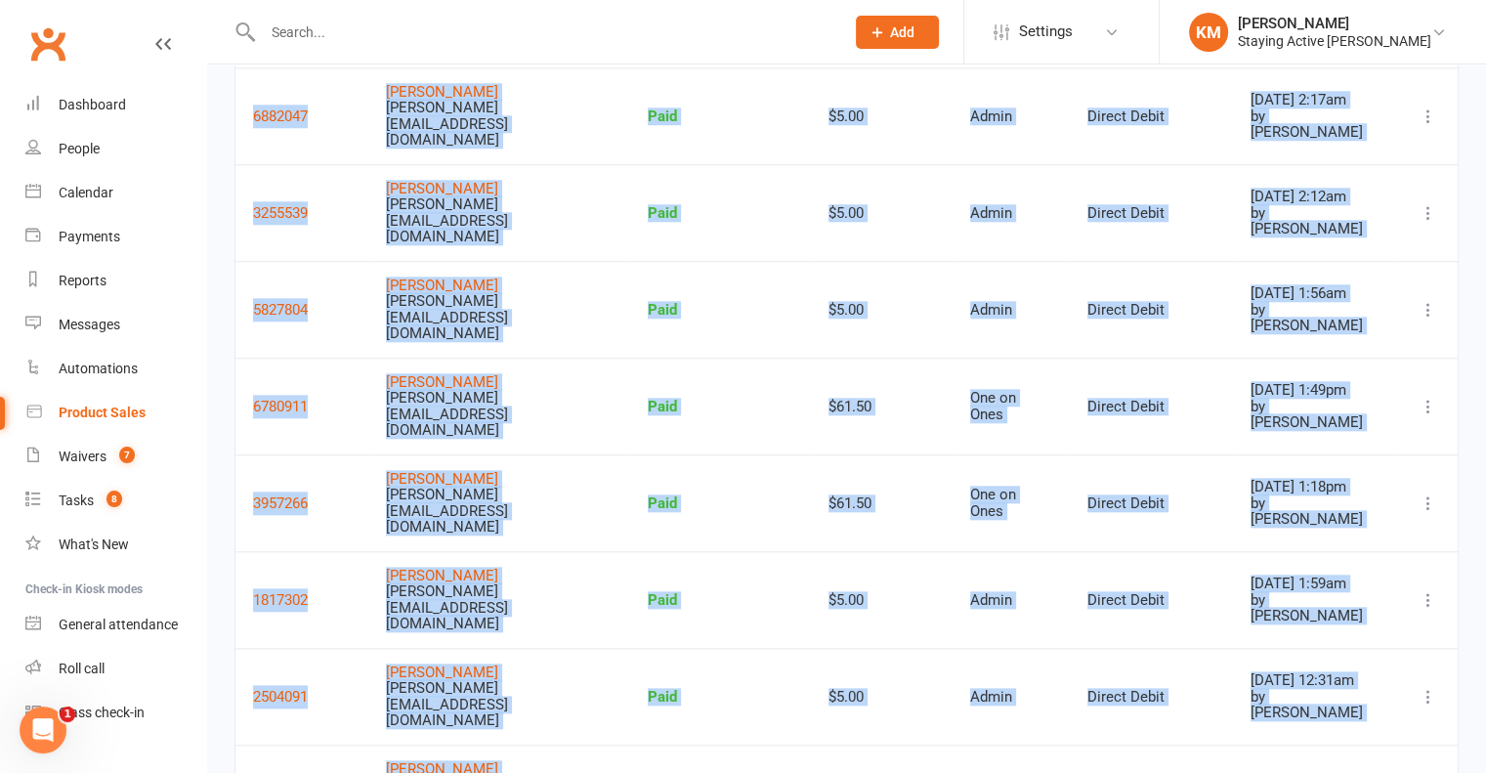
drag, startPoint x: 387, startPoint y: 327, endPoint x: 488, endPoint y: 598, distance: 289.0
copy tbody "Geoffrey Hunter gordon@stayingactive.com.au Paid $175.00 Initials POS Terminal …"
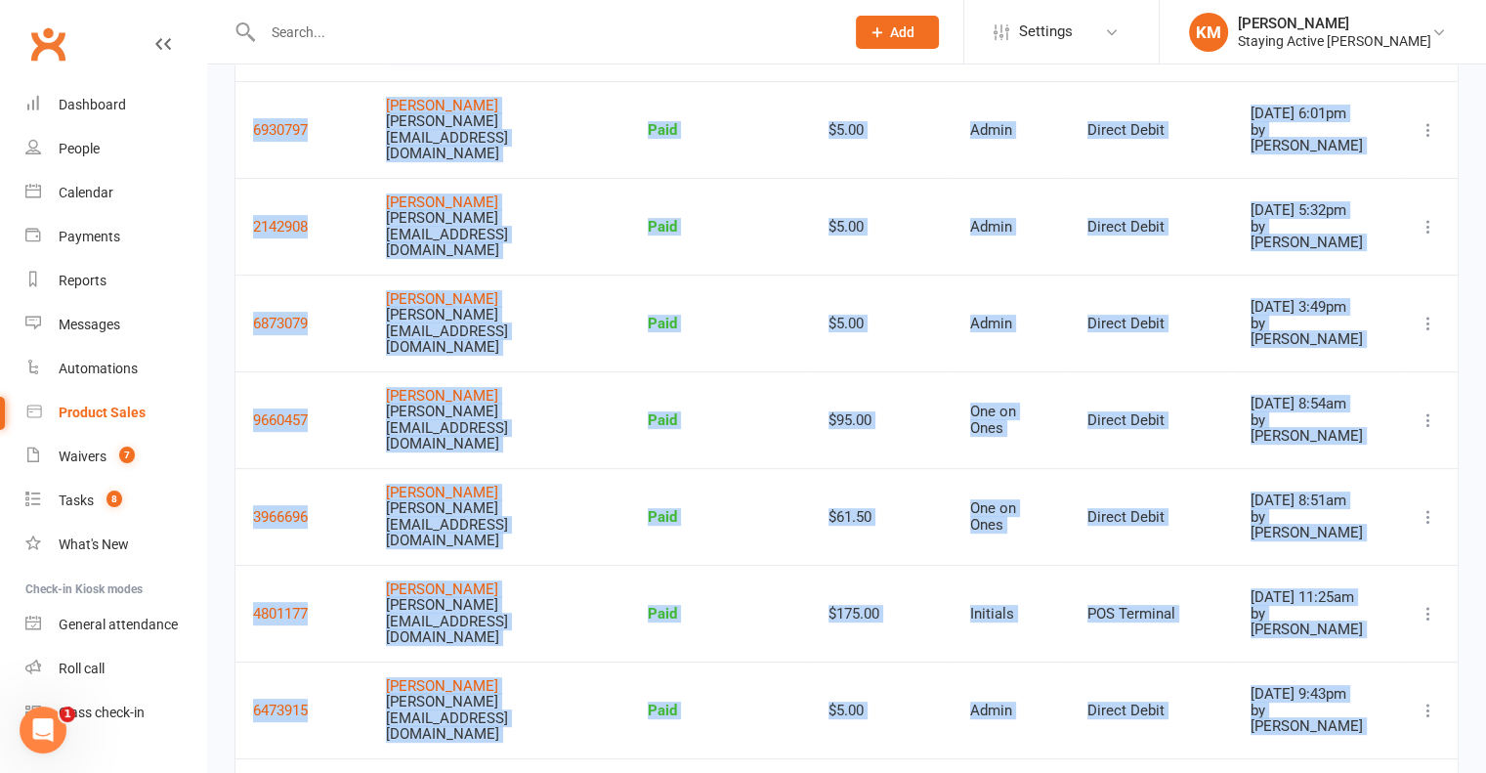
scroll to position [0, 0]
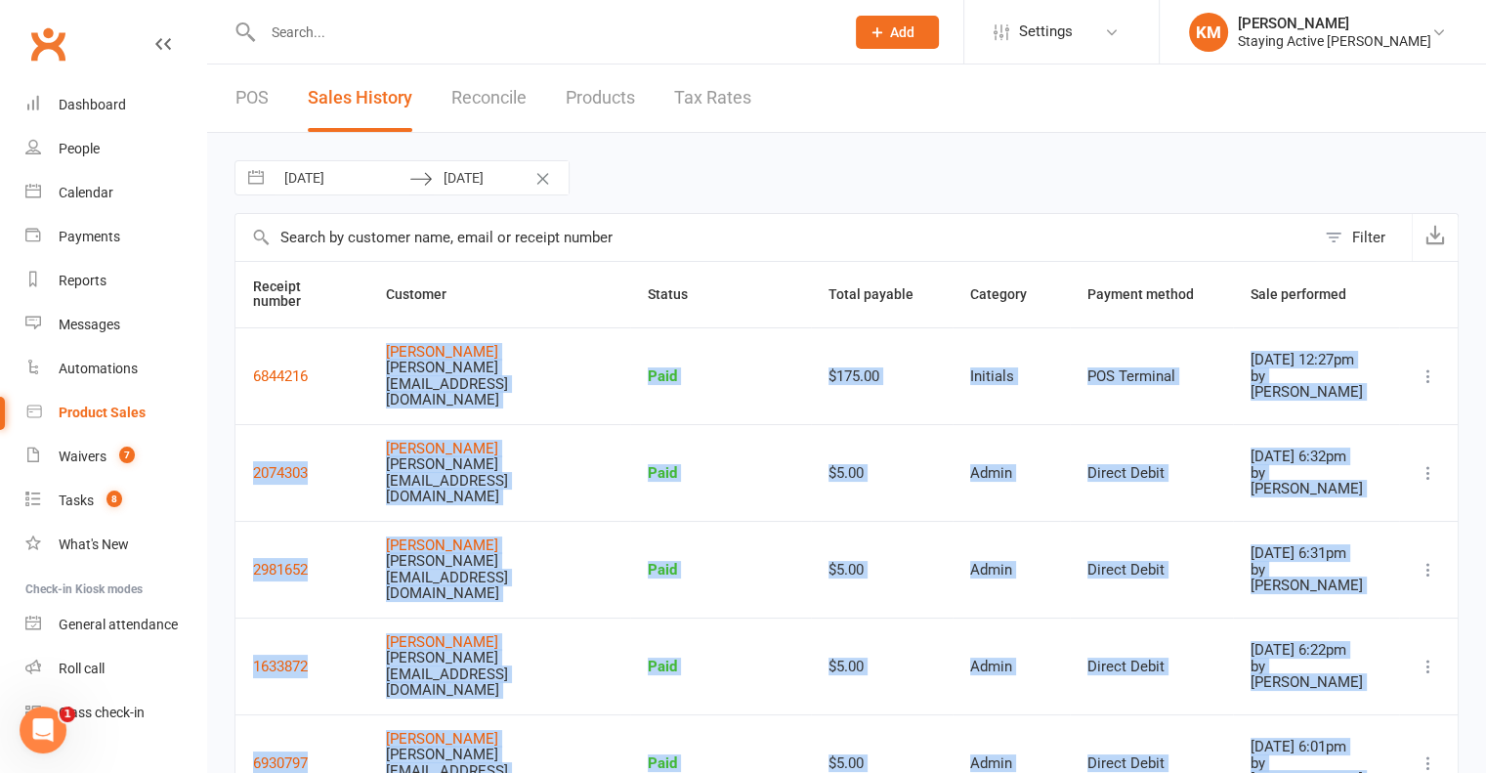
click at [378, 179] on input "28 Jul 2025" at bounding box center [342, 177] width 136 height 33
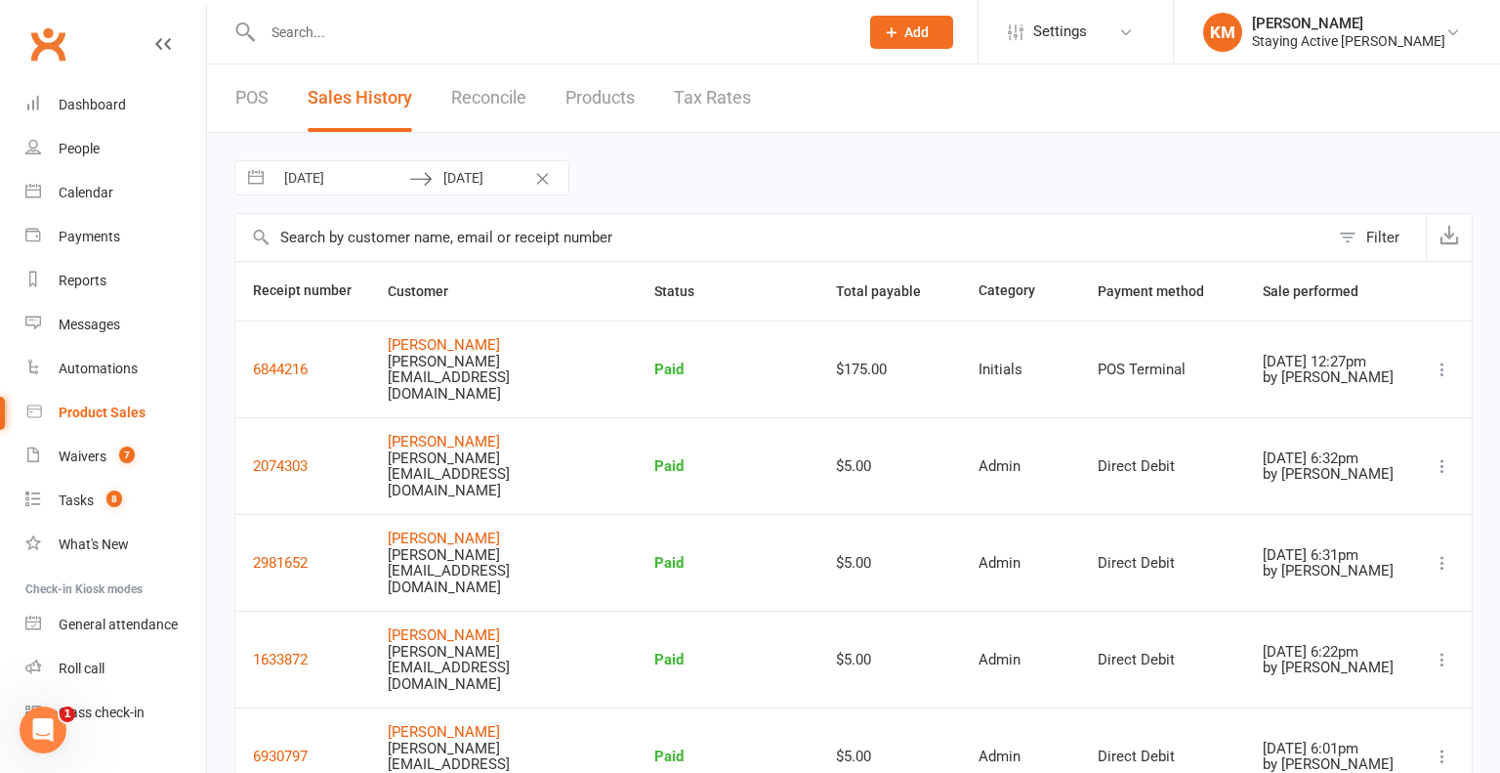
select select "5"
select select "2025"
select select "6"
select select "2025"
select select "7"
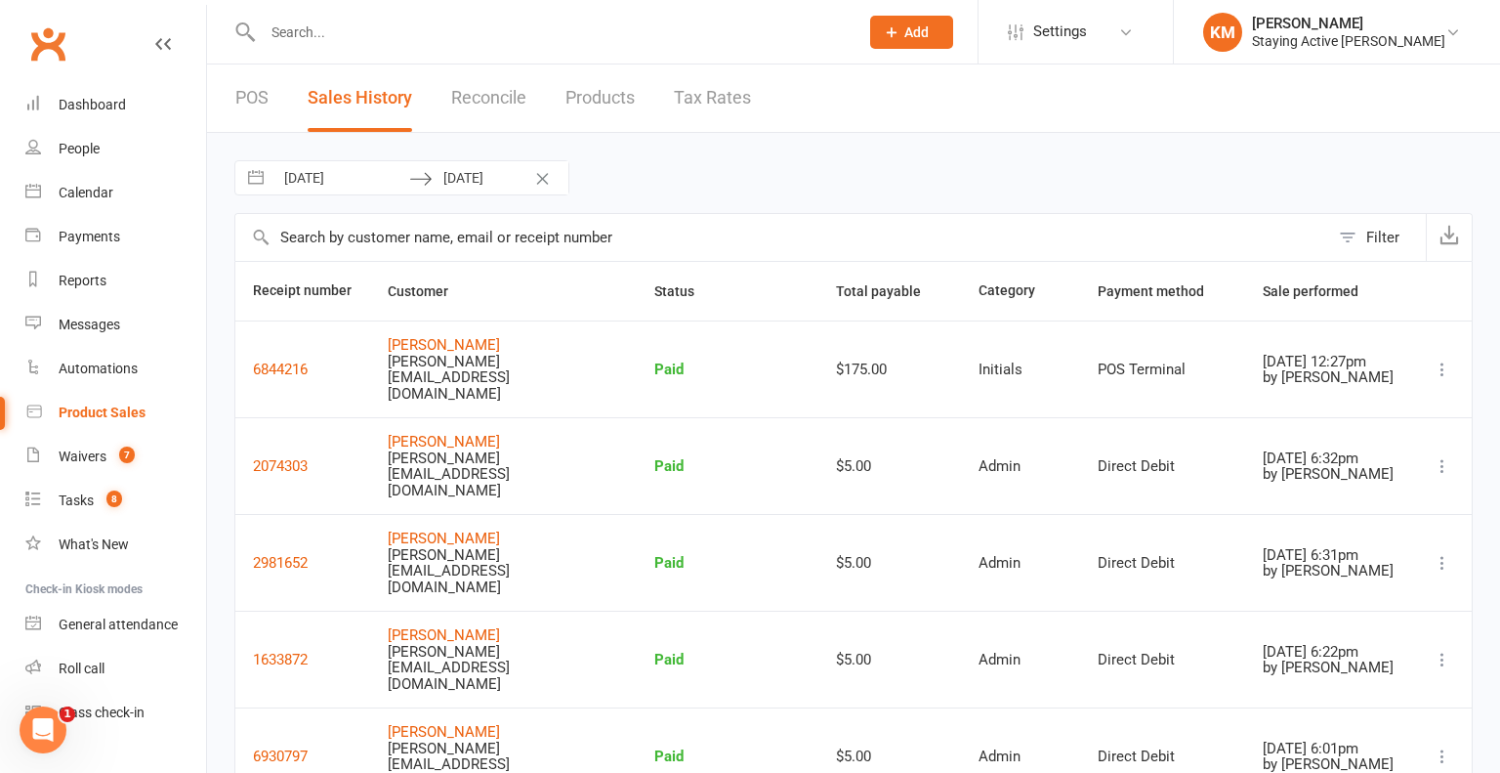
select select "2025"
select select "8"
select select "2025"
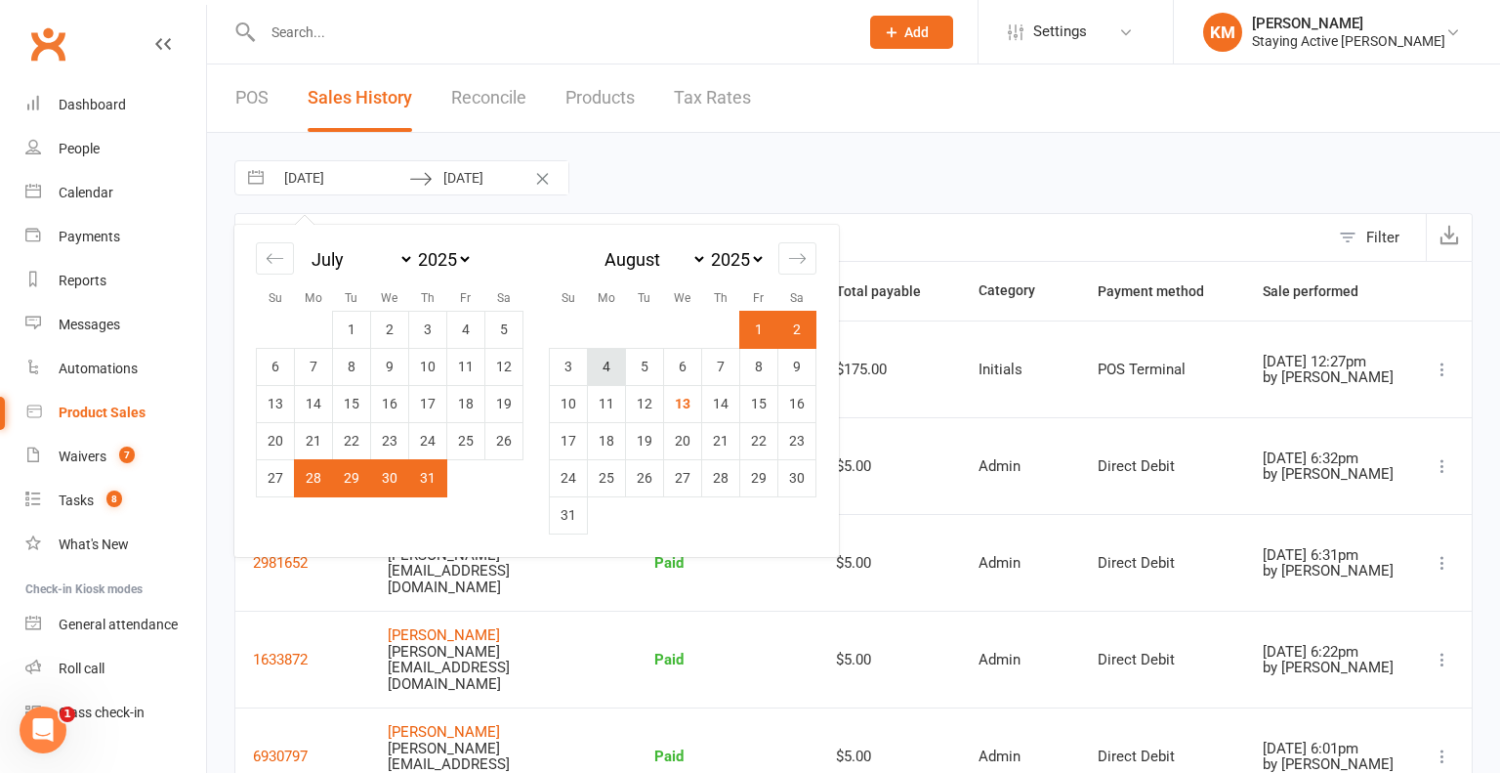
click at [606, 370] on td "4" at bounding box center [607, 366] width 38 height 37
type input "[DATE]"
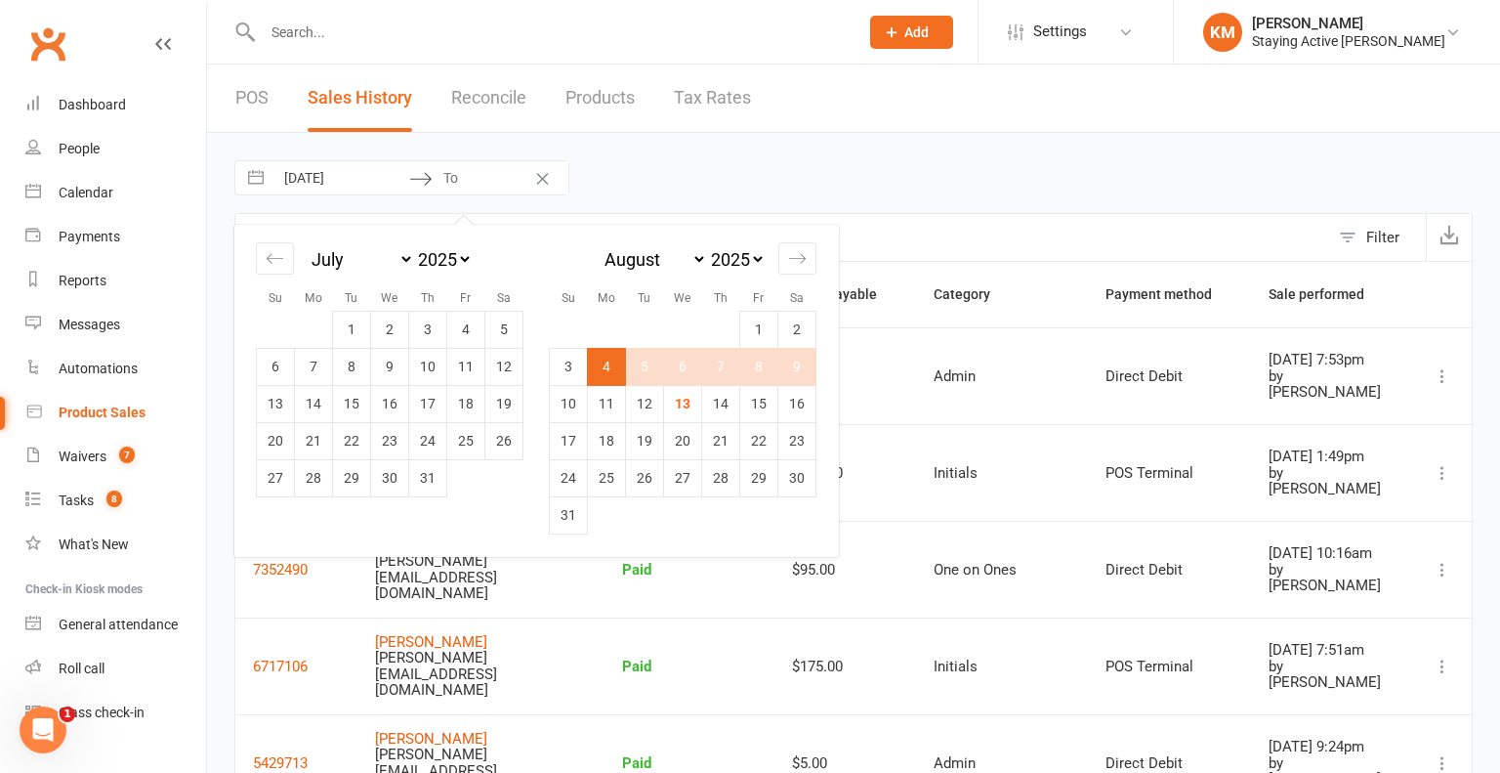
click at [796, 374] on td "9" at bounding box center [798, 366] width 38 height 37
type input "[DATE]"
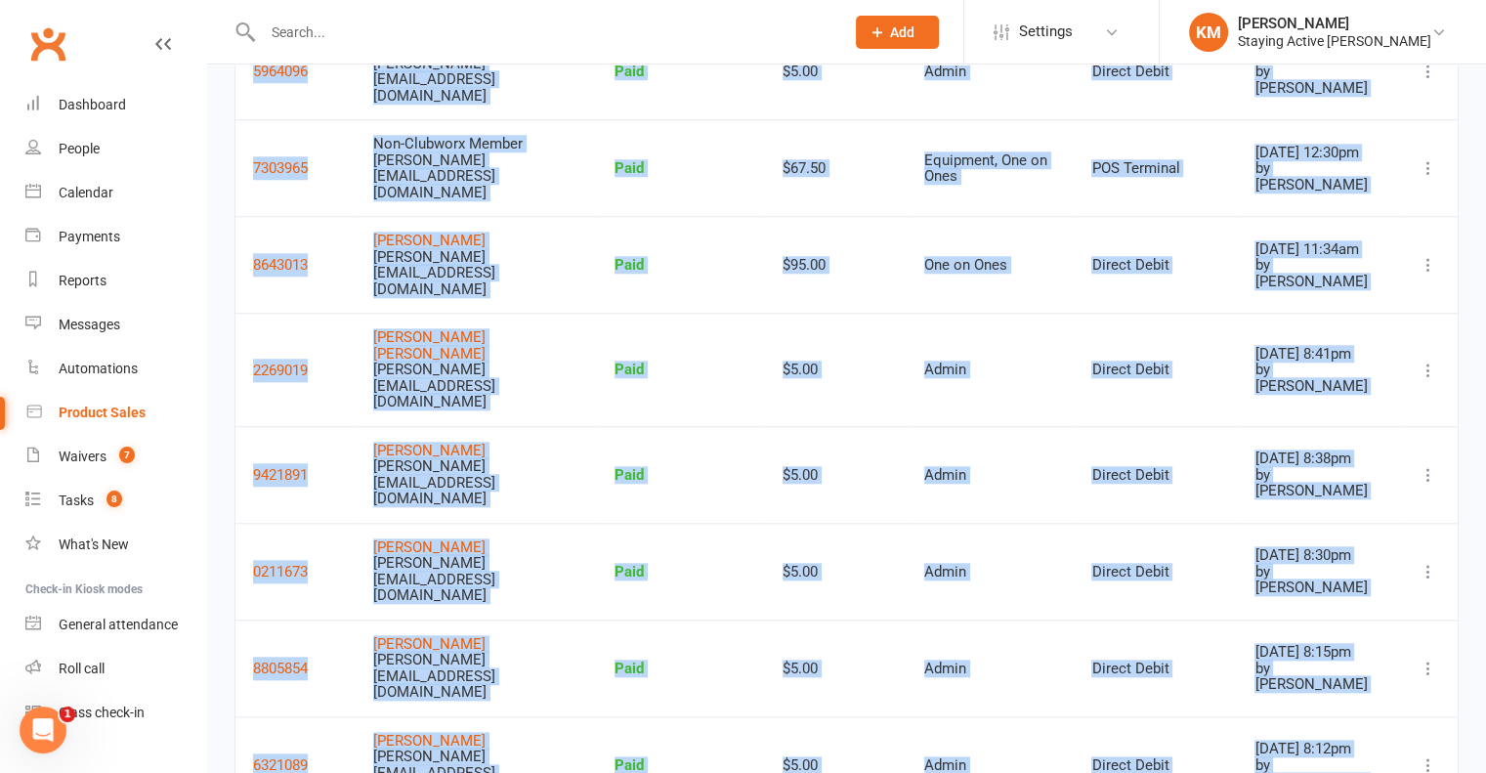
scroll to position [2087, 0]
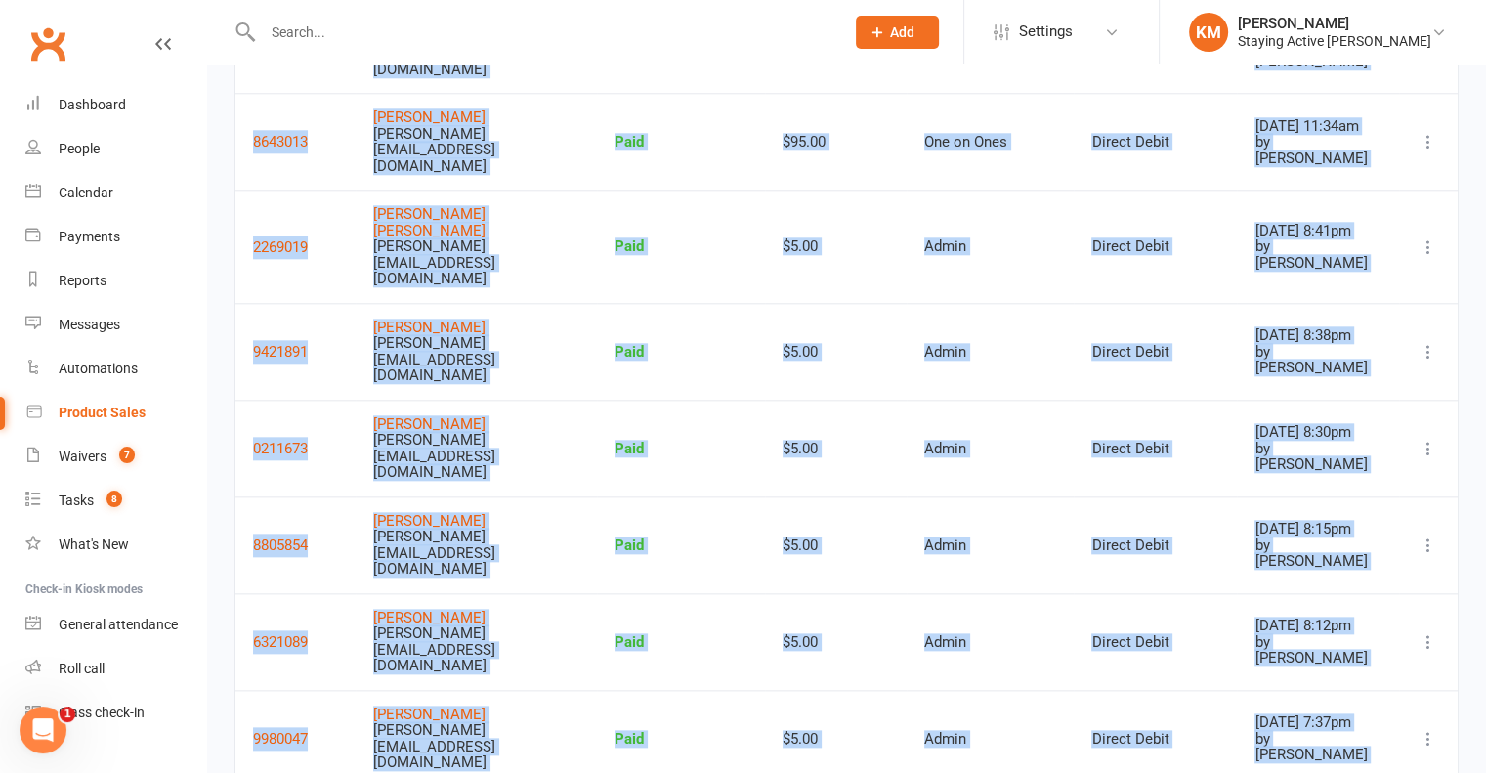
drag, startPoint x: 375, startPoint y: 343, endPoint x: 460, endPoint y: 581, distance: 253.0
copy tbody "Ann Windeyer gordon@stayingactive.com.au Paid $5.00 Admin Direct Debit Aug 8, 2…"
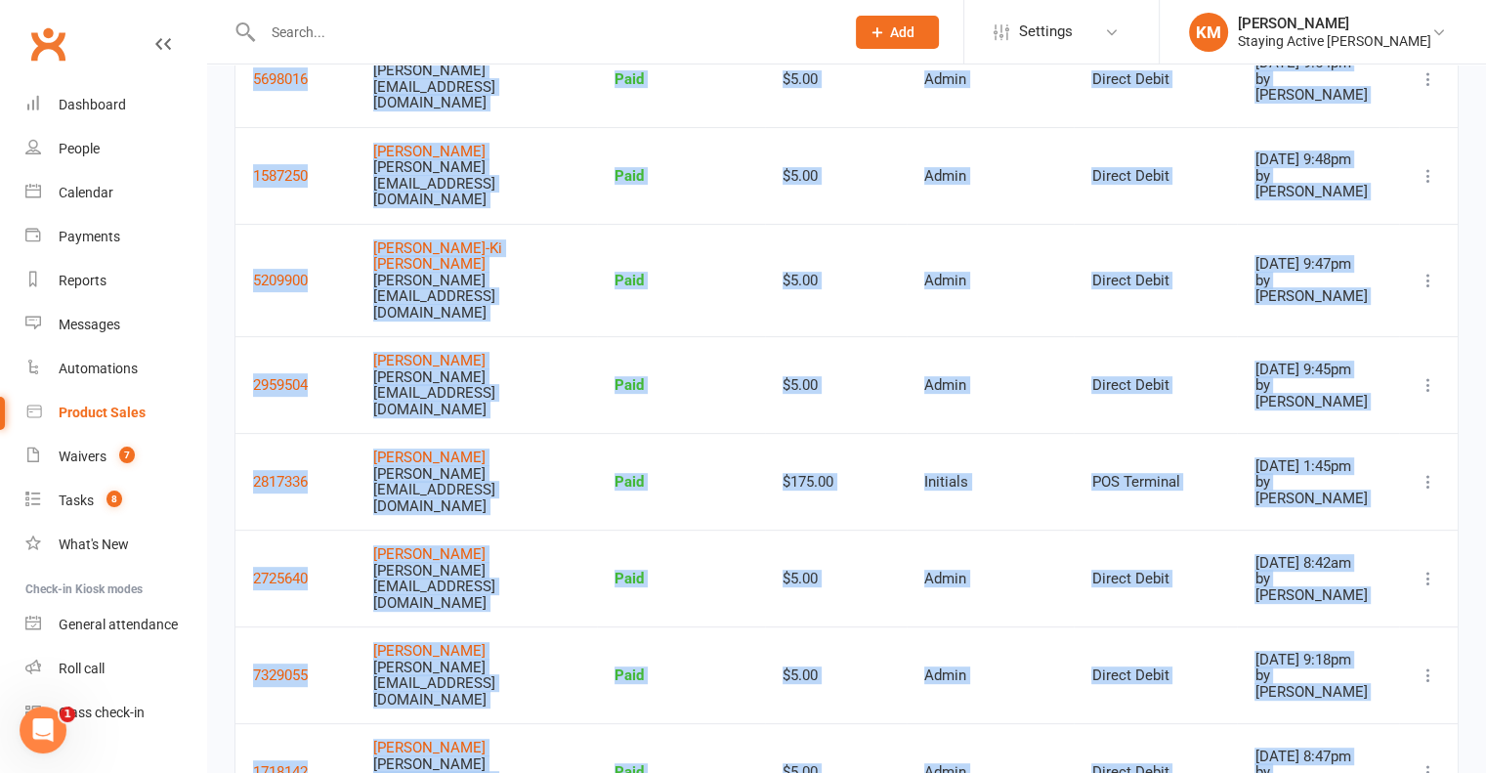
scroll to position [98, 0]
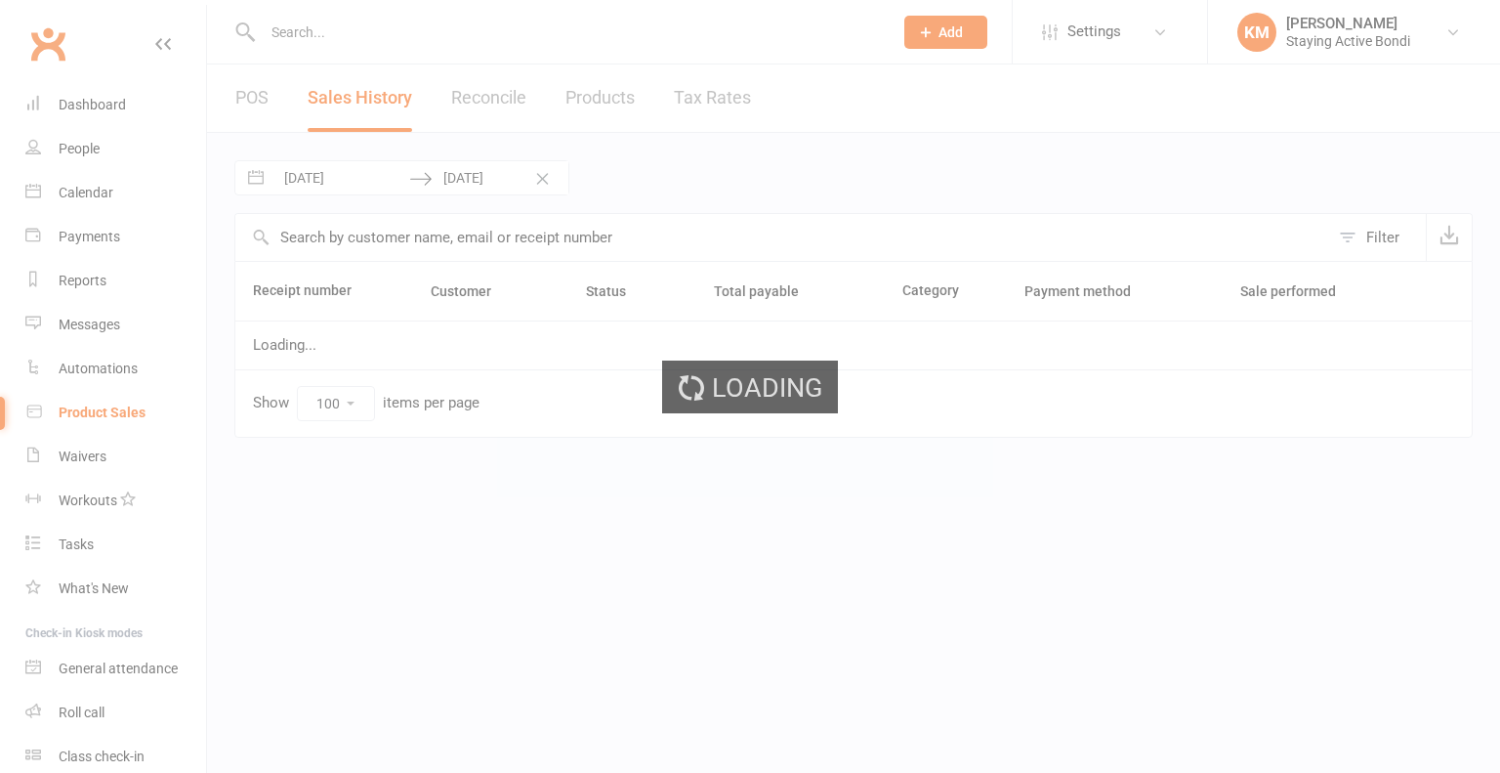
select select "100"
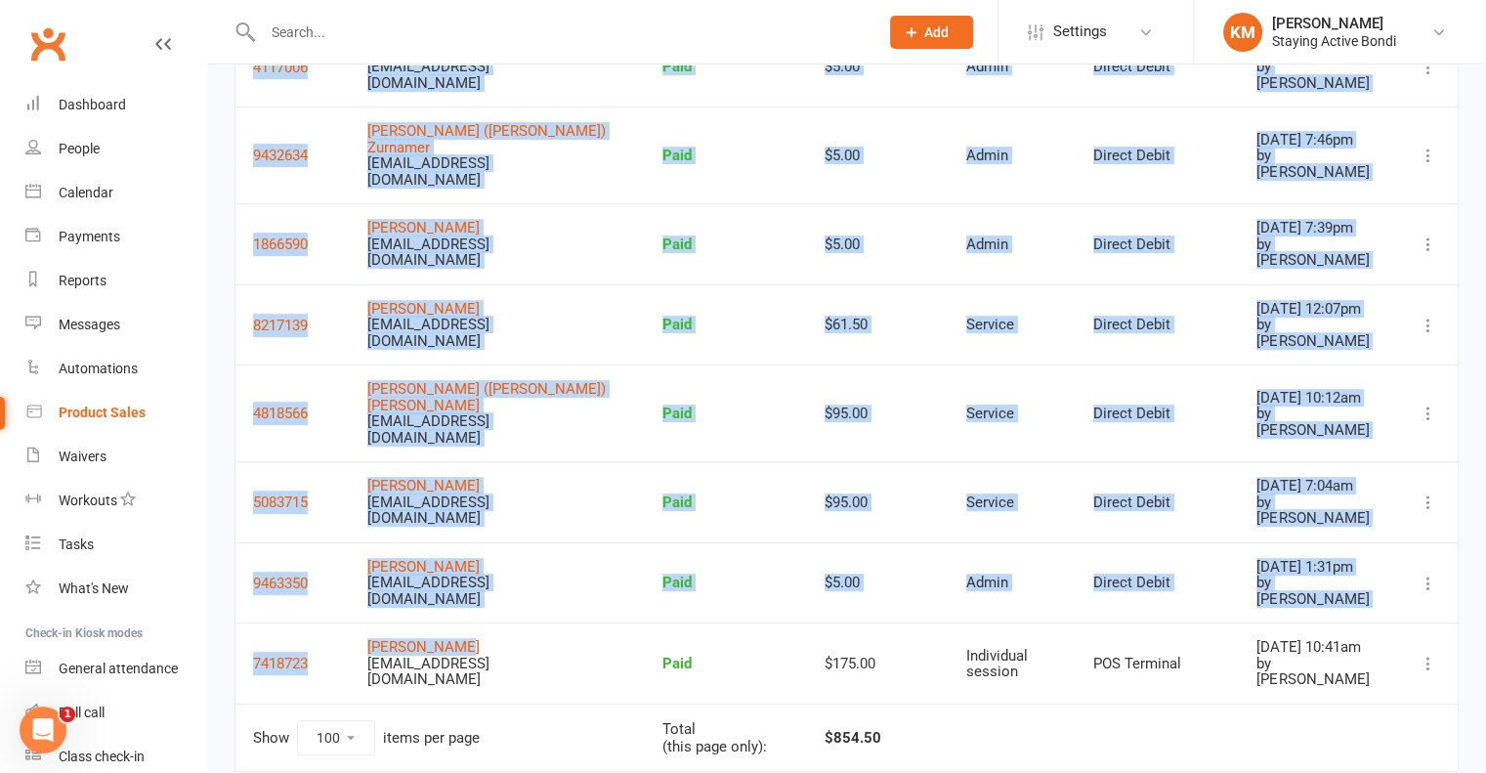
scroll to position [818, 0]
drag, startPoint x: 375, startPoint y: 343, endPoint x: 527, endPoint y: 598, distance: 296.5
click at [530, 597] on tbody "3431233 [PERSON_NAME] [EMAIL_ADDRESS][DOMAIN_NAME] Paid $10.00 Admin Direct Deb…" at bounding box center [846, 106] width 1222 height 1193
copy tbody "[PERSON_NAME] [EMAIL_ADDRESS][DOMAIN_NAME] Paid $10.00 Admin Direct Debit [DATE…"
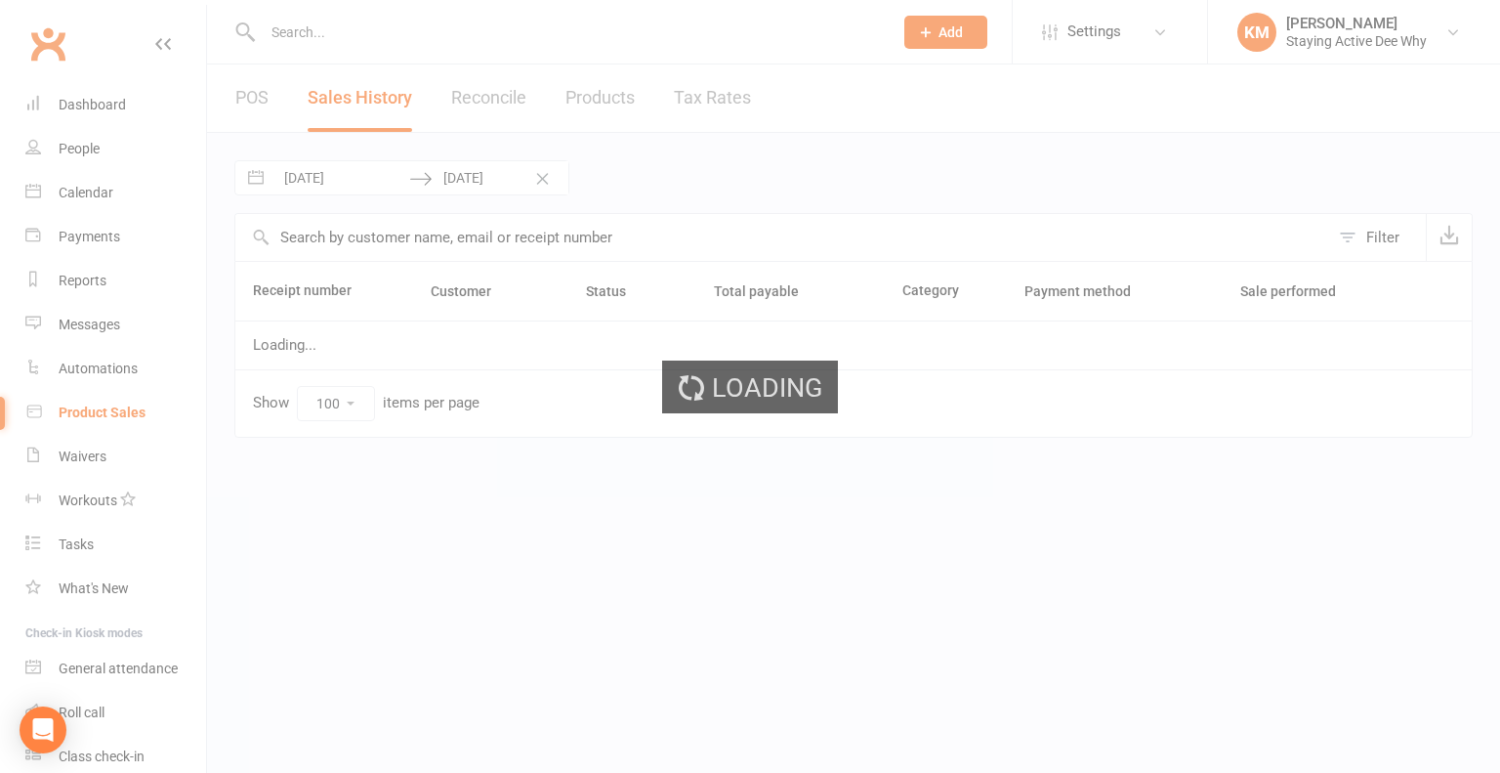
select select "100"
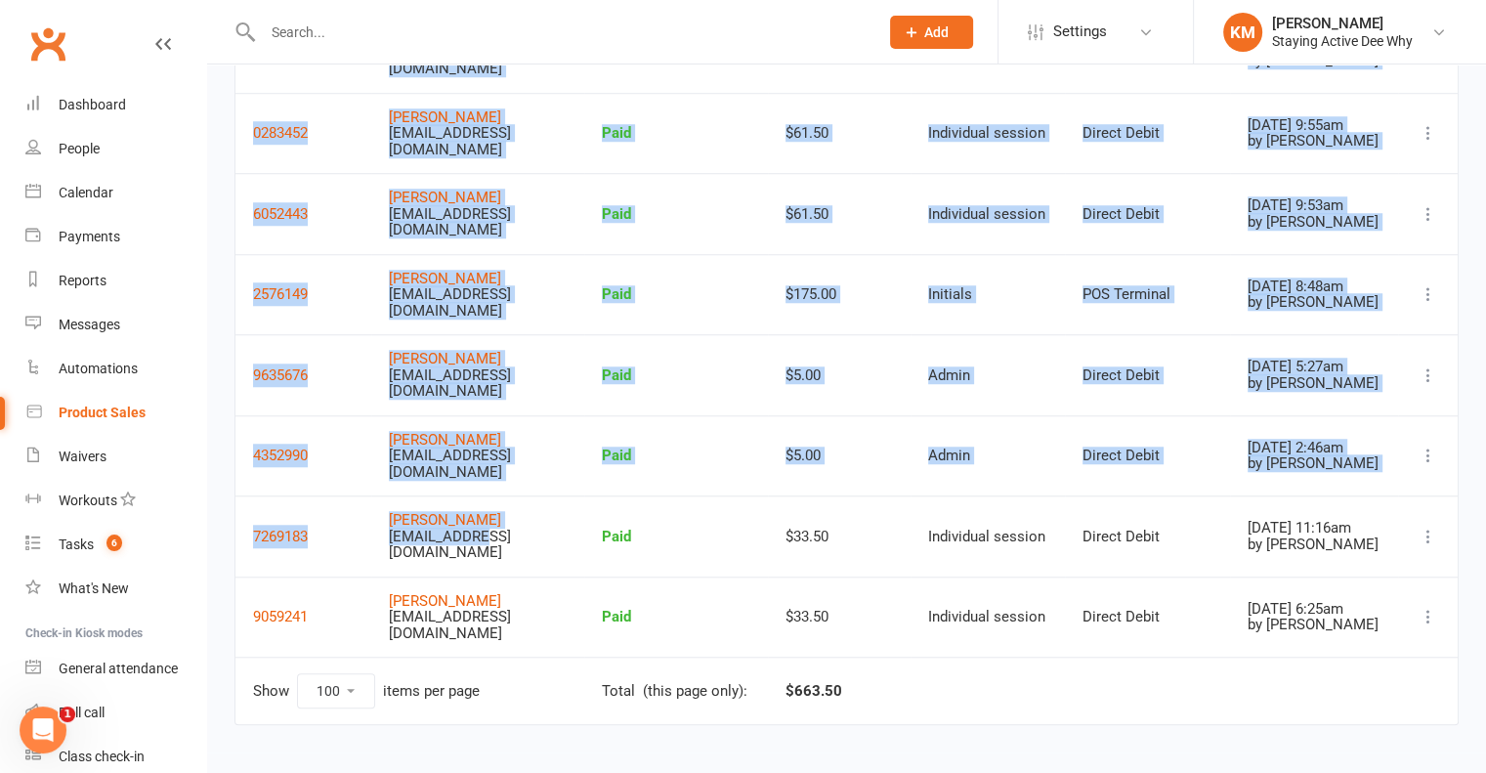
scroll to position [1606, 0]
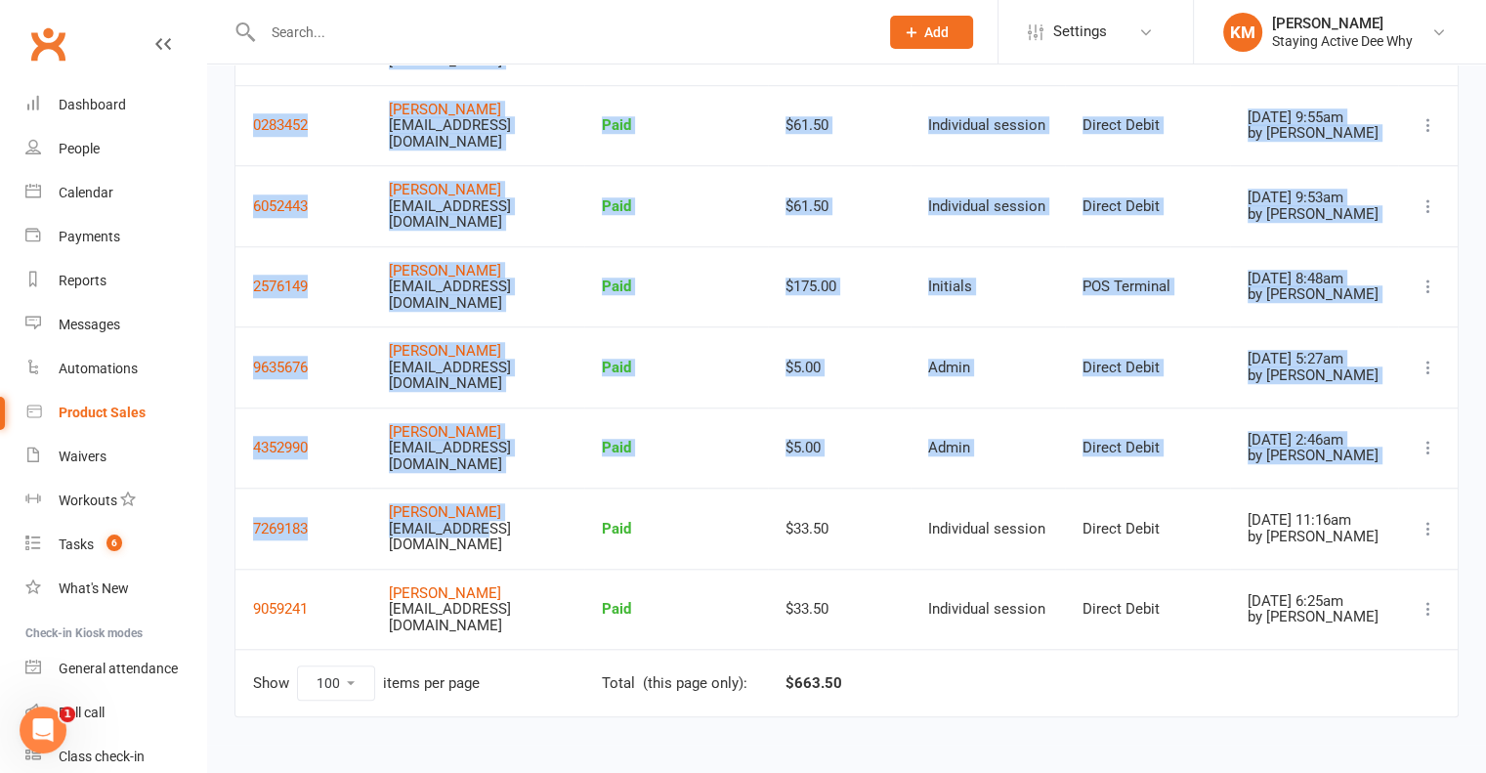
drag, startPoint x: 373, startPoint y: 344, endPoint x: 493, endPoint y: 581, distance: 266.0
copy tbody "[PERSON_NAME] [EMAIL_ADDRESS][DOMAIN_NAME] Paid $61.50 Individual session Direc…"
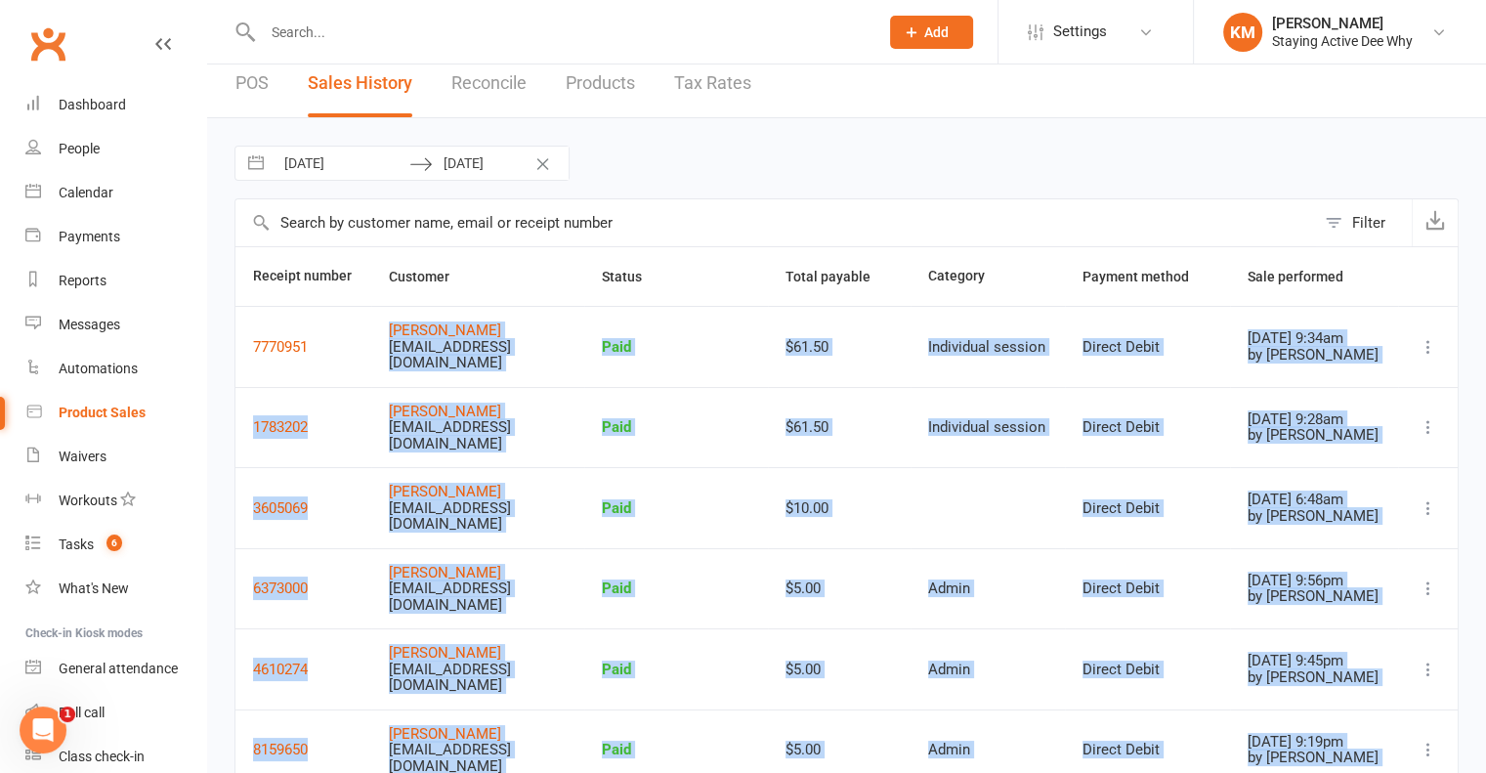
scroll to position [0, 0]
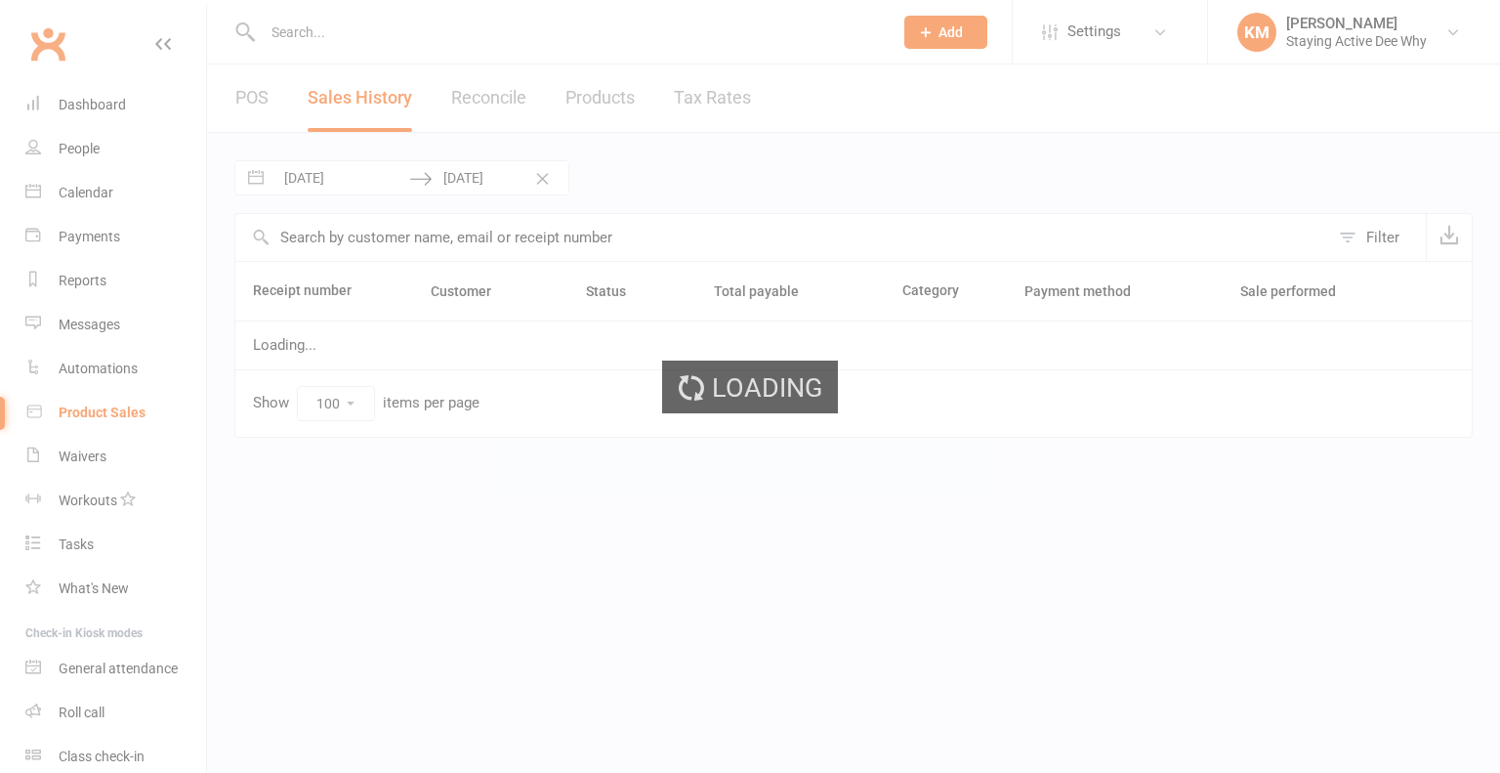
select select "100"
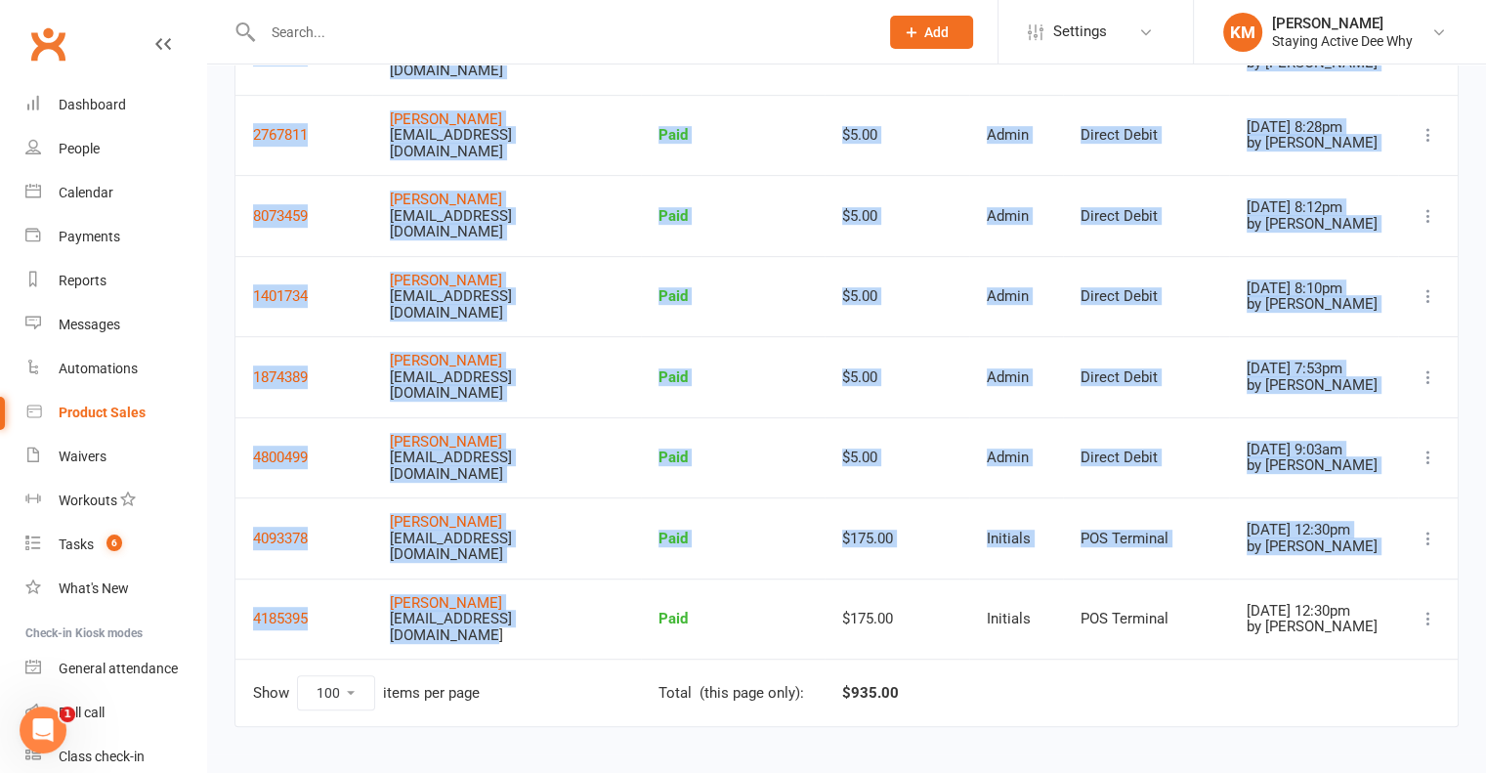
scroll to position [956, 0]
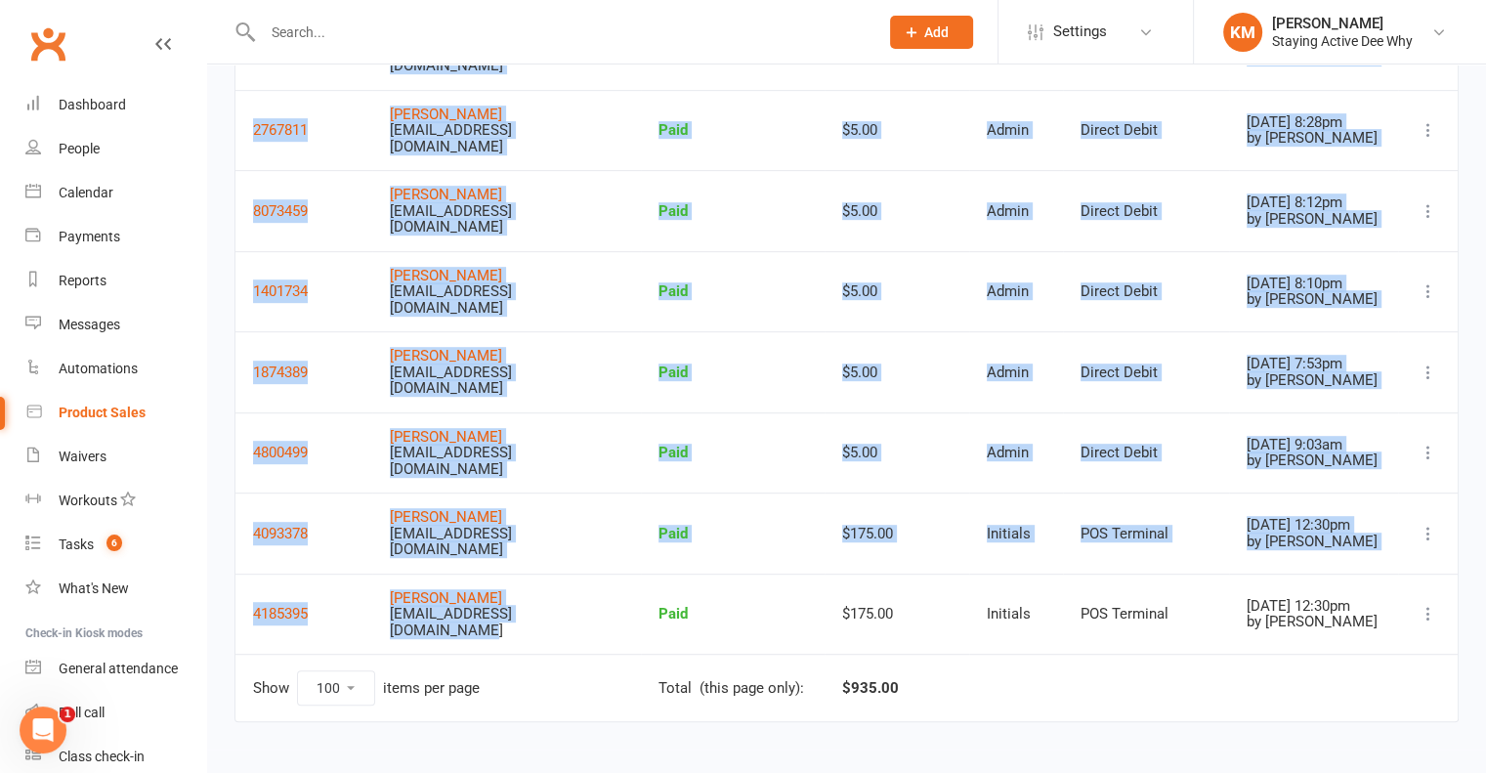
drag, startPoint x: 379, startPoint y: 345, endPoint x: 519, endPoint y: 595, distance: 286.4
click at [519, 595] on tbody "0241209 Jan Funch deewhy@stayingactive.com.au Paid $5.00 Admin Direct Debit Aug…" at bounding box center [846, 8] width 1222 height 1289
copy tbody "Jan Funch deewhy@stayingactive.com.au Paid $5.00 Admin Direct Debit Aug 8, 2025…"
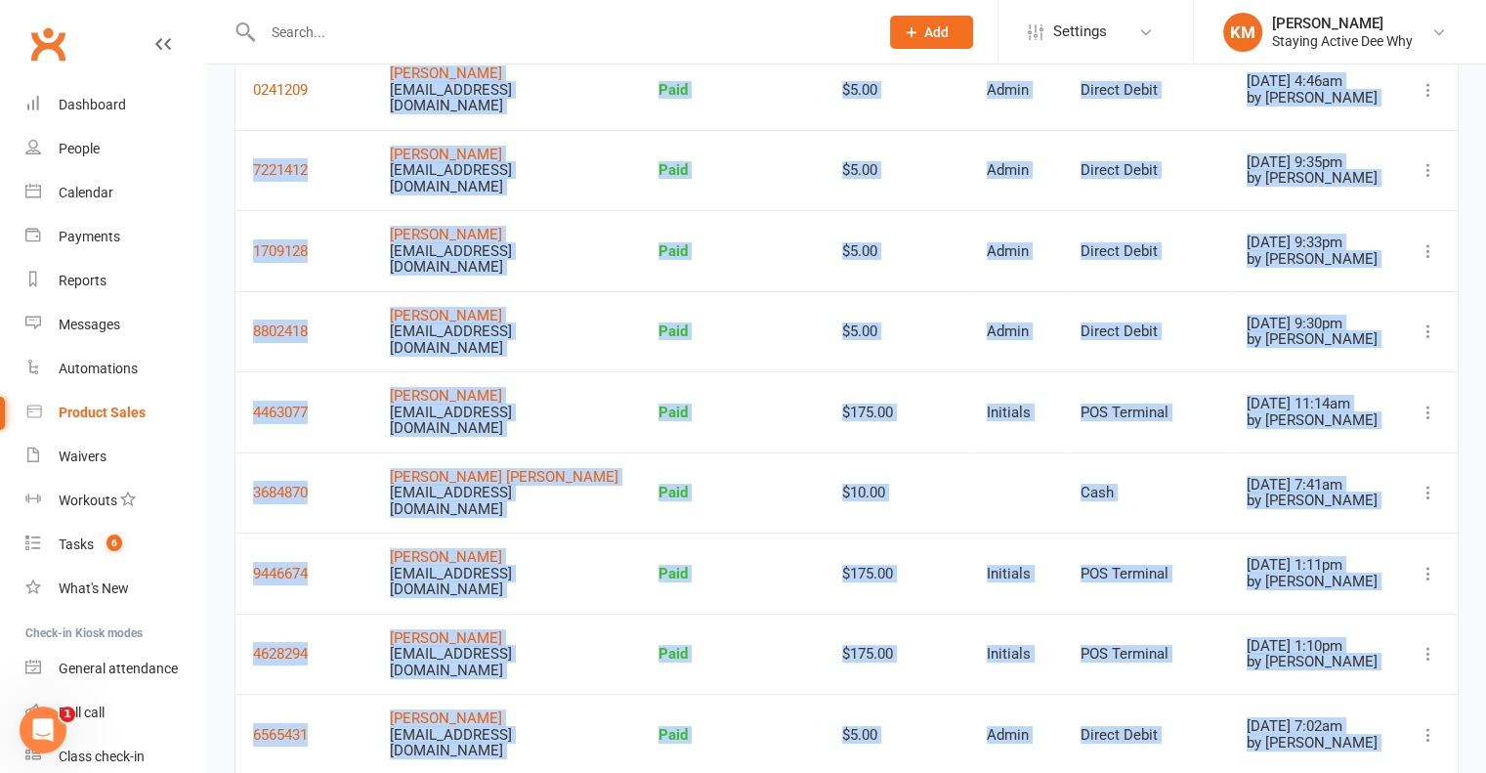
scroll to position [0, 0]
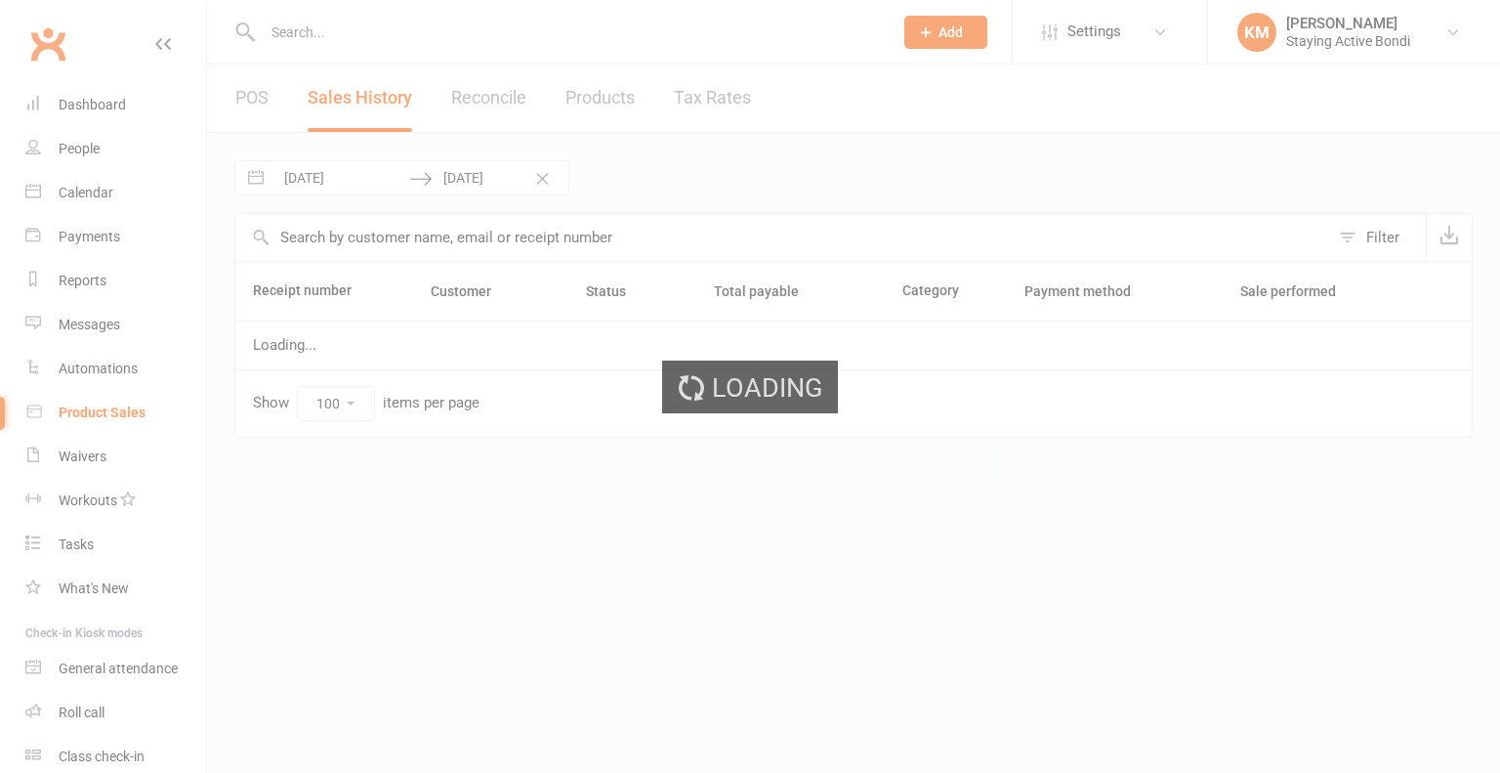
select select "100"
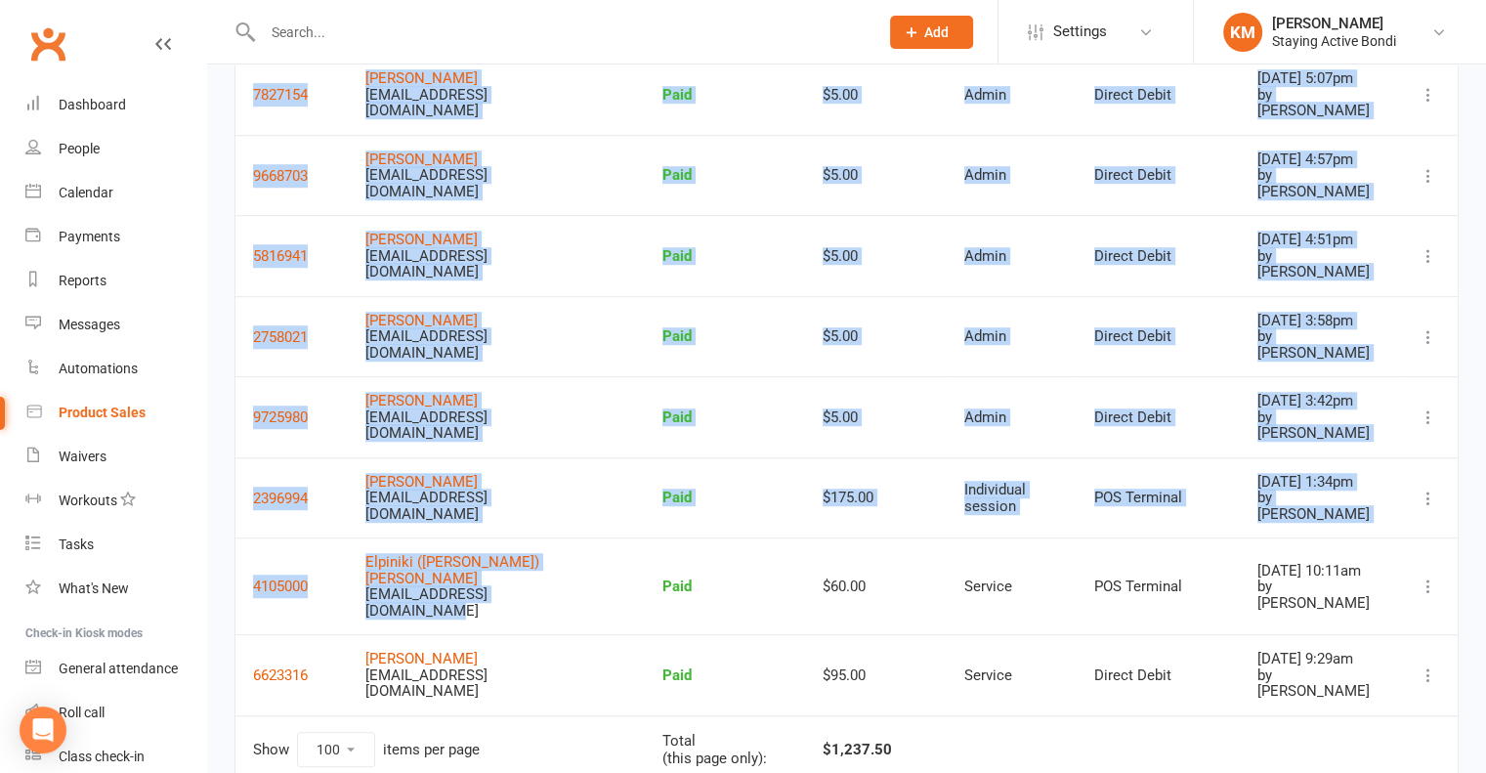
scroll to position [1197, 0]
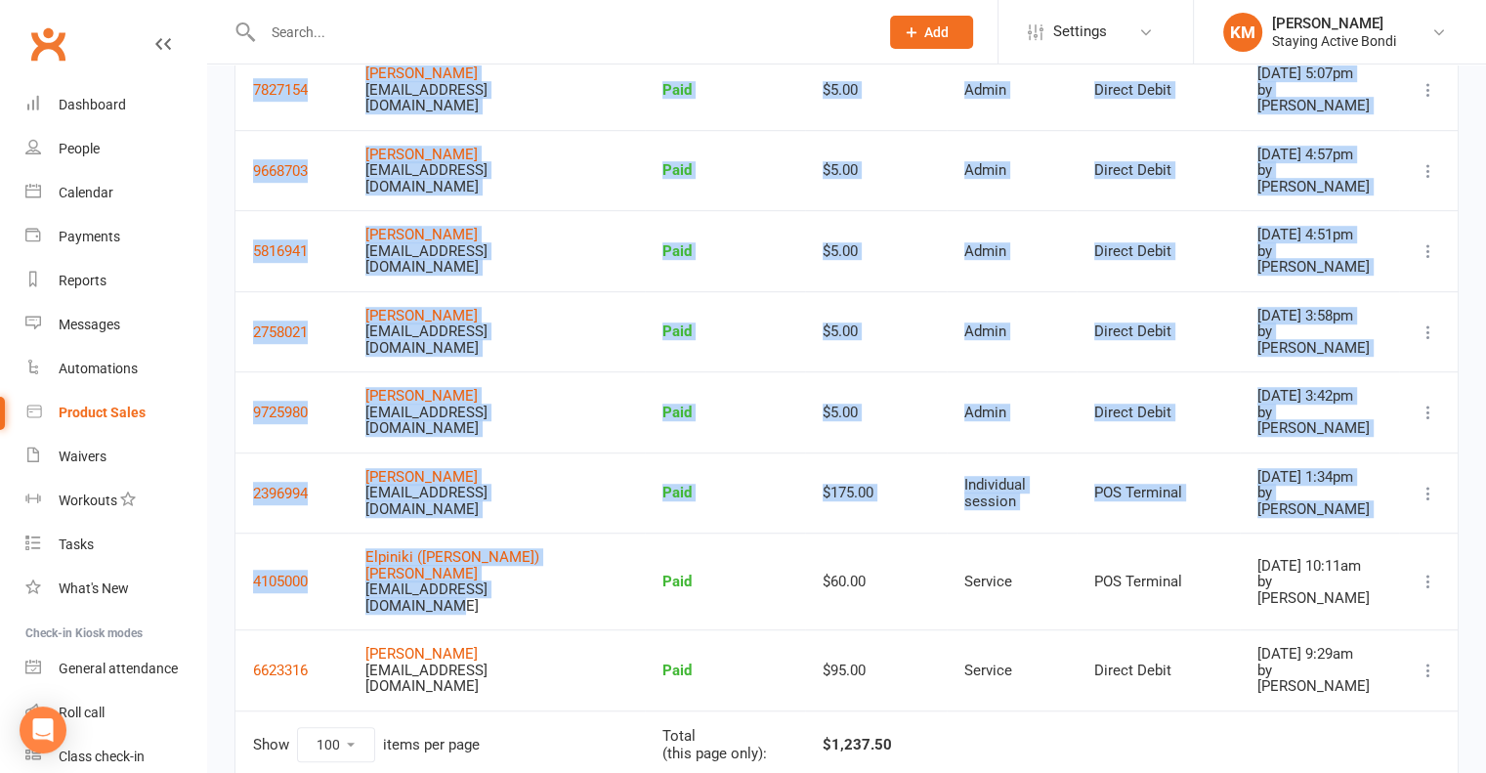
drag, startPoint x: 381, startPoint y: 344, endPoint x: 510, endPoint y: 593, distance: 280.5
copy tbody "[PERSON_NAME] [PERSON_NAME][EMAIL_ADDRESS][DOMAIN_NAME] Paid $5.00 Admin Direct…"
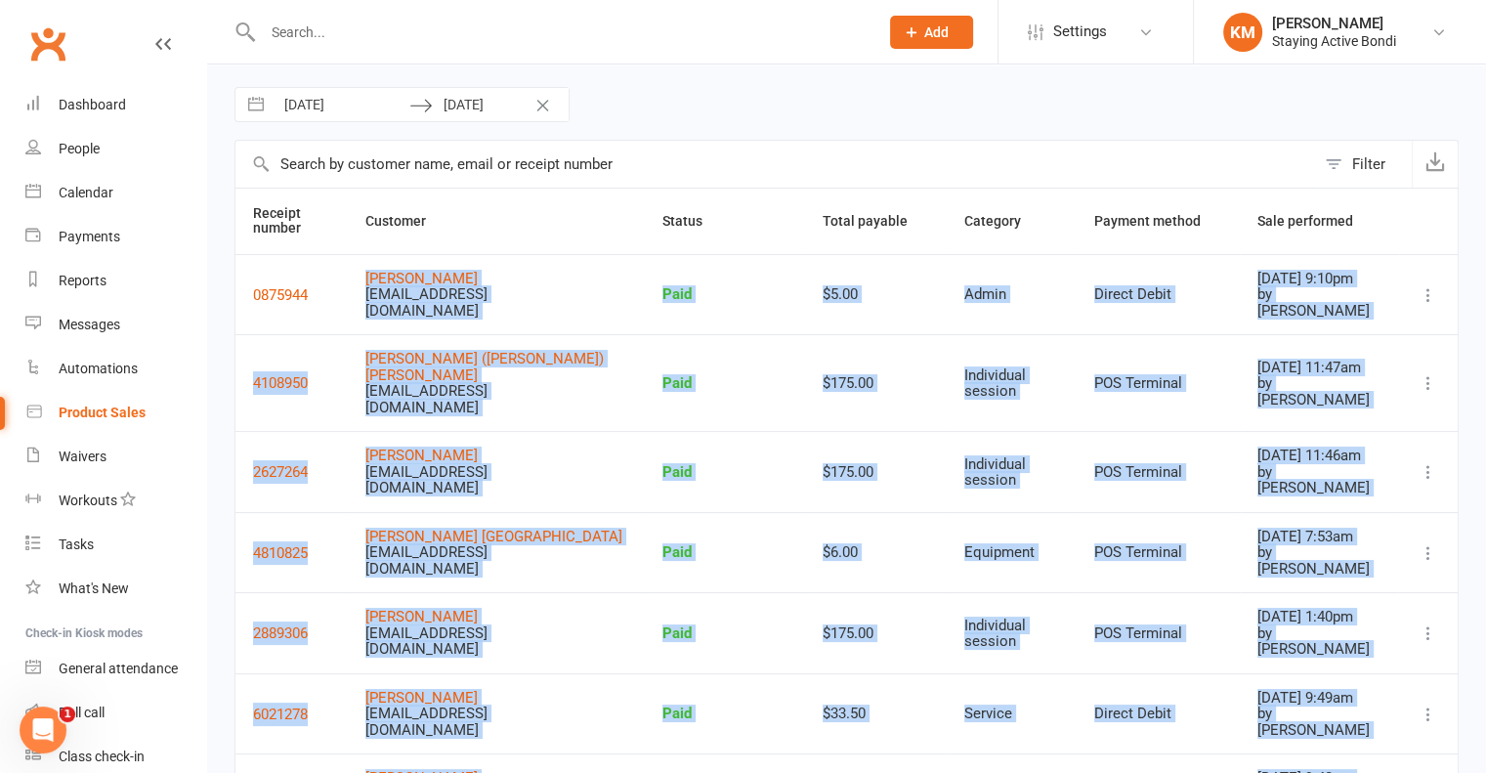
scroll to position [0, 0]
